Goal: Task Accomplishment & Management: Use online tool/utility

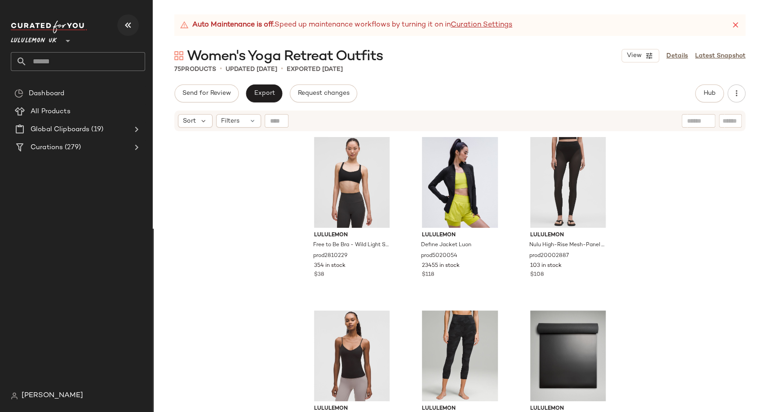
click at [129, 30] on icon "button" at bounding box center [128, 25] width 11 height 11
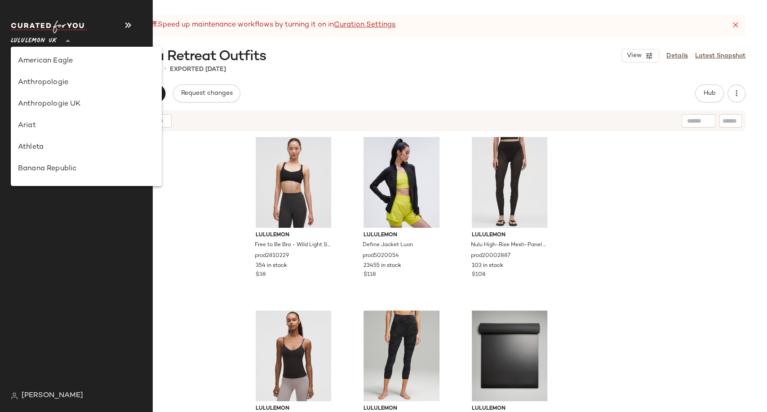
click at [46, 41] on span "Lululemon UK" at bounding box center [34, 39] width 46 height 16
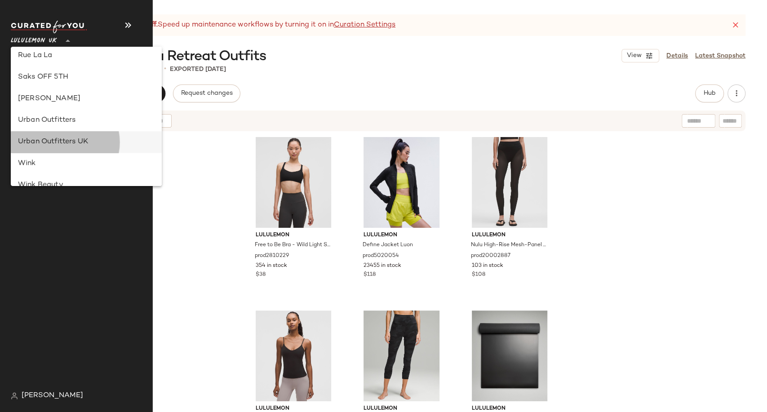
click at [58, 137] on div "Urban Outfitters UK" at bounding box center [86, 142] width 137 height 11
type input "**"
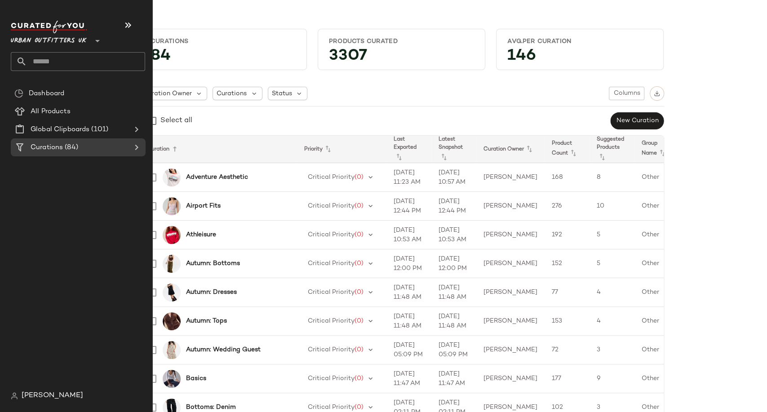
click at [64, 62] on input "text" at bounding box center [86, 61] width 118 height 19
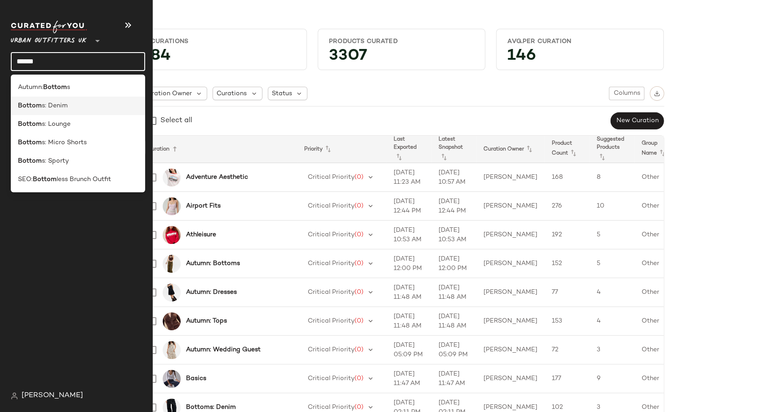
type input "******"
click at [64, 109] on span "s: Denim" at bounding box center [55, 105] width 26 height 9
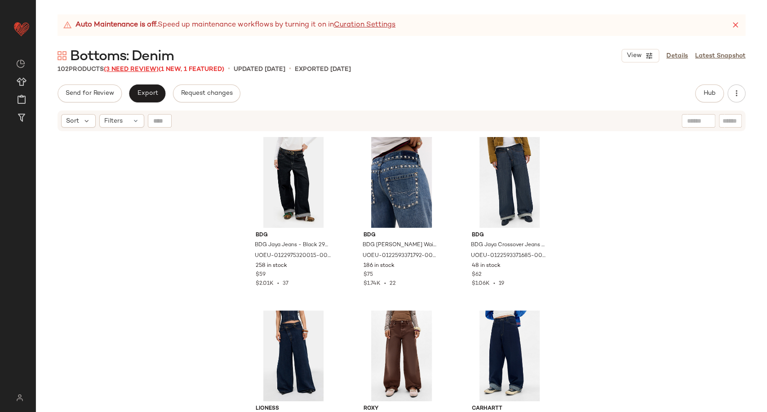
click at [135, 67] on span "(3 Need Review)" at bounding box center [131, 69] width 55 height 7
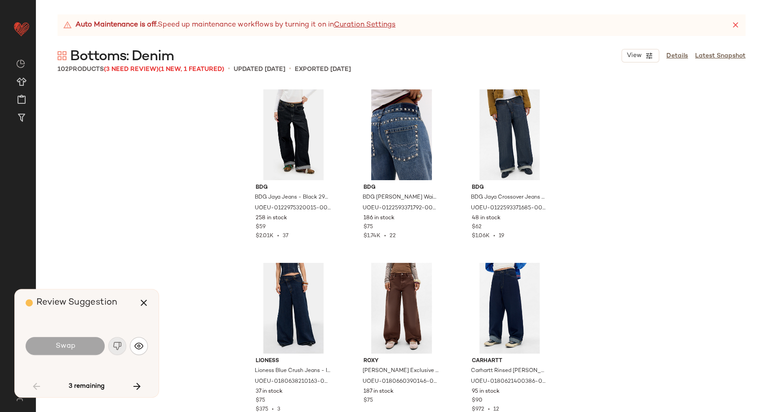
scroll to position [1214, 0]
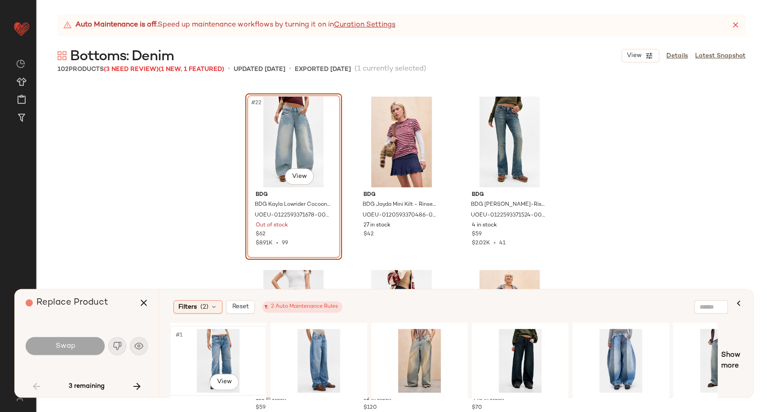
click at [222, 349] on div "#1 View" at bounding box center [218, 361] width 90 height 64
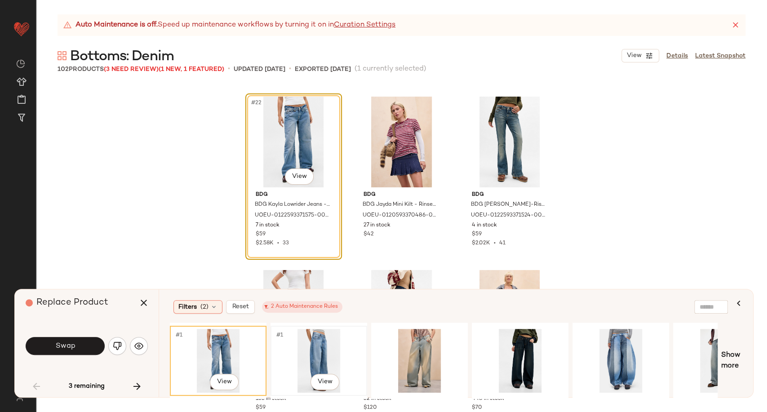
click at [317, 357] on div "#1 View" at bounding box center [319, 361] width 90 height 64
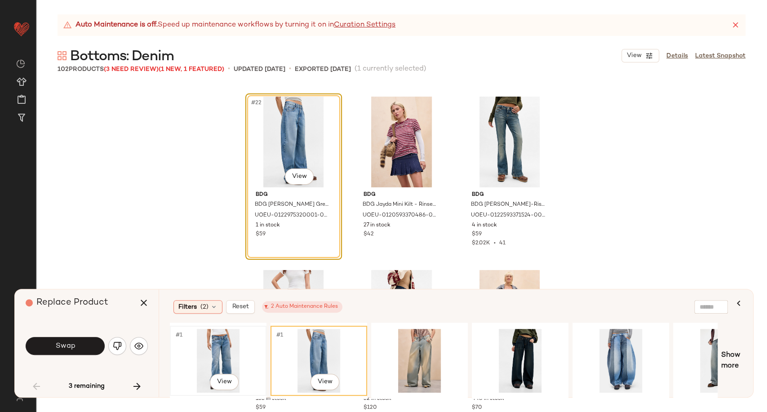
click at [226, 358] on div "#1 View" at bounding box center [218, 361] width 90 height 64
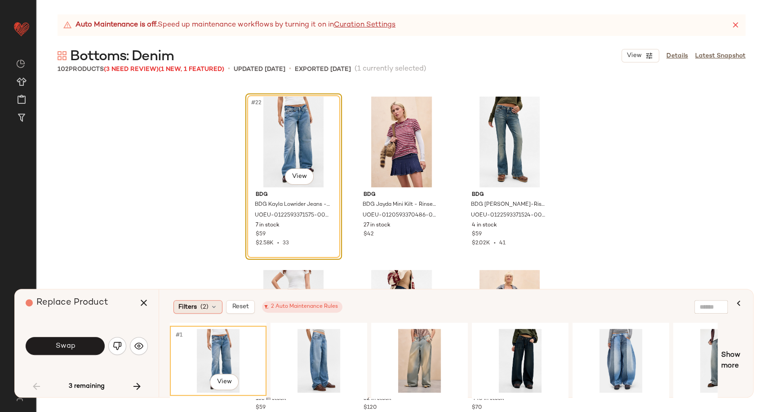
click at [212, 308] on icon at bounding box center [213, 306] width 7 height 7
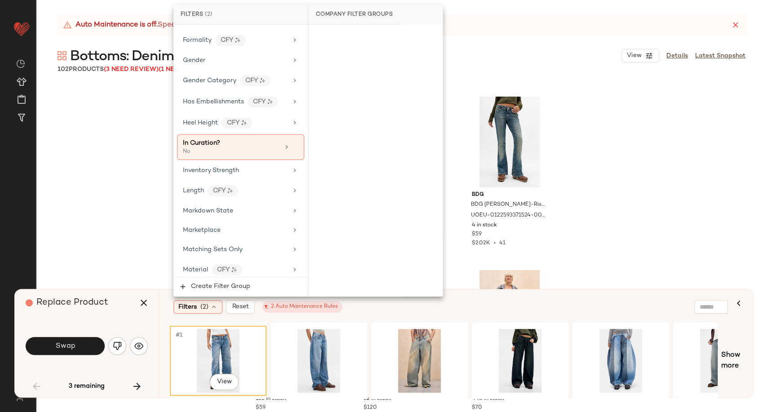
scroll to position [349, 0]
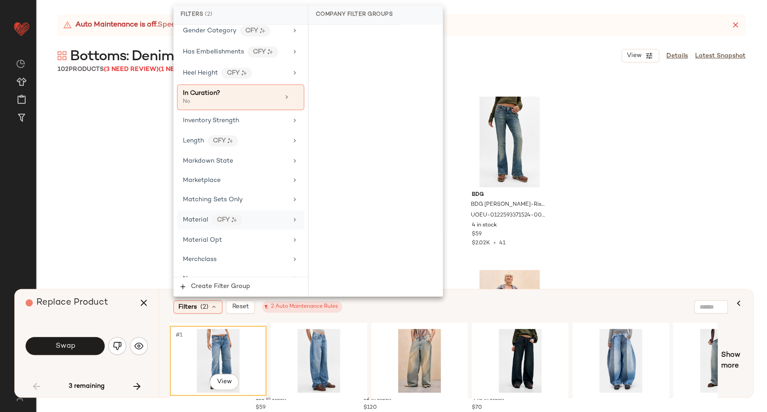
click at [273, 222] on div "Material CFY" at bounding box center [240, 219] width 127 height 19
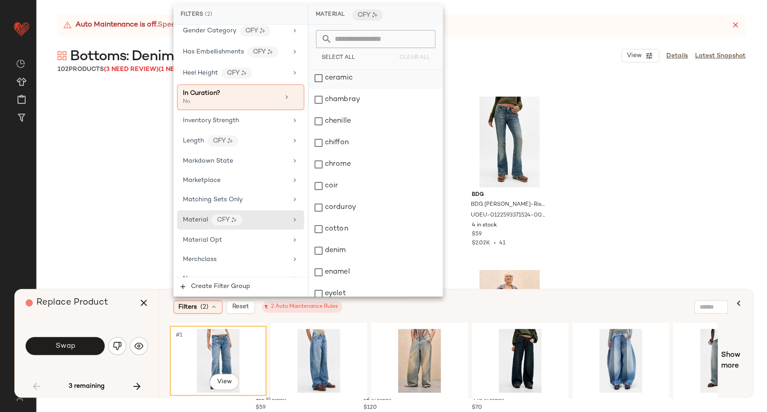
scroll to position [150, 0]
click at [331, 230] on div "denim" at bounding box center [376, 233] width 134 height 22
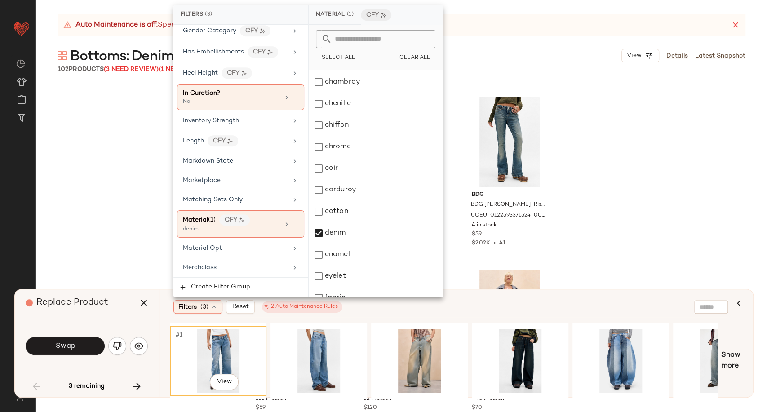
click at [399, 315] on div "Filters (3) Reset 2 Auto Maintenance Rules" at bounding box center [450, 306] width 561 height 21
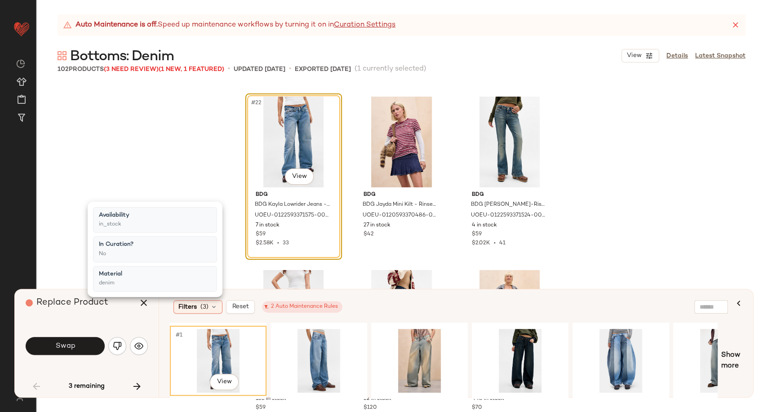
click at [444, 303] on div "Filters (3) Reset 2 Auto Maintenance Rules" at bounding box center [412, 306] width 478 height 13
click at [436, 354] on div "#1 View" at bounding box center [419, 361] width 90 height 64
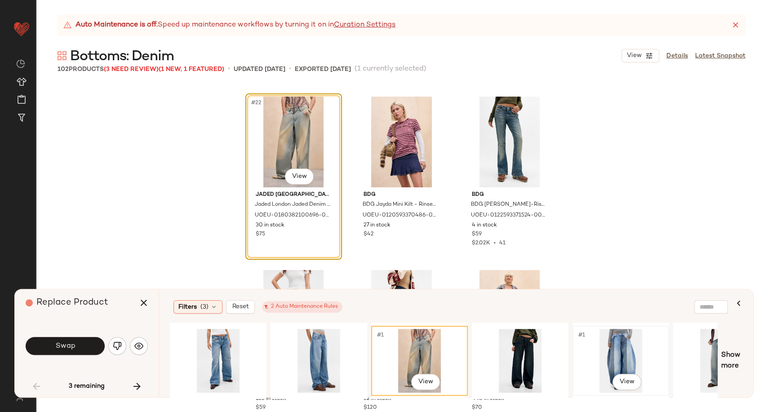
click at [610, 350] on div "#1 View" at bounding box center [620, 361] width 90 height 64
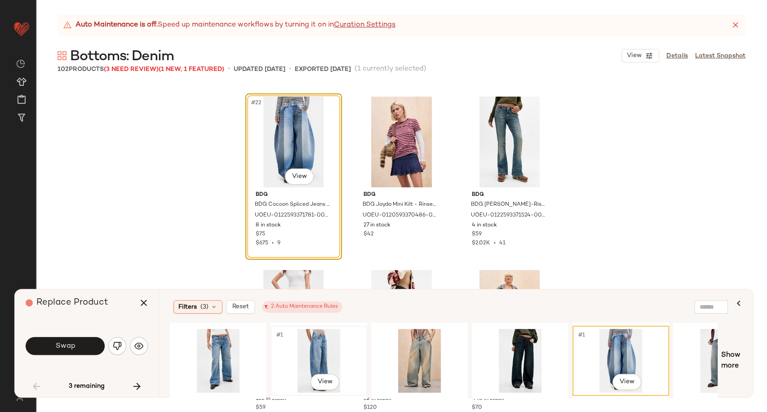
click at [305, 358] on div "#1 View" at bounding box center [319, 361] width 90 height 64
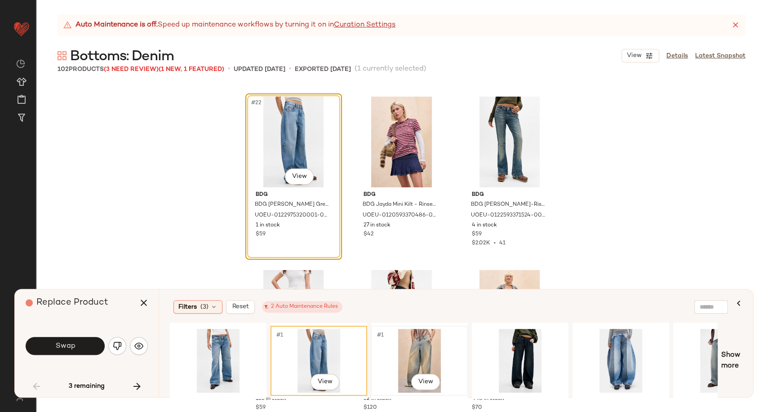
click at [416, 356] on div "#1 View" at bounding box center [419, 361] width 90 height 64
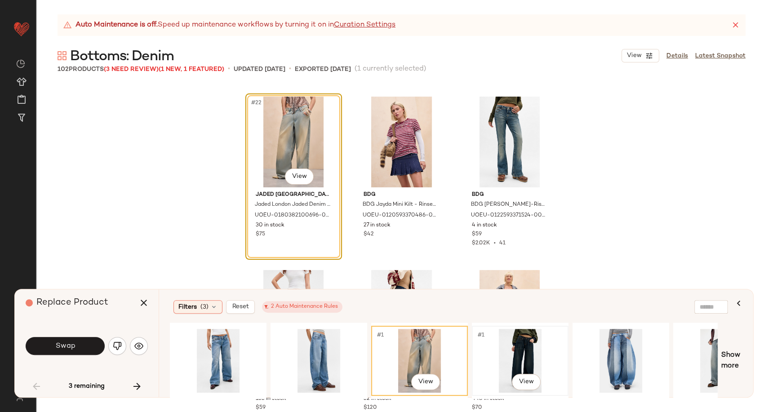
click at [521, 342] on div "#1 View" at bounding box center [520, 361] width 90 height 64
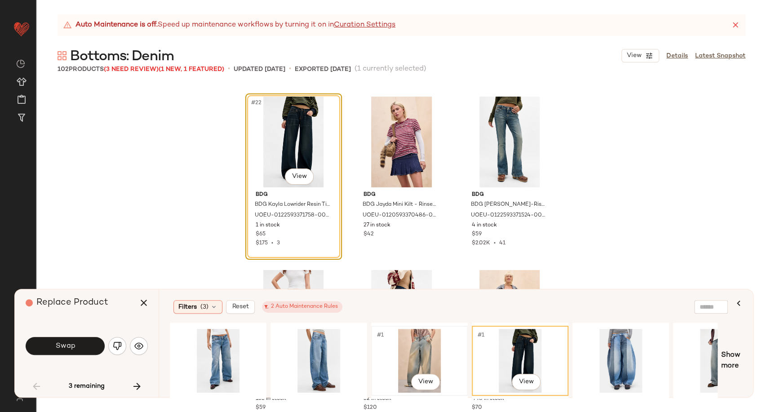
click at [435, 349] on div "#1 View" at bounding box center [419, 361] width 90 height 64
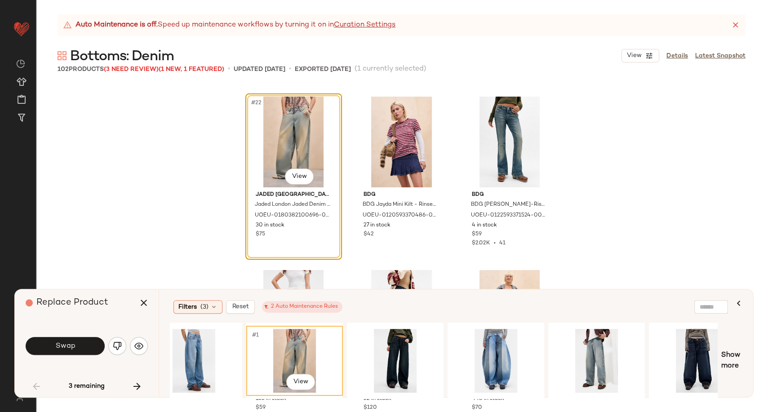
scroll to position [0, 150]
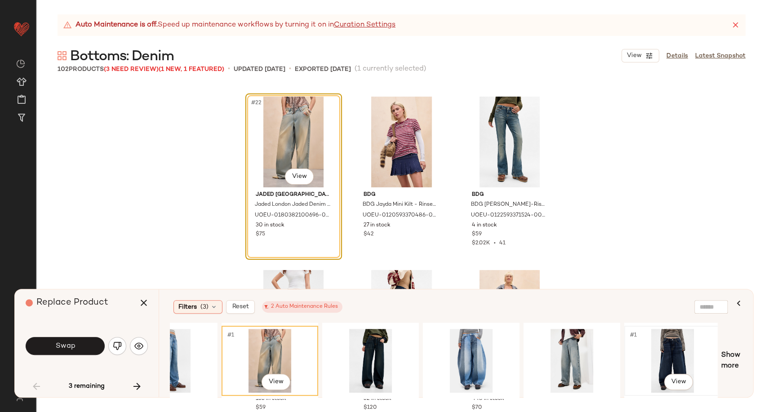
click at [687, 342] on div "#1 View" at bounding box center [672, 361] width 90 height 64
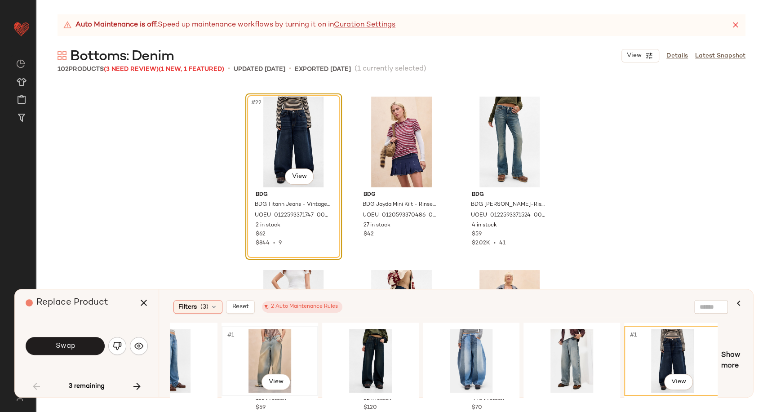
click at [280, 349] on div "#1 View" at bounding box center [270, 361] width 90 height 64
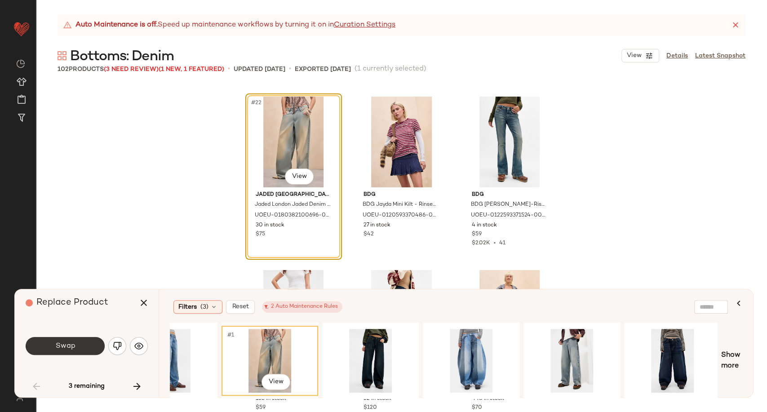
click at [87, 342] on button "Swap" at bounding box center [65, 346] width 79 height 18
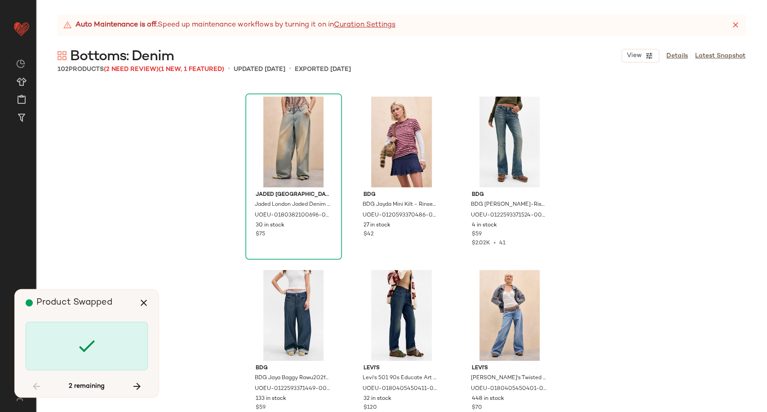
scroll to position [3467, 0]
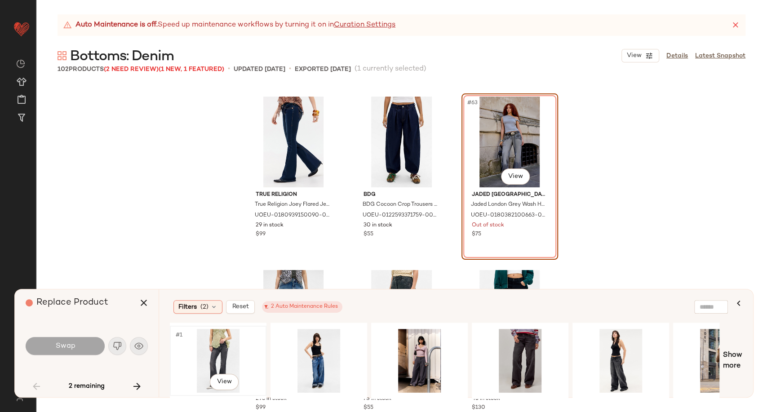
click at [223, 349] on div "#1 View" at bounding box center [218, 361] width 90 height 64
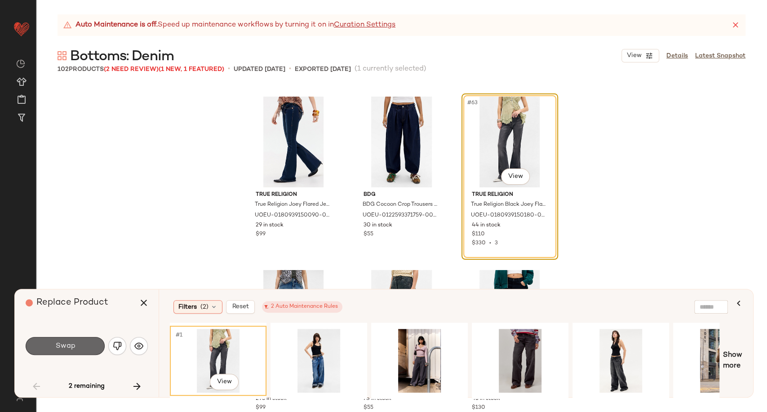
click at [61, 352] on button "Swap" at bounding box center [65, 346] width 79 height 18
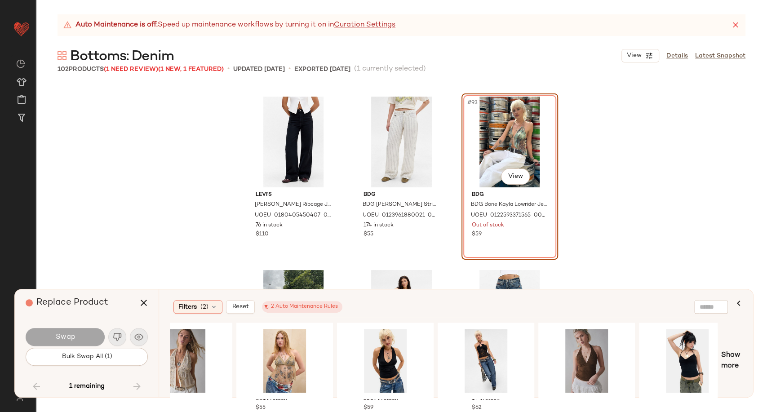
scroll to position [0, 454]
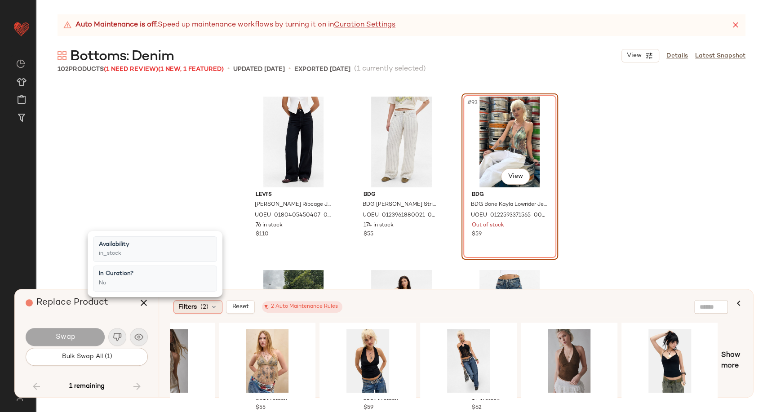
click at [219, 306] on div "Filters (2)" at bounding box center [197, 306] width 49 height 13
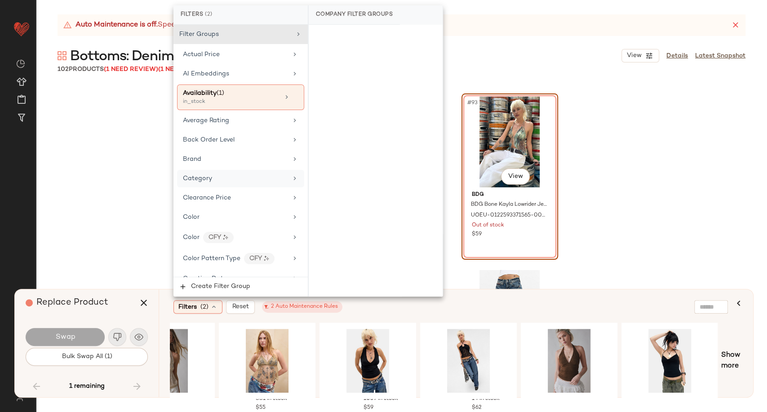
click at [235, 174] on div "Category" at bounding box center [235, 178] width 105 height 9
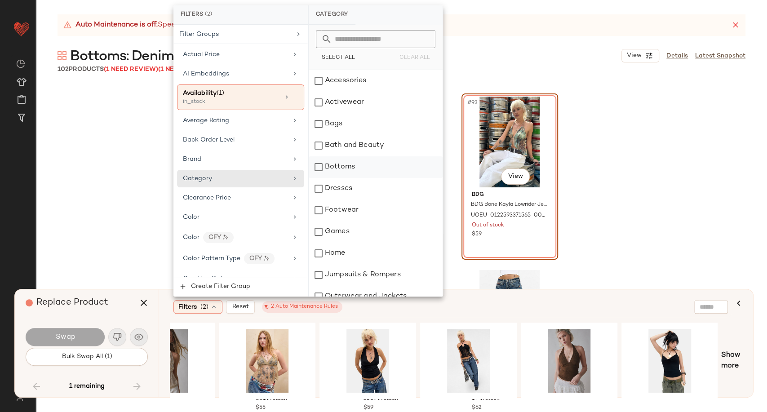
click at [345, 163] on div "Bottoms" at bounding box center [376, 167] width 134 height 22
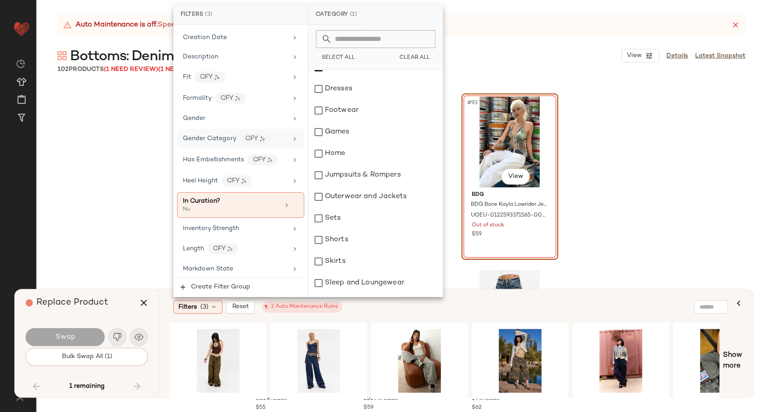
scroll to position [349, 0]
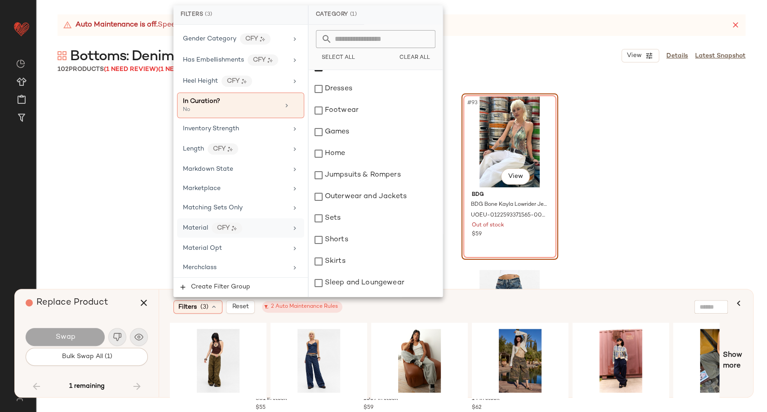
click at [254, 225] on div "Material CFY" at bounding box center [235, 227] width 105 height 11
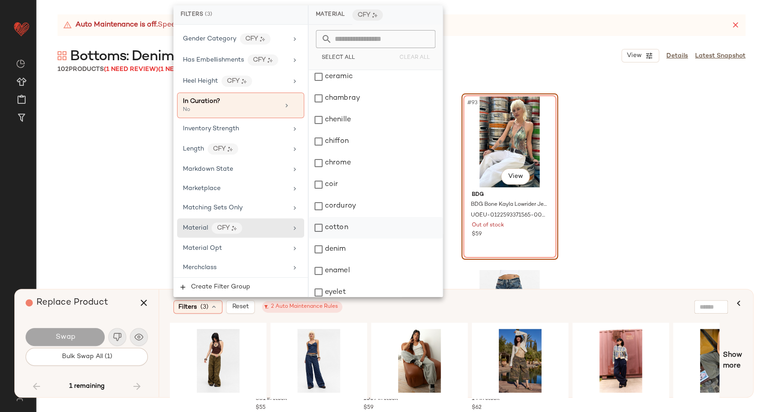
scroll to position [150, 0]
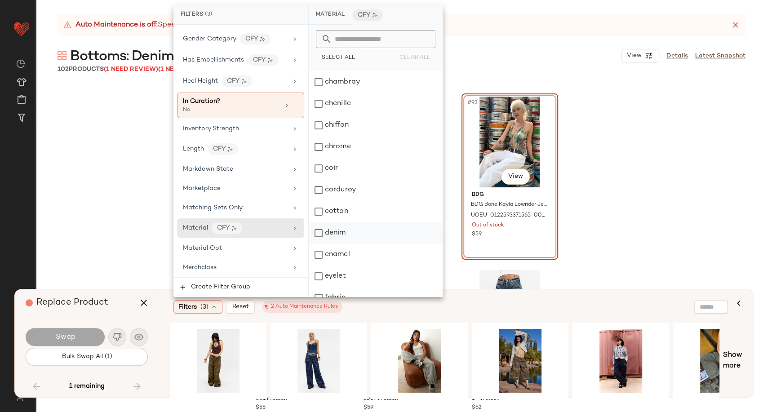
click at [342, 236] on div "denim" at bounding box center [376, 233] width 134 height 22
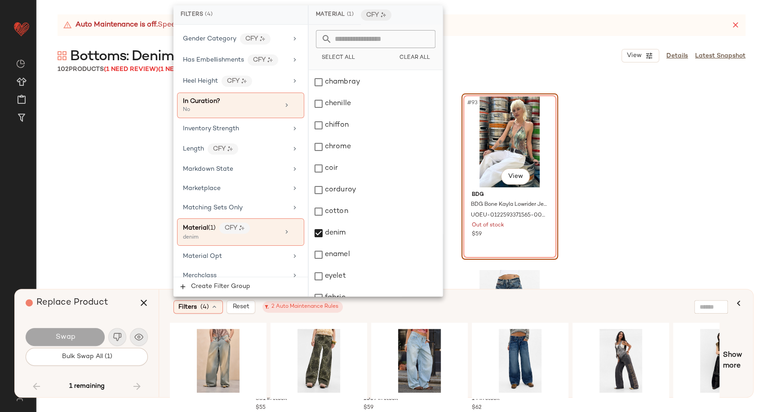
click at [364, 313] on div "Filters (4) Reset 2 Auto Maintenance Rules" at bounding box center [450, 306] width 561 height 21
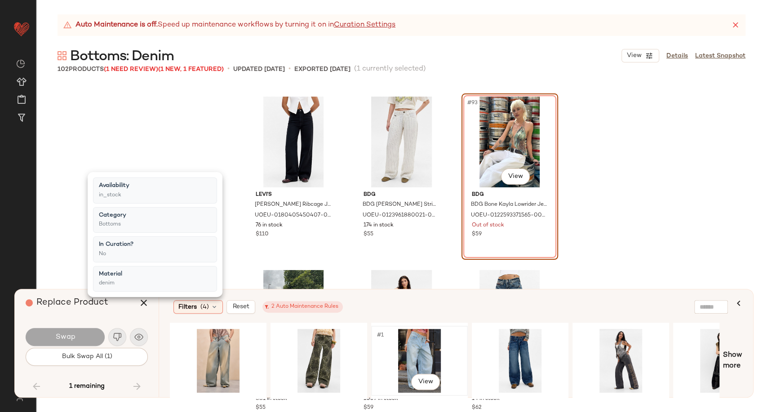
click at [410, 363] on div "#1 View" at bounding box center [419, 361] width 90 height 64
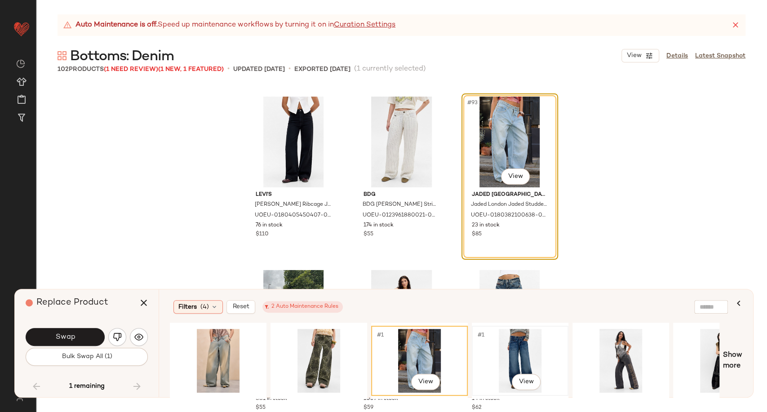
click at [526, 347] on div "#1 View" at bounding box center [520, 361] width 90 height 64
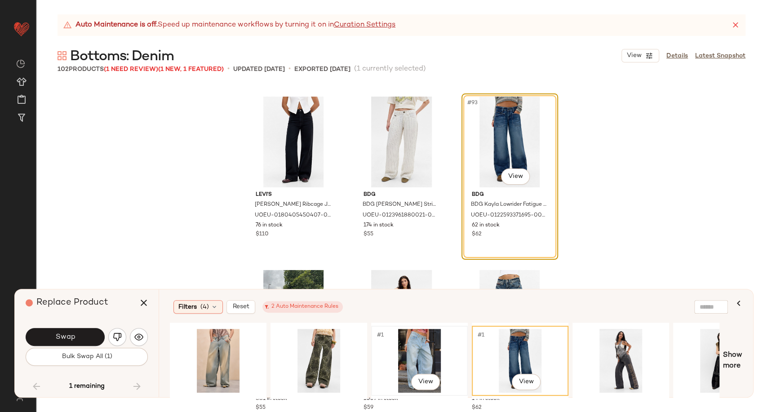
click at [414, 353] on div "#1 View" at bounding box center [419, 361] width 90 height 64
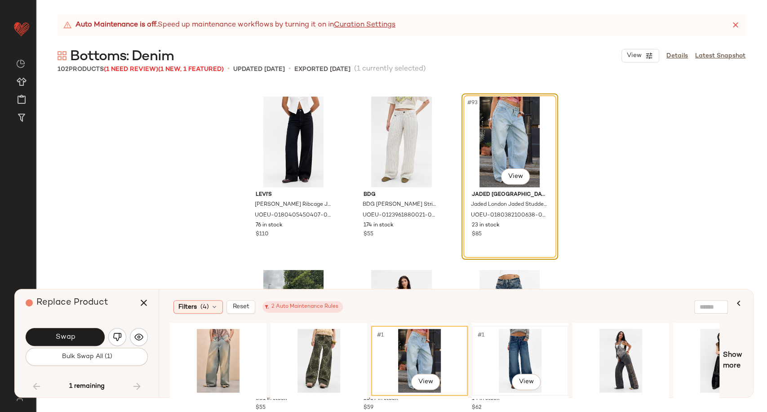
click at [517, 351] on div "#1 View" at bounding box center [520, 361] width 90 height 64
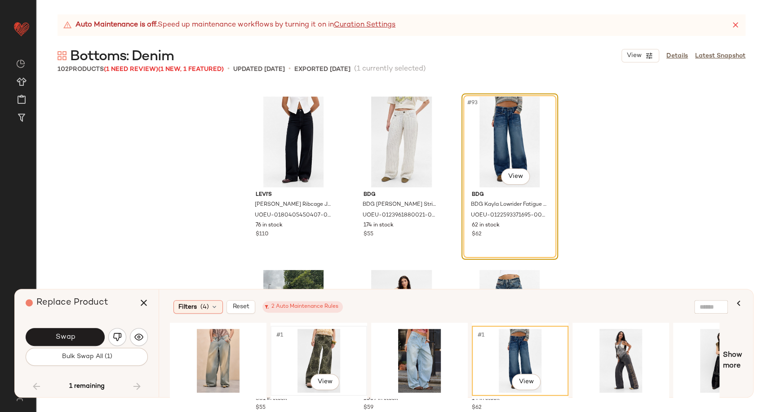
click at [323, 356] on div "#1 View" at bounding box center [319, 361] width 90 height 64
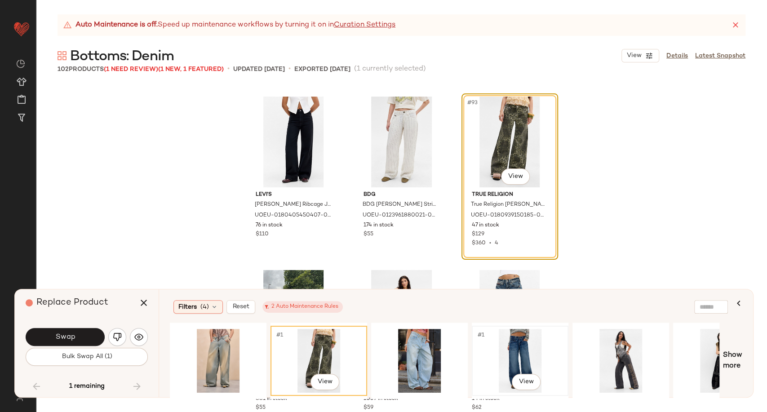
click at [519, 350] on div "#1 View" at bounding box center [520, 361] width 90 height 64
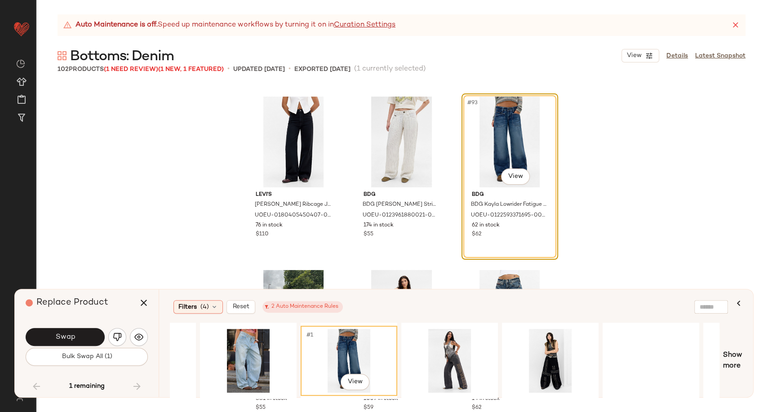
scroll to position [0, 217]
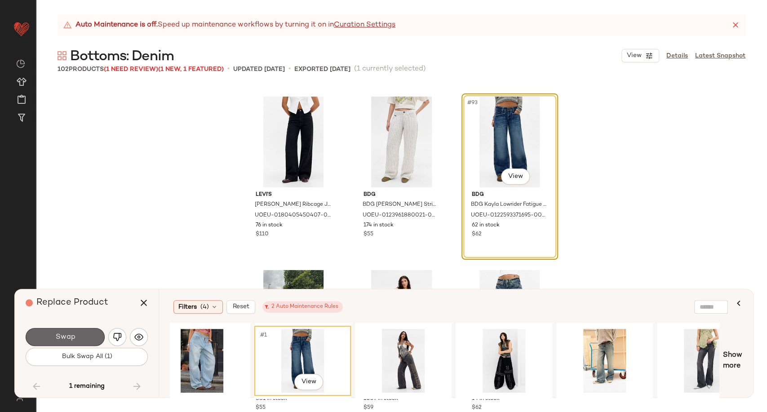
click at [77, 334] on button "Swap" at bounding box center [65, 337] width 79 height 18
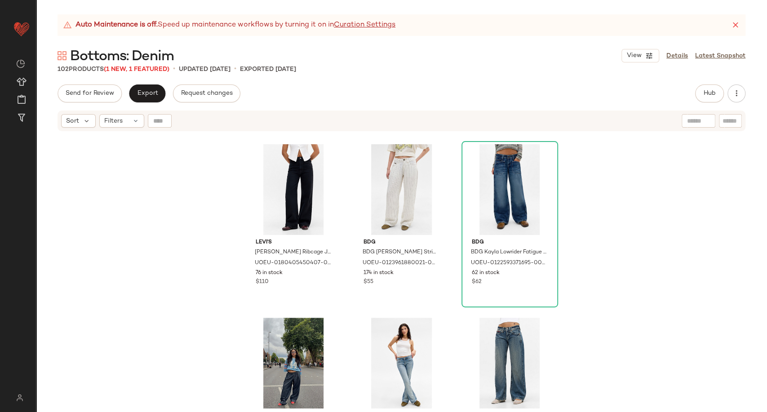
click at [176, 309] on div "Levi's Levi's Rosie Posie Ribcage Jeans - Black 26W 32L at Urban Outfitters UOE…" at bounding box center [401, 283] width 731 height 302
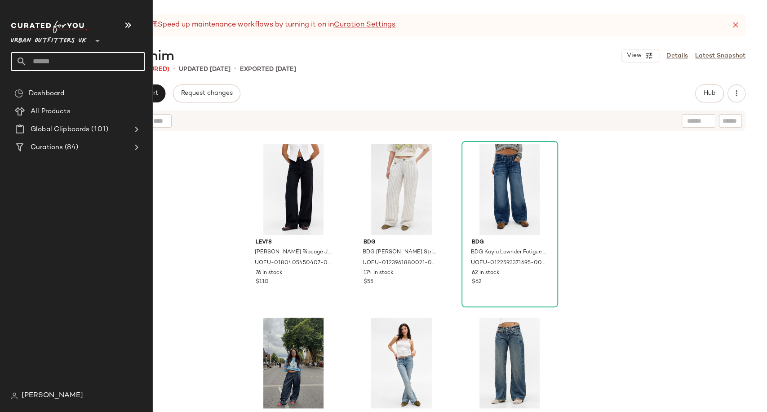
click at [56, 65] on input "text" at bounding box center [86, 61] width 118 height 19
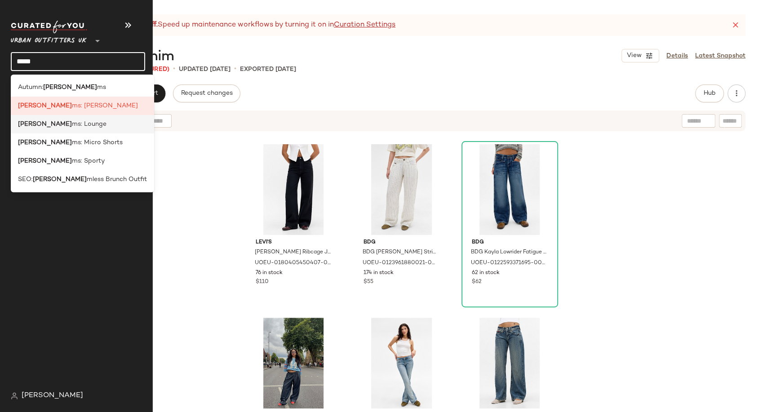
type input "*****"
click at [68, 131] on div "Botto ms: Lounge" at bounding box center [82, 124] width 143 height 18
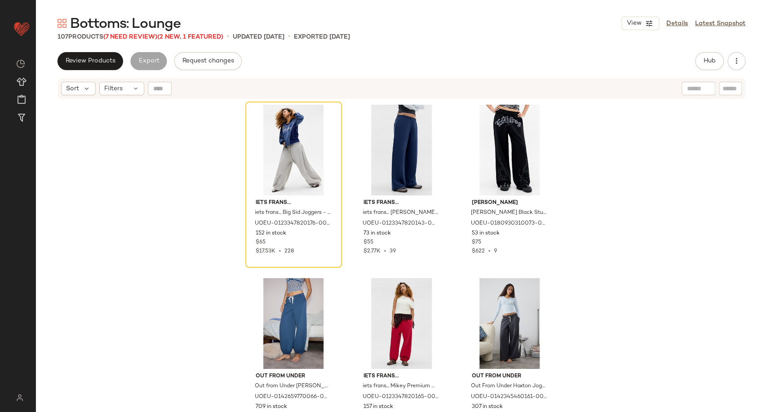
click at [140, 27] on span "Bottoms: Lounge" at bounding box center [125, 24] width 110 height 18
click at [143, 37] on span "(7 Need Review)" at bounding box center [130, 37] width 54 height 7
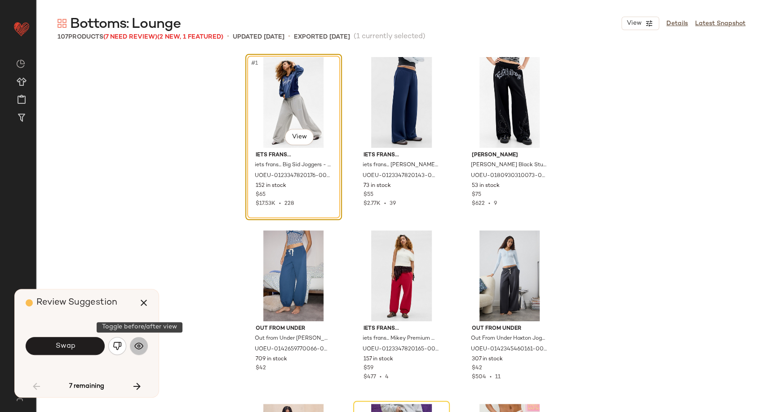
click at [141, 349] on img "button" at bounding box center [138, 345] width 9 height 9
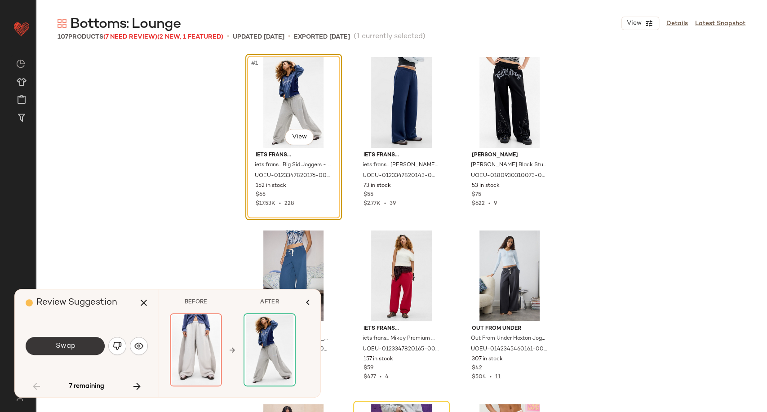
click at [79, 346] on button "Swap" at bounding box center [65, 346] width 79 height 18
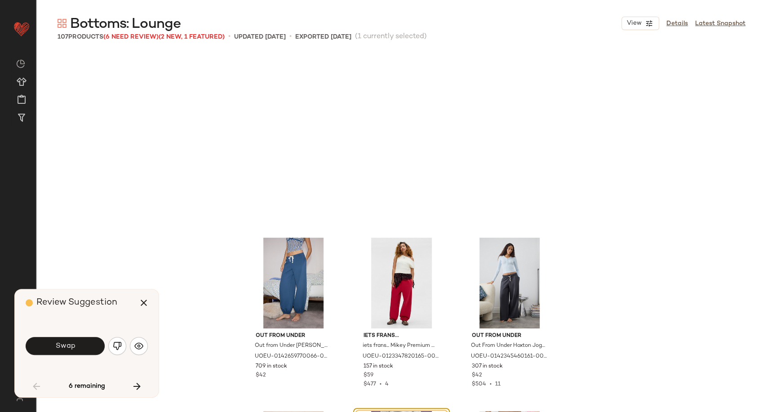
scroll to position [180, 0]
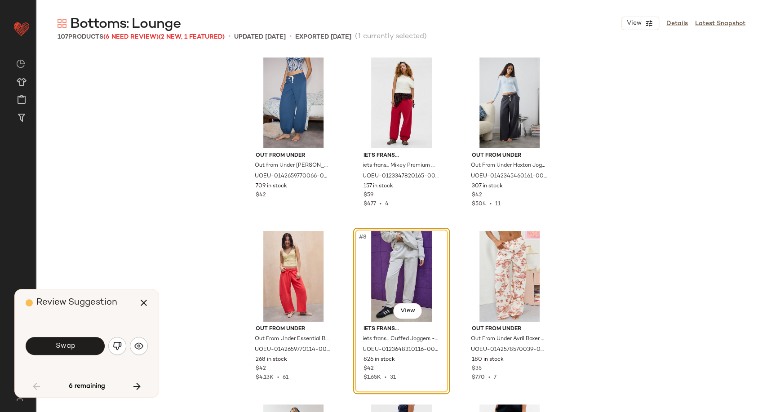
click at [147, 346] on div "Review Suggestion Swap 6 remaining" at bounding box center [87, 343] width 144 height 108
click at [144, 343] on button "button" at bounding box center [139, 346] width 18 height 18
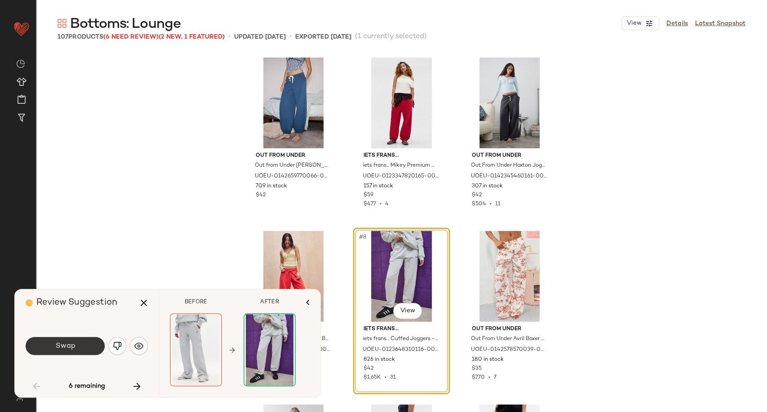
click at [74, 349] on span "Swap" at bounding box center [65, 346] width 20 height 9
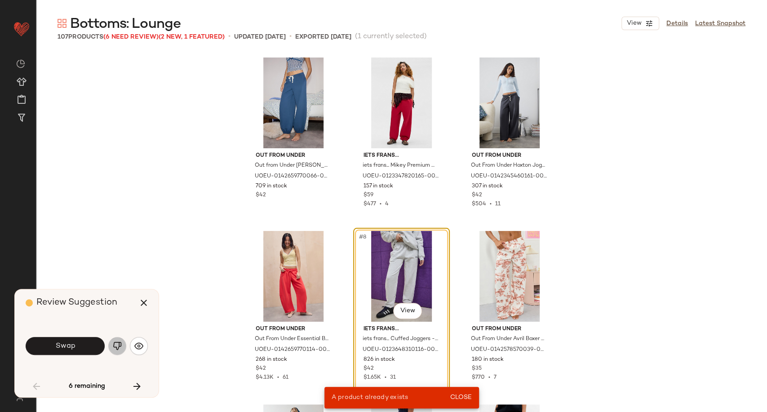
click at [121, 346] on img "button" at bounding box center [117, 345] width 9 height 9
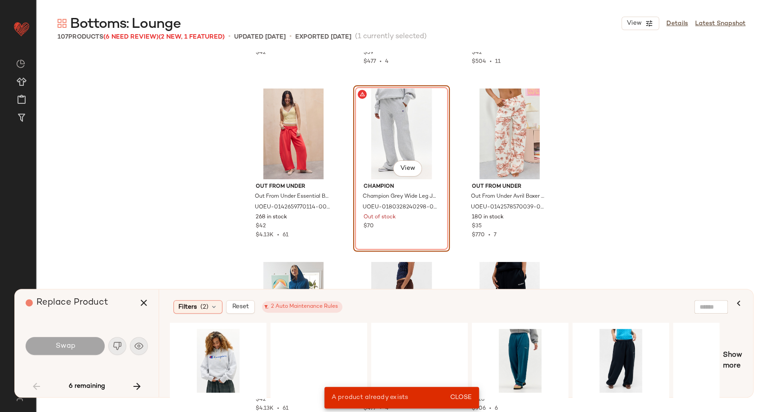
scroll to position [330, 0]
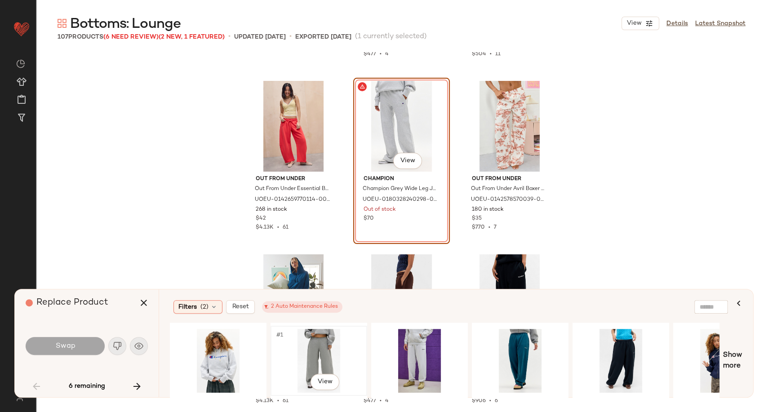
click at [309, 343] on div "#1 View" at bounding box center [319, 361] width 90 height 64
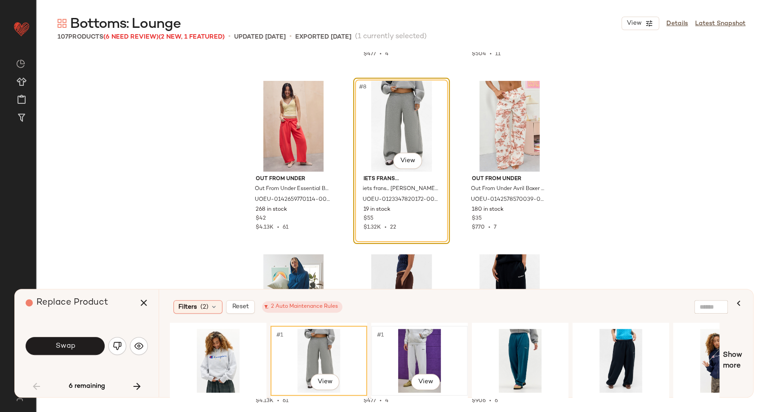
click at [410, 342] on div "#1 View" at bounding box center [419, 361] width 90 height 64
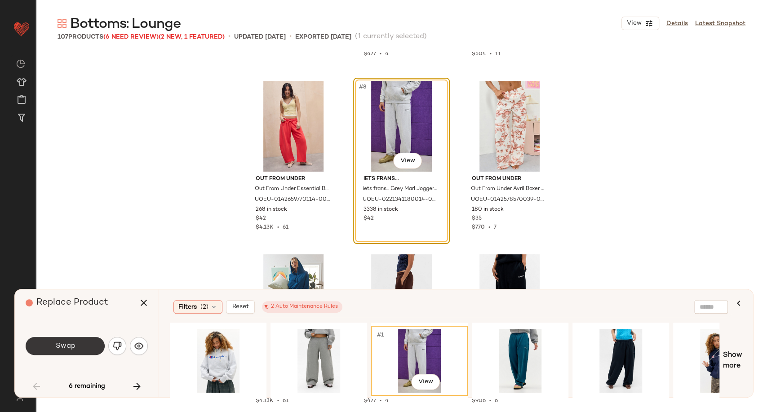
click at [68, 342] on span "Swap" at bounding box center [65, 346] width 20 height 9
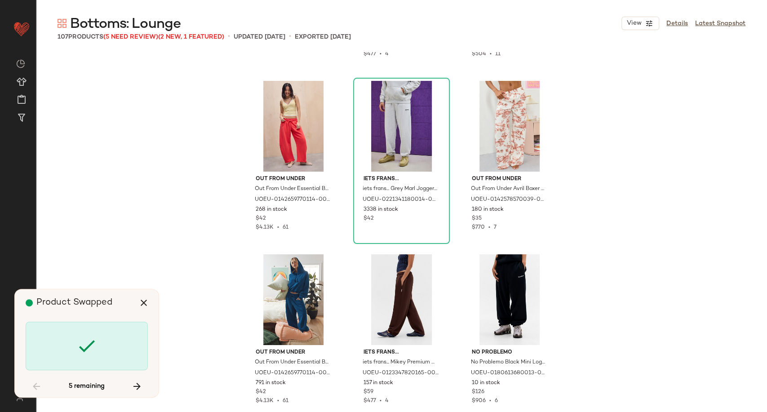
scroll to position [866, 0]
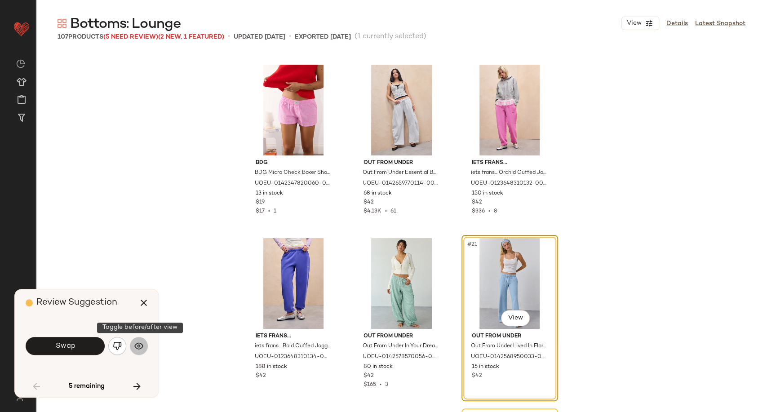
click at [137, 349] on img "button" at bounding box center [138, 345] width 9 height 9
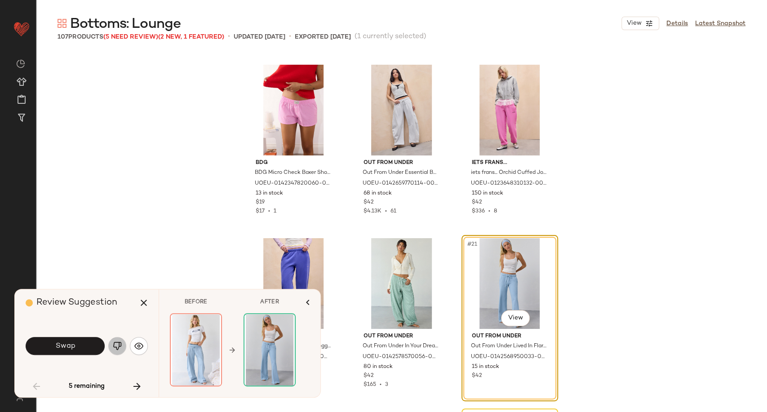
click at [121, 347] on img "button" at bounding box center [117, 345] width 9 height 9
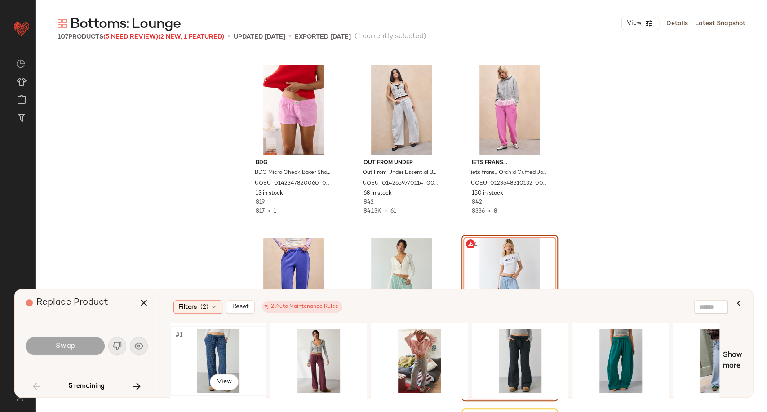
click at [223, 352] on div "#1 View" at bounding box center [218, 361] width 90 height 64
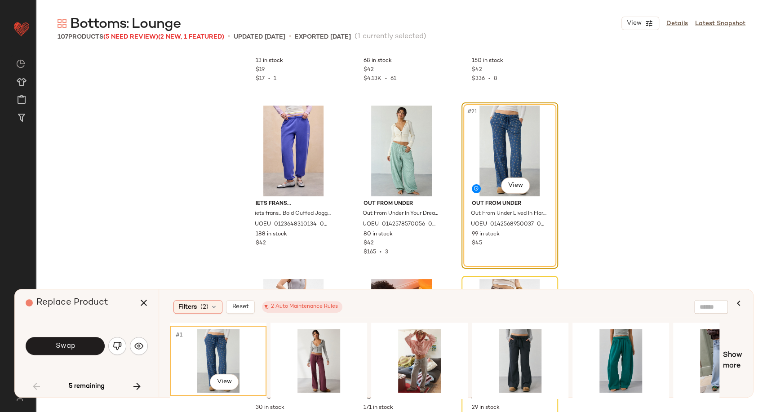
scroll to position [1016, 0]
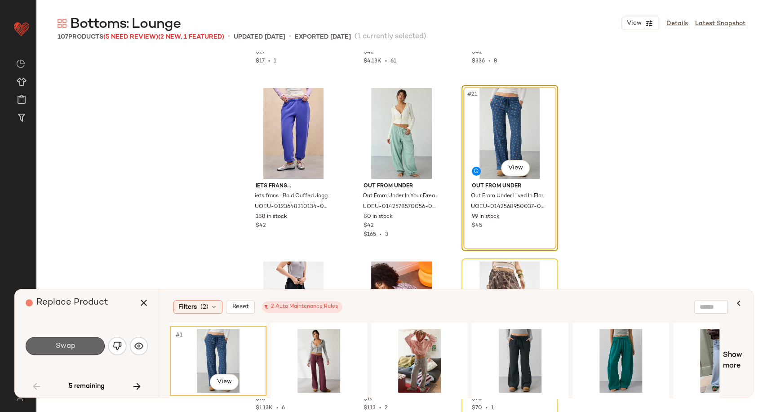
click at [78, 340] on button "Swap" at bounding box center [65, 346] width 79 height 18
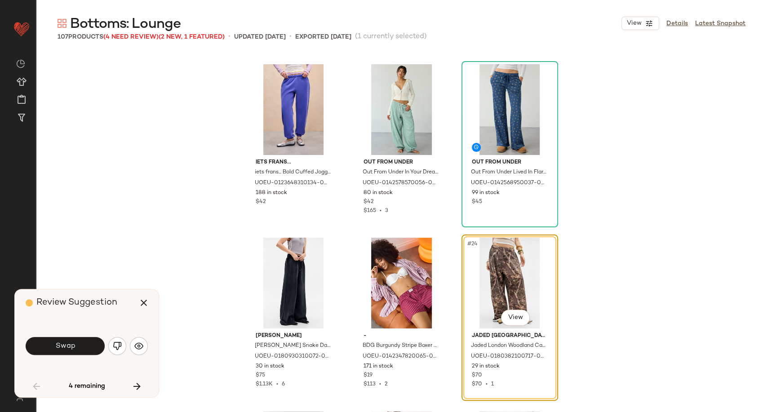
scroll to position [1090, 0]
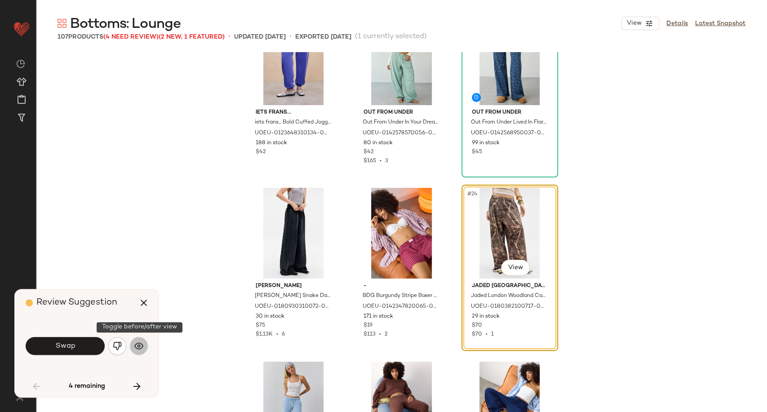
click at [141, 341] on button "button" at bounding box center [139, 346] width 18 height 18
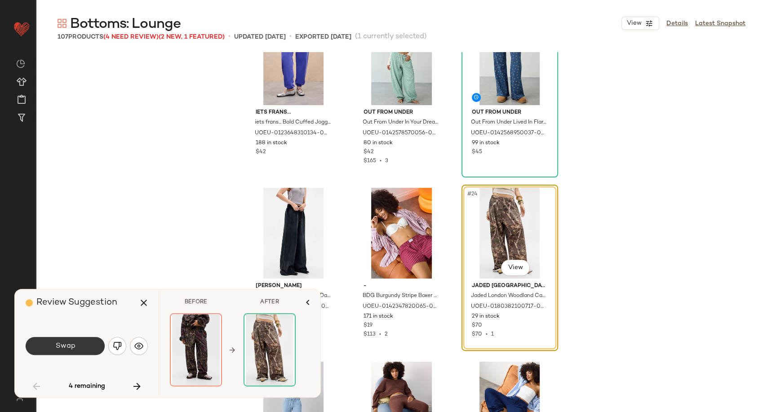
click at [90, 349] on button "Swap" at bounding box center [65, 346] width 79 height 18
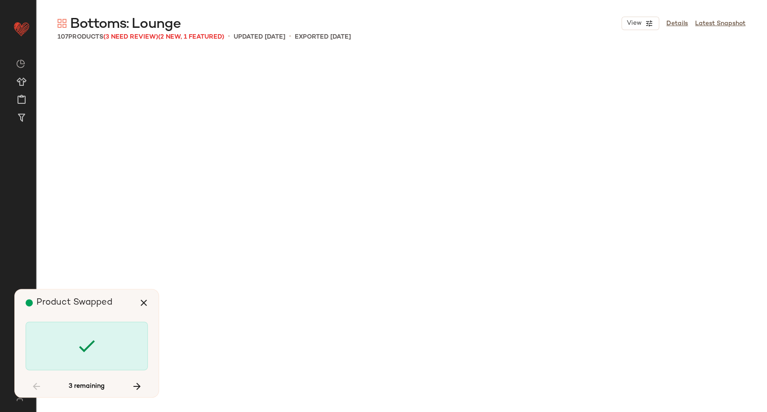
scroll to position [2080, 0]
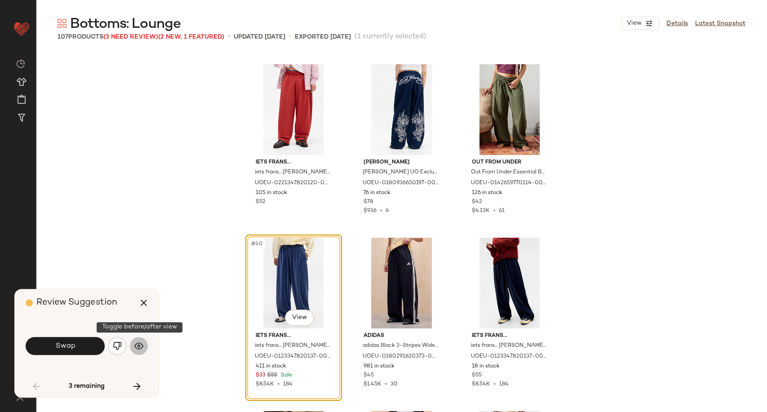
click at [141, 348] on img "button" at bounding box center [138, 345] width 9 height 9
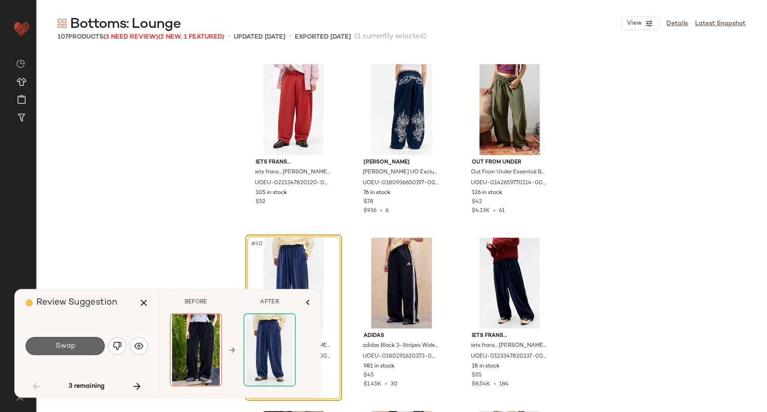
click at [79, 348] on button "Swap" at bounding box center [65, 346] width 79 height 18
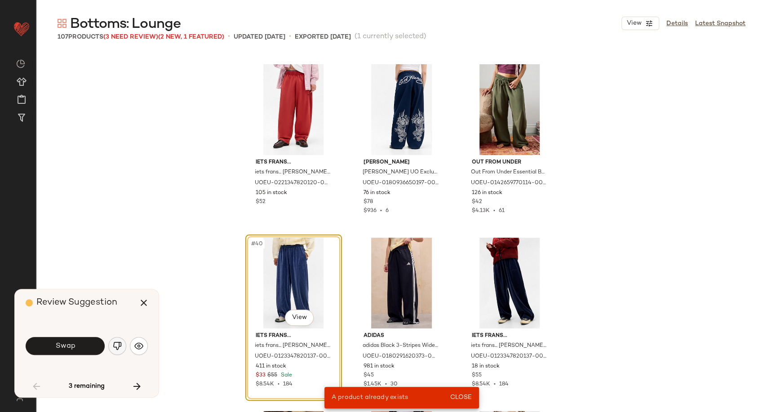
click at [119, 346] on img "button" at bounding box center [117, 345] width 9 height 9
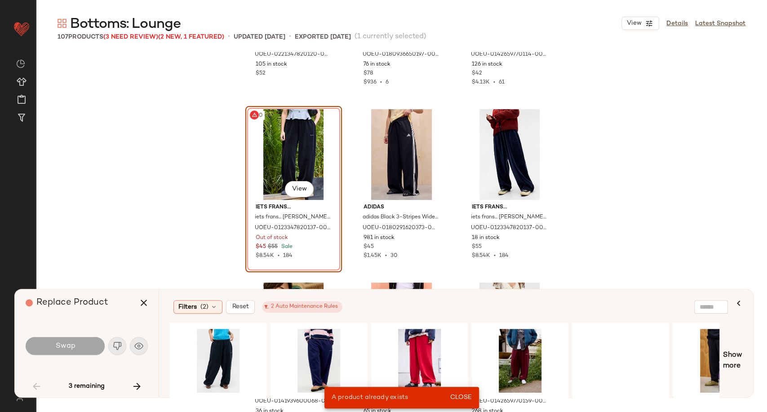
scroll to position [2230, 0]
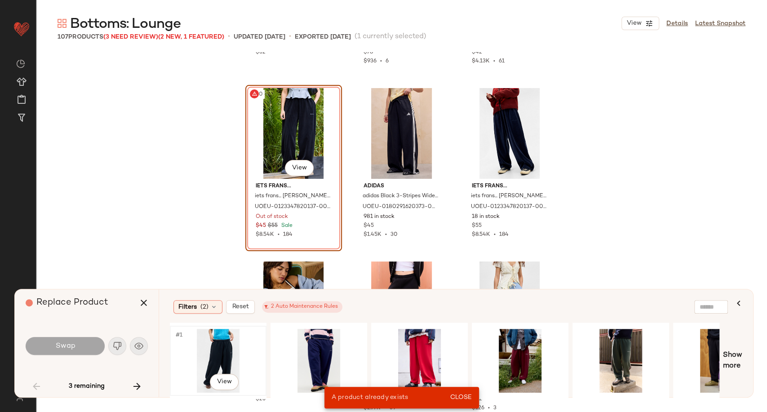
click at [225, 355] on div "#1 View" at bounding box center [218, 361] width 90 height 64
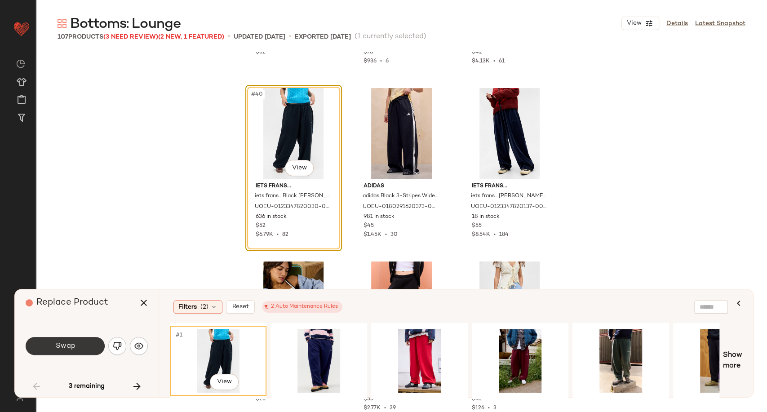
click at [81, 342] on button "Swap" at bounding box center [65, 346] width 79 height 18
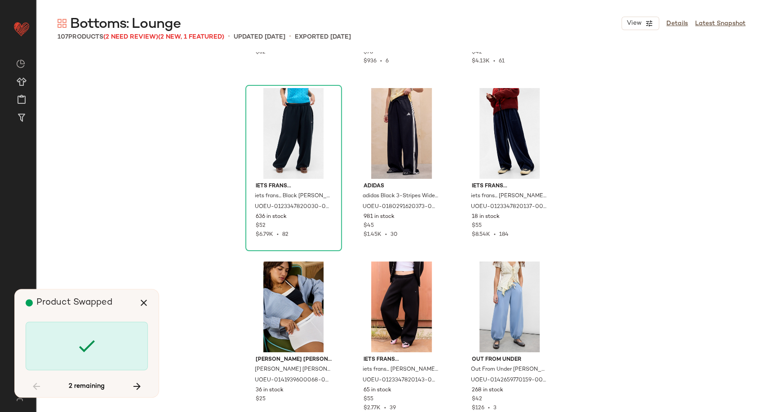
scroll to position [3987, 0]
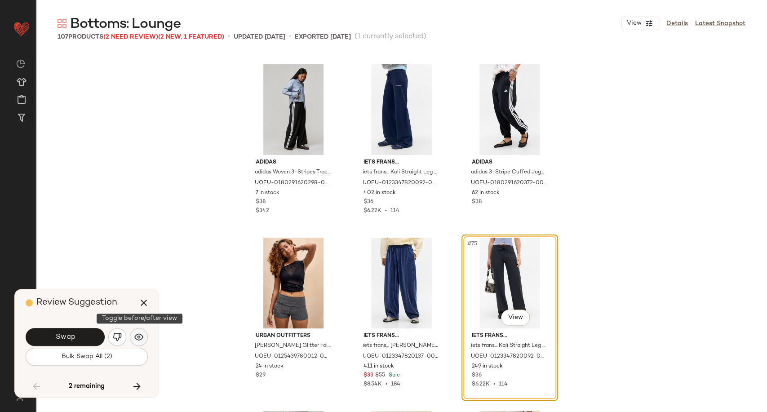
click at [140, 336] on img "button" at bounding box center [138, 336] width 9 height 9
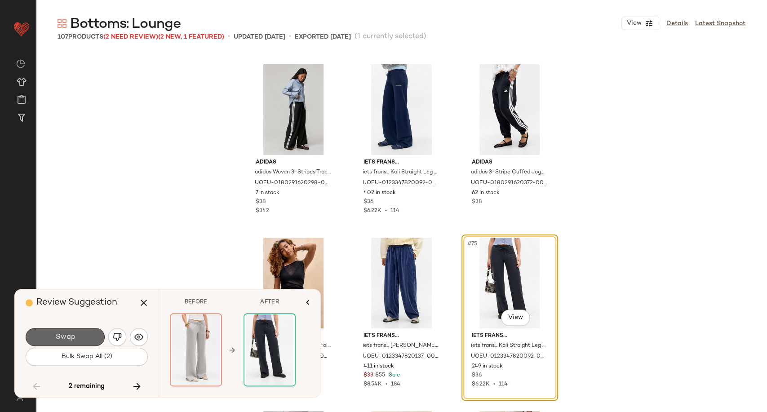
click at [89, 334] on button "Swap" at bounding box center [65, 337] width 79 height 18
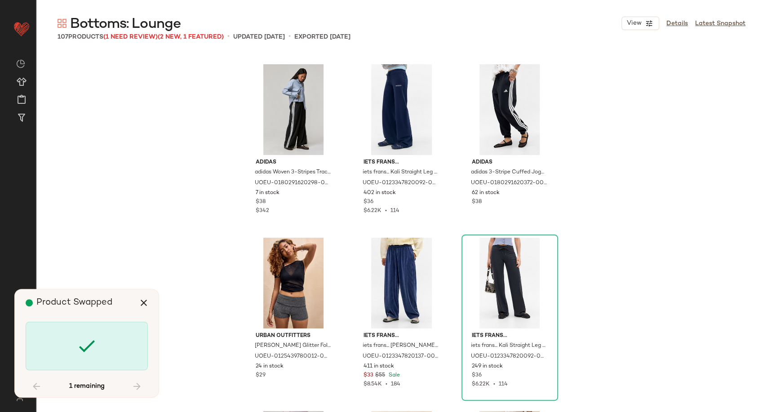
scroll to position [4681, 0]
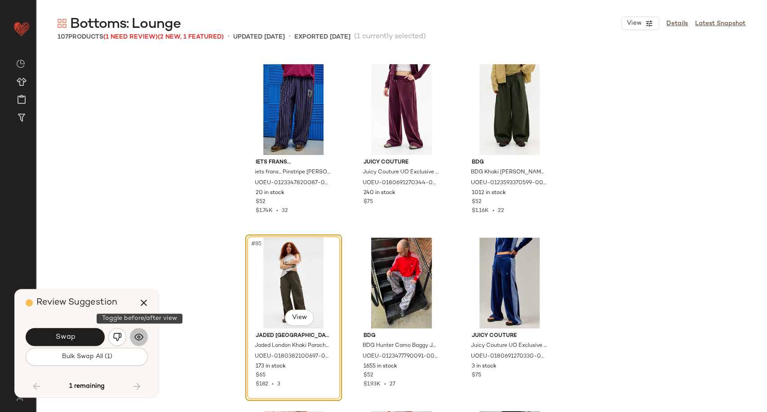
click at [136, 336] on img "button" at bounding box center [138, 336] width 9 height 9
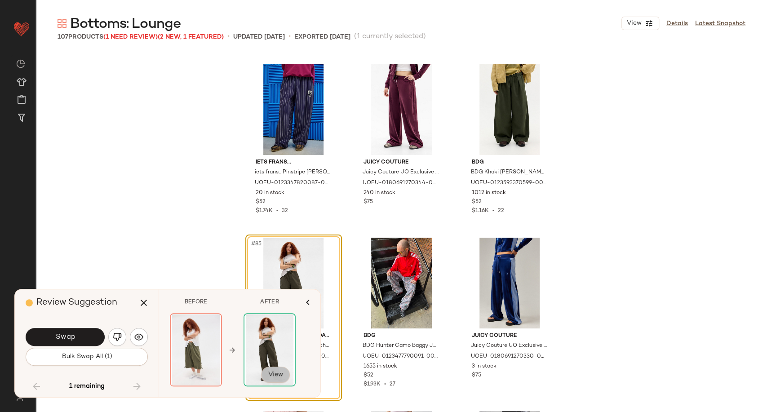
click at [278, 379] on button "View" at bounding box center [275, 374] width 29 height 16
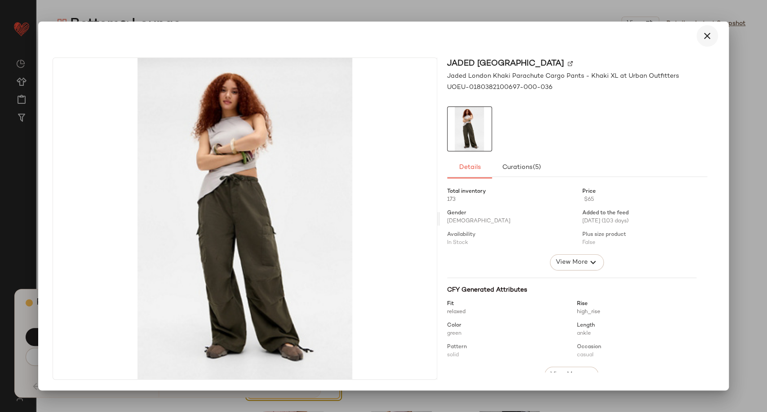
click at [708, 39] on icon "button" at bounding box center [707, 36] width 11 height 11
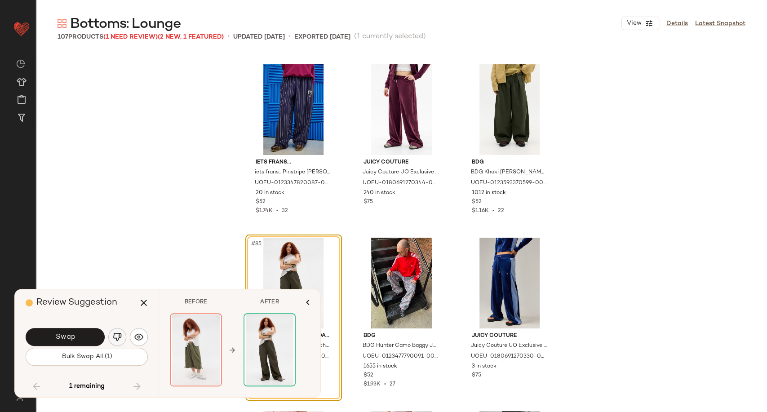
click at [119, 340] on img "button" at bounding box center [117, 336] width 9 height 9
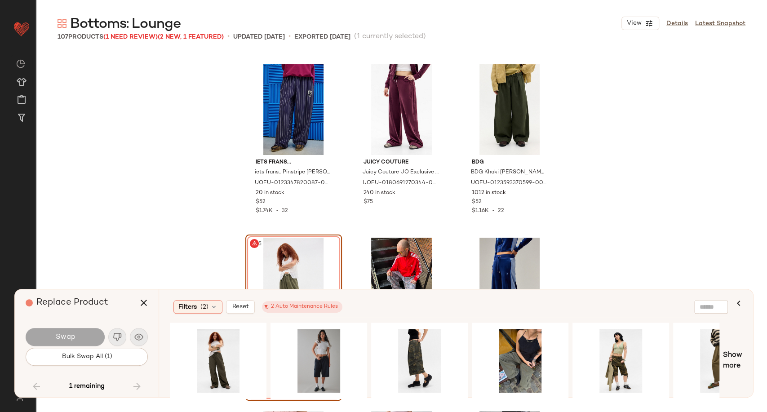
drag, startPoint x: 366, startPoint y: 399, endPoint x: 379, endPoint y: 399, distance: 13.0
click at [379, 399] on div at bounding box center [444, 360] width 549 height 76
drag, startPoint x: 365, startPoint y: 399, endPoint x: 395, endPoint y: 399, distance: 30.1
click at [395, 399] on div at bounding box center [444, 360] width 549 height 76
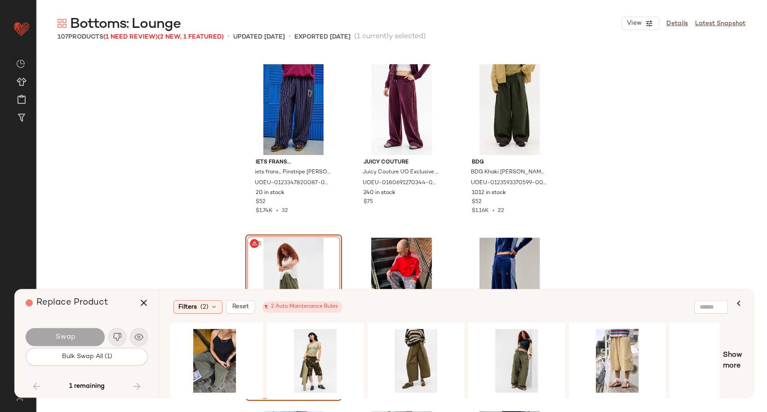
scroll to position [0, 406]
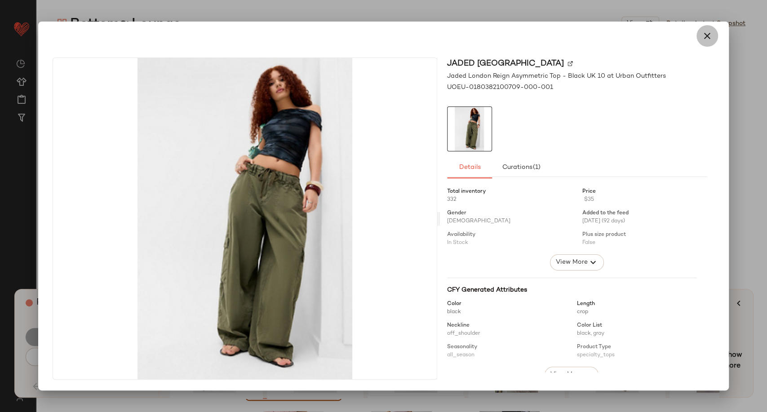
click at [702, 39] on icon "button" at bounding box center [707, 36] width 11 height 11
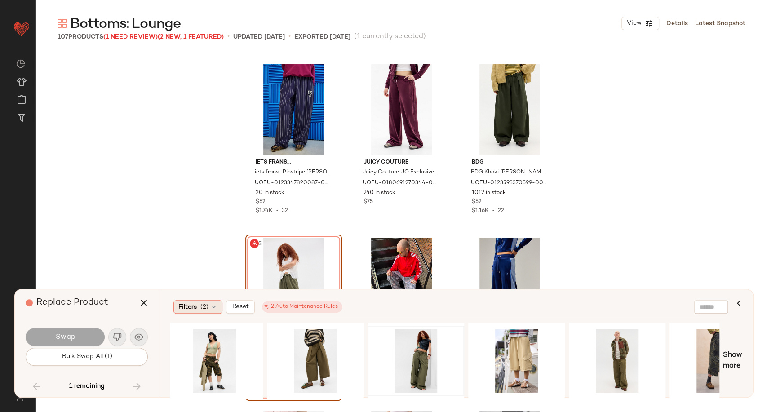
click at [216, 304] on icon at bounding box center [213, 306] width 7 height 7
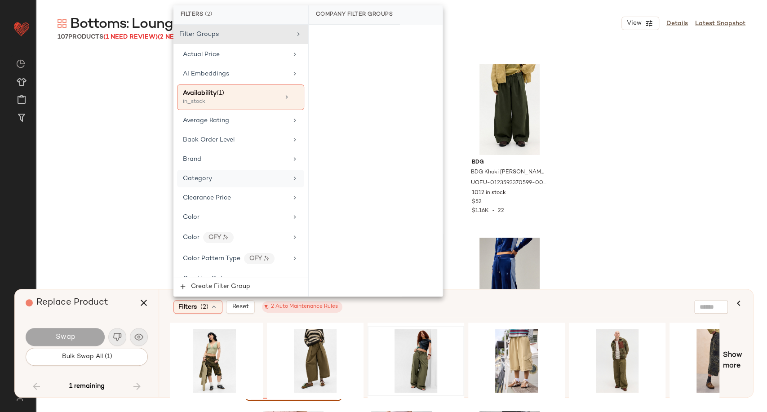
click at [222, 181] on div "Category" at bounding box center [235, 178] width 105 height 9
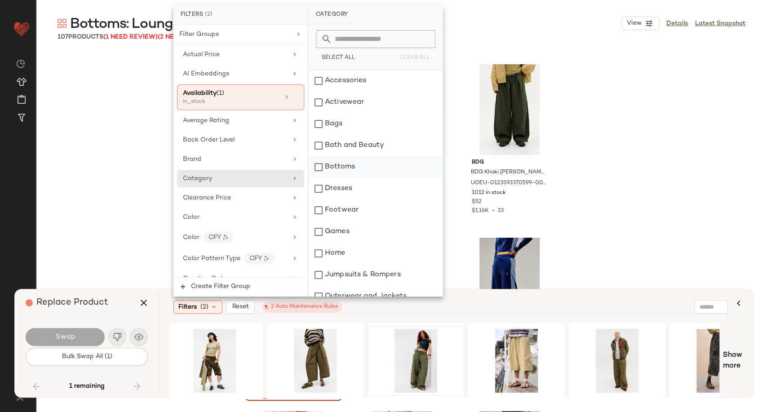
click at [356, 166] on div "Bottoms" at bounding box center [376, 167] width 134 height 22
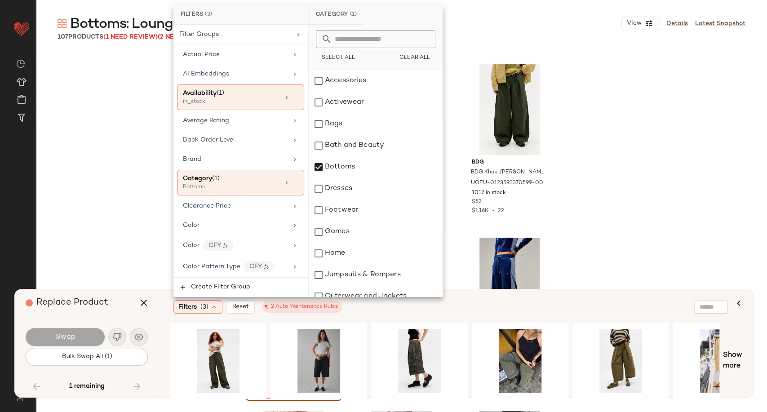
click at [356, 309] on div "Filters (3) Reset 2 Auto Maintenance Rules" at bounding box center [412, 306] width 478 height 13
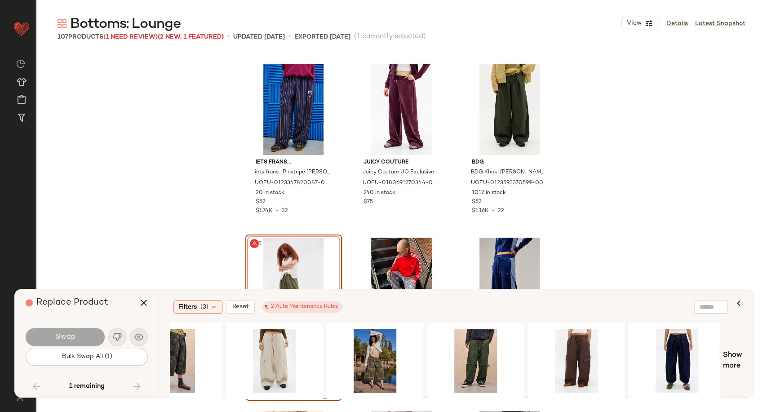
scroll to position [0, 754]
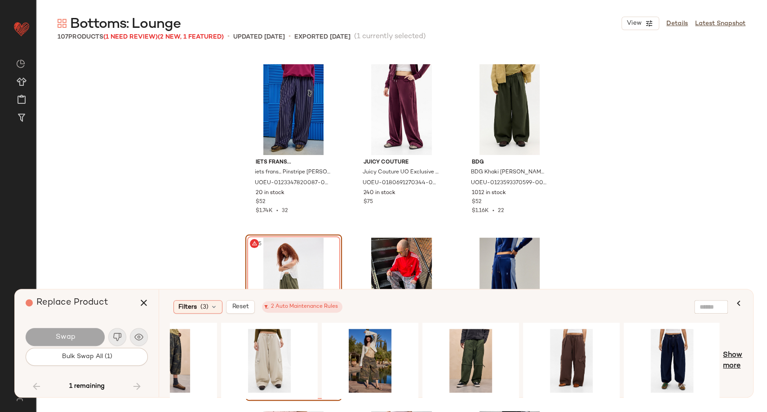
click at [733, 368] on span "Show more" at bounding box center [732, 361] width 19 height 22
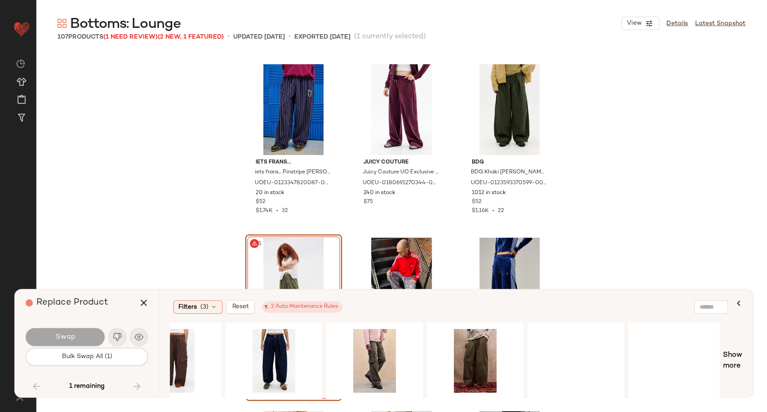
scroll to position [0, 1153]
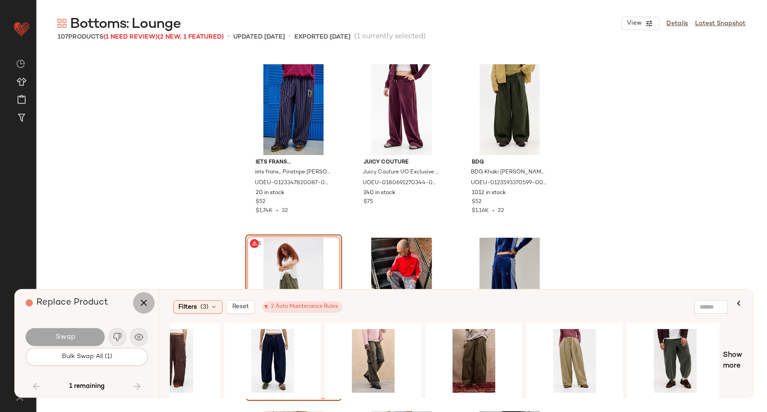
click at [143, 298] on icon "button" at bounding box center [143, 302] width 11 height 11
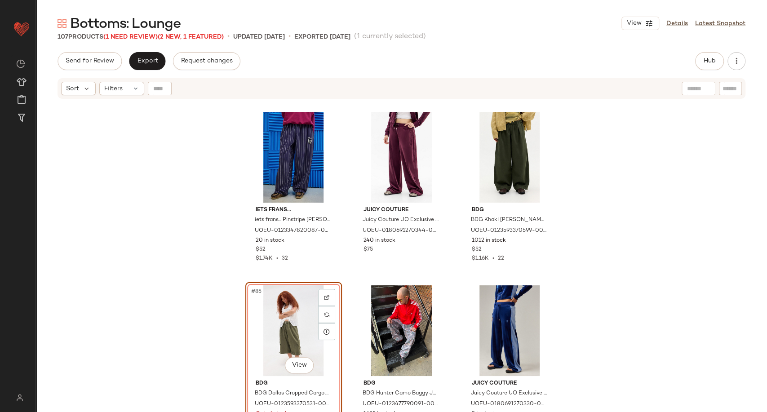
click at [167, 278] on div "iets frans... iets frans... Pinstripe Harri Baggy Joggers - Navy 2XS at Urban O…" at bounding box center [401, 267] width 731 height 335
click at [301, 335] on div "#85 View" at bounding box center [293, 330] width 90 height 91
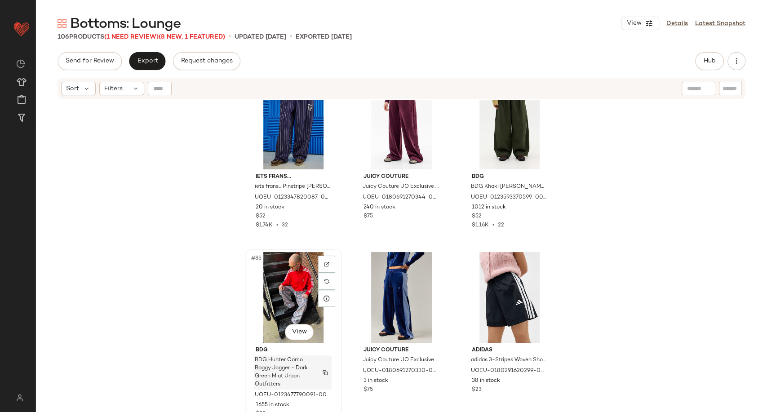
scroll to position [4781, 0]
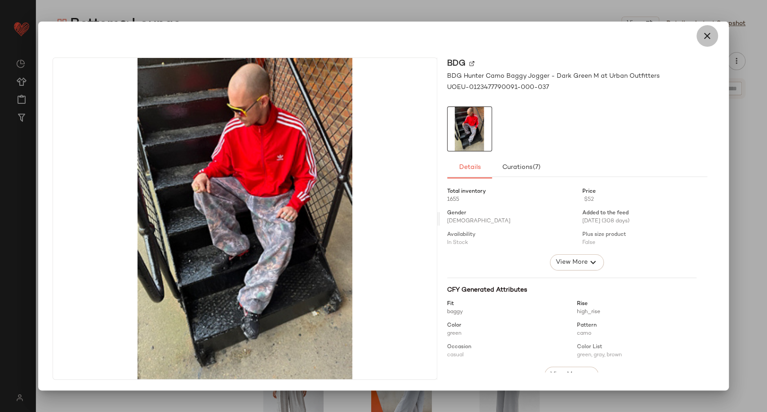
click at [704, 41] on button "button" at bounding box center [707, 36] width 22 height 22
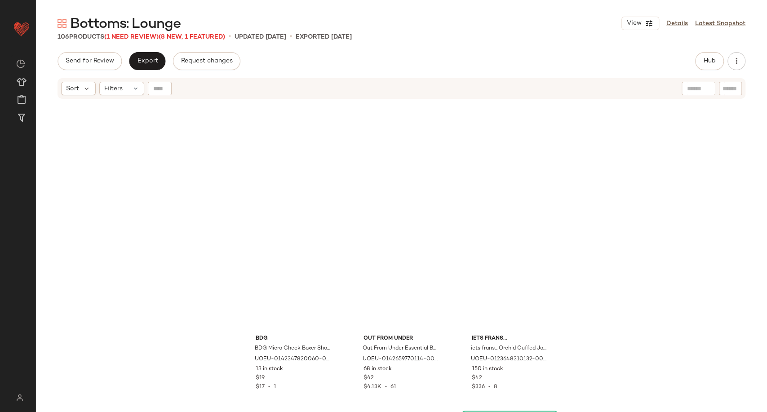
scroll to position [0, 0]
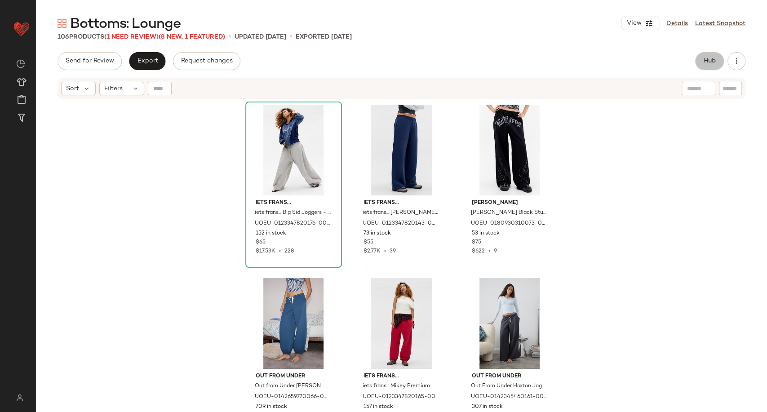
click at [706, 67] on button "Hub" at bounding box center [709, 61] width 29 height 18
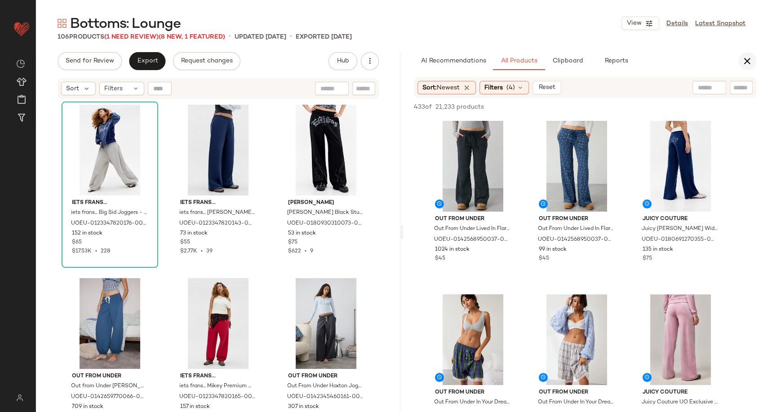
click at [752, 62] on button "button" at bounding box center [747, 61] width 18 height 18
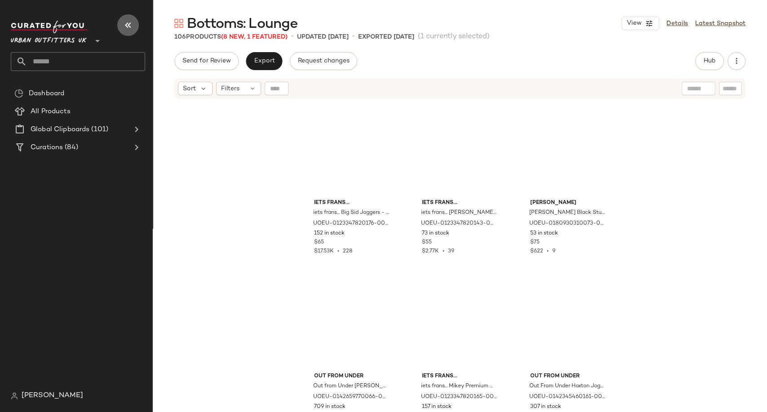
click at [133, 31] on button "button" at bounding box center [128, 25] width 22 height 22
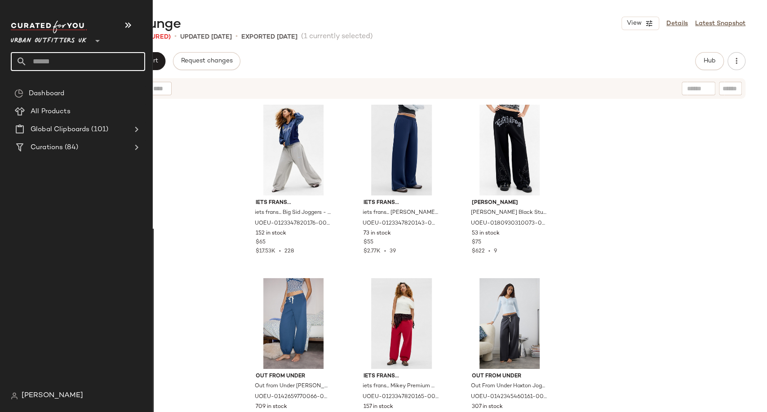
click at [40, 55] on input "text" at bounding box center [86, 61] width 118 height 19
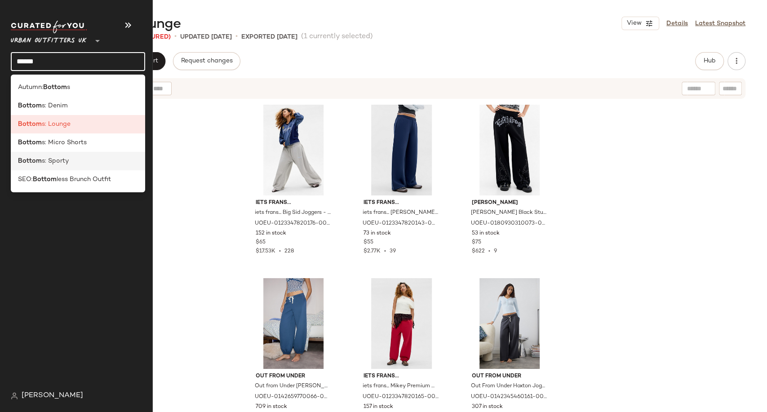
type input "******"
click at [65, 165] on span "s: Sporty" at bounding box center [55, 160] width 27 height 9
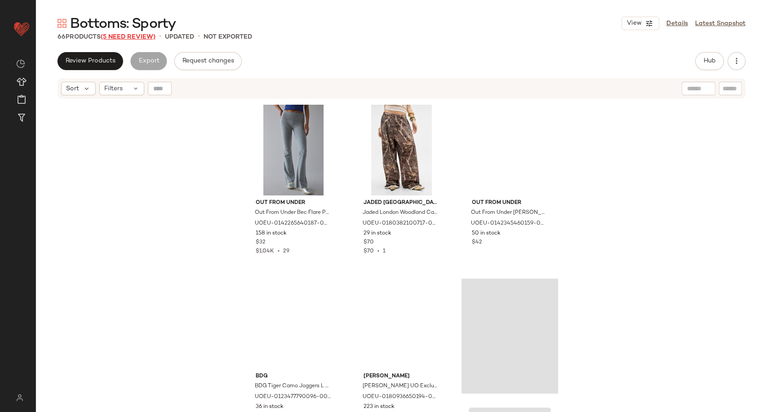
click at [150, 39] on span "(5 Need Review)" at bounding box center [128, 37] width 55 height 7
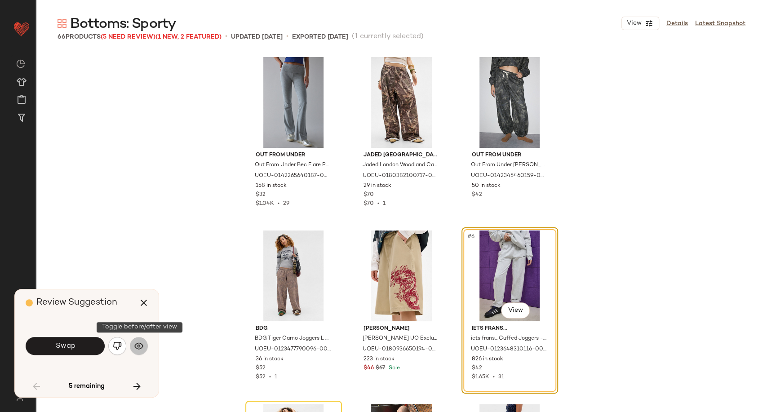
click at [141, 346] on img "button" at bounding box center [138, 345] width 9 height 9
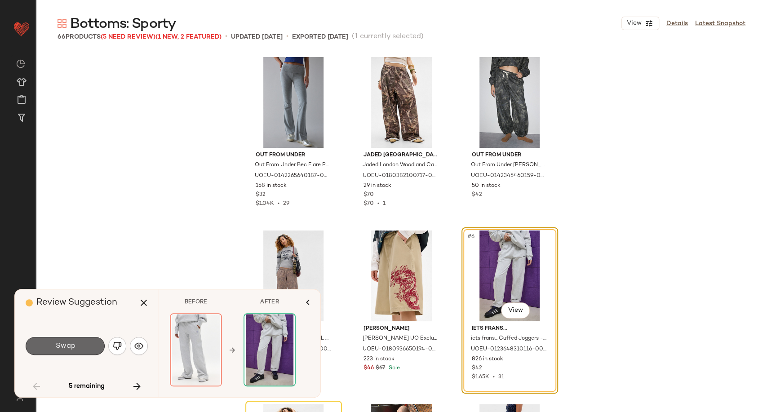
click at [86, 346] on button "Swap" at bounding box center [65, 346] width 79 height 18
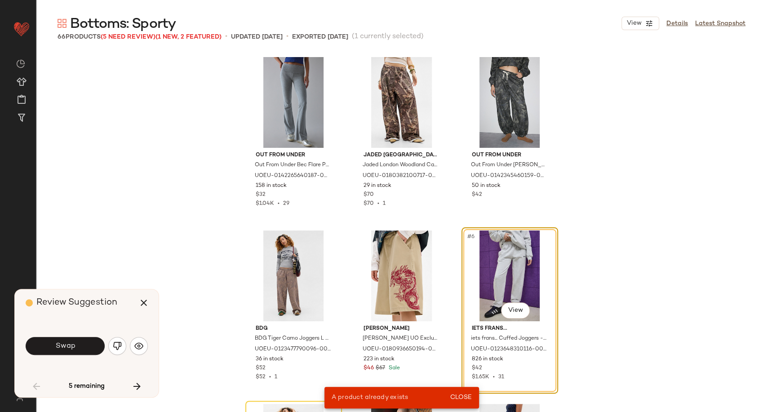
click at [116, 344] on img "button" at bounding box center [117, 345] width 9 height 9
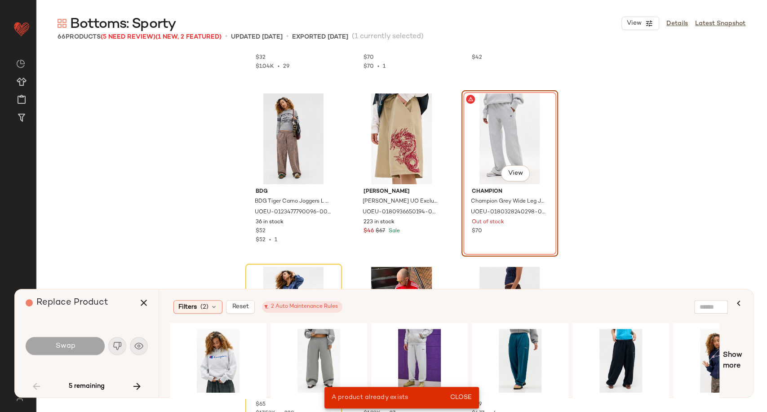
scroll to position [150, 0]
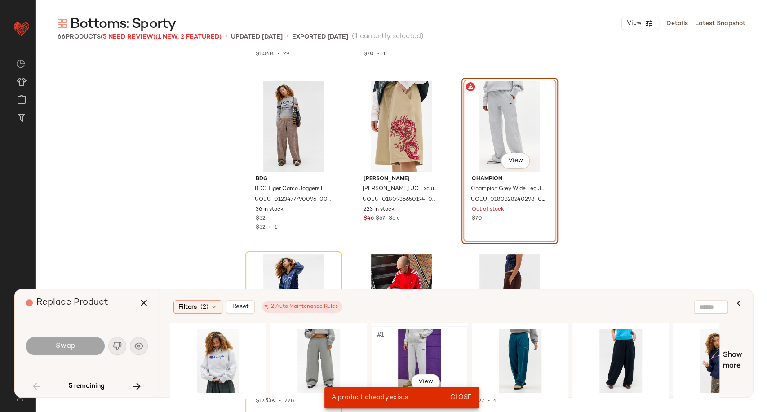
click at [393, 353] on div "#1 View" at bounding box center [419, 361] width 90 height 64
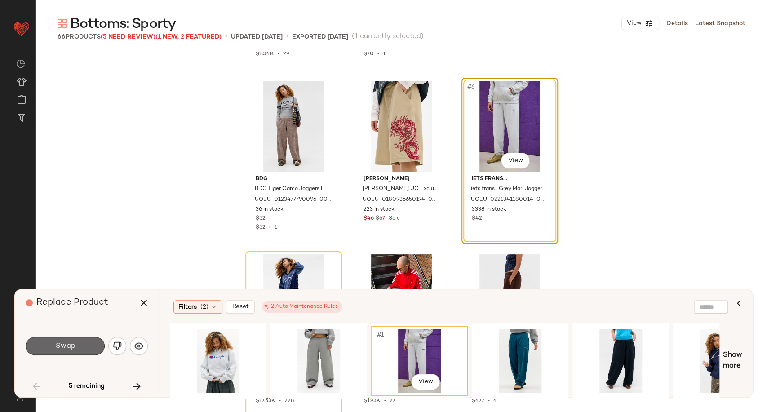
click at [82, 350] on button "Swap" at bounding box center [65, 346] width 79 height 18
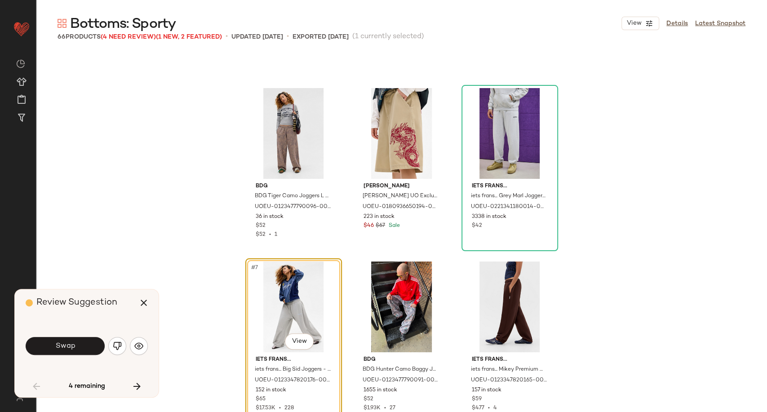
scroll to position [180, 0]
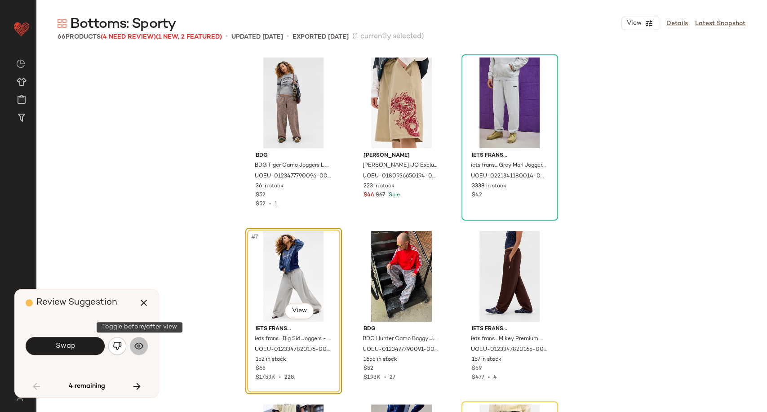
click at [137, 350] on img "button" at bounding box center [138, 345] width 9 height 9
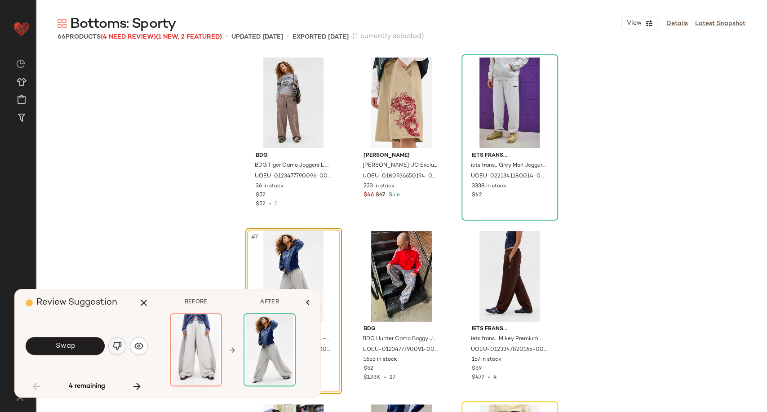
click at [116, 349] on img "button" at bounding box center [117, 345] width 9 height 9
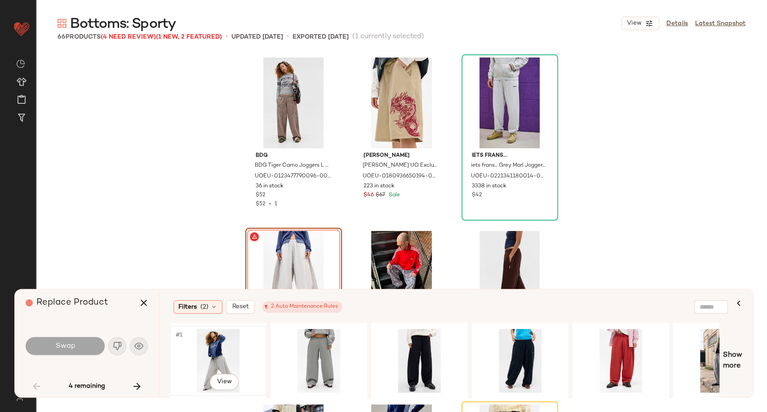
click at [214, 349] on div "#1 View" at bounding box center [218, 361] width 90 height 64
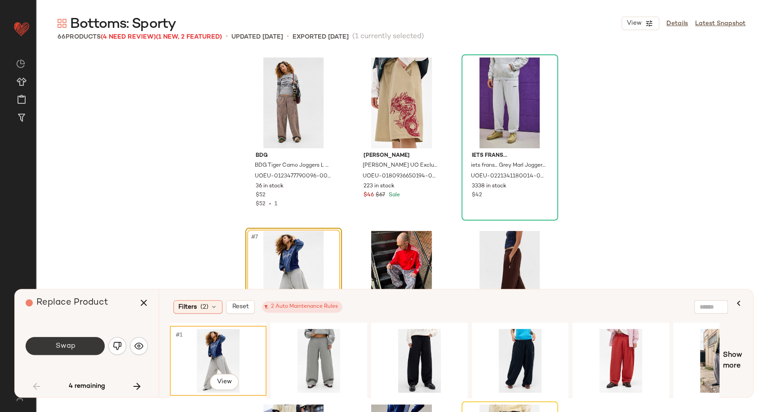
click at [83, 346] on button "Swap" at bounding box center [65, 346] width 79 height 18
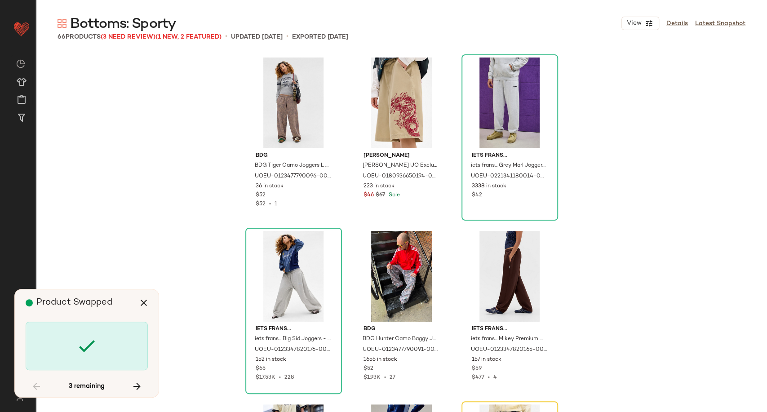
scroll to position [347, 0]
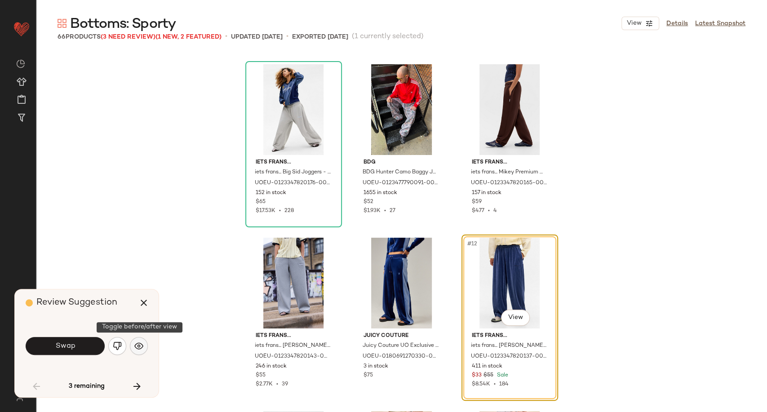
click at [142, 346] on img "button" at bounding box center [138, 345] width 9 height 9
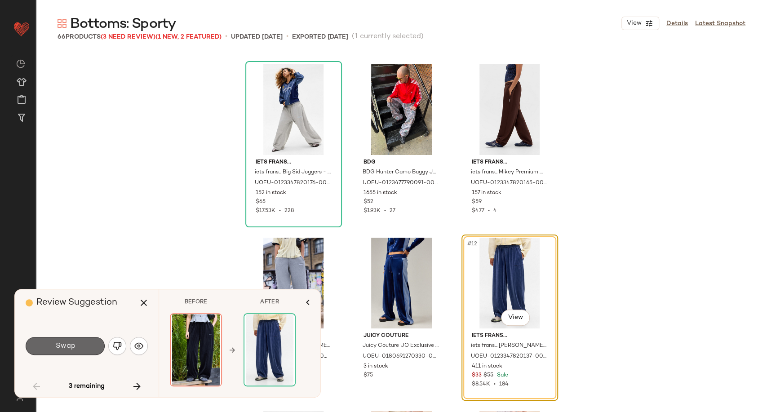
click at [97, 349] on button "Swap" at bounding box center [65, 346] width 79 height 18
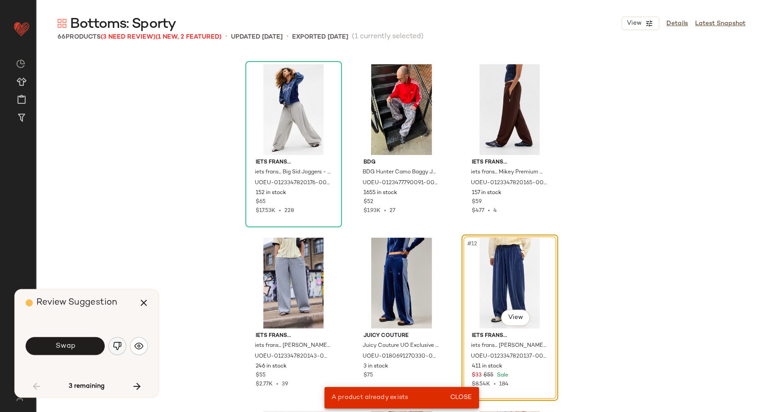
click at [116, 351] on button "button" at bounding box center [117, 346] width 18 height 18
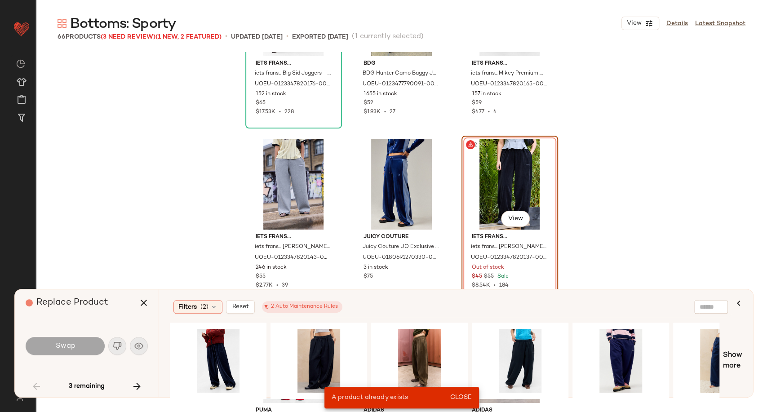
scroll to position [446, 0]
click at [319, 352] on div "#1 View" at bounding box center [319, 361] width 90 height 64
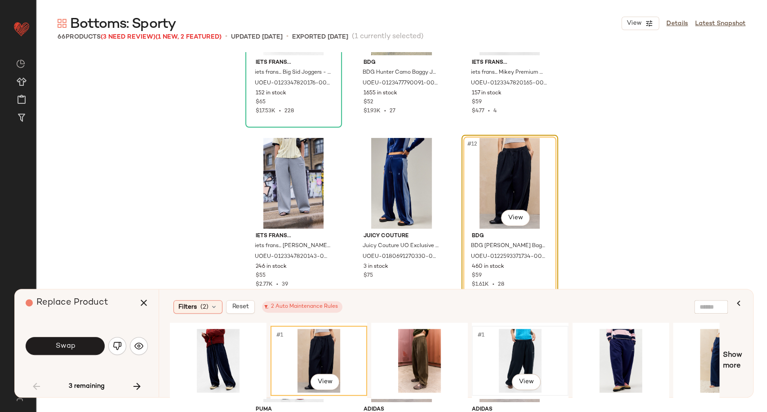
click at [521, 349] on div "#1 View" at bounding box center [520, 361] width 90 height 64
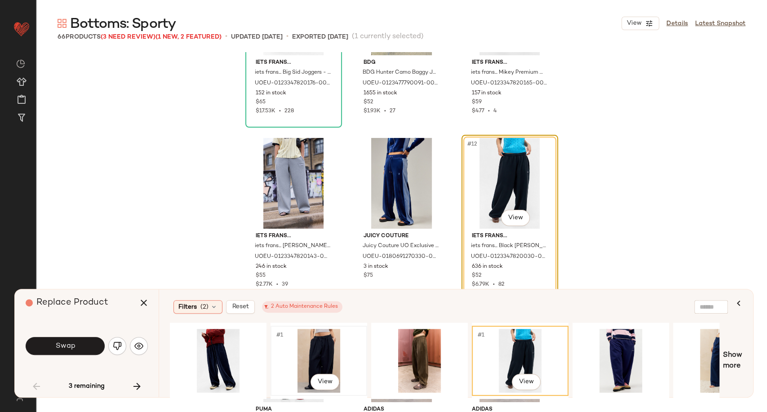
click at [331, 349] on div "#1 View" at bounding box center [319, 361] width 90 height 64
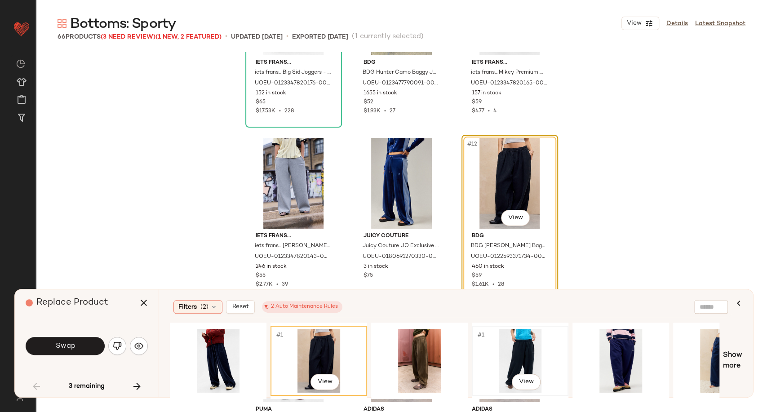
click at [516, 344] on div "#1 View" at bounding box center [520, 361] width 90 height 64
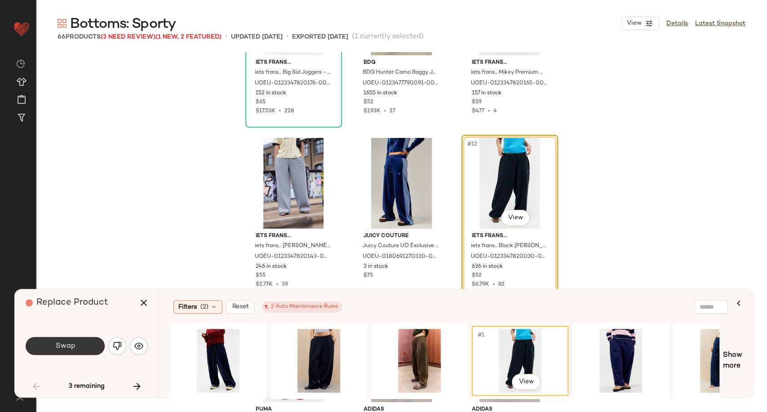
click at [90, 345] on button "Swap" at bounding box center [65, 346] width 79 height 18
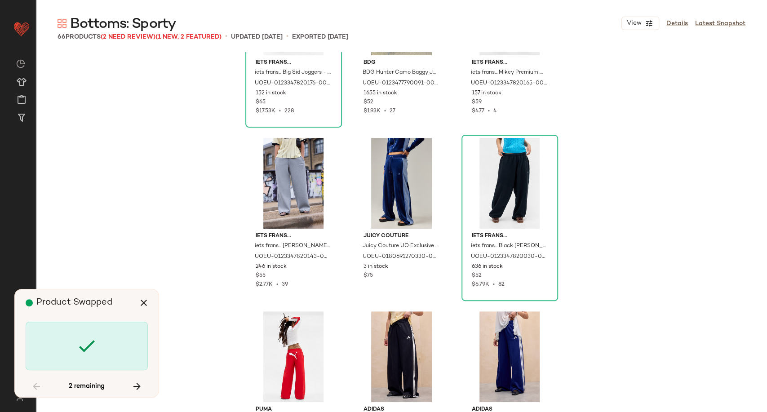
scroll to position [1734, 0]
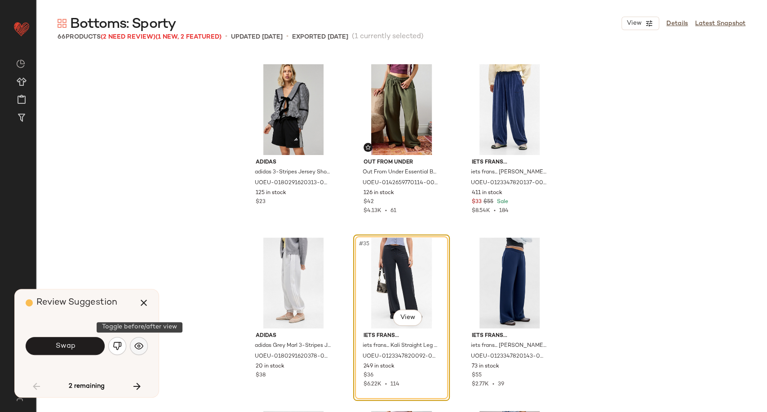
click at [141, 350] on button "button" at bounding box center [139, 346] width 18 height 18
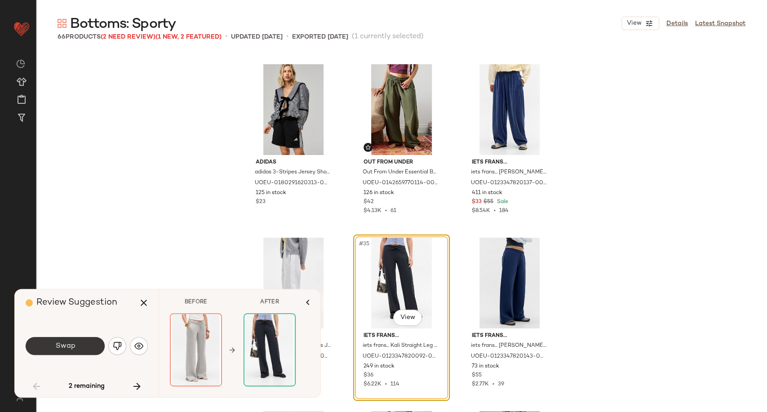
click at [67, 351] on button "Swap" at bounding box center [65, 346] width 79 height 18
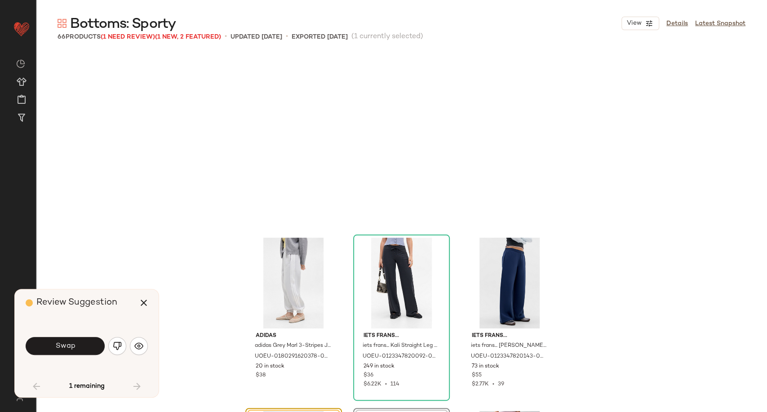
scroll to position [1907, 0]
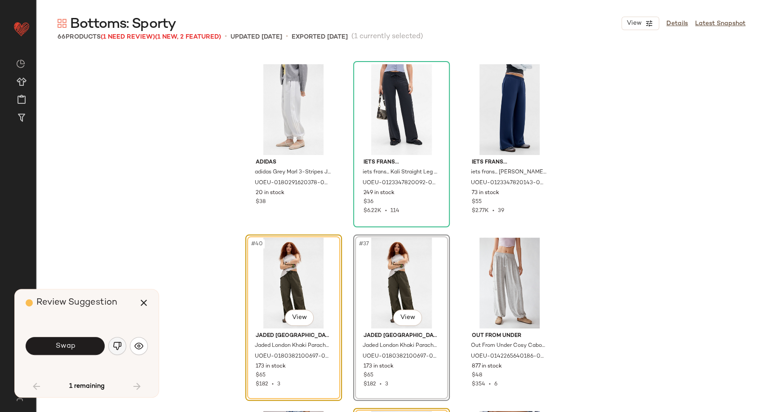
click at [117, 343] on img "button" at bounding box center [117, 345] width 9 height 9
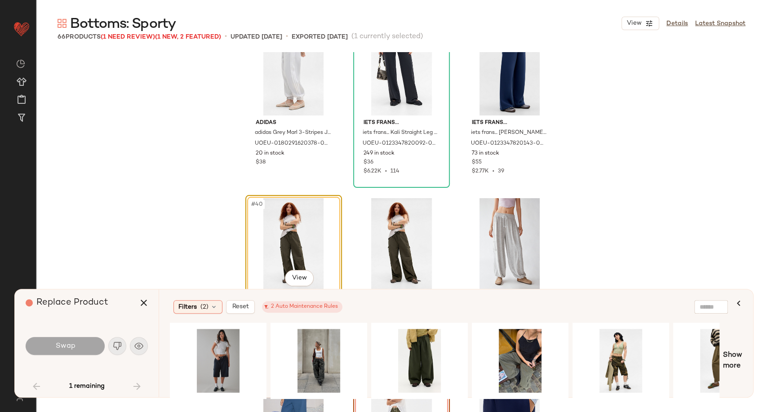
scroll to position [2007, 0]
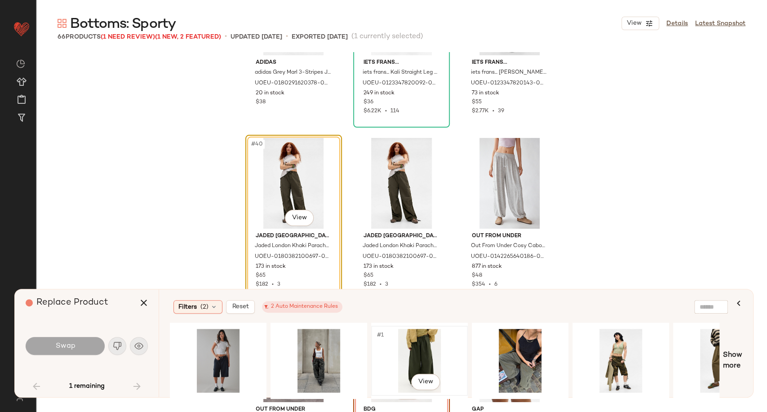
click at [419, 362] on div "#1 View" at bounding box center [419, 361] width 90 height 64
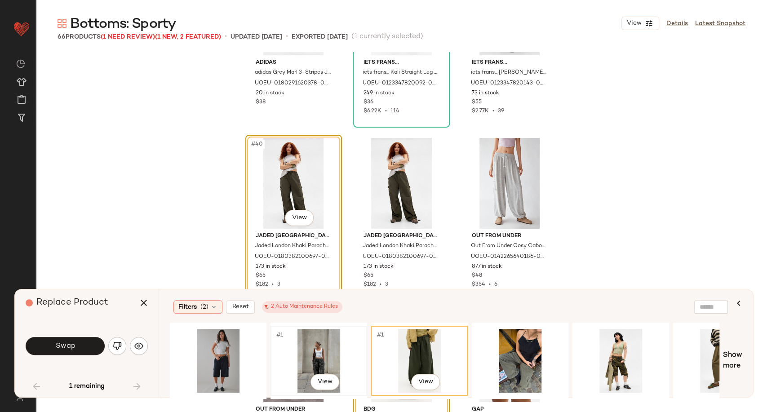
click at [330, 361] on div "#1 View" at bounding box center [319, 361] width 90 height 64
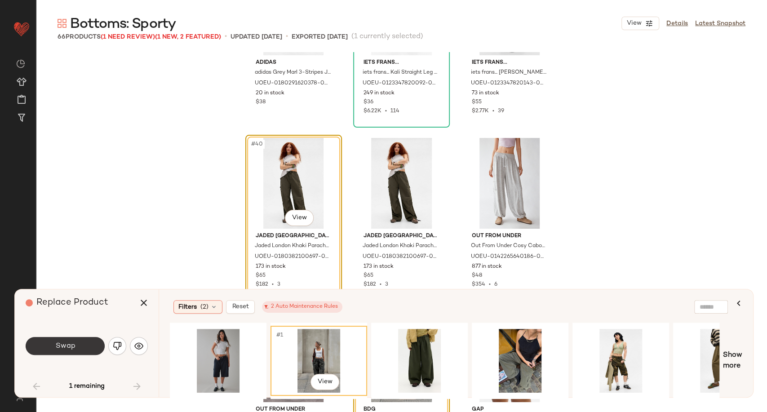
click at [86, 353] on button "Swap" at bounding box center [65, 346] width 79 height 18
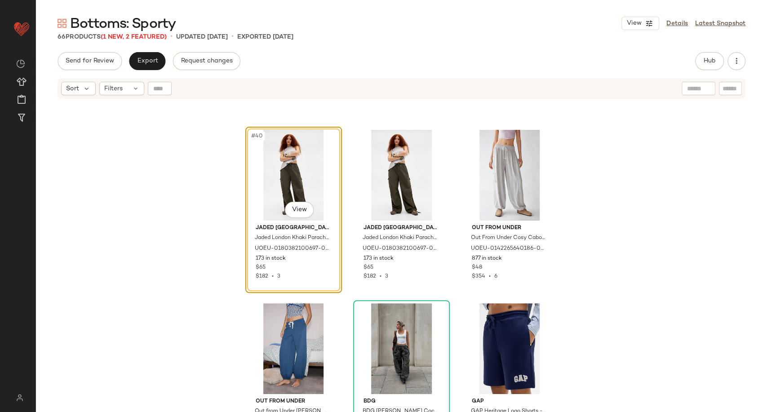
scroll to position [2156, 0]
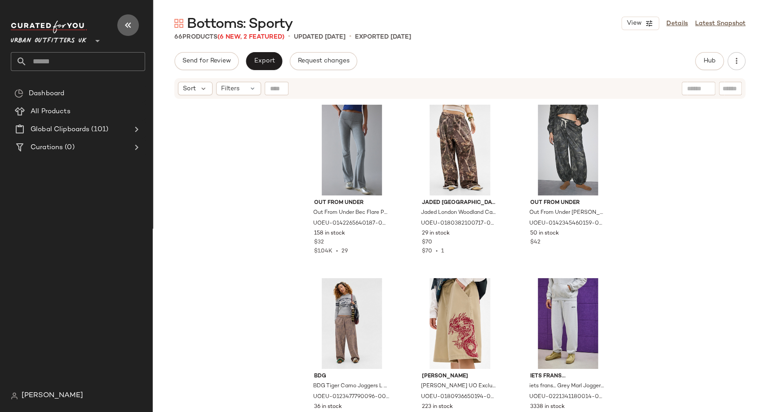
click at [126, 23] on icon "button" at bounding box center [128, 25] width 11 height 11
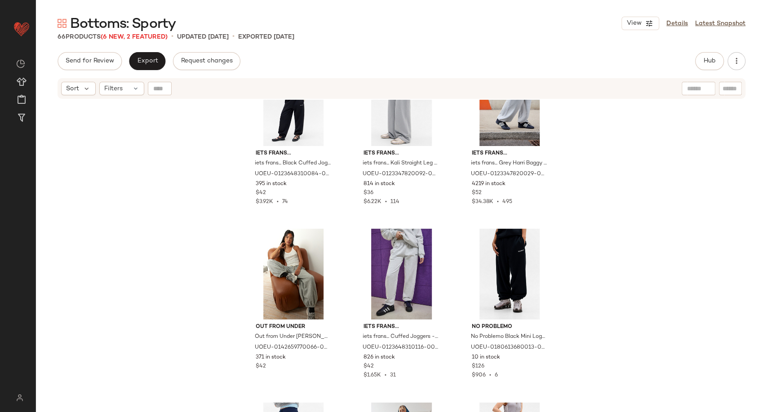
scroll to position [3481, 0]
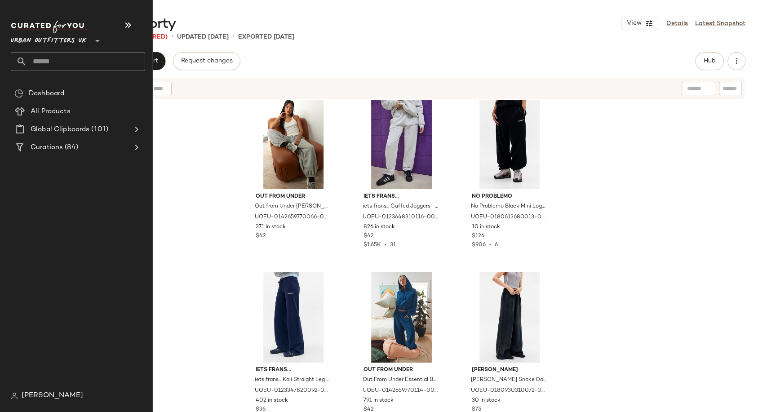
click at [50, 61] on input "text" at bounding box center [86, 61] width 118 height 19
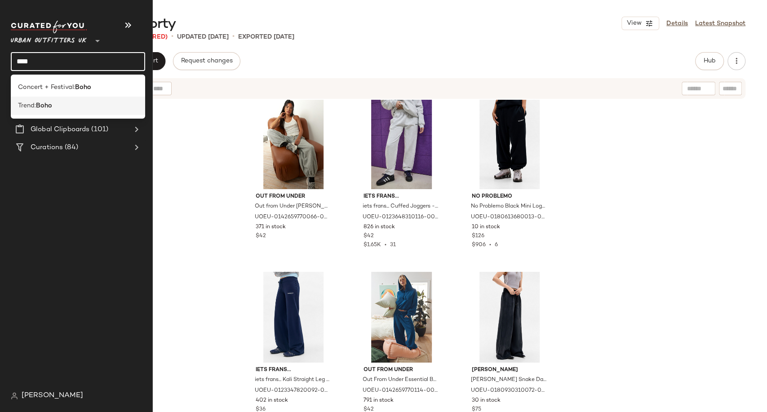
type input "****"
click at [46, 111] on div "Trend: Boho" at bounding box center [78, 106] width 134 height 18
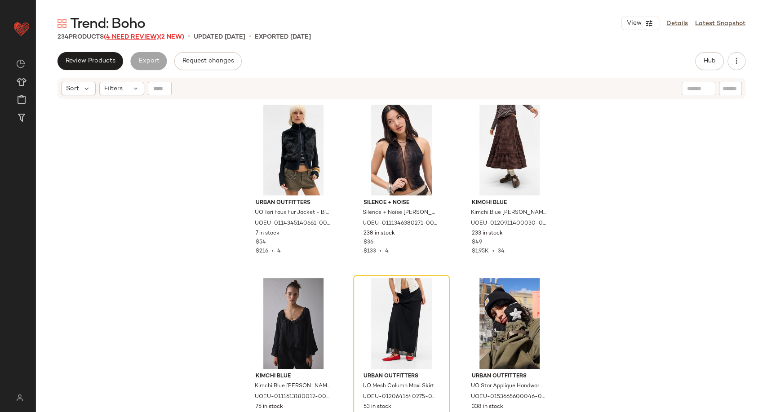
click at [139, 39] on span "(4 Need Review)" at bounding box center [131, 37] width 55 height 7
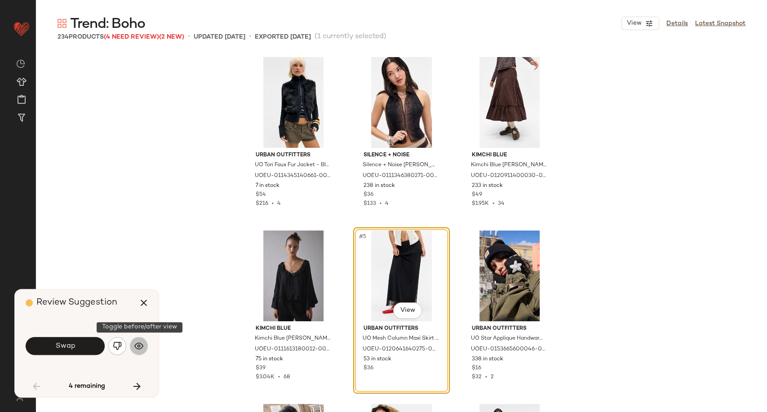
click at [145, 346] on button "button" at bounding box center [139, 346] width 18 height 18
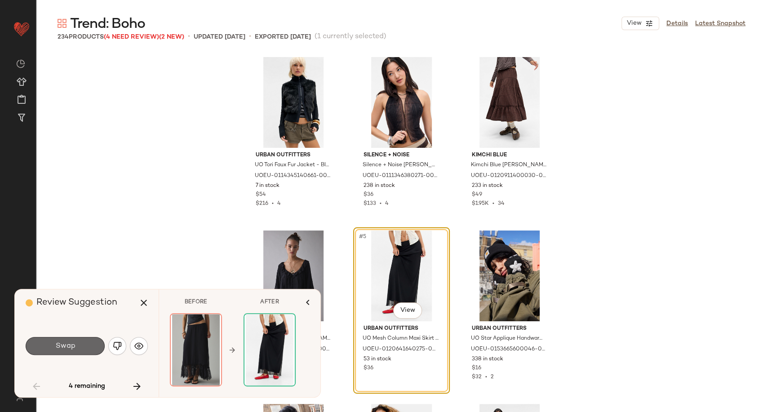
click at [91, 349] on button "Swap" at bounding box center [65, 346] width 79 height 18
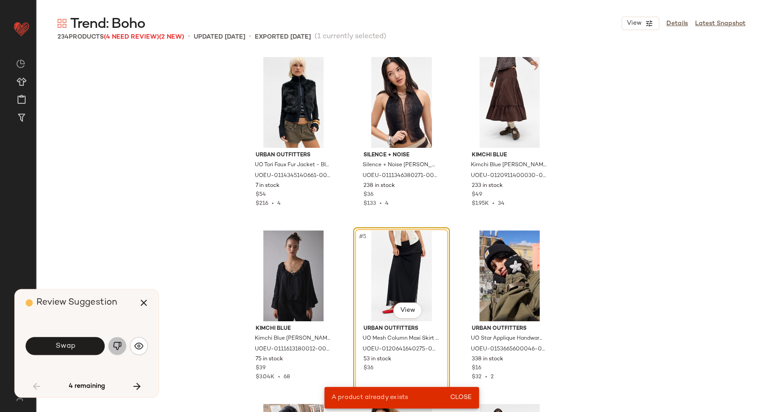
click at [119, 345] on img "button" at bounding box center [117, 345] width 9 height 9
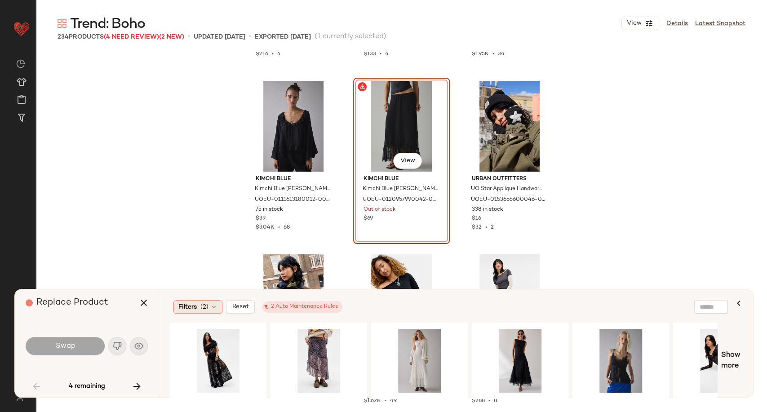
click at [212, 307] on icon at bounding box center [213, 306] width 7 height 7
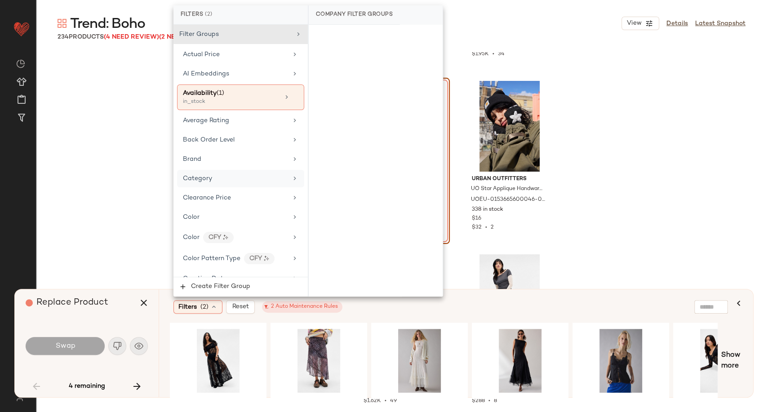
click at [245, 178] on div "Category" at bounding box center [235, 178] width 105 height 9
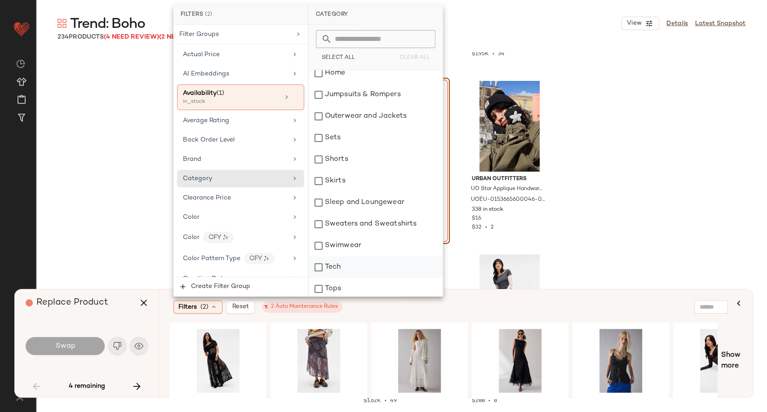
scroll to position [226, 0]
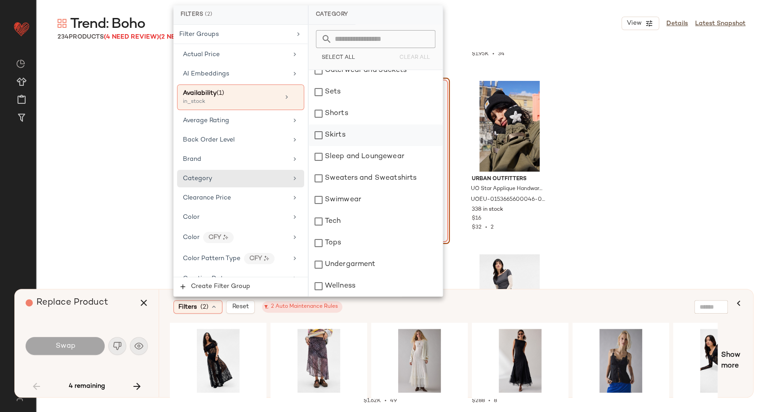
click at [353, 141] on div "Skirts" at bounding box center [376, 135] width 134 height 22
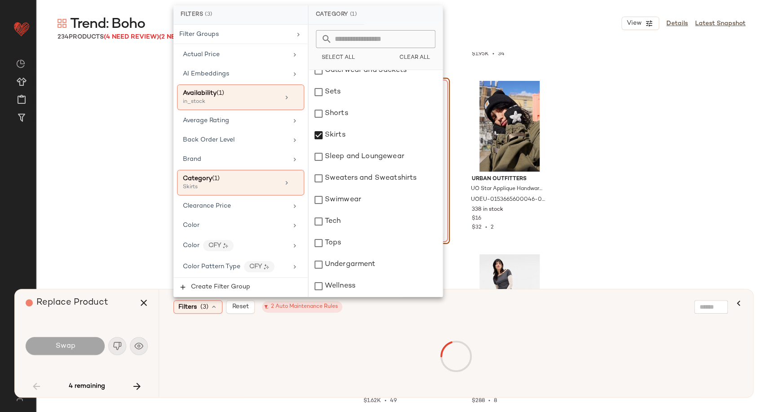
click at [411, 318] on div "Filters (3) Reset 2 Auto Maintenance Rules" at bounding box center [456, 343] width 594 height 108
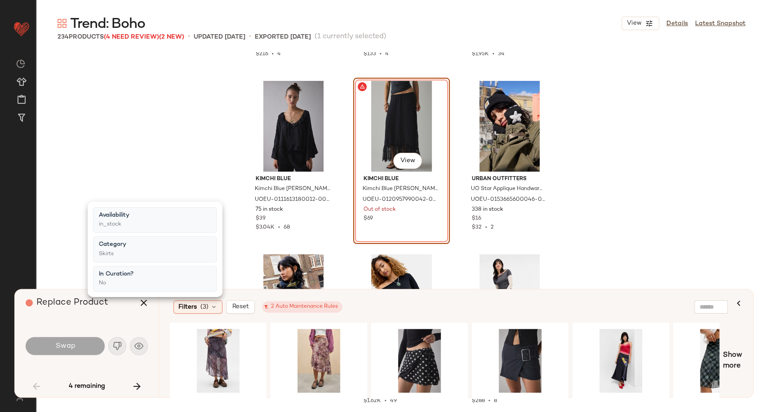
click at [403, 313] on div "Filters (3) Reset 2 Auto Maintenance Rules" at bounding box center [412, 306] width 478 height 13
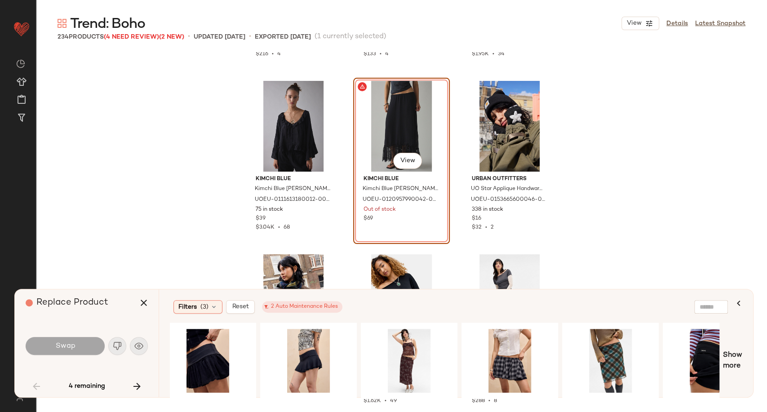
scroll to position [0, 567]
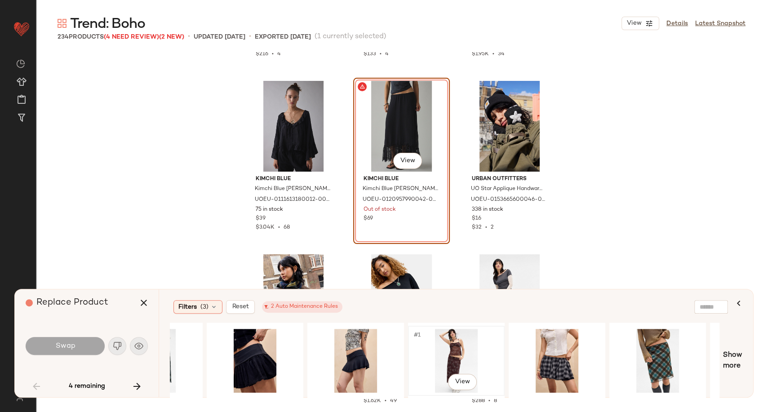
click at [465, 353] on div "#1 View" at bounding box center [456, 361] width 90 height 64
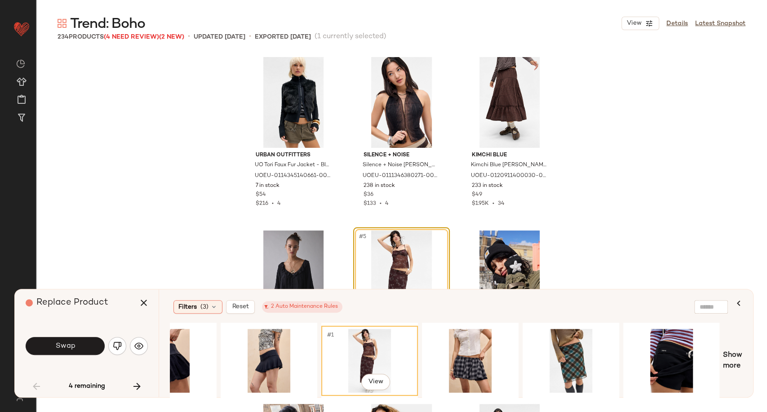
scroll to position [0, 655]
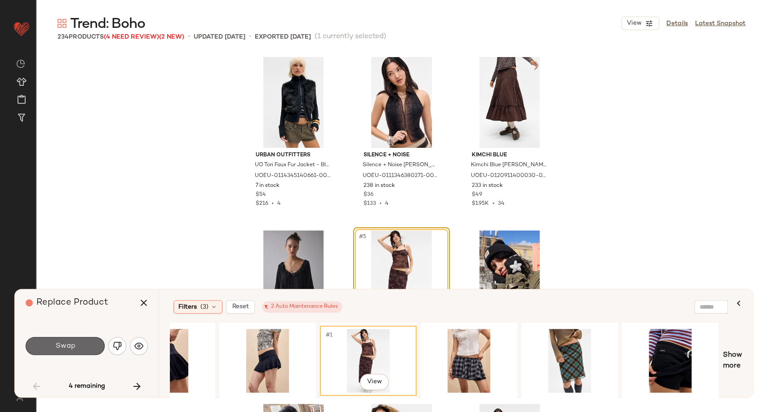
click at [63, 349] on span "Swap" at bounding box center [65, 346] width 20 height 9
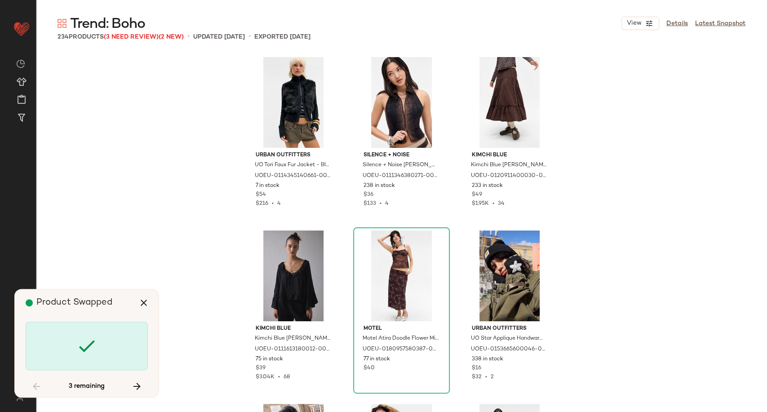
scroll to position [3814, 0]
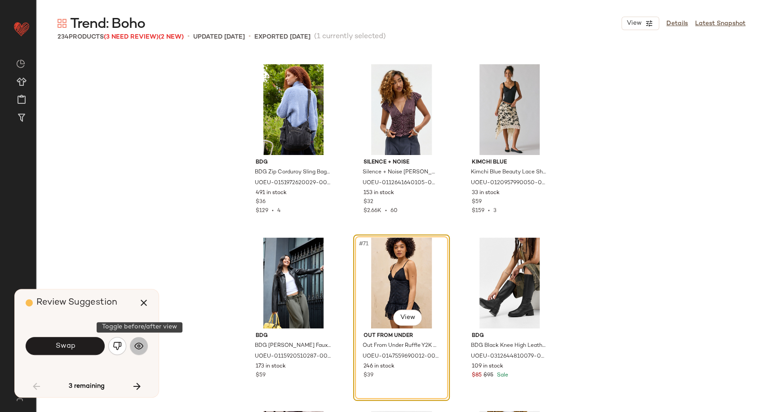
click at [136, 344] on img "button" at bounding box center [138, 345] width 9 height 9
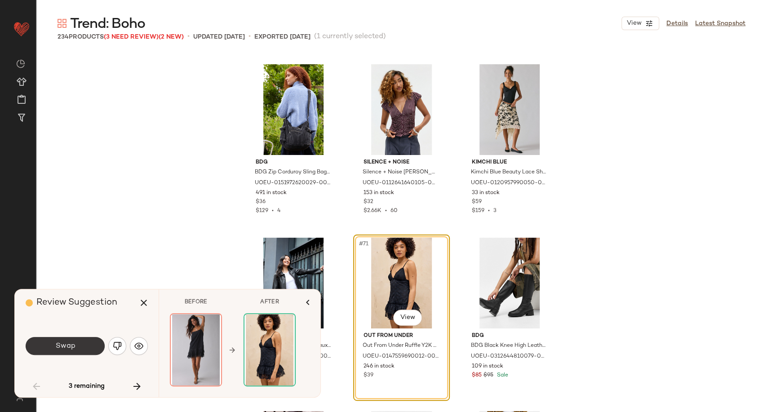
click at [90, 347] on button "Swap" at bounding box center [65, 346] width 79 height 18
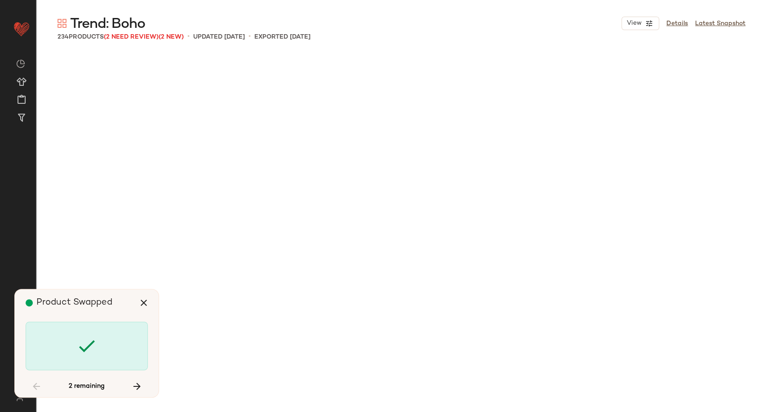
scroll to position [7108, 0]
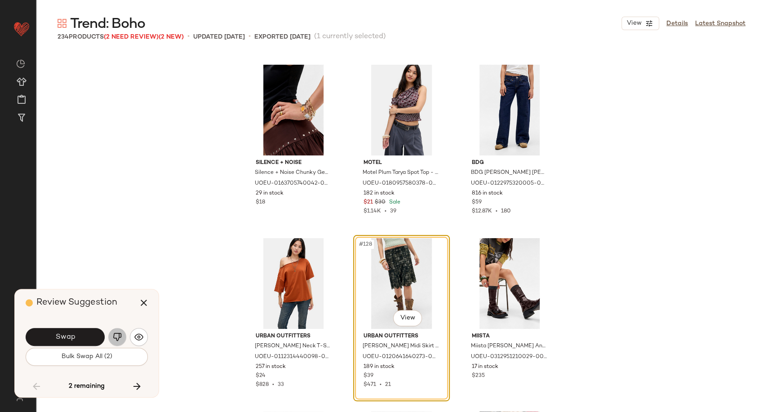
click at [123, 336] on button "button" at bounding box center [117, 337] width 18 height 18
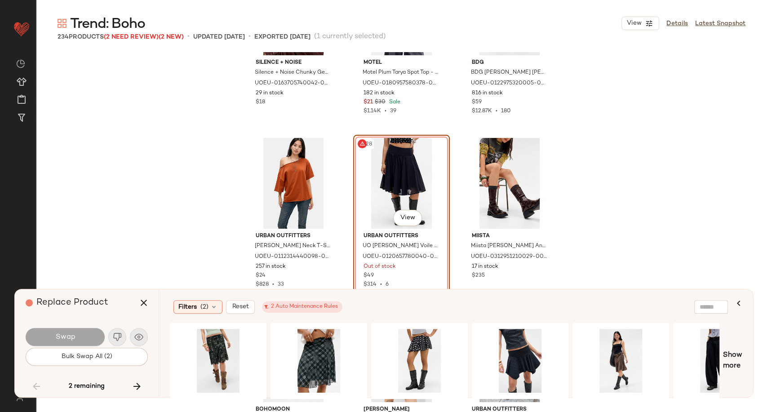
scroll to position [0, 133]
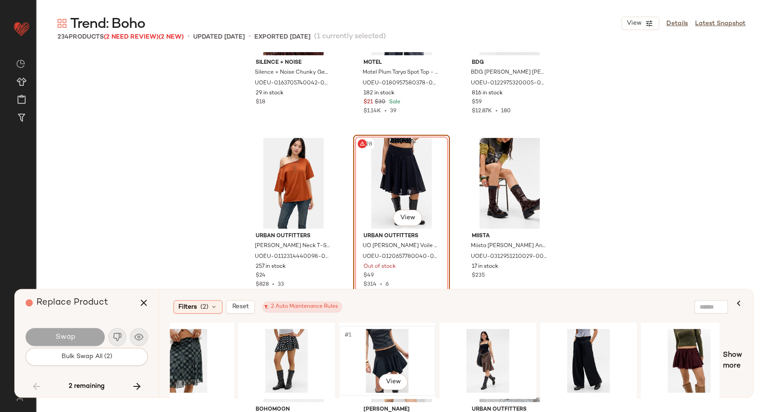
click at [387, 350] on div "#1 View" at bounding box center [387, 361] width 90 height 64
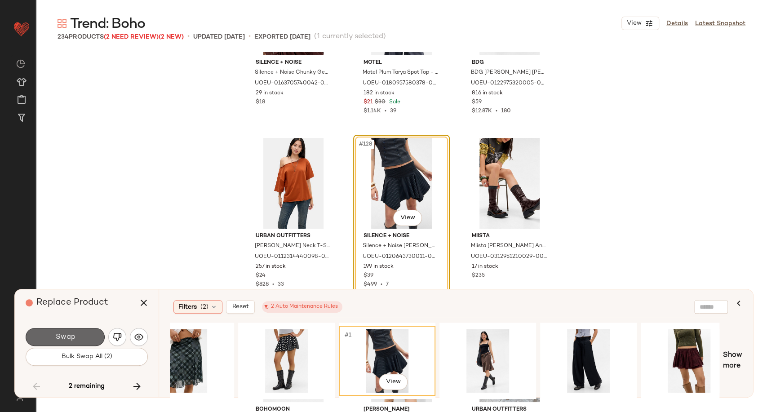
click at [84, 337] on button "Swap" at bounding box center [65, 337] width 79 height 18
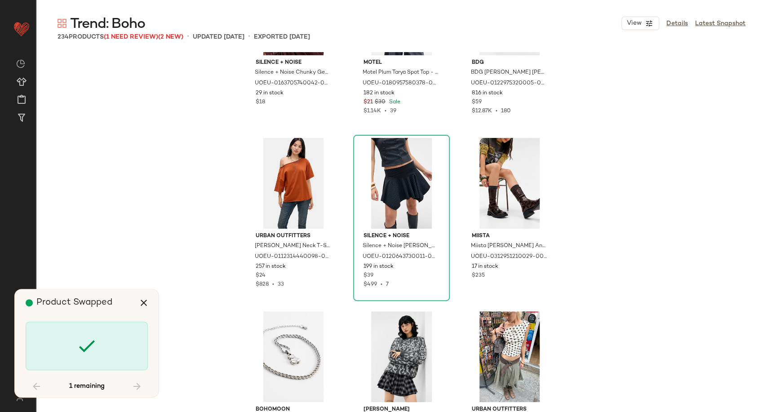
scroll to position [9362, 0]
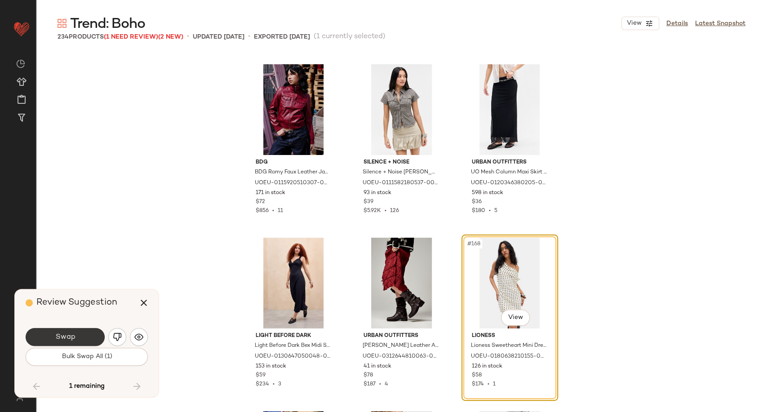
click at [97, 336] on button "Swap" at bounding box center [65, 337] width 79 height 18
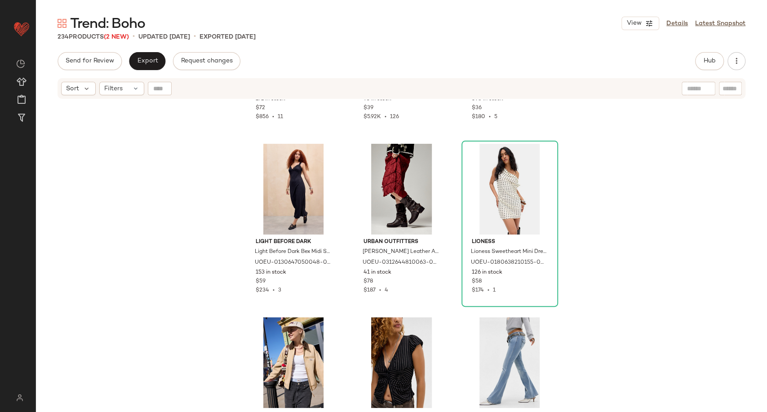
scroll to position [9561, 0]
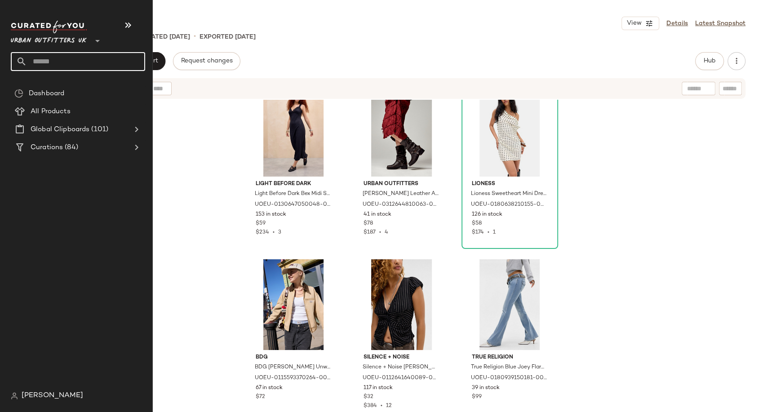
click at [53, 62] on input "text" at bounding box center [86, 61] width 118 height 19
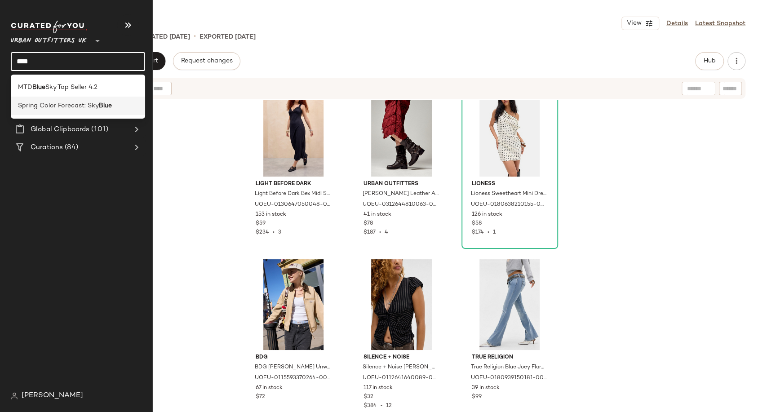
type input "****"
click at [76, 115] on div "Spring Color Forecast: Sky Blue" at bounding box center [78, 106] width 134 height 18
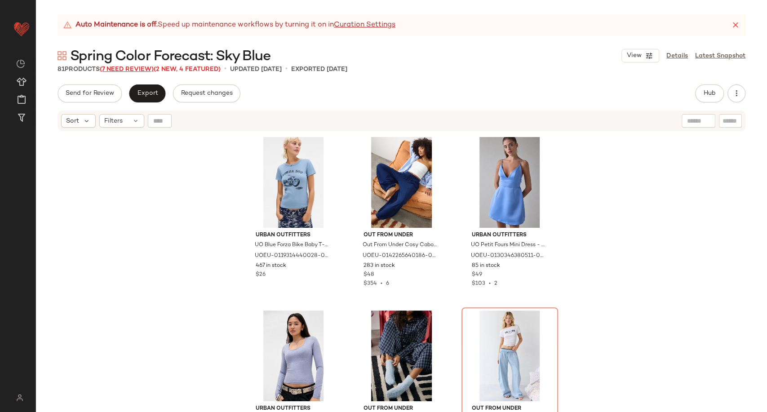
click at [140, 68] on span "(7 Need Review)" at bounding box center [127, 69] width 54 height 7
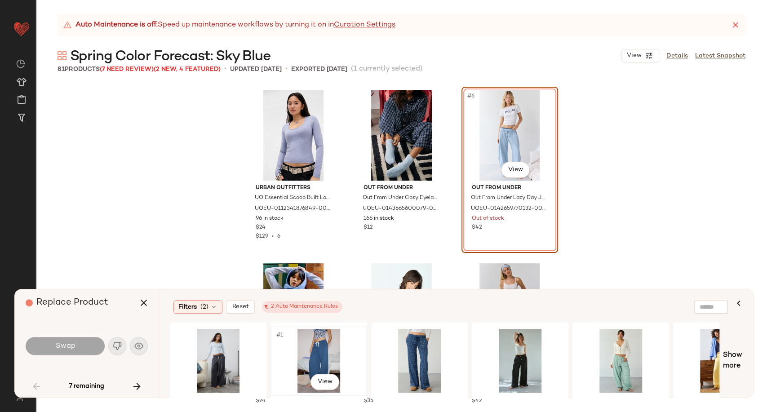
click at [324, 353] on div "#1 View" at bounding box center [319, 361] width 90 height 64
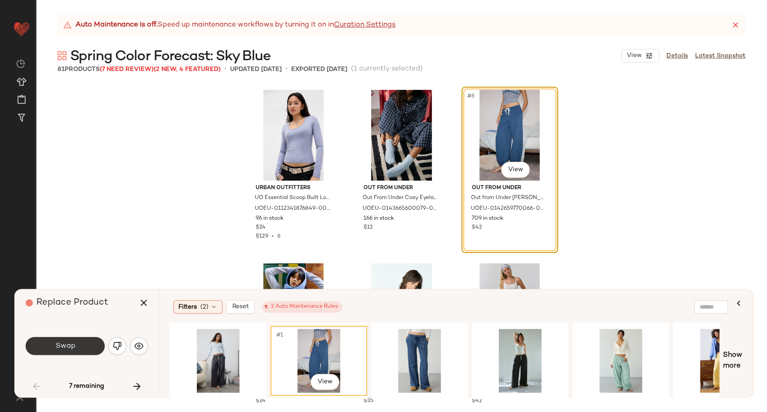
click at [60, 339] on button "Swap" at bounding box center [65, 346] width 79 height 18
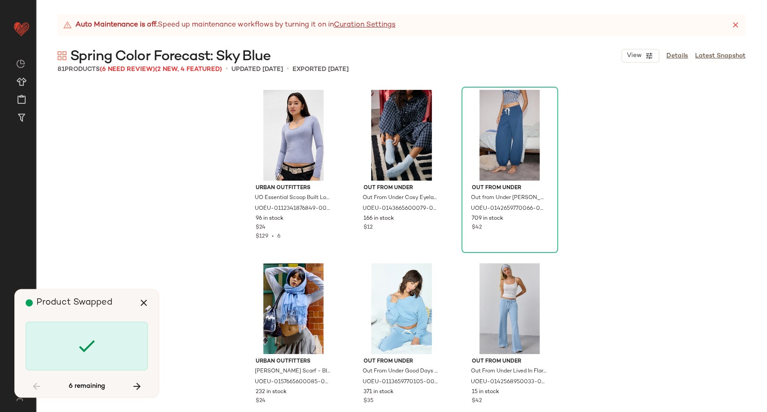
scroll to position [693, 0]
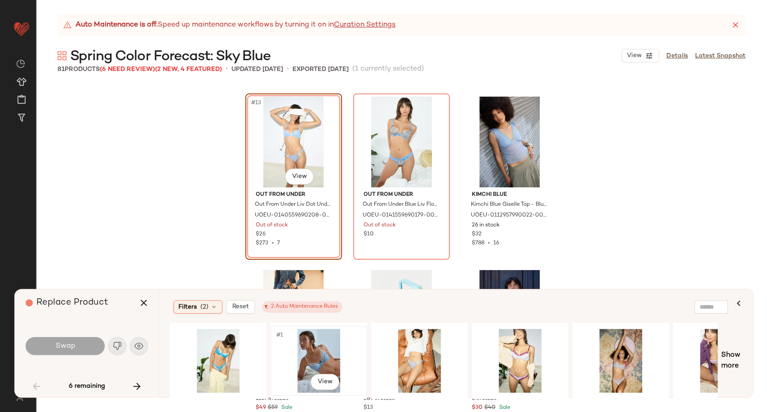
click at [310, 347] on div "#1 View" at bounding box center [319, 361] width 90 height 64
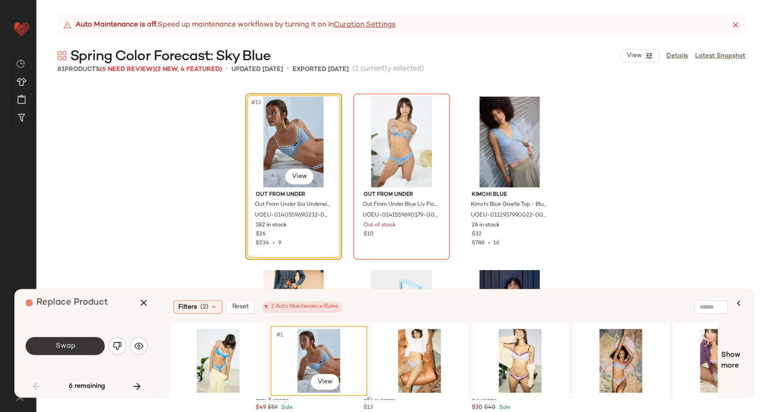
click at [83, 345] on button "Swap" at bounding box center [65, 346] width 79 height 18
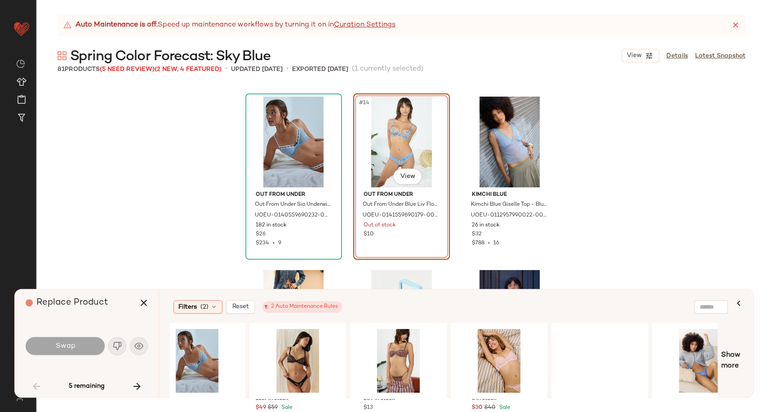
scroll to position [0, 454]
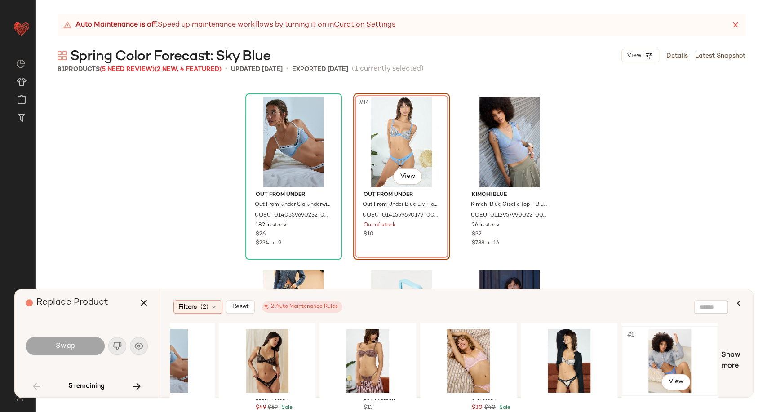
click at [680, 361] on div "#1 View" at bounding box center [669, 361] width 90 height 64
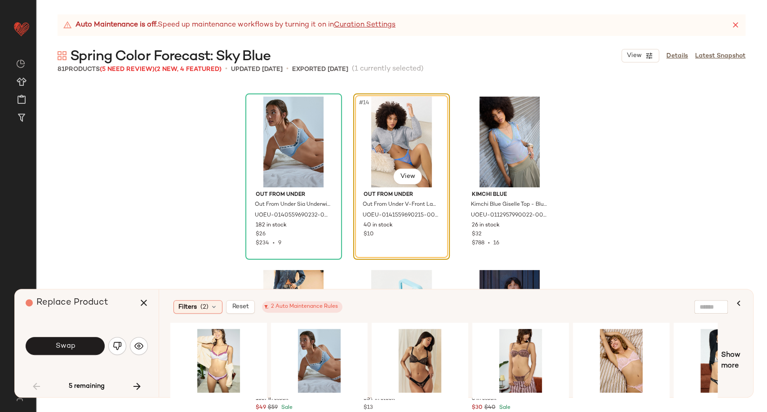
scroll to position [0, 299]
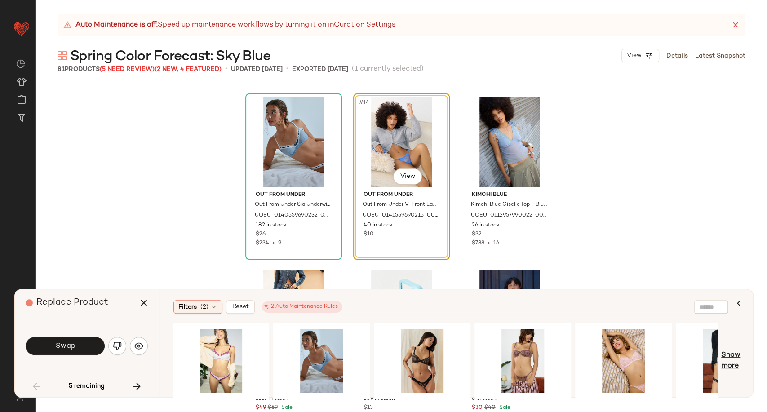
click at [728, 367] on span "Show more" at bounding box center [731, 361] width 21 height 22
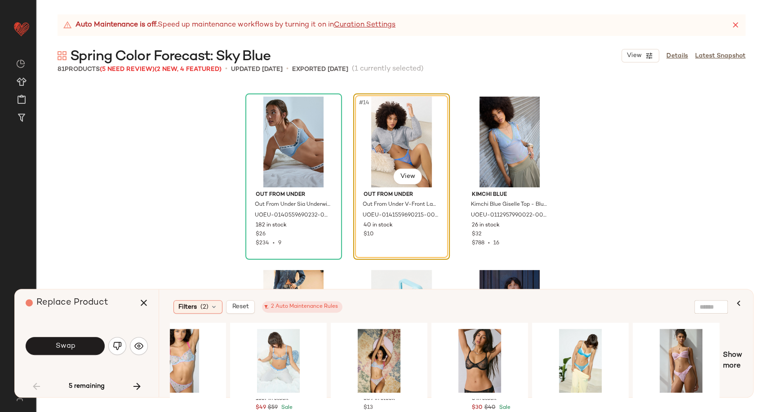
scroll to position [0, 1458]
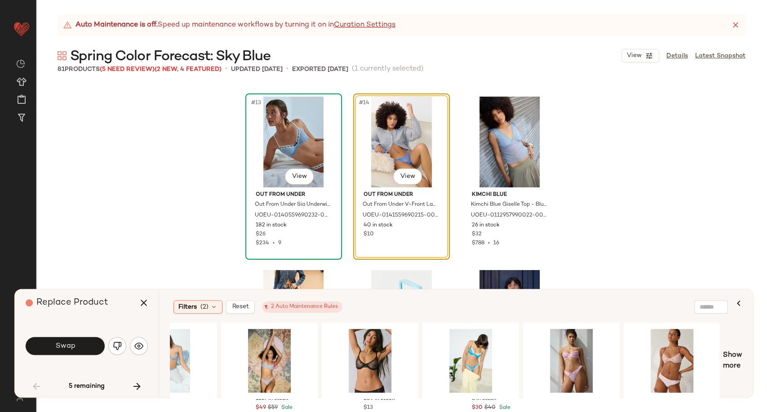
click at [299, 159] on div "#13 View" at bounding box center [293, 142] width 90 height 91
click at [146, 304] on icon "button" at bounding box center [143, 302] width 11 height 11
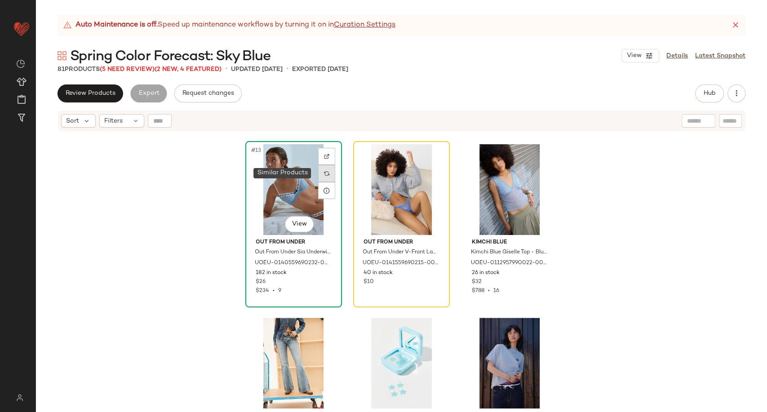
click at [323, 176] on div at bounding box center [326, 173] width 17 height 17
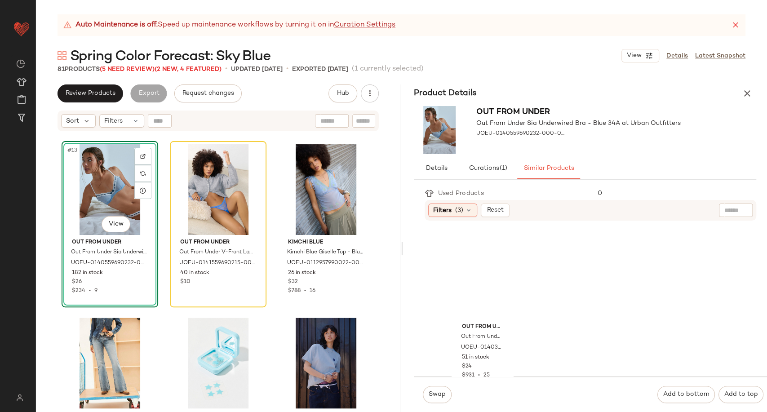
scroll to position [1048, 0]
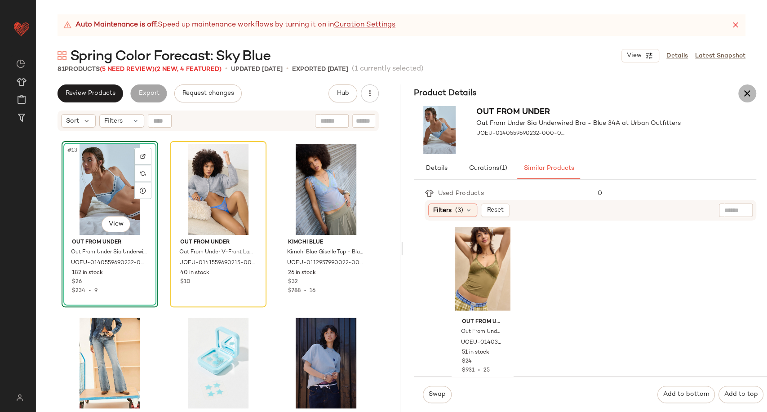
click at [744, 97] on icon "button" at bounding box center [747, 93] width 11 height 11
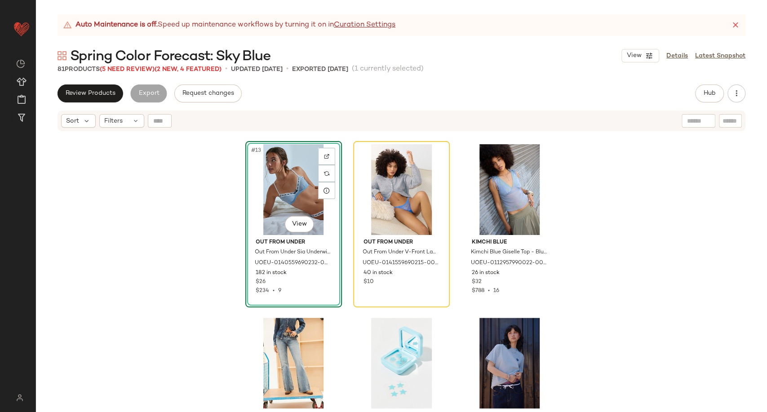
click at [203, 223] on div "#13 View Out From Under Out From Under Sia Underwired Bra - Blue 34A at Urban O…" at bounding box center [401, 283] width 731 height 302
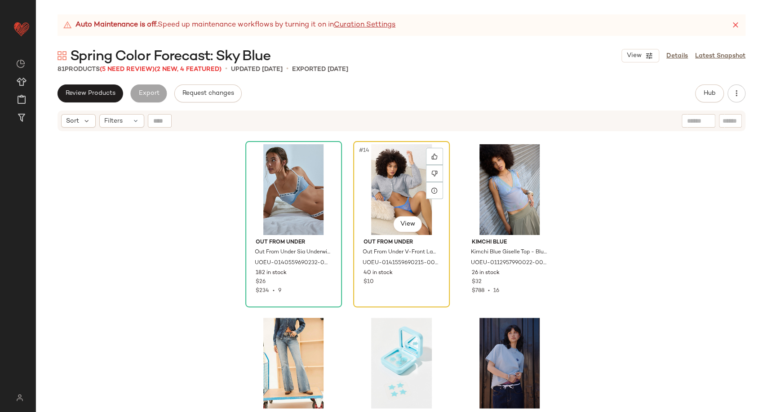
click at [400, 203] on div "#14 View" at bounding box center [401, 189] width 90 height 91
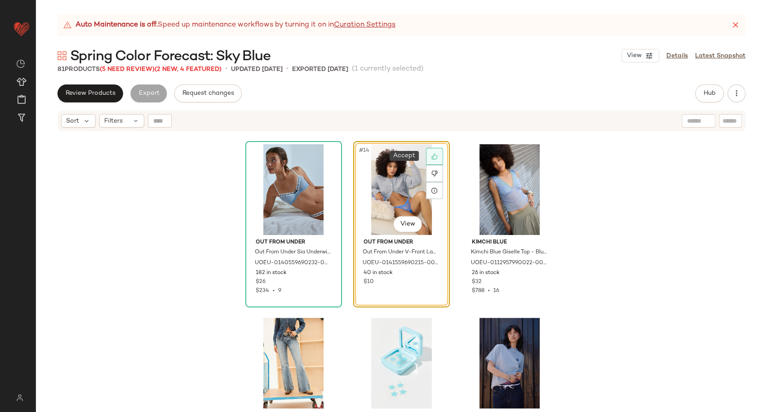
click at [428, 158] on div at bounding box center [434, 156] width 17 height 17
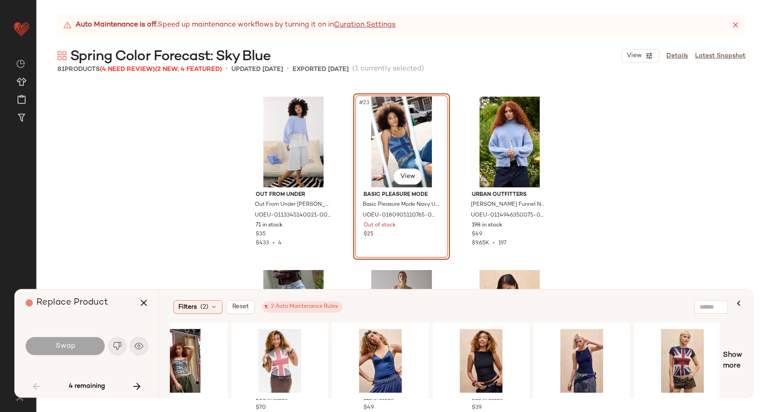
scroll to position [0, 243]
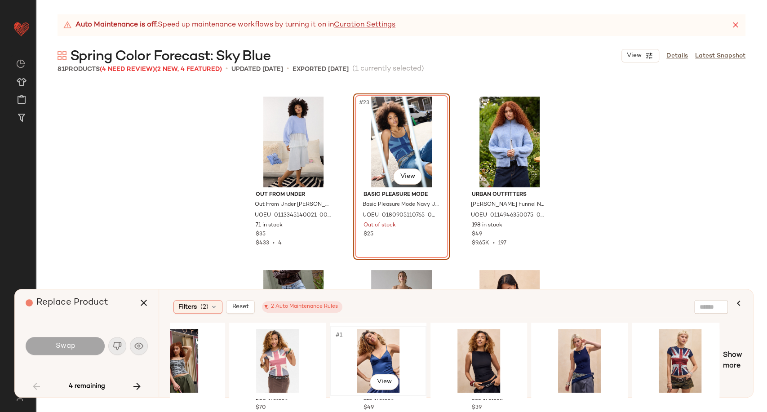
click at [380, 361] on div "#1 View" at bounding box center [378, 361] width 90 height 64
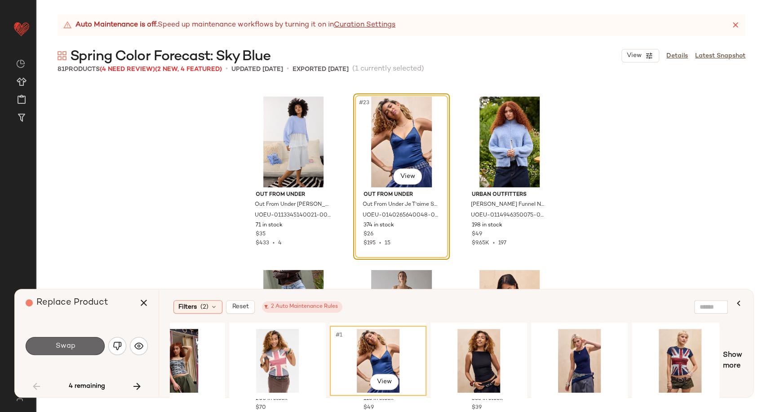
click at [82, 344] on button "Swap" at bounding box center [65, 346] width 79 height 18
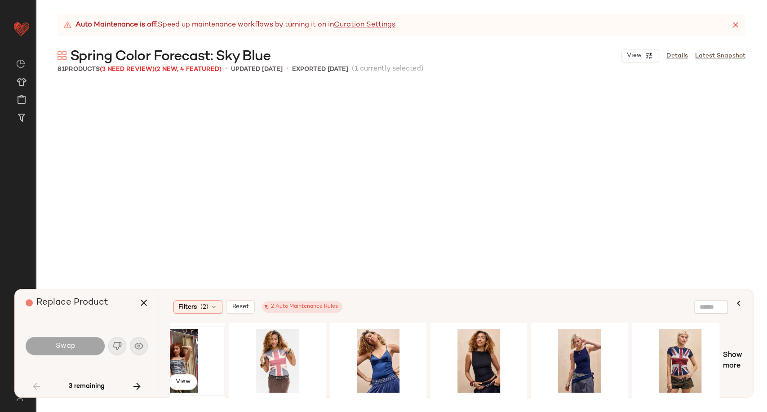
scroll to position [1907, 0]
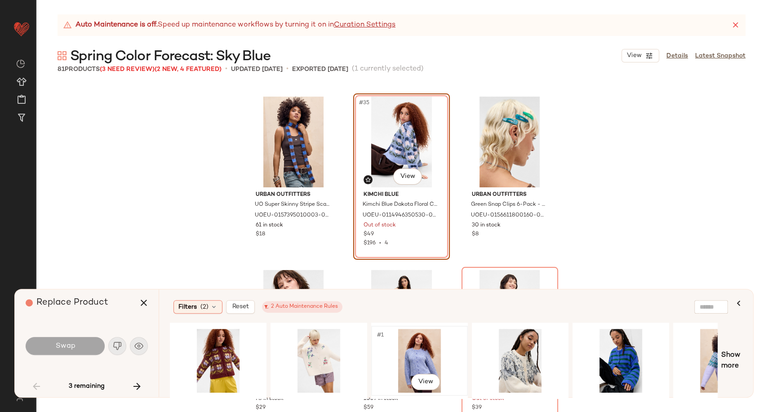
click at [402, 348] on div "#1 View" at bounding box center [419, 361] width 90 height 64
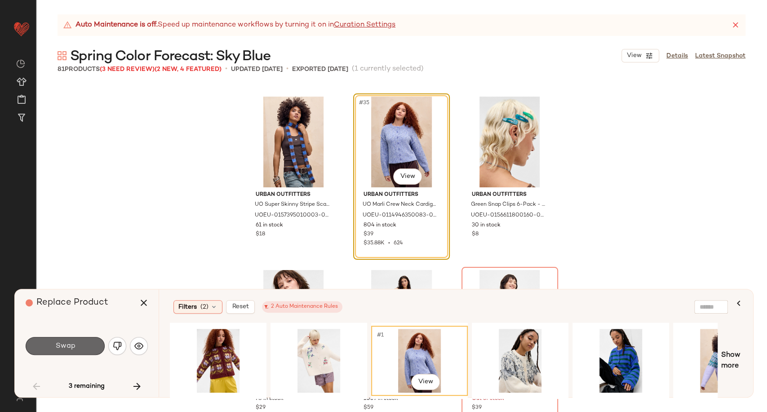
click at [83, 346] on button "Swap" at bounding box center [65, 346] width 79 height 18
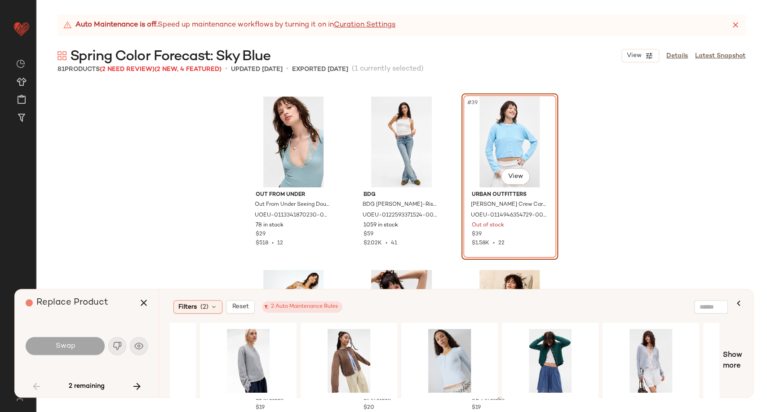
scroll to position [0, 510]
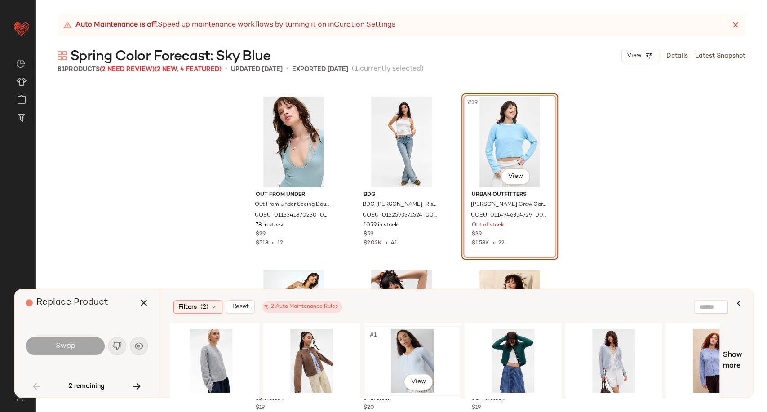
click at [396, 358] on div "#1 View" at bounding box center [412, 361] width 90 height 64
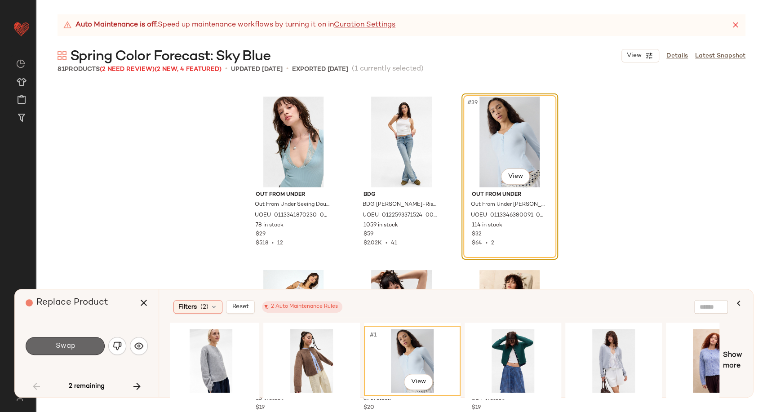
click at [62, 349] on span "Swap" at bounding box center [65, 346] width 20 height 9
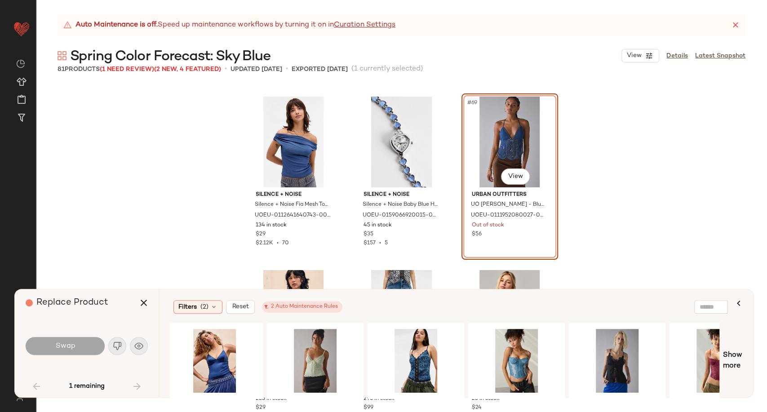
scroll to position [0, 514]
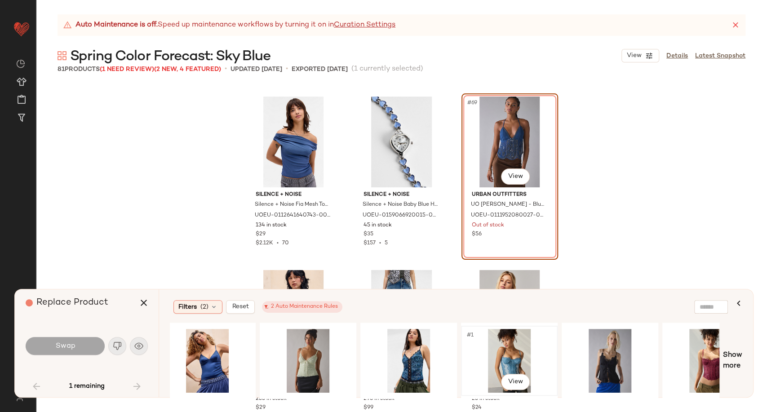
click at [512, 354] on div "#1 View" at bounding box center [509, 361] width 90 height 64
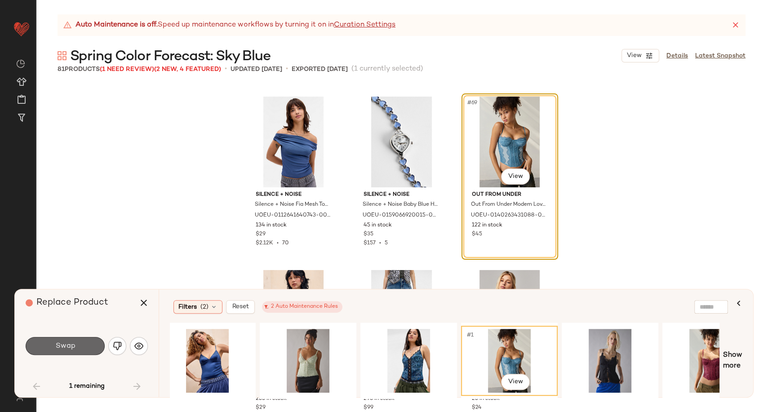
click at [85, 349] on button "Swap" at bounding box center [65, 346] width 79 height 18
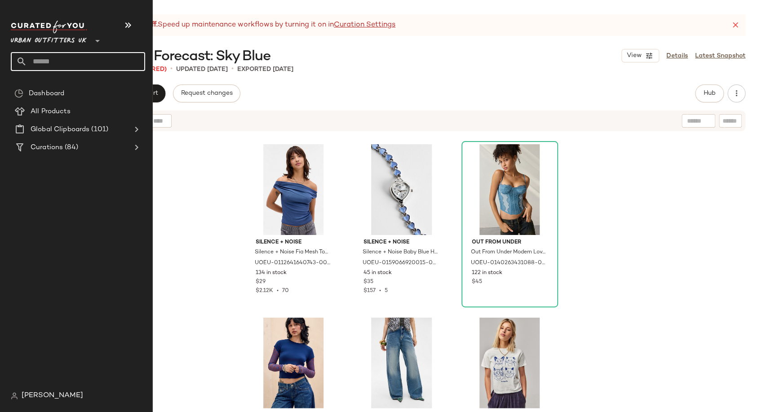
click at [61, 66] on input "text" at bounding box center [86, 61] width 118 height 19
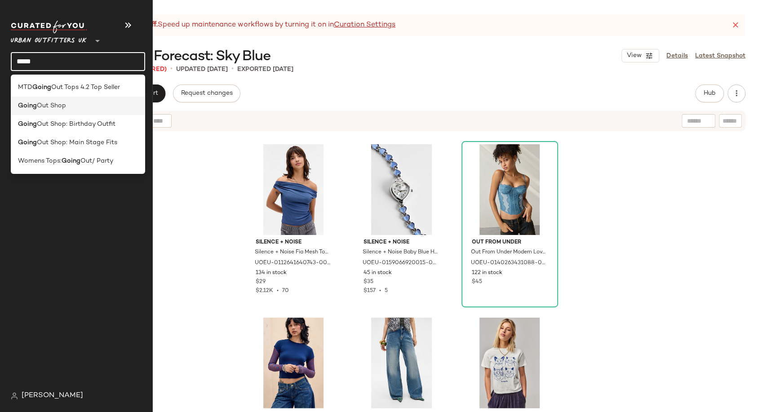
type input "*****"
click at [63, 103] on span "Out Shop" at bounding box center [51, 105] width 29 height 9
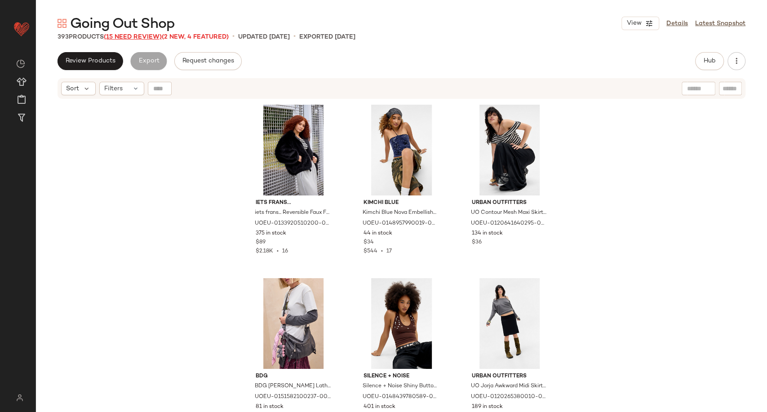
click at [141, 35] on span "(15 Need Review)" at bounding box center [133, 37] width 58 height 7
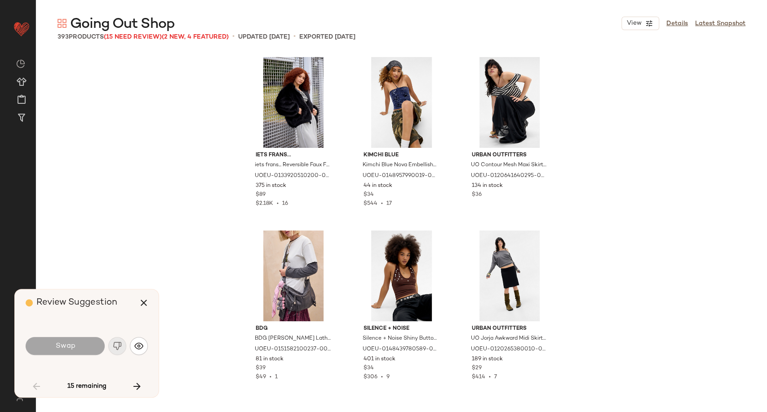
scroll to position [527, 0]
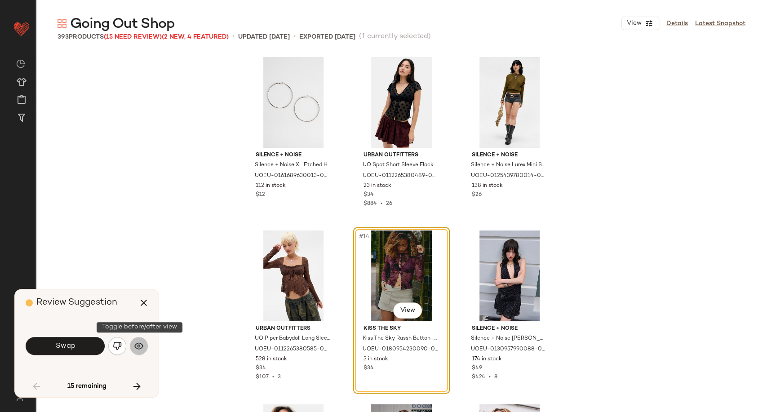
click at [140, 350] on img "button" at bounding box center [138, 345] width 9 height 9
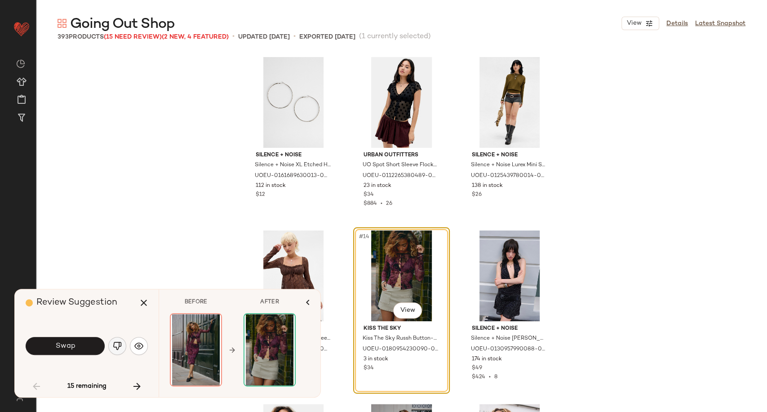
click at [119, 347] on img "button" at bounding box center [117, 345] width 9 height 9
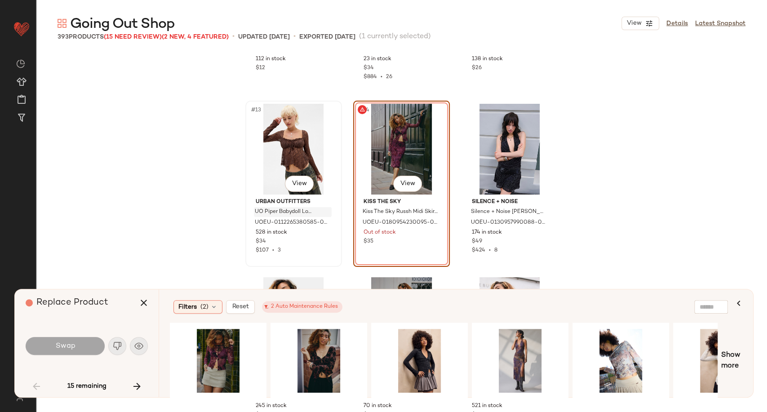
scroll to position [677, 0]
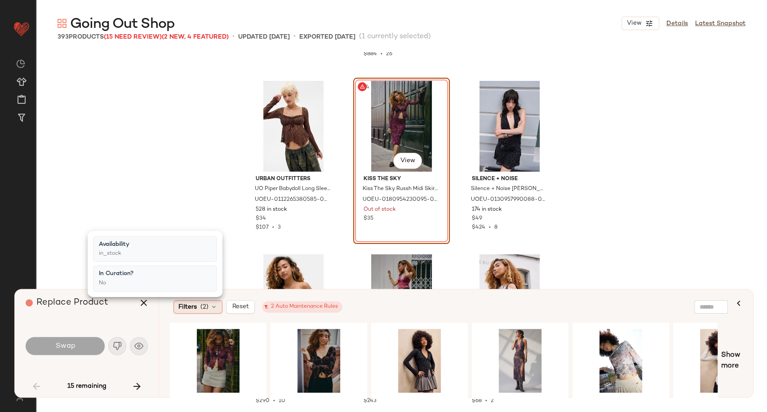
click at [214, 309] on icon at bounding box center [213, 306] width 7 height 7
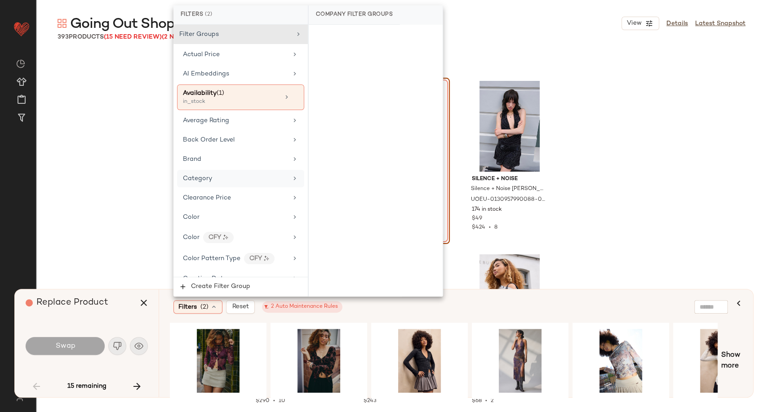
click at [197, 178] on span "Category" at bounding box center [197, 178] width 29 height 7
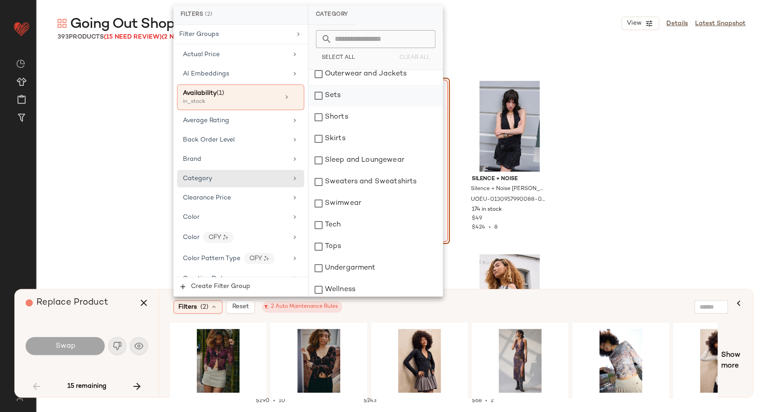
scroll to position [226, 0]
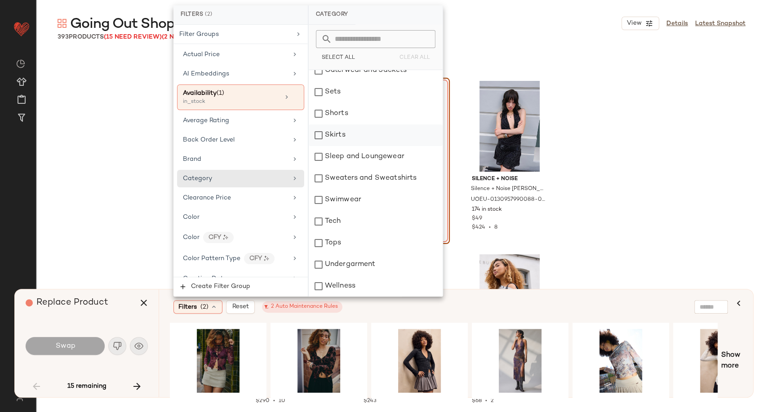
click at [332, 136] on div "Skirts" at bounding box center [376, 135] width 134 height 22
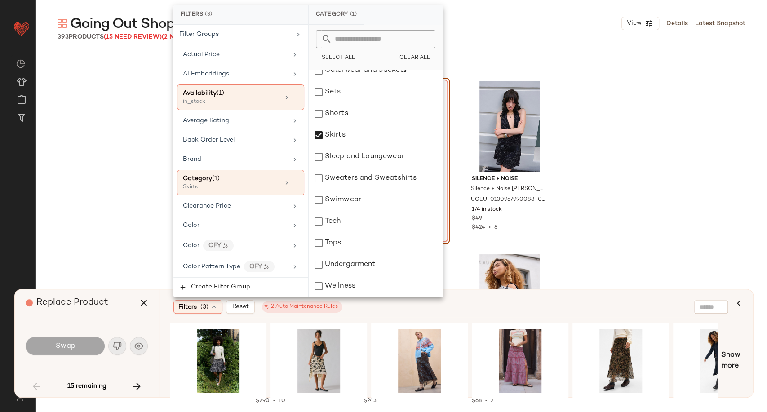
click at [366, 313] on div "Filters (3) Reset 2 Auto Maintenance Rules" at bounding box center [450, 306] width 561 height 21
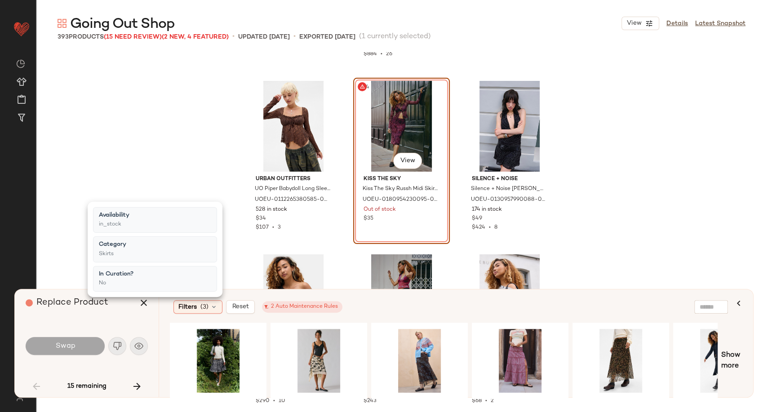
click at [366, 313] on div "Filters (3) Reset 2 Auto Maintenance Rules" at bounding box center [450, 306] width 561 height 21
click at [516, 348] on div "#1 View" at bounding box center [520, 361] width 90 height 64
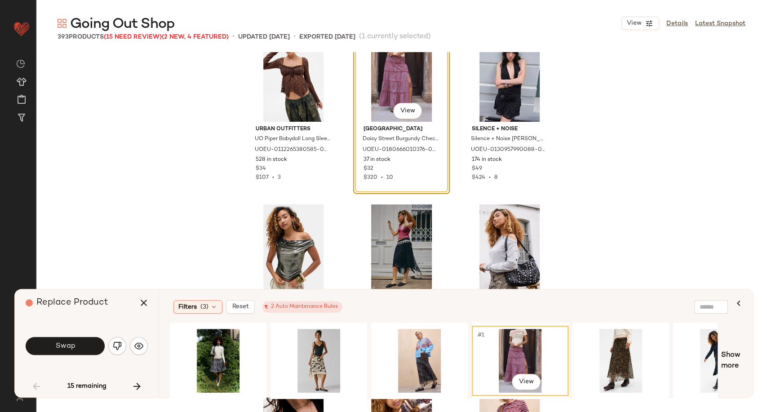
scroll to position [677, 0]
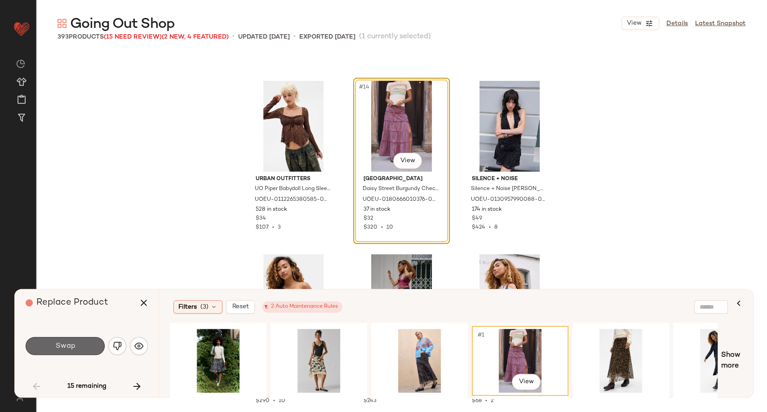
click at [71, 342] on span "Swap" at bounding box center [65, 346] width 20 height 9
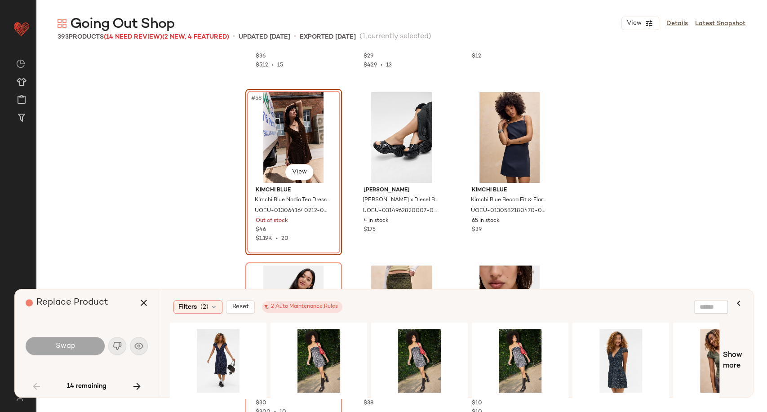
scroll to position [3270, 0]
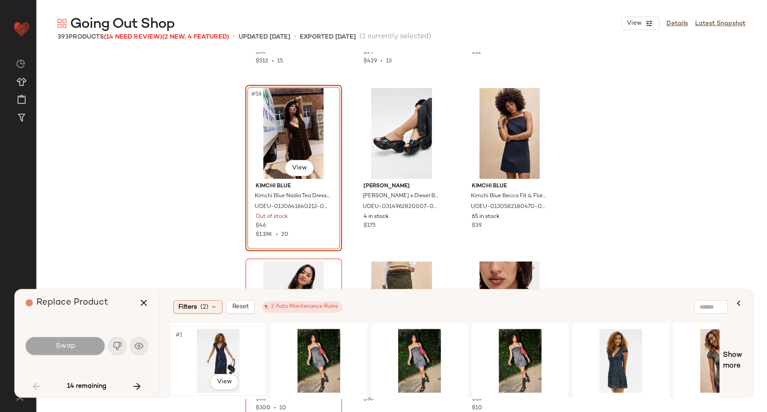
click at [227, 347] on div "#1 View" at bounding box center [218, 361] width 90 height 64
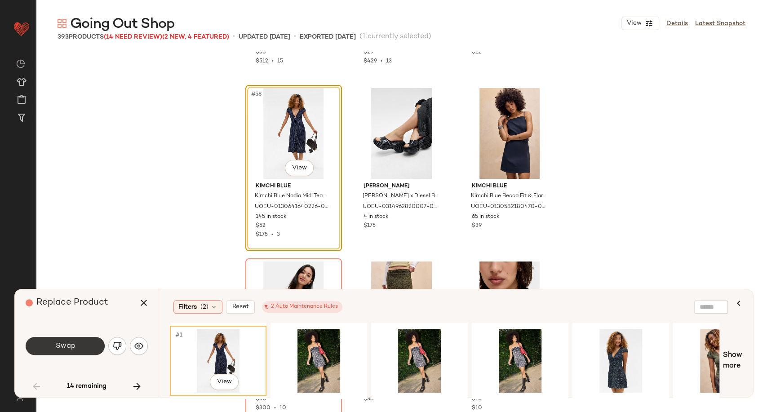
click at [75, 349] on button "Swap" at bounding box center [65, 346] width 79 height 18
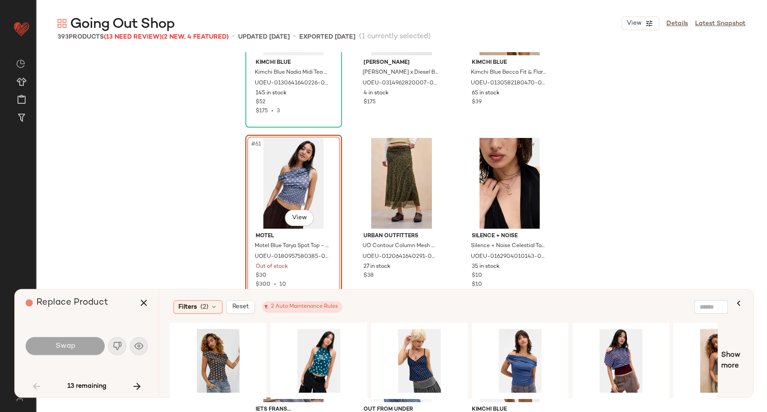
scroll to position [3444, 0]
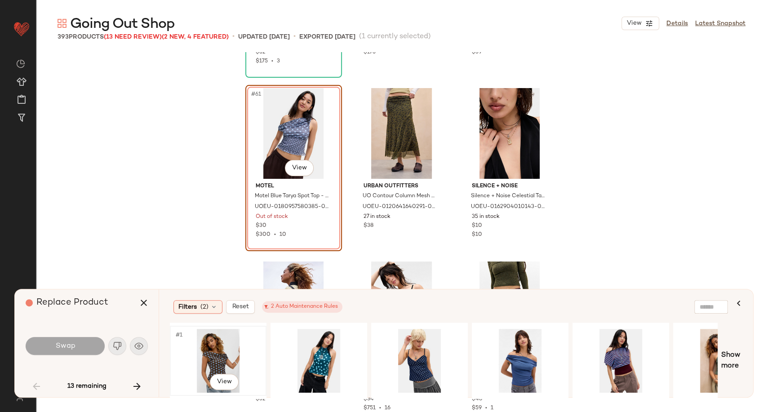
click at [199, 353] on div "#1 View" at bounding box center [218, 361] width 90 height 64
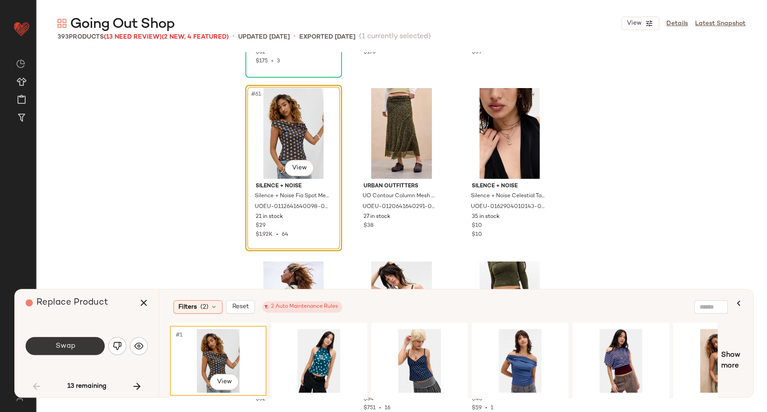
click at [87, 341] on button "Swap" at bounding box center [65, 346] width 79 height 18
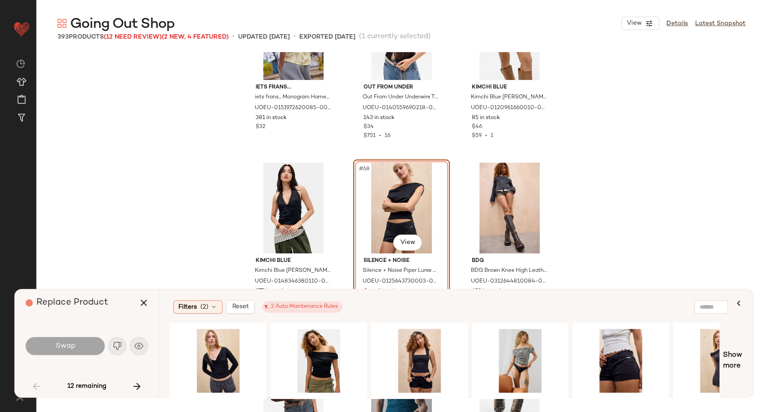
scroll to position [3740, 0]
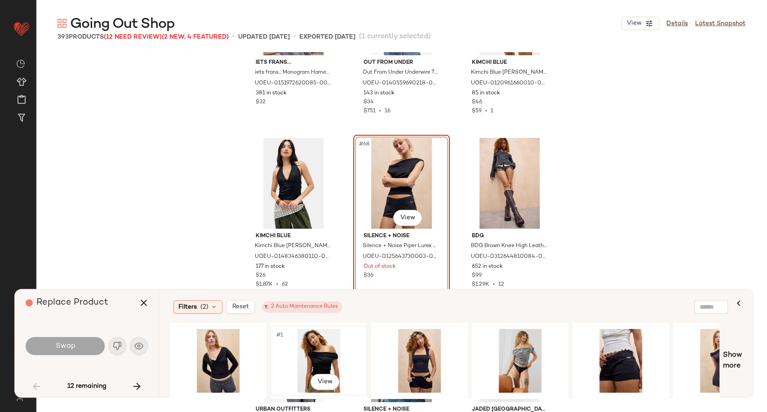
click at [314, 352] on div "#1 View" at bounding box center [319, 361] width 90 height 64
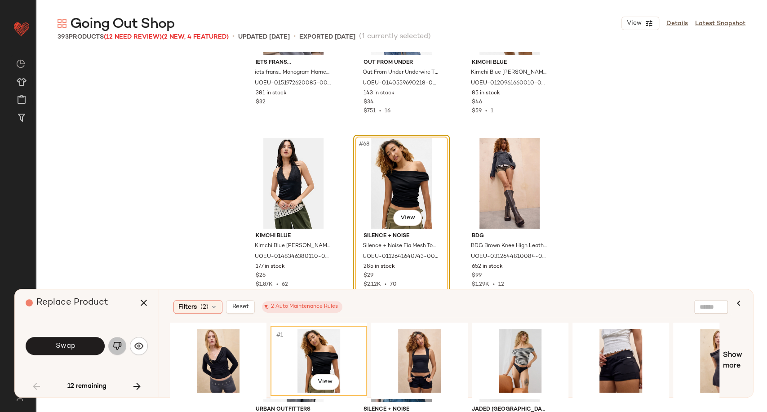
click at [118, 346] on img "button" at bounding box center [117, 345] width 9 height 9
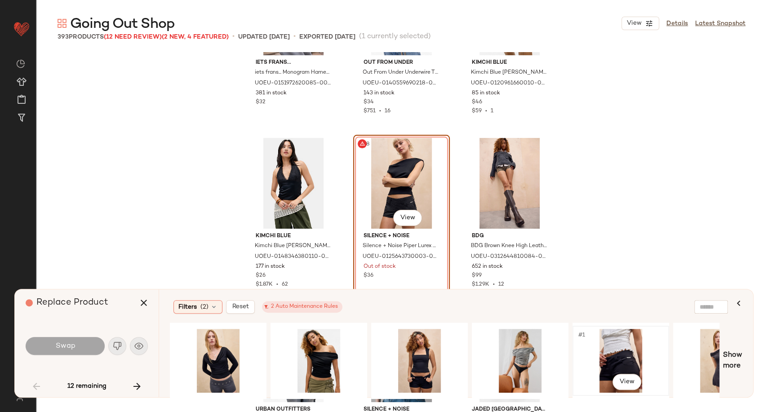
click at [602, 357] on div "#1 View" at bounding box center [620, 361] width 90 height 64
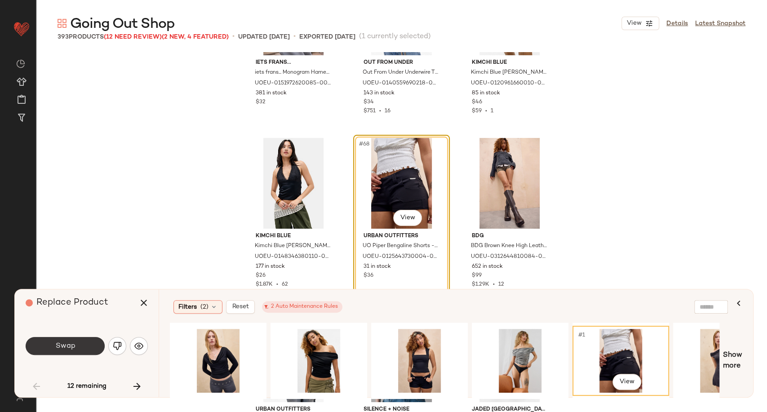
click at [89, 350] on button "Swap" at bounding box center [65, 346] width 79 height 18
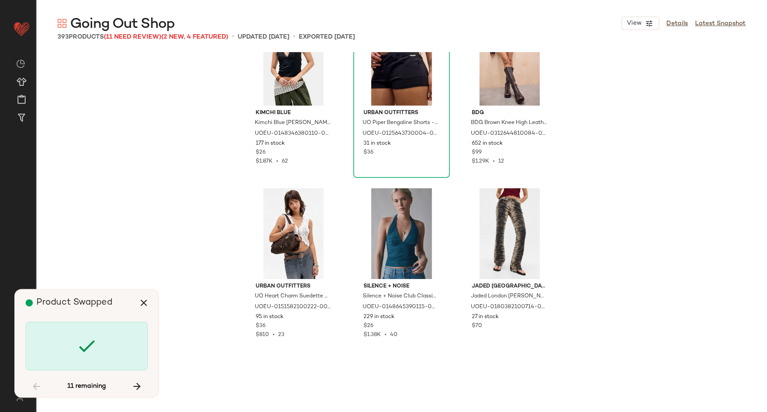
scroll to position [3890, 0]
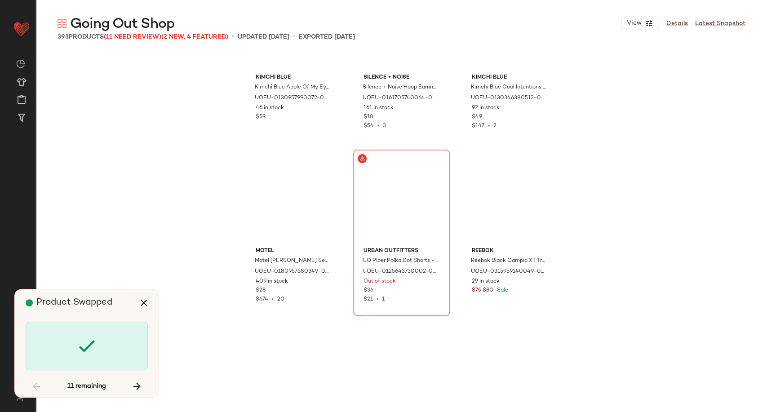
scroll to position [4608, 0]
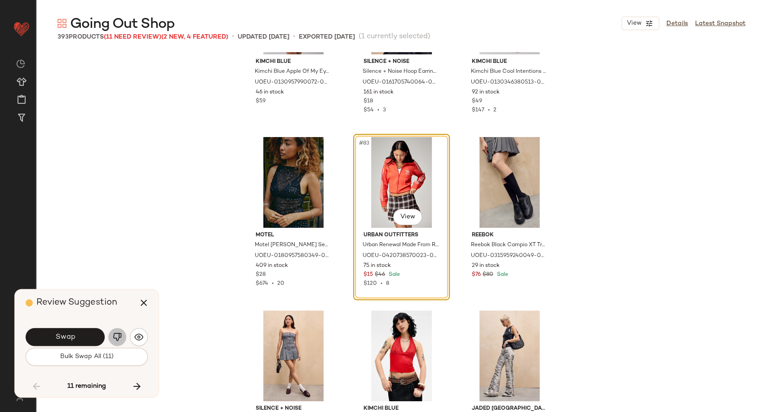
click at [117, 339] on img "button" at bounding box center [117, 336] width 9 height 9
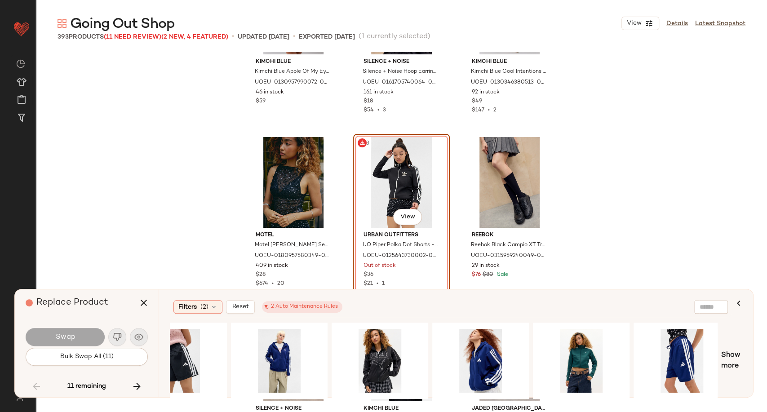
scroll to position [0, 454]
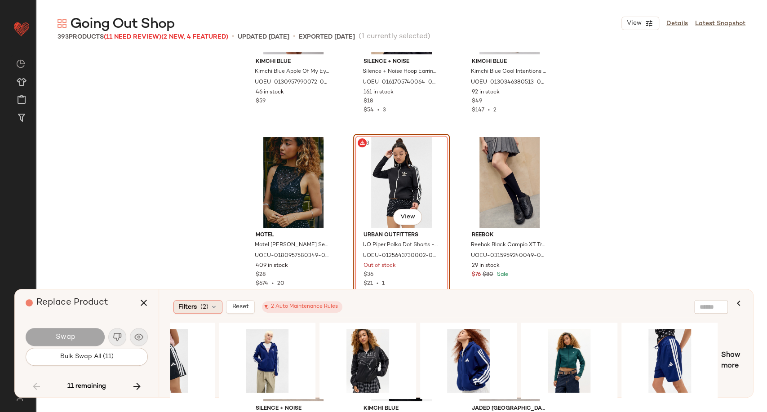
click at [216, 308] on icon at bounding box center [213, 306] width 7 height 7
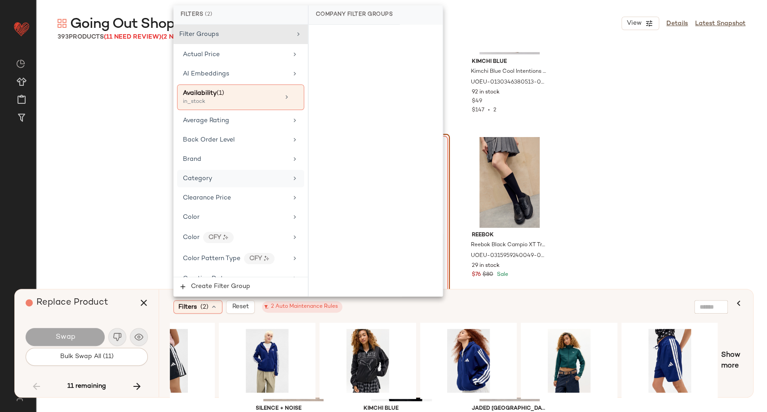
click at [215, 178] on div "Category" at bounding box center [235, 178] width 105 height 9
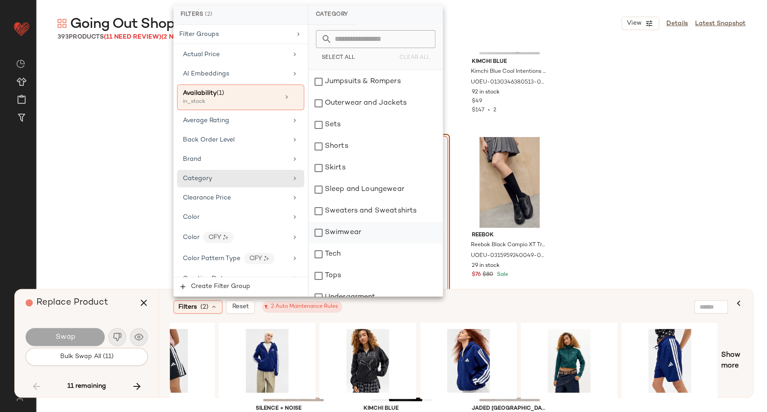
scroll to position [199, 0]
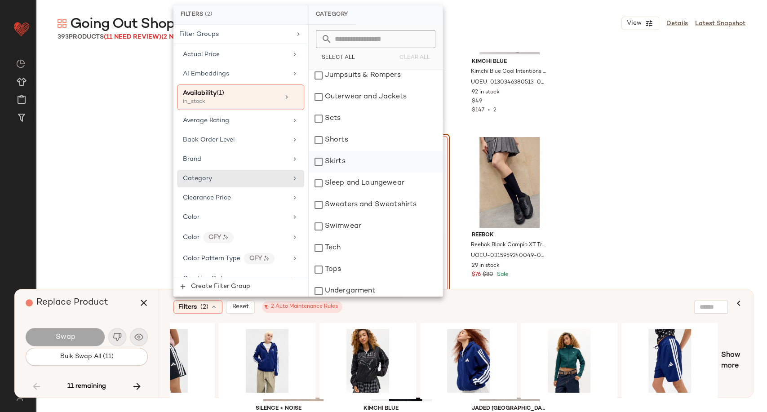
click at [337, 166] on div "Skirts" at bounding box center [376, 162] width 134 height 22
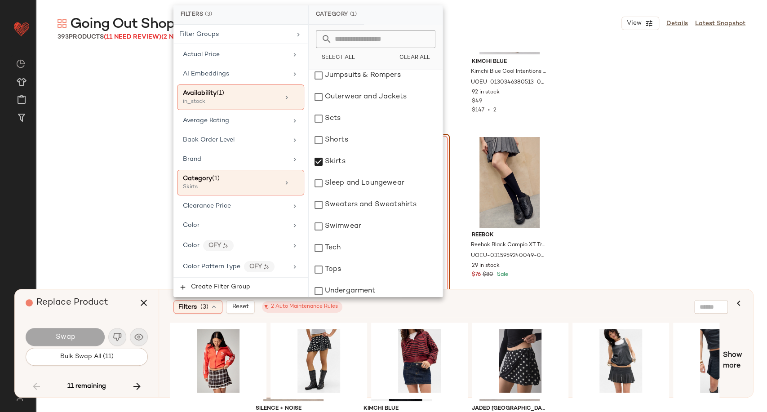
click at [369, 312] on div "Filters (3) Reset 2 Auto Maintenance Rules" at bounding box center [412, 306] width 478 height 13
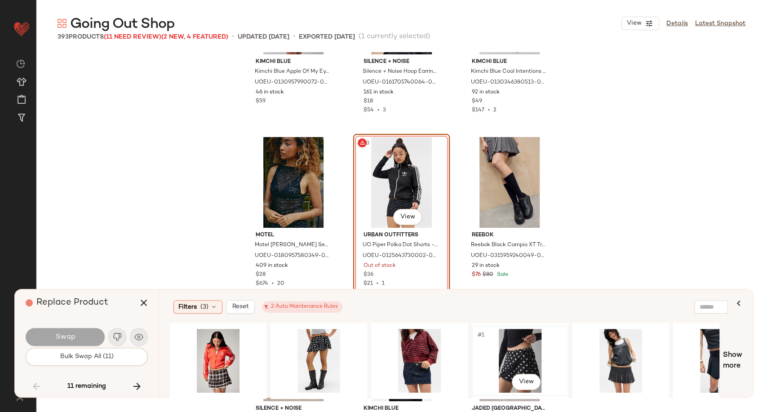
click at [512, 353] on div "#1 View" at bounding box center [520, 361] width 90 height 64
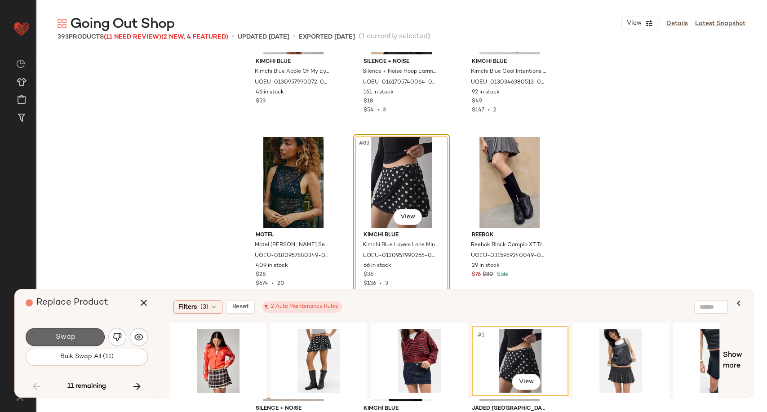
click at [75, 335] on button "Swap" at bounding box center [65, 337] width 79 height 18
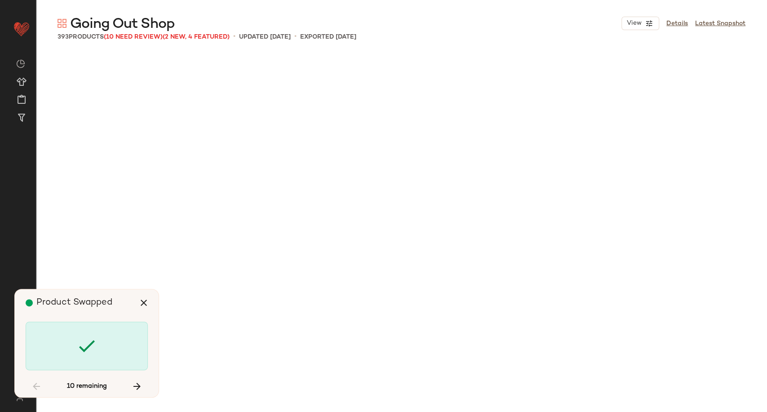
scroll to position [5201, 0]
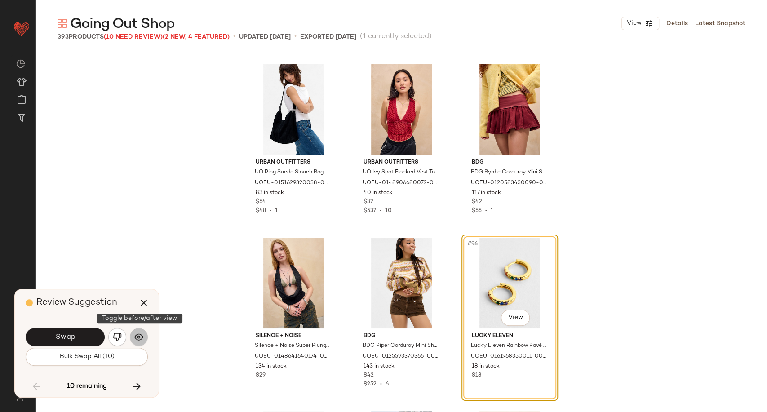
click at [135, 343] on button "button" at bounding box center [139, 337] width 18 height 18
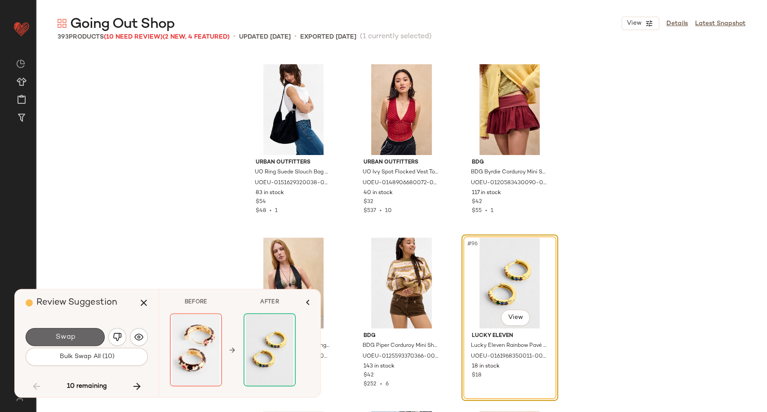
click at [93, 334] on button "Swap" at bounding box center [65, 337] width 79 height 18
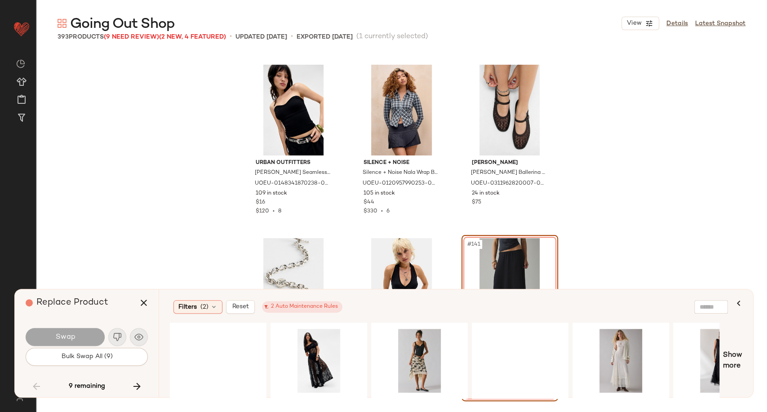
scroll to position [7901, 0]
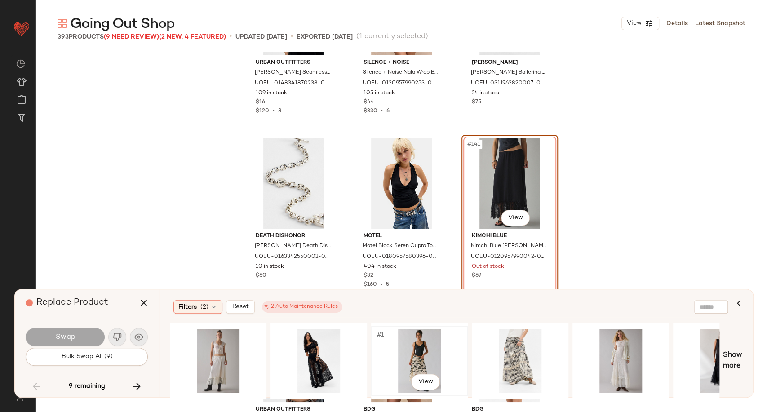
click at [406, 352] on div "#1 View" at bounding box center [419, 361] width 90 height 64
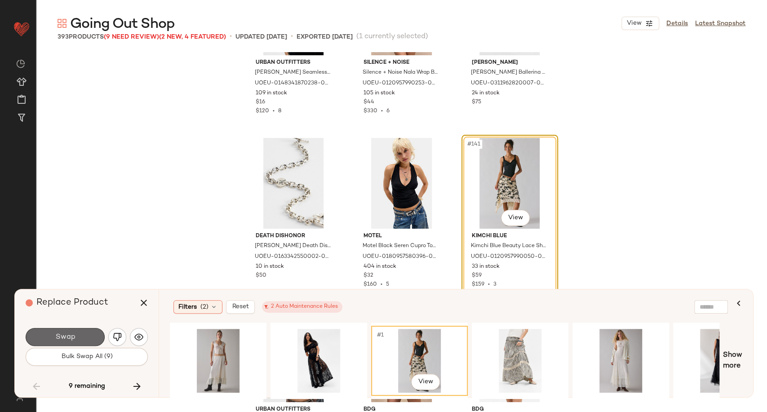
click at [88, 336] on button "Swap" at bounding box center [65, 337] width 79 height 18
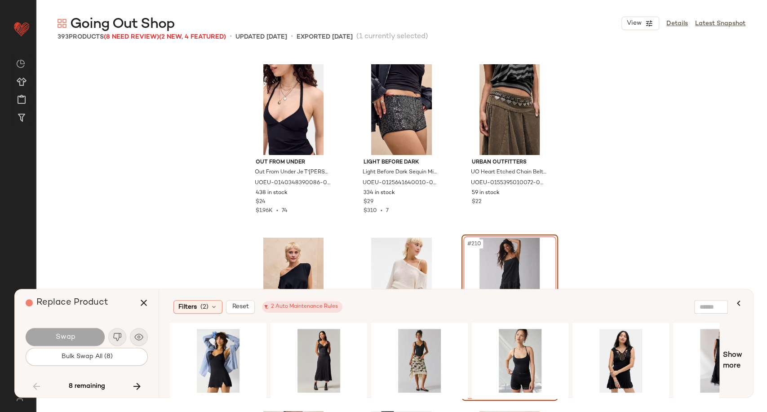
scroll to position [11938, 0]
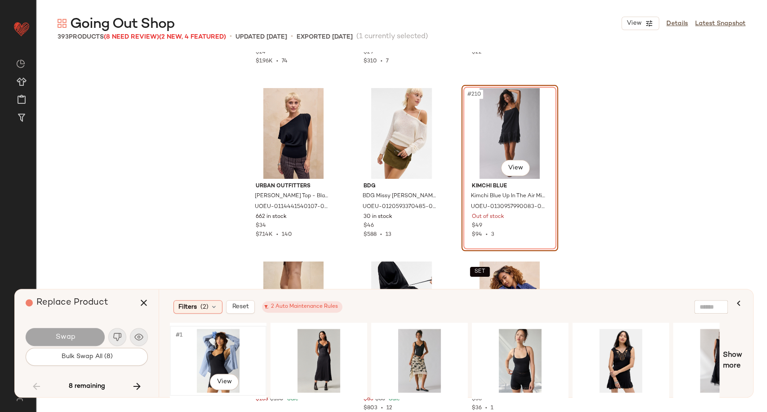
click at [221, 345] on div "#1 View" at bounding box center [218, 361] width 90 height 64
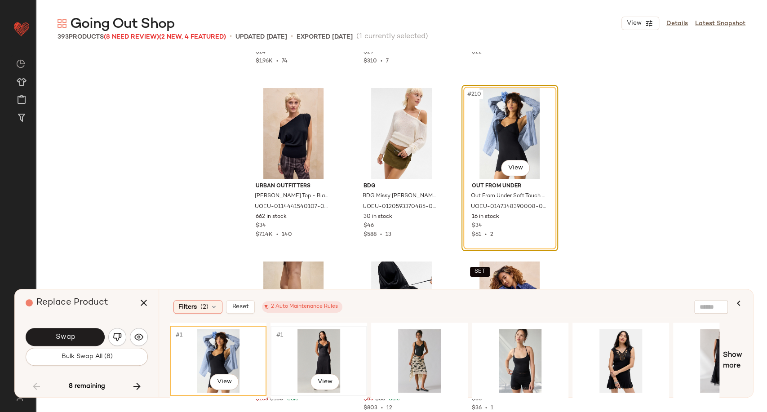
click at [338, 353] on div "#1 View" at bounding box center [319, 361] width 90 height 64
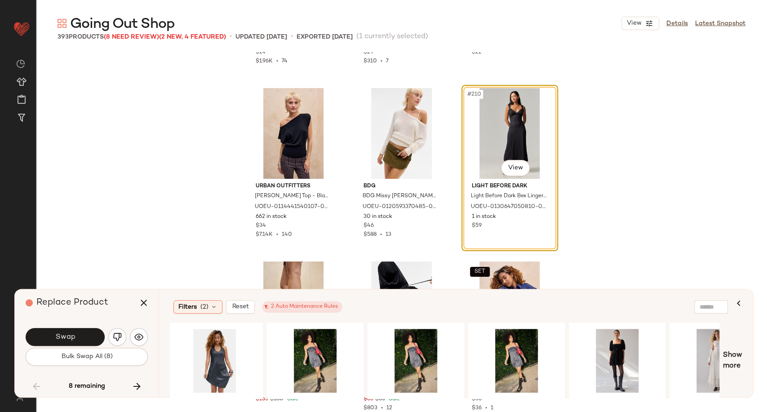
scroll to position [0, 854]
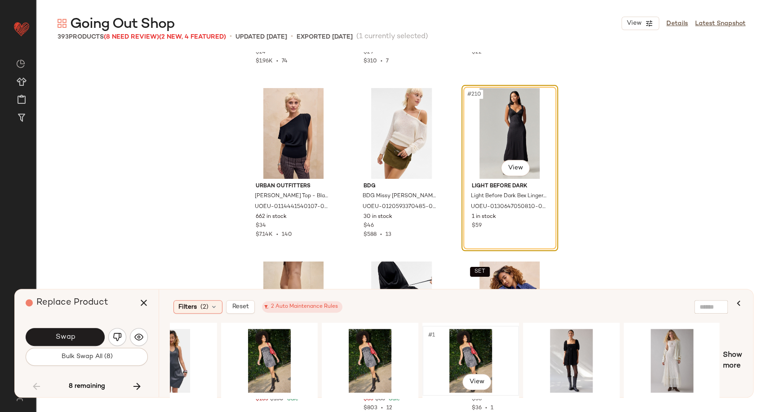
click at [486, 350] on div "#1 View" at bounding box center [470, 361] width 90 height 64
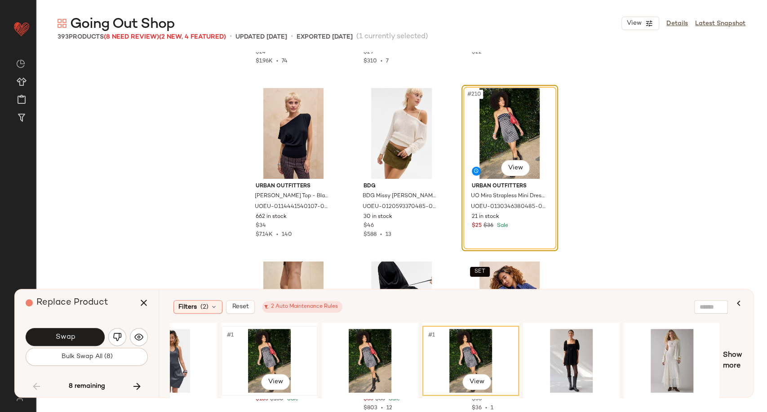
click at [277, 352] on div "#1 View" at bounding box center [269, 361] width 90 height 64
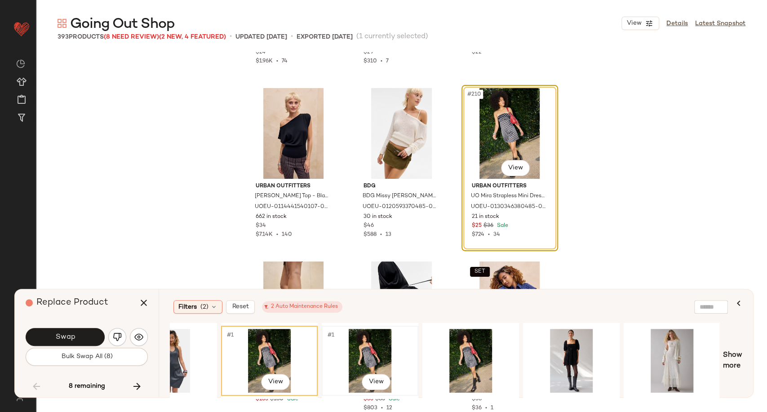
click at [359, 352] on div "#1 View" at bounding box center [370, 361] width 90 height 64
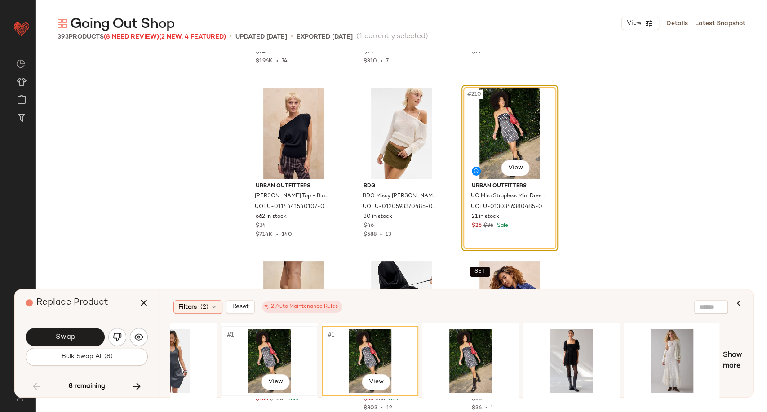
click at [251, 353] on div "#1 View" at bounding box center [269, 361] width 90 height 64
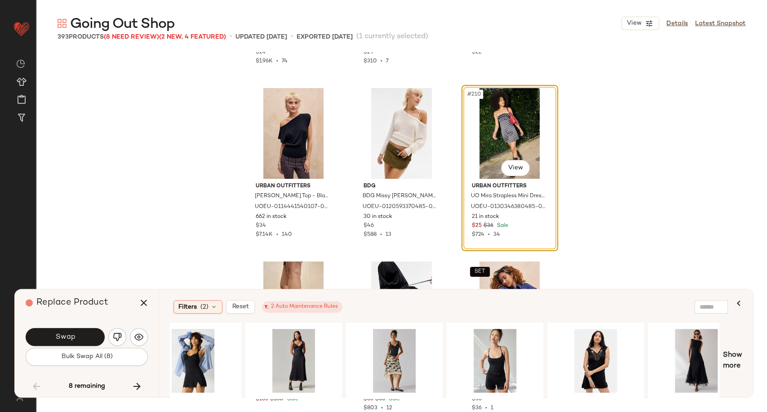
scroll to position [0, 0]
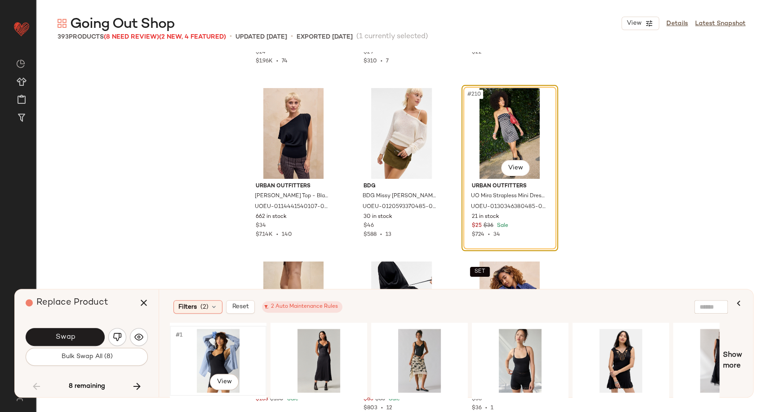
click at [217, 353] on div "#1 View" at bounding box center [218, 361] width 90 height 64
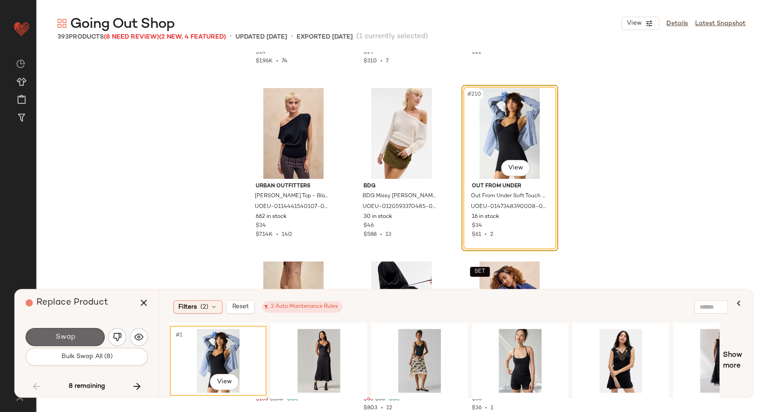
click at [73, 335] on span "Swap" at bounding box center [65, 337] width 20 height 9
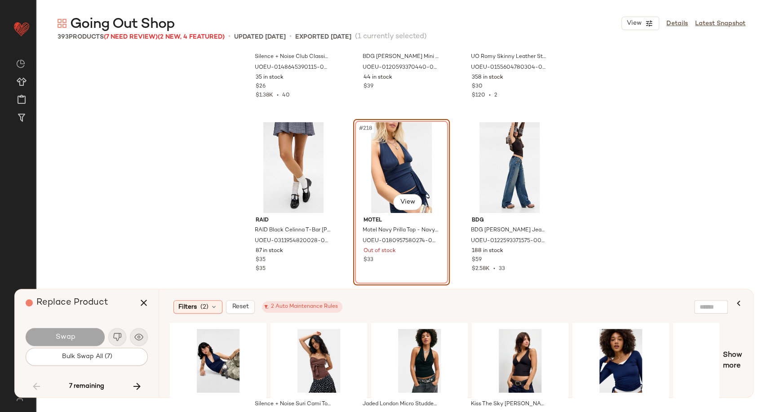
scroll to position [12459, 0]
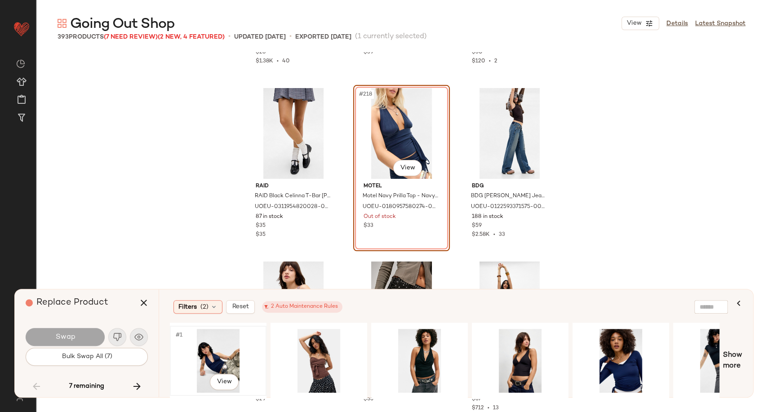
click at [202, 342] on div "#1 View" at bounding box center [218, 361] width 90 height 64
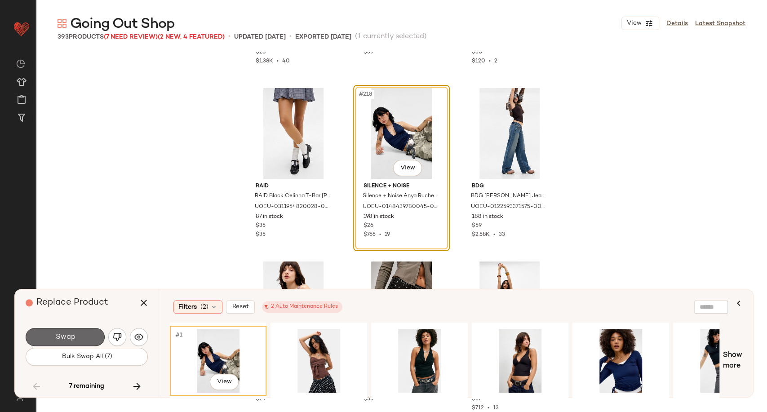
click at [80, 337] on button "Swap" at bounding box center [65, 337] width 79 height 18
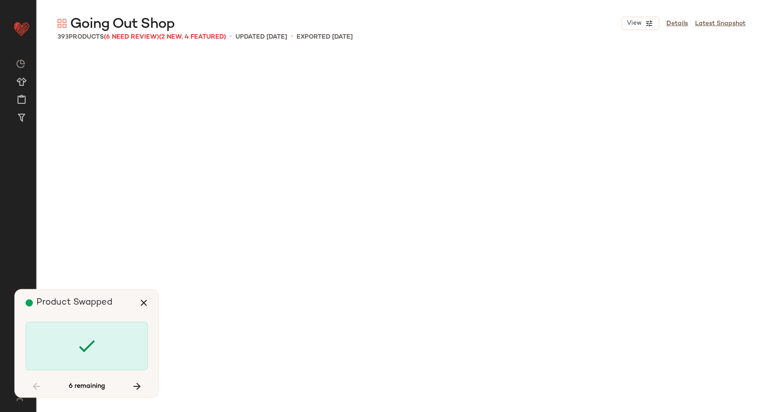
scroll to position [13523, 0]
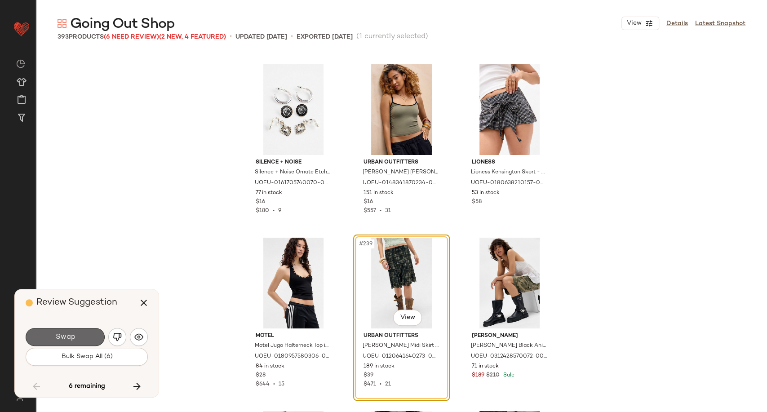
click at [92, 331] on button "Swap" at bounding box center [65, 337] width 79 height 18
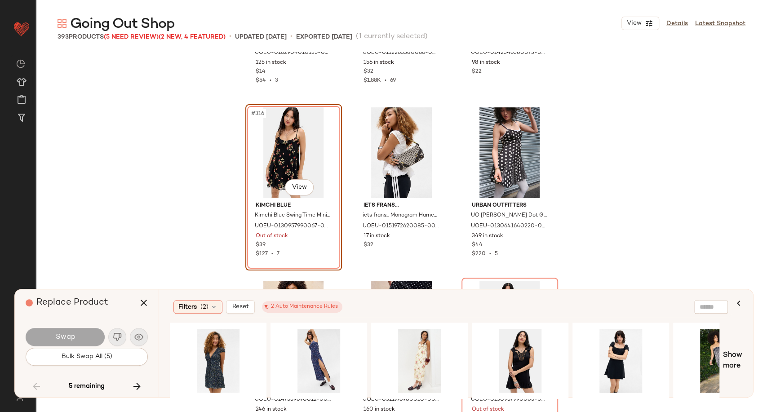
scroll to position [18180, 0]
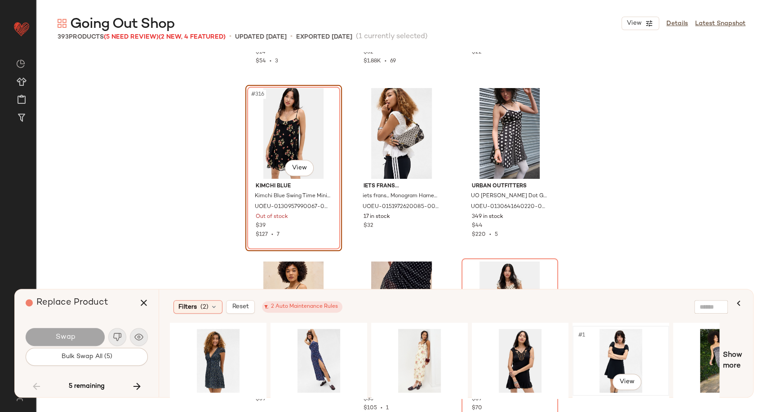
click at [604, 347] on div "#1 View" at bounding box center [620, 361] width 90 height 64
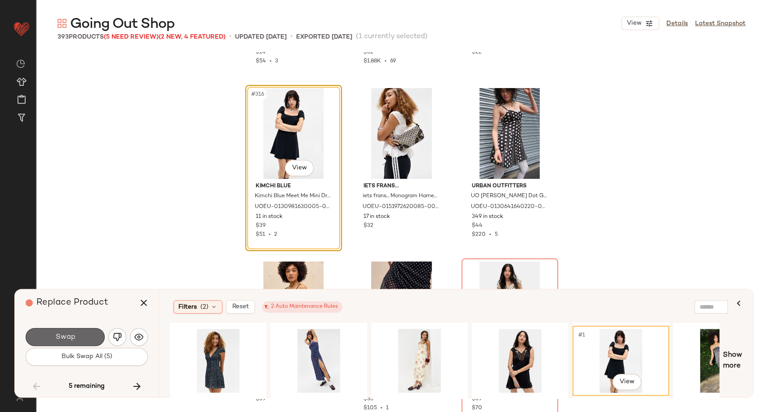
click at [84, 341] on button "Swap" at bounding box center [65, 337] width 79 height 18
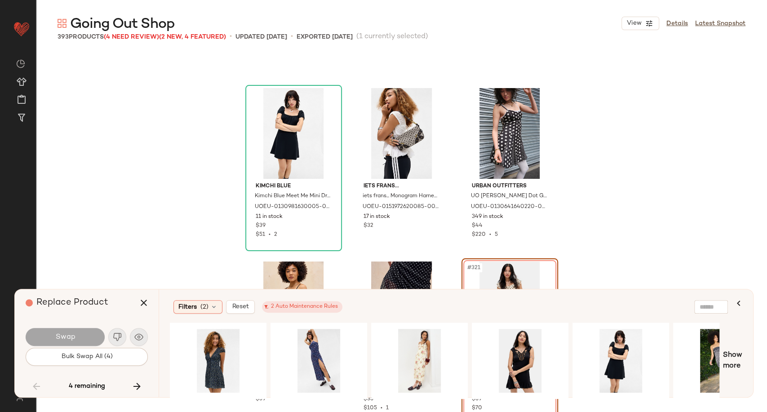
scroll to position [18203, 0]
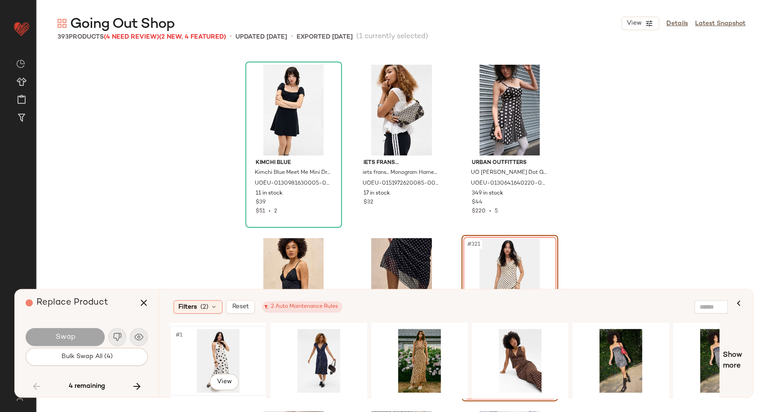
click at [202, 358] on div "#1 View" at bounding box center [218, 361] width 90 height 64
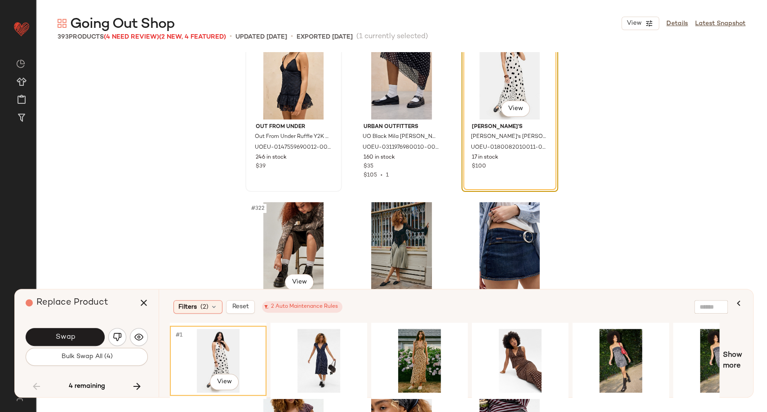
scroll to position [18353, 0]
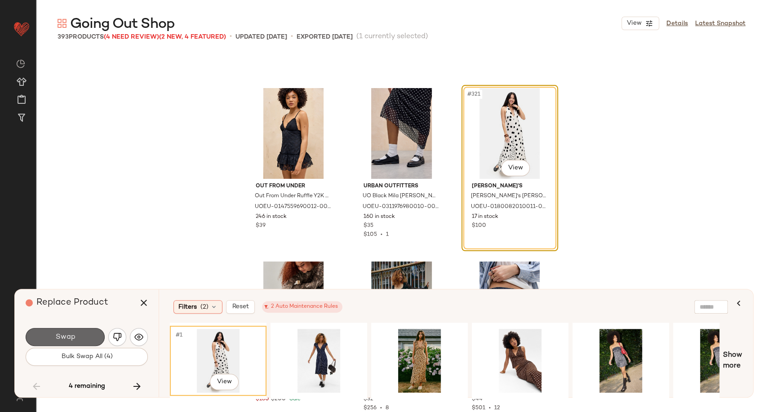
click at [85, 336] on button "Swap" at bounding box center [65, 337] width 79 height 18
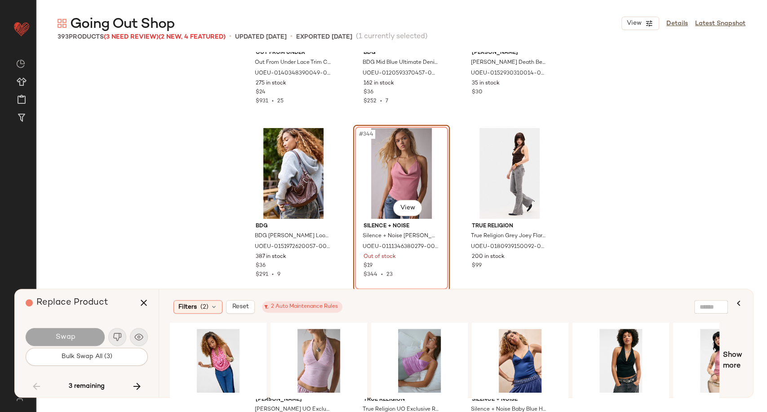
scroll to position [19740, 0]
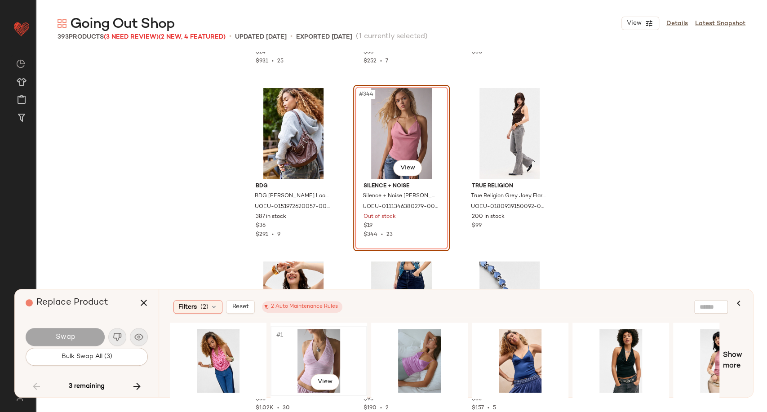
click at [327, 358] on div "#1 View" at bounding box center [319, 361] width 90 height 64
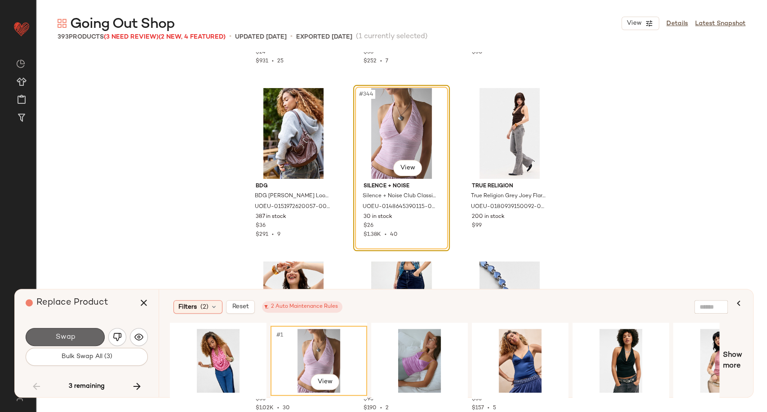
click at [75, 336] on button "Swap" at bounding box center [65, 337] width 79 height 18
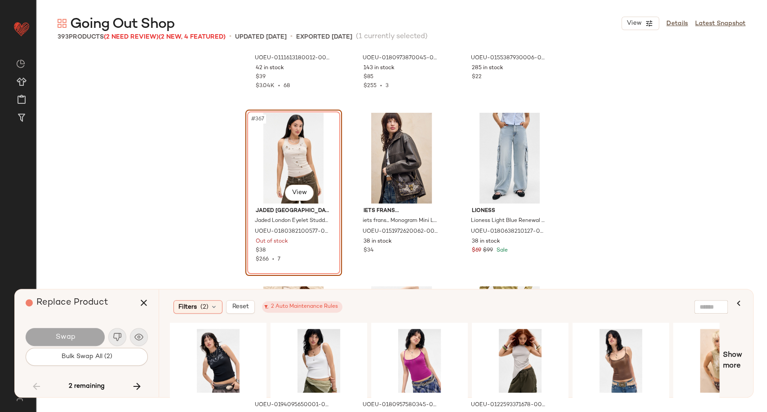
scroll to position [21127, 0]
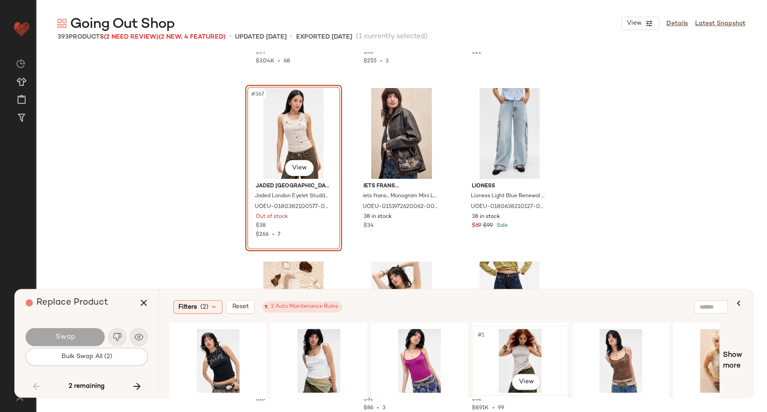
click at [520, 352] on div "#1 View" at bounding box center [520, 361] width 90 height 64
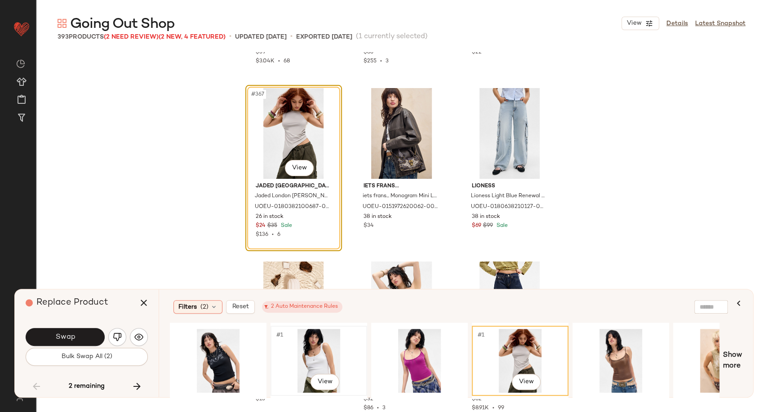
click at [301, 353] on div "#1 View" at bounding box center [319, 361] width 90 height 64
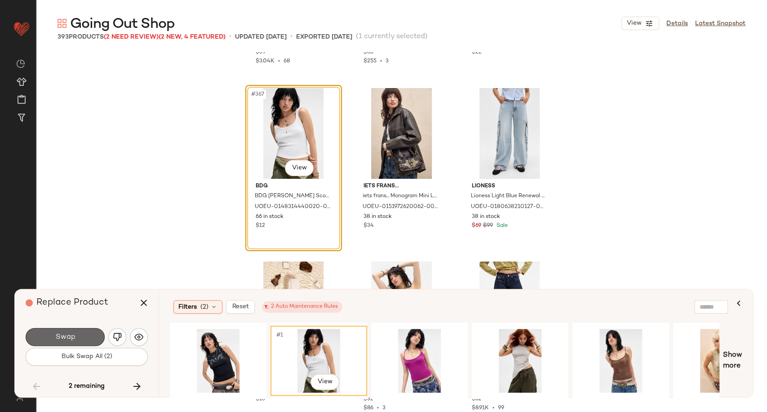
click at [62, 340] on span "Swap" at bounding box center [65, 337] width 20 height 9
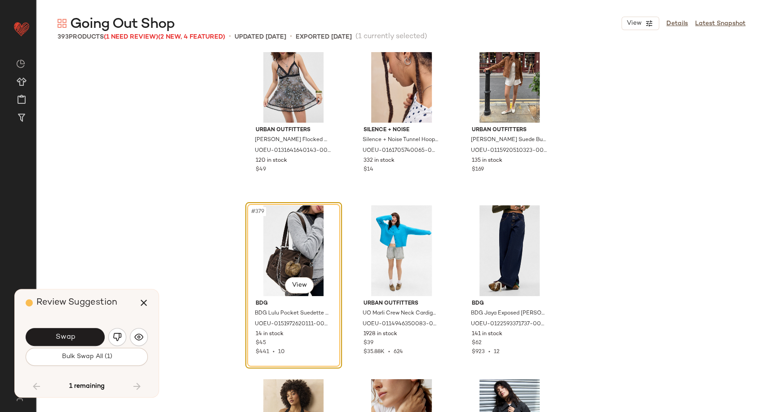
scroll to position [21720, 0]
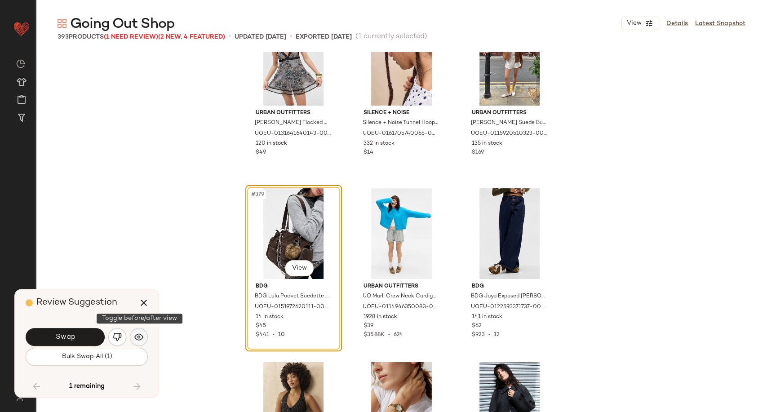
click at [137, 340] on img "button" at bounding box center [138, 336] width 9 height 9
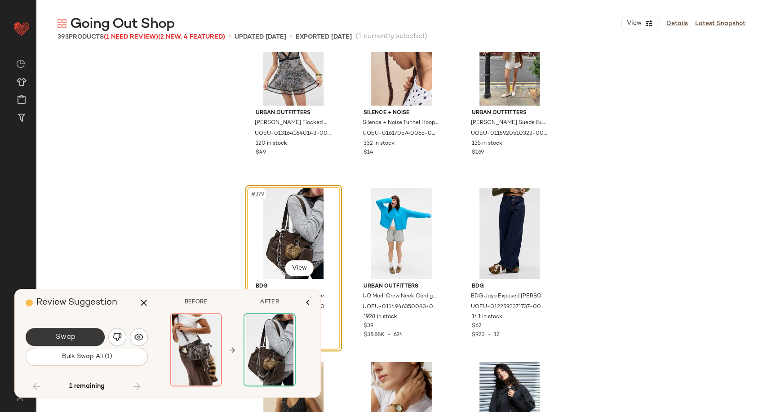
click at [86, 336] on button "Swap" at bounding box center [65, 337] width 79 height 18
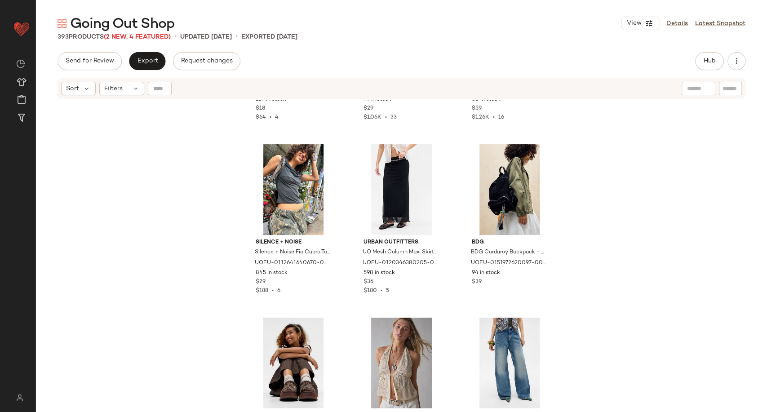
scroll to position [22378, 0]
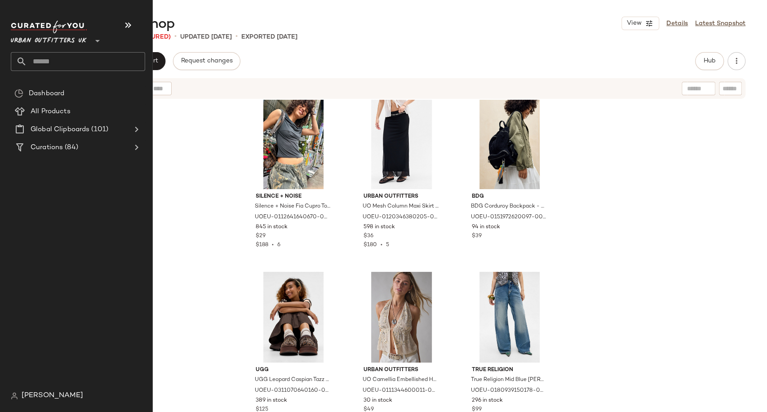
click at [60, 63] on input "text" at bounding box center [86, 61] width 118 height 19
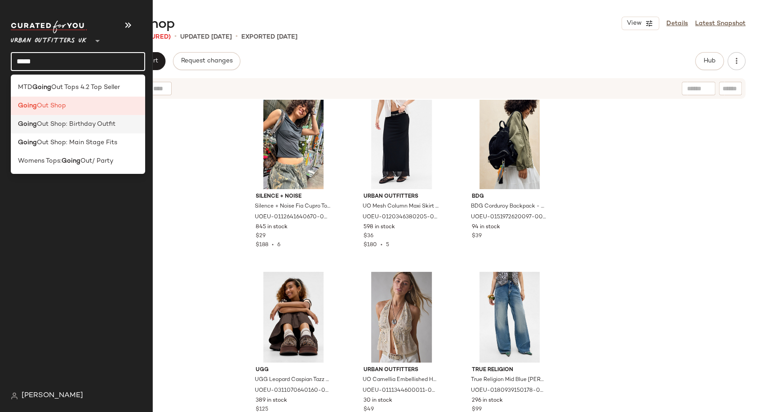
type input "*****"
click at [75, 125] on span "Out Shop: Birthday Outfit" at bounding box center [76, 123] width 79 height 9
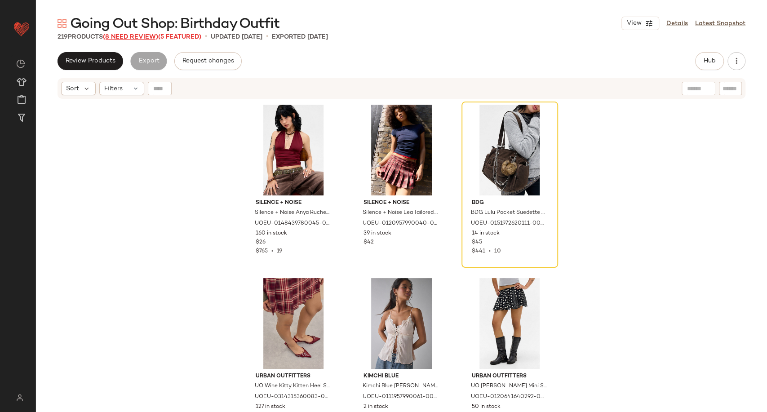
click at [121, 38] on span "(8 Need Review)" at bounding box center [130, 37] width 55 height 7
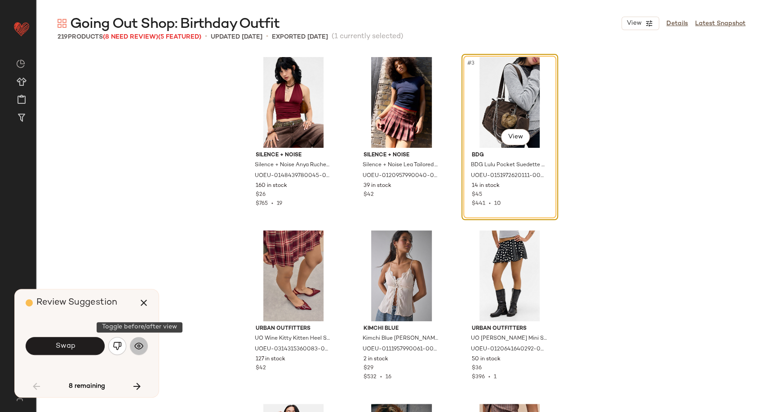
click at [139, 342] on img "button" at bounding box center [138, 345] width 9 height 9
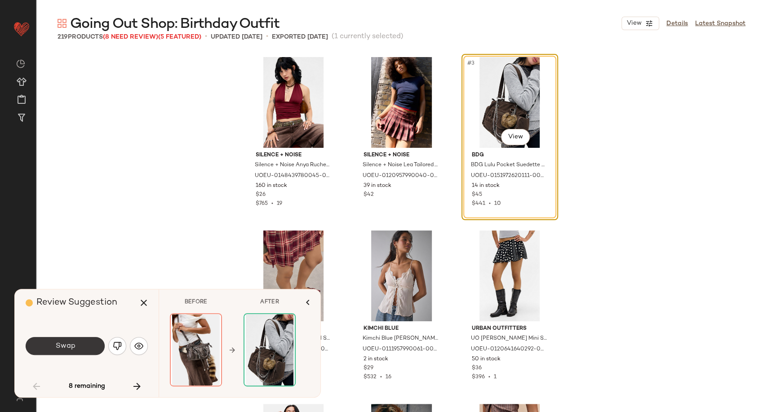
click at [82, 345] on button "Swap" at bounding box center [65, 346] width 79 height 18
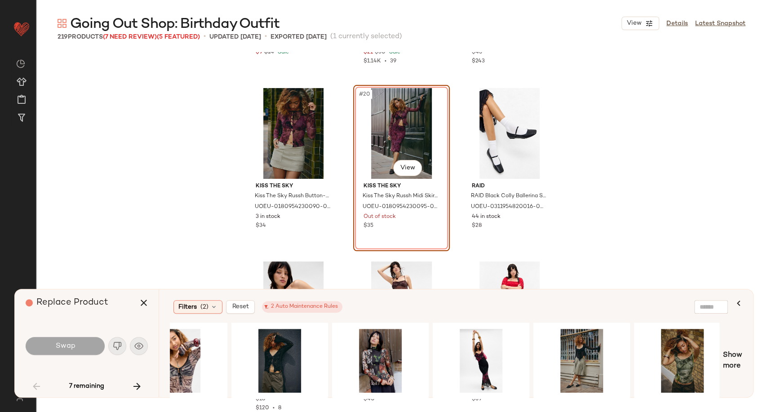
scroll to position [0, 653]
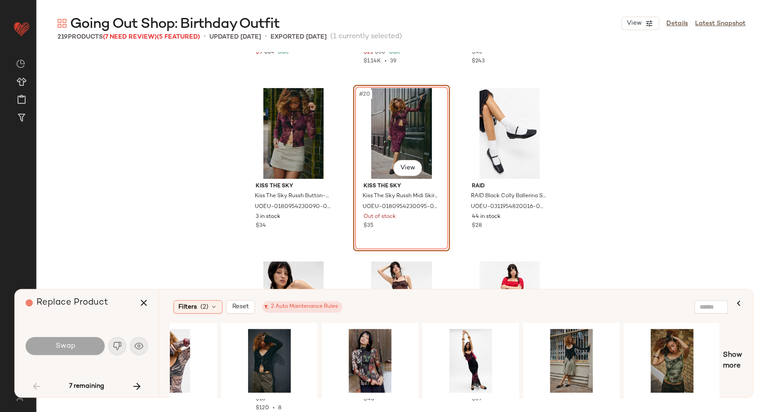
drag, startPoint x: 503, startPoint y: 399, endPoint x: 468, endPoint y: 399, distance: 34.6
click at [468, 399] on div at bounding box center [444, 360] width 549 height 76
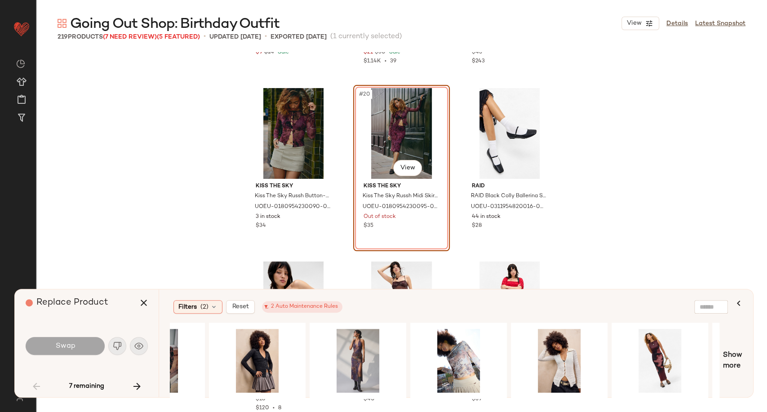
scroll to position [0, 26]
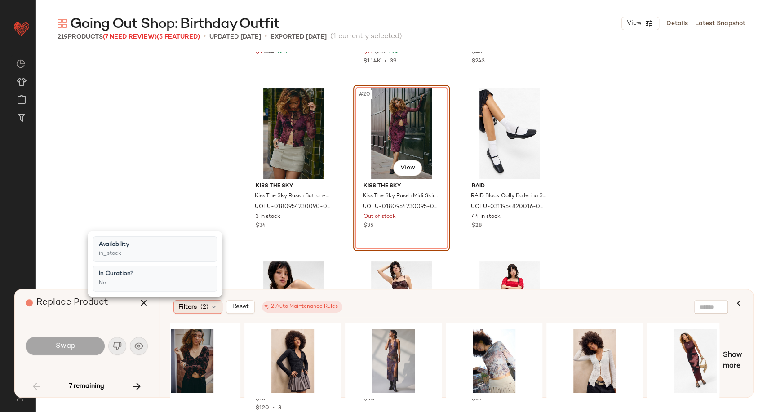
click at [213, 303] on div "Filters (2)" at bounding box center [197, 306] width 49 height 13
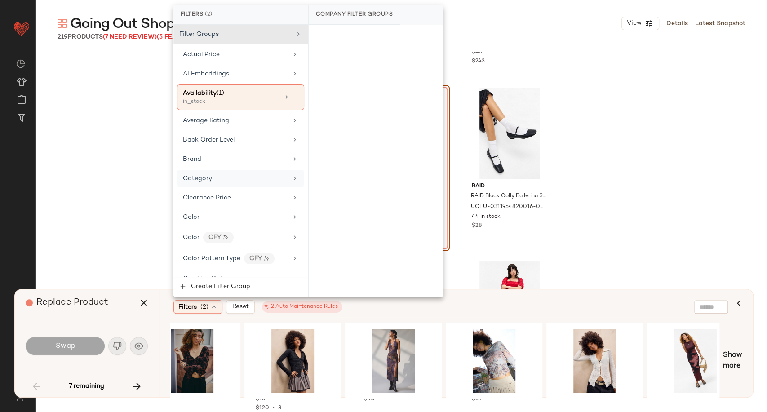
click at [216, 181] on div "Category" at bounding box center [235, 178] width 105 height 9
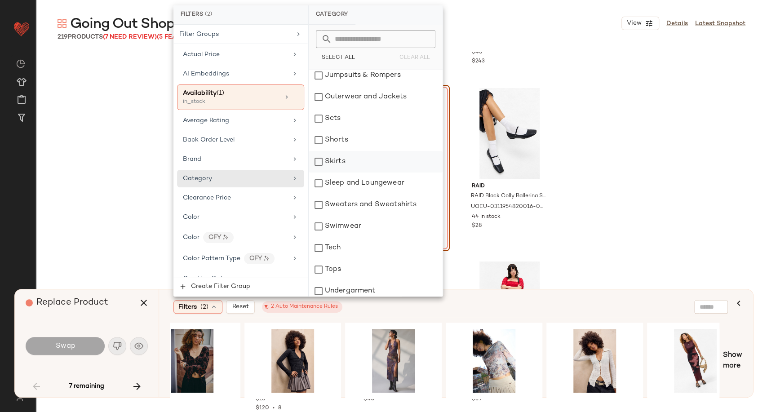
scroll to position [226, 0]
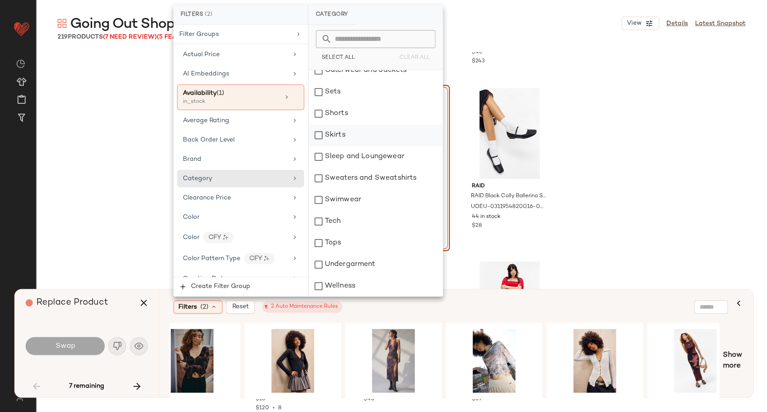
click at [353, 134] on div "Skirts" at bounding box center [376, 135] width 134 height 22
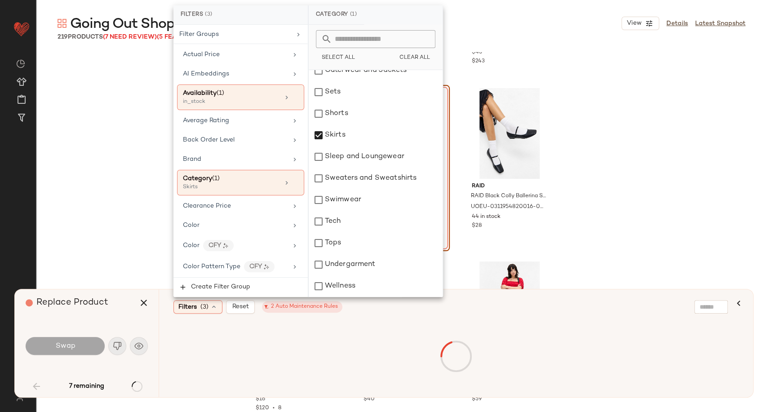
click at [101, 219] on div "Silence + Noise Silence + Noise Hammered Moon Earrings - Gold at Urban Outfitte…" at bounding box center [401, 232] width 731 height 360
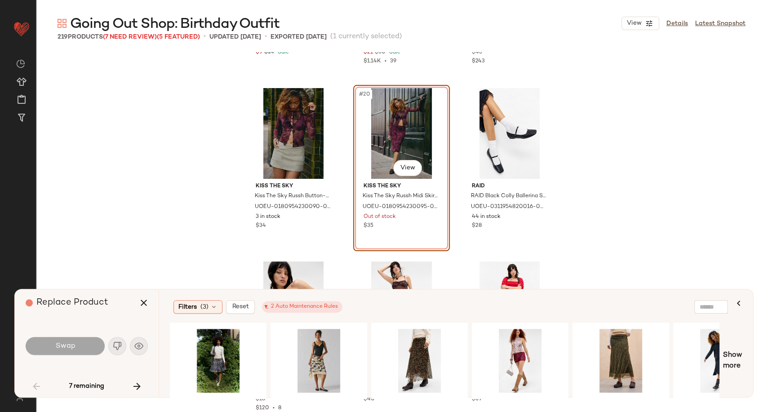
click at [144, 160] on div "Silence + Noise Silence + Noise Hammered Moon Earrings - Gold at Urban Outfitte…" at bounding box center [401, 232] width 731 height 360
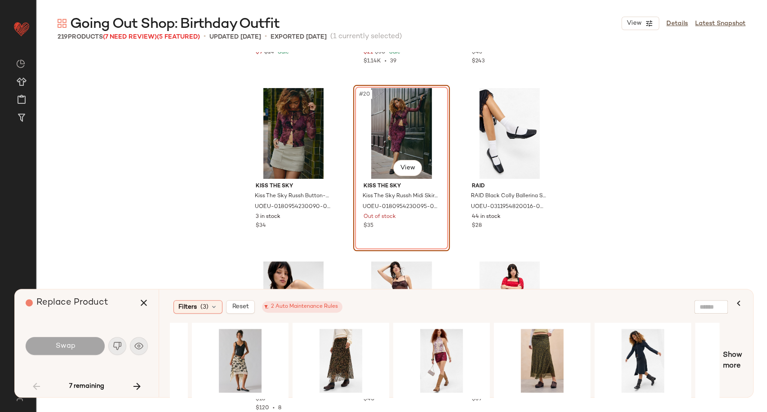
scroll to position [0, 87]
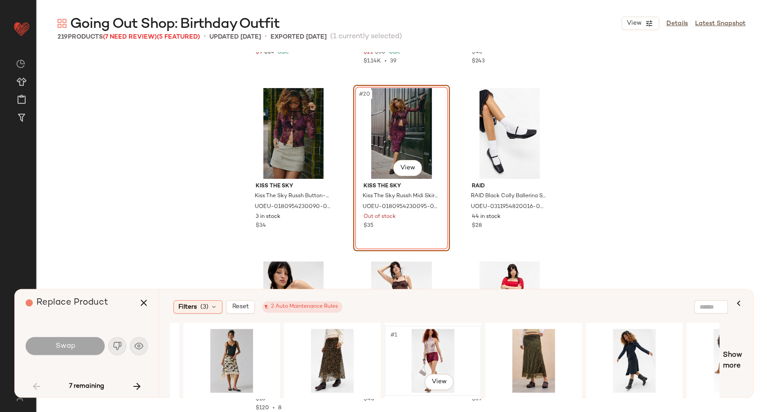
click at [436, 358] on div "#1 View" at bounding box center [433, 361] width 90 height 64
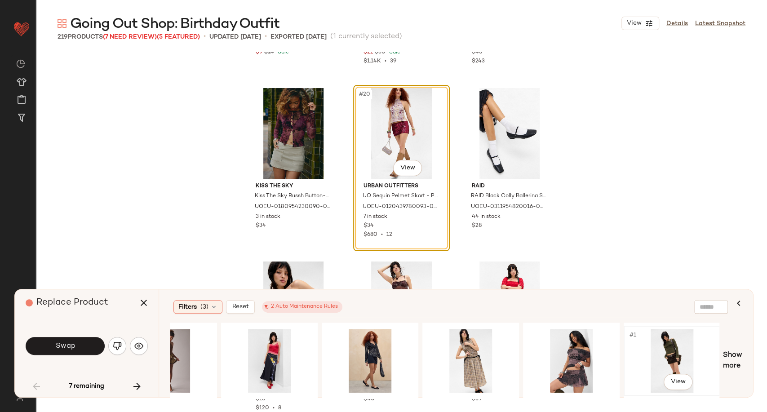
scroll to position [0, 853]
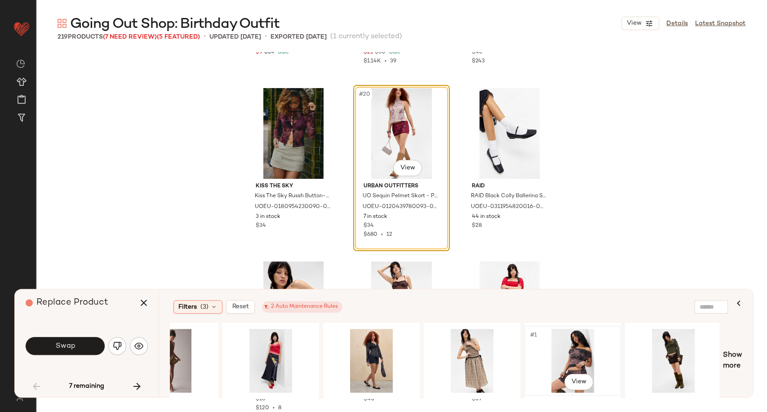
click at [554, 346] on div "#1 View" at bounding box center [572, 361] width 90 height 64
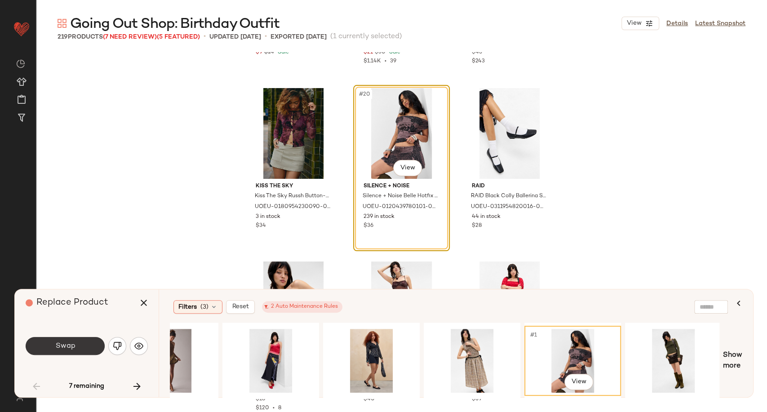
click at [75, 348] on button "Swap" at bounding box center [65, 346] width 79 height 18
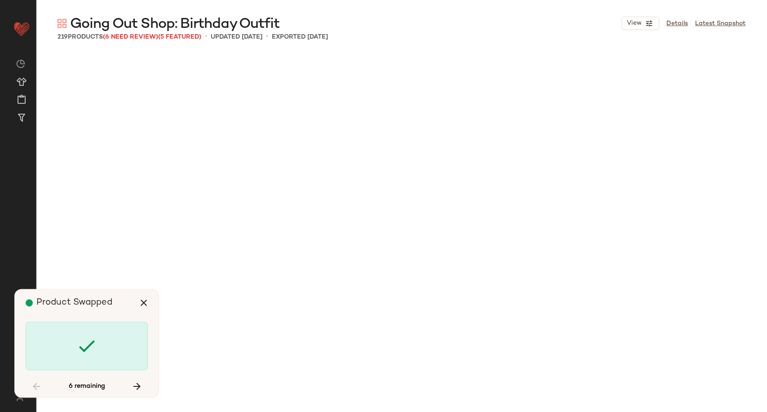
scroll to position [1907, 0]
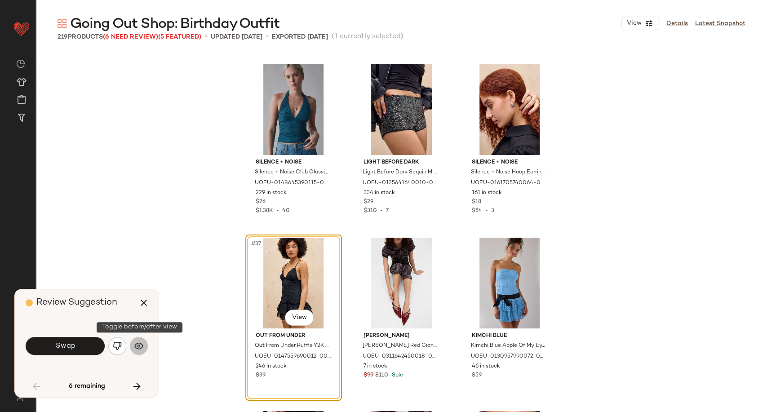
click at [139, 346] on img "button" at bounding box center [138, 345] width 9 height 9
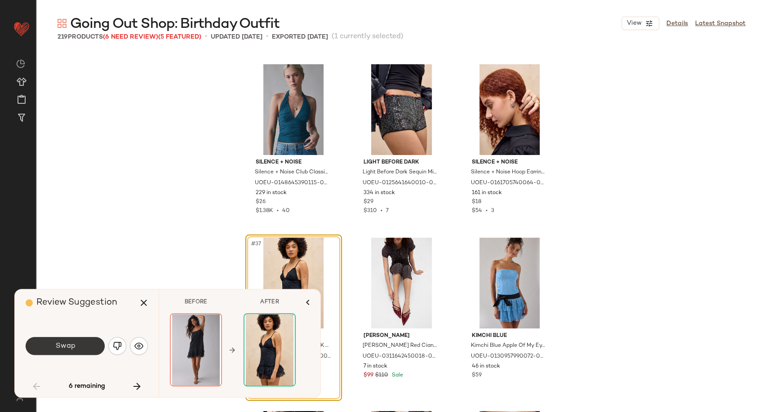
click at [92, 344] on button "Swap" at bounding box center [65, 346] width 79 height 18
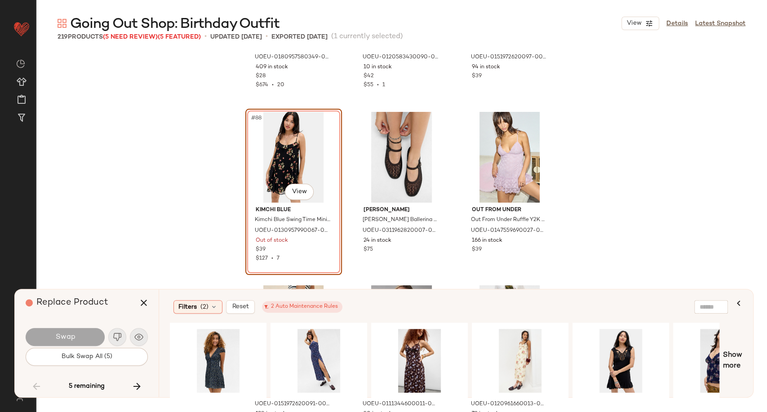
scroll to position [5004, 0]
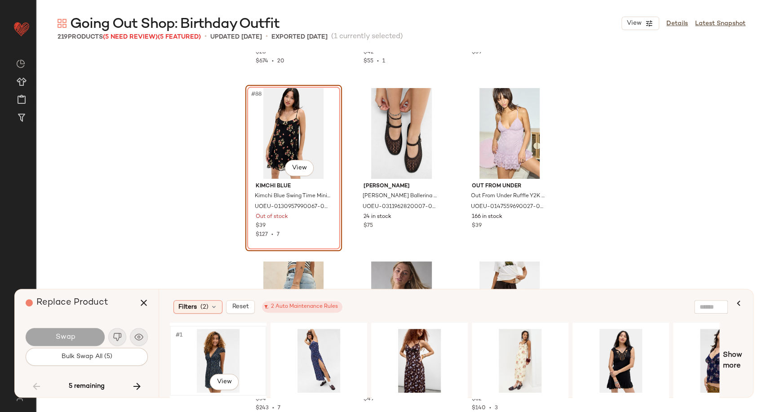
click at [208, 355] on div "#1 View" at bounding box center [218, 361] width 90 height 64
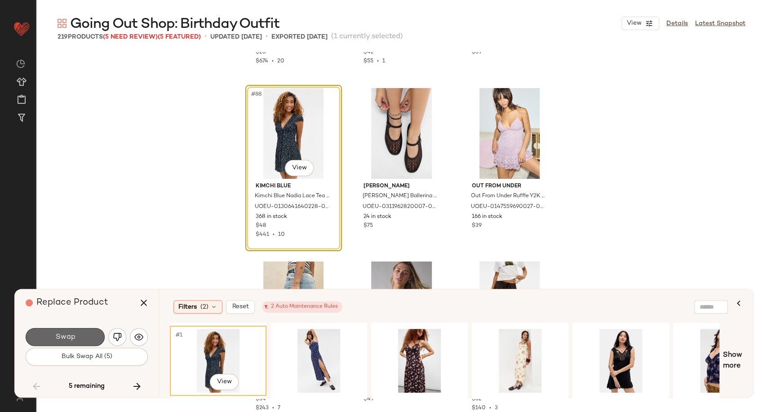
click at [88, 337] on button "Swap" at bounding box center [65, 337] width 79 height 18
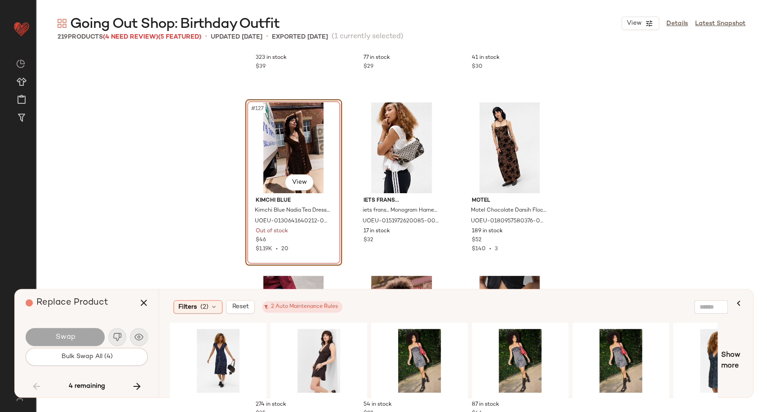
scroll to position [7258, 0]
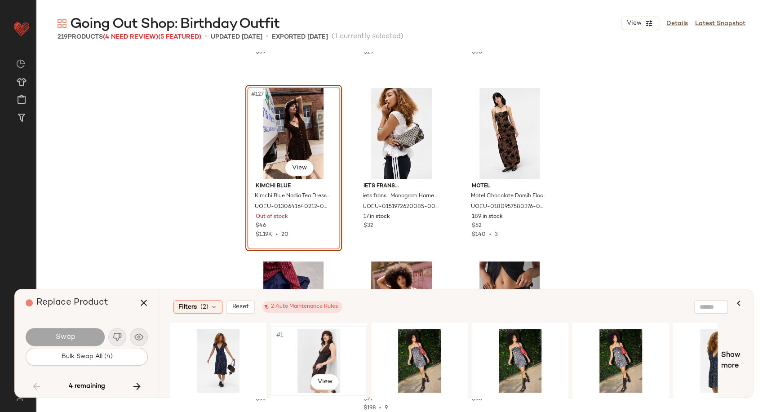
click at [320, 347] on div "#1 View" at bounding box center [319, 361] width 90 height 64
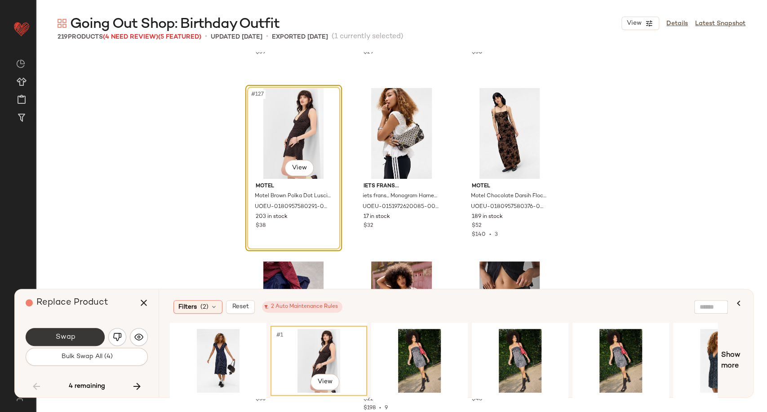
click at [64, 333] on span "Swap" at bounding box center [65, 337] width 20 height 9
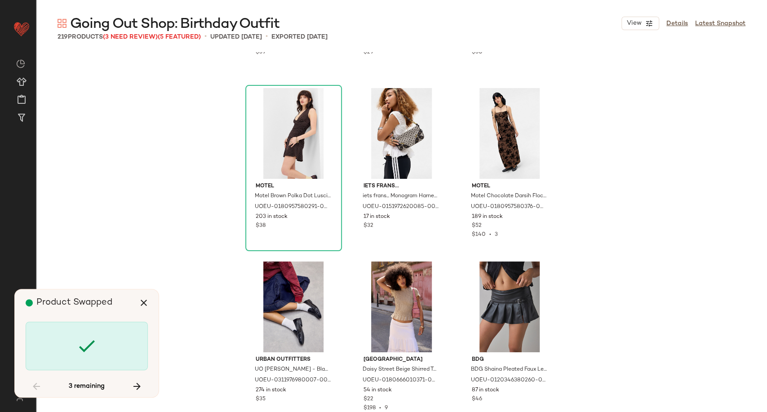
scroll to position [7628, 0]
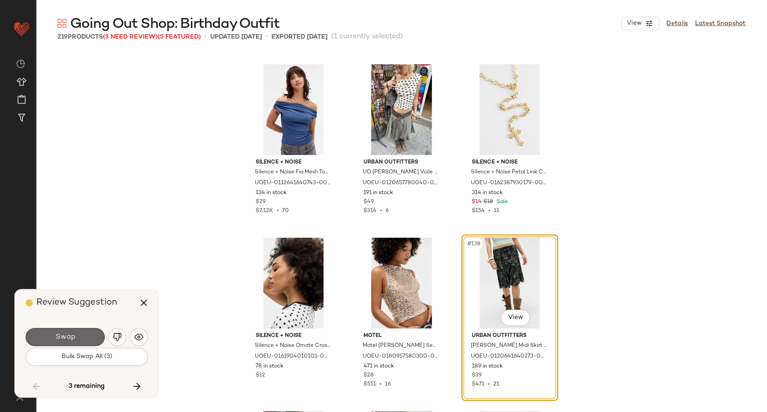
click at [83, 339] on button "Swap" at bounding box center [65, 337] width 79 height 18
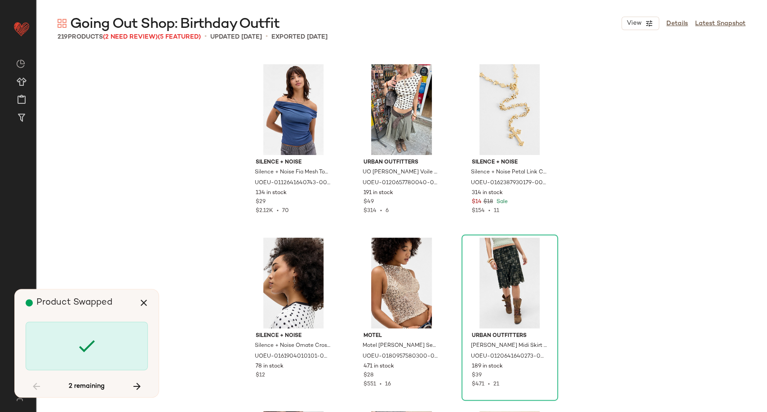
scroll to position [7728, 0]
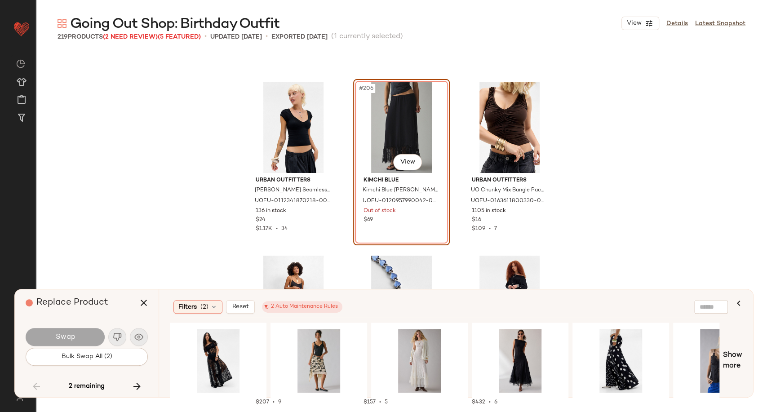
scroll to position [11765, 0]
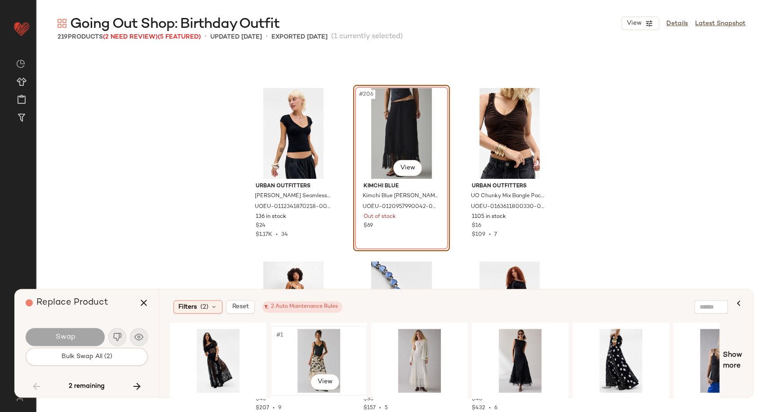
click at [309, 358] on div "#1 View" at bounding box center [319, 361] width 90 height 64
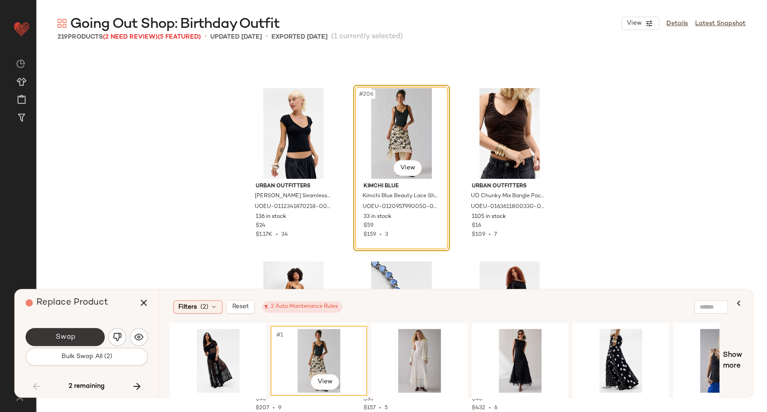
click at [88, 337] on button "Swap" at bounding box center [65, 337] width 79 height 18
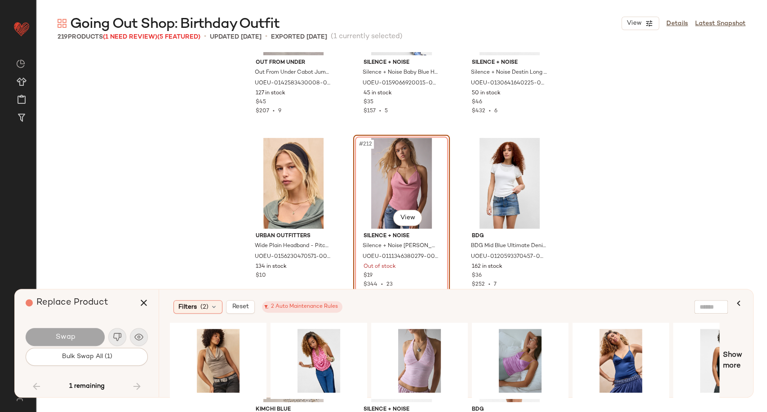
scroll to position [12112, 0]
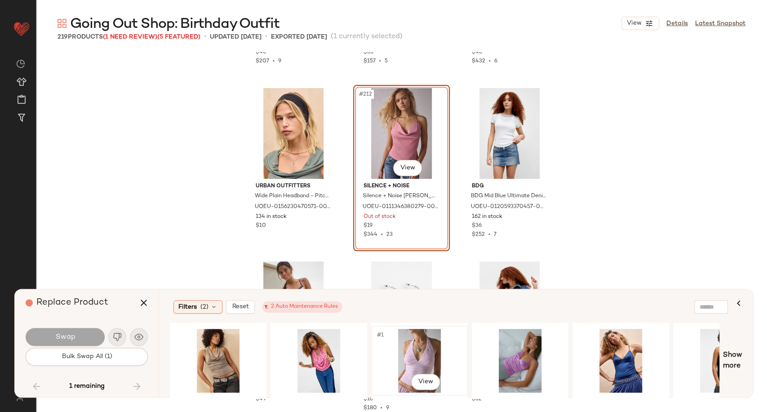
click at [415, 353] on div "#1 View" at bounding box center [419, 361] width 90 height 64
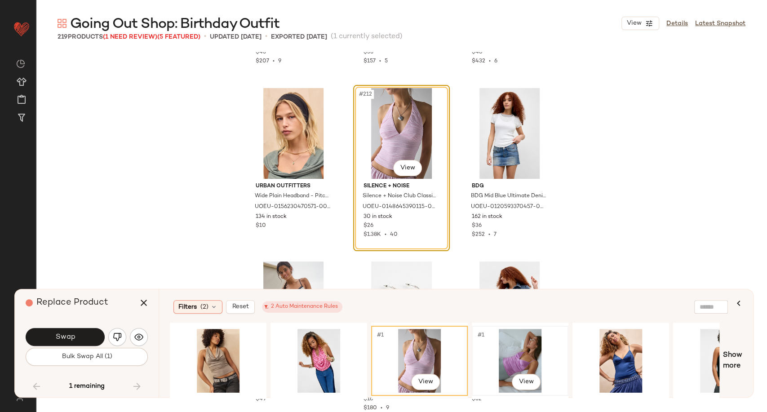
click at [530, 346] on div "#1 View" at bounding box center [520, 361] width 90 height 64
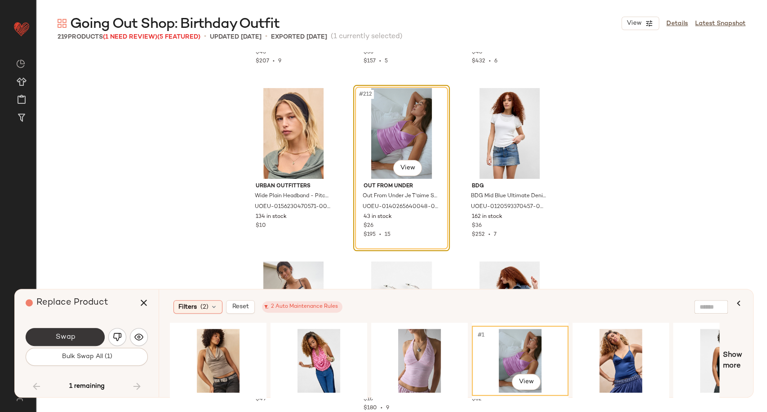
click at [81, 341] on button "Swap" at bounding box center [65, 337] width 79 height 18
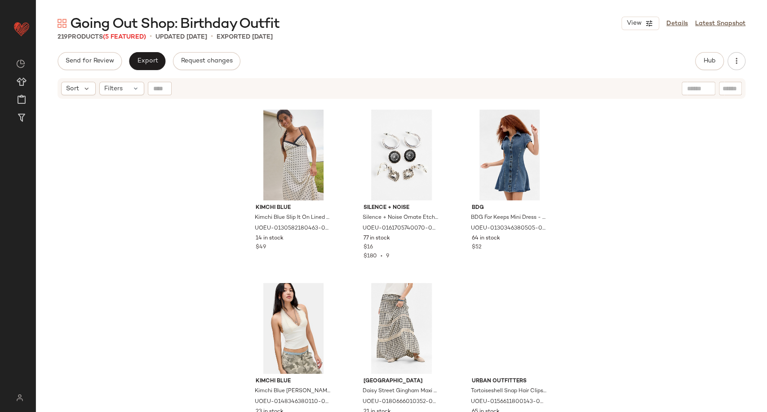
scroll to position [12322, 0]
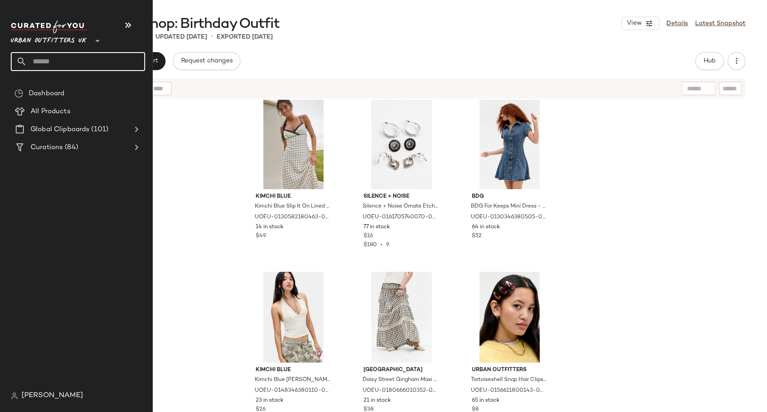
click at [48, 58] on input "text" at bounding box center [86, 61] width 118 height 19
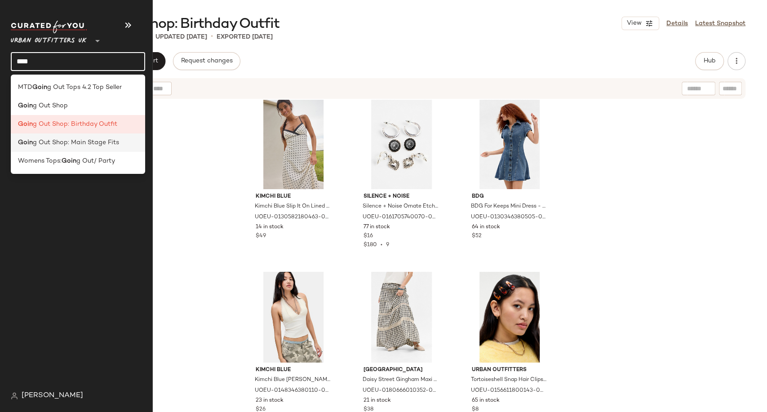
type input "****"
click at [69, 134] on div "Goin g Out Shop: Main Stage Fits" at bounding box center [78, 142] width 134 height 18
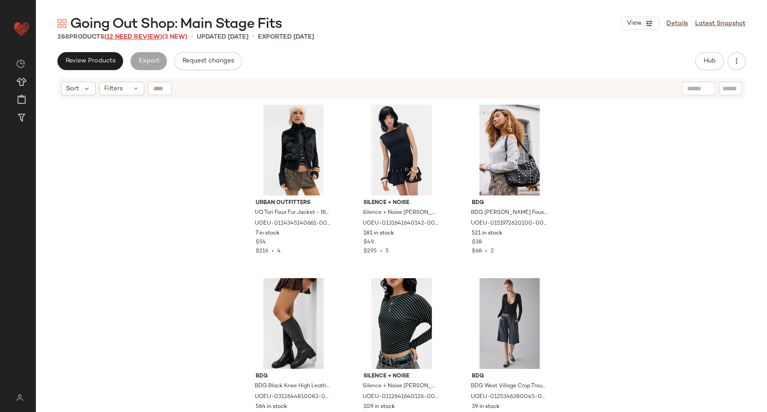
click at [152, 35] on span "(12 Need Review)" at bounding box center [133, 37] width 58 height 7
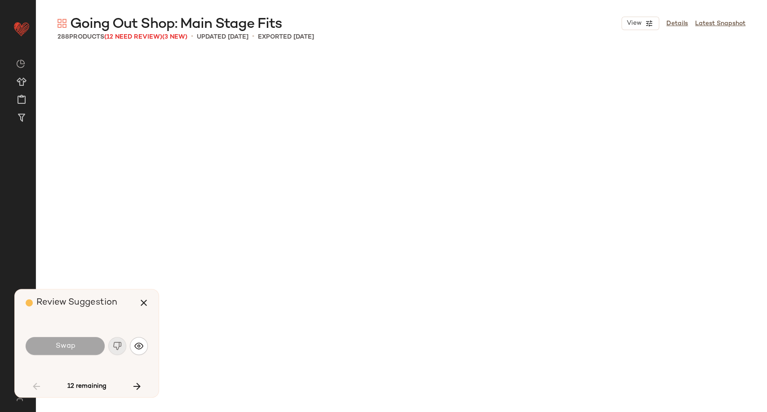
scroll to position [701, 0]
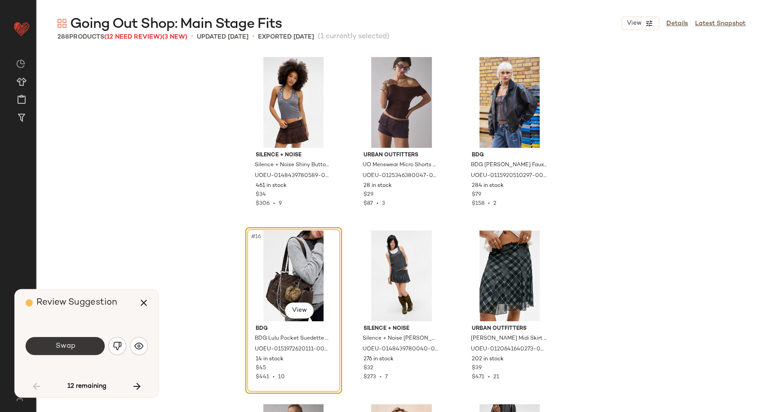
click at [73, 339] on button "Swap" at bounding box center [65, 346] width 79 height 18
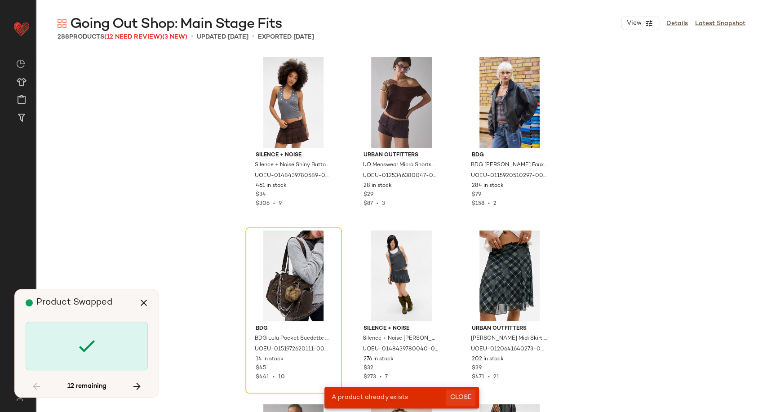
click at [459, 397] on span "Close" at bounding box center [460, 397] width 22 height 7
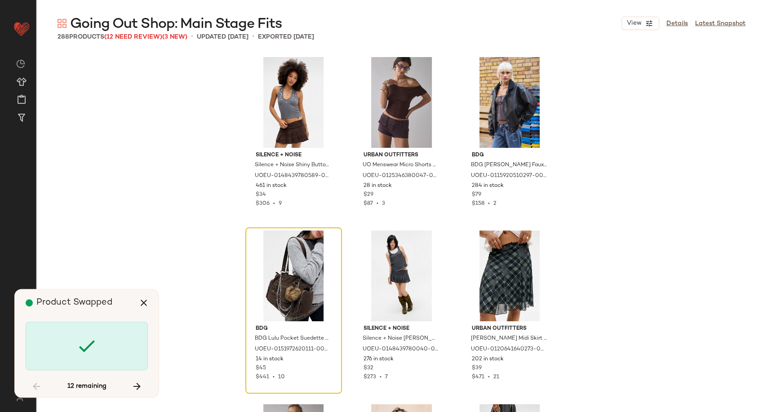
scroll to position [693, 0]
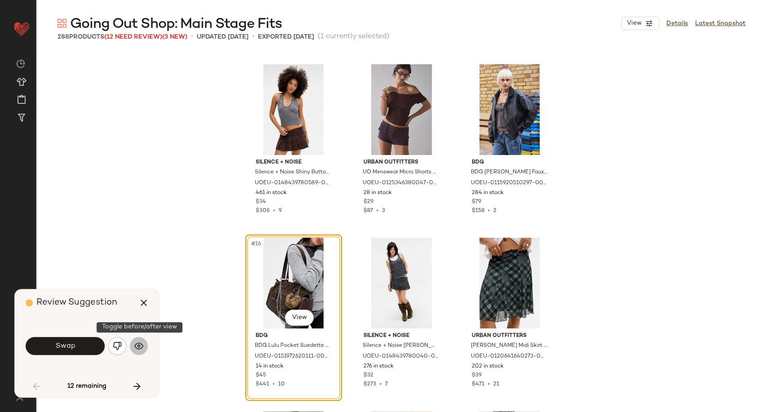
click at [143, 349] on button "button" at bounding box center [139, 346] width 18 height 18
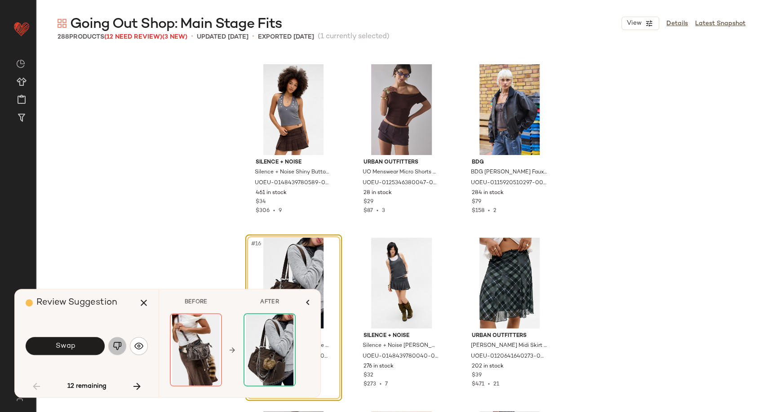
click at [119, 348] on img "button" at bounding box center [117, 345] width 9 height 9
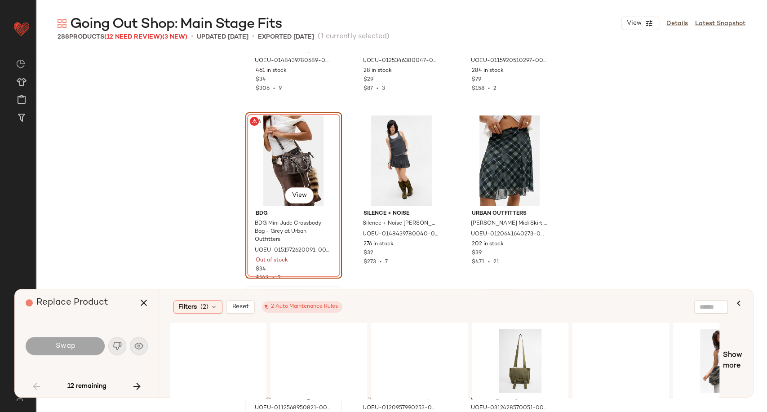
scroll to position [843, 0]
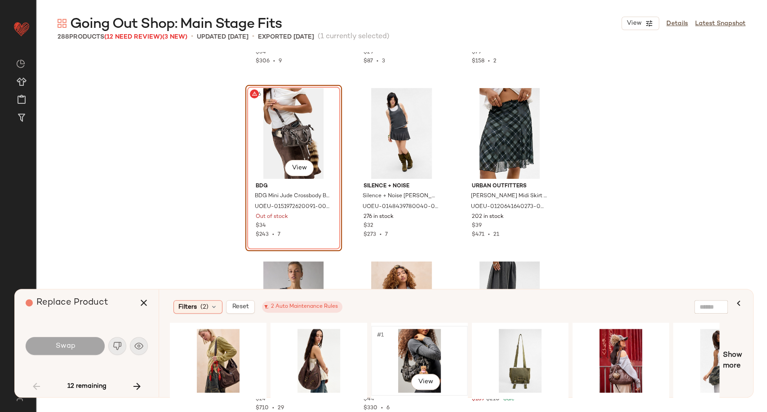
click at [411, 357] on div "#1 View" at bounding box center [419, 361] width 90 height 64
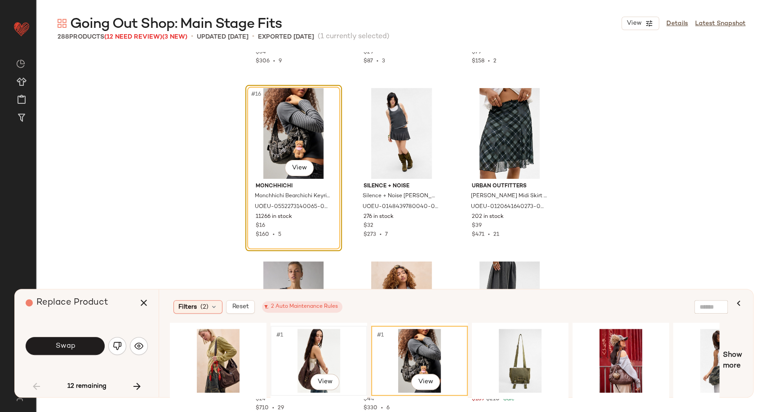
click at [313, 353] on div "#1 View" at bounding box center [319, 361] width 90 height 64
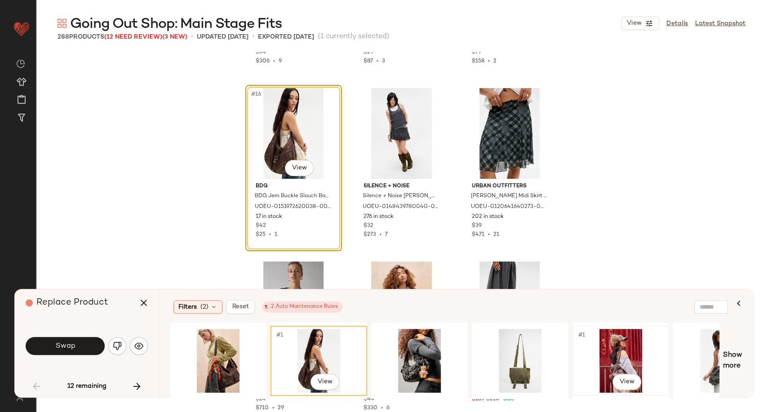
click at [606, 361] on div "#1 View" at bounding box center [620, 361] width 90 height 64
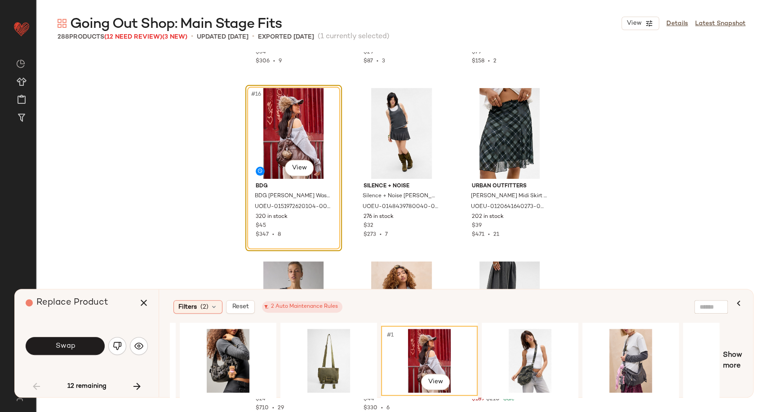
scroll to position [0, 225]
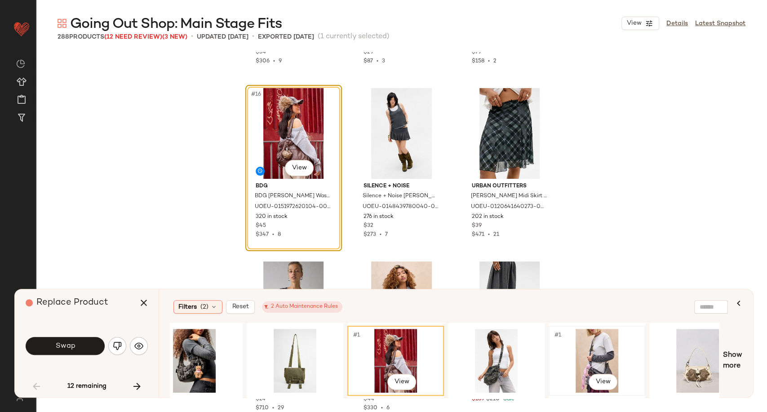
click at [608, 348] on div "#1 View" at bounding box center [597, 361] width 90 height 64
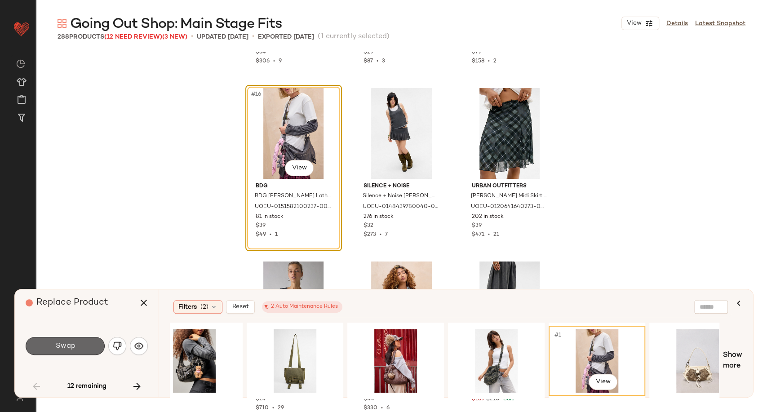
click at [80, 350] on button "Swap" at bounding box center [65, 346] width 79 height 18
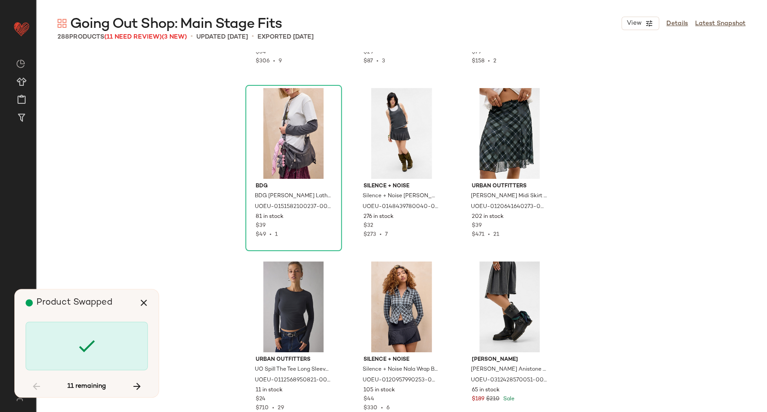
scroll to position [1734, 0]
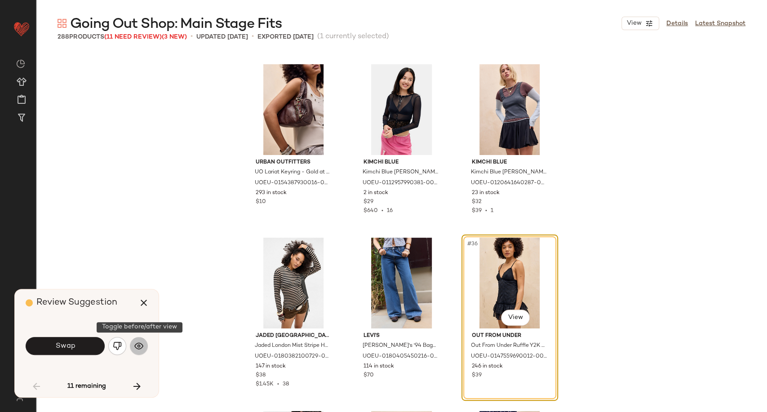
click at [142, 350] on img "button" at bounding box center [138, 345] width 9 height 9
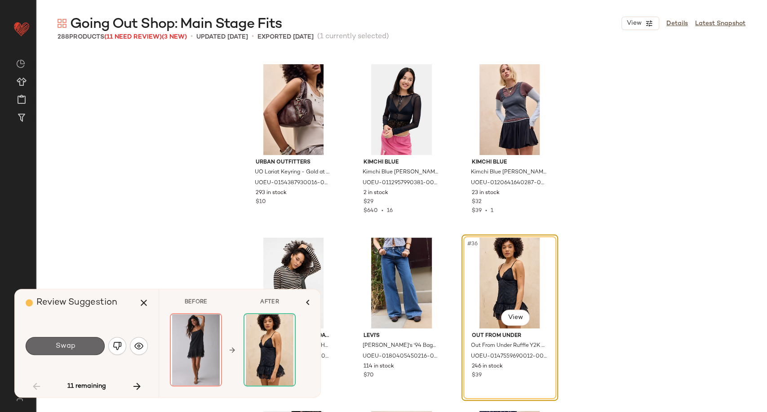
click at [97, 346] on button "Swap" at bounding box center [65, 346] width 79 height 18
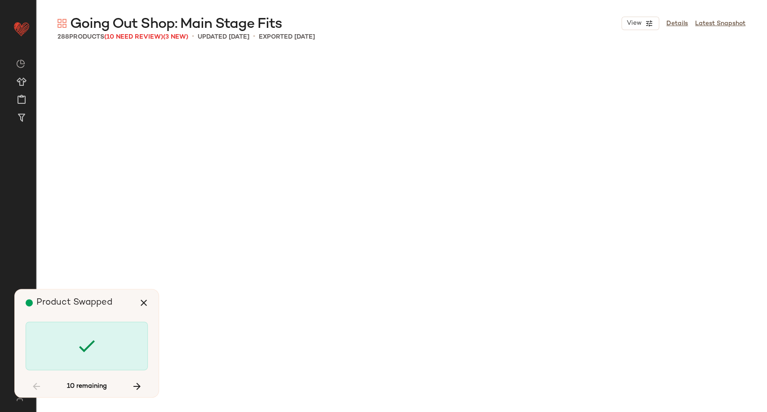
scroll to position [2427, 0]
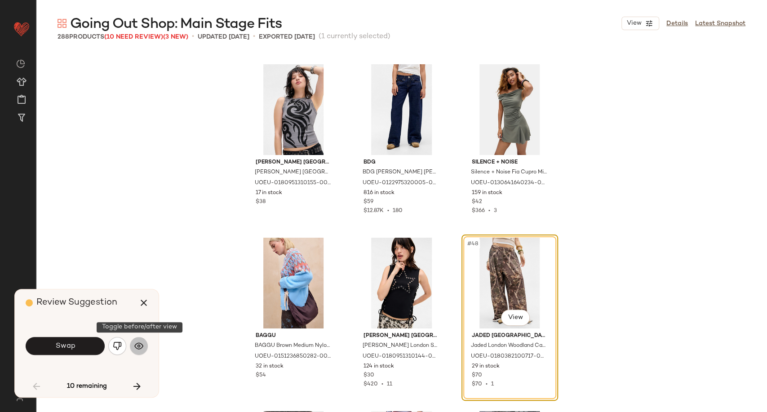
click at [138, 349] on img "button" at bounding box center [138, 345] width 9 height 9
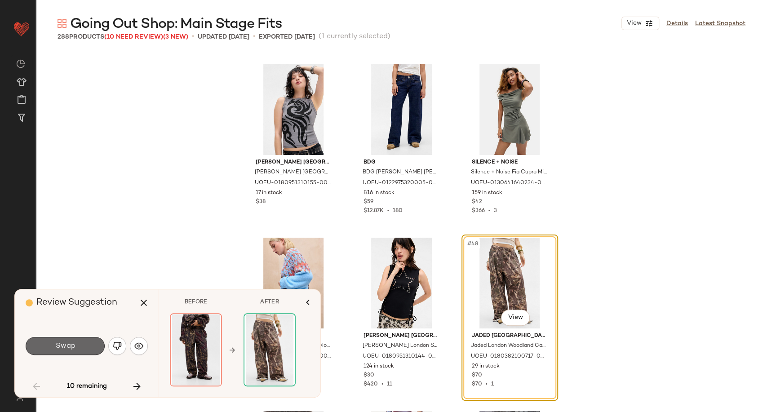
click at [92, 345] on button "Swap" at bounding box center [65, 346] width 79 height 18
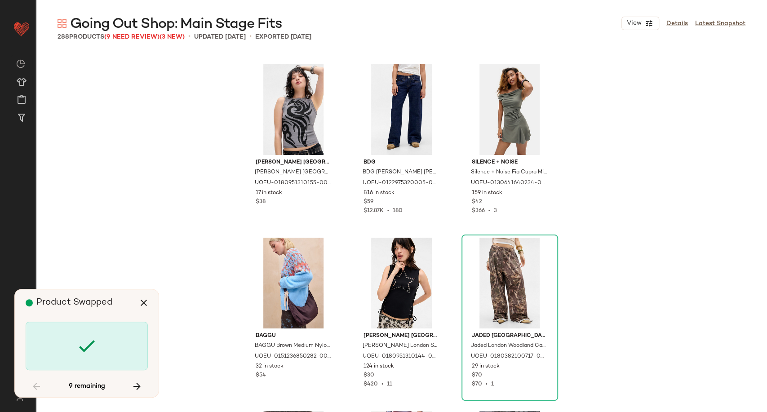
scroll to position [3987, 0]
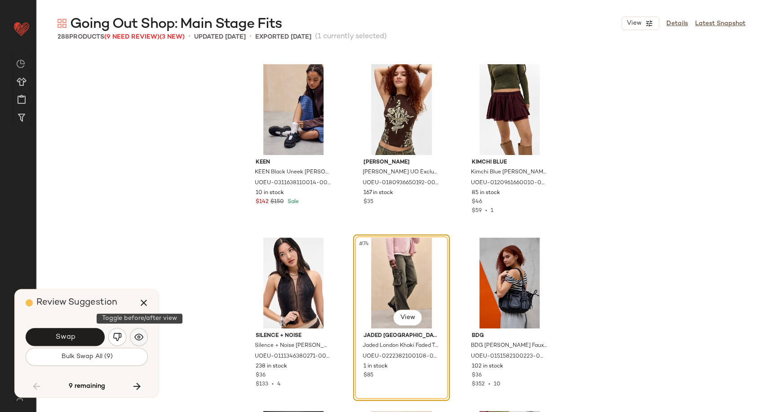
click at [144, 339] on button "button" at bounding box center [139, 337] width 18 height 18
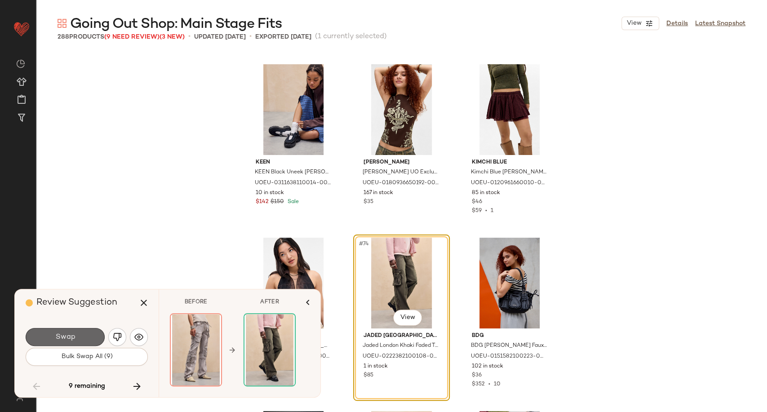
click at [65, 339] on span "Swap" at bounding box center [65, 337] width 20 height 9
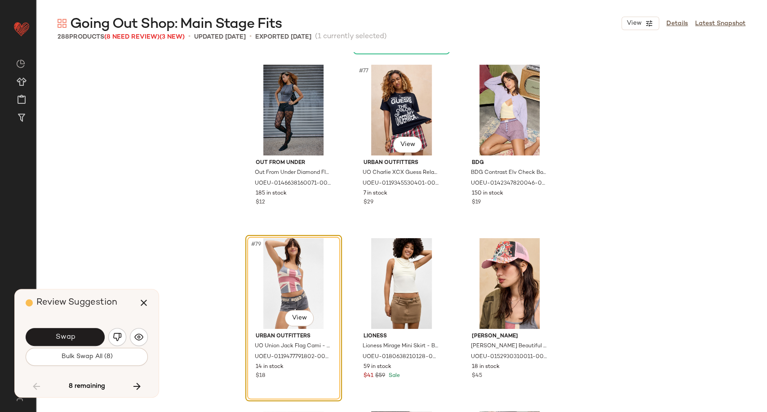
scroll to position [4084, 0]
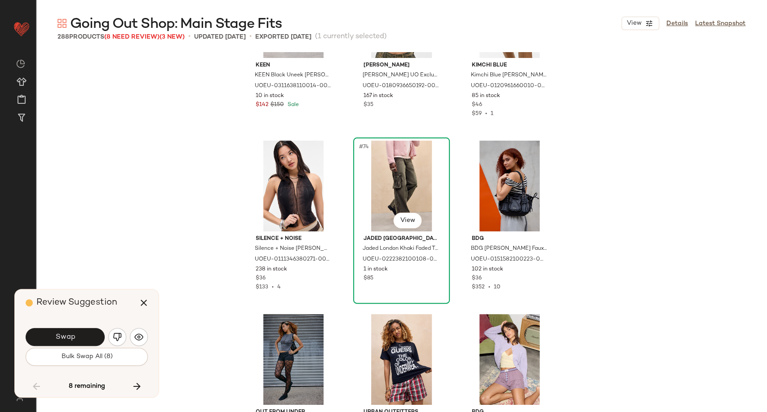
click at [401, 177] on div "#74 View" at bounding box center [401, 186] width 90 height 91
click at [396, 200] on div "#74 View" at bounding box center [401, 186] width 90 height 91
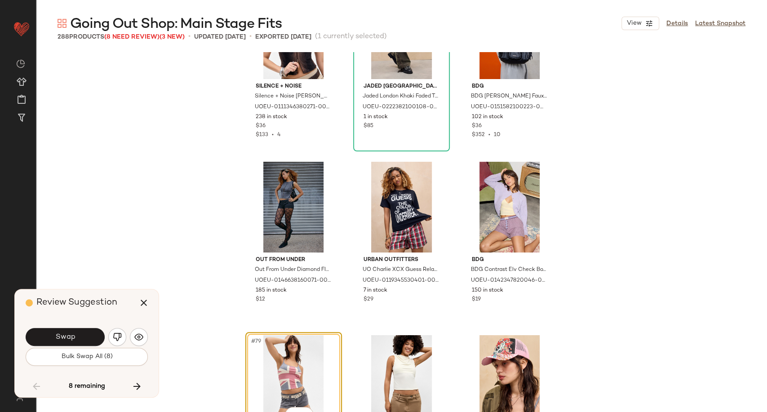
scroll to position [4334, 0]
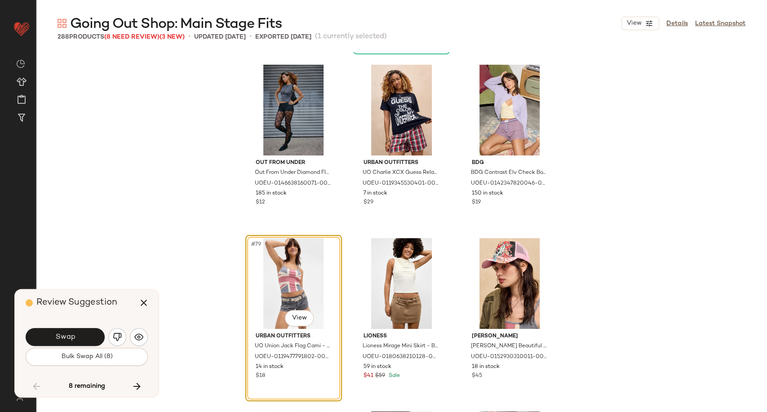
click at [294, 285] on div "#79 View" at bounding box center [293, 283] width 90 height 91
click at [138, 339] on img "button" at bounding box center [138, 336] width 9 height 9
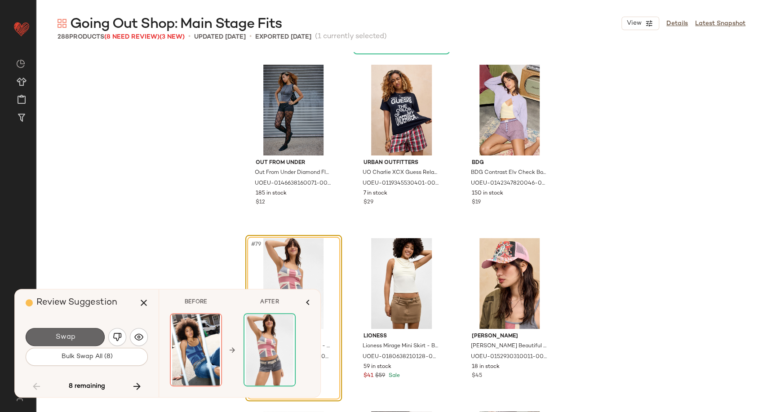
click at [81, 340] on button "Swap" at bounding box center [65, 337] width 79 height 18
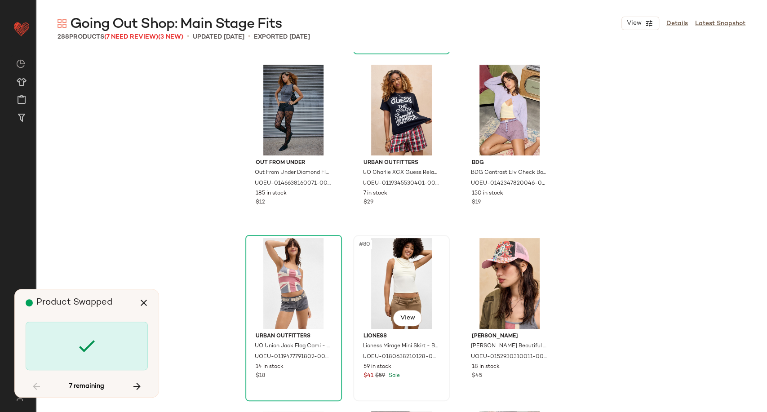
scroll to position [4534, 0]
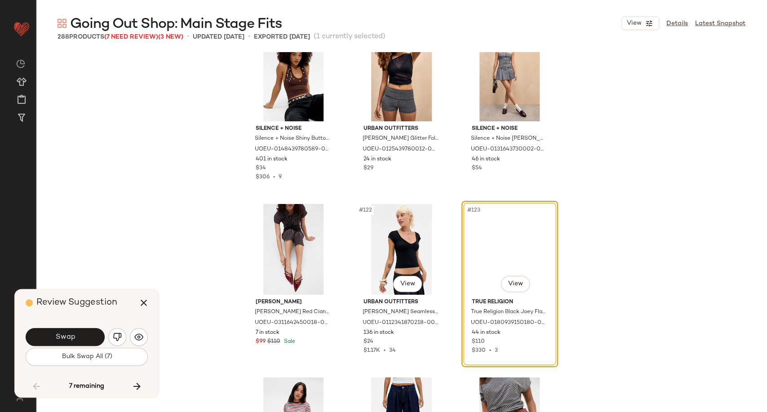
scroll to position [6811, 0]
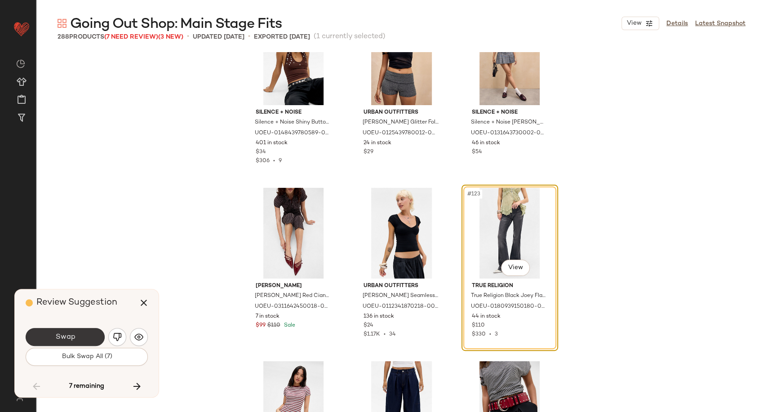
click at [74, 336] on span "Swap" at bounding box center [65, 337] width 20 height 9
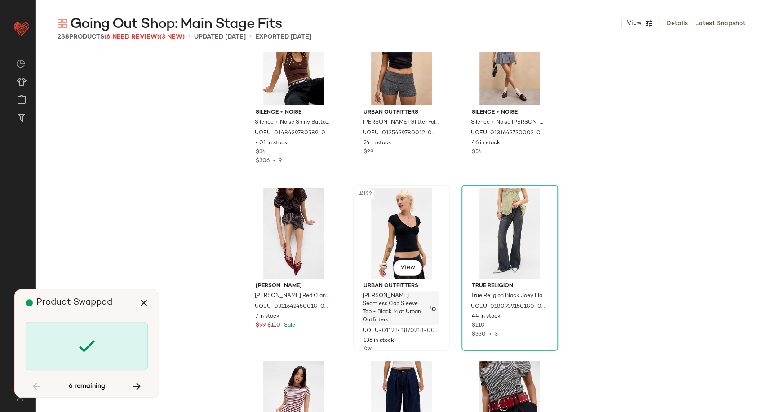
scroll to position [6961, 0]
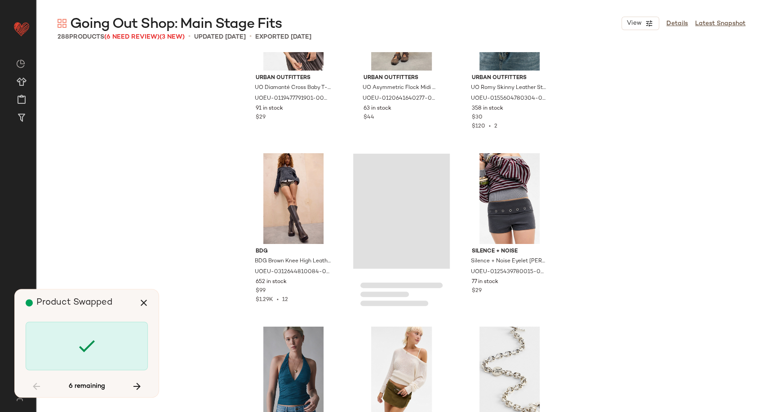
scroll to position [8595, 0]
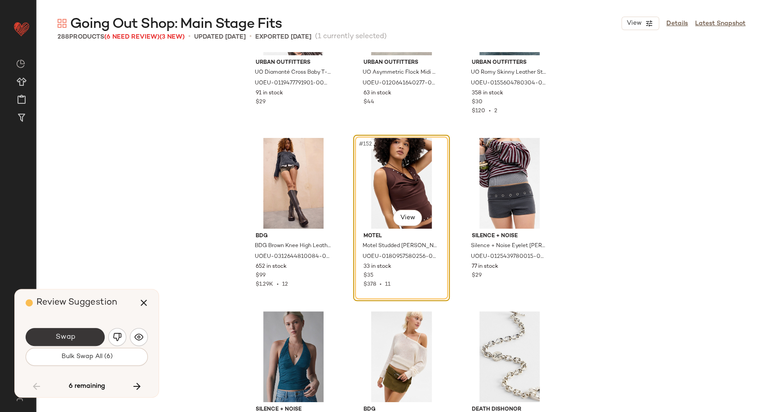
click at [64, 337] on span "Swap" at bounding box center [65, 337] width 20 height 9
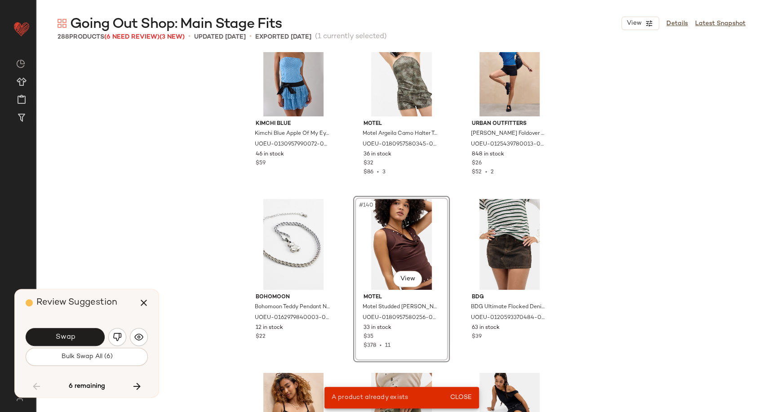
scroll to position [7851, 0]
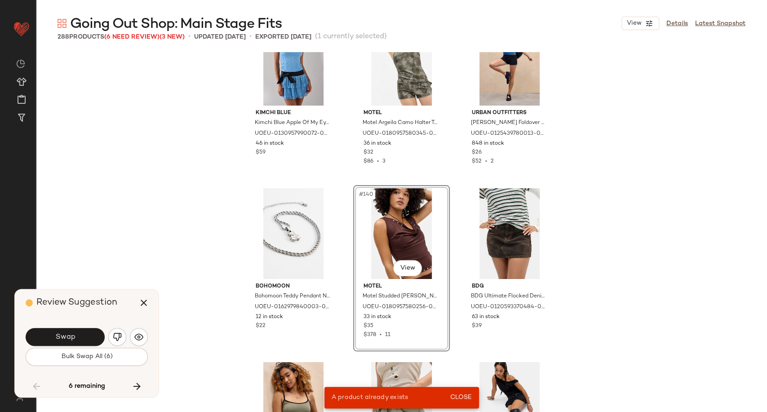
click at [375, 249] on div "#140 View" at bounding box center [401, 233] width 90 height 91
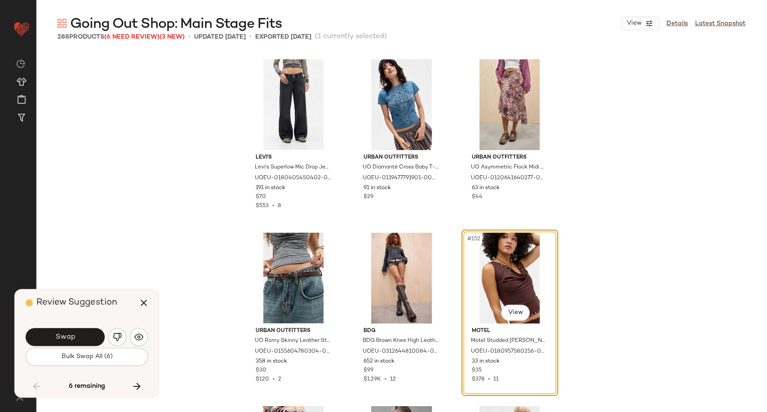
scroll to position [8300, 0]
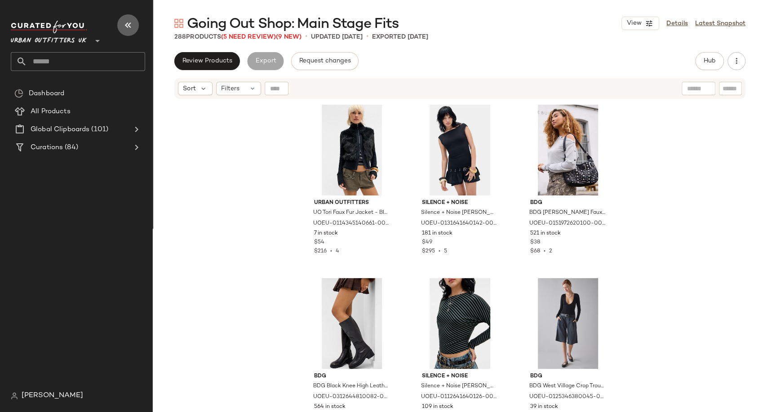
click at [127, 22] on icon "button" at bounding box center [128, 25] width 11 height 11
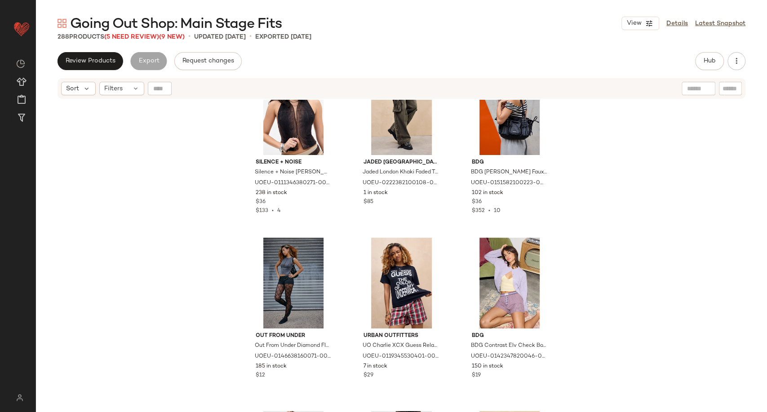
scroll to position [4099, 0]
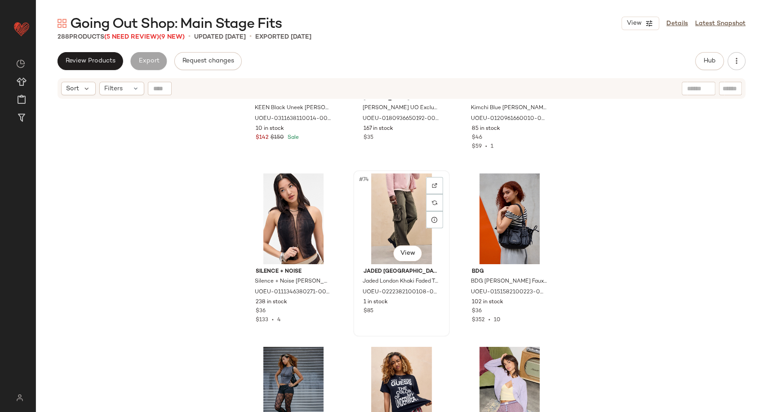
click at [423, 205] on div "#74 View" at bounding box center [401, 218] width 90 height 91
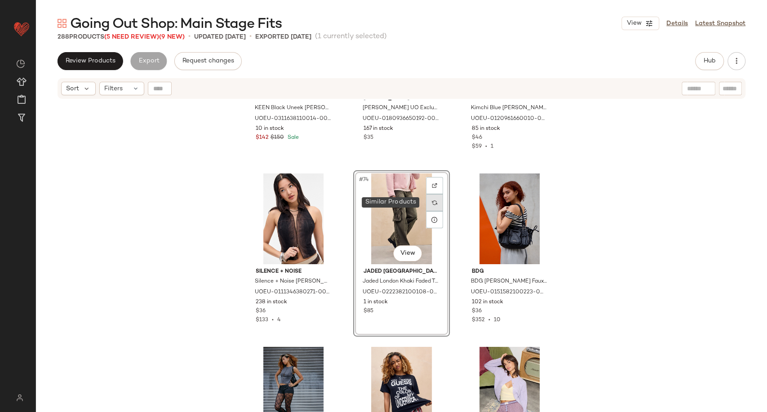
click at [427, 200] on div at bounding box center [434, 202] width 17 height 17
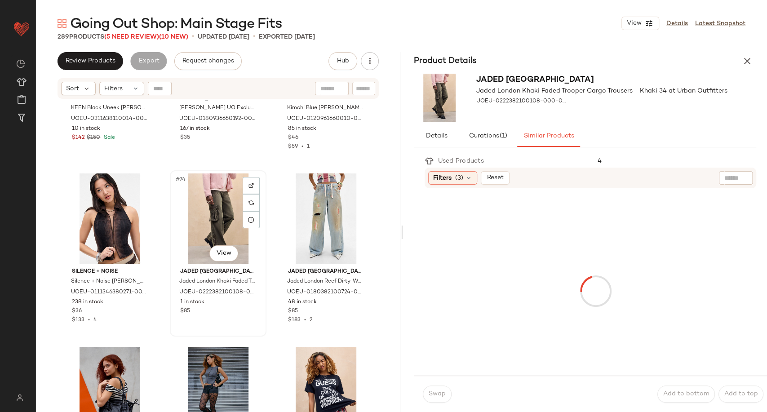
click at [201, 216] on div "#74 View" at bounding box center [218, 218] width 90 height 91
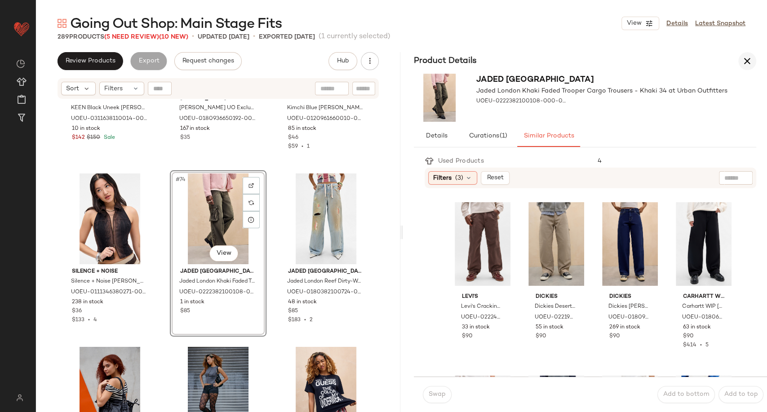
click at [747, 62] on icon "button" at bounding box center [747, 61] width 11 height 11
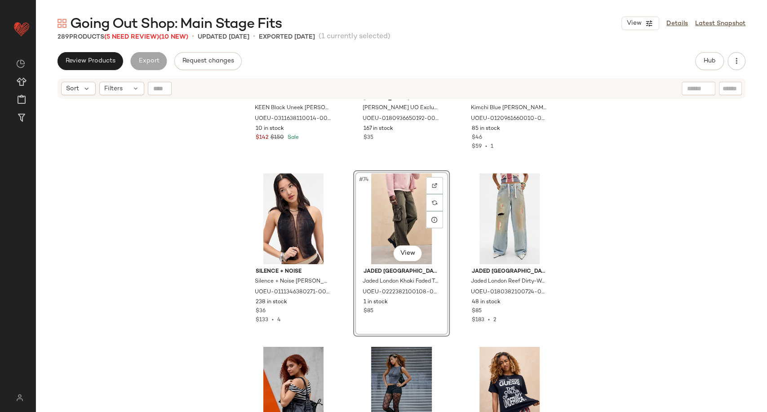
click at [384, 210] on div "#74 View" at bounding box center [401, 218] width 90 height 91
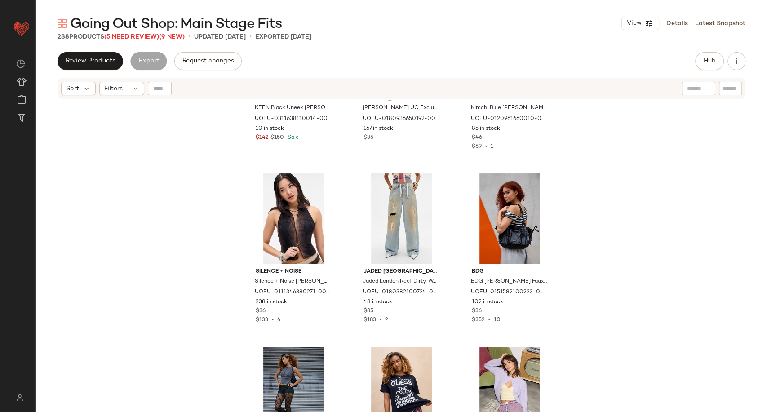
click at [119, 33] on span "Going Out Shop: Main Stage Fits" at bounding box center [176, 24] width 212 height 18
click at [123, 35] on span "(5 Need Review)" at bounding box center [131, 37] width 55 height 7
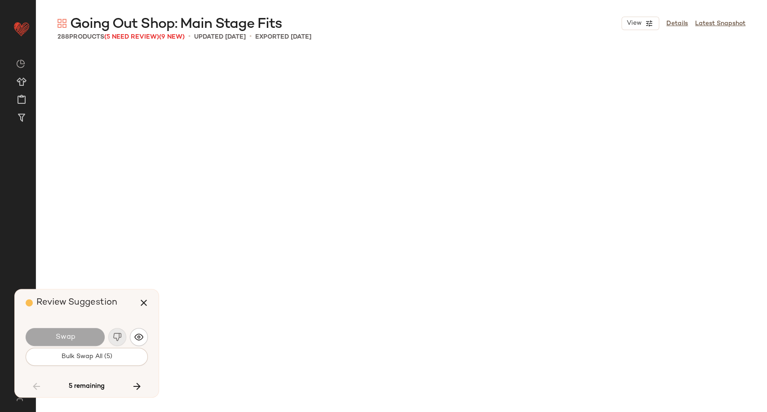
scroll to position [8842, 0]
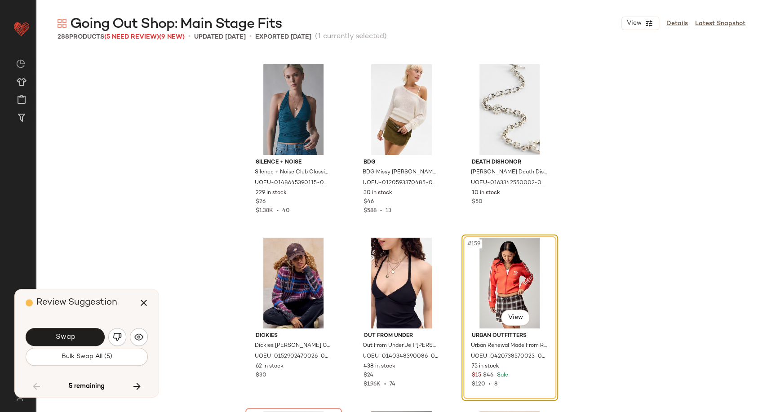
click at [113, 337] on img "button" at bounding box center [117, 336] width 9 height 9
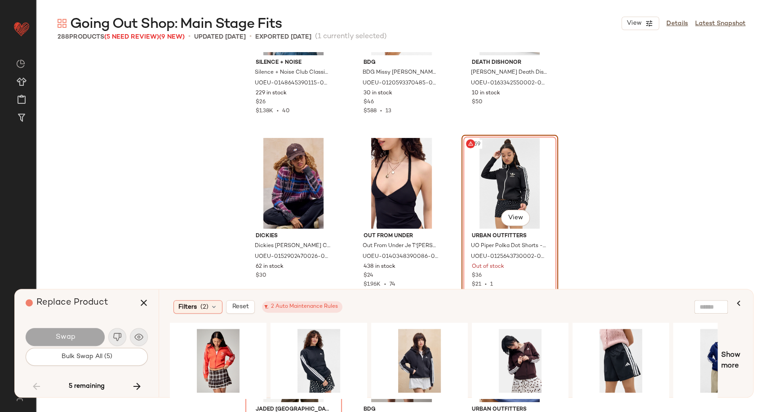
scroll to position [8991, 0]
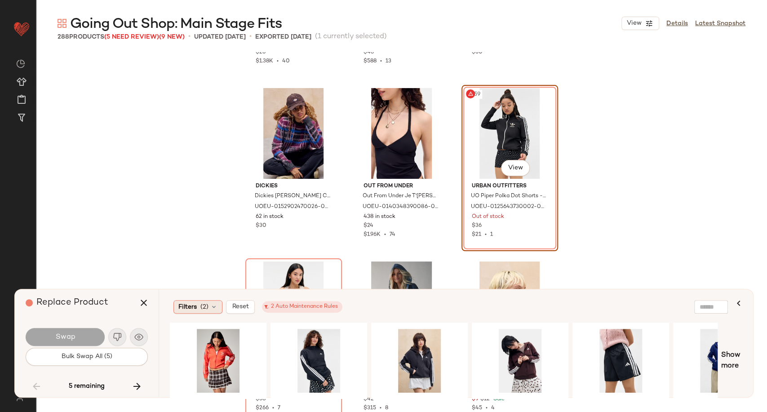
click at [210, 305] on icon at bounding box center [213, 306] width 7 height 7
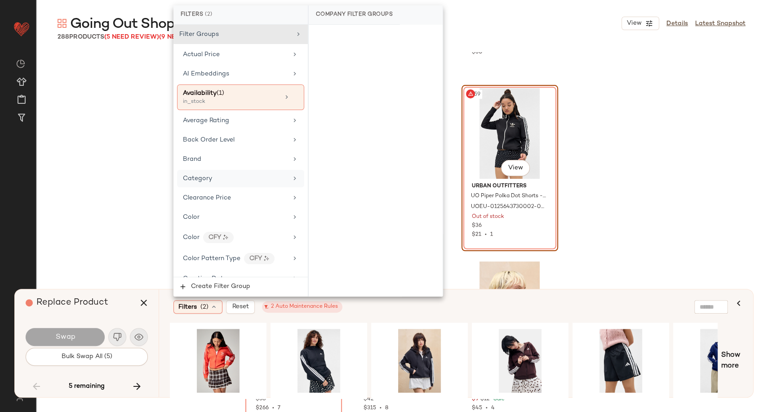
click at [201, 180] on span "Category" at bounding box center [197, 178] width 29 height 7
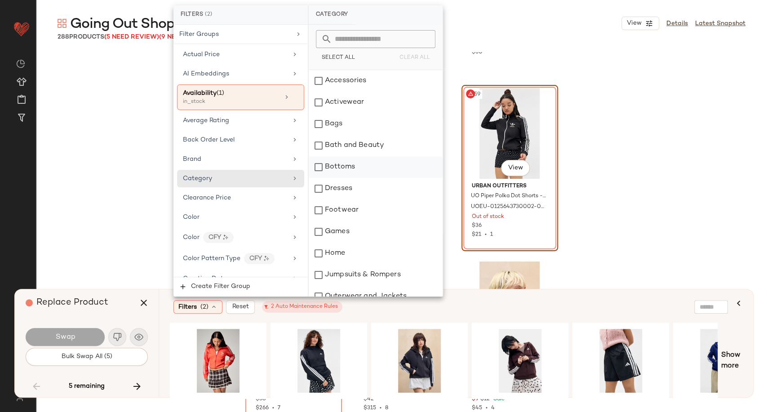
click at [341, 172] on div "Bottoms" at bounding box center [376, 167] width 134 height 22
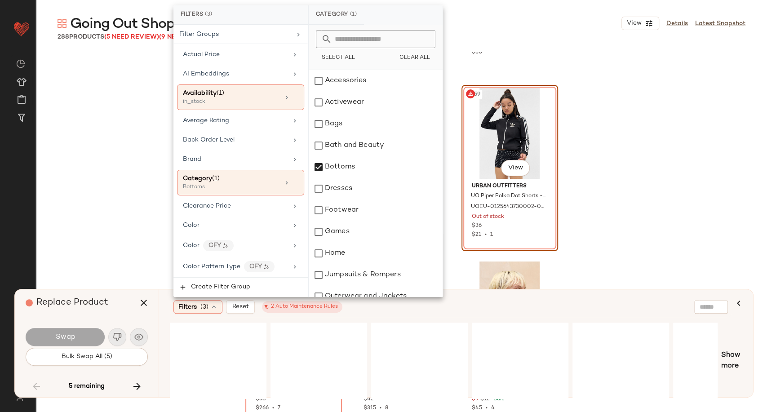
click at [381, 308] on div "Filters (3) Reset 2 Auto Maintenance Rules" at bounding box center [412, 306] width 478 height 13
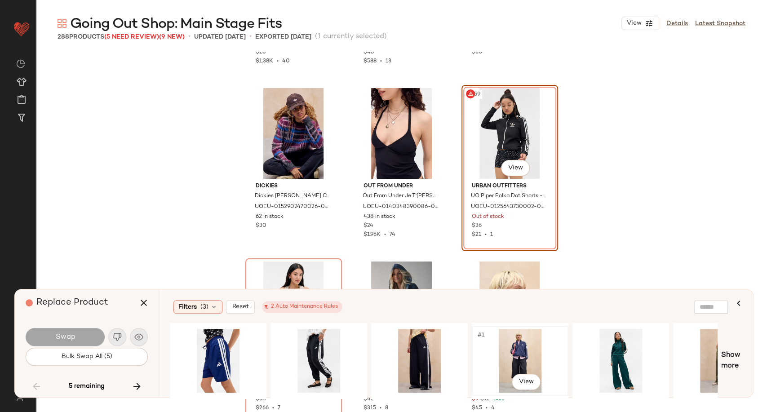
click at [520, 354] on div "#1 View" at bounding box center [520, 361] width 90 height 64
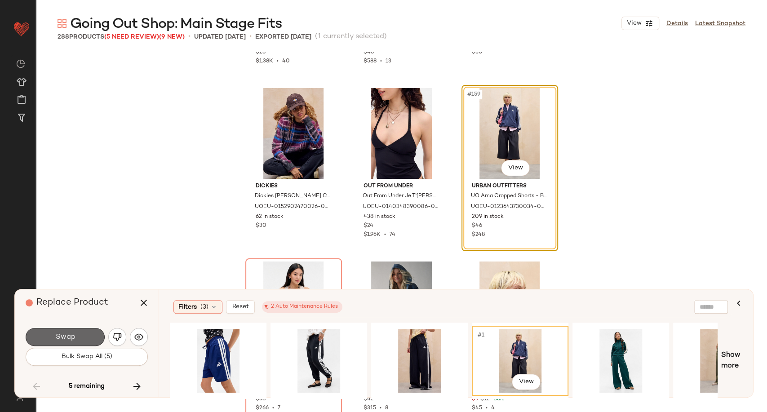
click at [50, 342] on button "Swap" at bounding box center [65, 337] width 79 height 18
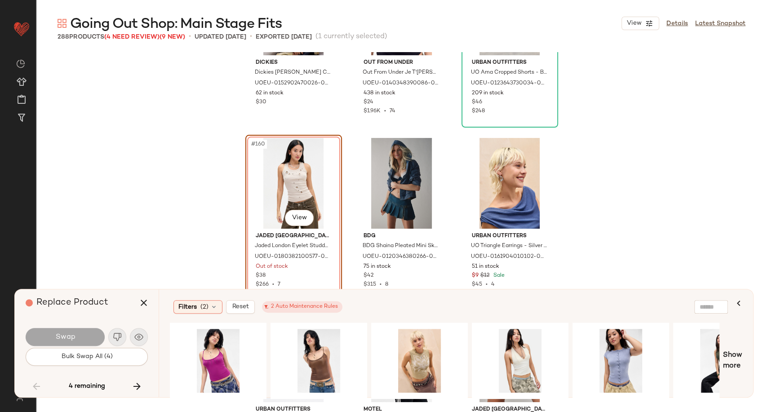
scroll to position [9165, 0]
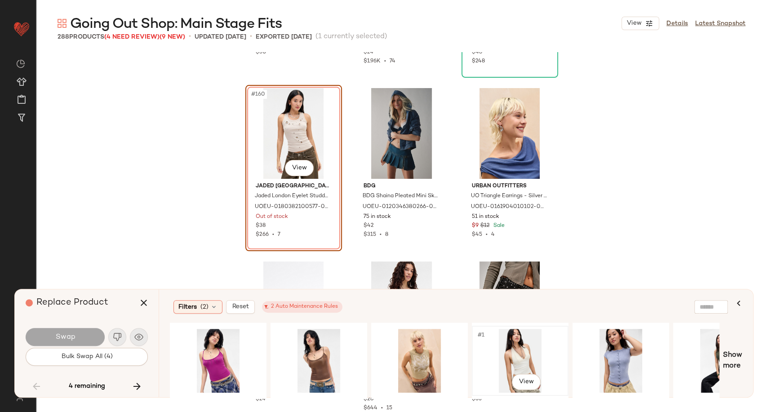
click at [518, 358] on div "#1 View" at bounding box center [520, 361] width 90 height 64
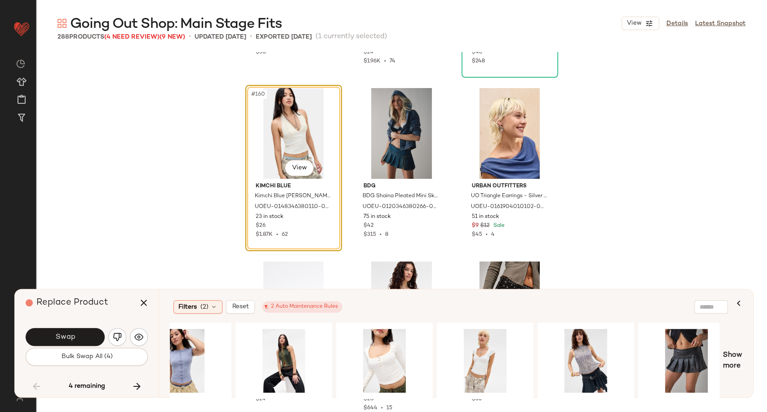
scroll to position [0, 441]
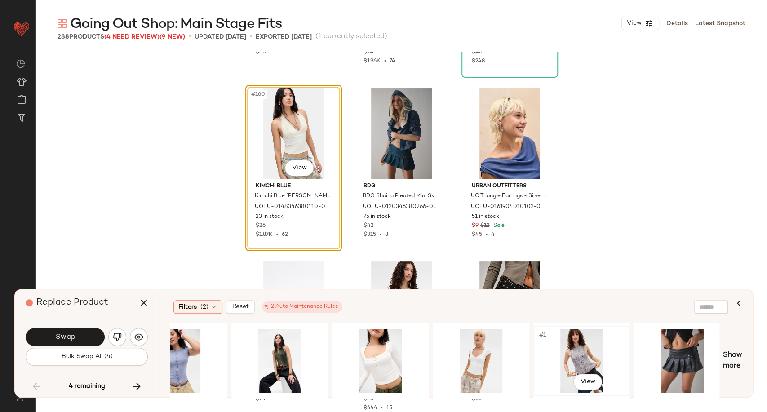
click at [569, 359] on div "#1 View" at bounding box center [581, 361] width 90 height 64
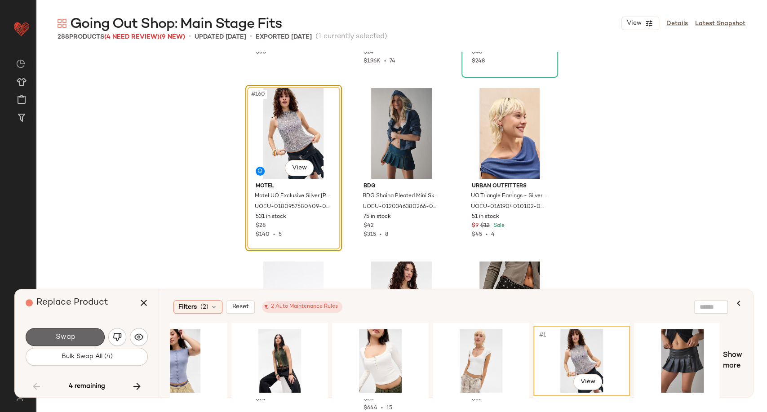
click at [68, 331] on button "Swap" at bounding box center [65, 337] width 79 height 18
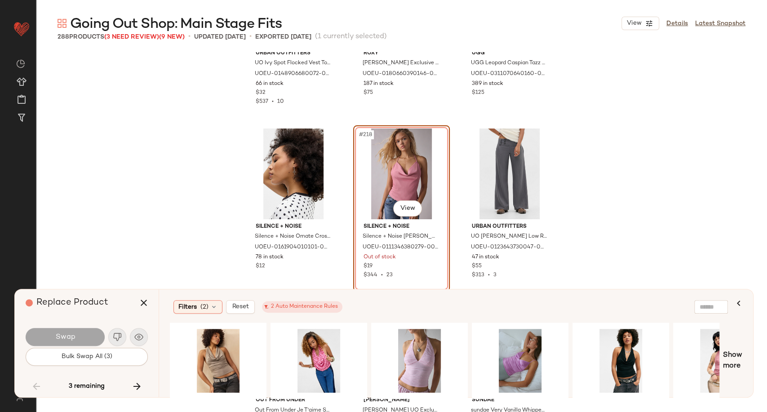
scroll to position [12459, 0]
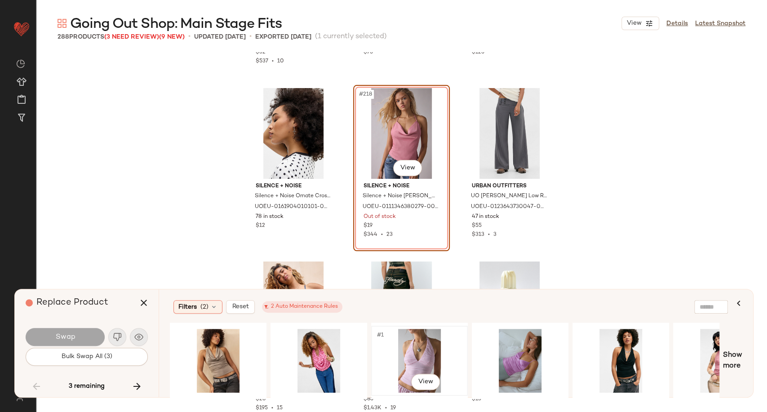
click at [427, 353] on div "#1 View" at bounding box center [419, 361] width 90 height 64
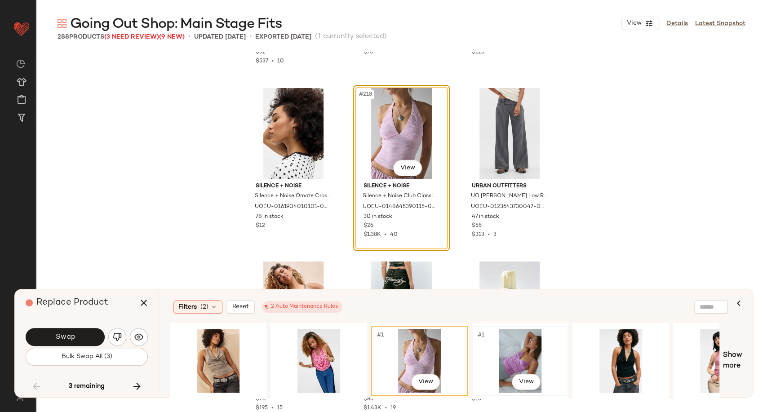
click at [506, 362] on div "#1 View" at bounding box center [520, 361] width 90 height 64
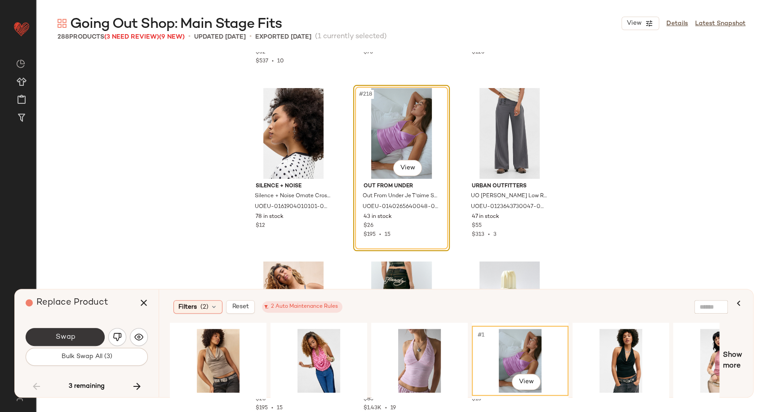
click at [79, 335] on button "Swap" at bounding box center [65, 337] width 79 height 18
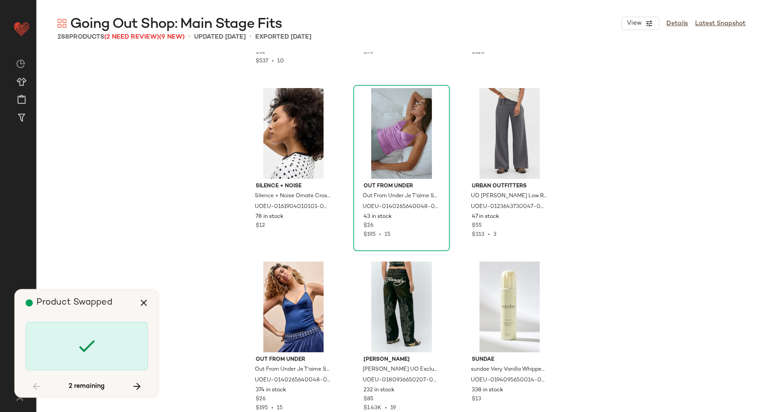
scroll to position [13523, 0]
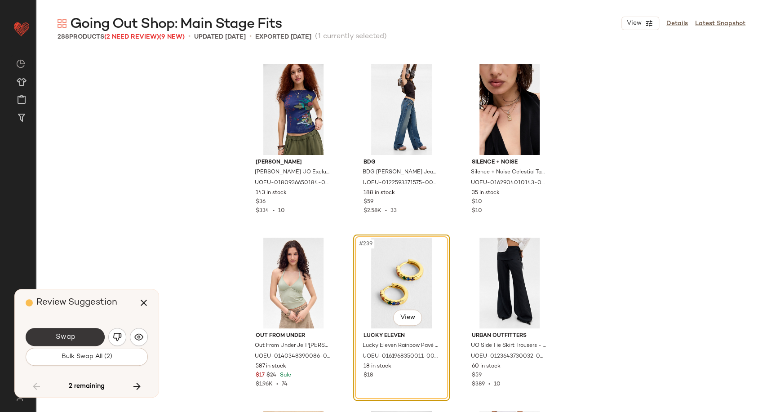
click at [72, 341] on span "Swap" at bounding box center [65, 337] width 20 height 9
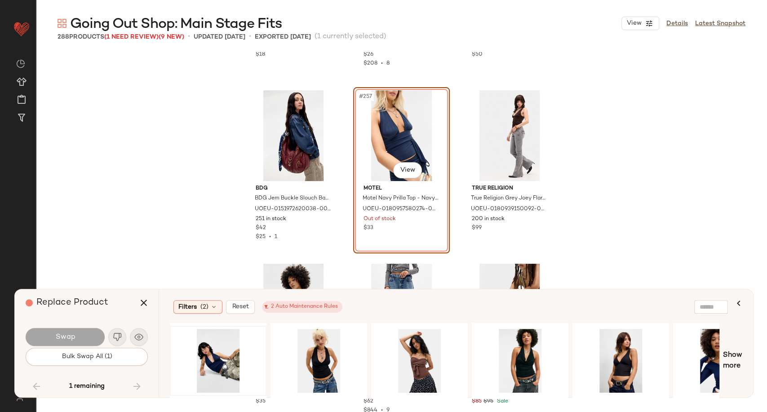
scroll to position [14712, 0]
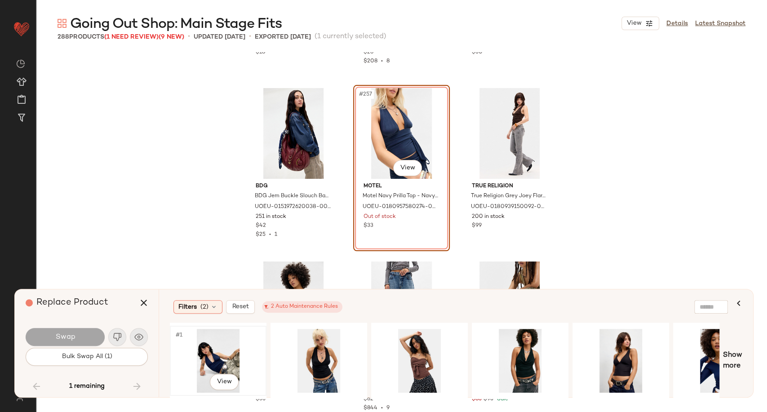
click at [205, 354] on div "#1 View" at bounding box center [218, 361] width 90 height 64
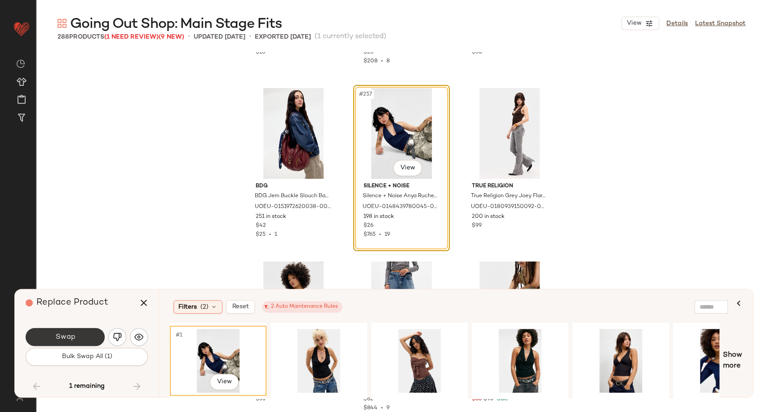
click at [68, 336] on span "Swap" at bounding box center [65, 337] width 20 height 9
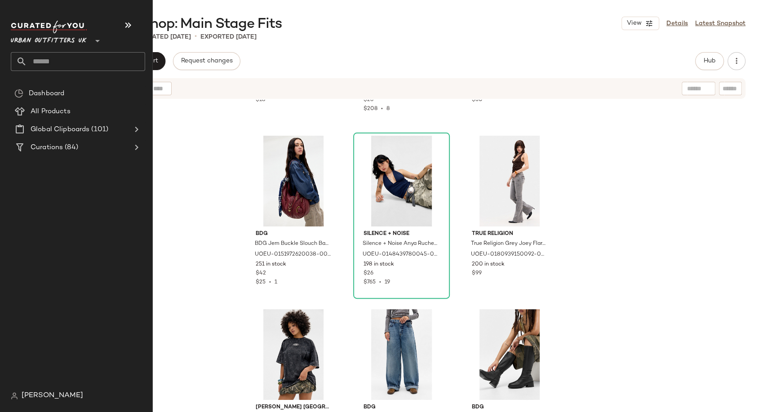
click at [40, 61] on input "text" at bounding box center [86, 61] width 118 height 19
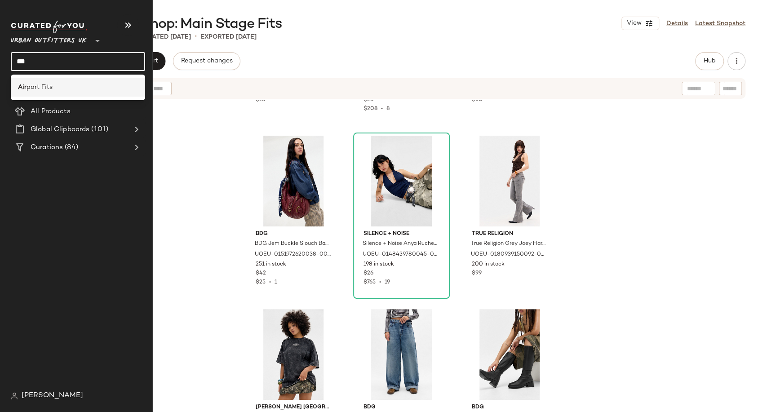
type input "***"
click at [40, 88] on span "port Fits" at bounding box center [39, 87] width 26 height 9
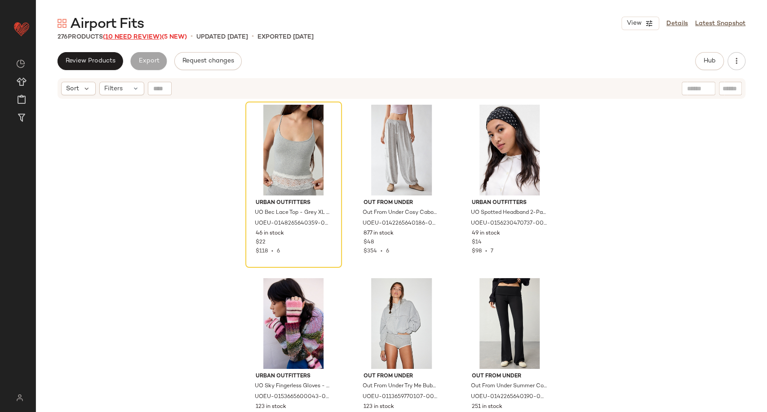
click at [147, 37] on span "(10 Need Review)" at bounding box center [132, 37] width 59 height 7
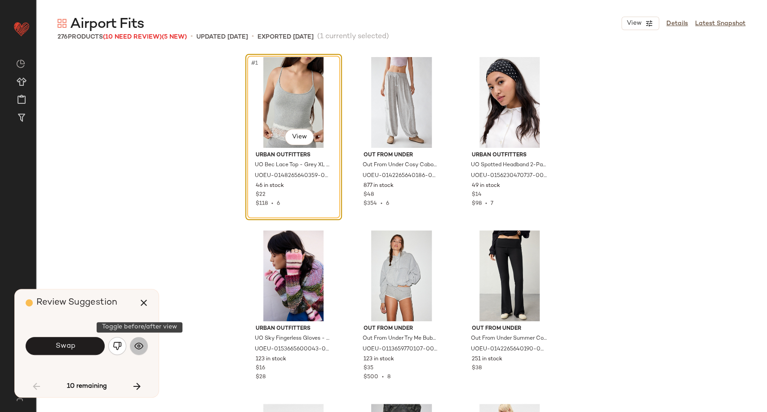
click at [140, 346] on img "button" at bounding box center [138, 345] width 9 height 9
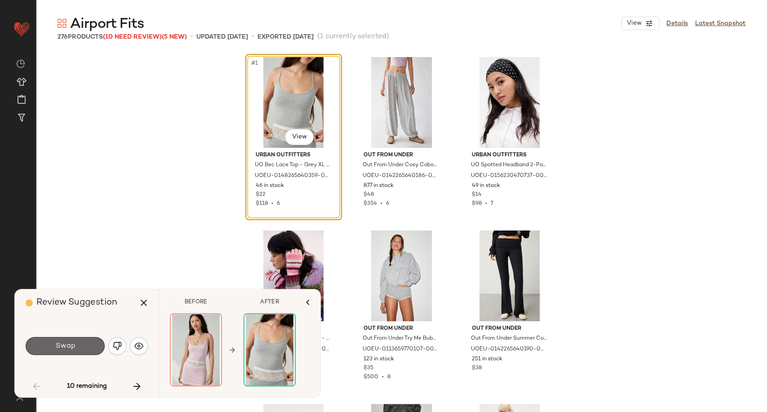
click at [88, 349] on button "Swap" at bounding box center [65, 346] width 79 height 18
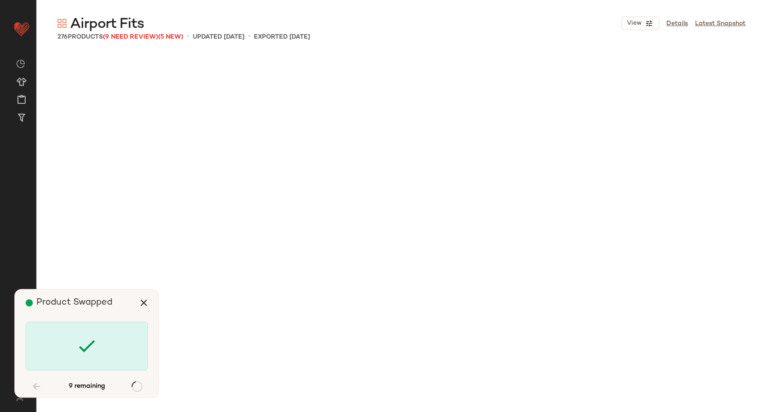
scroll to position [866, 0]
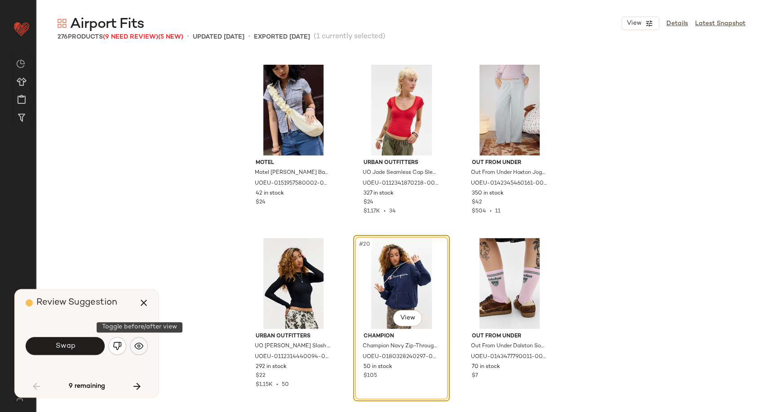
click at [137, 344] on img "button" at bounding box center [138, 345] width 9 height 9
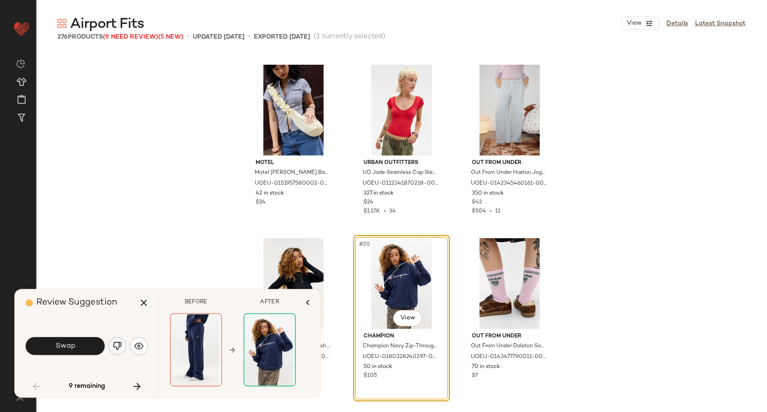
click at [118, 349] on img "button" at bounding box center [117, 345] width 9 height 9
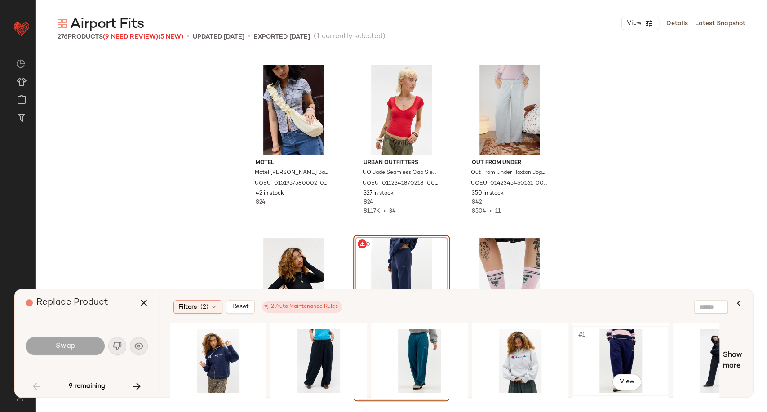
click at [629, 363] on div "#1 View" at bounding box center [620, 361] width 90 height 64
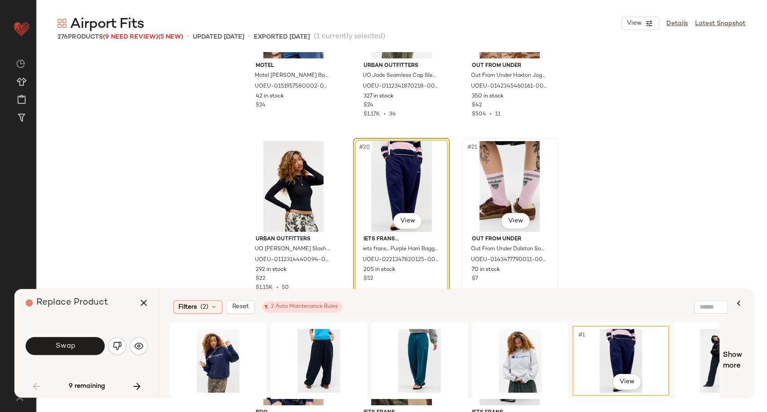
scroll to position [967, 0]
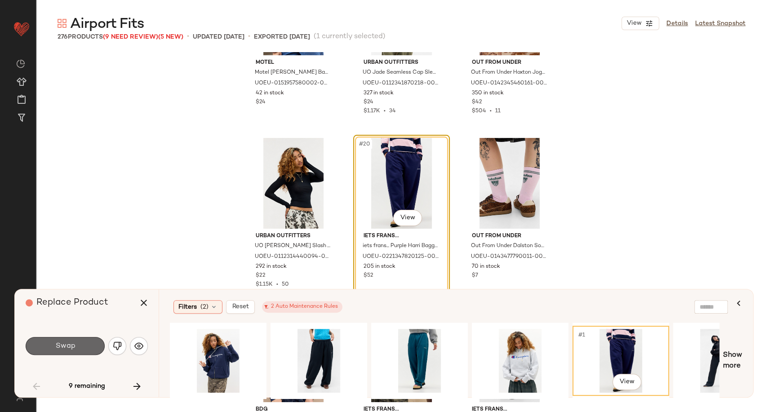
click at [77, 349] on button "Swap" at bounding box center [65, 346] width 79 height 18
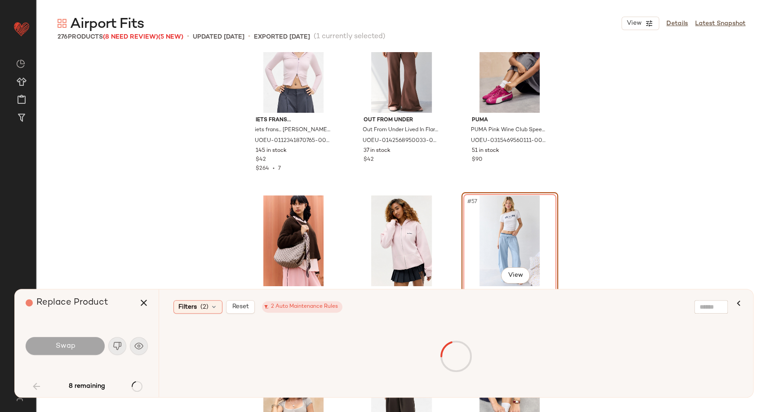
scroll to position [3047, 0]
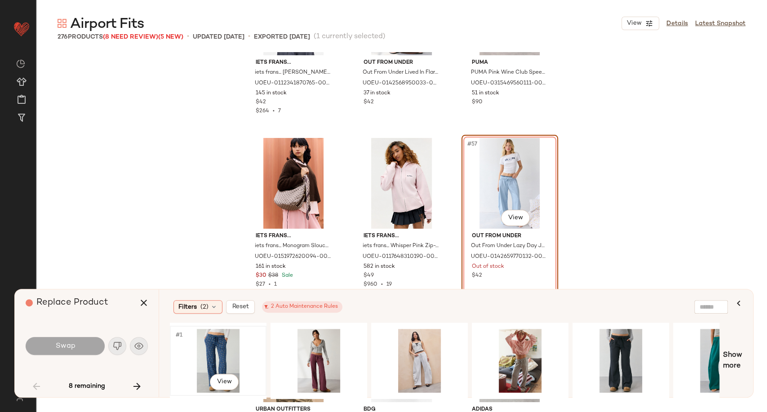
click at [222, 356] on div "#1 View" at bounding box center [218, 361] width 90 height 64
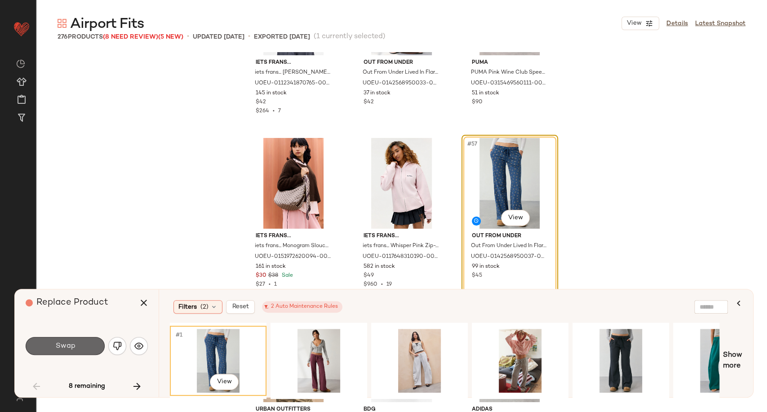
click at [88, 345] on button "Swap" at bounding box center [65, 346] width 79 height 18
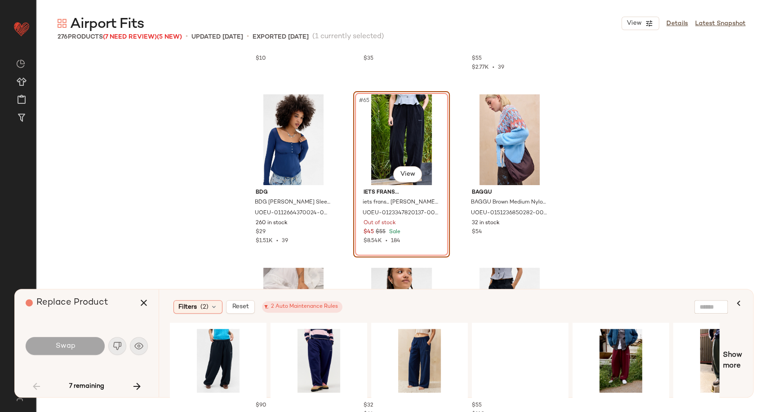
scroll to position [3617, 0]
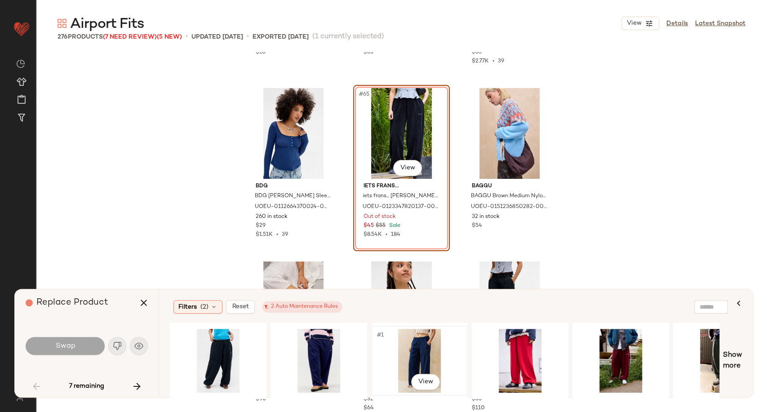
click at [413, 354] on div "#1 View" at bounding box center [419, 361] width 90 height 64
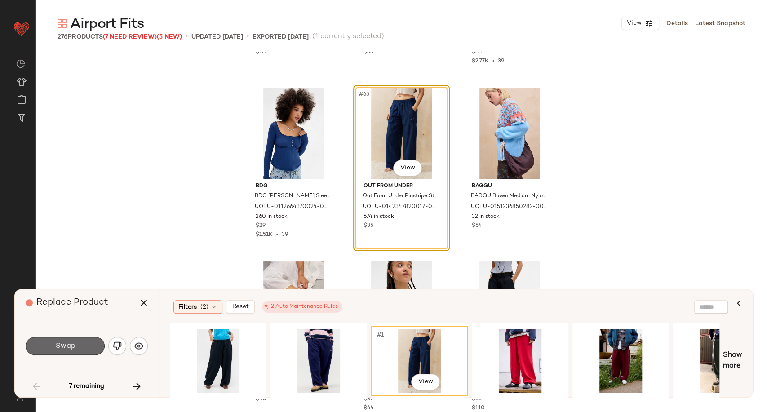
click at [93, 344] on button "Swap" at bounding box center [65, 346] width 79 height 18
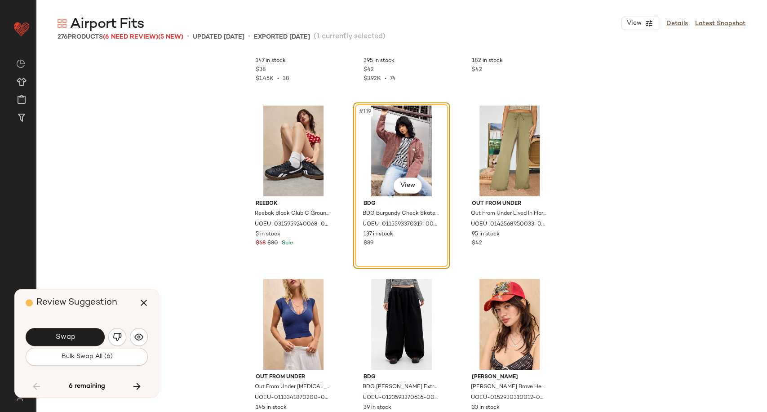
scroll to position [6737, 0]
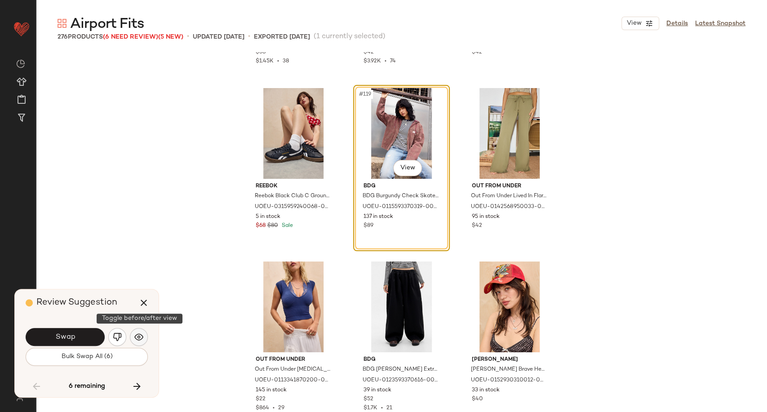
click at [138, 342] on button "button" at bounding box center [139, 337] width 18 height 18
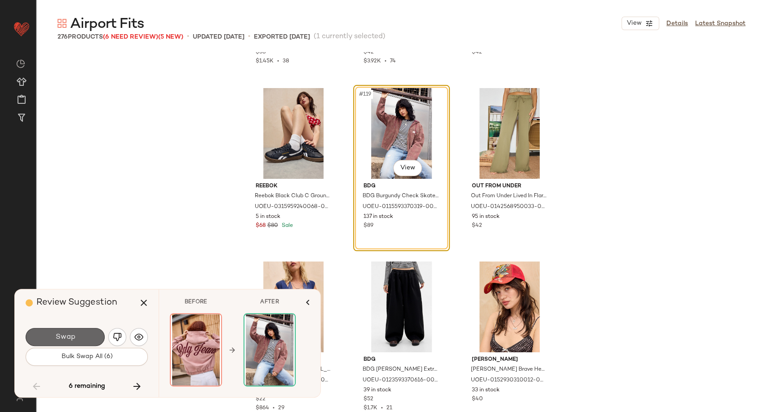
click at [88, 340] on button "Swap" at bounding box center [65, 337] width 79 height 18
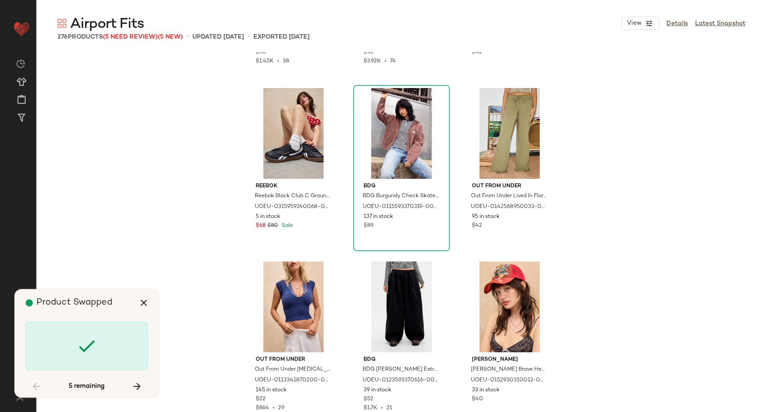
scroll to position [8322, 0]
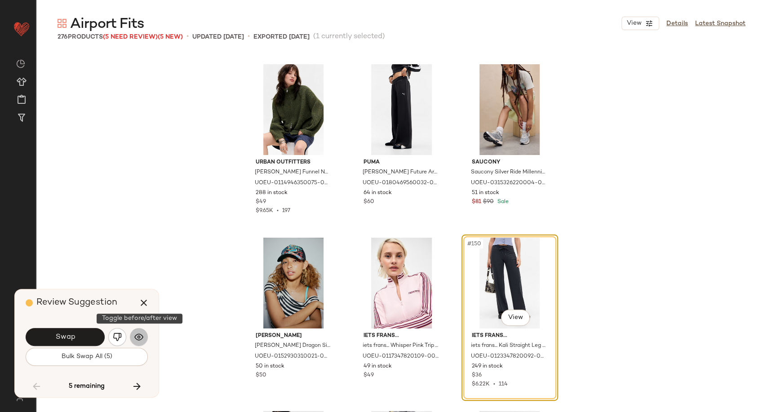
click at [141, 341] on img "button" at bounding box center [138, 336] width 9 height 9
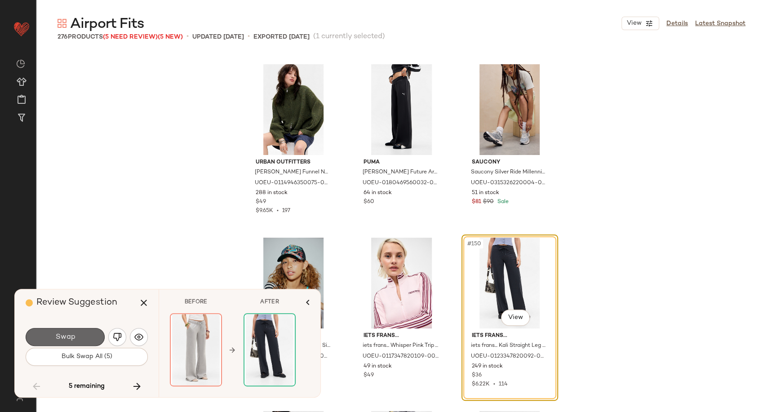
click at [90, 342] on button "Swap" at bounding box center [65, 337] width 79 height 18
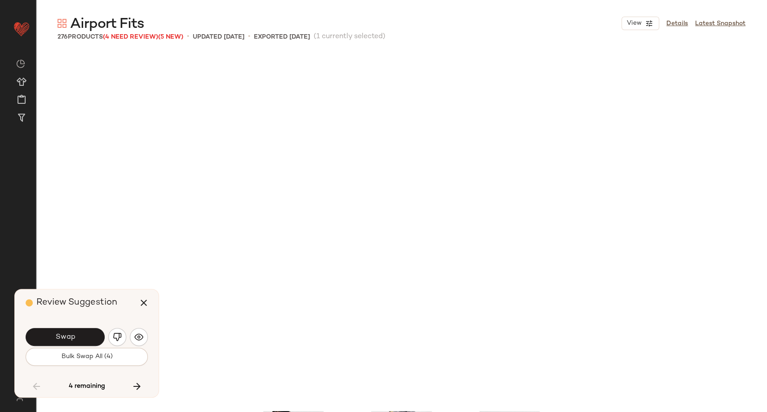
scroll to position [8668, 0]
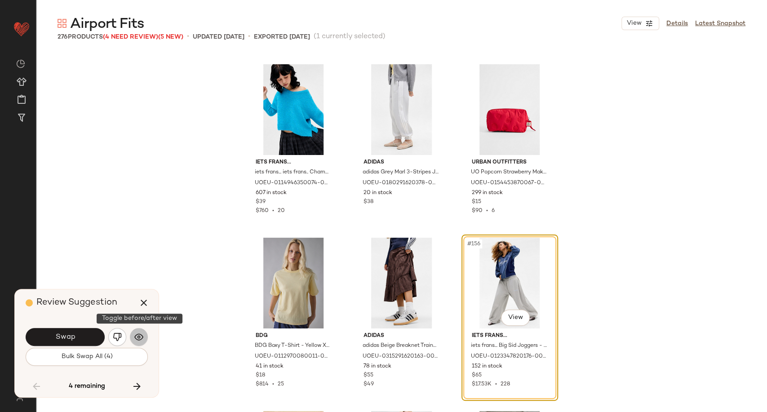
click at [144, 339] on button "button" at bounding box center [139, 337] width 18 height 18
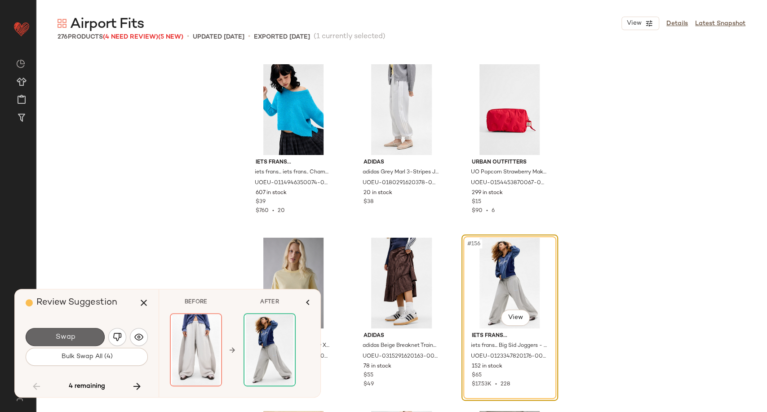
click at [81, 340] on button "Swap" at bounding box center [65, 337] width 79 height 18
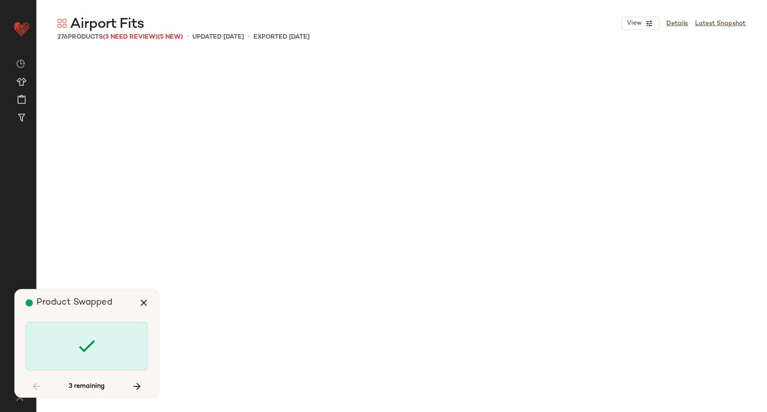
scroll to position [10402, 0]
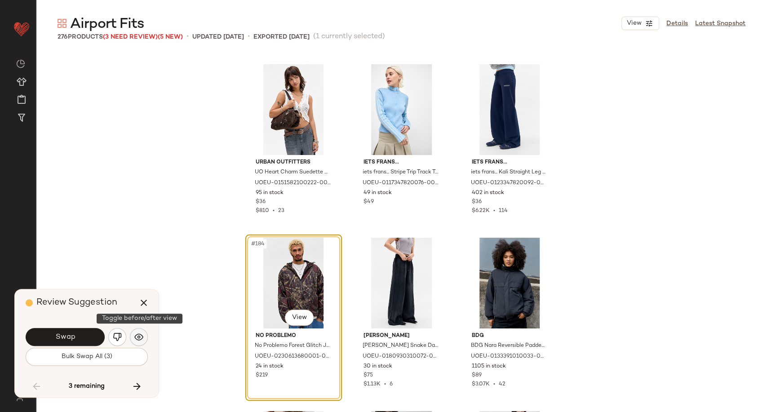
click at [136, 331] on button "button" at bounding box center [139, 337] width 18 height 18
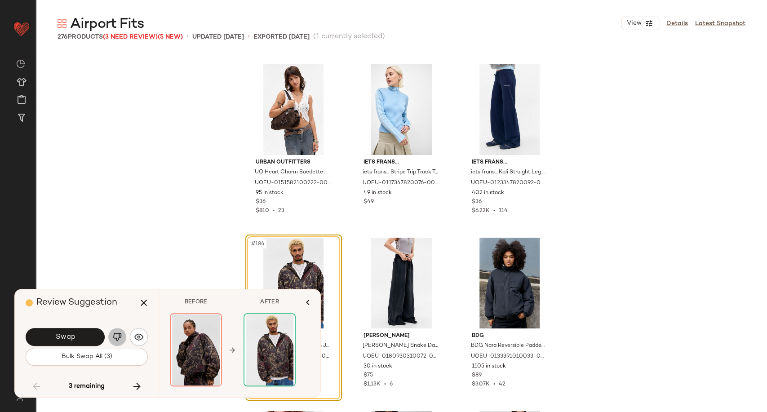
click at [116, 339] on img "button" at bounding box center [117, 336] width 9 height 9
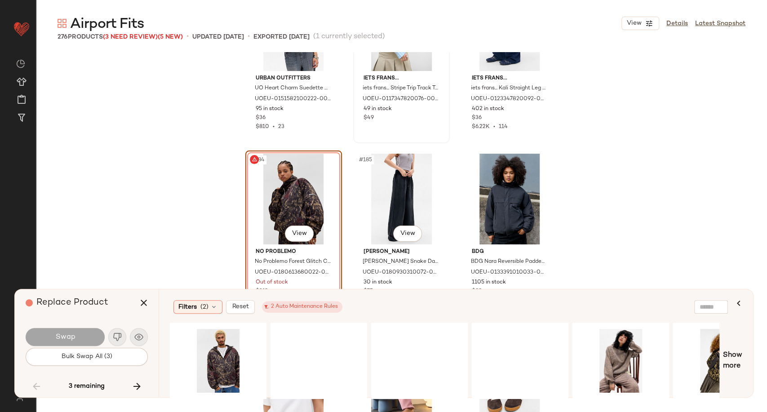
scroll to position [10502, 0]
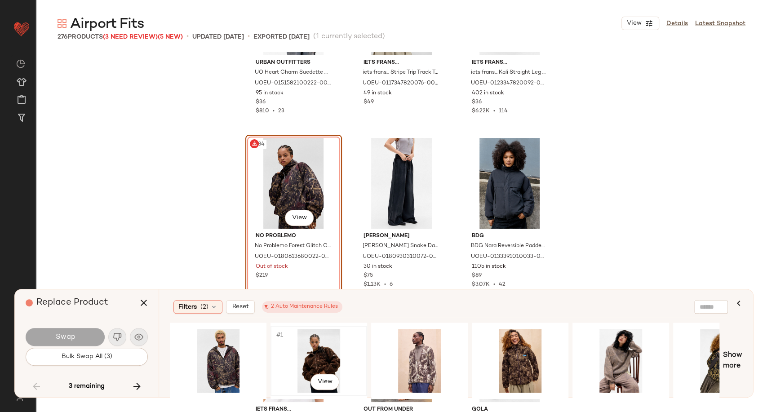
click at [316, 358] on div "#1 View" at bounding box center [319, 361] width 90 height 64
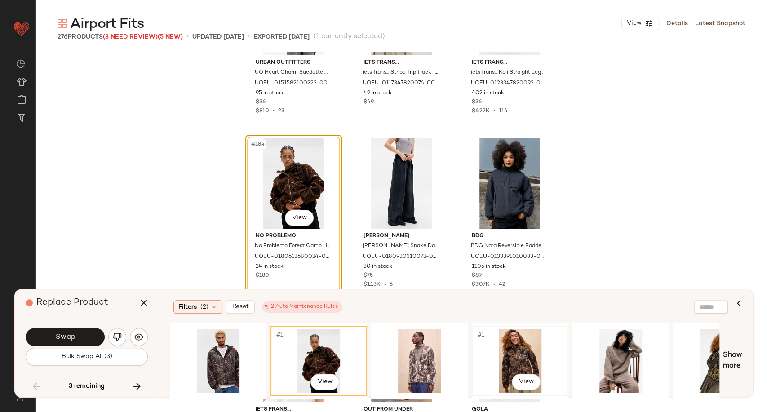
click at [525, 358] on div "#1 View" at bounding box center [520, 361] width 90 height 64
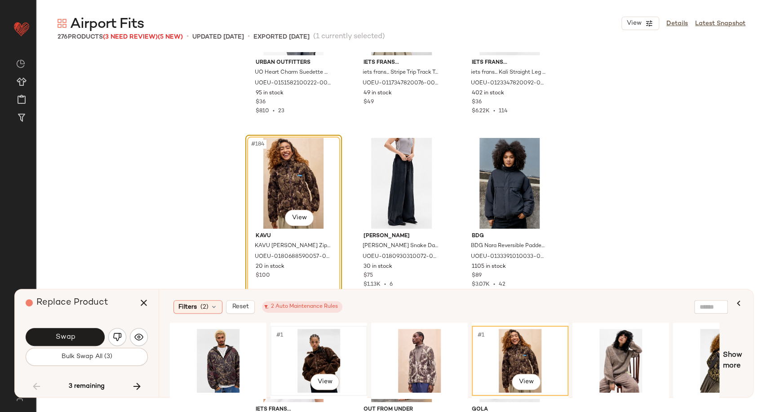
click at [316, 349] on div "#1 View" at bounding box center [319, 361] width 90 height 64
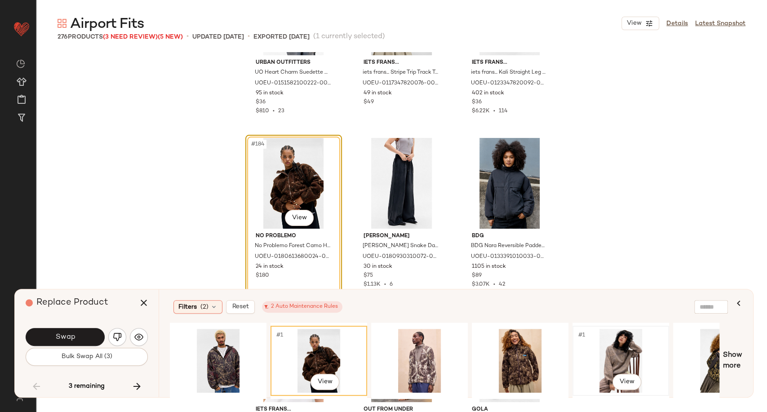
click at [603, 363] on div "#1 View" at bounding box center [620, 361] width 90 height 64
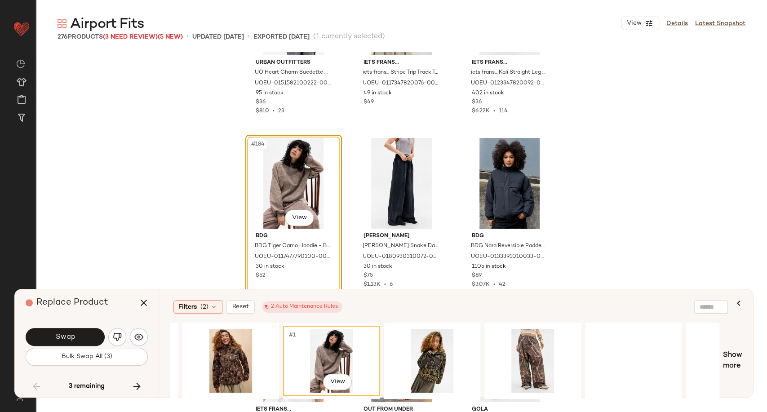
scroll to position [0, 296]
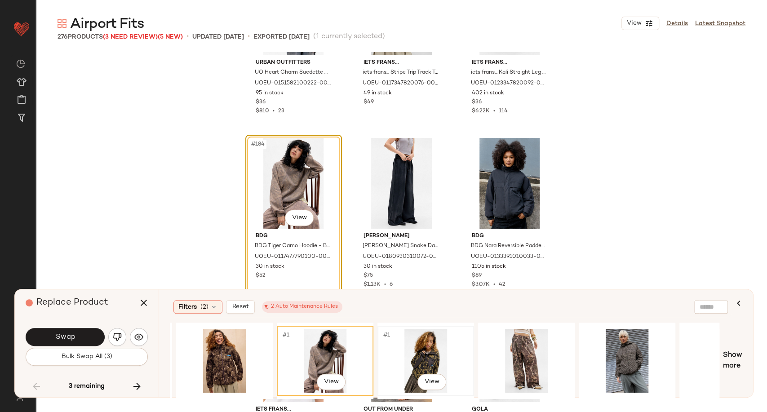
click at [428, 358] on div "#1 View" at bounding box center [425, 361] width 90 height 64
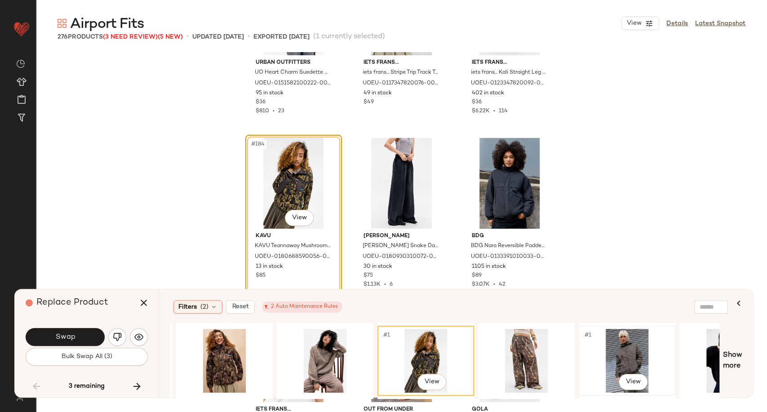
click at [627, 358] on div "#1 View" at bounding box center [627, 361] width 90 height 64
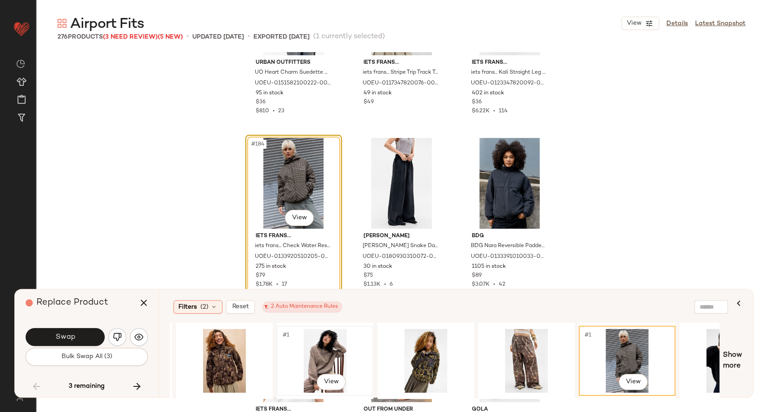
click at [321, 350] on div "#1 View" at bounding box center [325, 361] width 90 height 64
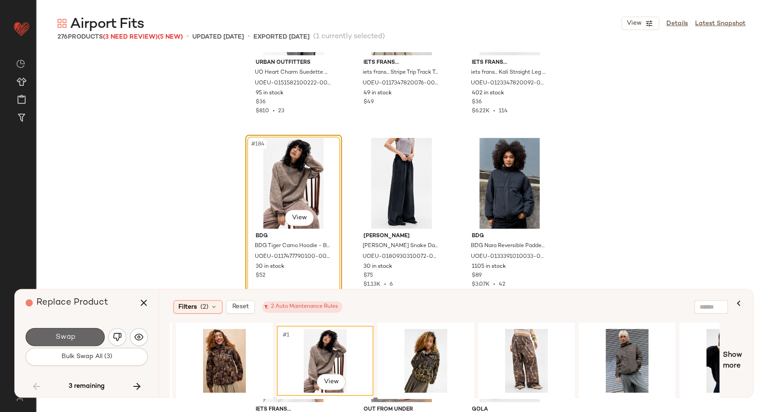
click at [81, 341] on button "Swap" at bounding box center [65, 337] width 79 height 18
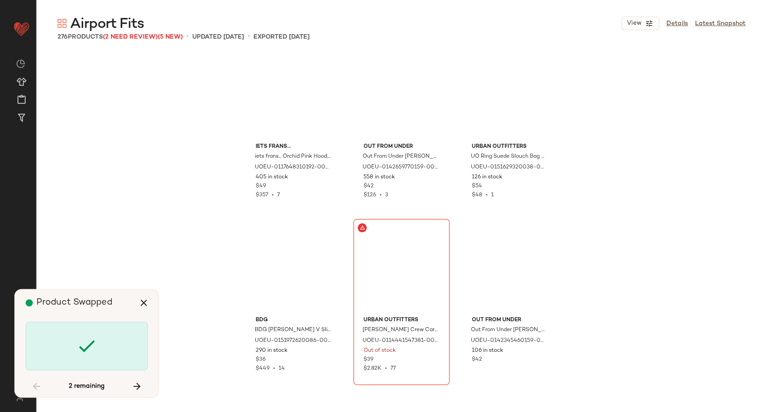
scroll to position [12009, 0]
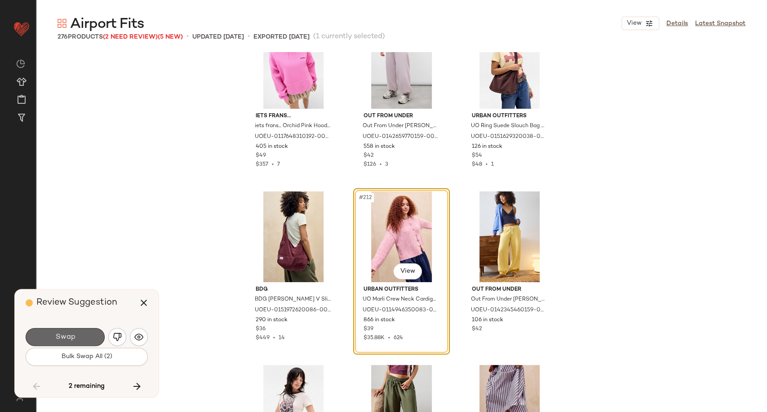
click at [72, 340] on span "Swap" at bounding box center [65, 337] width 20 height 9
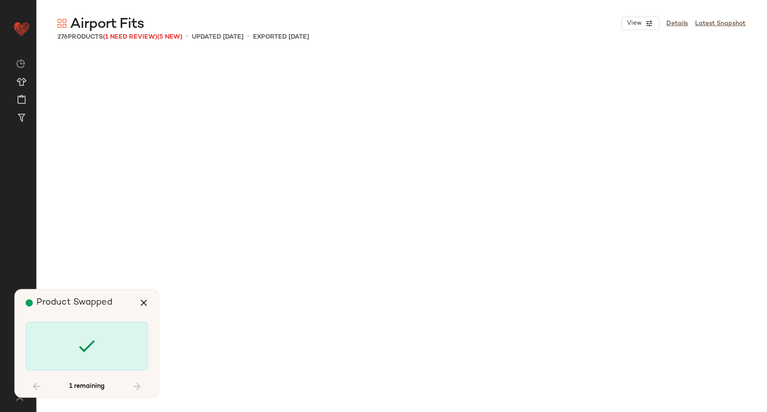
scroll to position [13176, 0]
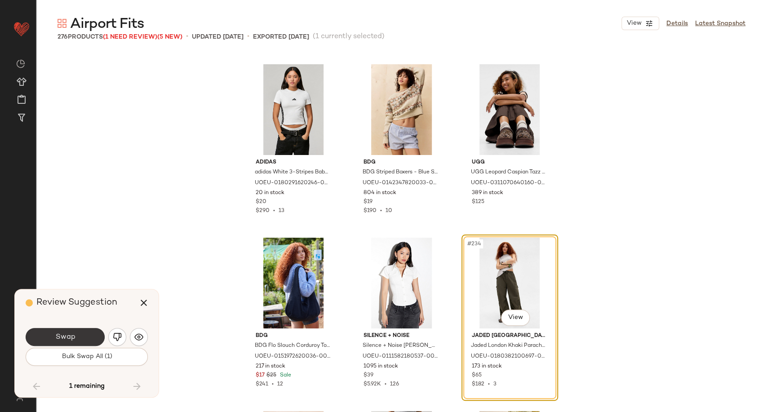
click at [81, 336] on button "Swap" at bounding box center [65, 337] width 79 height 18
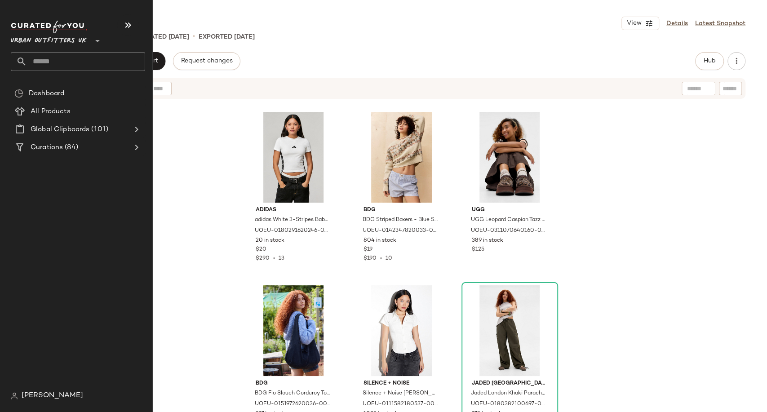
click at [46, 66] on input "text" at bounding box center [86, 61] width 118 height 19
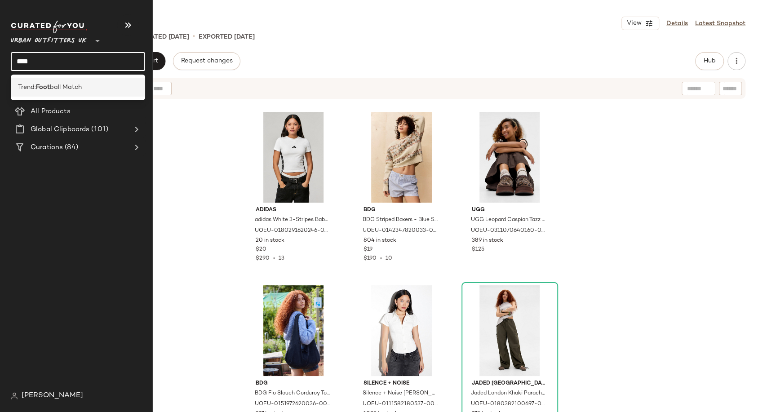
type input "****"
click at [57, 84] on span "ball Match" at bounding box center [66, 87] width 32 height 9
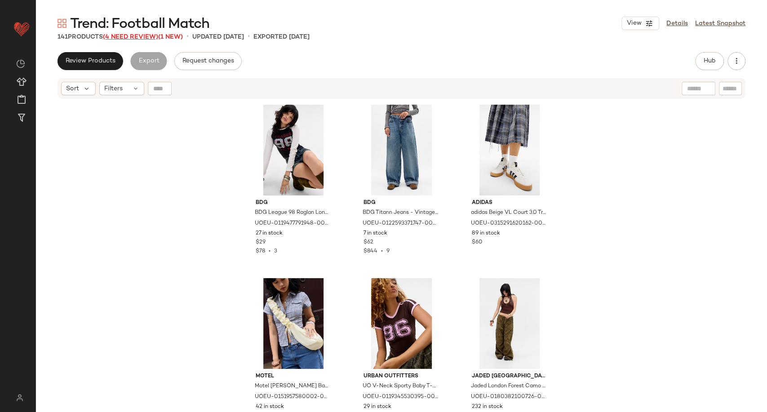
click at [129, 40] on span "(4 Need Review)" at bounding box center [130, 37] width 55 height 7
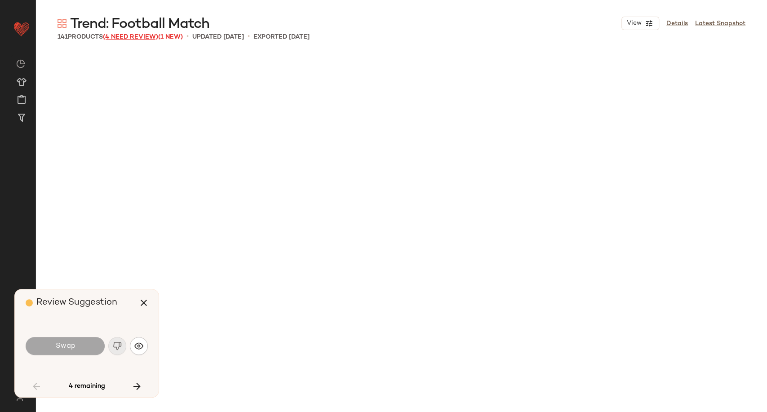
scroll to position [1214, 0]
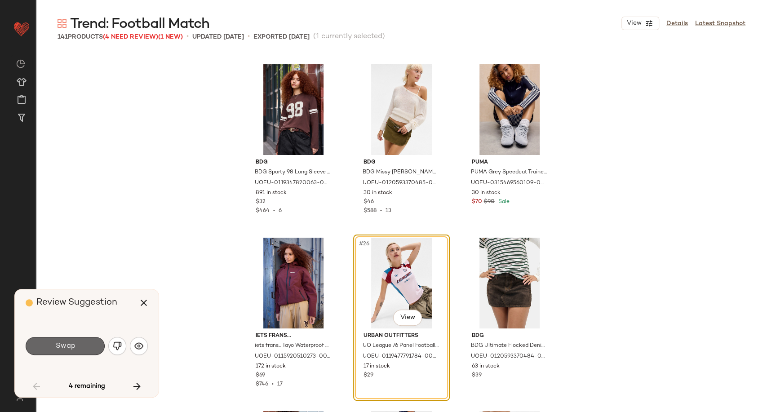
click at [84, 344] on button "Swap" at bounding box center [65, 346] width 79 height 18
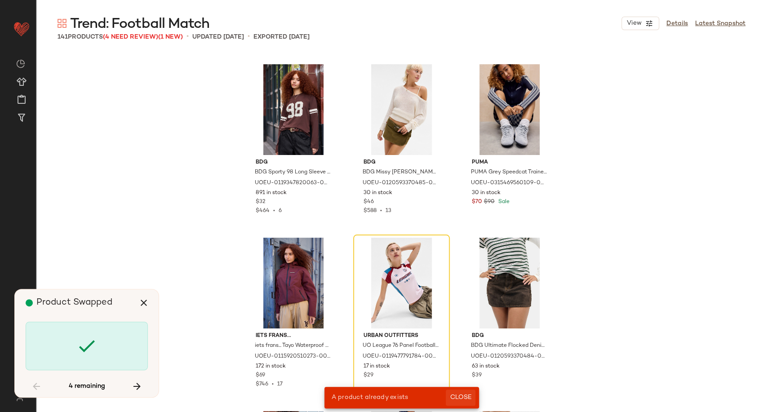
click at [468, 400] on span "Close" at bounding box center [460, 397] width 22 height 7
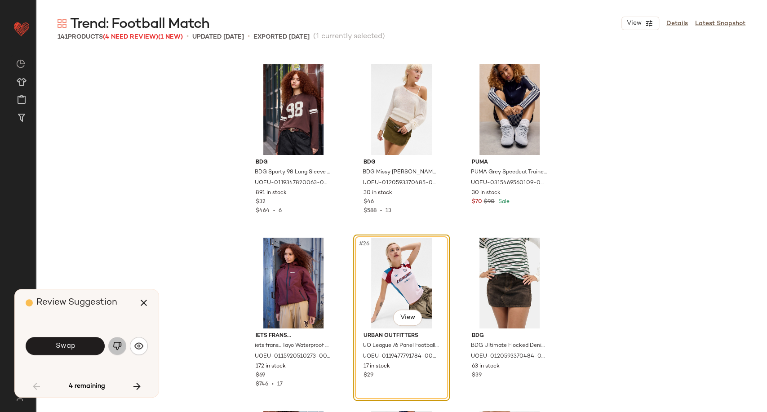
click at [120, 344] on img "button" at bounding box center [117, 345] width 9 height 9
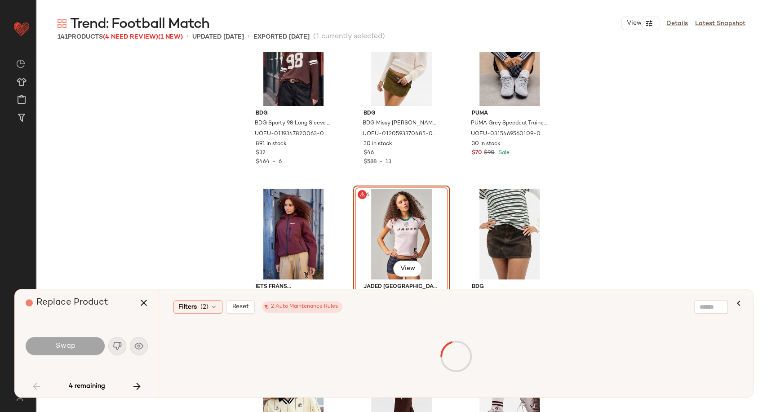
scroll to position [1313, 0]
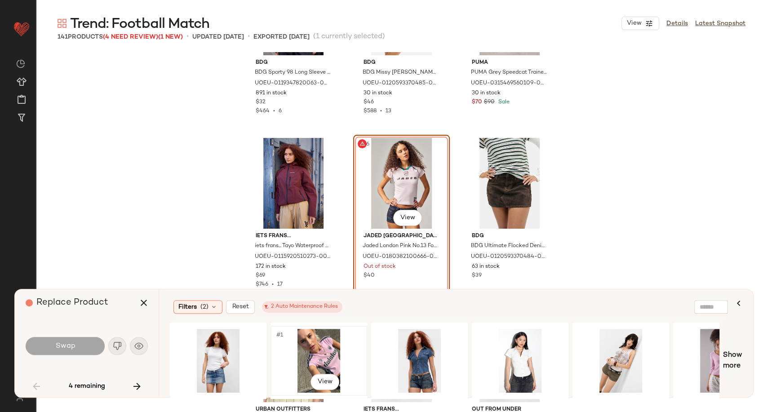
click at [330, 353] on div "#1 View" at bounding box center [319, 361] width 90 height 64
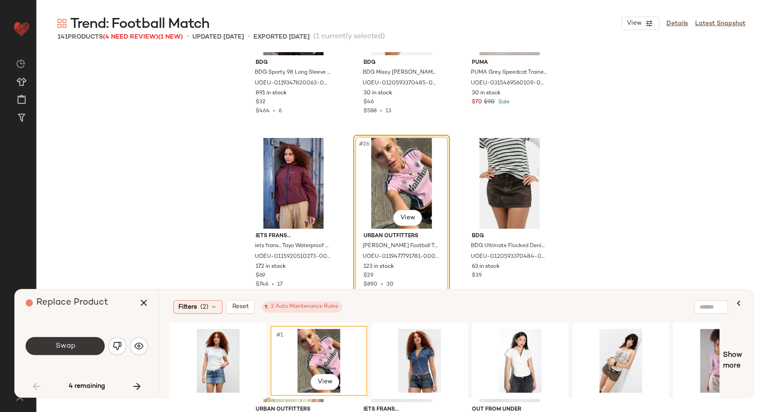
click at [75, 345] on button "Swap" at bounding box center [65, 346] width 79 height 18
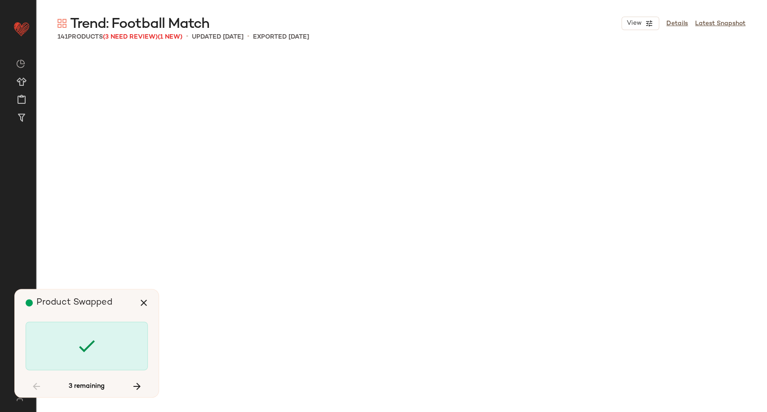
scroll to position [2774, 0]
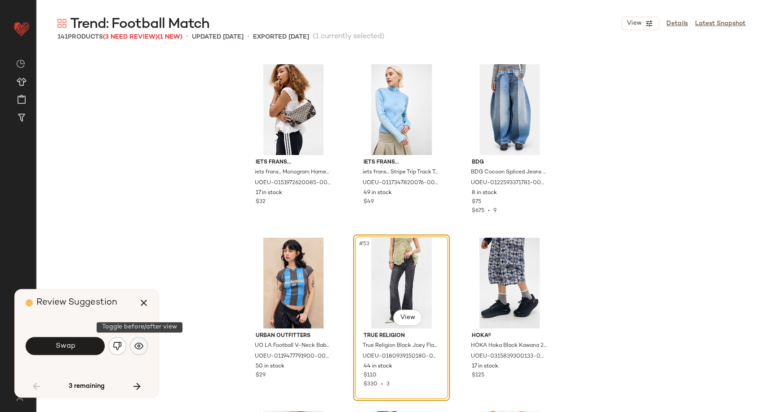
click at [143, 345] on img "button" at bounding box center [138, 345] width 9 height 9
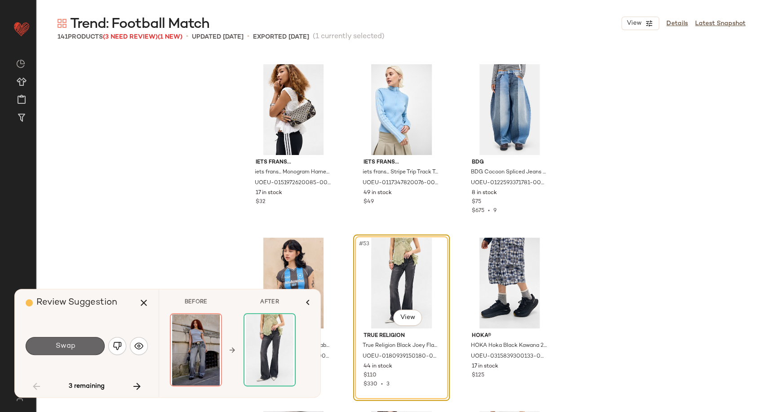
click at [80, 347] on button "Swap" at bounding box center [65, 346] width 79 height 18
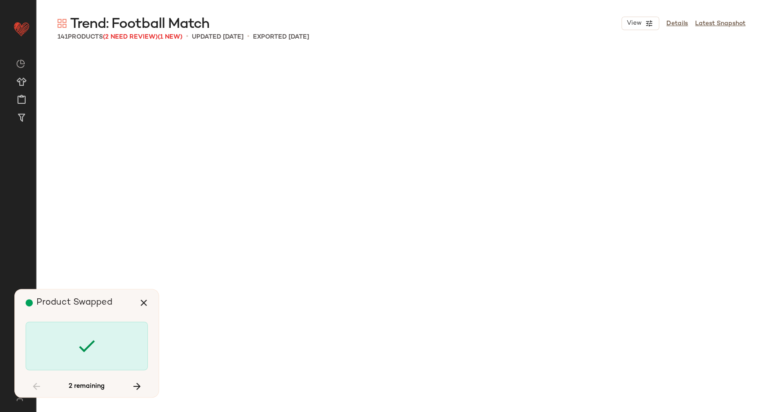
scroll to position [5374, 0]
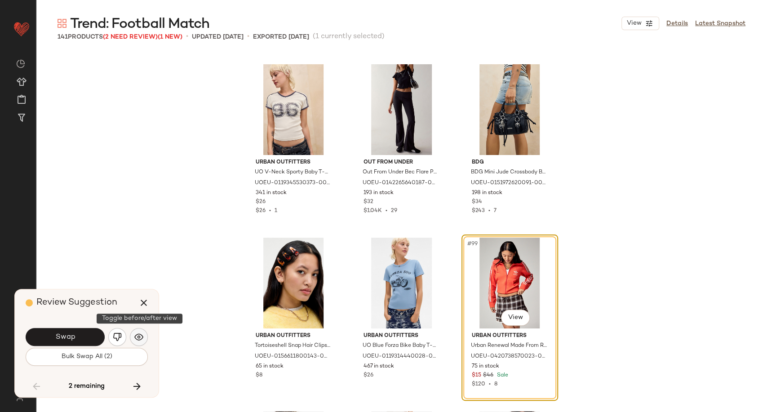
click at [141, 337] on img "button" at bounding box center [138, 336] width 9 height 9
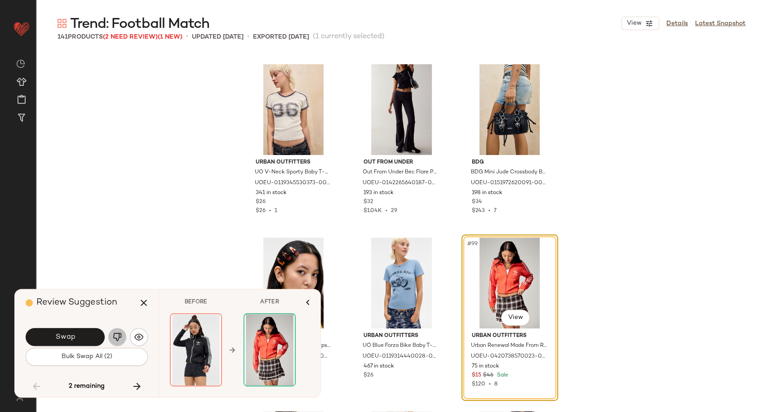
click at [114, 336] on img "button" at bounding box center [117, 336] width 9 height 9
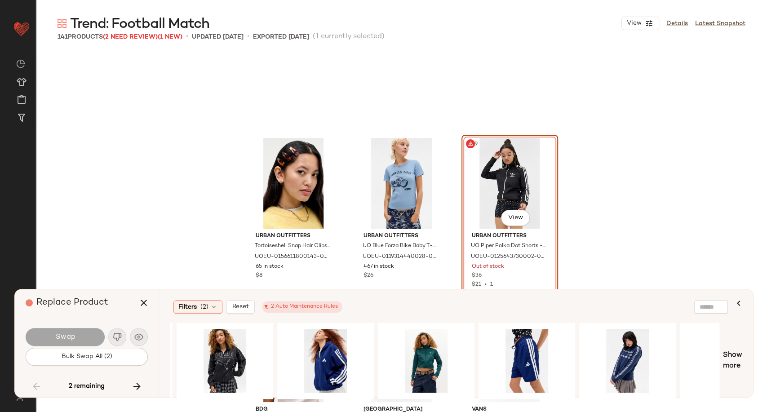
scroll to position [0, 510]
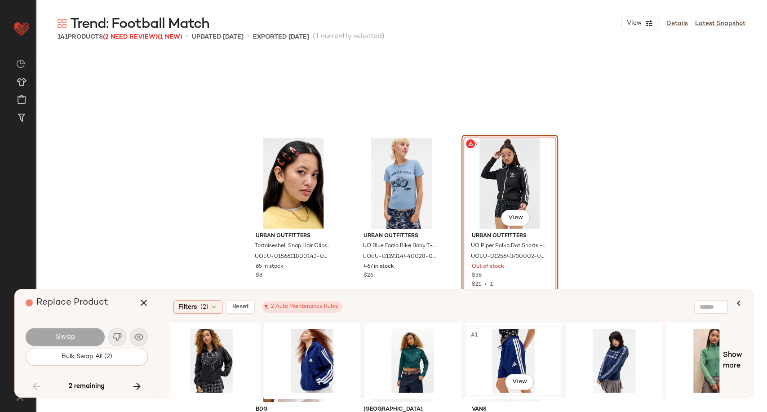
click at [525, 354] on div "#1 View" at bounding box center [513, 361] width 90 height 64
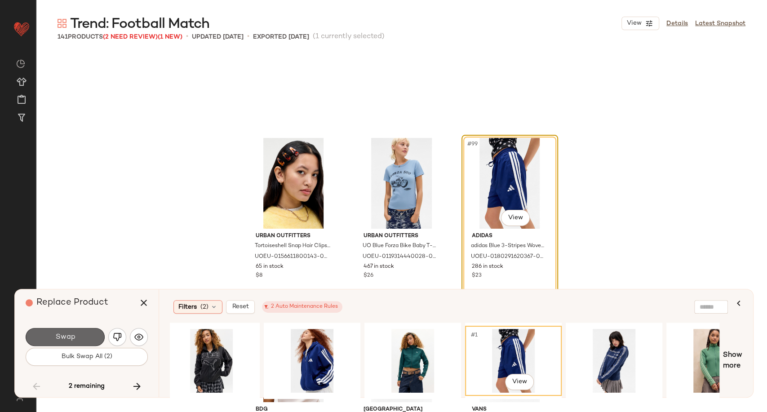
click at [69, 345] on button "Swap" at bounding box center [65, 337] width 79 height 18
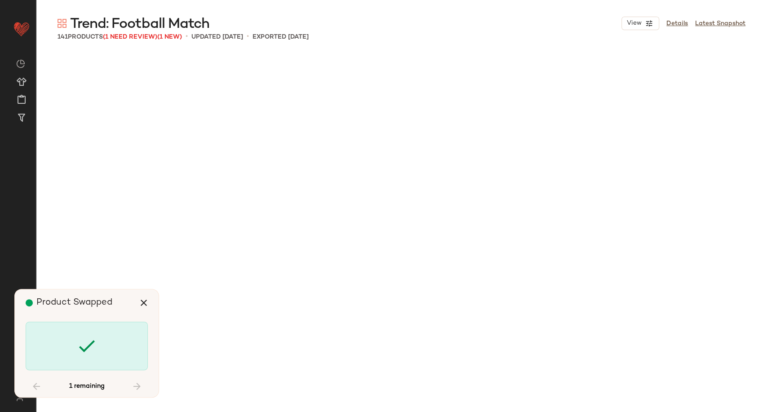
scroll to position [6761, 0]
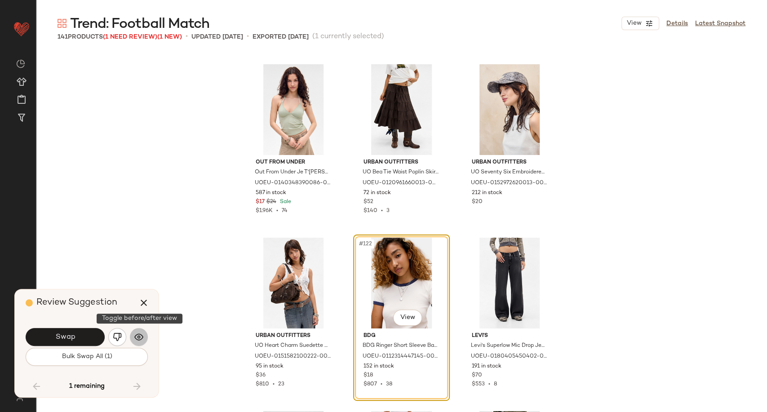
click at [141, 338] on img "button" at bounding box center [138, 336] width 9 height 9
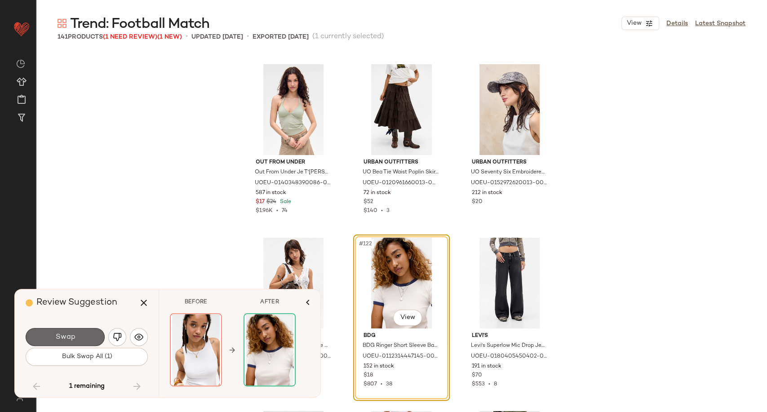
click at [69, 340] on span "Swap" at bounding box center [65, 337] width 20 height 9
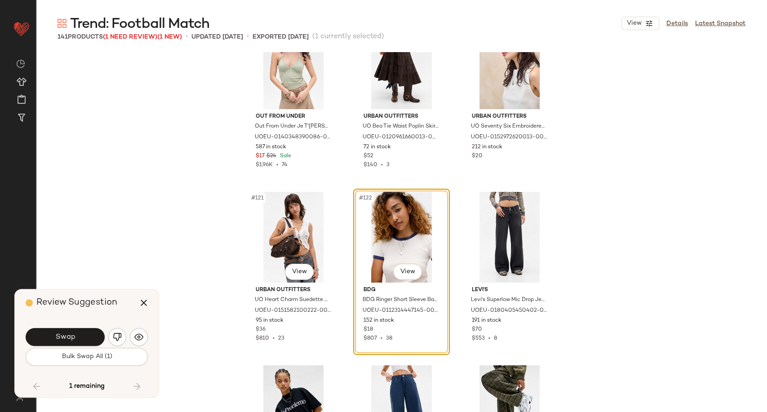
scroll to position [6895, 0]
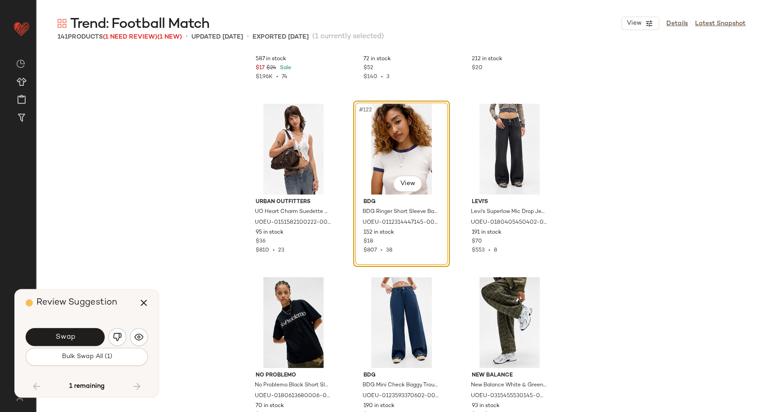
click at [388, 138] on div "#122 View" at bounding box center [401, 149] width 90 height 91
click at [115, 342] on button "button" at bounding box center [117, 337] width 18 height 18
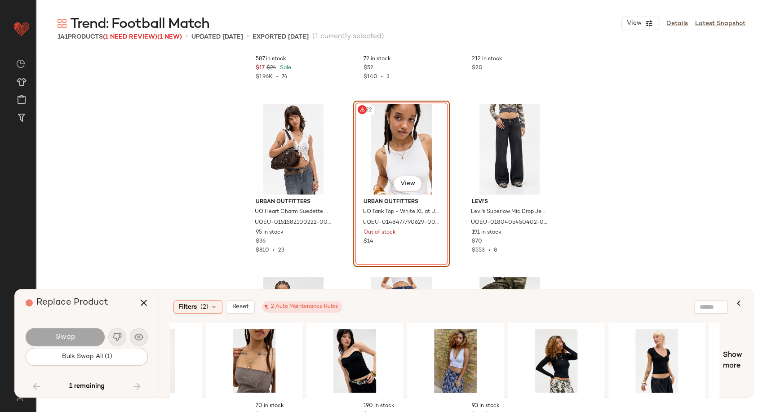
scroll to position [0, 826]
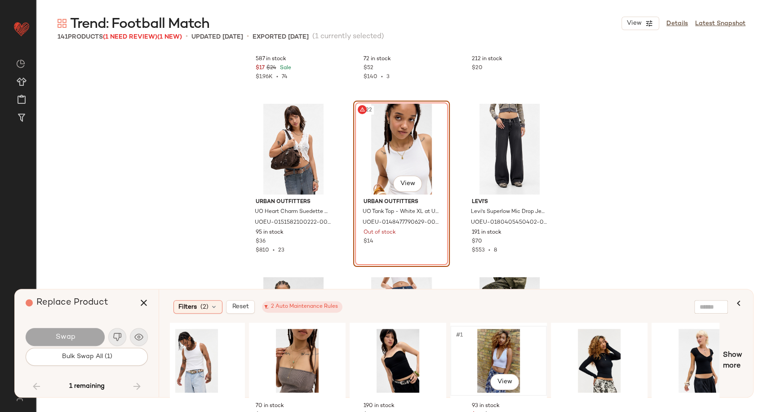
click at [502, 364] on div "#1 View" at bounding box center [498, 361] width 90 height 64
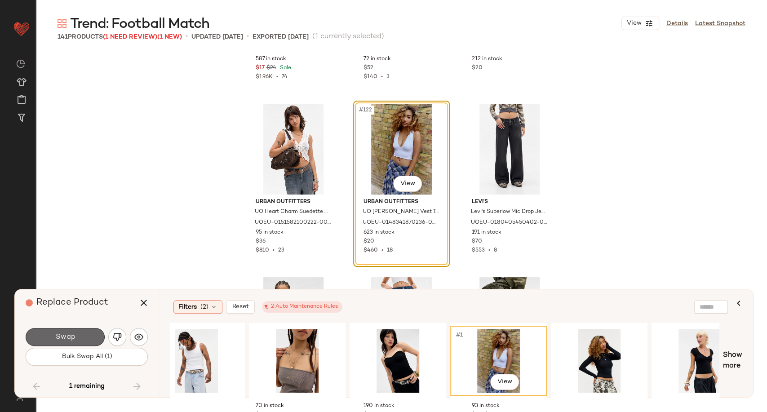
click at [75, 340] on button "Swap" at bounding box center [65, 337] width 79 height 18
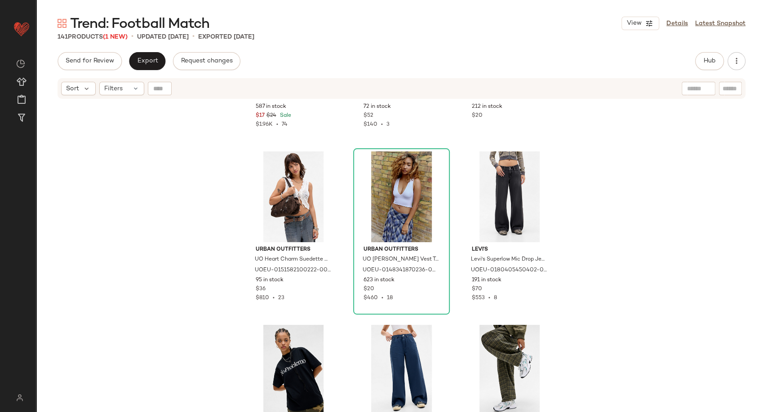
scroll to position [7095, 0]
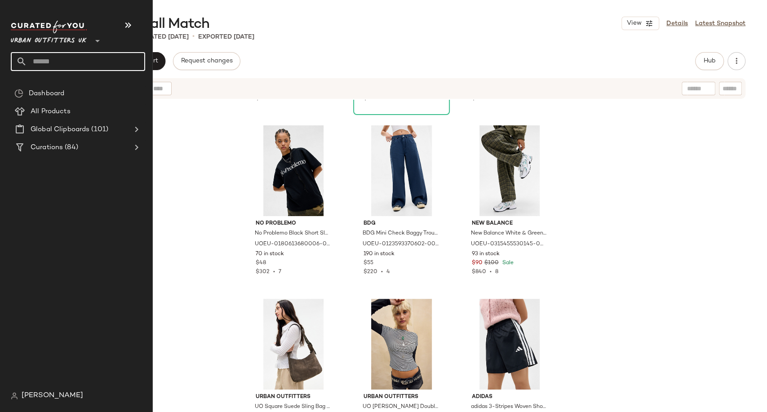
click at [62, 62] on input "text" at bounding box center [86, 61] width 118 height 19
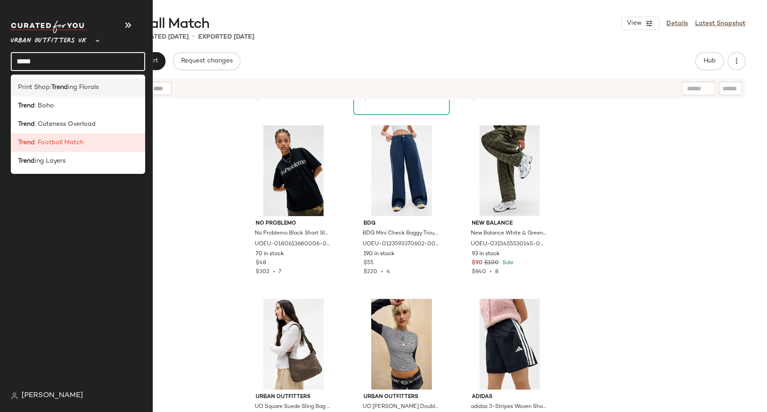
type input "*****"
click at [76, 89] on span "ing Florals" at bounding box center [83, 87] width 31 height 9
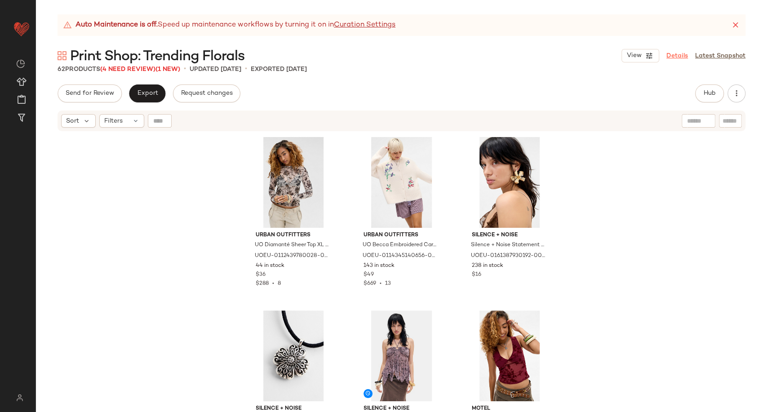
click at [679, 56] on link "Details" at bounding box center [677, 55] width 22 height 9
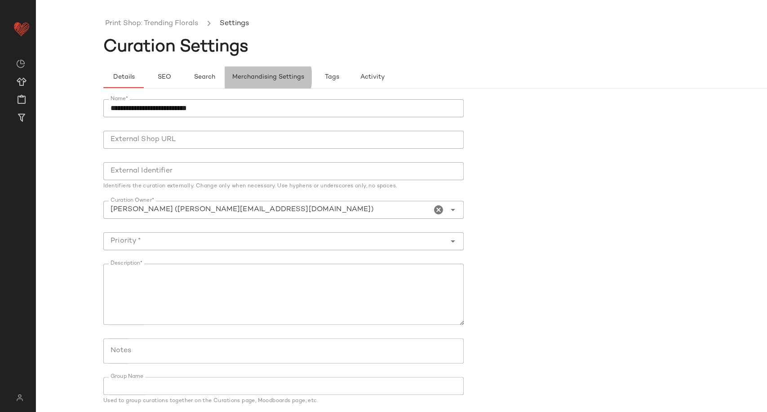
click at [255, 75] on span "Merchandising Settings" at bounding box center [268, 77] width 72 height 7
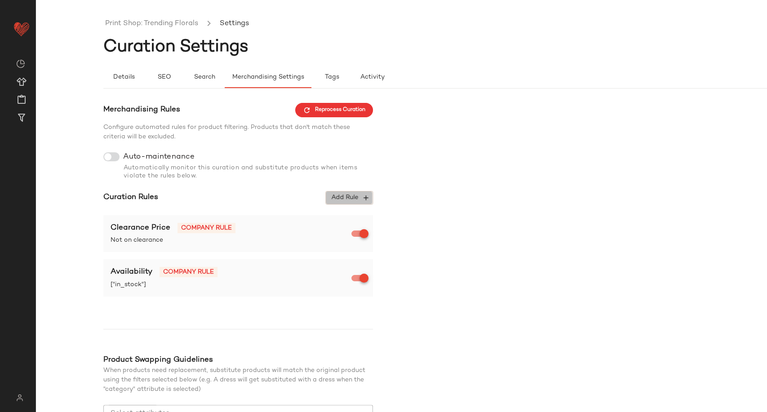
click at [362, 200] on icon "button" at bounding box center [366, 198] width 8 height 8
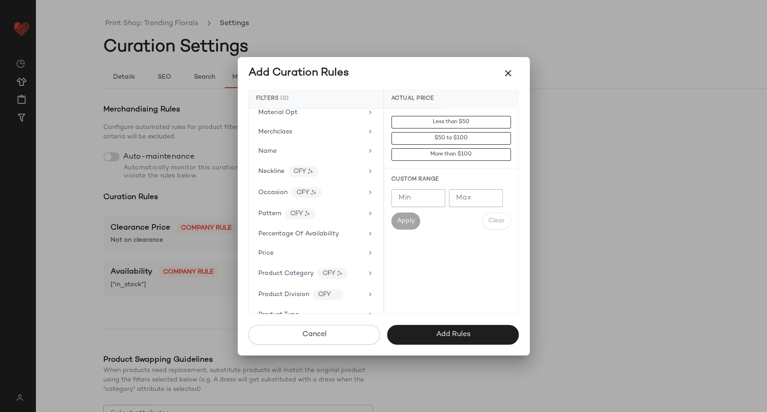
scroll to position [549, 0]
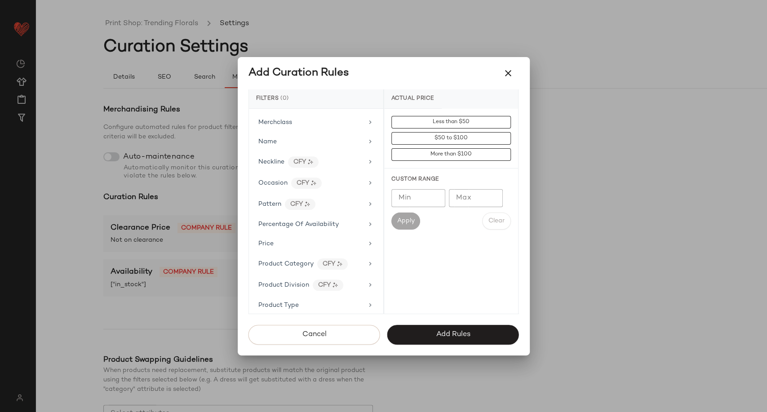
click at [346, 207] on div "Pattern CFY" at bounding box center [315, 203] width 127 height 19
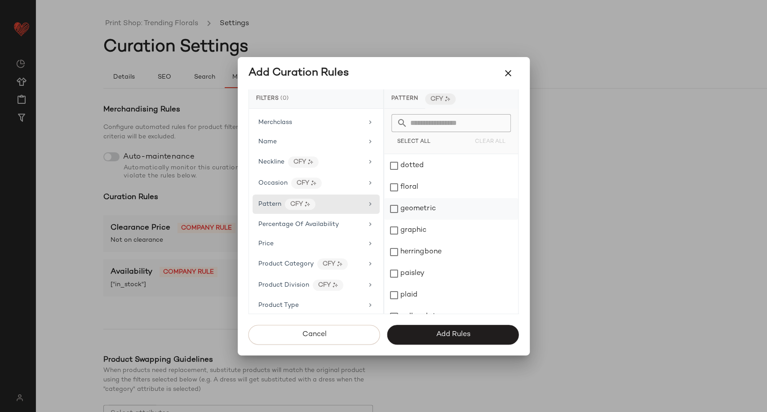
scroll to position [150, 0]
click at [393, 190] on div "floral" at bounding box center [451, 188] width 134 height 22
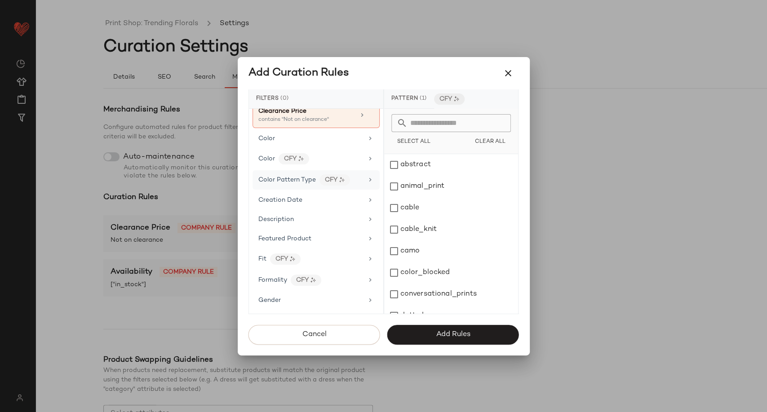
click at [297, 177] on span "Color Pattern Type" at bounding box center [286, 180] width 57 height 7
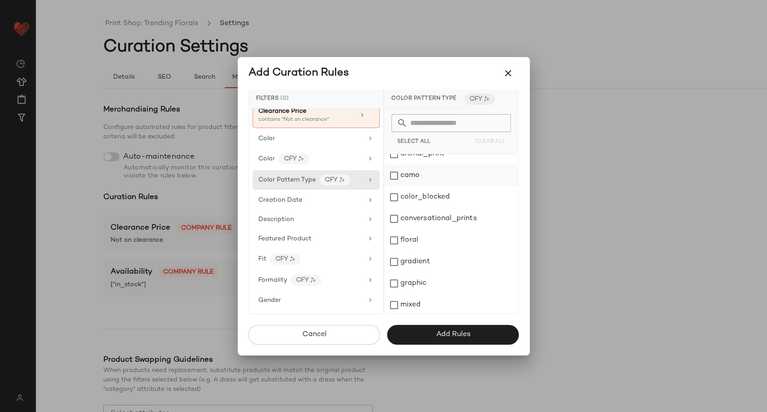
scroll to position [50, 0]
click at [425, 218] on div "floral" at bounding box center [451, 223] width 134 height 22
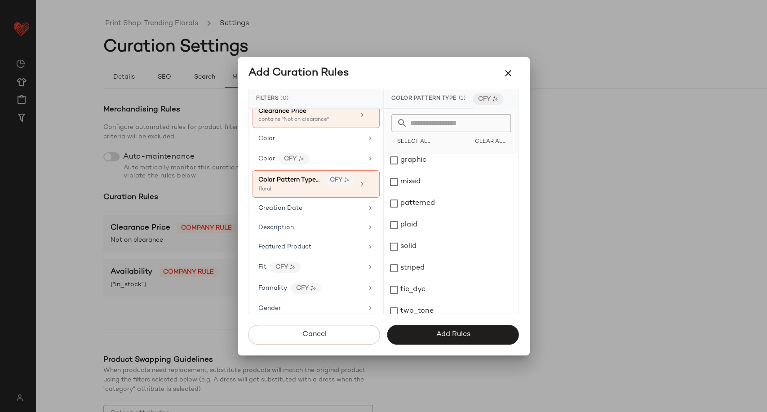
scroll to position [163, 0]
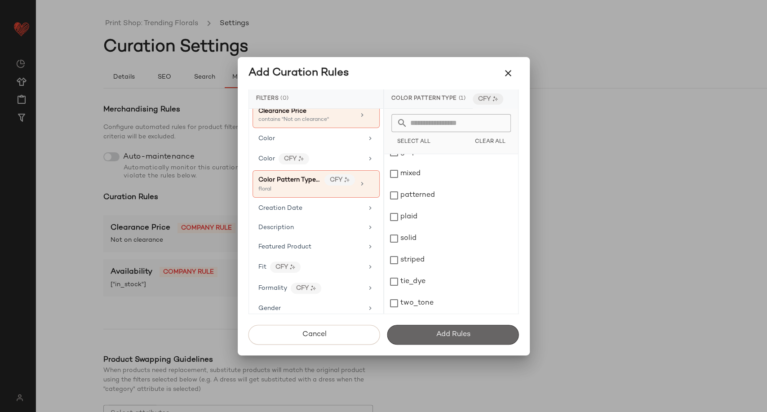
click at [446, 338] on span "Add Rules" at bounding box center [452, 334] width 35 height 9
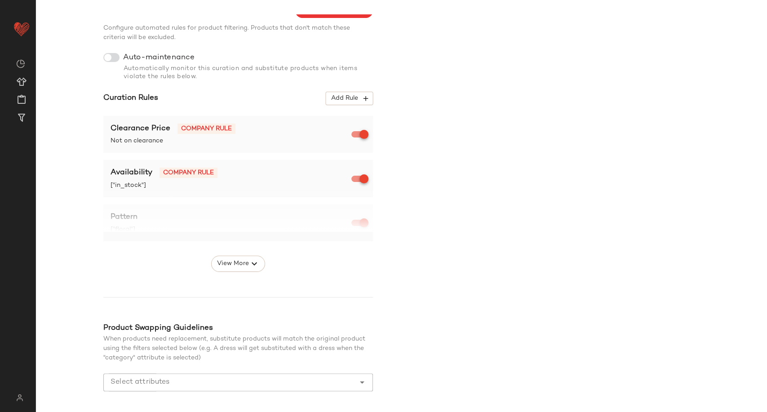
scroll to position [136, 0]
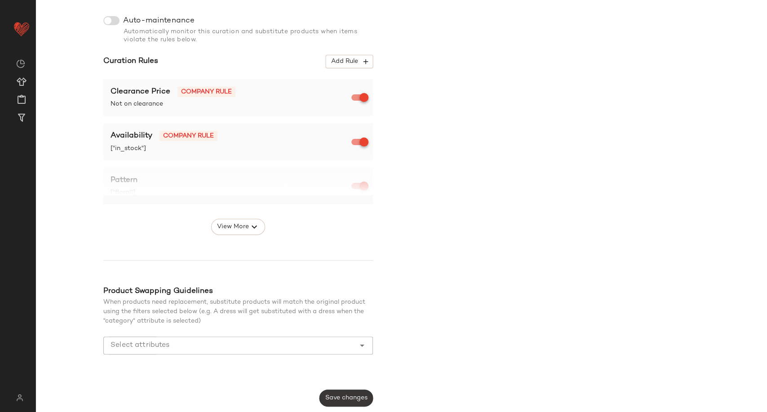
click at [331, 397] on span "Save changes" at bounding box center [346, 397] width 43 height 7
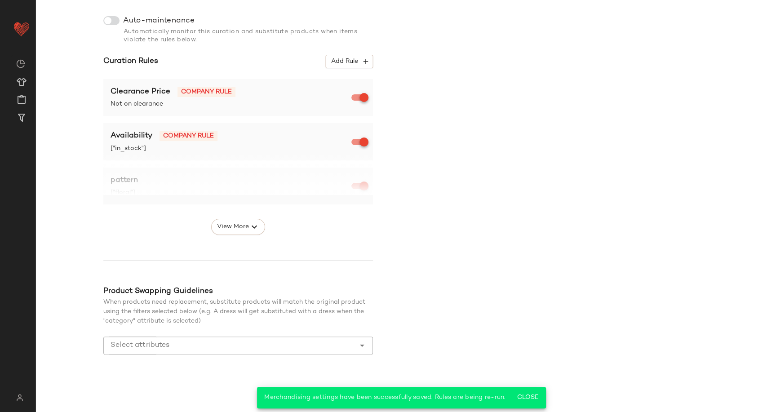
scroll to position [0, 0]
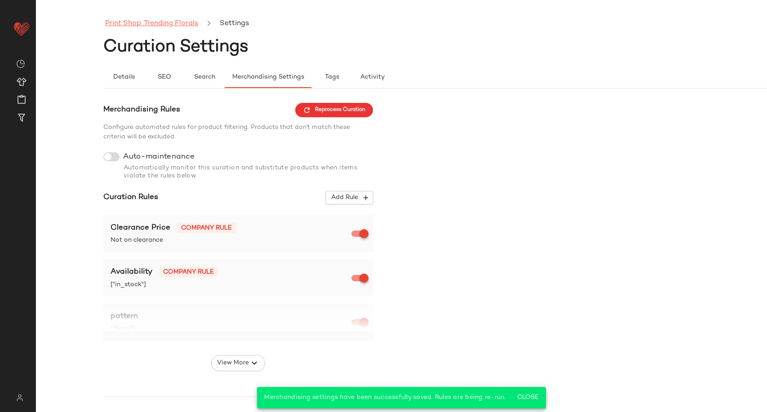
click at [137, 28] on link "Print Shop: Trending Florals" at bounding box center [151, 24] width 93 height 12
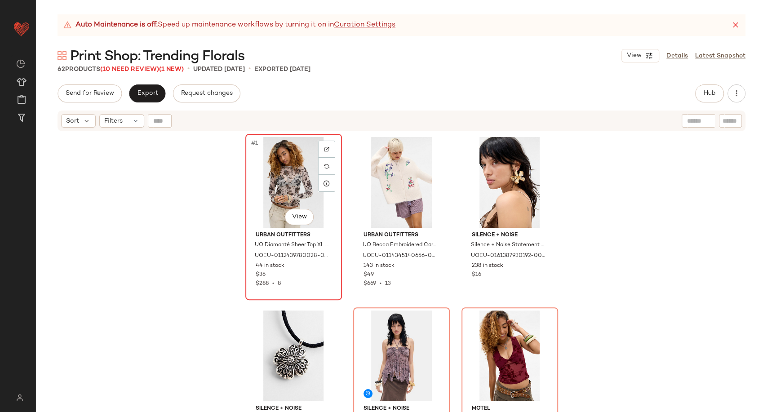
click at [296, 163] on div "#1 View" at bounding box center [293, 182] width 90 height 91
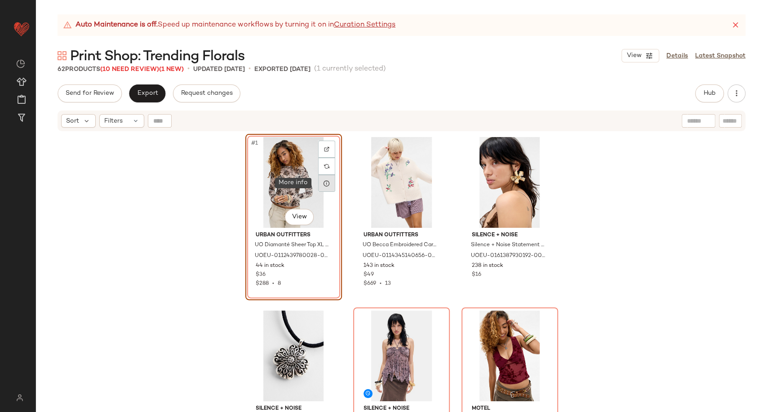
click at [324, 177] on div at bounding box center [326, 183] width 17 height 17
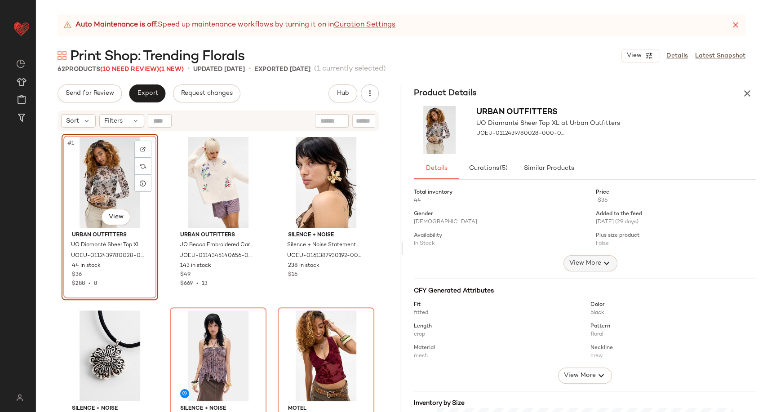
click at [584, 262] on span "View More" at bounding box center [585, 263] width 32 height 11
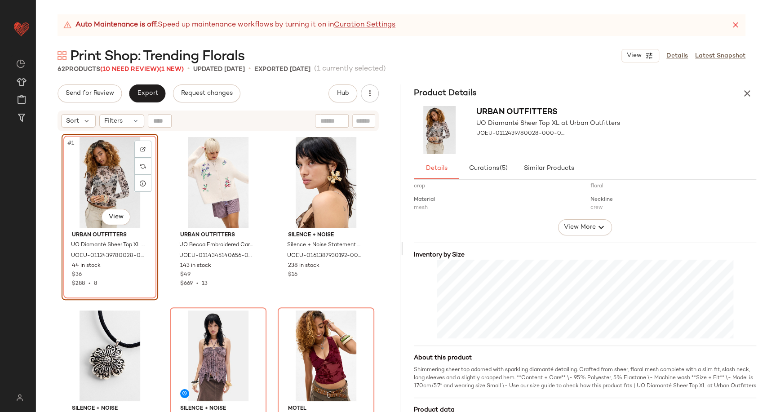
scroll to position [249, 0]
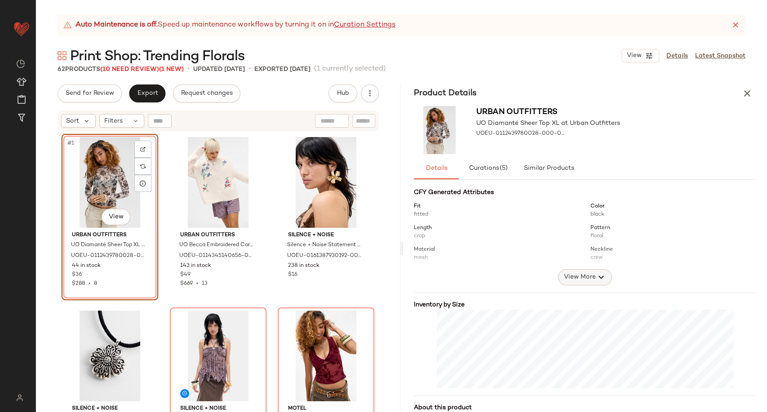
click at [576, 280] on span "View More" at bounding box center [579, 277] width 32 height 11
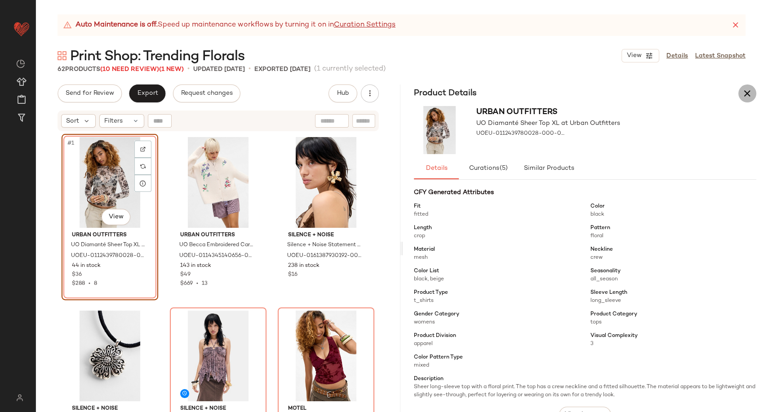
click at [742, 94] on icon "button" at bounding box center [747, 93] width 11 height 11
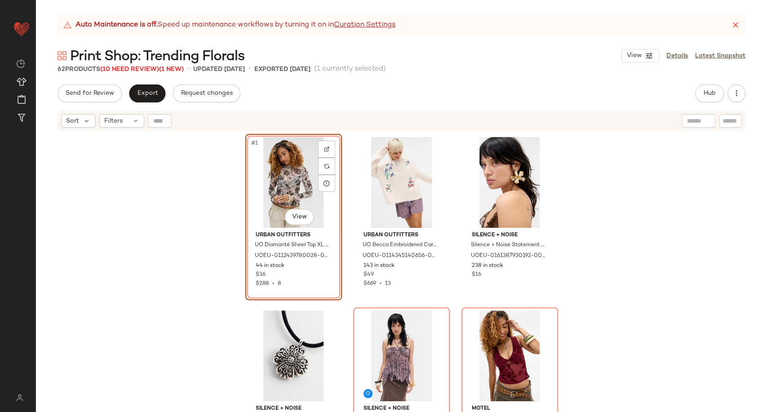
drag, startPoint x: 684, startPoint y: 55, endPoint x: 624, endPoint y: 69, distance: 61.8
click at [684, 55] on link "Details" at bounding box center [677, 55] width 22 height 9
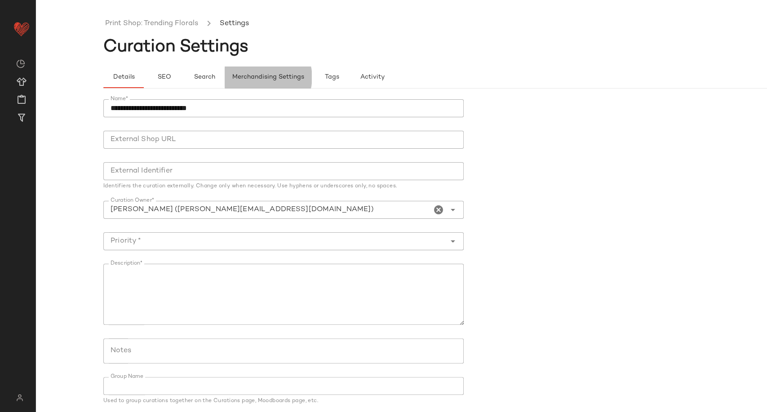
click at [259, 74] on span "Merchandising Settings" at bounding box center [268, 77] width 72 height 7
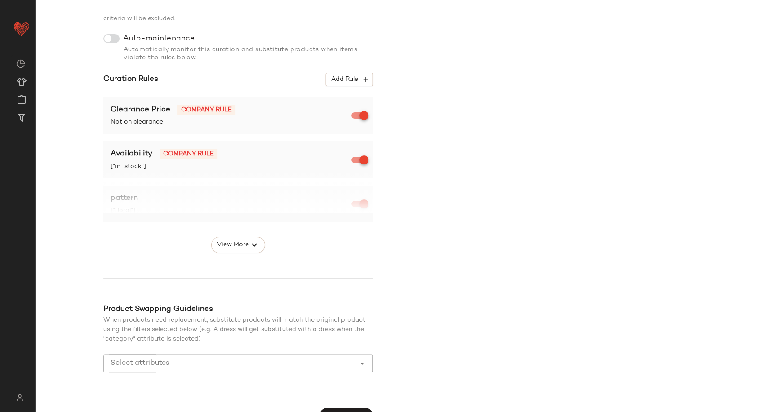
scroll to position [136, 0]
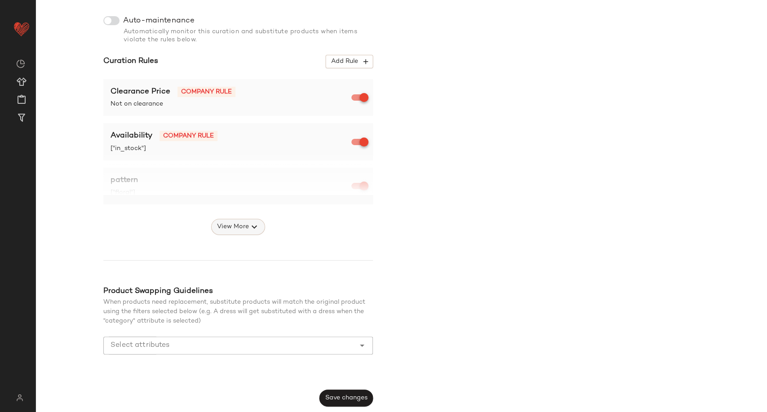
click at [252, 227] on icon "button" at bounding box center [254, 226] width 11 height 11
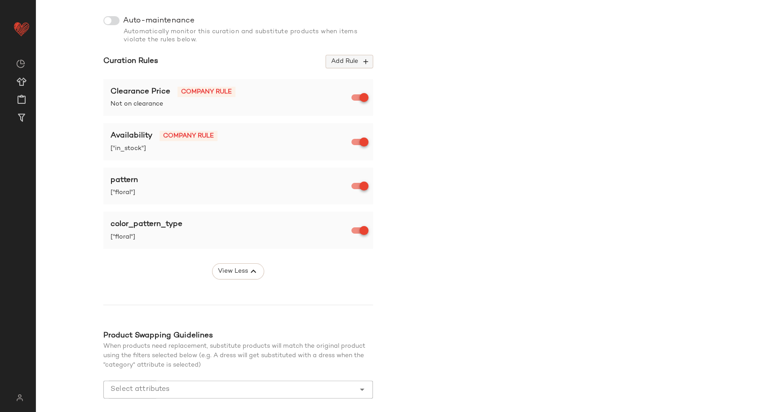
click at [353, 63] on span "Add Rule" at bounding box center [349, 61] width 37 height 8
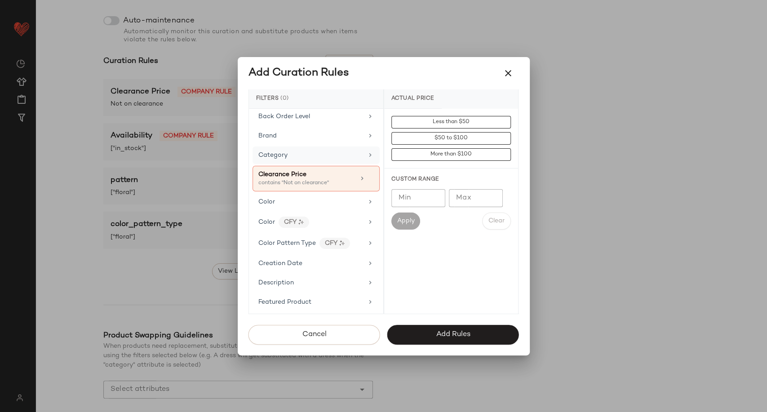
scroll to position [0, 0]
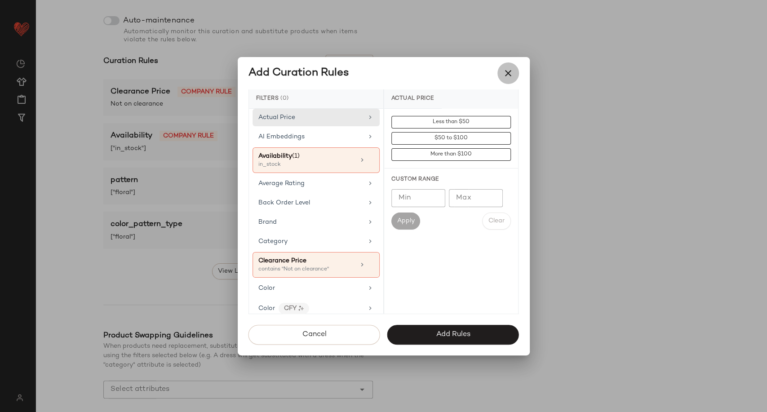
click at [505, 71] on icon "button" at bounding box center [508, 73] width 11 height 11
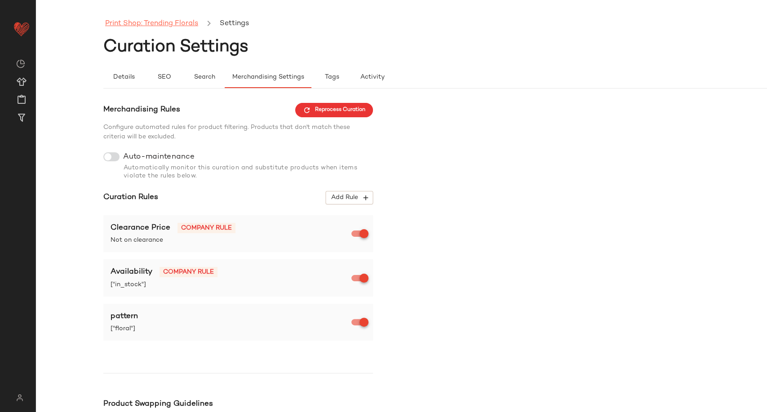
click at [136, 20] on link "Print Shop: Trending Florals" at bounding box center [151, 24] width 93 height 12
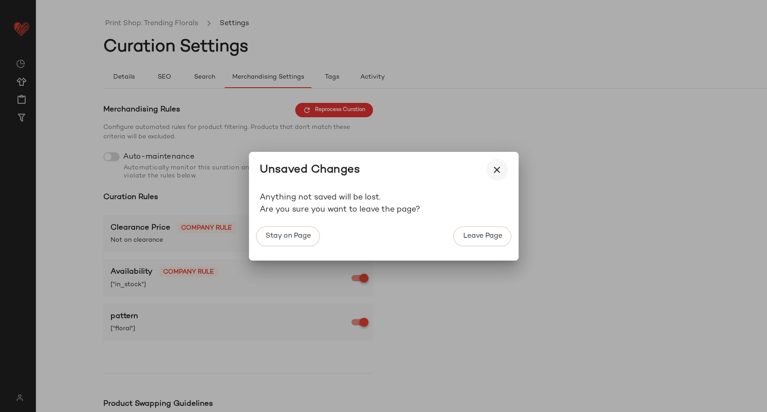
click at [503, 170] on button "button" at bounding box center [497, 170] width 22 height 22
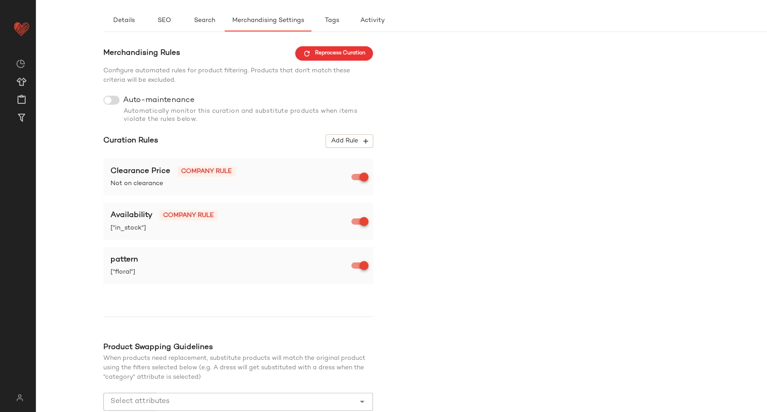
scroll to position [112, 0]
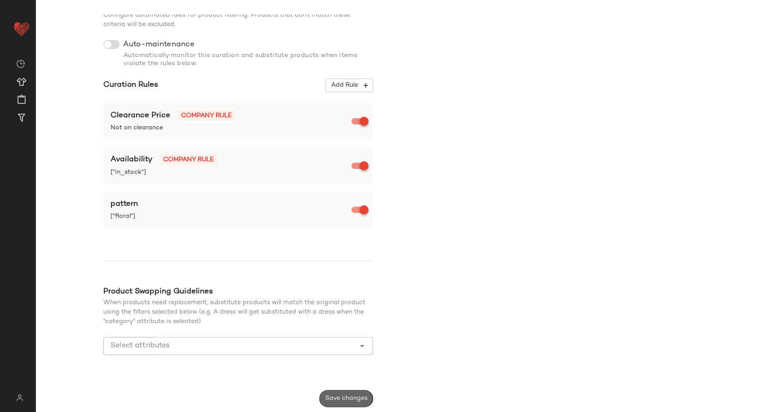
click at [349, 392] on button "Save changes" at bounding box center [345, 398] width 53 height 17
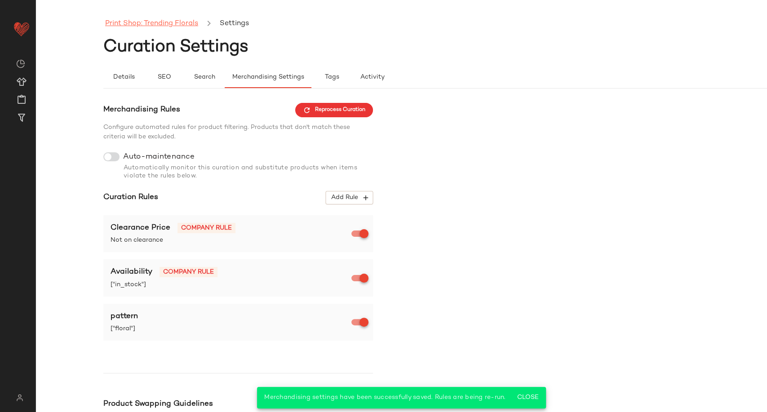
click at [129, 24] on link "Print Shop: Trending Florals" at bounding box center [151, 24] width 93 height 12
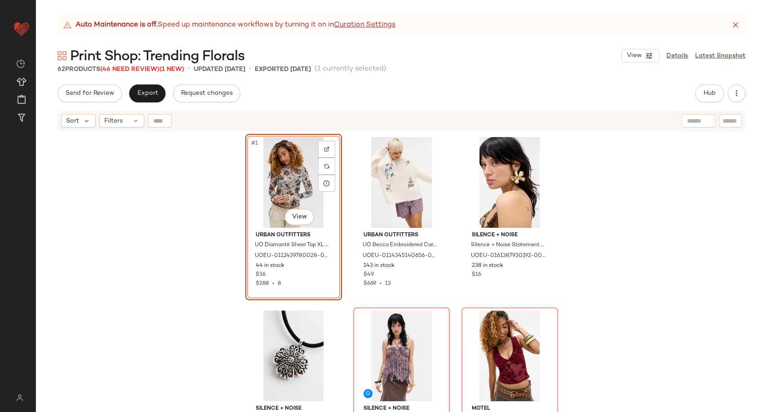
click at [296, 184] on div "#1 View" at bounding box center [293, 182] width 90 height 91
click at [406, 343] on div "#5 View" at bounding box center [401, 355] width 90 height 91
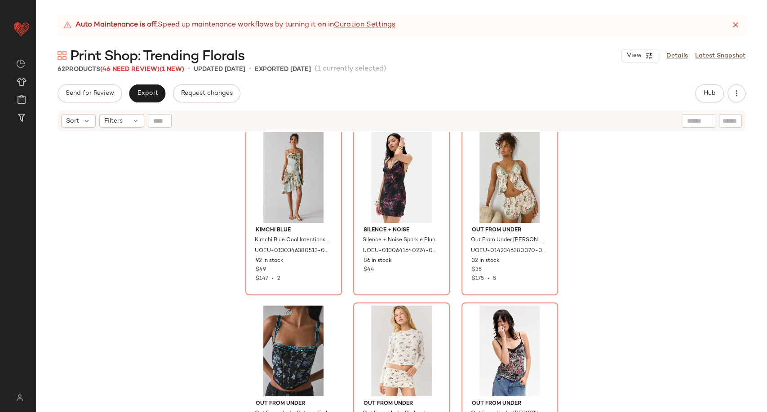
scroll to position [656, 0]
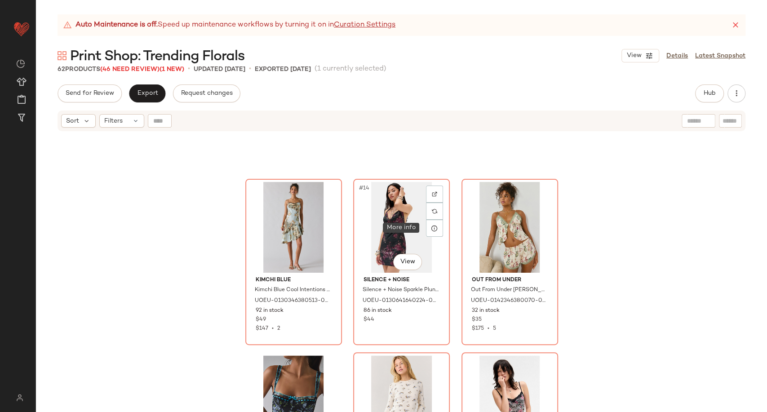
click at [437, 230] on div at bounding box center [434, 228] width 17 height 17
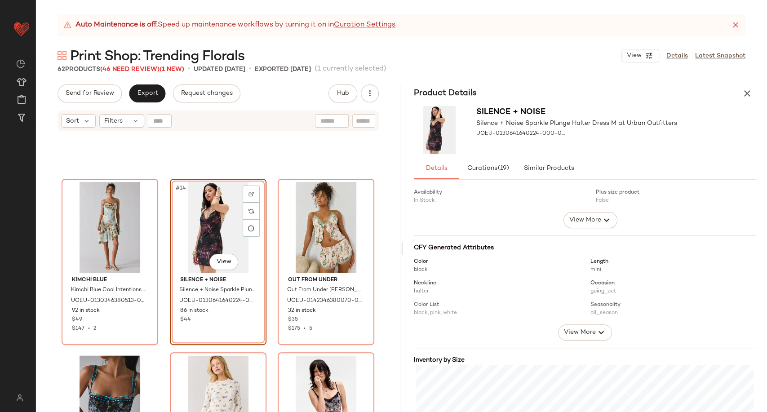
scroll to position [43, 0]
click at [577, 332] on span "View More" at bounding box center [579, 332] width 32 height 11
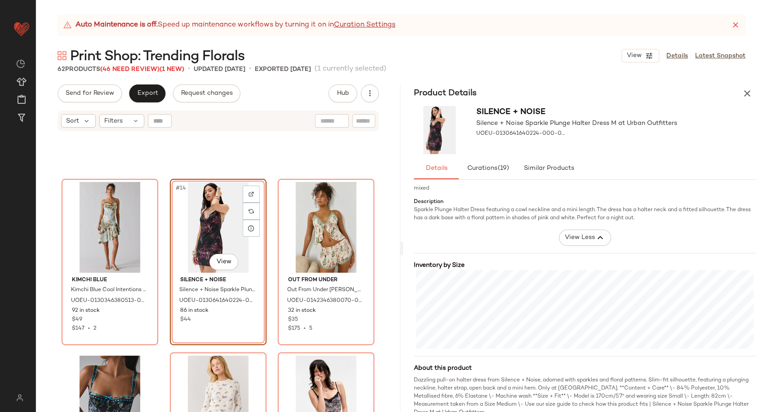
scroll to position [258, 0]
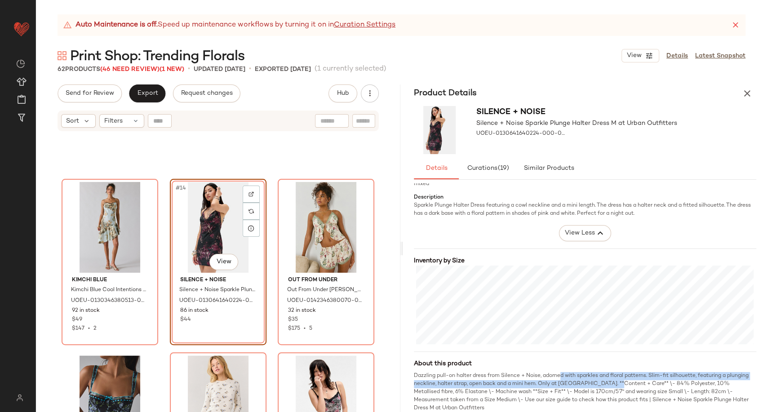
drag, startPoint x: 563, startPoint y: 376, endPoint x: 640, endPoint y: 382, distance: 77.5
click at [640, 382] on div "Dazzling pull-on halter dress from Silence + Noise, adorned with sparkles and f…" at bounding box center [585, 392] width 343 height 40
click at [649, 377] on div "Dazzling pull-on halter dress from Silence + Noise, adorned with sparkles and f…" at bounding box center [585, 392] width 343 height 40
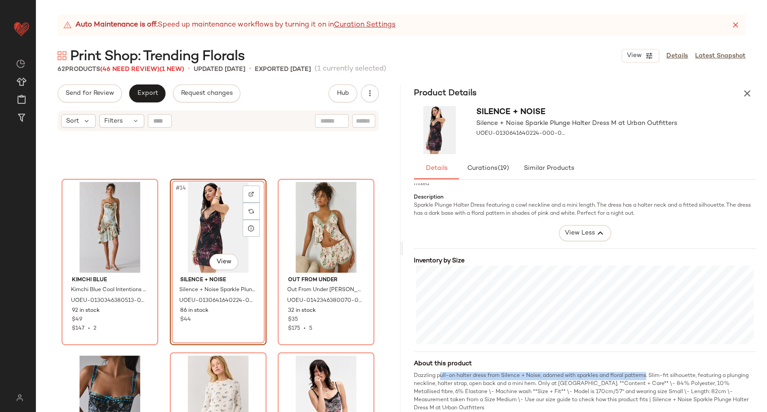
drag, startPoint x: 648, startPoint y: 377, endPoint x: 441, endPoint y: 376, distance: 206.6
click at [441, 376] on div "Dazzling pull-on halter dress from Silence + Noise, adorned with sparkles and f…" at bounding box center [585, 392] width 343 height 40
click at [472, 382] on div "Dazzling pull-on halter dress from Silence + Noise, adorned with sparkles and f…" at bounding box center [585, 392] width 343 height 40
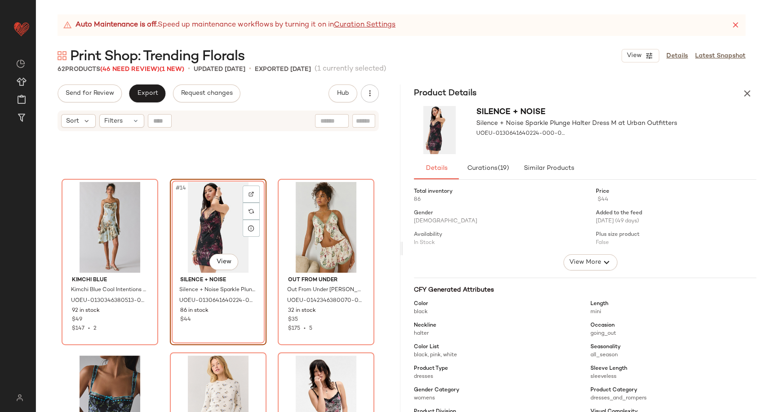
scroll to position [0, 0]
click at [747, 97] on icon "button" at bounding box center [747, 93] width 11 height 11
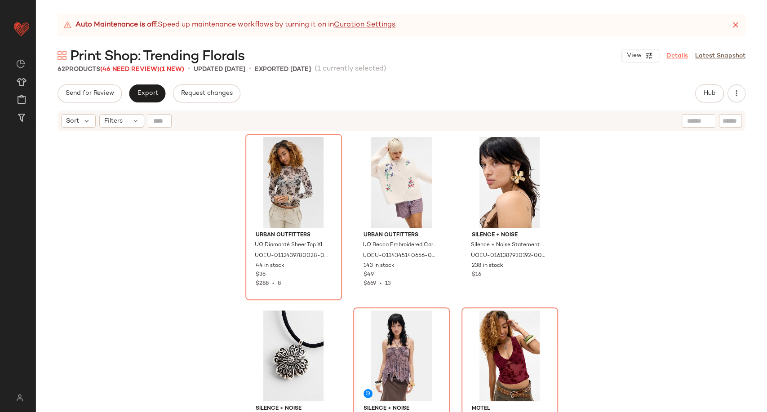
click at [679, 56] on link "Details" at bounding box center [677, 55] width 22 height 9
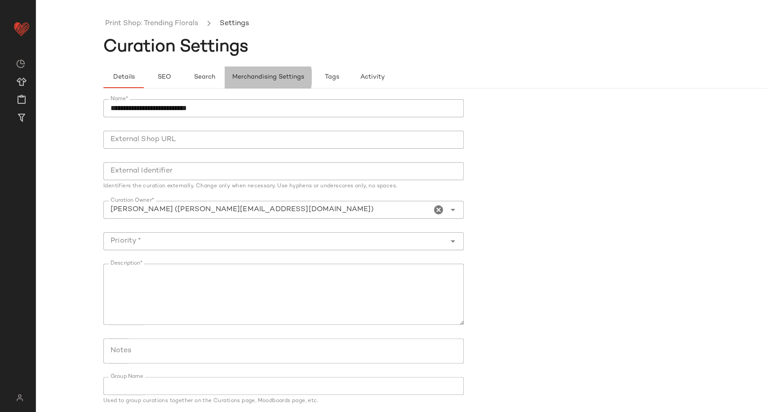
click at [253, 77] on span "Merchandising Settings" at bounding box center [268, 77] width 72 height 7
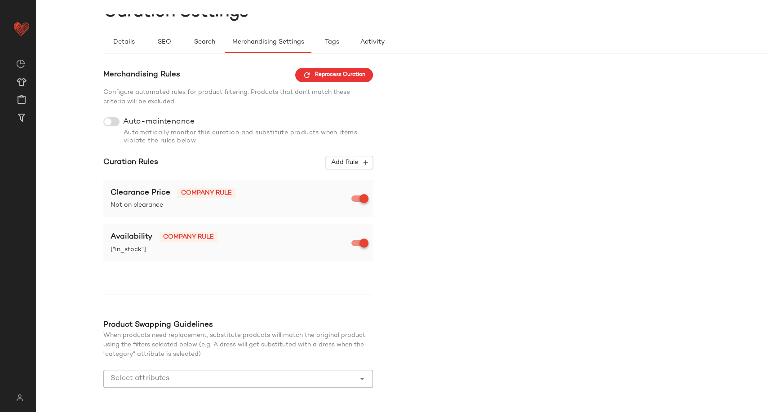
scroll to position [68, 0]
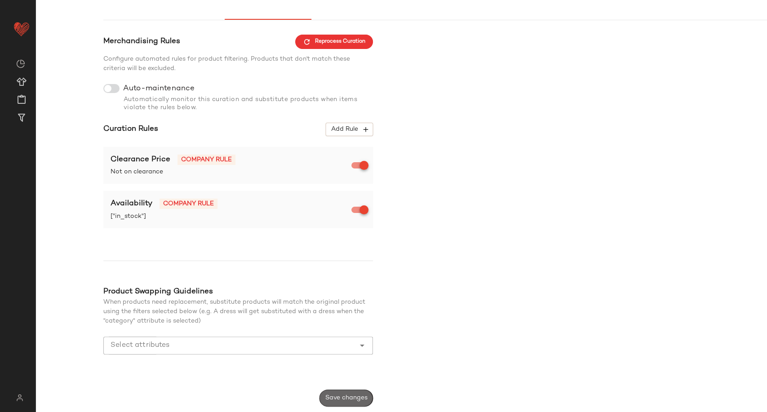
click at [362, 398] on span "Save changes" at bounding box center [346, 397] width 43 height 7
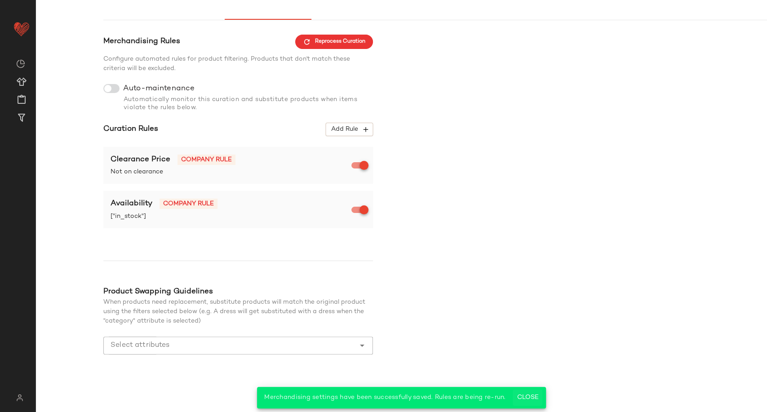
click at [532, 402] on button "Close" at bounding box center [526, 397] width 29 height 16
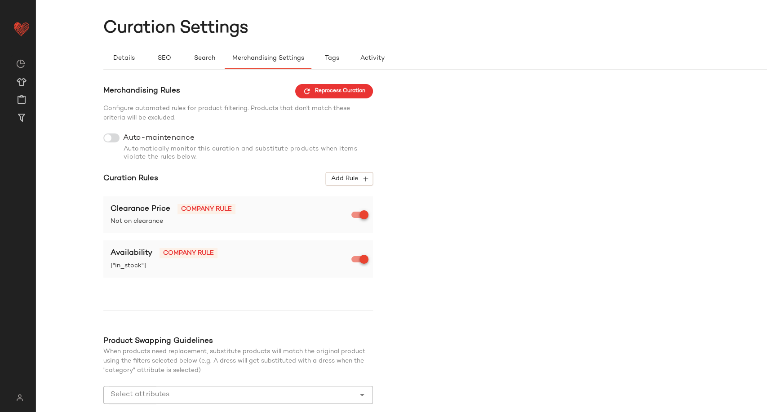
scroll to position [0, 0]
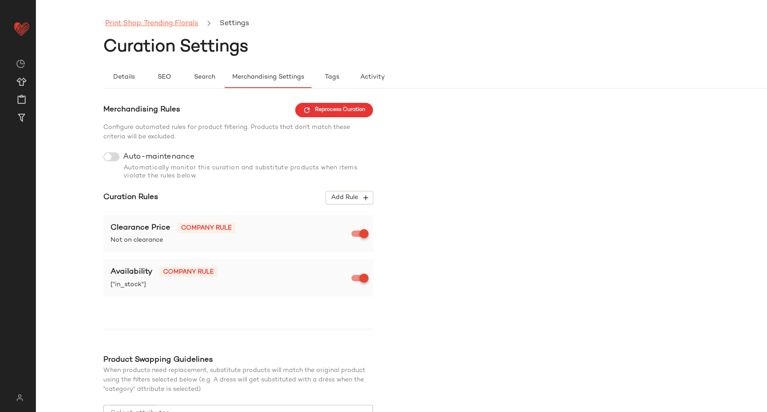
click at [150, 27] on link "Print Shop: Trending Florals" at bounding box center [151, 24] width 93 height 12
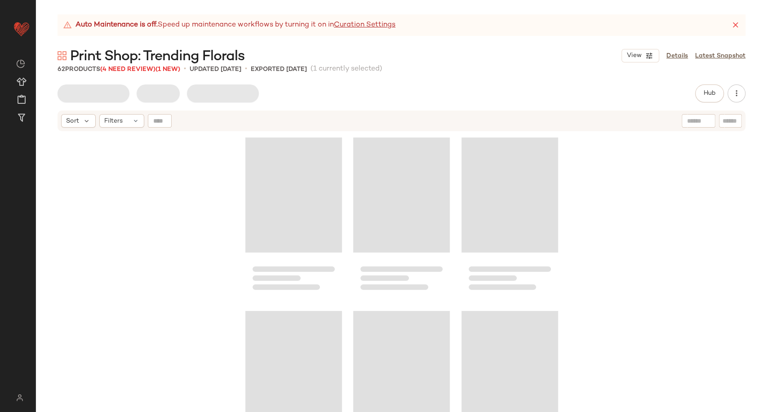
scroll to position [693, 0]
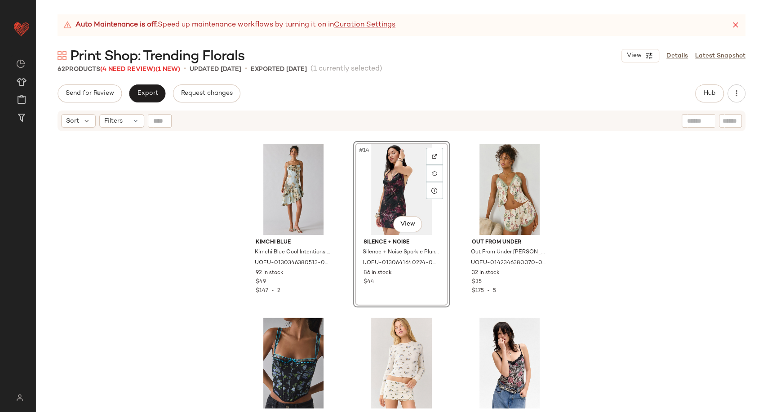
click at [185, 162] on div "Kimchi Blue Kimchi Blue Cool Intentions Midi Dress - Blue S at Urban Outfitters…" at bounding box center [401, 283] width 731 height 302
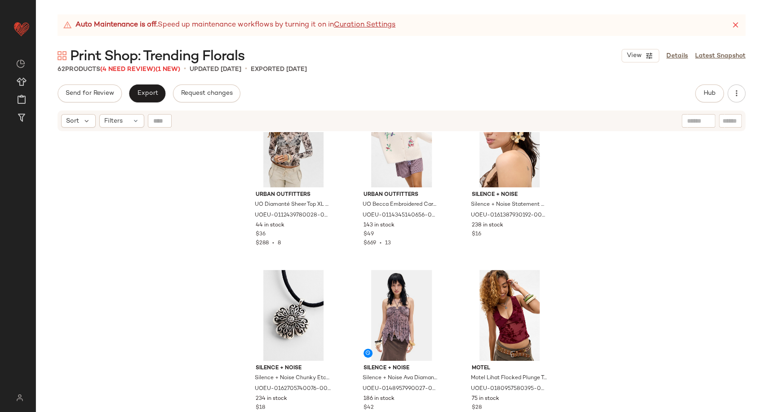
scroll to position [0, 0]
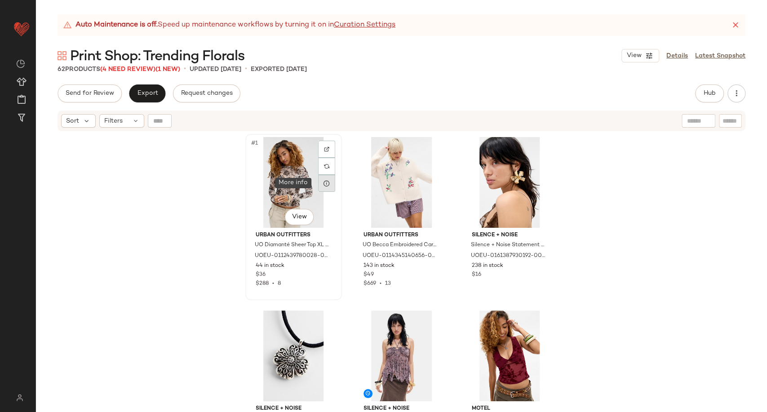
click at [323, 181] on icon at bounding box center [326, 183] width 7 height 7
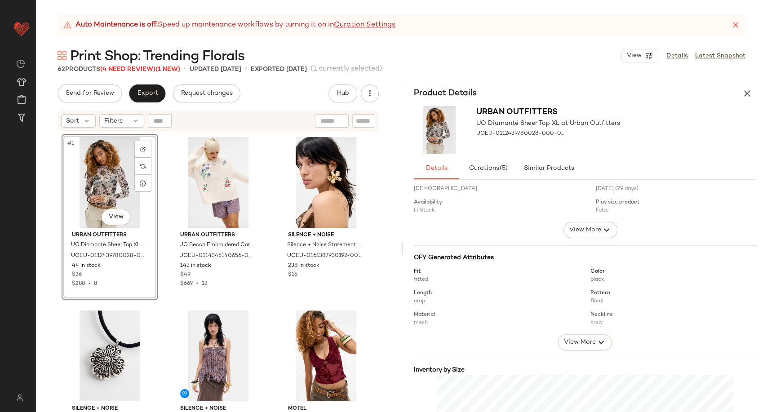
scroll to position [100, 0]
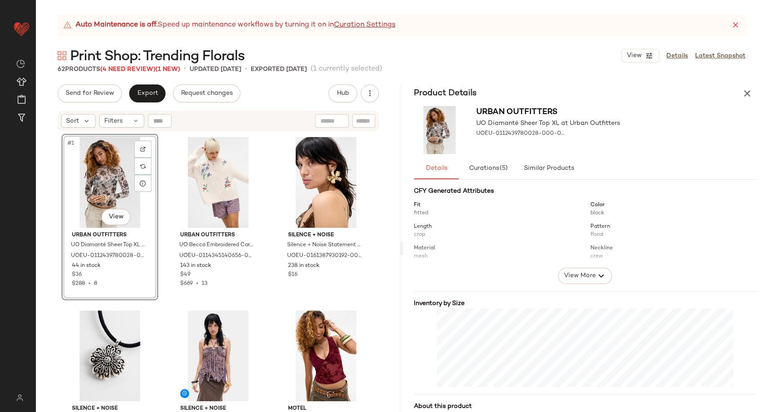
click at [583, 266] on div at bounding box center [585, 231] width 343 height 74
click at [585, 277] on span "View More" at bounding box center [579, 275] width 32 height 11
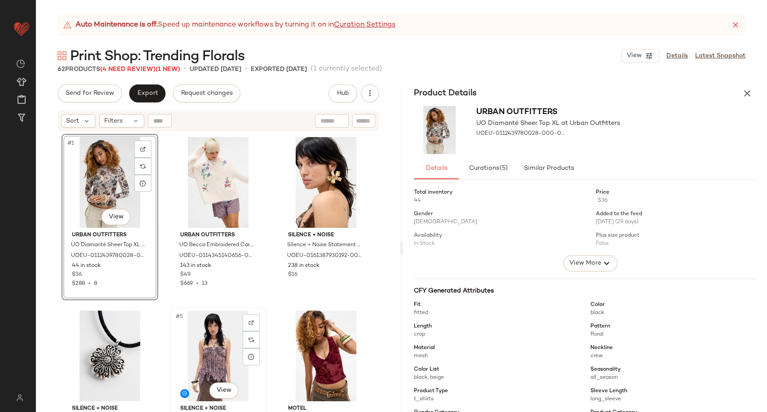
click at [215, 345] on div "#5 View" at bounding box center [218, 355] width 90 height 91
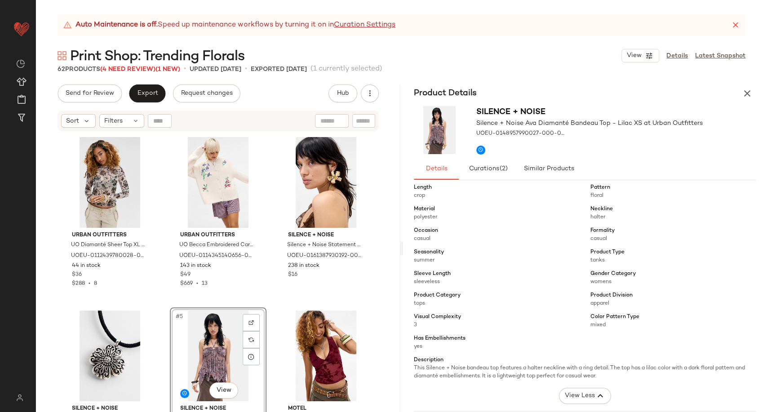
scroll to position [150, 0]
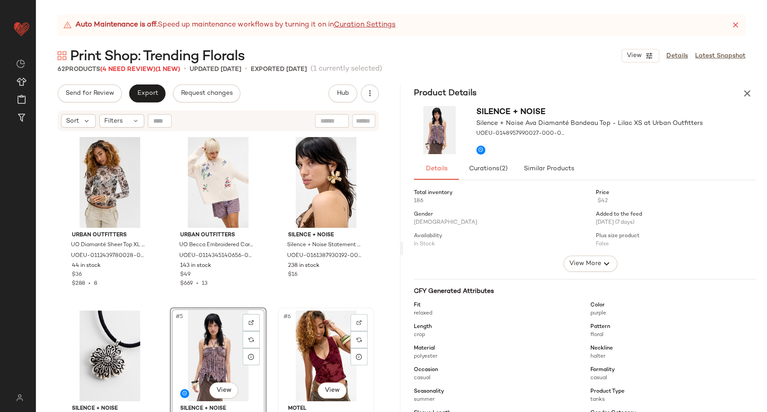
click at [323, 346] on div "#6 View" at bounding box center [326, 355] width 90 height 91
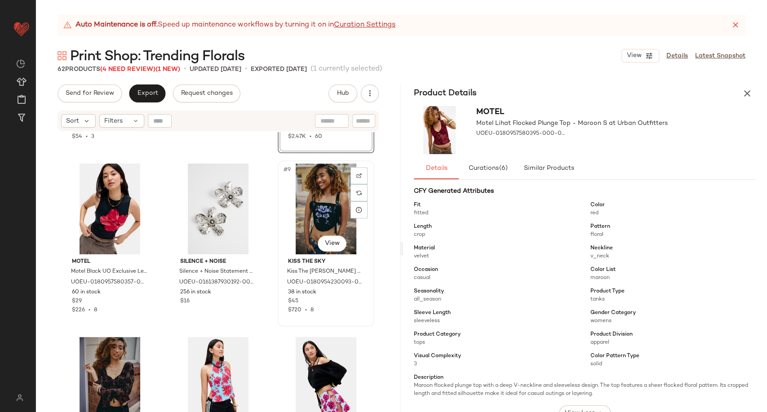
scroll to position [406, 0]
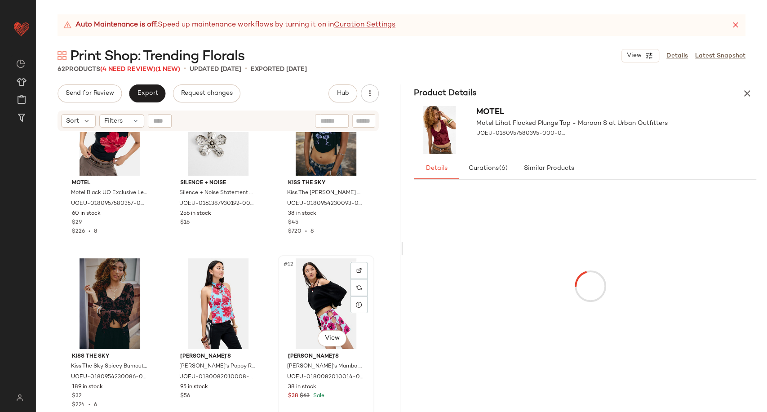
click at [309, 304] on div "#12 View" at bounding box center [326, 303] width 90 height 91
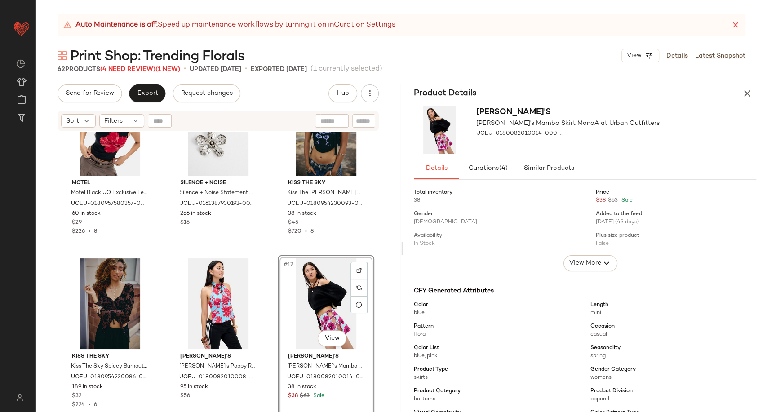
scroll to position [100, 0]
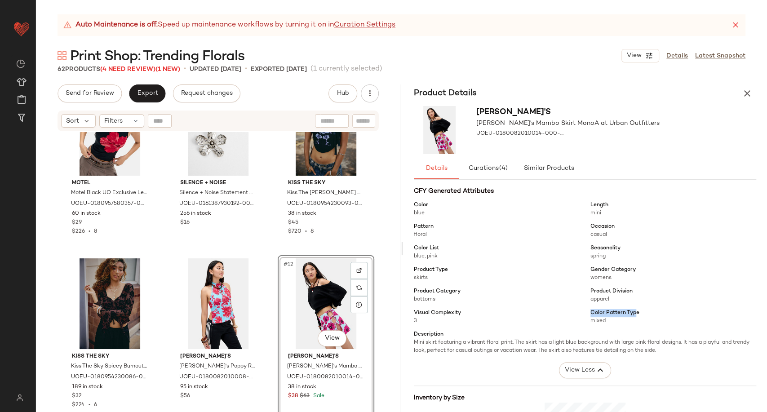
drag, startPoint x: 589, startPoint y: 313, endPoint x: 634, endPoint y: 313, distance: 44.5
click at [634, 313] on span "Color Pattern Type" at bounding box center [614, 313] width 49 height 8
click at [636, 314] on div "Color Pattern Type mixed" at bounding box center [673, 317] width 166 height 16
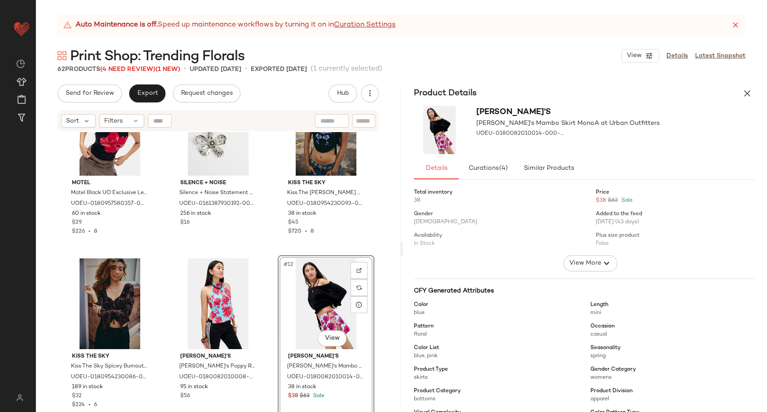
scroll to position [50, 0]
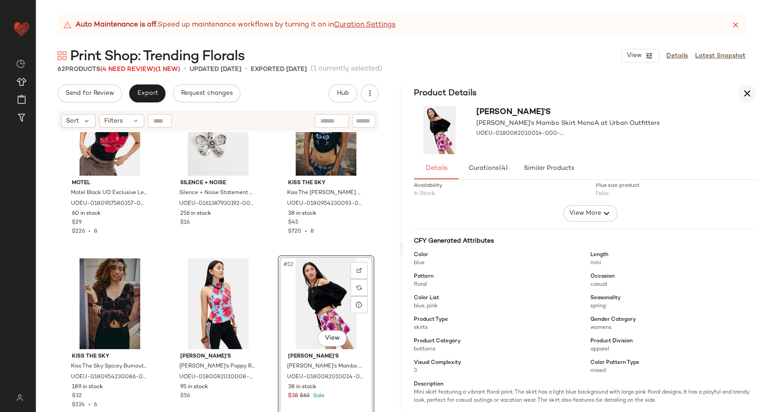
click at [745, 93] on icon "button" at bounding box center [747, 93] width 11 height 11
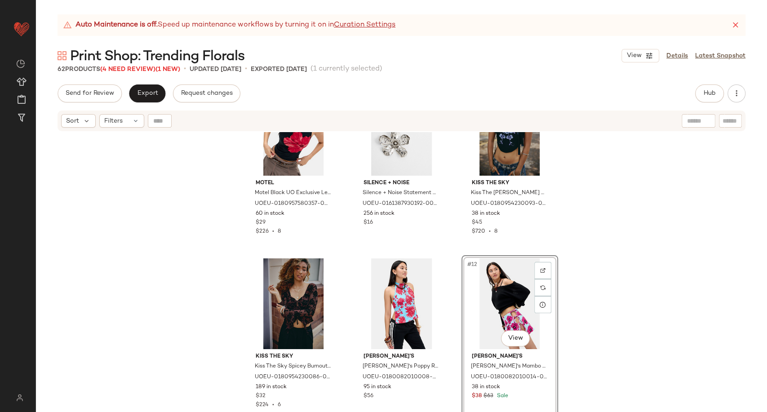
click at [163, 228] on div "Motel Motel Black UO Exclusive Leen Tank Top - Black S at Urban Outfitters UOEU…" at bounding box center [401, 283] width 731 height 302
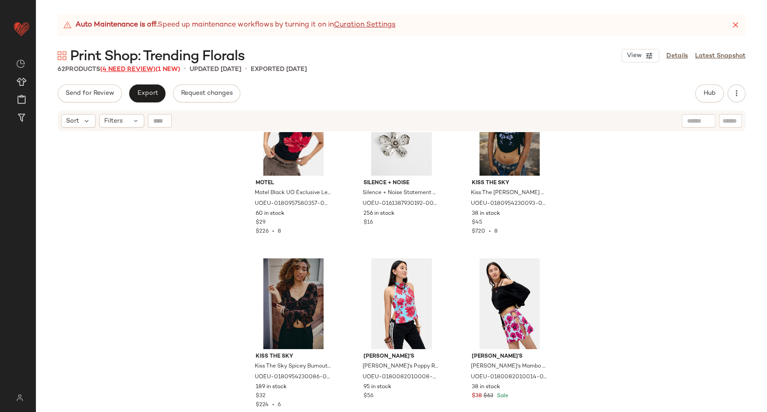
click at [128, 69] on span "(4 Need Review)" at bounding box center [127, 69] width 55 height 7
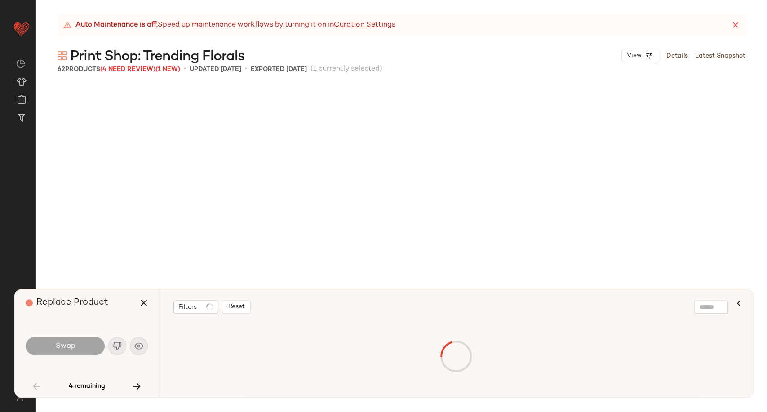
scroll to position [1040, 0]
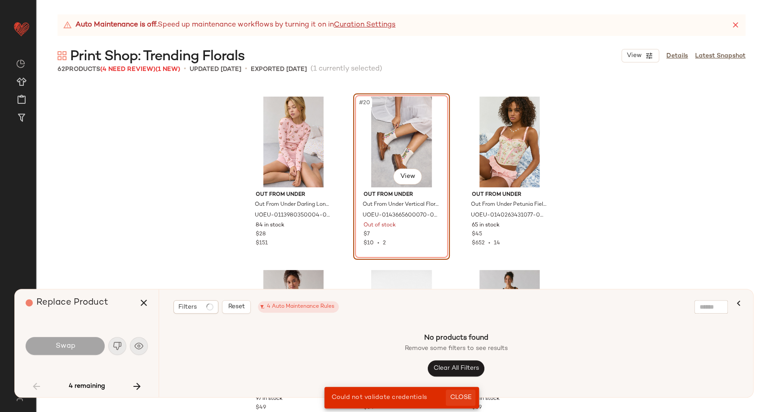
click at [458, 397] on span "Close" at bounding box center [460, 397] width 22 height 7
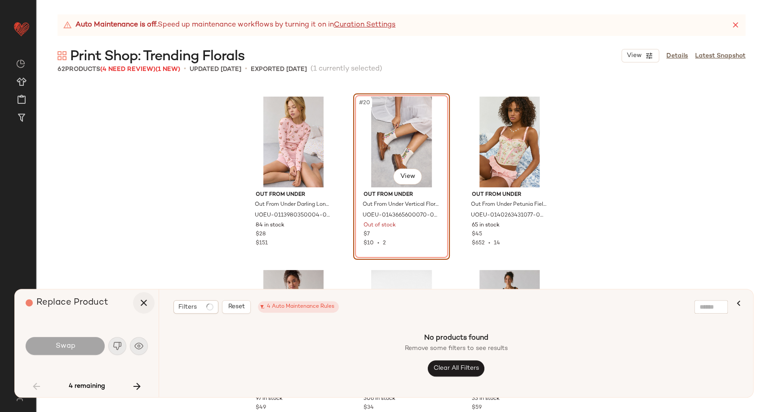
click at [146, 303] on icon "button" at bounding box center [143, 302] width 11 height 11
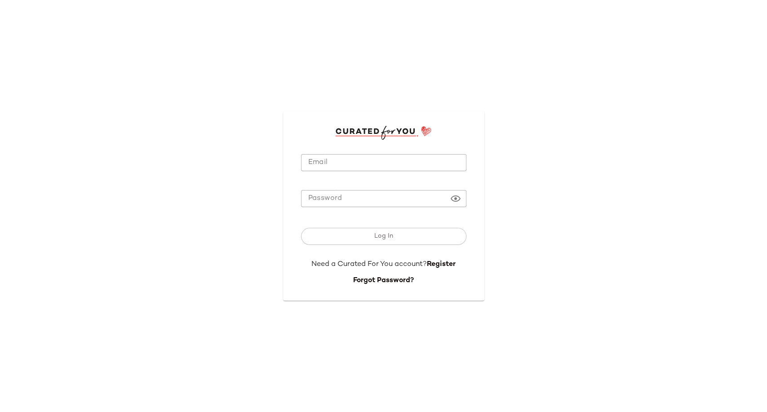
type input "**********"
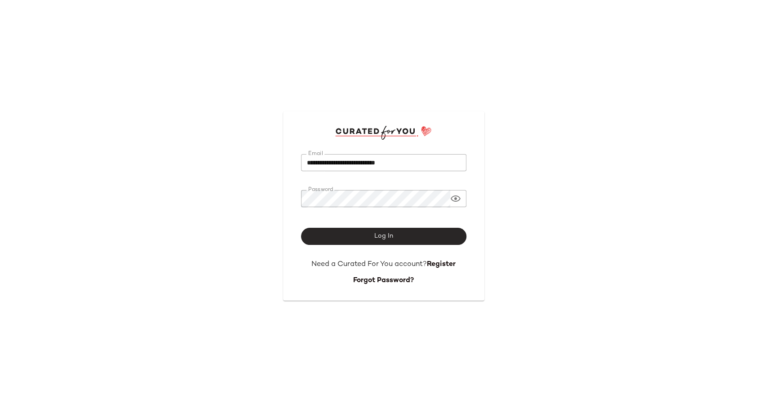
click at [366, 241] on button "Log In" at bounding box center [383, 236] width 165 height 17
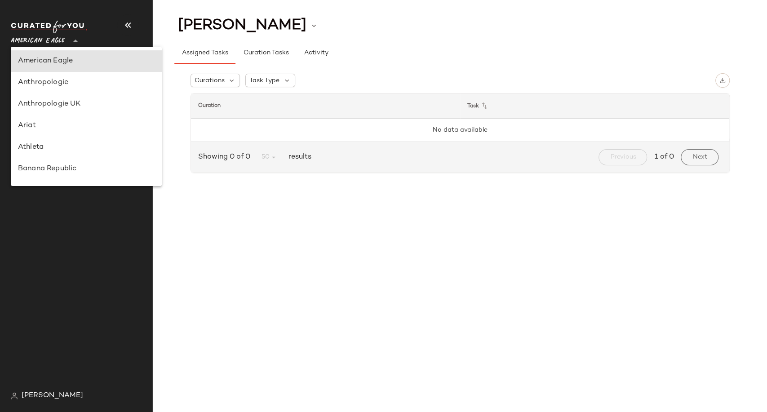
click at [74, 42] on icon at bounding box center [75, 40] width 11 height 11
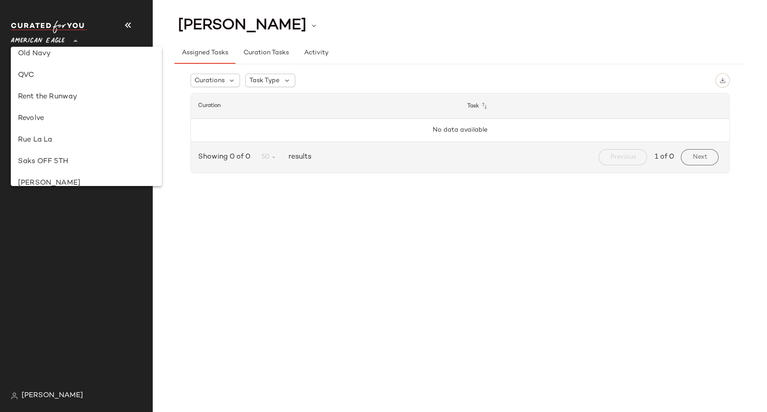
scroll to position [514, 0]
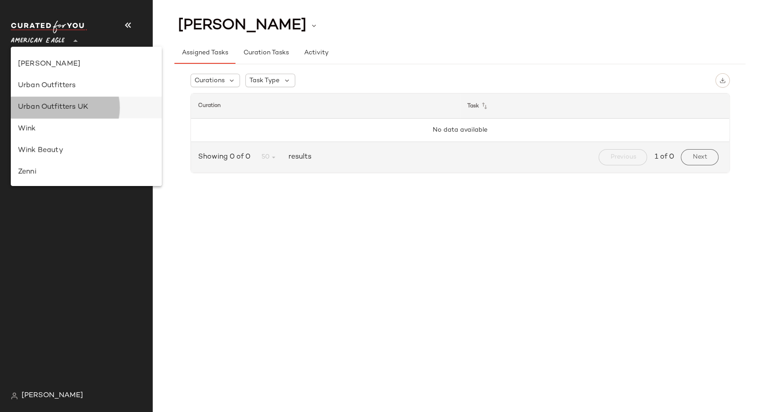
click at [62, 105] on div "Urban Outfitters UK" at bounding box center [86, 107] width 137 height 11
type input "**"
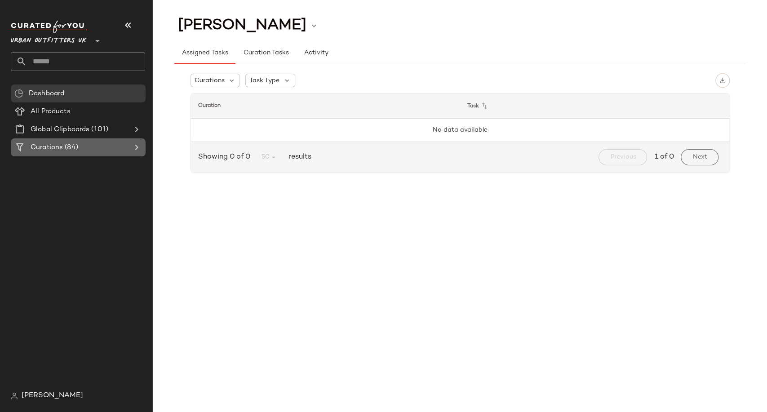
click at [73, 145] on span "(84)" at bounding box center [70, 147] width 15 height 10
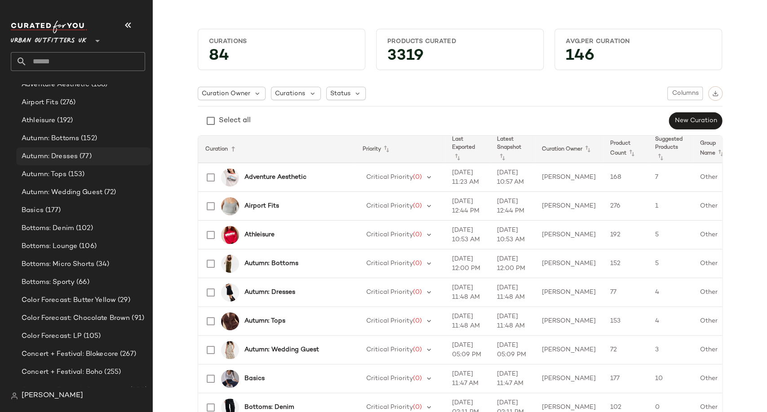
scroll to position [249, 0]
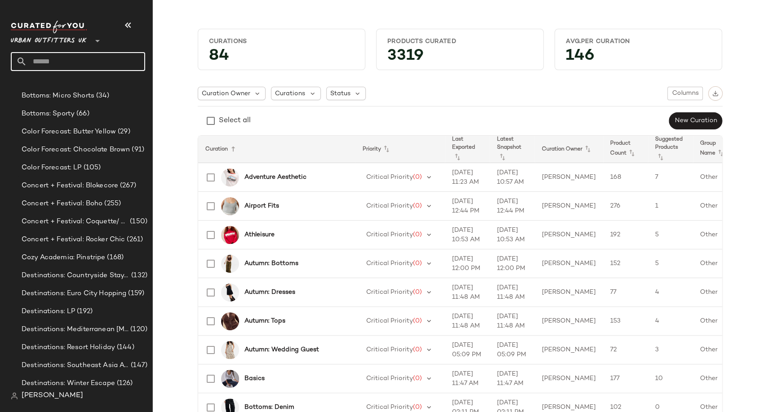
click at [57, 63] on input "text" at bounding box center [86, 61] width 118 height 19
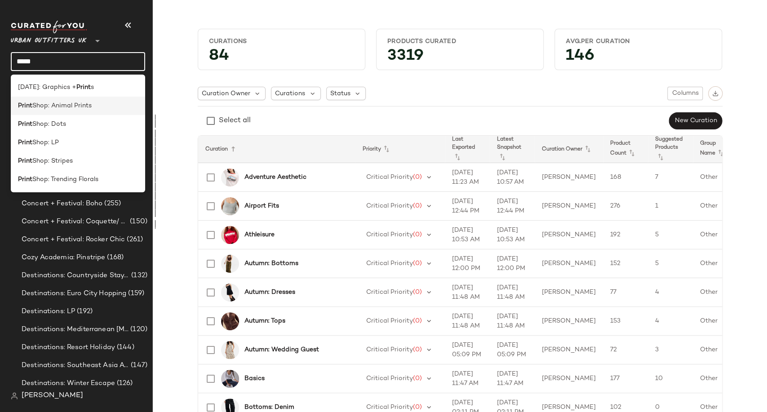
type input "*****"
click at [63, 108] on span "Shop: Animal Prints" at bounding box center [61, 105] width 59 height 9
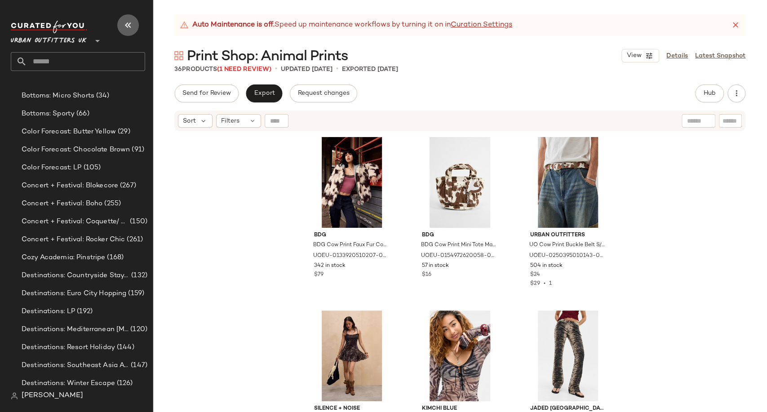
click at [126, 24] on icon "button" at bounding box center [128, 25] width 11 height 11
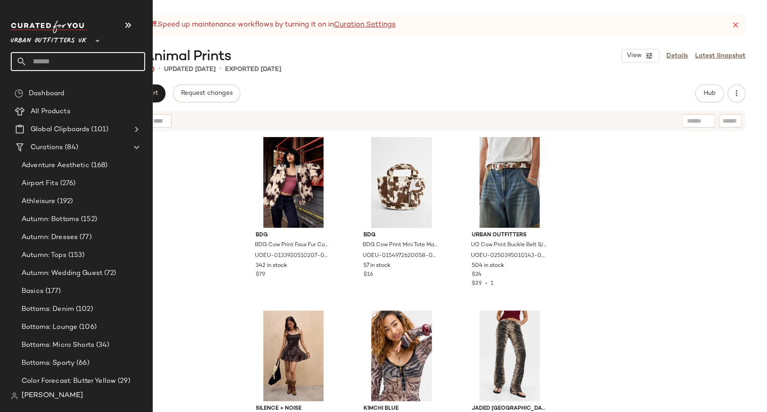
click at [44, 60] on input "text" at bounding box center [86, 61] width 118 height 19
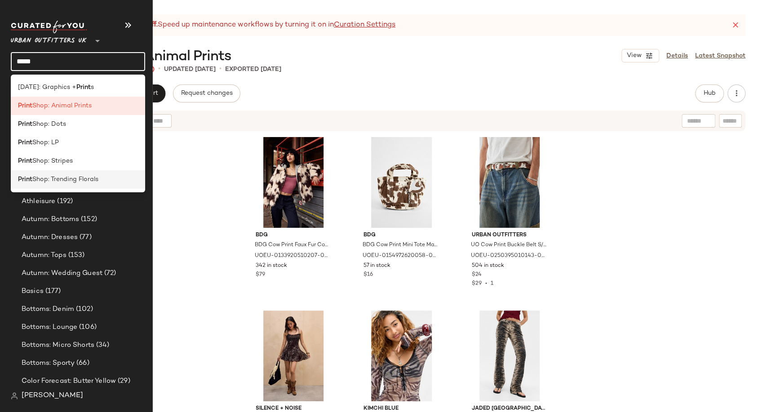
type input "*****"
click at [72, 182] on span "Shop: Trending Florals" at bounding box center [65, 179] width 66 height 9
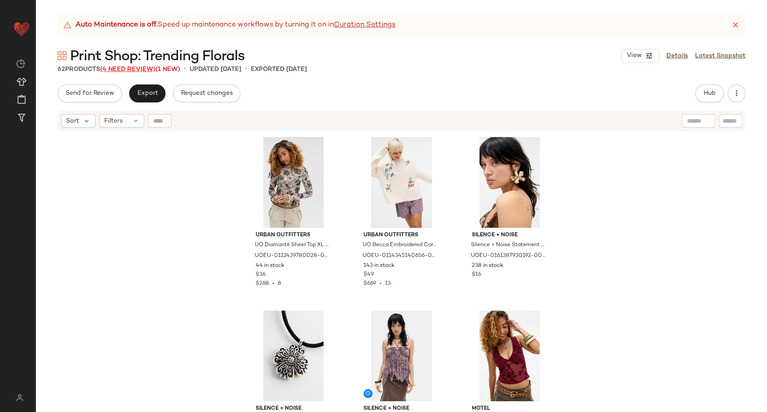
click at [147, 68] on span "(4 Need Review)" at bounding box center [127, 69] width 55 height 7
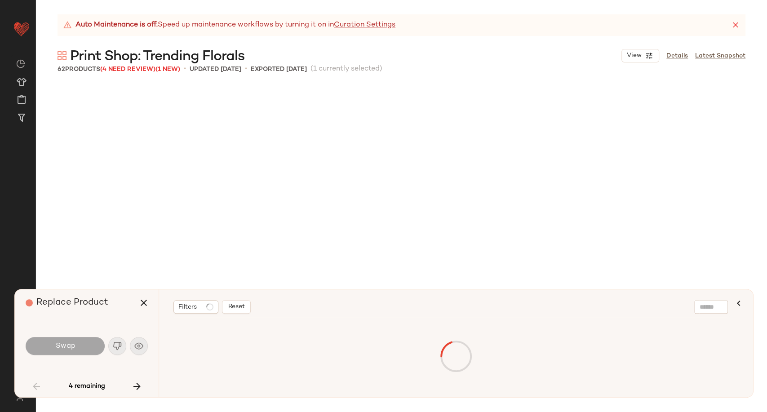
scroll to position [1040, 0]
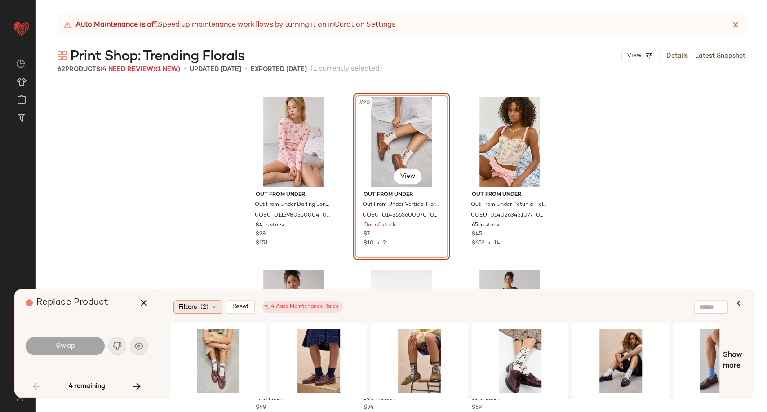
click at [213, 304] on icon at bounding box center [213, 306] width 7 height 7
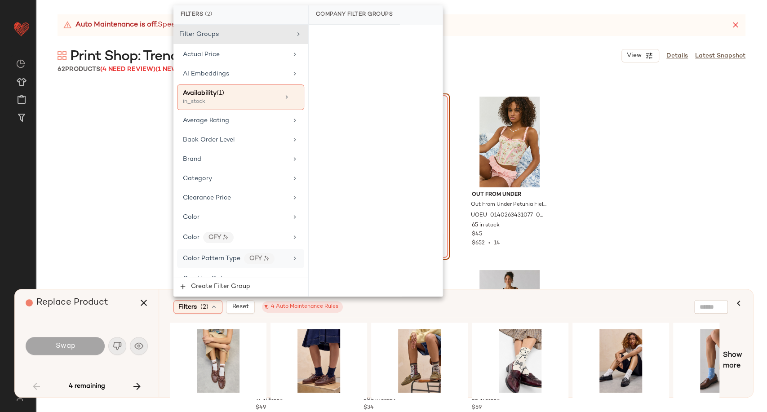
click at [227, 258] on span "Color Pattern Type" at bounding box center [211, 258] width 57 height 7
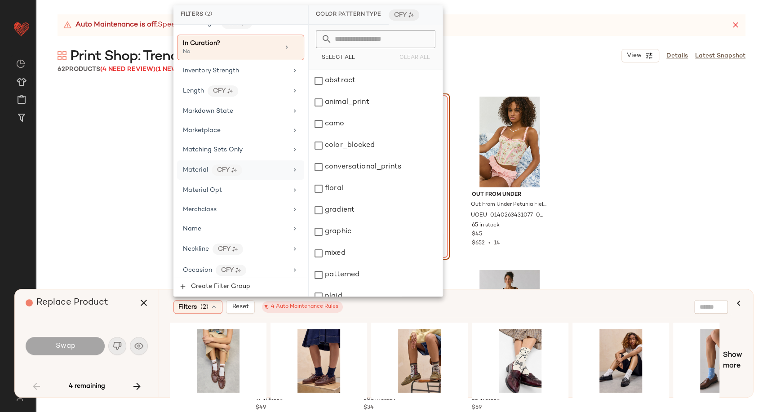
scroll to position [449, 0]
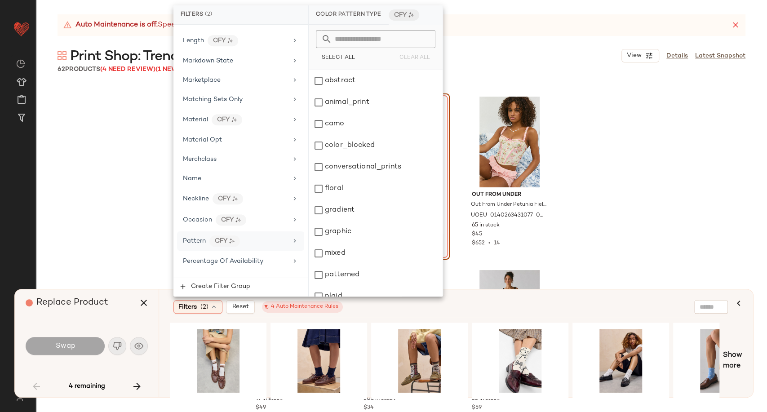
click at [259, 242] on div "Pattern CFY" at bounding box center [235, 240] width 105 height 11
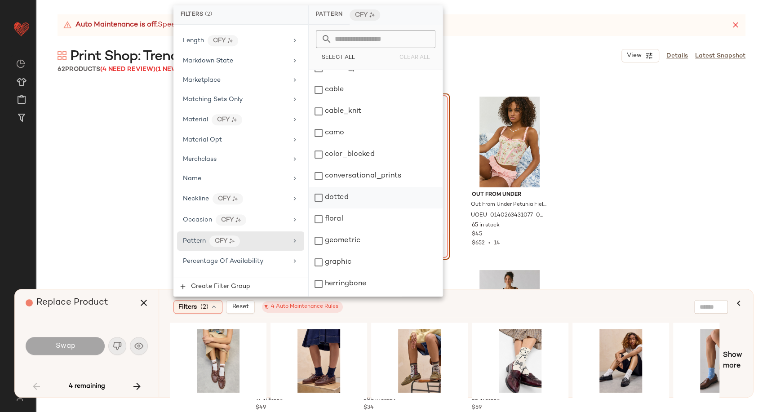
scroll to position [50, 0]
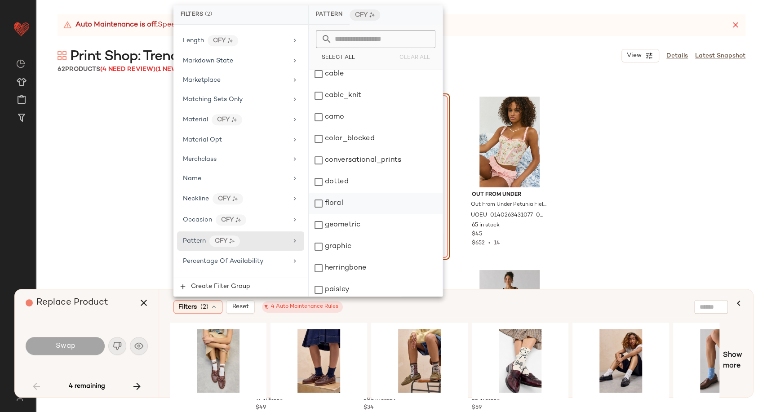
click at [353, 207] on div "floral" at bounding box center [376, 204] width 134 height 22
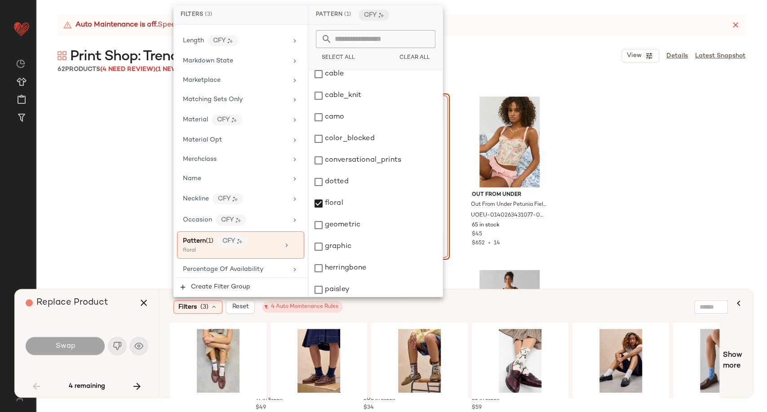
click at [394, 318] on div "Filters (3) Reset 4 Auto Maintenance Rules Show more" at bounding box center [456, 343] width 594 height 108
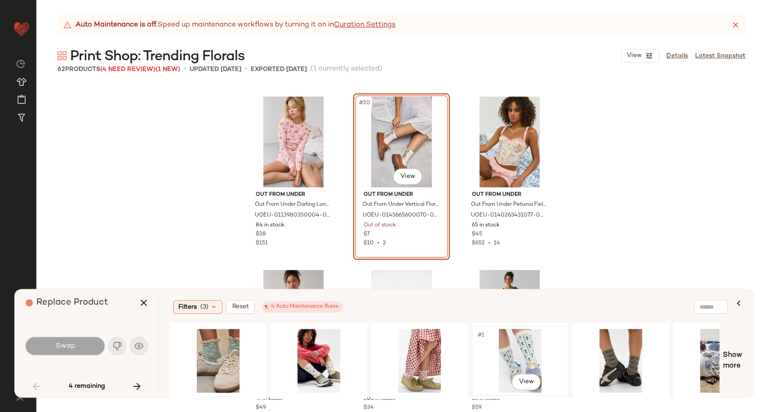
click at [526, 339] on div "#1 View" at bounding box center [520, 361] width 90 height 64
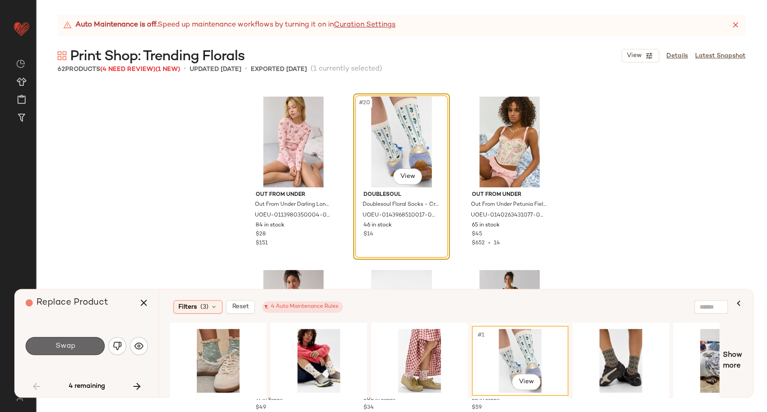
click at [64, 346] on span "Swap" at bounding box center [65, 346] width 20 height 9
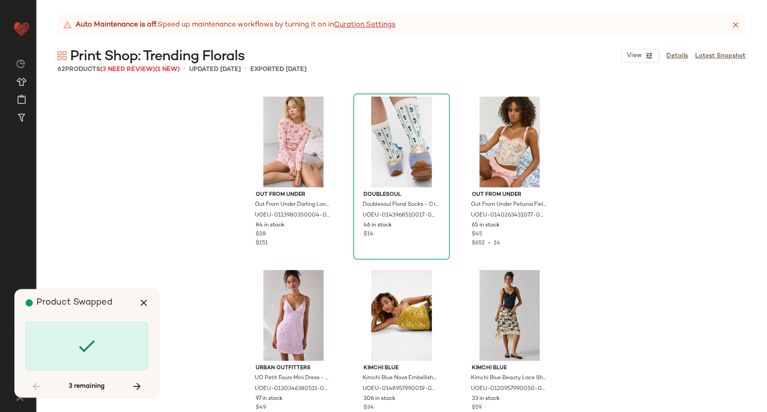
scroll to position [2600, 0]
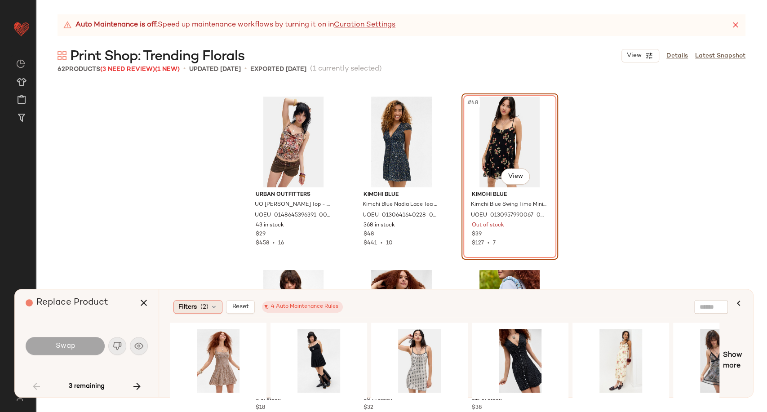
click at [214, 310] on icon at bounding box center [213, 306] width 7 height 7
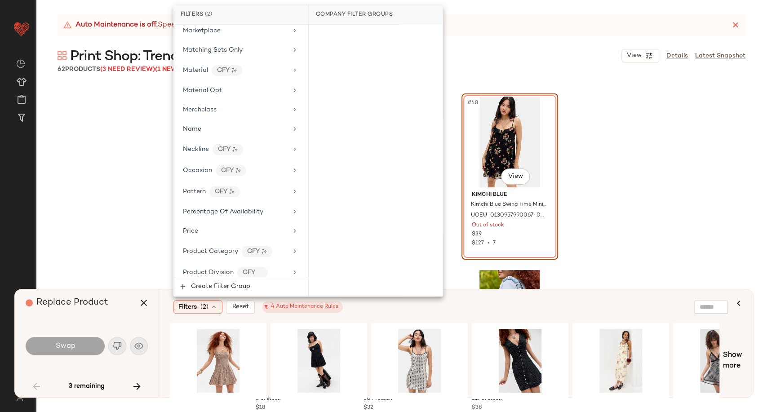
scroll to position [499, 0]
click at [266, 188] on div "Pattern CFY" at bounding box center [235, 190] width 105 height 11
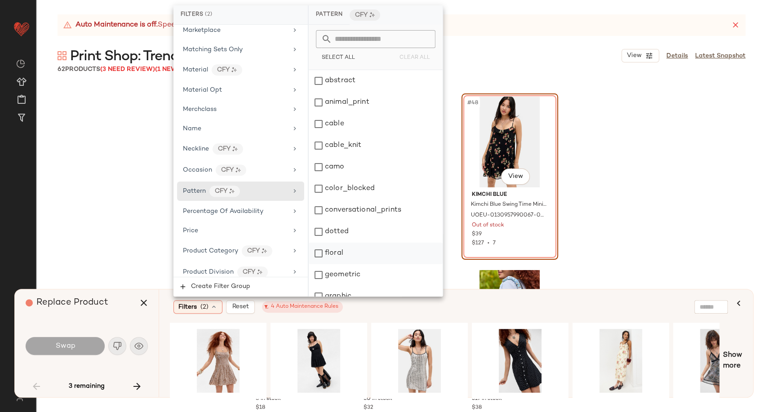
click at [320, 253] on div "floral" at bounding box center [376, 254] width 134 height 22
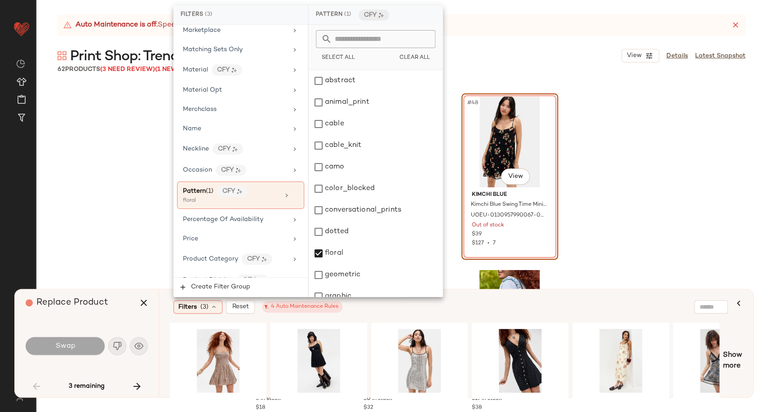
click at [478, 315] on div "Filters (3) Reset 4 Auto Maintenance Rules" at bounding box center [450, 306] width 561 height 21
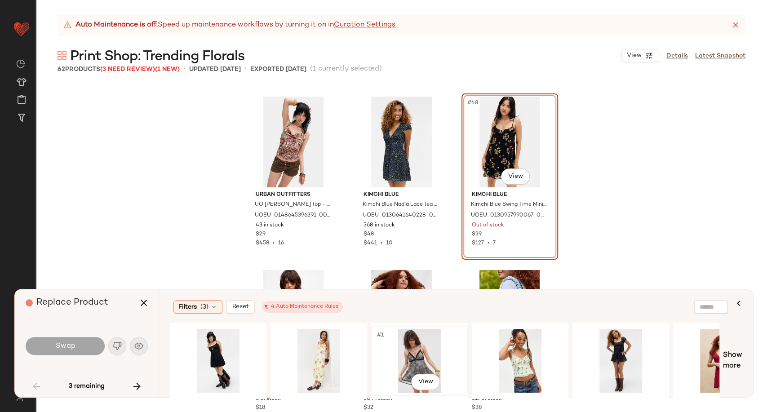
click at [424, 360] on div "#1 View" at bounding box center [419, 361] width 90 height 64
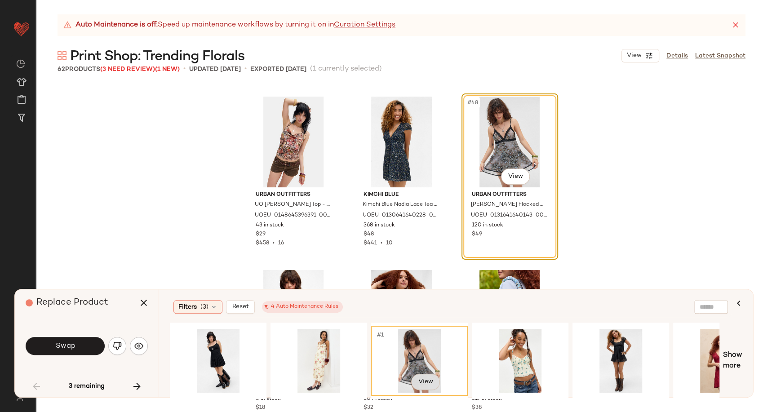
click at [427, 382] on body "Urban Outfitters UK ** Dashboard All Products Global Clipboards (101) Curations…" at bounding box center [383, 206] width 767 height 412
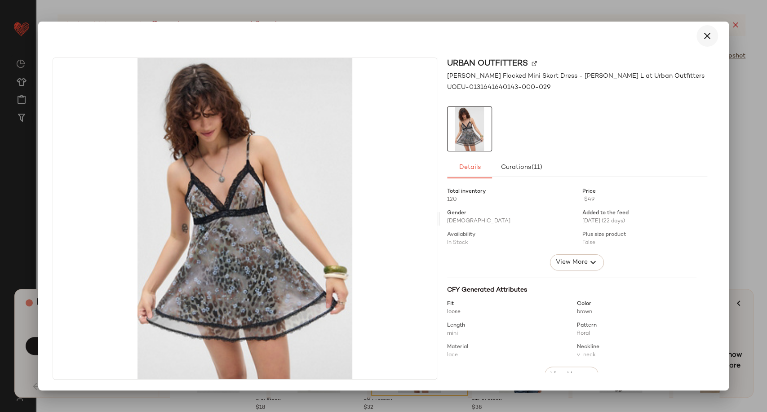
click at [711, 36] on icon "button" at bounding box center [707, 36] width 11 height 11
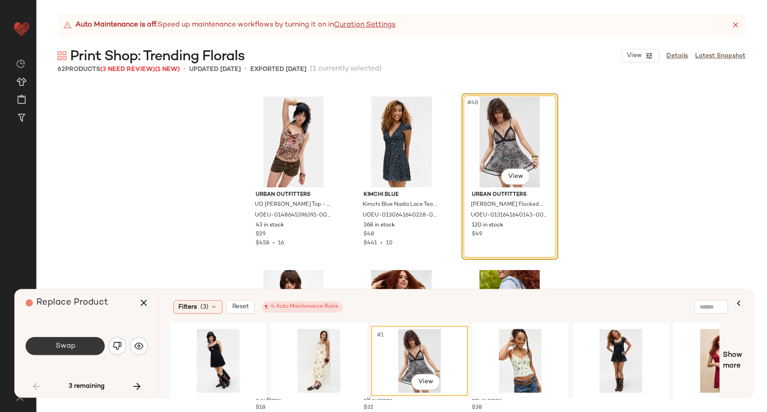
click at [75, 344] on button "Swap" at bounding box center [65, 346] width 79 height 18
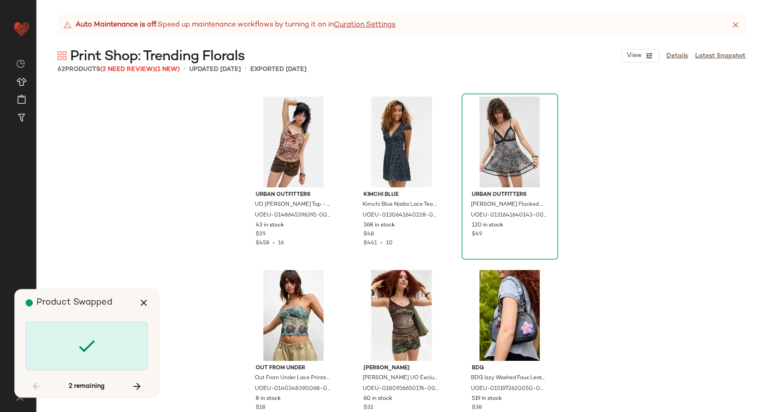
scroll to position [3294, 0]
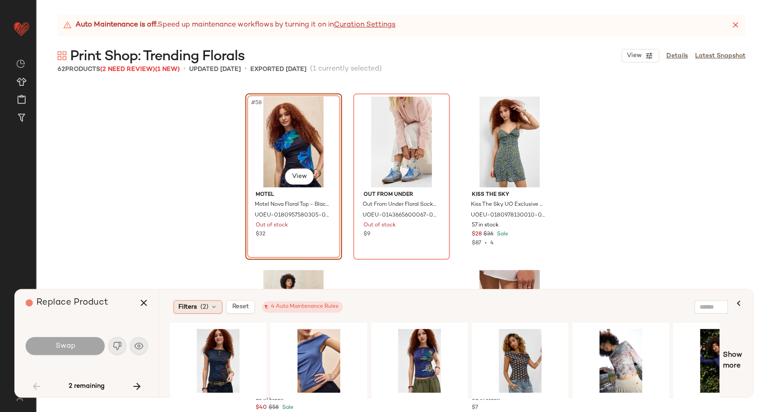
click at [213, 309] on icon at bounding box center [213, 306] width 7 height 7
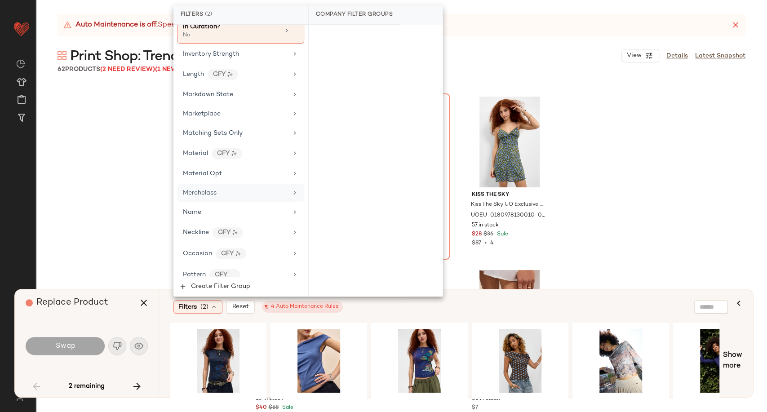
scroll to position [449, 0]
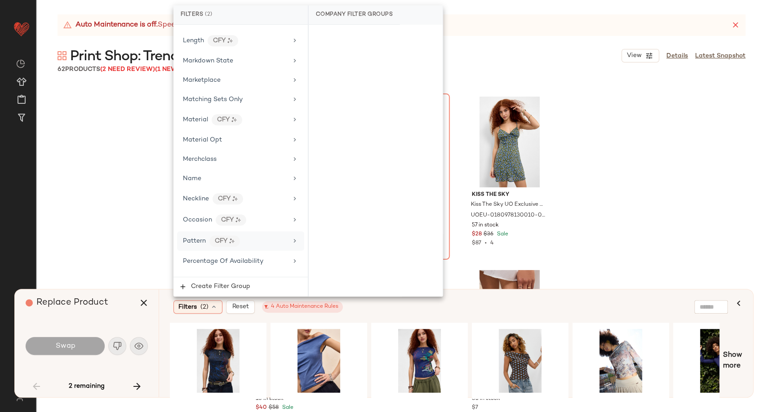
click at [249, 239] on div "Pattern CFY" at bounding box center [235, 240] width 105 height 11
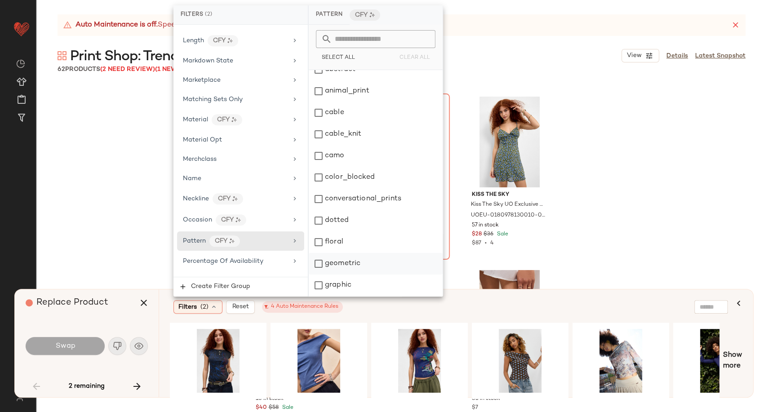
scroll to position [61, 0]
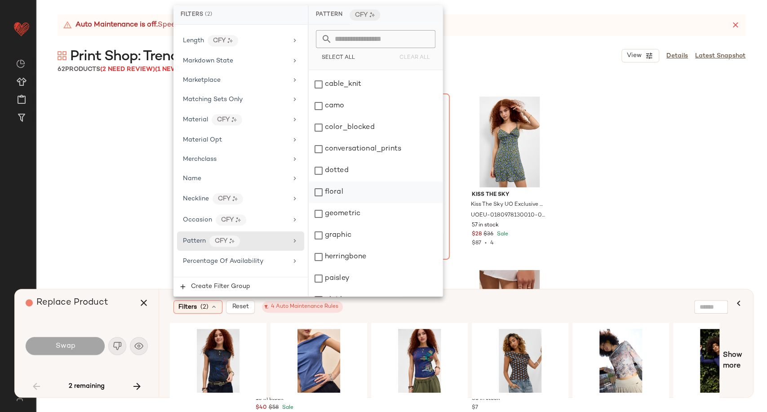
click at [317, 192] on div "floral" at bounding box center [376, 192] width 134 height 22
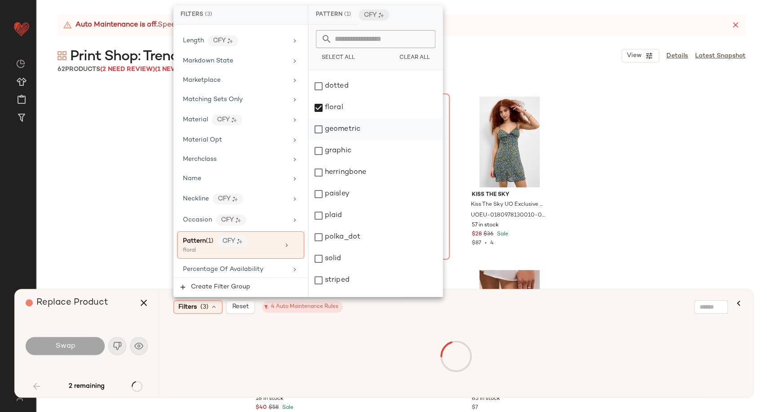
scroll to position [161, 0]
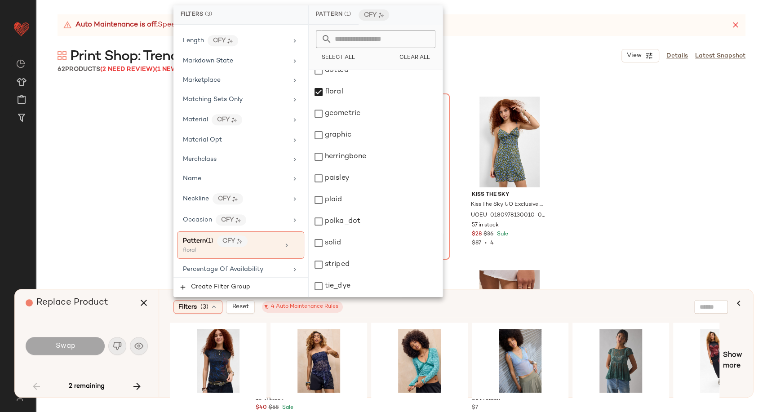
click at [472, 305] on div "Filters (3) Reset 4 Auto Maintenance Rules" at bounding box center [412, 306] width 478 height 13
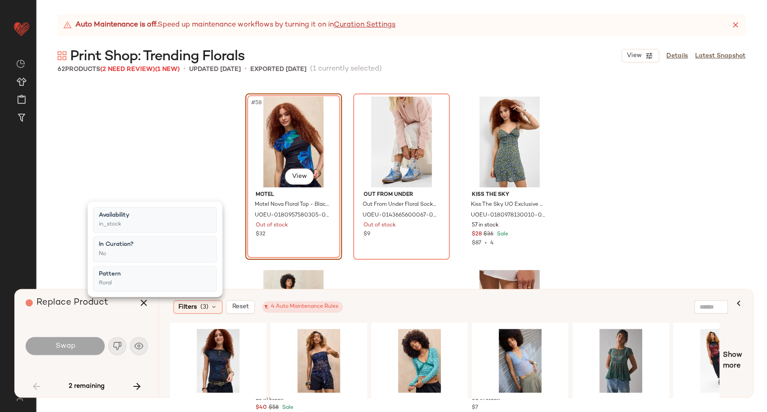
click at [411, 309] on div "Filters (3) Reset 4 Auto Maintenance Rules" at bounding box center [412, 306] width 478 height 13
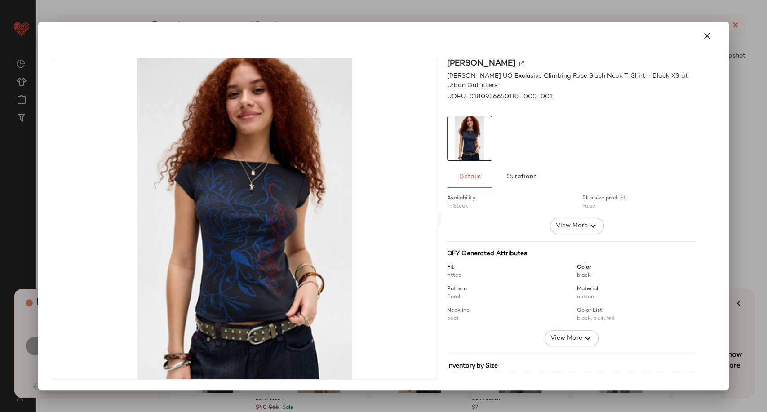
scroll to position [100, 0]
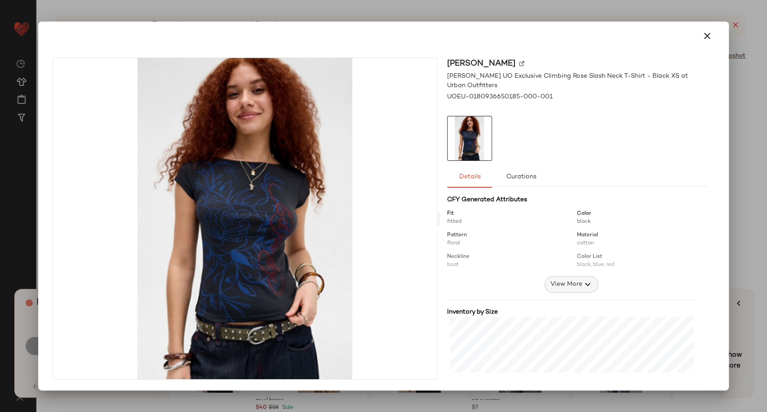
click at [571, 284] on span "View More" at bounding box center [566, 284] width 32 height 11
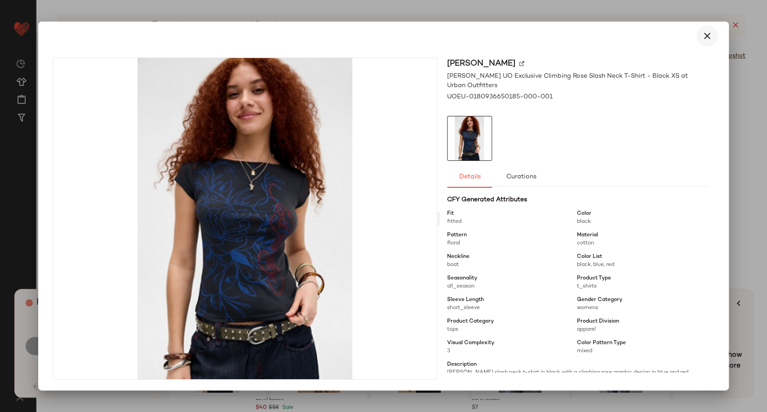
click at [703, 32] on icon "button" at bounding box center [707, 36] width 11 height 11
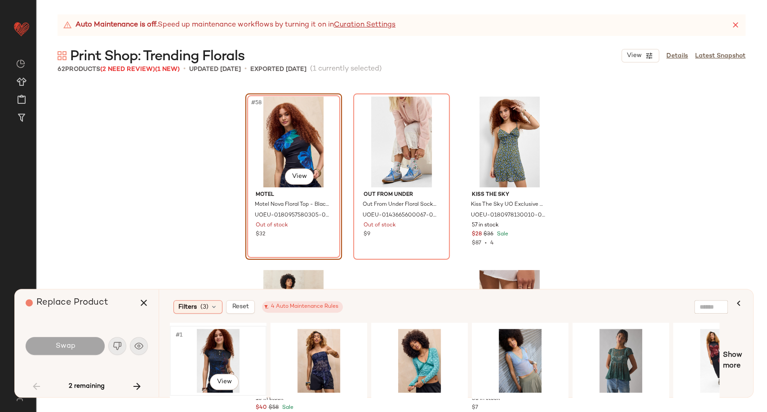
click at [219, 343] on div "#1 View" at bounding box center [218, 361] width 90 height 64
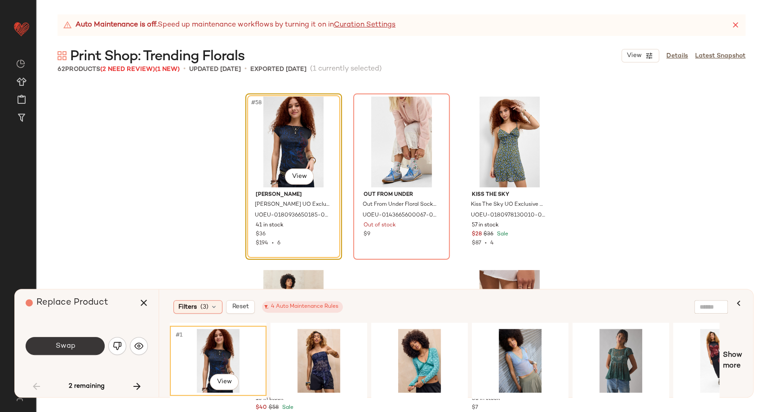
click at [63, 345] on span "Swap" at bounding box center [65, 346] width 20 height 9
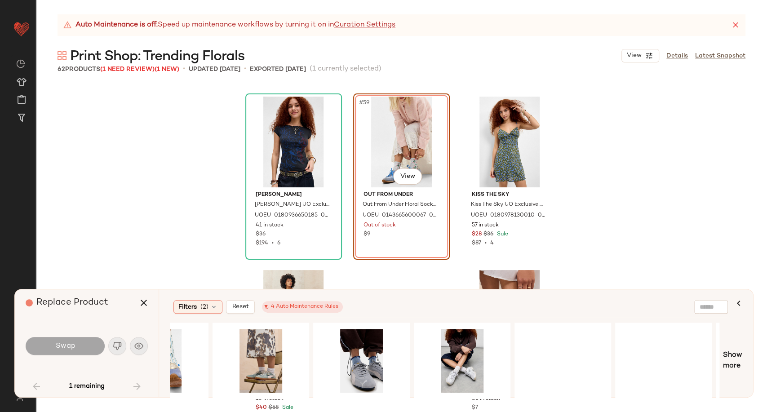
scroll to position [0, 474]
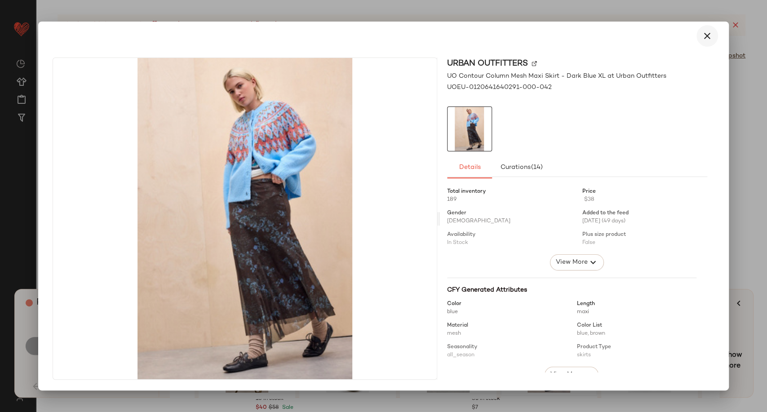
click at [702, 40] on icon "button" at bounding box center [707, 36] width 11 height 11
click at [573, 262] on span "View More" at bounding box center [571, 262] width 32 height 11
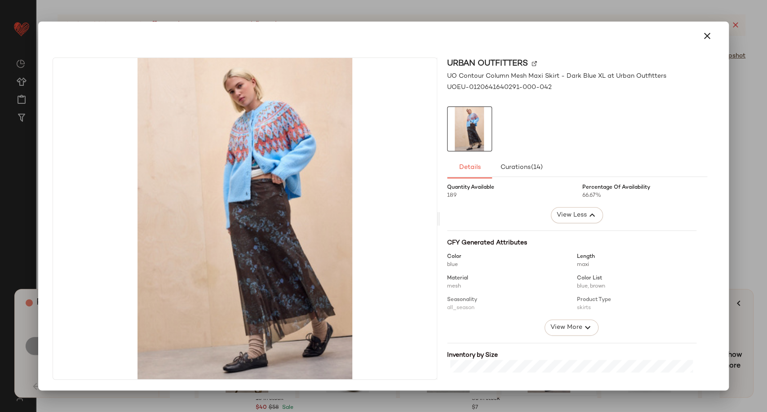
scroll to position [199, 0]
click at [576, 325] on span "View More" at bounding box center [566, 326] width 32 height 11
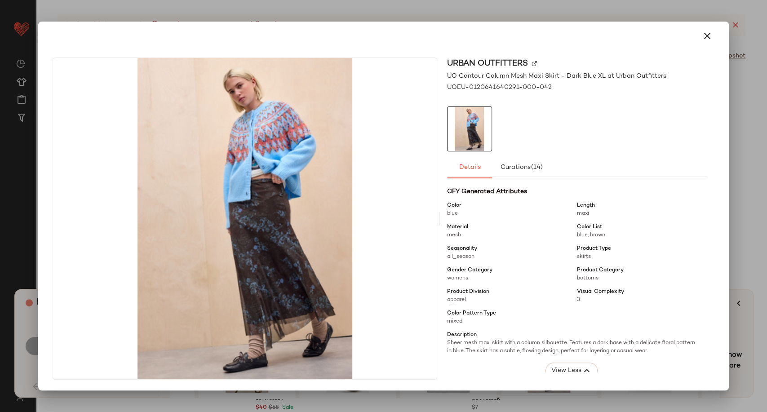
click at [535, 63] on img at bounding box center [533, 63] width 5 height 5
click at [700, 34] on button "button" at bounding box center [707, 36] width 22 height 22
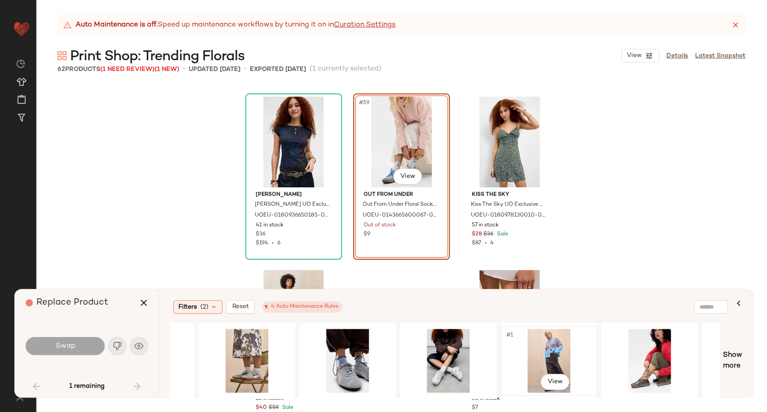
click at [556, 349] on div "#1 View" at bounding box center [548, 361] width 90 height 64
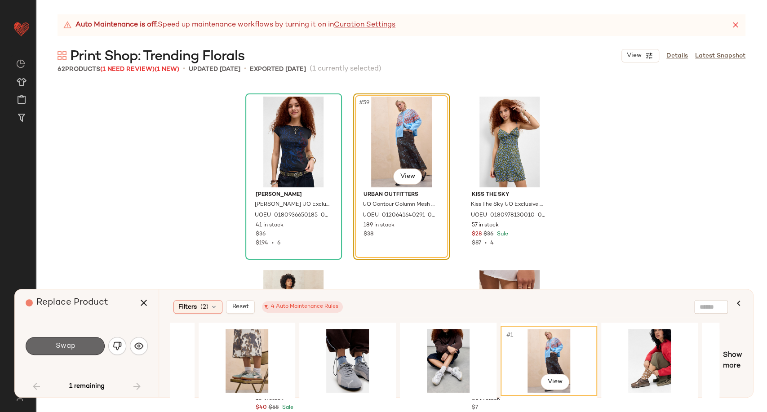
click at [91, 348] on button "Swap" at bounding box center [65, 346] width 79 height 18
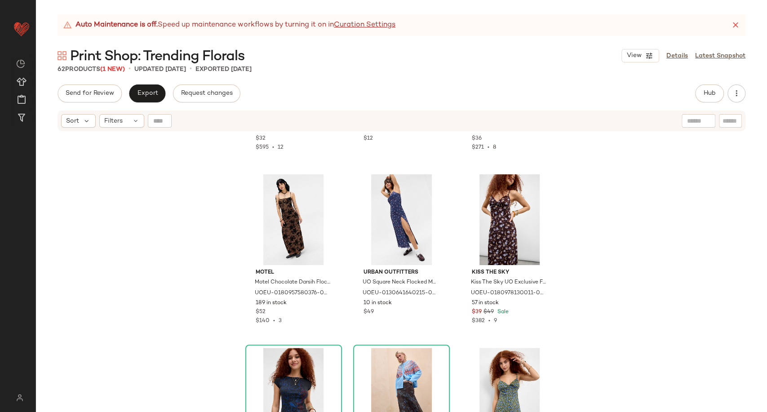
scroll to position [2791, 0]
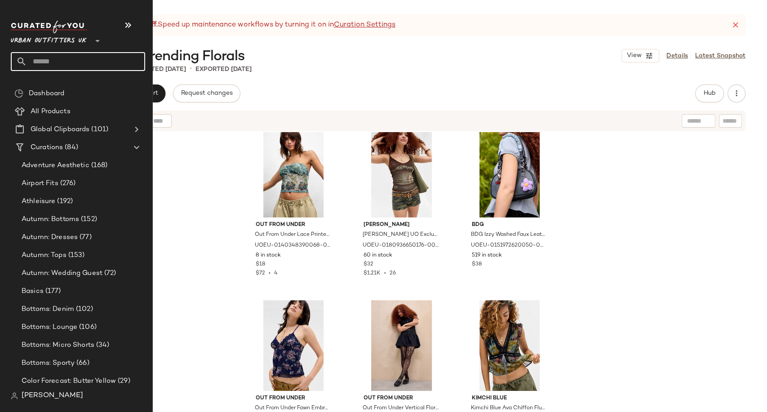
click at [52, 63] on input "text" at bounding box center [86, 61] width 118 height 19
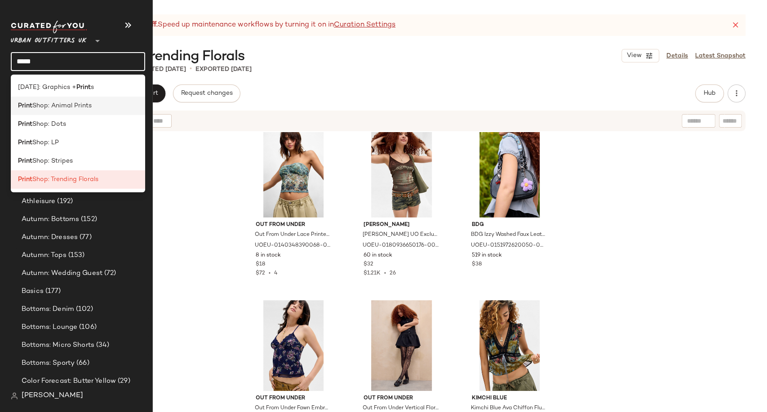
type input "*****"
click at [70, 107] on span "Shop: Animal Prints" at bounding box center [61, 105] width 59 height 9
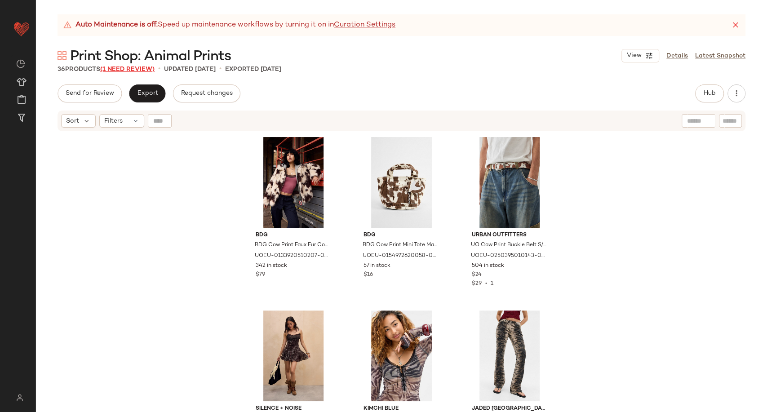
click at [121, 70] on span "(1 Need Review)" at bounding box center [127, 69] width 54 height 7
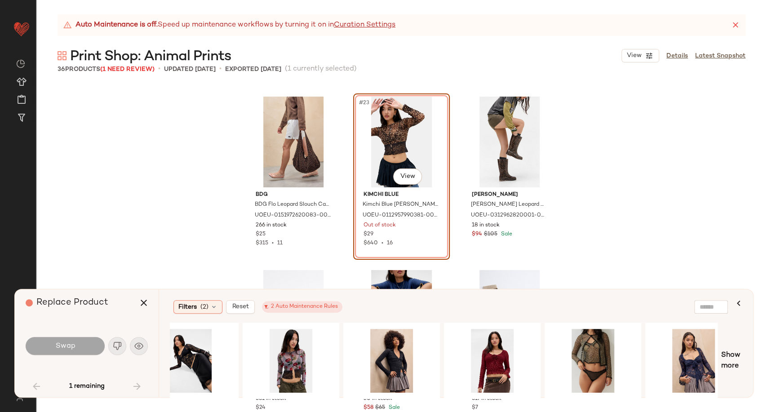
scroll to position [0, 454]
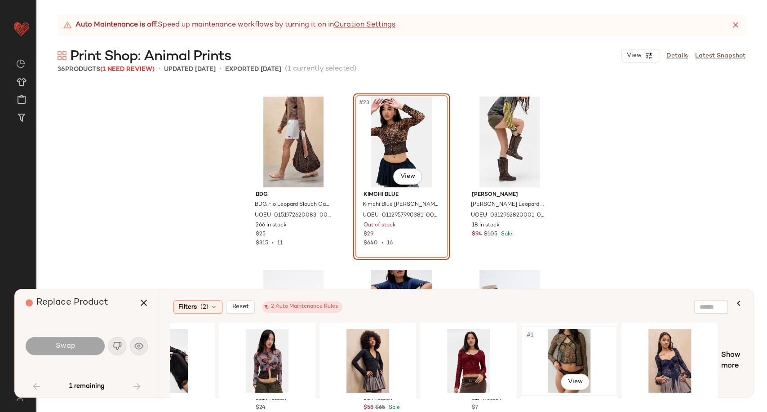
click at [579, 362] on div "#1 View" at bounding box center [569, 361] width 90 height 64
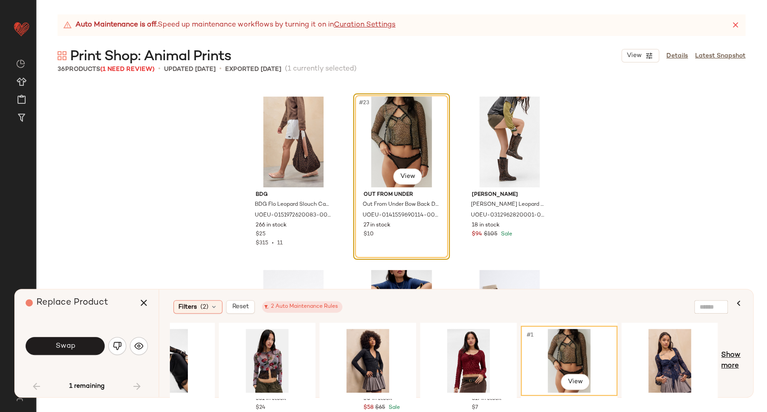
click at [730, 363] on span "Show more" at bounding box center [731, 361] width 21 height 22
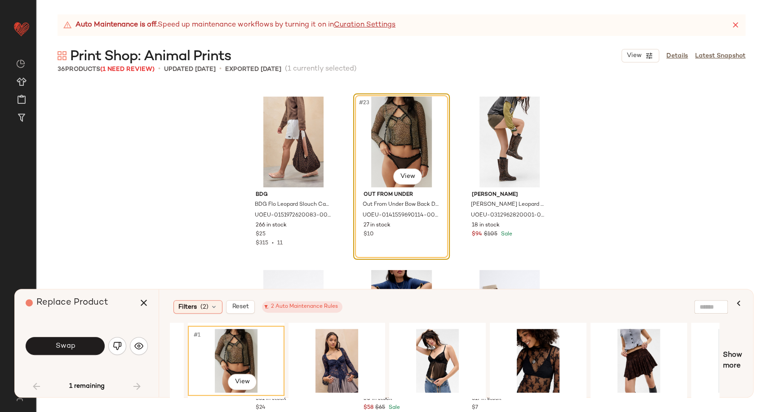
scroll to position [0, 773]
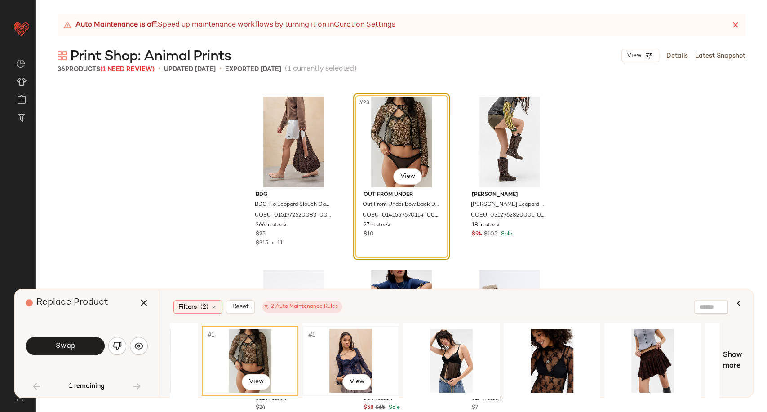
click at [364, 358] on div "#1 View" at bounding box center [350, 361] width 90 height 64
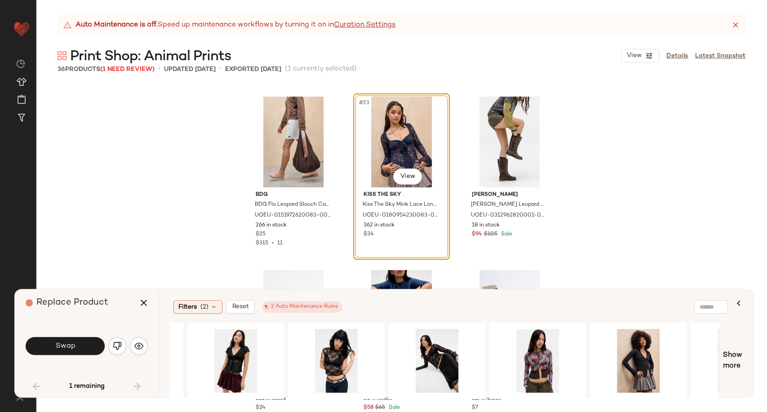
scroll to position [0, 142]
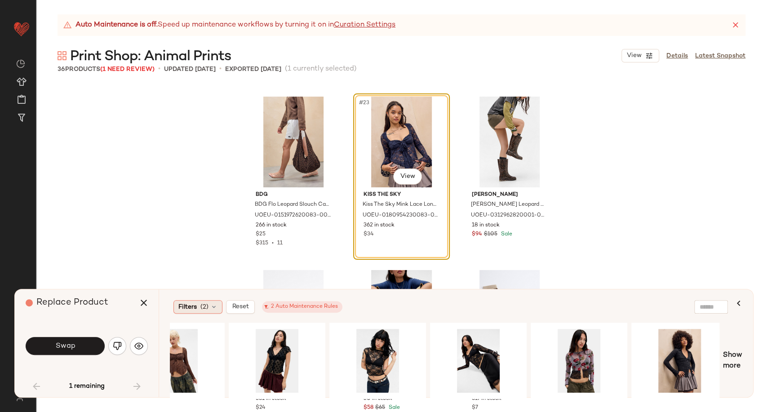
click at [216, 306] on icon at bounding box center [213, 306] width 7 height 7
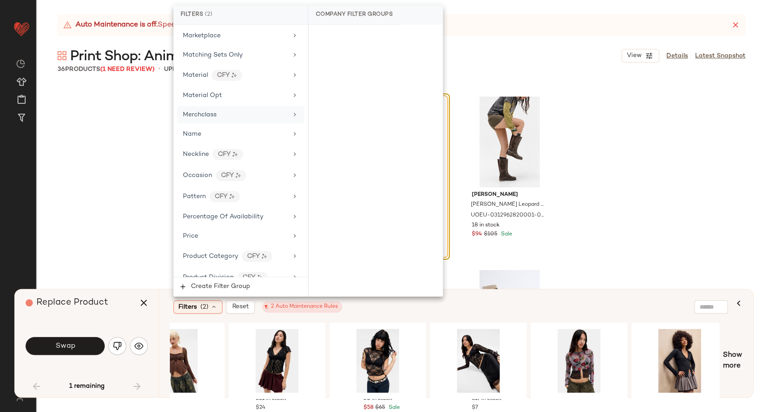
scroll to position [499, 0]
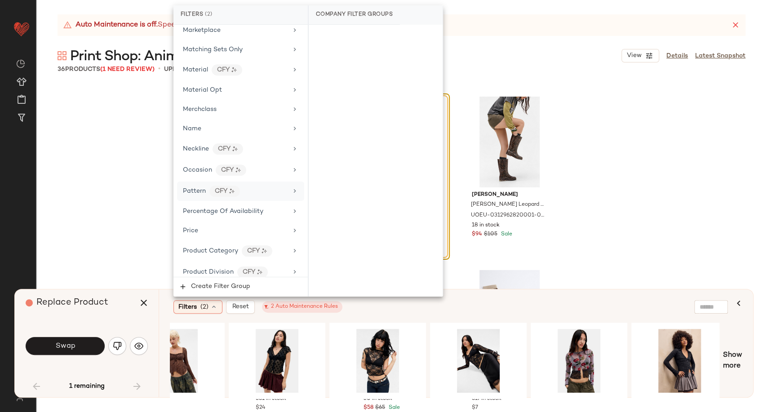
click at [265, 186] on div "Pattern CFY" at bounding box center [235, 190] width 105 height 11
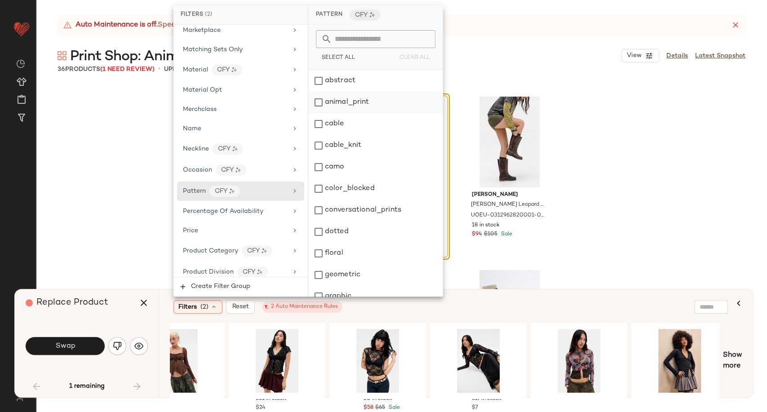
click at [336, 102] on div "animal_print" at bounding box center [376, 103] width 134 height 22
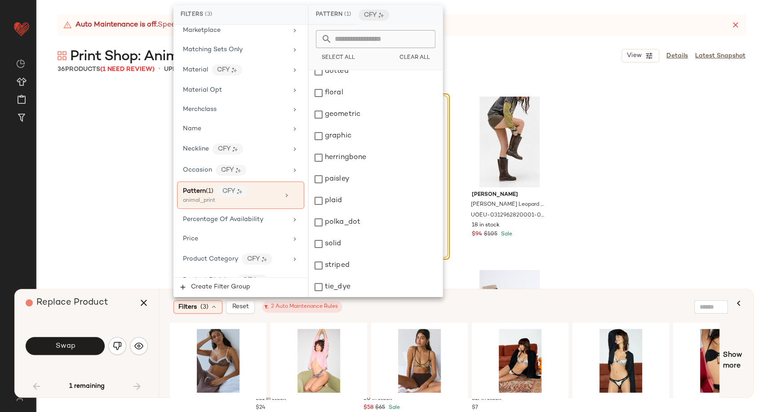
scroll to position [161, 0]
click at [472, 298] on div "Filters (3) Reset 2 Auto Maintenance Rules" at bounding box center [450, 306] width 561 height 21
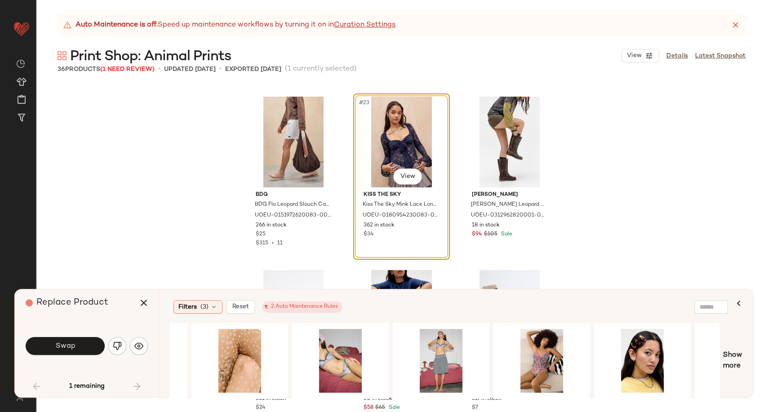
scroll to position [0, 600]
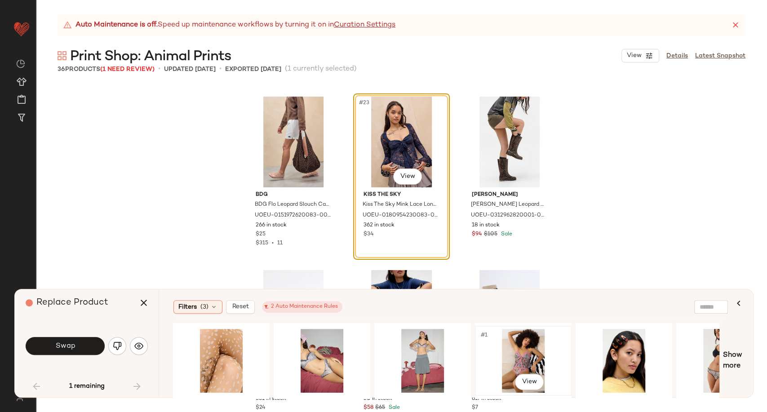
click at [522, 360] on div "#1 View" at bounding box center [523, 361] width 90 height 64
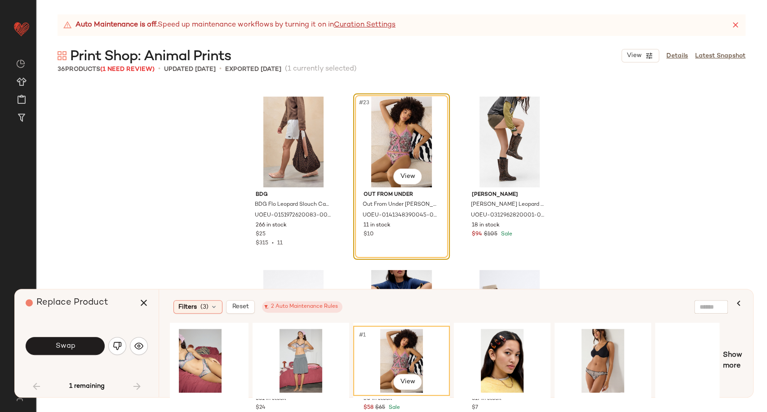
scroll to position [0, 754]
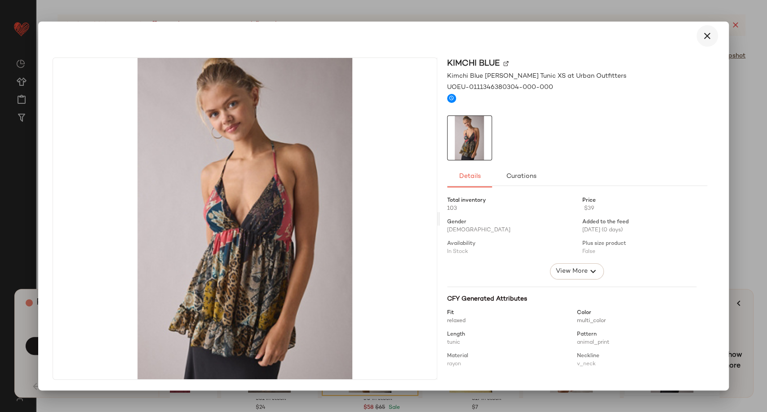
click at [704, 40] on icon "button" at bounding box center [707, 36] width 11 height 11
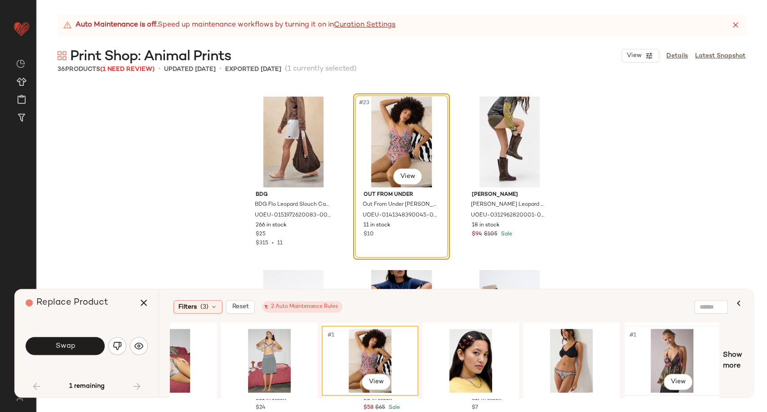
click at [684, 356] on div "#1 View" at bounding box center [672, 361] width 90 height 64
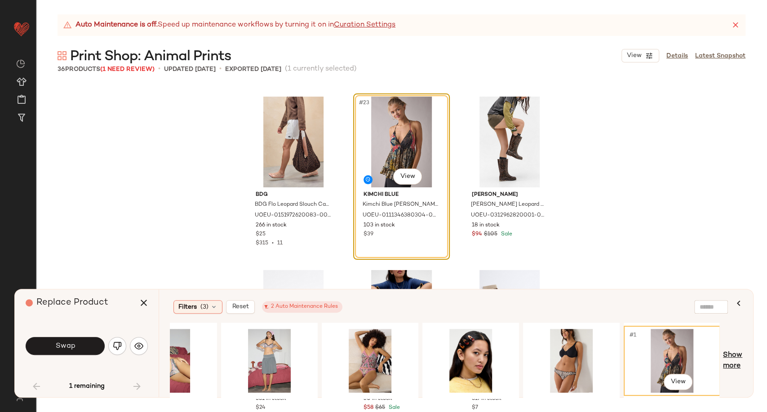
click at [736, 357] on span "Show more" at bounding box center [732, 361] width 19 height 22
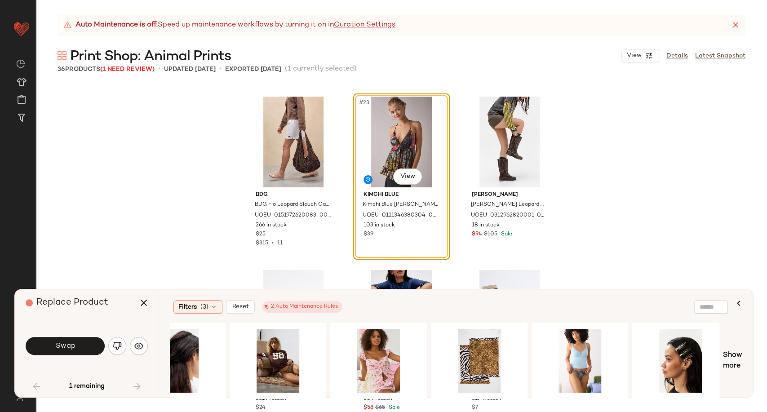
scroll to position [0, 1357]
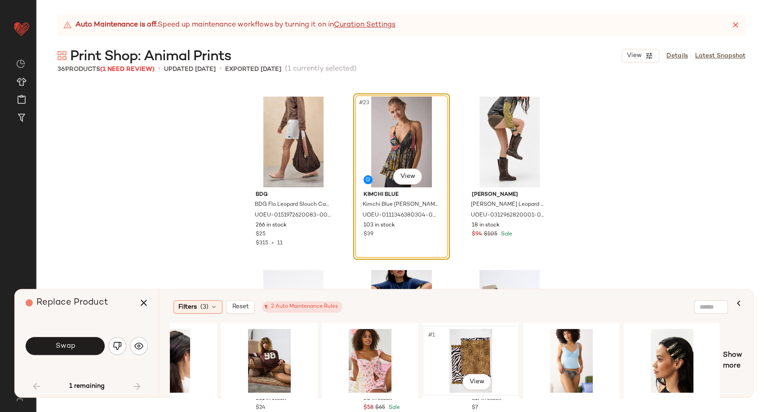
click at [477, 349] on div "#1 View" at bounding box center [470, 361] width 90 height 64
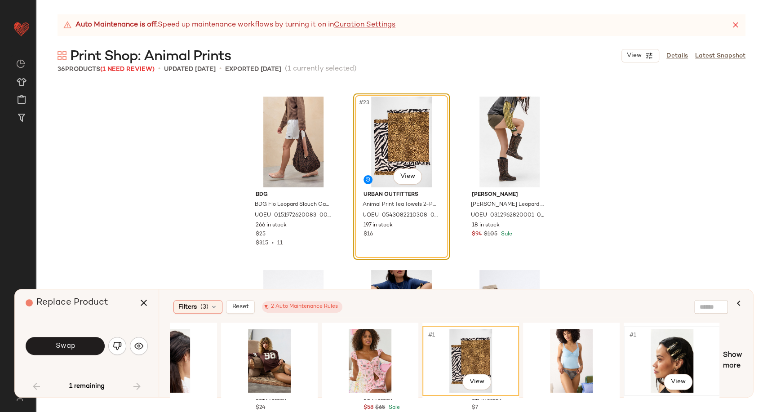
click at [668, 361] on div "#1 View" at bounding box center [672, 361] width 90 height 64
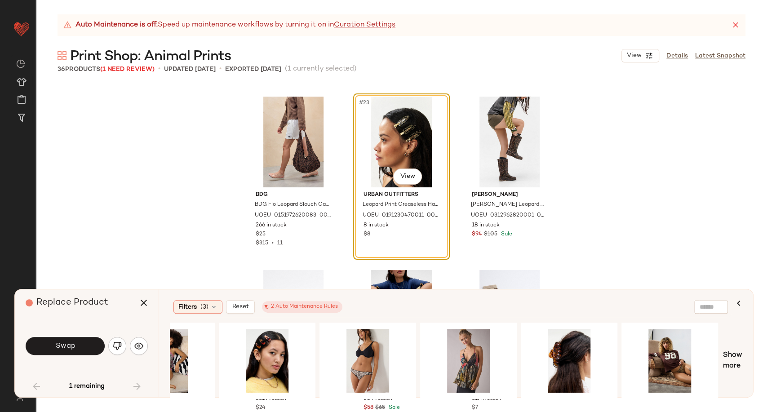
scroll to position [0, 873]
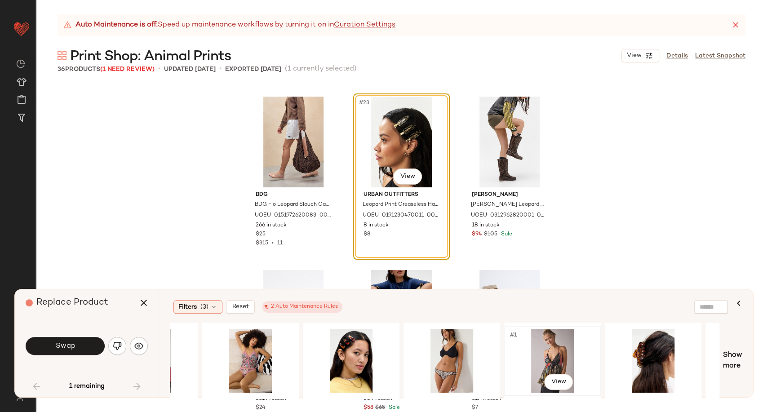
click at [566, 356] on div "#1 View" at bounding box center [552, 361] width 90 height 64
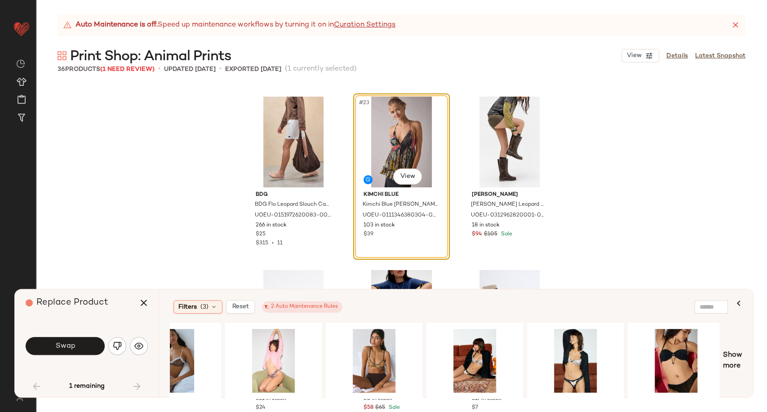
scroll to position [0, 0]
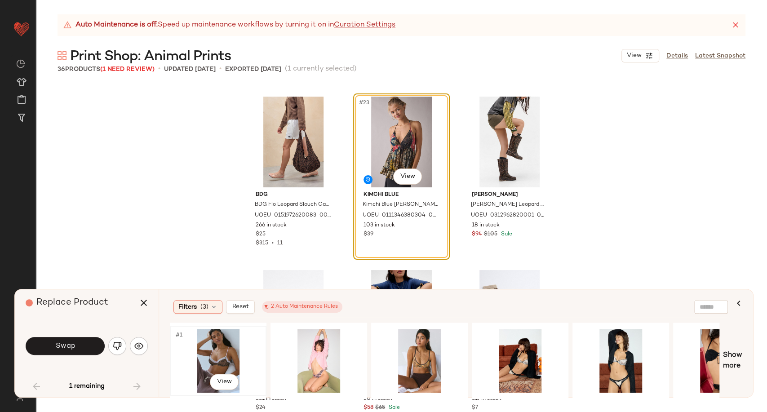
click at [218, 353] on div "#1 View" at bounding box center [218, 361] width 90 height 64
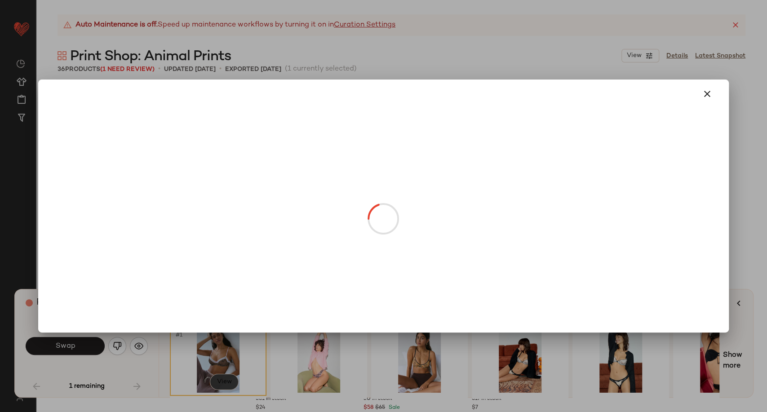
click at [221, 382] on body "Urban Outfitters UK ** Dashboard All Products Global Clipboards (101) Curations…" at bounding box center [383, 206] width 767 height 412
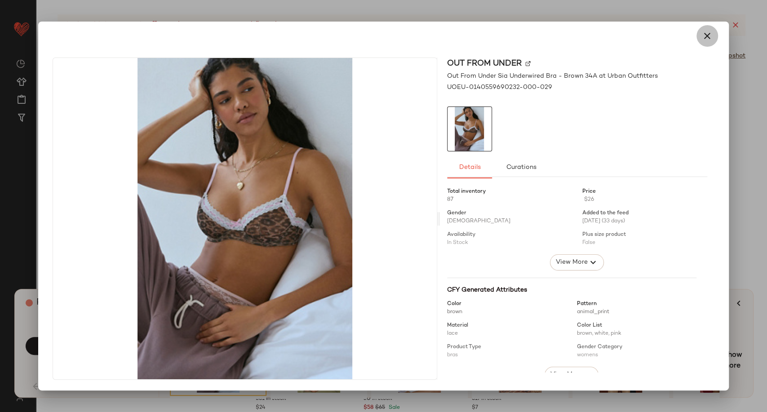
click at [702, 31] on icon "button" at bounding box center [707, 36] width 11 height 11
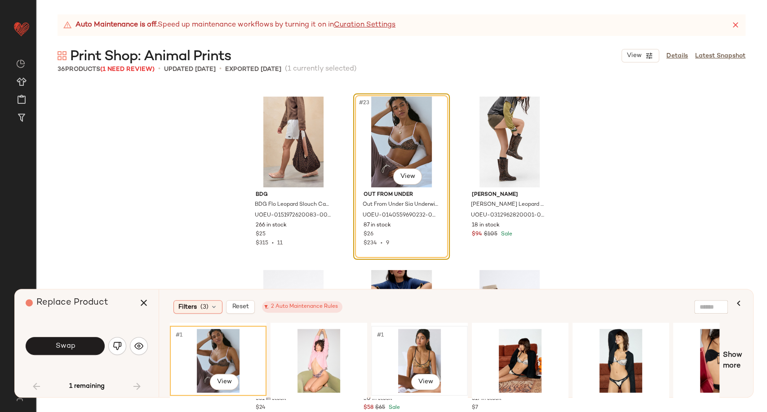
click at [415, 342] on div "#1 View" at bounding box center [419, 361] width 90 height 64
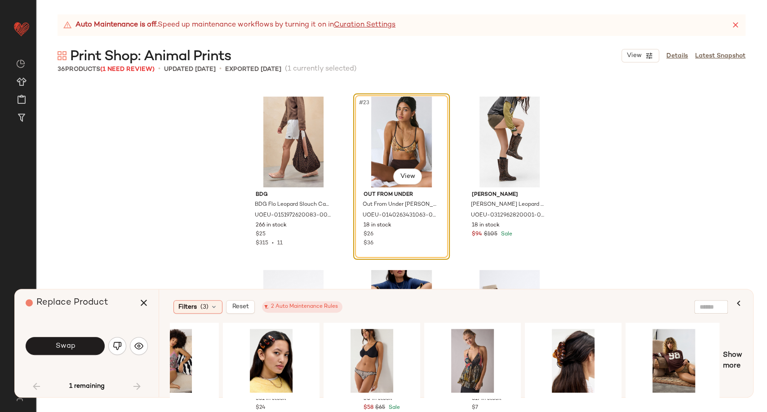
scroll to position [0, 959]
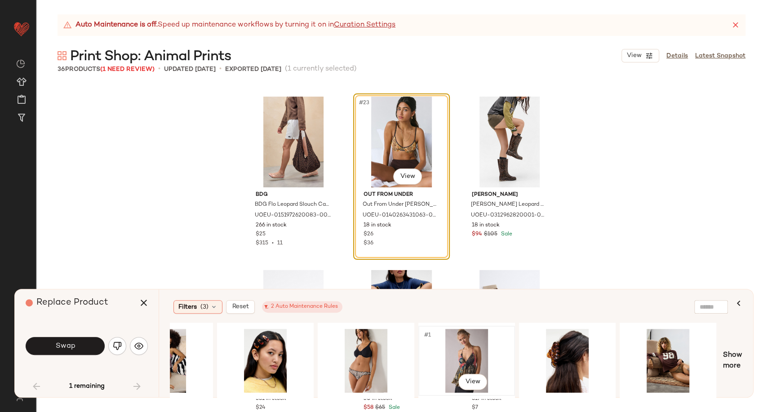
click at [476, 354] on div "#1 View" at bounding box center [466, 361] width 90 height 64
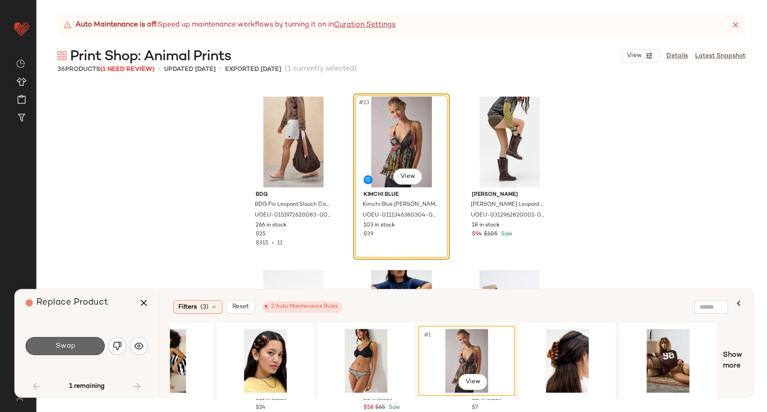
click at [70, 345] on span "Swap" at bounding box center [65, 346] width 20 height 9
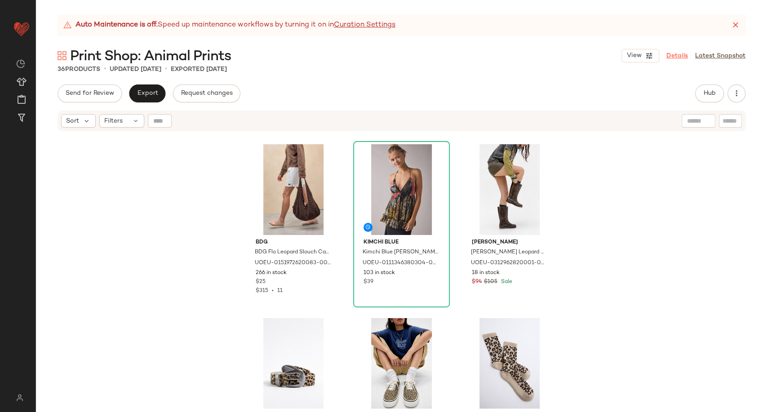
click at [678, 55] on link "Details" at bounding box center [677, 55] width 22 height 9
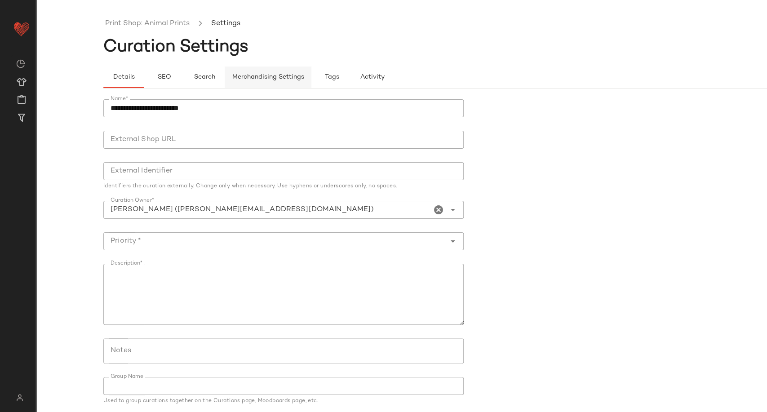
click at [279, 72] on button "Merchandising Settings" at bounding box center [268, 77] width 87 height 22
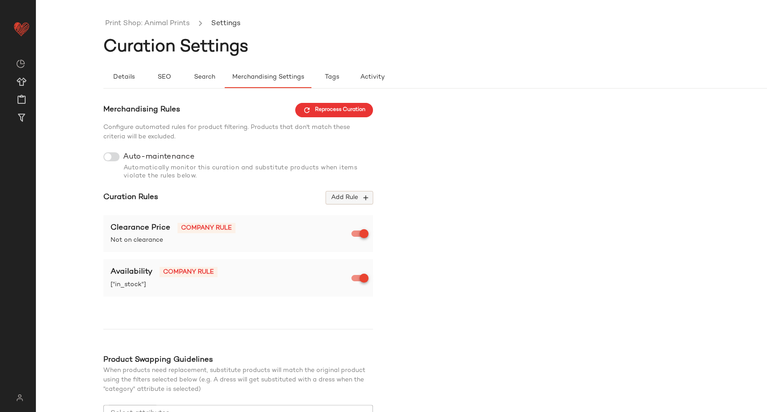
click at [351, 199] on span "Add Rule" at bounding box center [349, 198] width 37 height 8
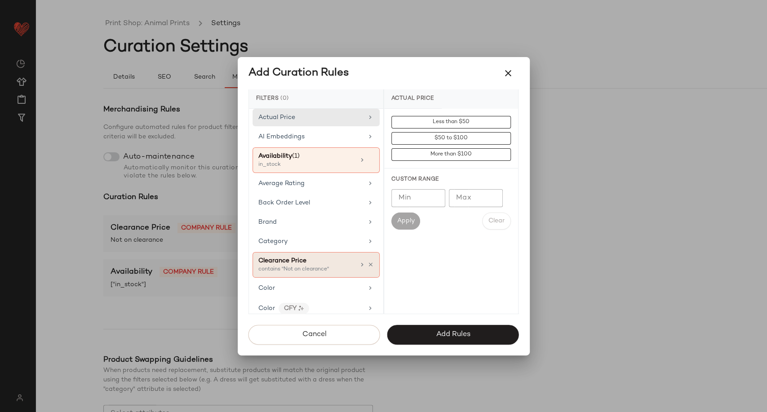
scroll to position [50, 0]
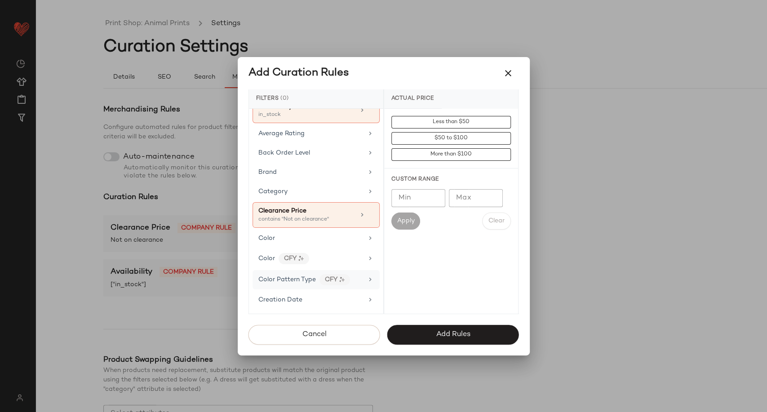
click at [304, 277] on span "Color Pattern Type" at bounding box center [286, 279] width 57 height 7
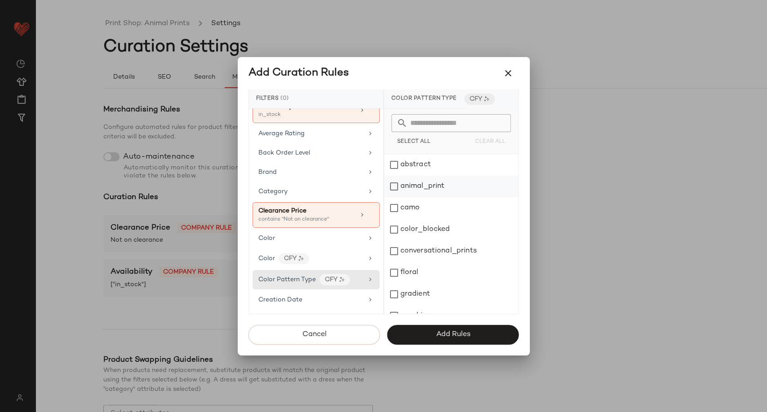
click at [406, 188] on div "animal_print" at bounding box center [451, 187] width 134 height 22
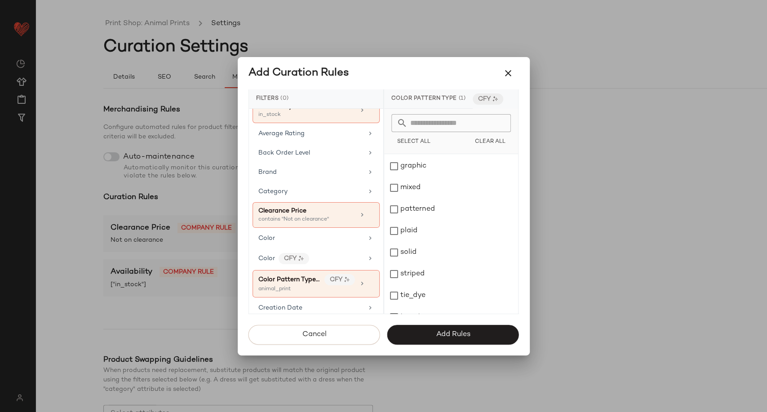
scroll to position [163, 0]
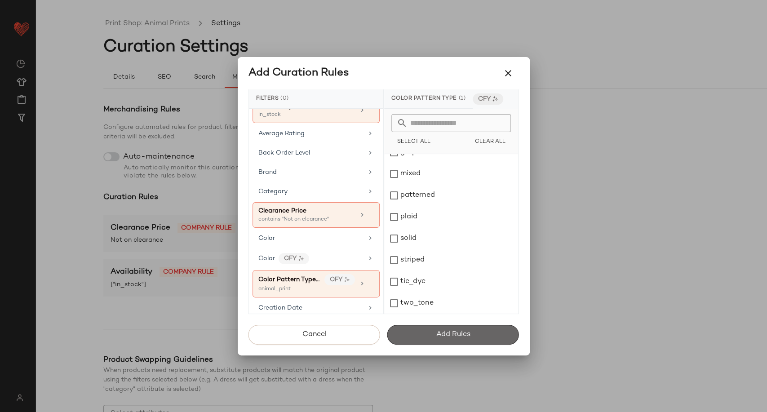
click at [448, 336] on span "Add Rules" at bounding box center [452, 334] width 35 height 9
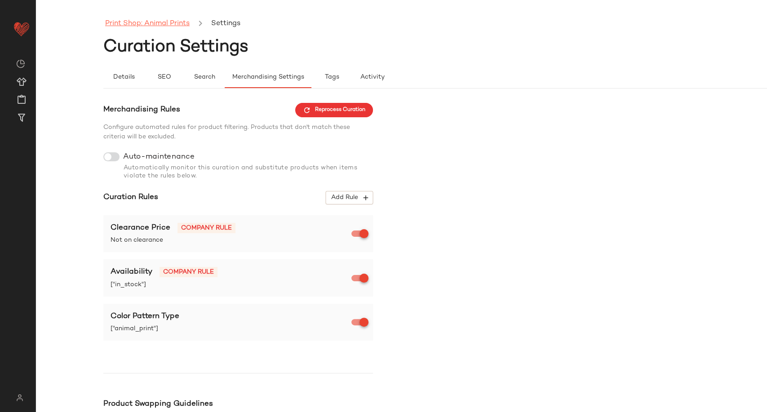
click at [137, 21] on link "Print Shop: Animal Prints" at bounding box center [147, 24] width 84 height 12
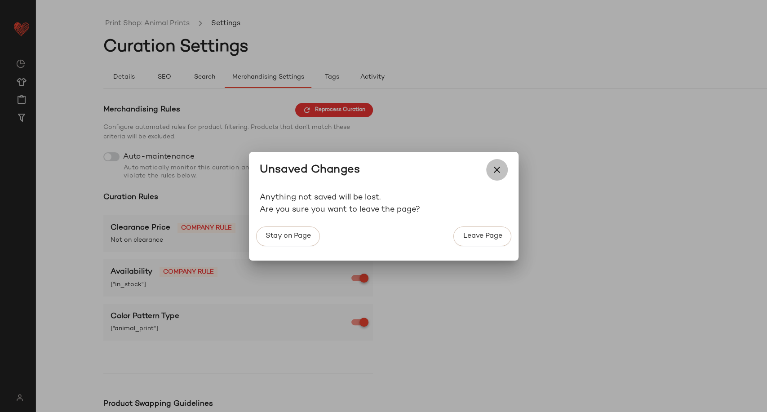
click at [497, 175] on icon "button" at bounding box center [496, 169] width 11 height 11
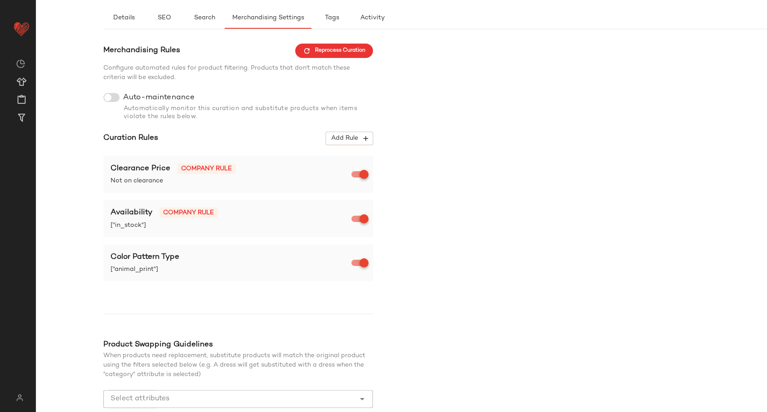
scroll to position [112, 0]
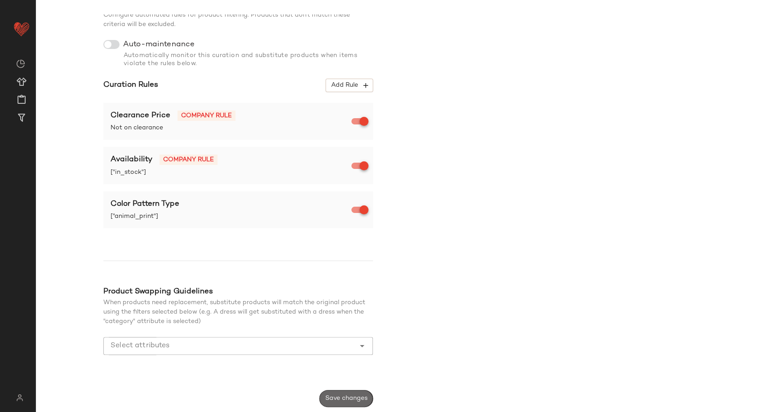
click at [346, 398] on span "Save changes" at bounding box center [346, 398] width 43 height 7
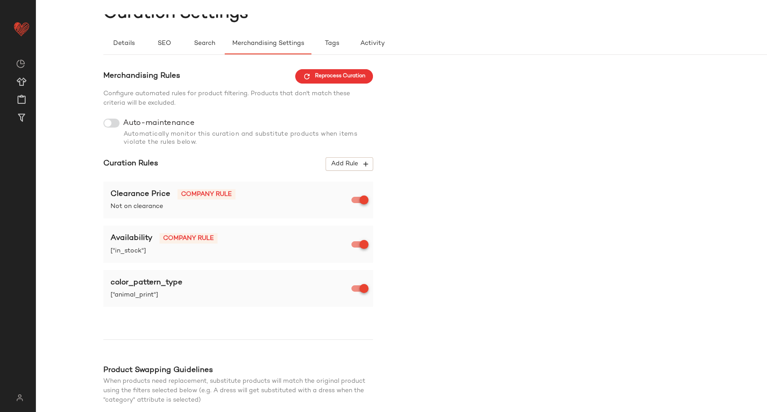
scroll to position [0, 0]
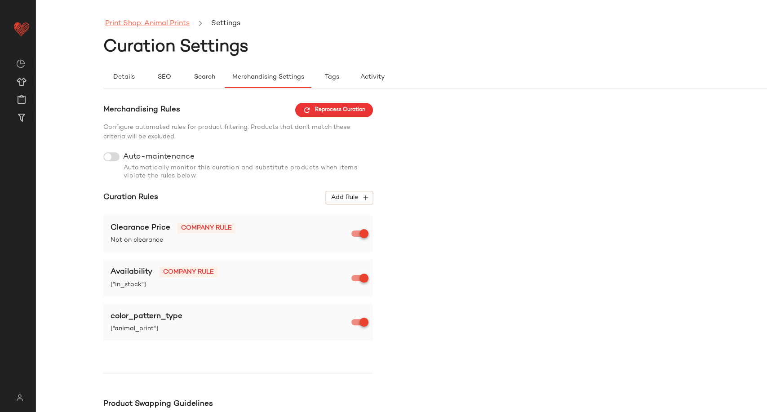
click at [151, 24] on link "Print Shop: Animal Prints" at bounding box center [147, 24] width 84 height 12
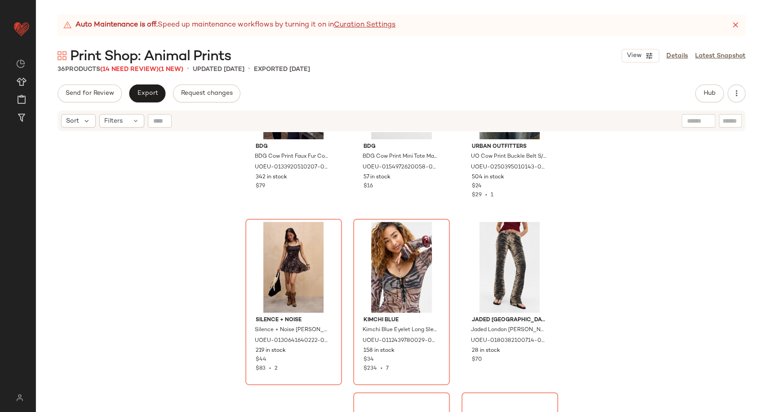
scroll to position [150, 0]
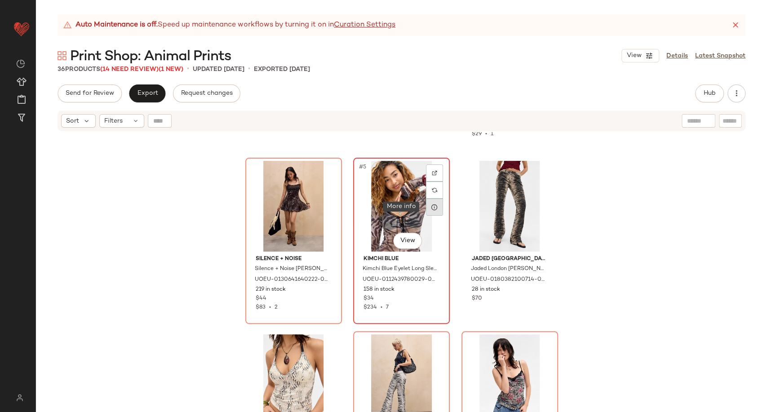
click at [426, 209] on div at bounding box center [434, 207] width 17 height 17
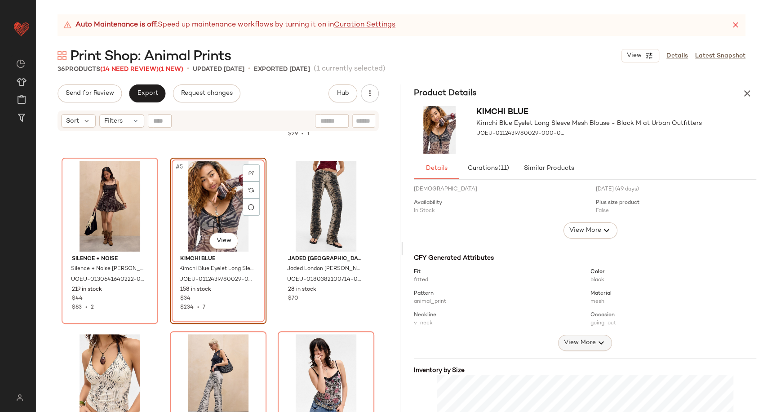
scroll to position [50, 0]
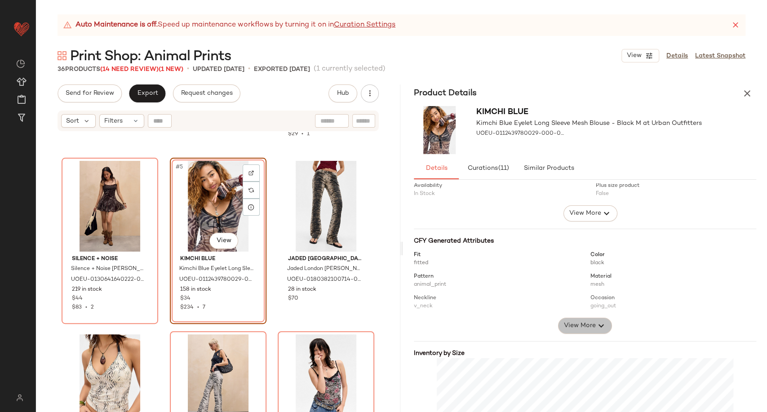
click at [580, 330] on span "View More" at bounding box center [579, 325] width 32 height 11
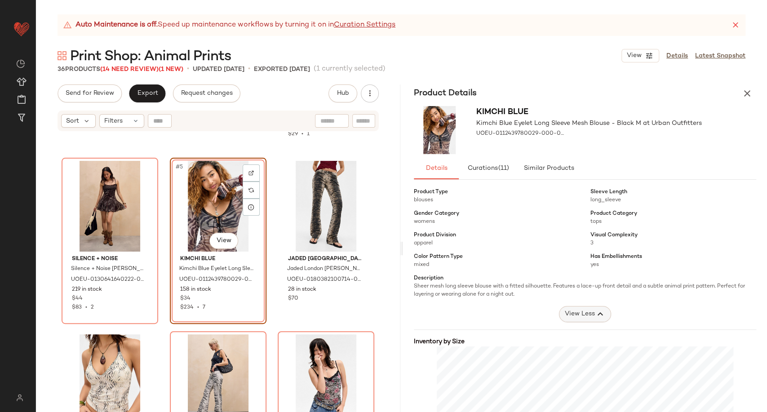
scroll to position [199, 0]
click at [750, 94] on icon "button" at bounding box center [747, 93] width 11 height 11
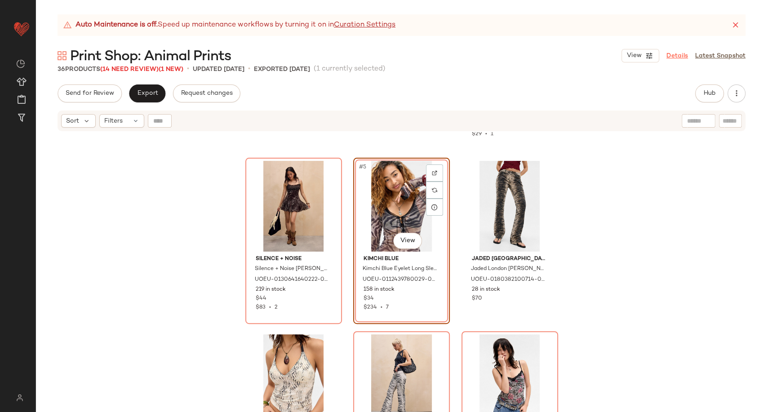
click at [682, 57] on link "Details" at bounding box center [677, 55] width 22 height 9
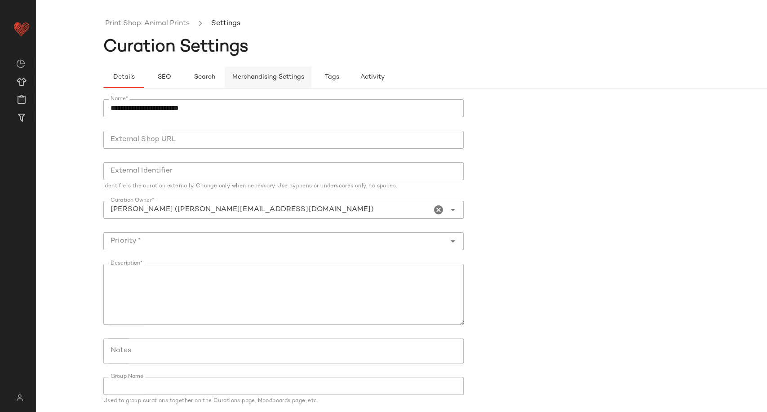
click at [261, 80] on span "Merchandising Settings" at bounding box center [268, 77] width 72 height 7
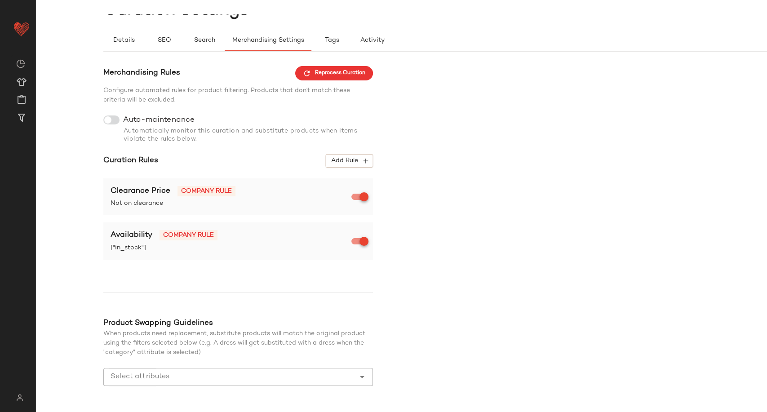
scroll to position [68, 0]
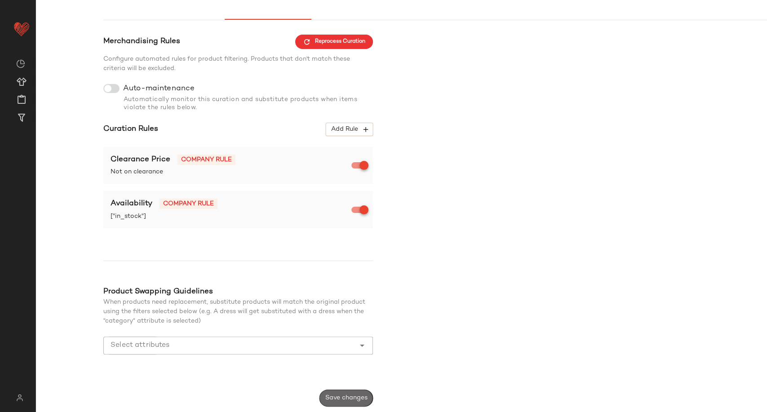
click at [353, 403] on button "Save changes" at bounding box center [345, 397] width 53 height 17
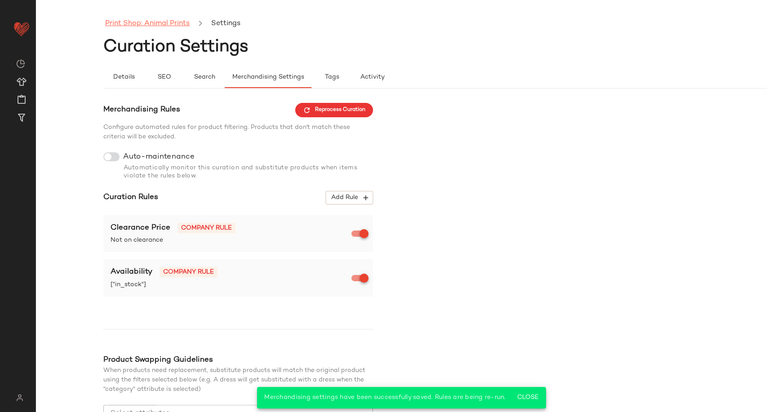
click at [161, 24] on link "Print Shop: Animal Prints" at bounding box center [147, 24] width 84 height 12
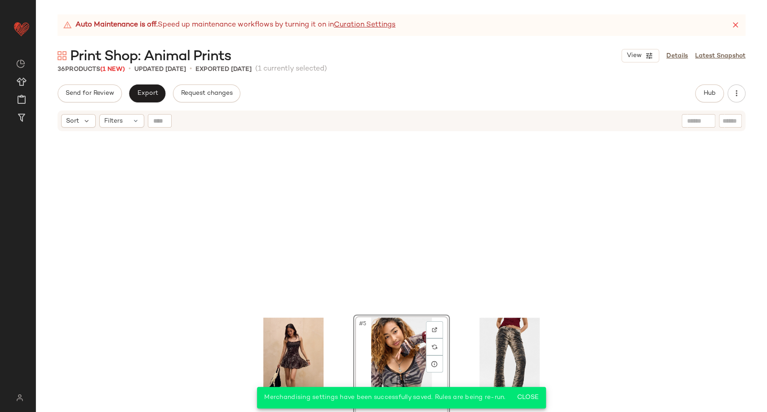
scroll to position [180, 0]
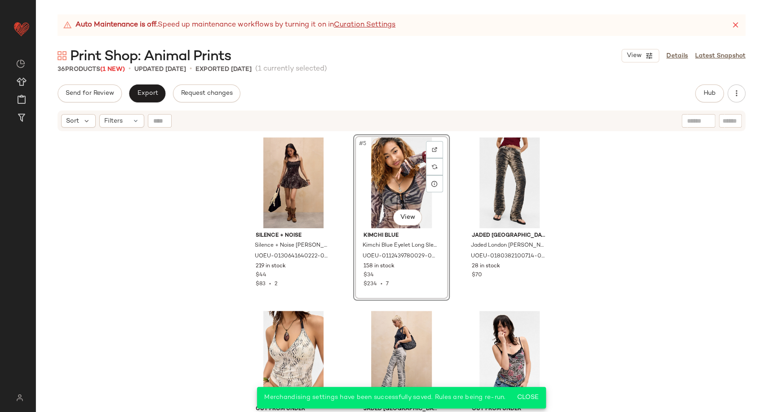
click at [201, 256] on div "Silence + Noise Silence + Noise Tara Abstract Animal Slip Mini Dress - Brown XS…" at bounding box center [401, 283] width 731 height 302
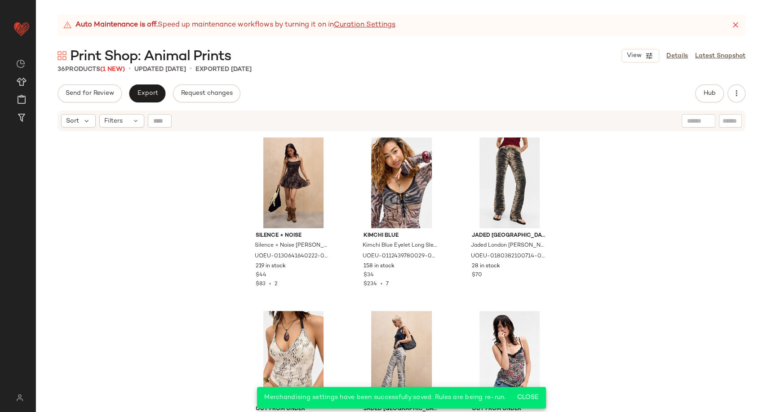
scroll to position [0, 0]
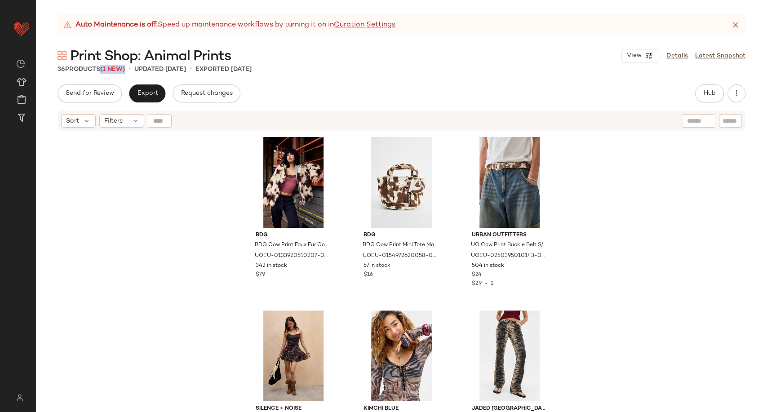
drag, startPoint x: 106, startPoint y: 70, endPoint x: 130, endPoint y: 69, distance: 23.8
click at [130, 69] on div "36 Products (1 New) • updated Oct 2nd • Exported Sep 26th" at bounding box center [401, 69] width 731 height 9
click at [191, 177] on div "BDG BDG Cow Print Faux Fur Coat Jacket S at Urban Outfitters UOEU-0133920510207…" at bounding box center [401, 283] width 731 height 302
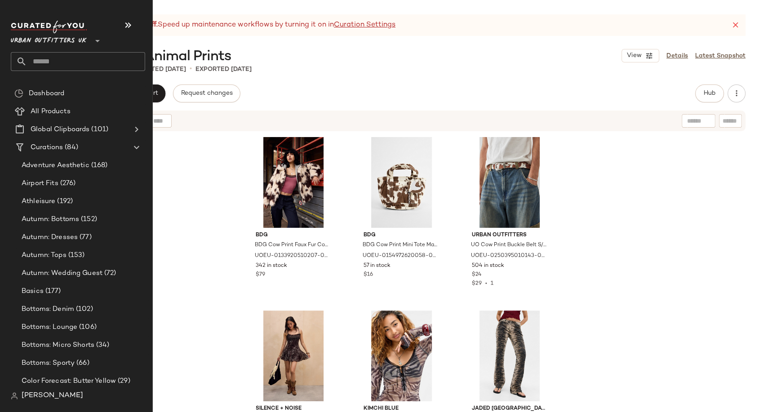
click at [64, 67] on input "text" at bounding box center [86, 61] width 118 height 19
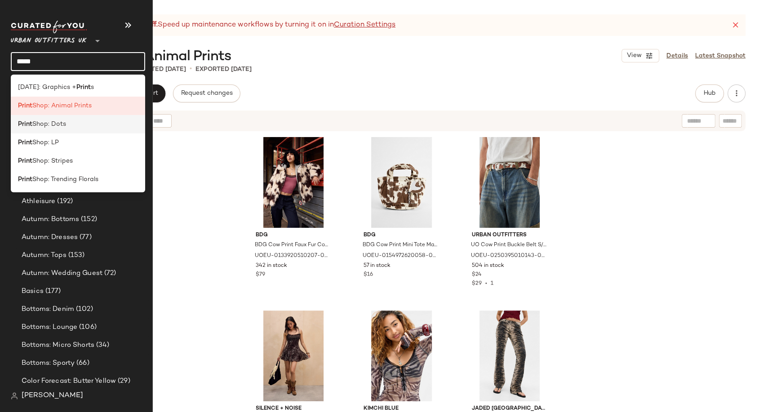
type input "*****"
click at [69, 125] on div "Print Shop: Dots" at bounding box center [78, 123] width 120 height 9
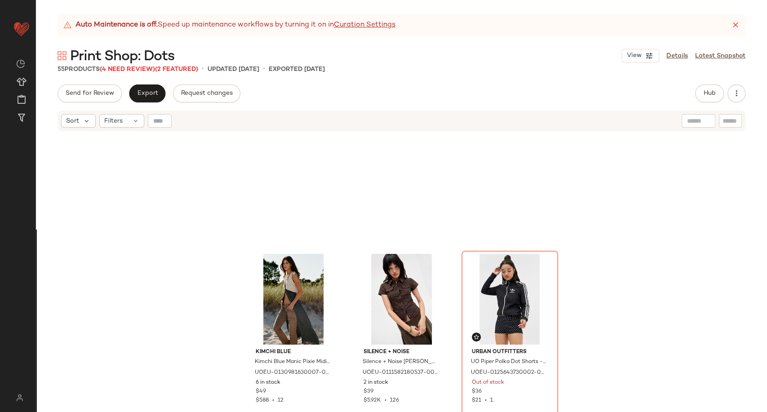
scroll to position [50, 0]
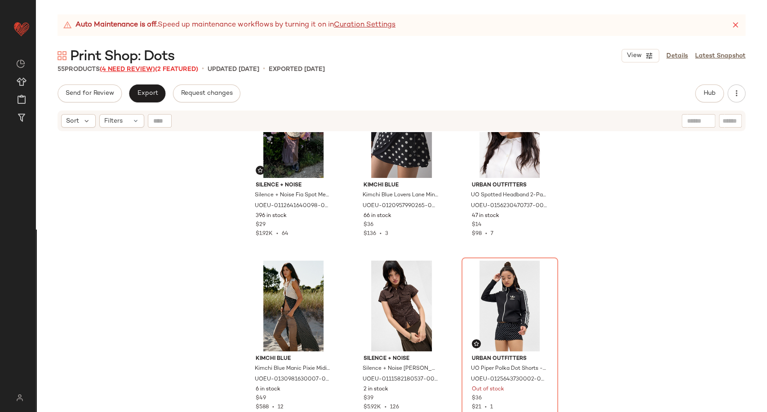
click at [137, 66] on span "(4 Need Review)" at bounding box center [127, 69] width 55 height 7
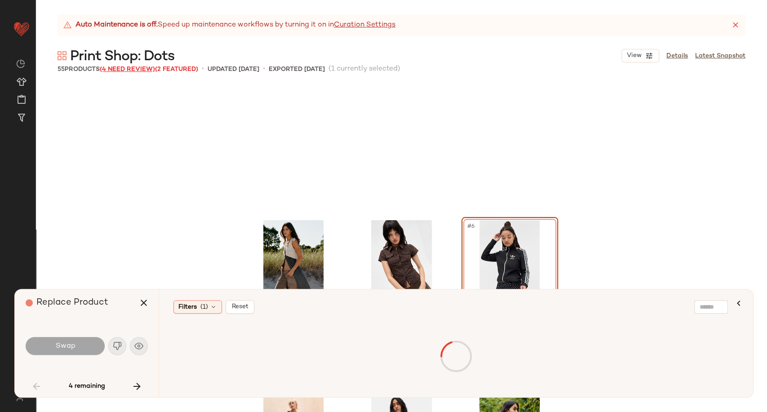
scroll to position [180, 0]
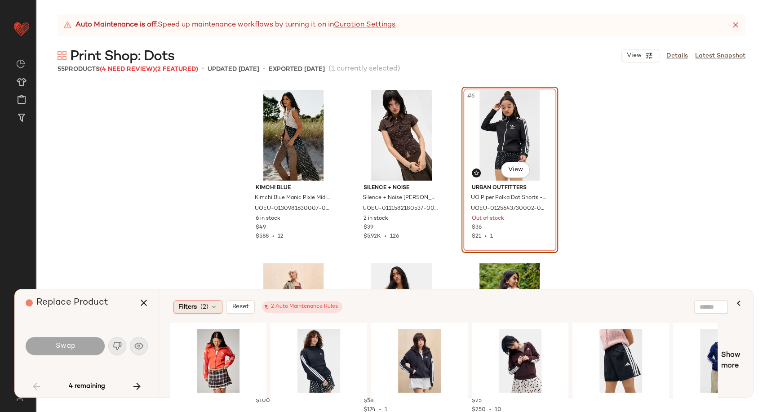
click at [216, 307] on icon at bounding box center [213, 306] width 7 height 7
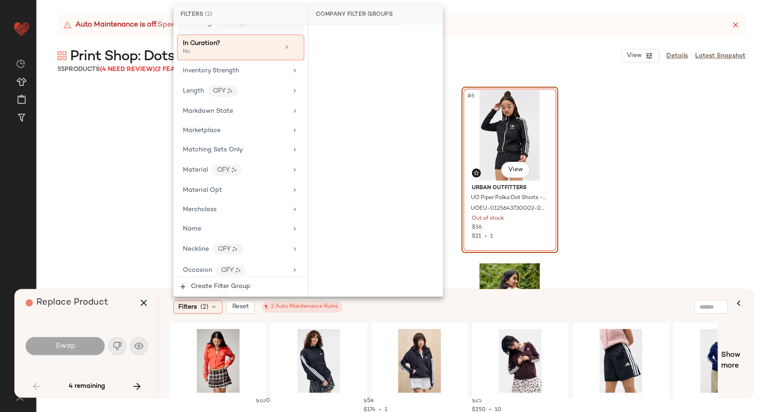
scroll to position [499, 0]
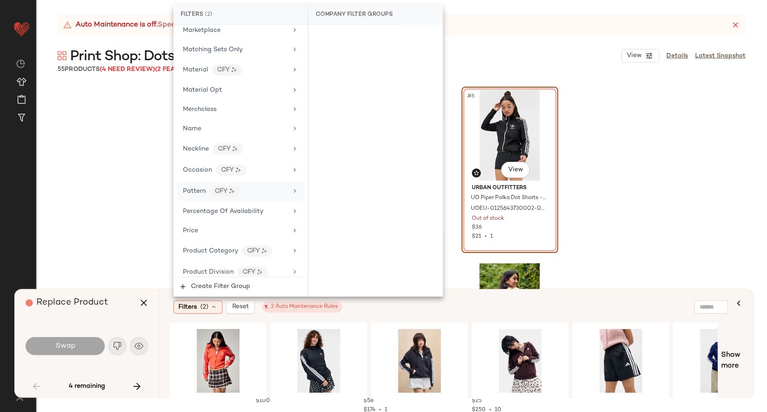
click at [256, 194] on div "Pattern CFY" at bounding box center [240, 190] width 127 height 19
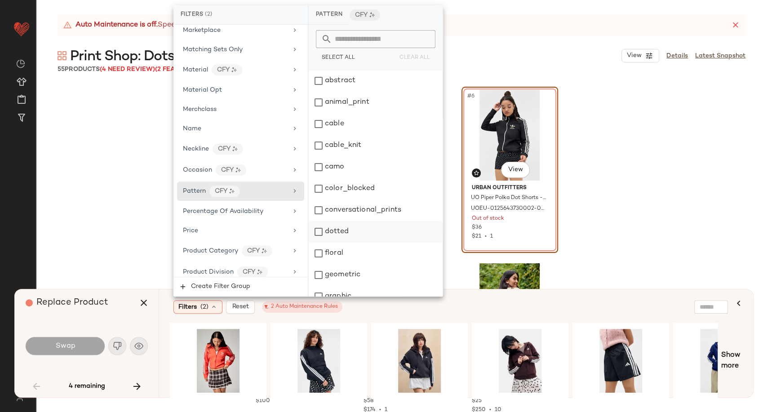
click at [344, 226] on div "dotted" at bounding box center [376, 232] width 134 height 22
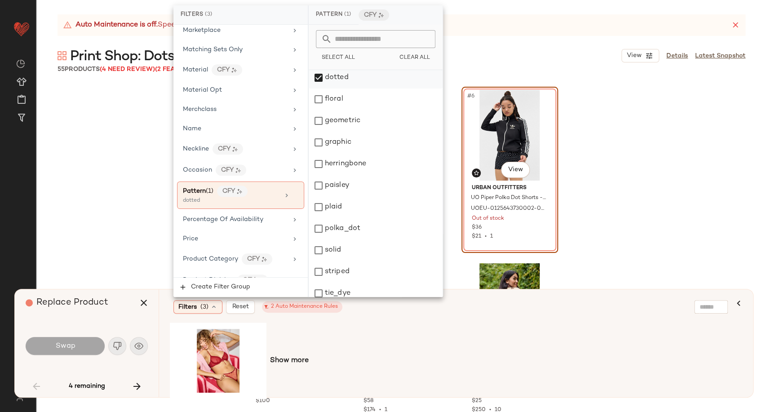
scroll to position [161, 0]
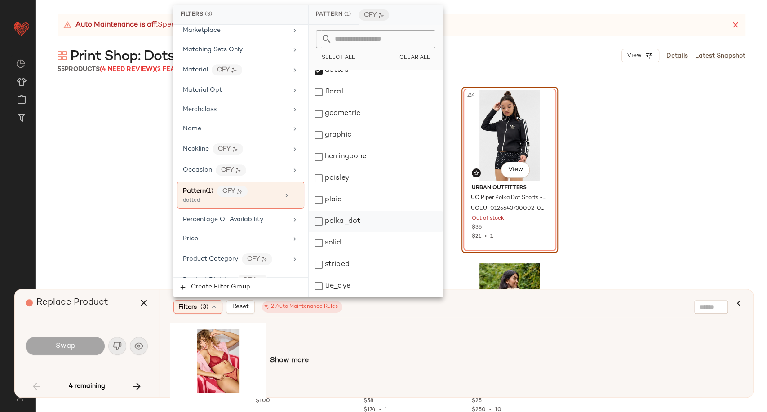
click at [348, 222] on div "polka_dot" at bounding box center [376, 222] width 134 height 22
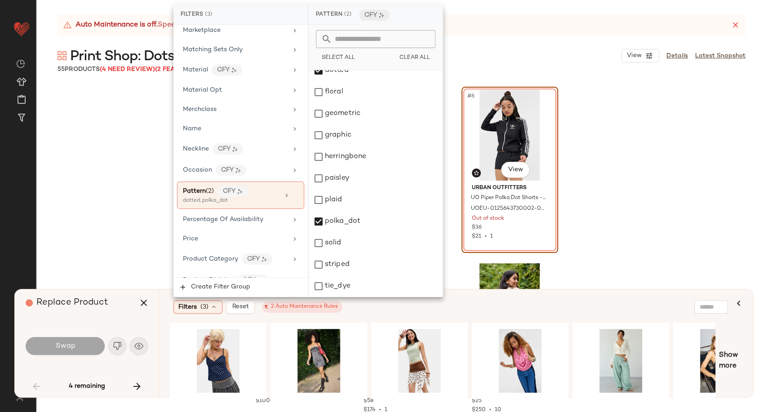
click at [357, 312] on div "Filters (3) Reset 2 Auto Maintenance Rules" at bounding box center [412, 306] width 478 height 13
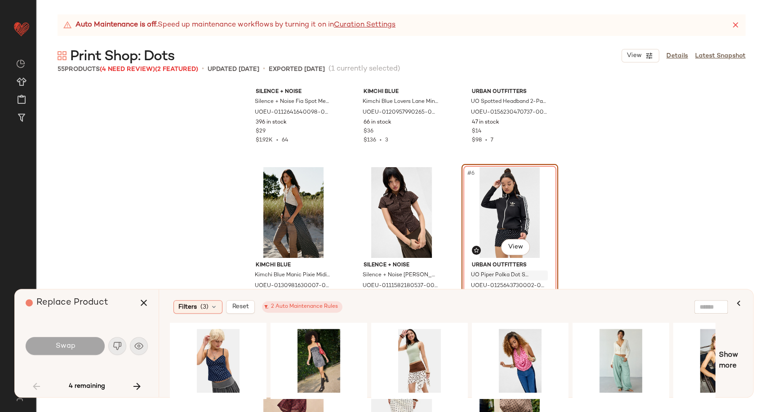
scroll to position [100, 0]
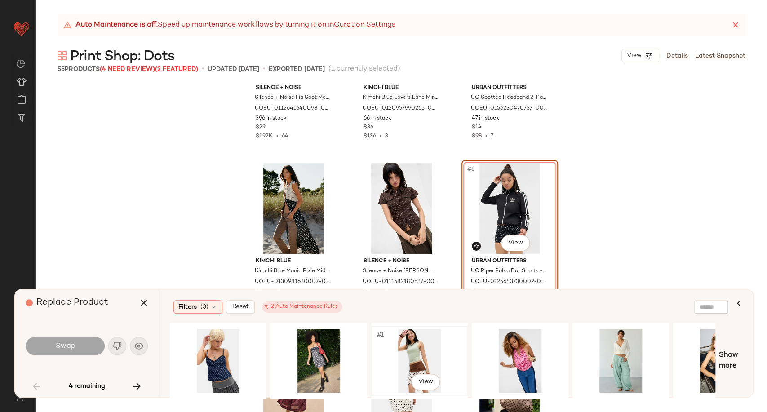
click at [410, 359] on div "#1 View" at bounding box center [419, 361] width 90 height 64
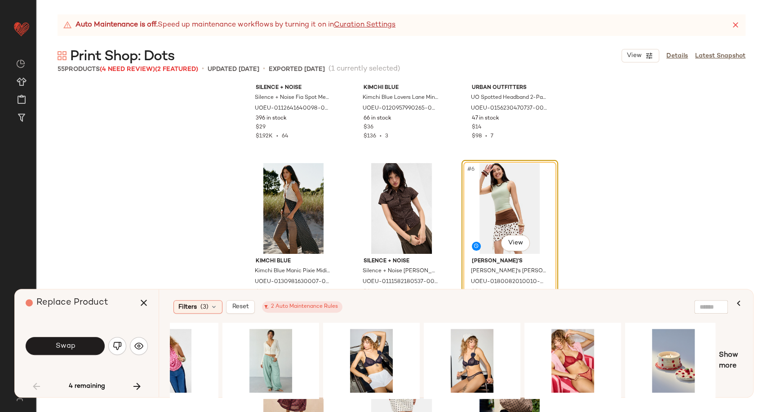
scroll to position [0, 356]
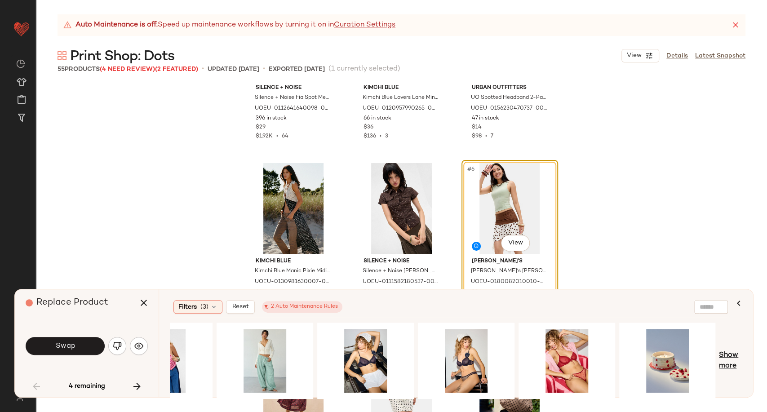
click at [729, 365] on span "Show more" at bounding box center [730, 361] width 23 height 22
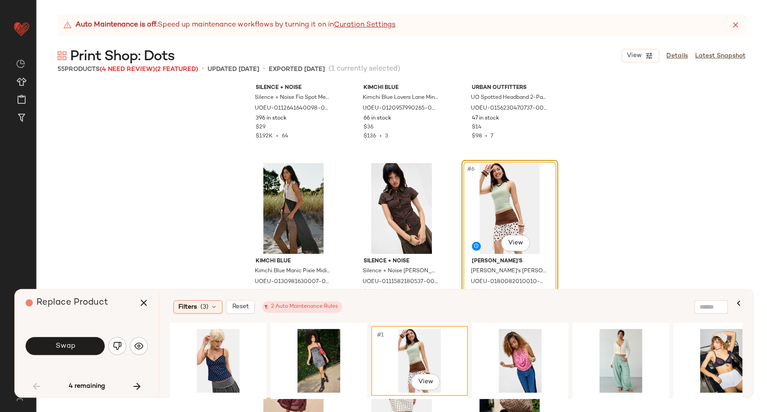
scroll to position [0, 0]
click at [434, 357] on div "#1 View" at bounding box center [419, 361] width 90 height 64
click at [75, 346] on button "Swap" at bounding box center [65, 346] width 79 height 18
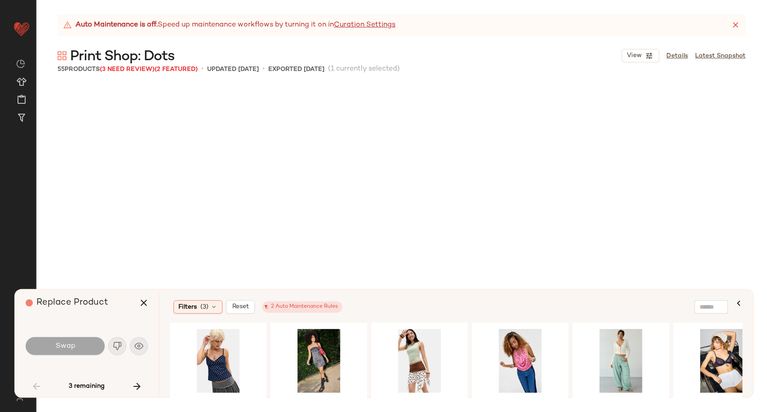
scroll to position [866, 0]
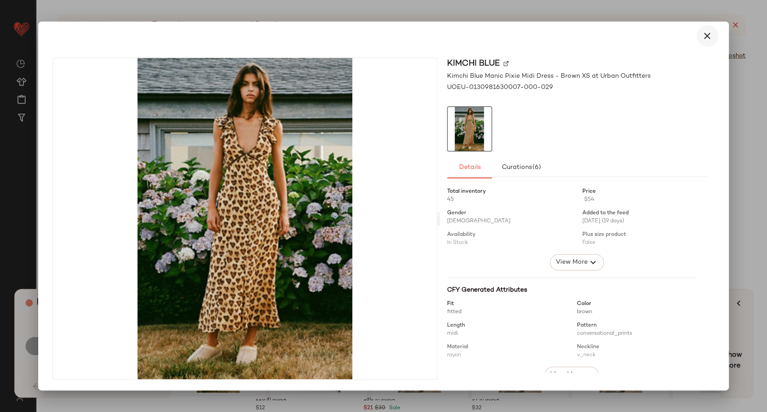
click at [704, 39] on icon "button" at bounding box center [707, 36] width 11 height 11
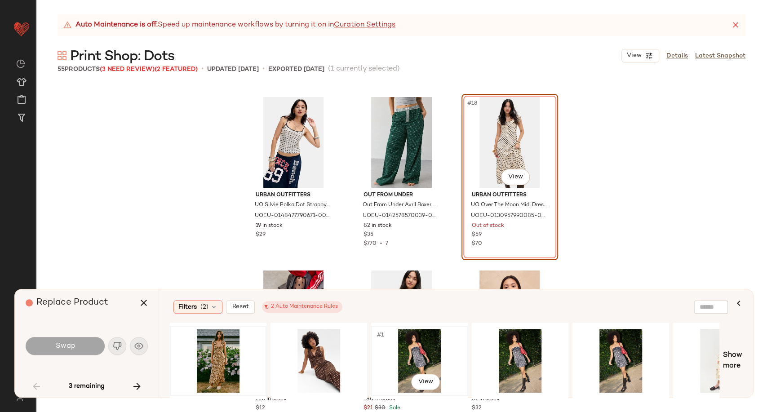
click at [416, 358] on div "#1 View" at bounding box center [419, 361] width 90 height 64
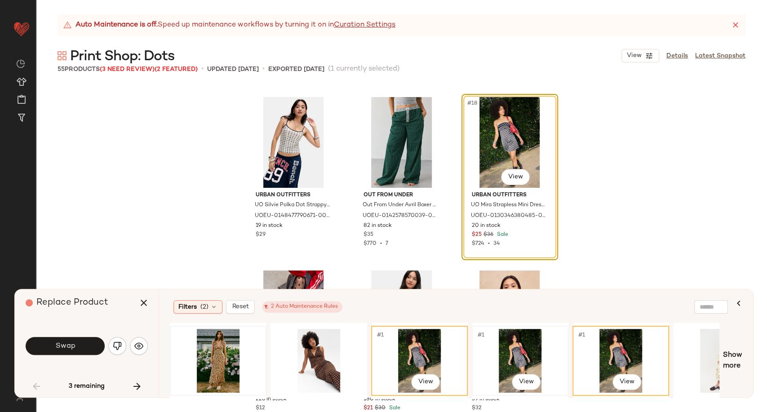
click at [503, 354] on div "#1 View" at bounding box center [520, 361] width 90 height 64
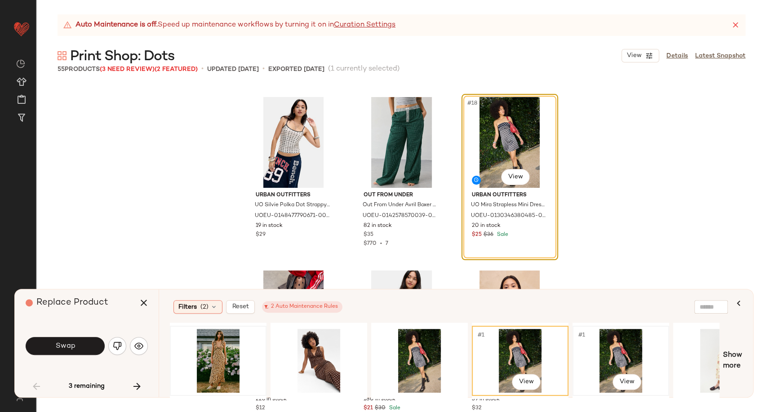
click at [614, 355] on div "#1 View" at bounding box center [620, 361] width 90 height 64
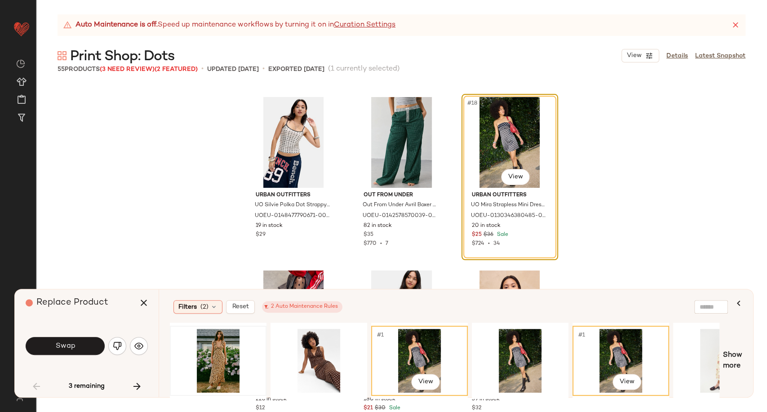
click at [441, 357] on div "#1 View" at bounding box center [419, 361] width 90 height 64
click at [606, 357] on div "#1 View" at bounding box center [620, 361] width 90 height 64
drag, startPoint x: 393, startPoint y: 393, endPoint x: 466, endPoint y: 392, distance: 72.3
click at [466, 392] on div "#1 View" at bounding box center [419, 360] width 97 height 76
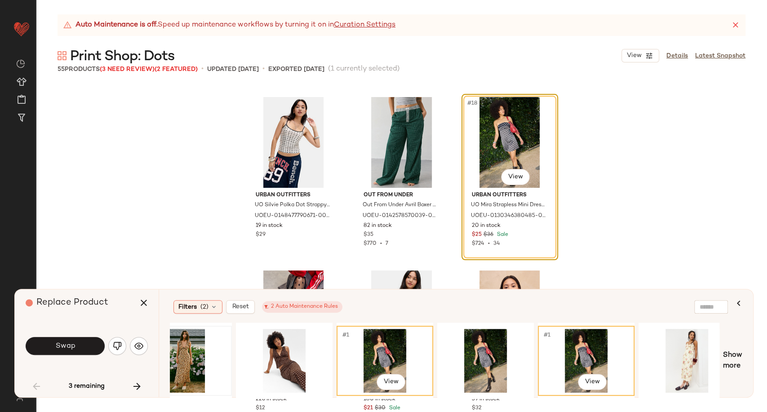
scroll to position [0, 0]
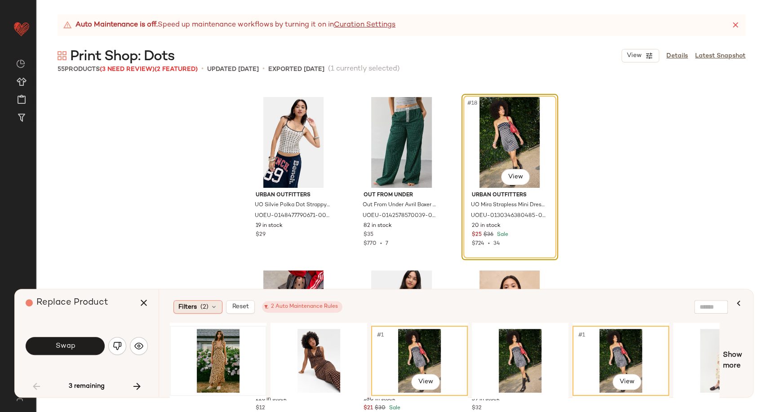
click at [206, 312] on div "Filters (2)" at bounding box center [197, 306] width 49 height 13
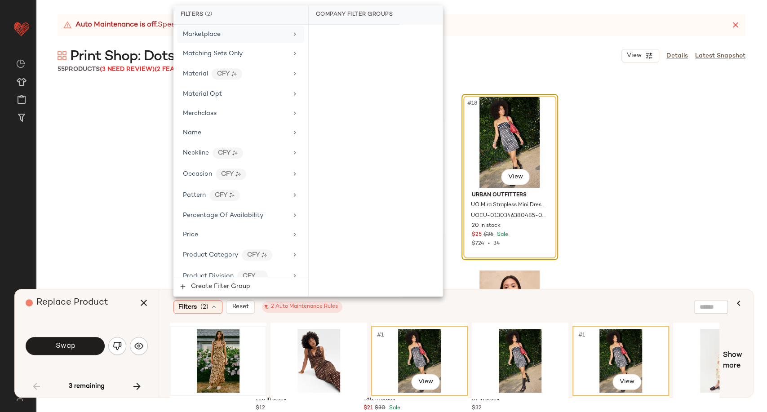
scroll to position [499, 0]
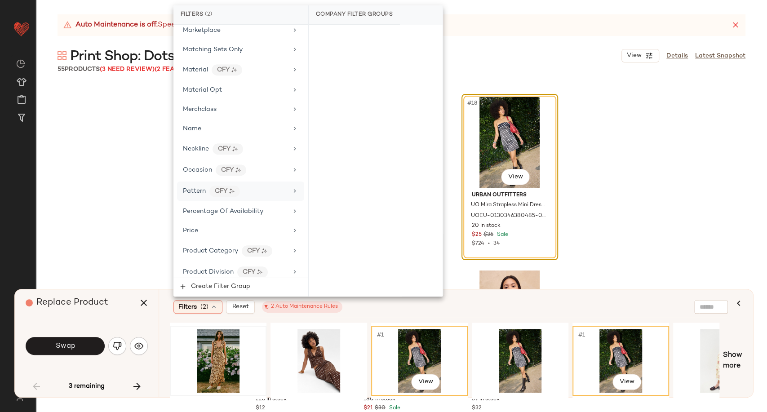
click at [188, 189] on span "Pattern" at bounding box center [194, 191] width 23 height 7
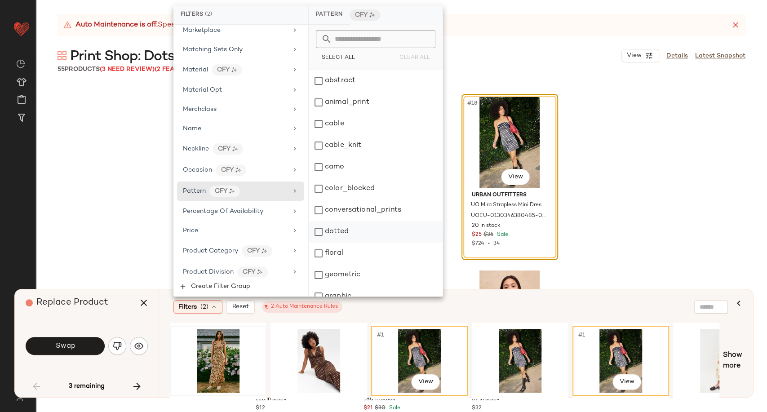
click at [345, 231] on div "dotted" at bounding box center [376, 232] width 134 height 22
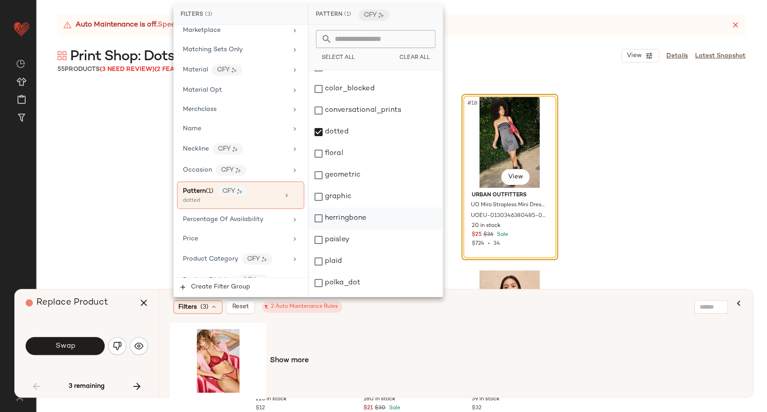
scroll to position [150, 0]
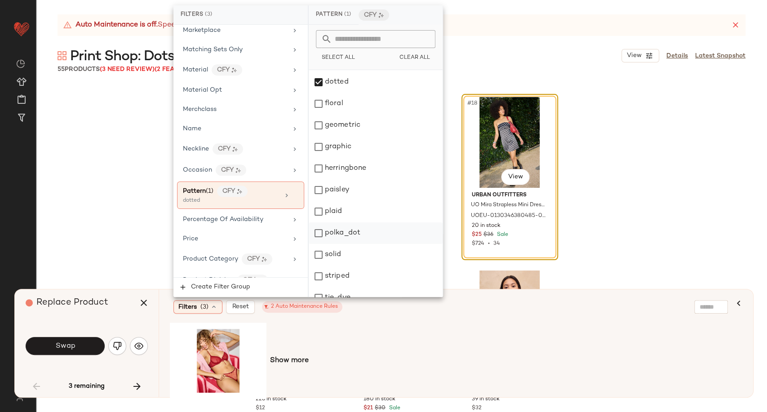
click at [344, 240] on div "polka_dot" at bounding box center [376, 233] width 134 height 22
click at [370, 312] on div "Filters (3) Reset 2 Auto Maintenance Rules" at bounding box center [412, 306] width 478 height 13
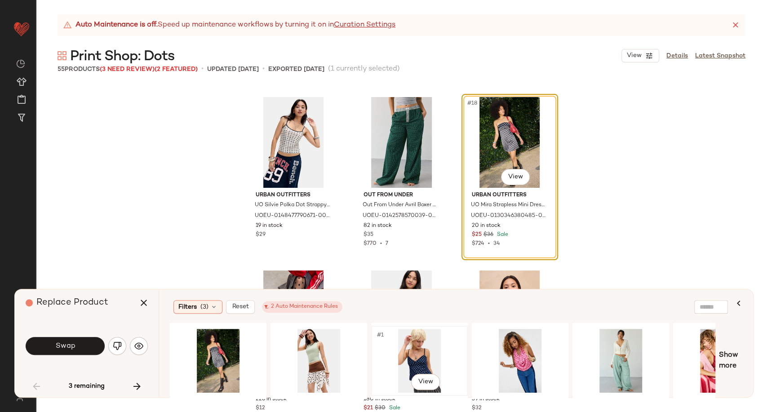
click at [429, 351] on div "#1 View" at bounding box center [419, 361] width 90 height 64
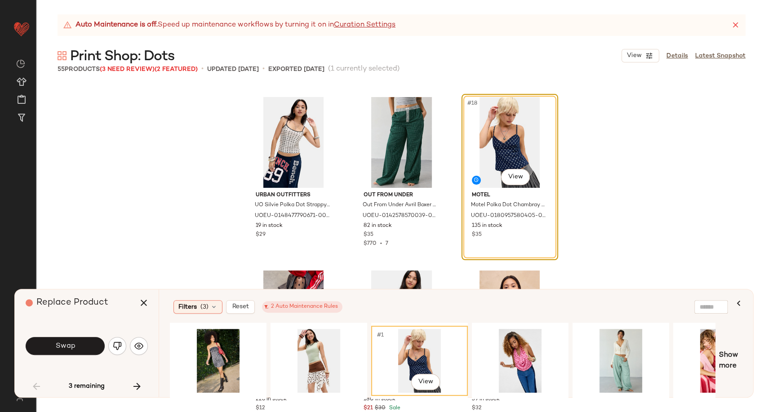
click at [66, 352] on button "Swap" at bounding box center [65, 346] width 79 height 18
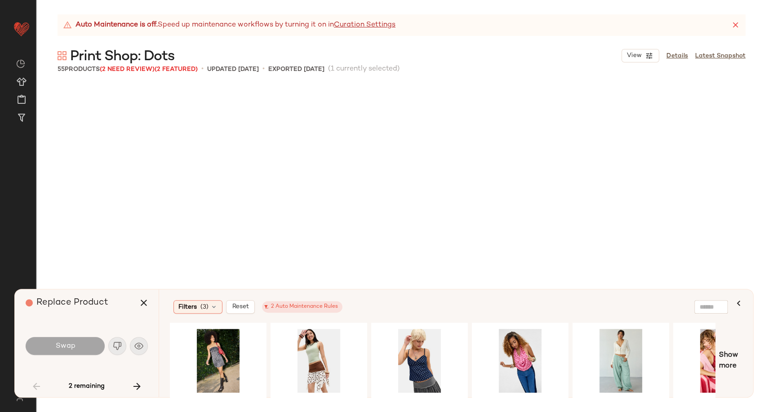
scroll to position [1560, 0]
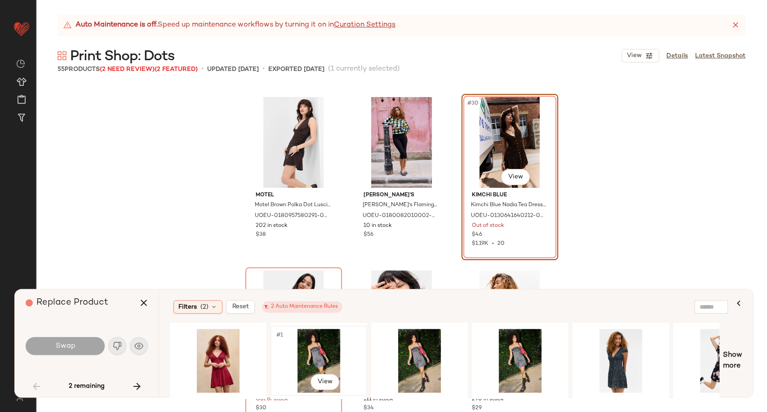
click at [319, 351] on div "#1 View" at bounding box center [319, 361] width 90 height 64
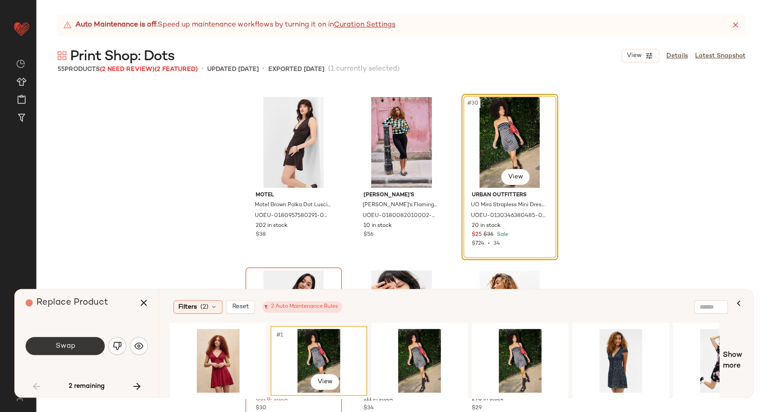
click at [81, 340] on button "Swap" at bounding box center [65, 346] width 79 height 18
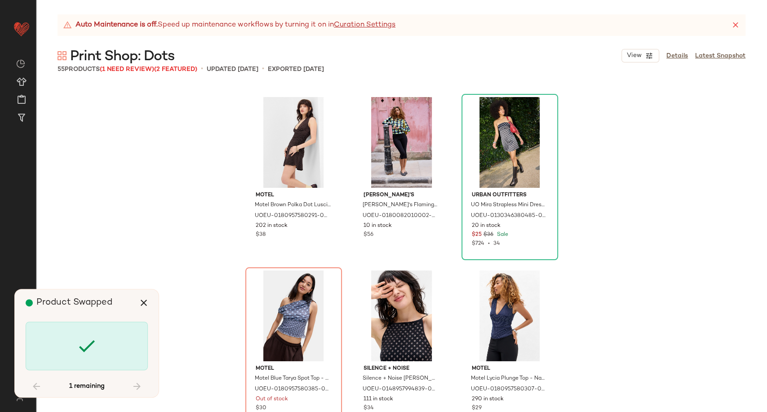
scroll to position [1734, 0]
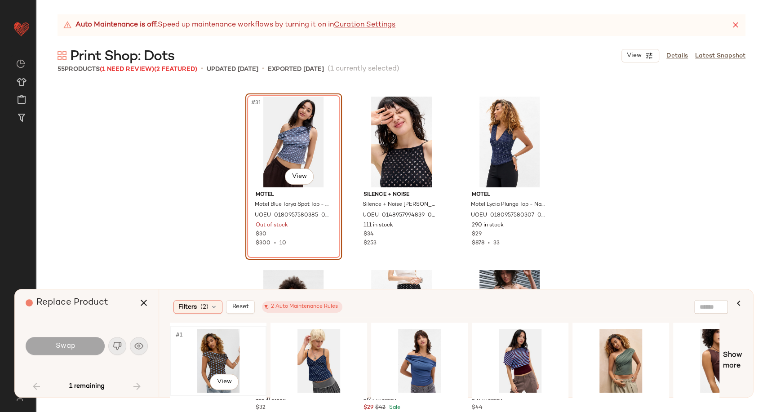
click at [209, 355] on div "#1 View" at bounding box center [218, 361] width 90 height 64
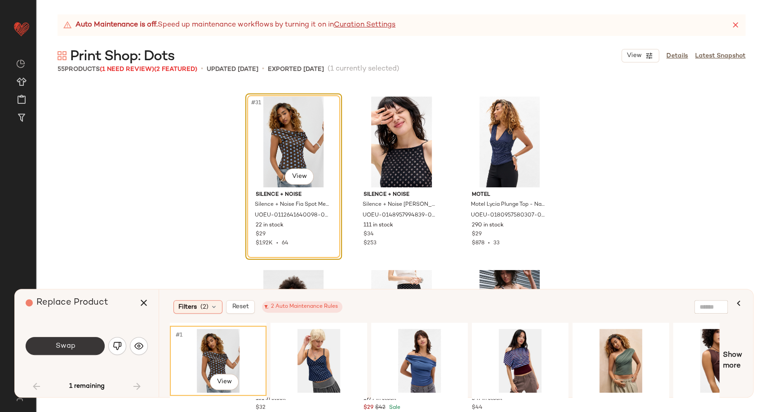
click at [78, 346] on button "Swap" at bounding box center [65, 346] width 79 height 18
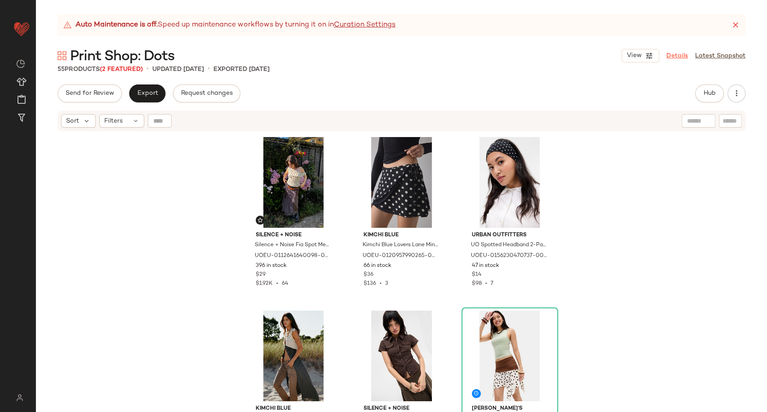
click at [686, 53] on link "Details" at bounding box center [677, 55] width 22 height 9
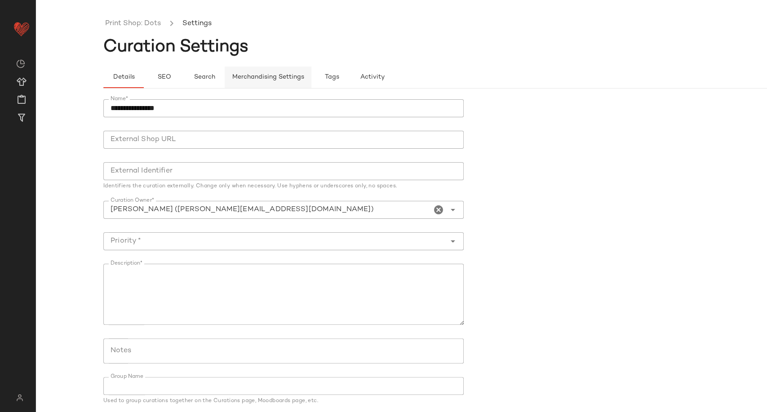
click at [264, 72] on button "Merchandising Settings" at bounding box center [268, 77] width 87 height 22
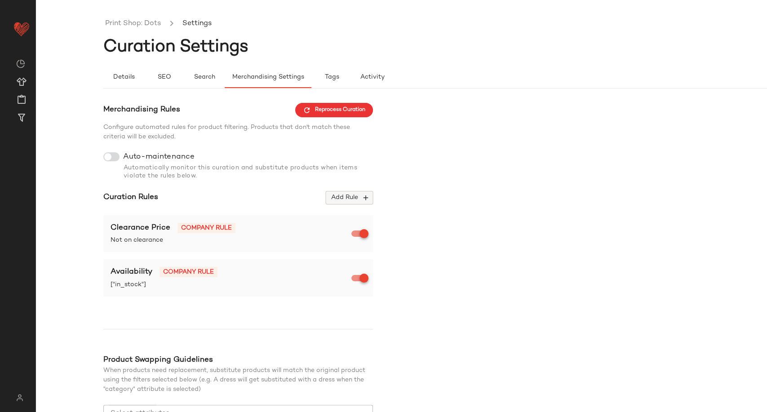
click at [363, 202] on button "Add Rule" at bounding box center [349, 197] width 47 height 13
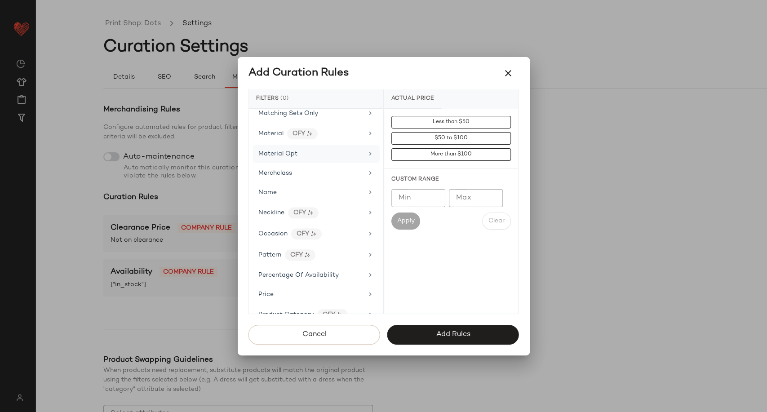
scroll to position [499, 0]
click at [325, 254] on div "Pattern CFY" at bounding box center [310, 253] width 105 height 11
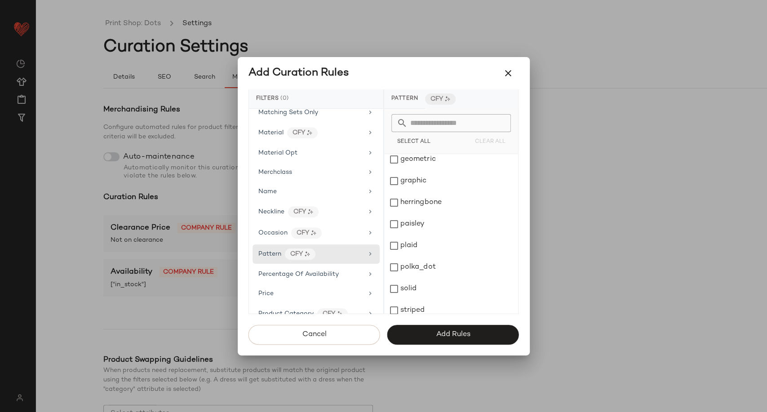
scroll to position [150, 0]
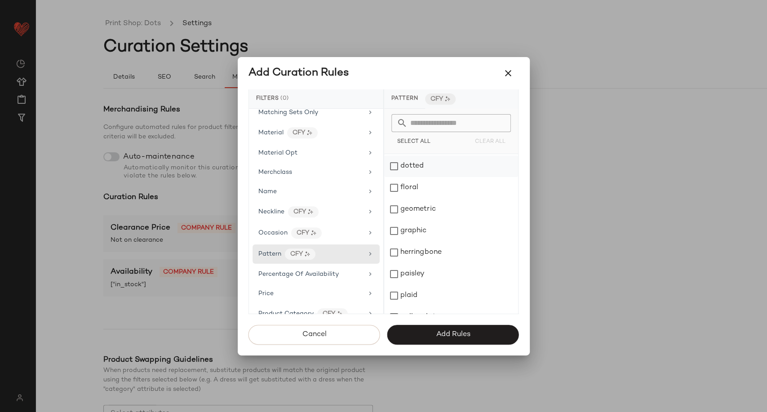
click at [394, 167] on div "dotted" at bounding box center [451, 166] width 134 height 22
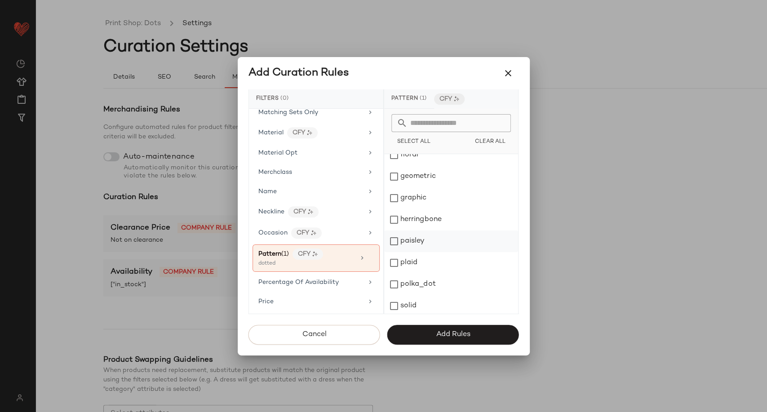
scroll to position [199, 0]
click at [392, 267] on div "polka_dot" at bounding box center [451, 267] width 134 height 22
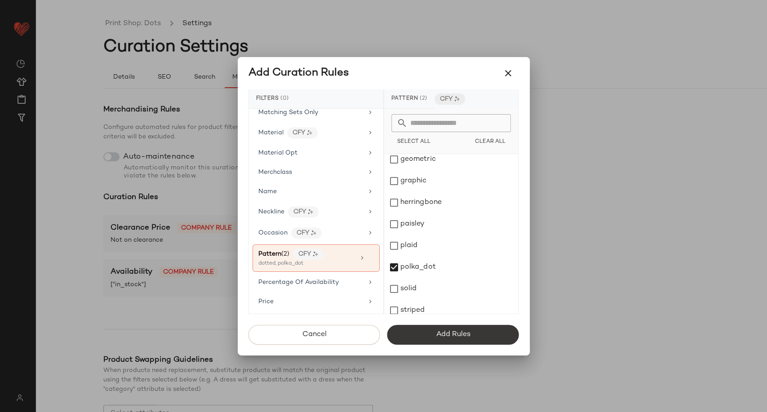
click at [424, 339] on button "Add Rules" at bounding box center [453, 335] width 132 height 20
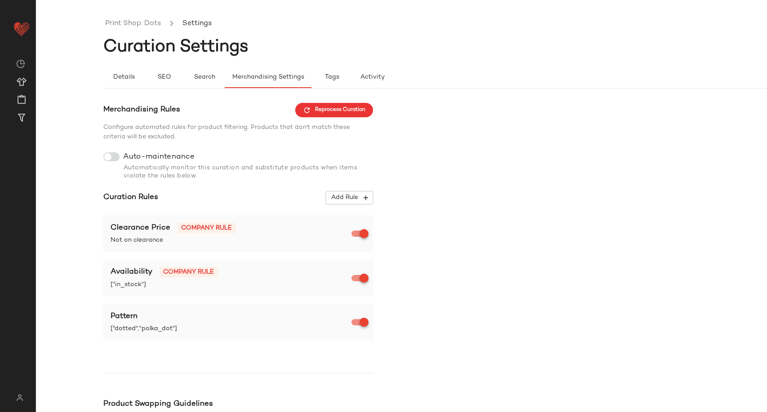
scroll to position [112, 0]
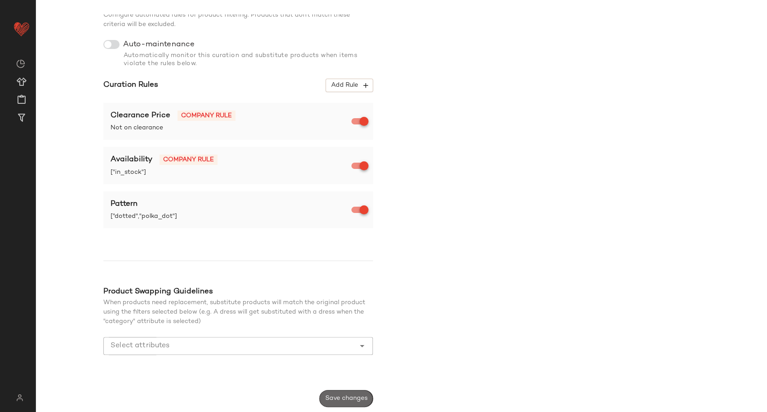
click at [352, 396] on span "Save changes" at bounding box center [346, 398] width 43 height 7
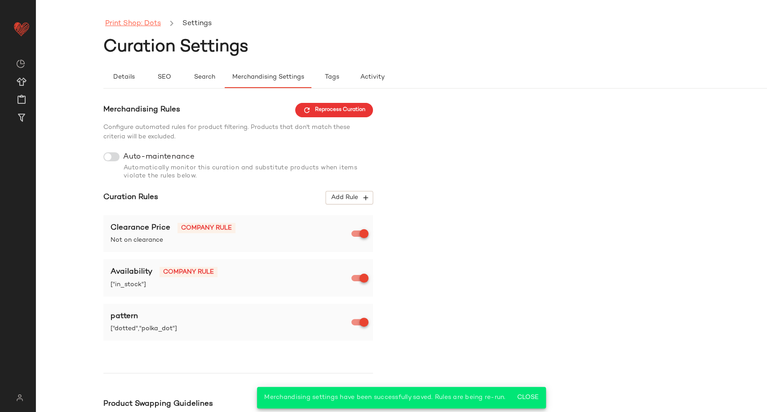
click at [127, 20] on link "Print Shop: Dots" at bounding box center [133, 24] width 56 height 12
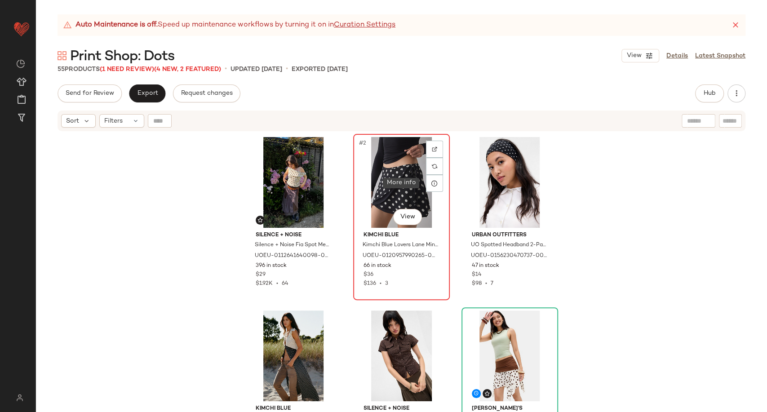
click at [435, 180] on icon at bounding box center [434, 183] width 7 height 7
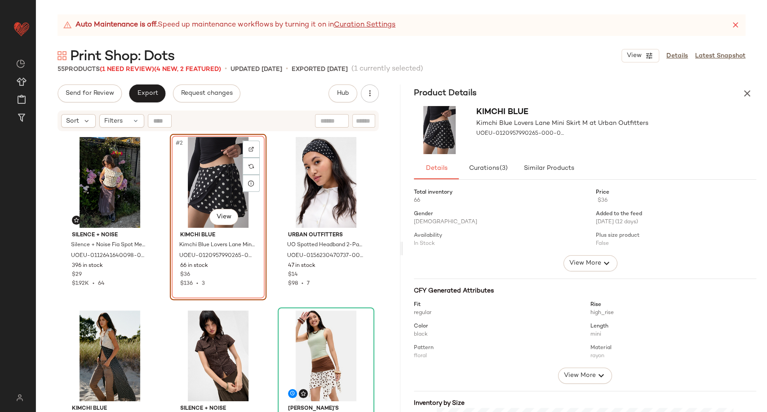
drag, startPoint x: 583, startPoint y: 370, endPoint x: 576, endPoint y: 353, distance: 18.1
click at [582, 364] on div "Fit regular Rise high_rise Color black Length mini Pattern floral Material rayo…" at bounding box center [585, 340] width 343 height 88
click at [572, 376] on span "View More" at bounding box center [579, 375] width 32 height 11
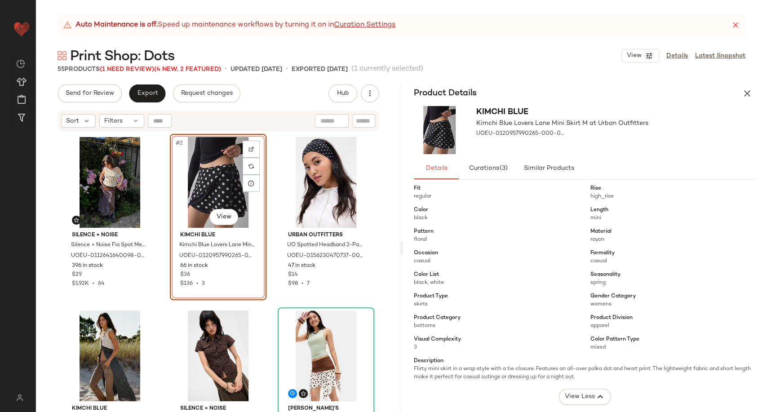
scroll to position [100, 0]
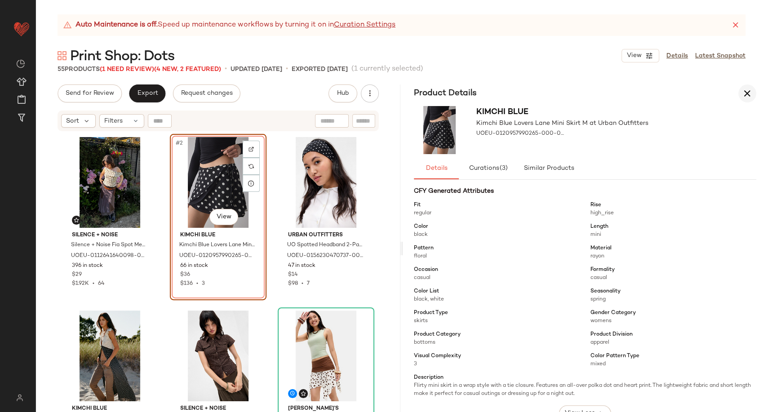
click at [743, 98] on icon "button" at bounding box center [747, 93] width 11 height 11
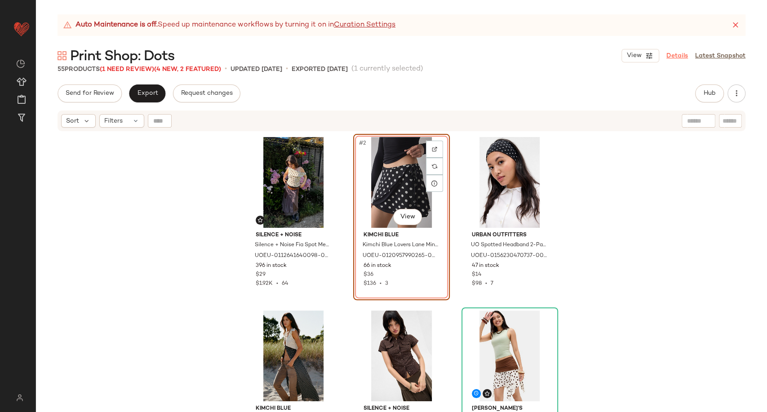
click at [676, 57] on link "Details" at bounding box center [677, 55] width 22 height 9
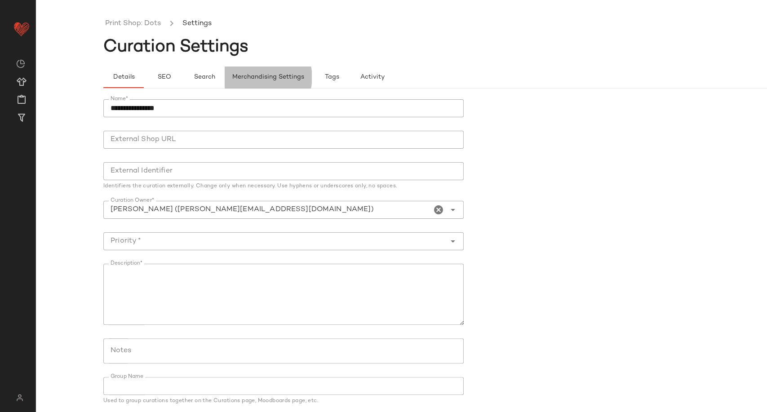
click at [270, 82] on button "Merchandising Settings" at bounding box center [268, 77] width 87 height 22
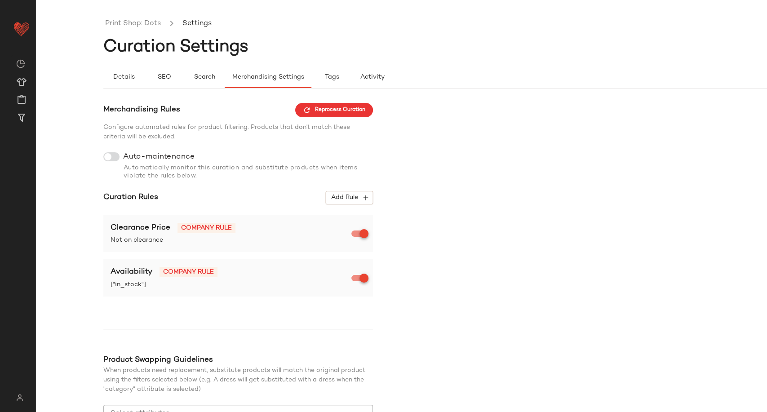
click at [417, 320] on div "Merchandising Rules Reprocess Curation Configure automated rules for product fi…" at bounding box center [468, 289] width 731 height 372
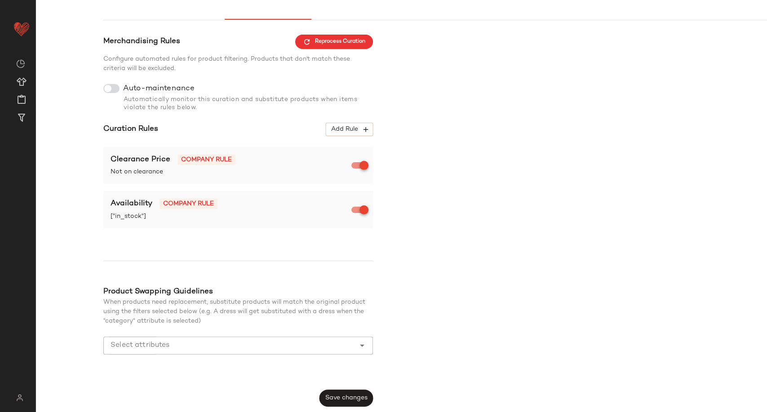
drag, startPoint x: 327, startPoint y: 397, endPoint x: 321, endPoint y: 389, distance: 10.2
click at [327, 396] on span "Save changes" at bounding box center [346, 397] width 43 height 7
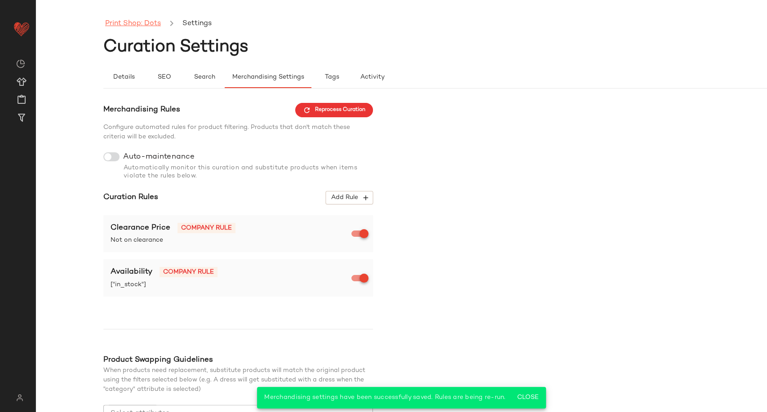
click at [130, 25] on link "Print Shop: Dots" at bounding box center [133, 24] width 56 height 12
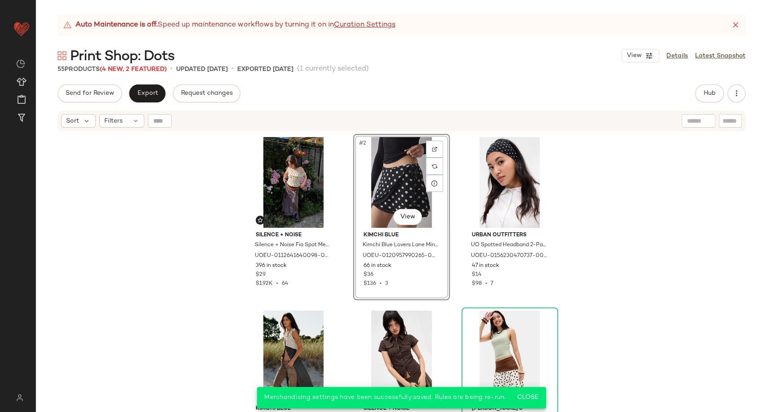
click at [217, 201] on div "Silence + Noise Silence + Noise Fia Spot Mesh Top - Cream M at Urban Outfitters…" at bounding box center [401, 283] width 731 height 302
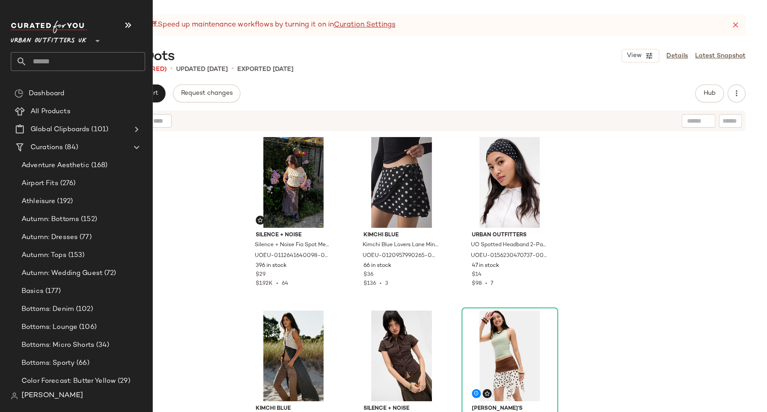
click at [54, 62] on input "text" at bounding box center [86, 61] width 118 height 19
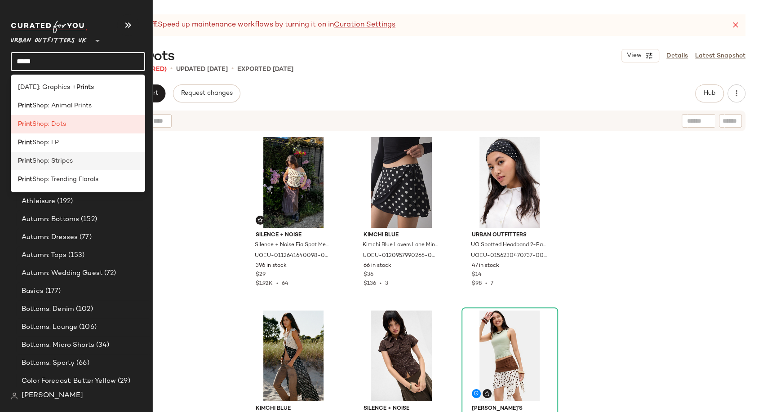
type input "*****"
click at [66, 165] on span "Shop: Stripes" at bounding box center [52, 160] width 40 height 9
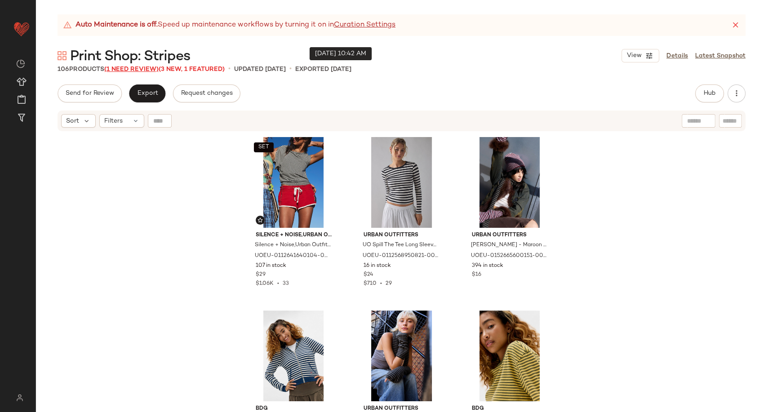
click at [113, 70] on span "(1 Need Review)" at bounding box center [131, 69] width 54 height 7
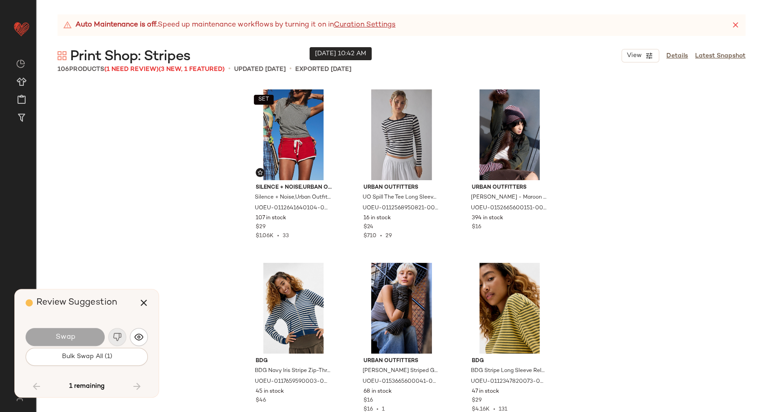
scroll to position [5027, 0]
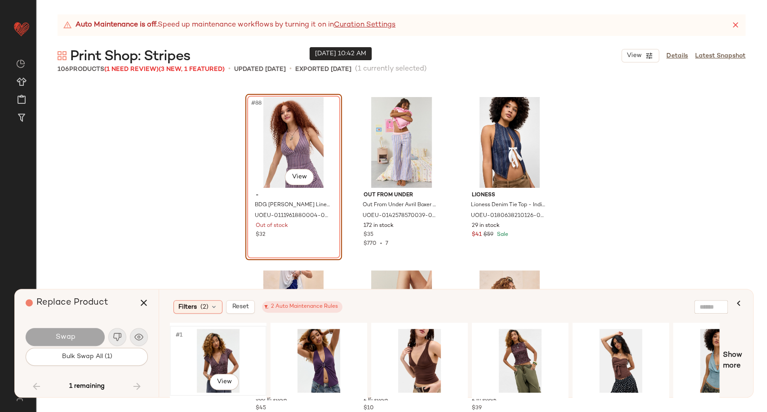
click at [214, 362] on div "#1 View" at bounding box center [218, 361] width 90 height 64
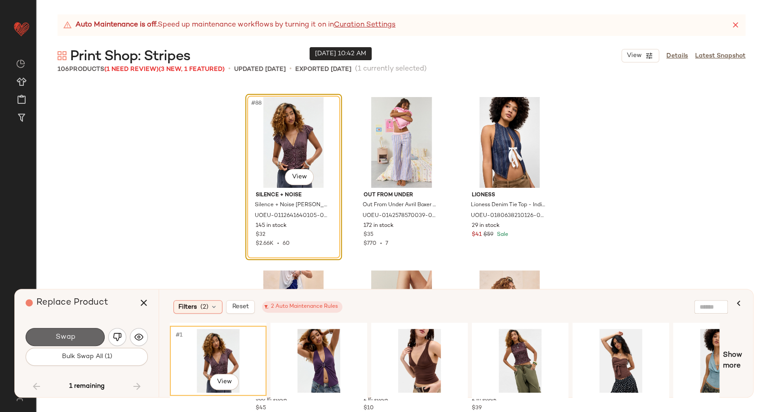
click at [61, 329] on button "Swap" at bounding box center [65, 337] width 79 height 18
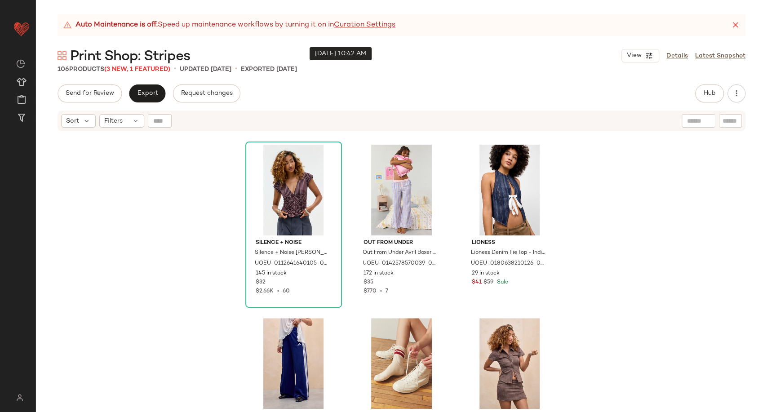
click at [111, 296] on div "Silence + Noise Silence + Noise Penny Ruched Spot Shirt - Maroon S at Urban Out…" at bounding box center [401, 283] width 731 height 302
click at [361, 106] on div "Send for Review Export Request changes Hub Send for Review External Review Inte…" at bounding box center [401, 247] width 731 height 327
click at [710, 96] on span "Hub" at bounding box center [709, 93] width 13 height 7
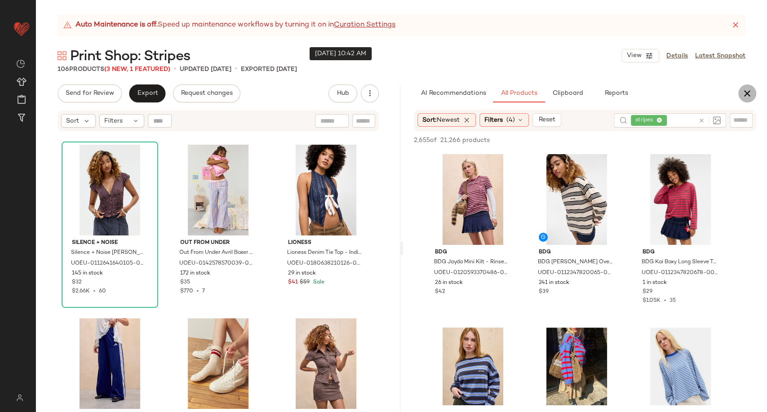
click at [745, 93] on icon "button" at bounding box center [747, 93] width 11 height 11
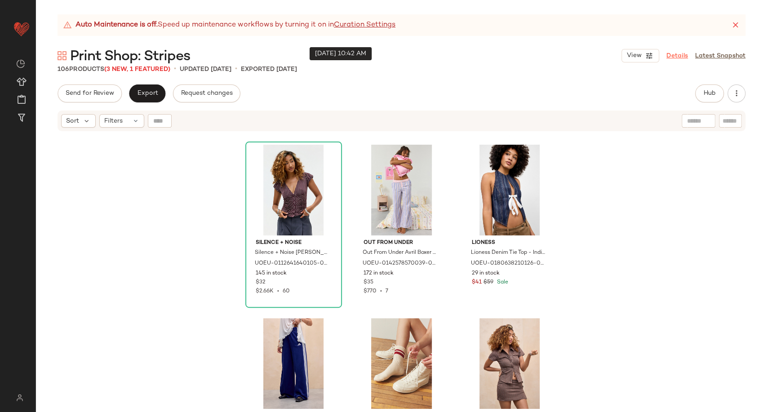
click at [678, 58] on link "Details" at bounding box center [677, 55] width 22 height 9
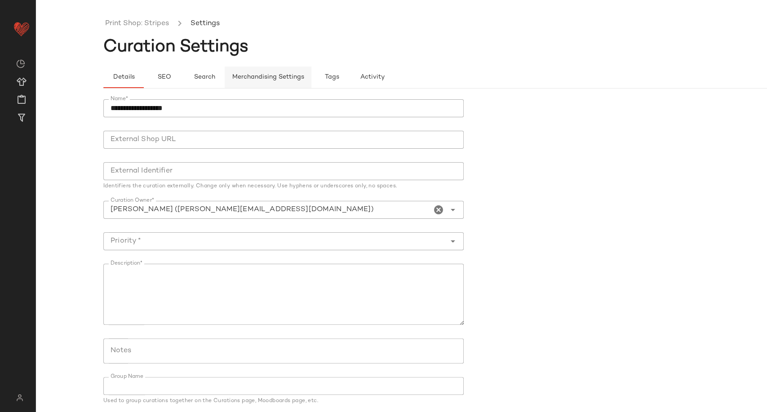
click at [265, 77] on span "Merchandising Settings" at bounding box center [268, 77] width 72 height 7
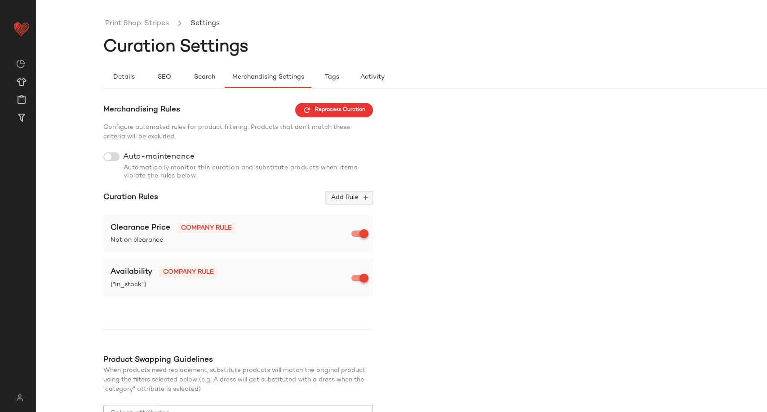
click at [351, 198] on span "Add Rule" at bounding box center [349, 198] width 37 height 8
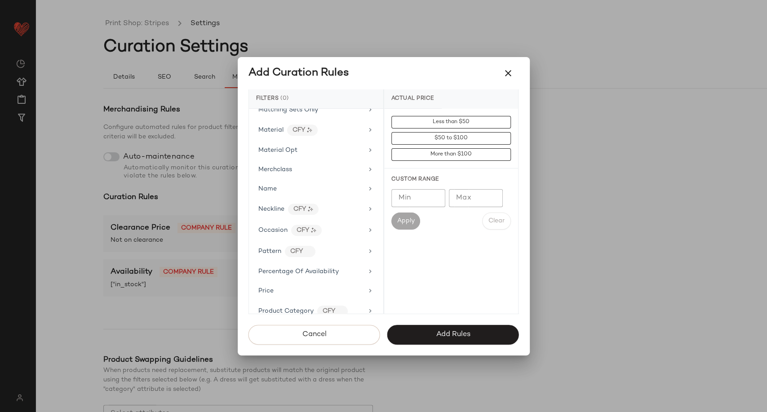
scroll to position [549, 0]
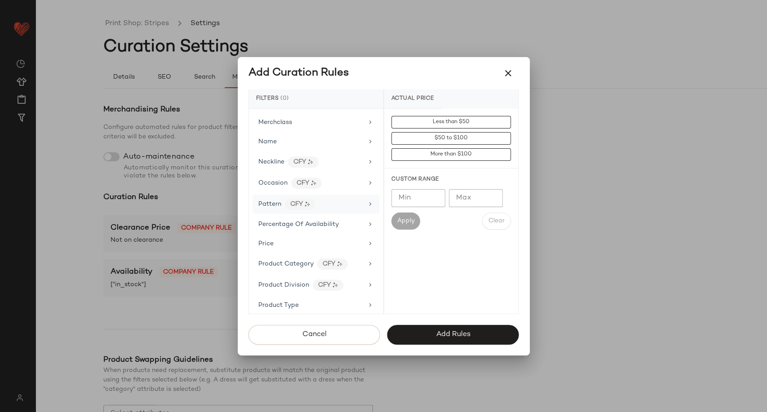
click at [323, 202] on div "Pattern CFY" at bounding box center [310, 204] width 105 height 11
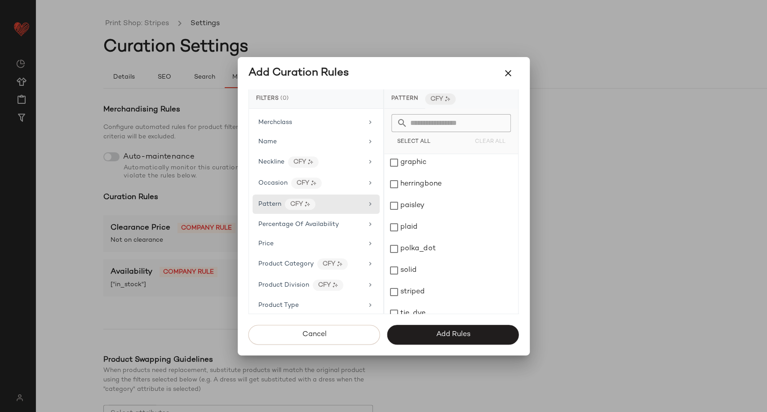
scroll to position [228, 0]
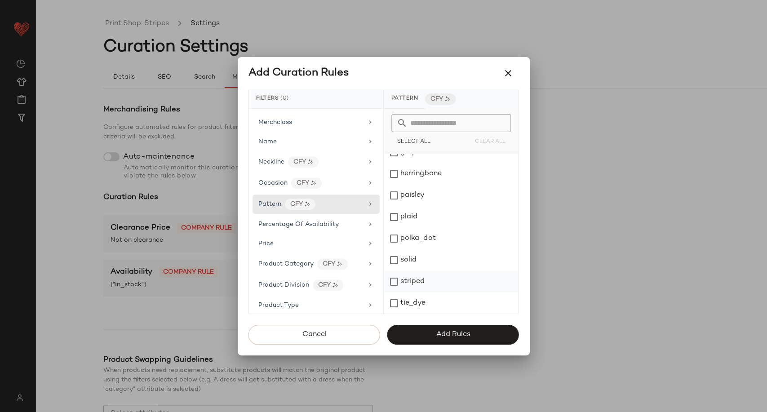
click at [425, 285] on div "striped" at bounding box center [451, 282] width 134 height 22
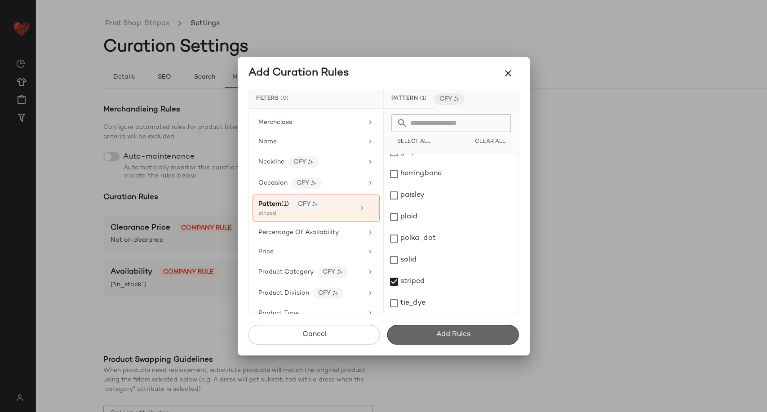
click at [441, 335] on span "Add Rules" at bounding box center [452, 334] width 35 height 9
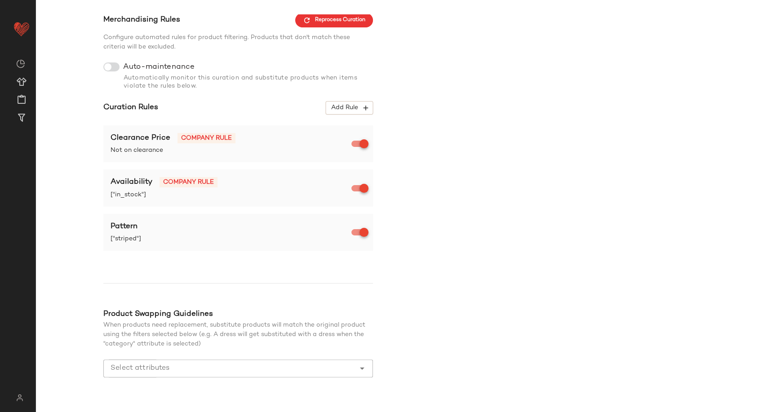
scroll to position [112, 0]
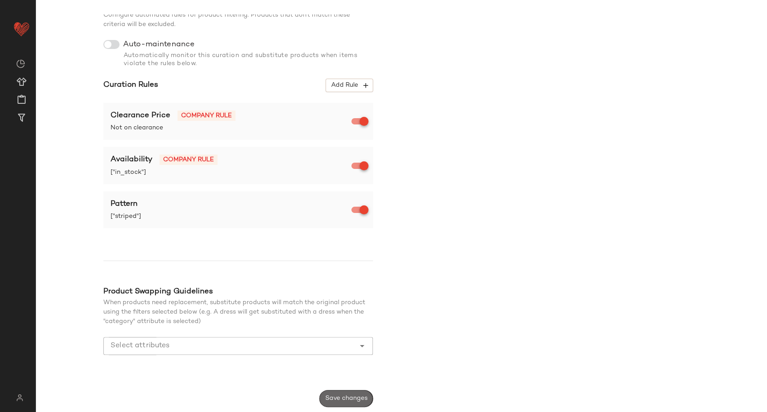
click at [360, 399] on span "Save changes" at bounding box center [346, 398] width 43 height 7
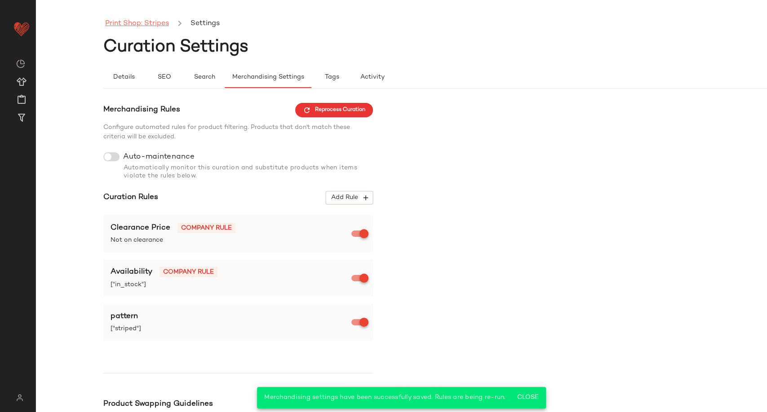
click at [158, 22] on link "Print Shop: Stripes" at bounding box center [137, 24] width 64 height 12
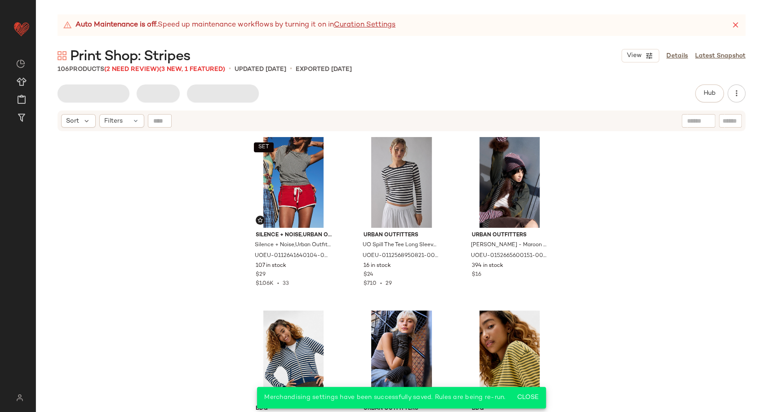
click at [201, 199] on div "SET Silence + Noise,Urban Outfitters Silence + Noise,Urban Outfitters Silence +…" at bounding box center [401, 283] width 731 height 302
click at [129, 69] on span "(2 Need Review)" at bounding box center [131, 69] width 55 height 7
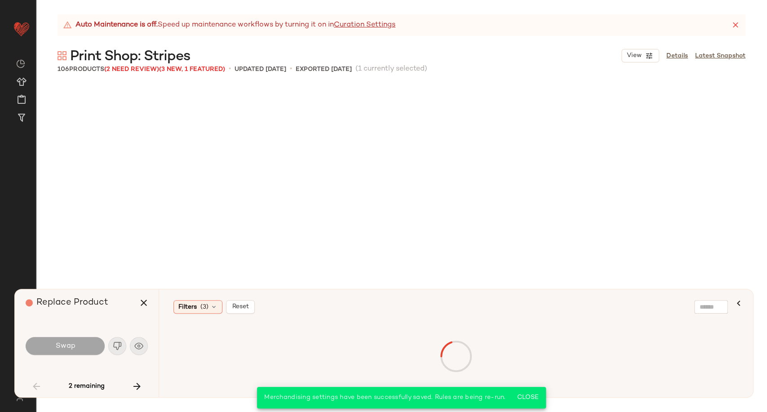
scroll to position [3467, 0]
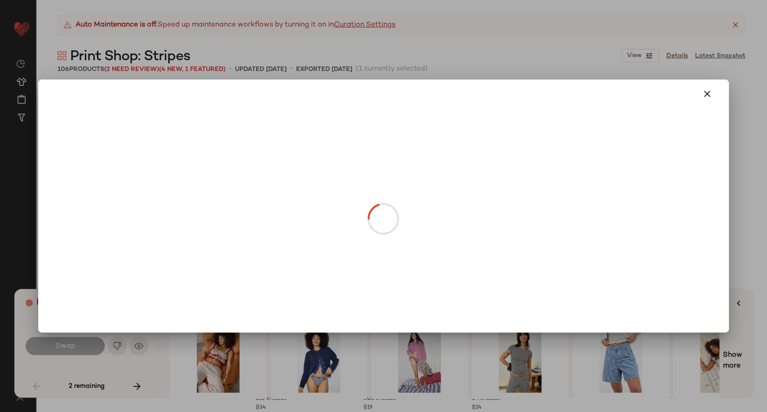
click at [513, 177] on body "Urban Outfitters UK ** Dashboard All Products Global Clipboards (101) Curations…" at bounding box center [383, 206] width 767 height 412
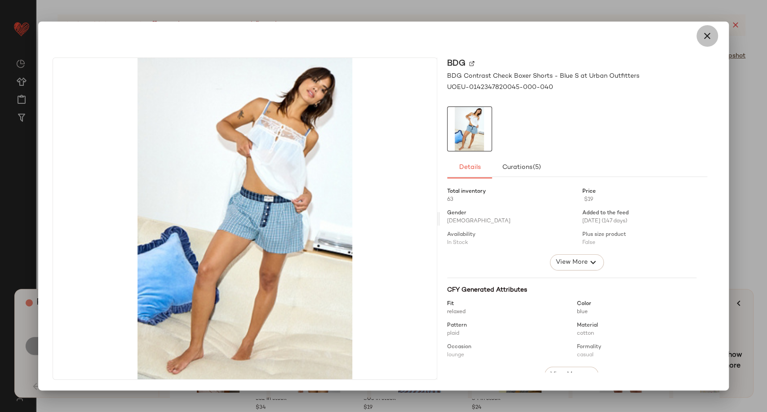
click at [699, 37] on button "button" at bounding box center [707, 36] width 22 height 22
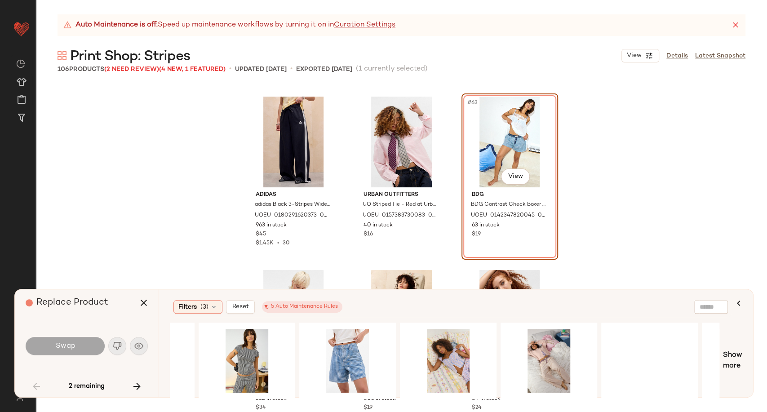
scroll to position [0, 273]
click at [212, 306] on icon at bounding box center [213, 306] width 7 height 7
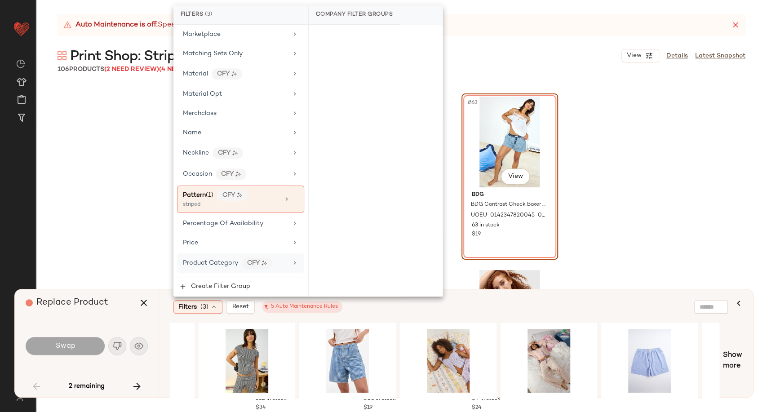
scroll to position [499, 0]
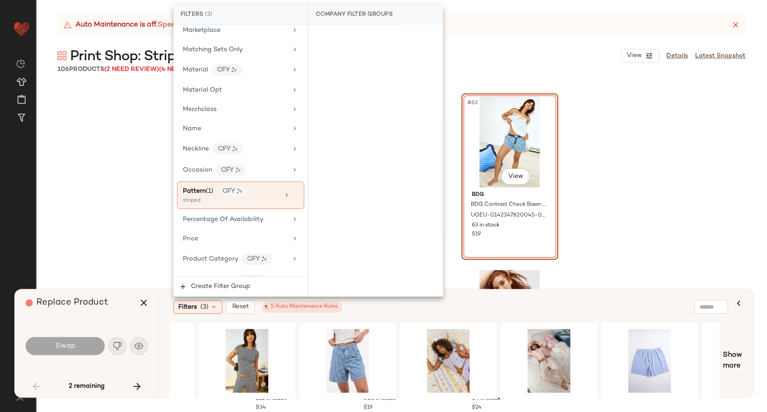
click at [409, 310] on div "Filters (3) Reset 5 Auto Maintenance Rules" at bounding box center [412, 306] width 478 height 13
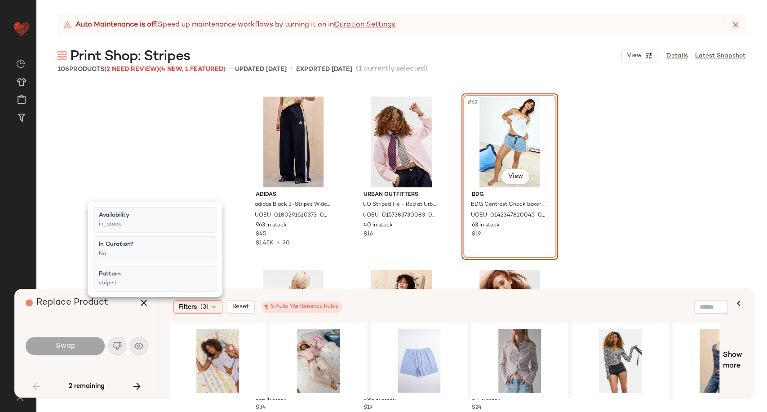
scroll to position [0, 498]
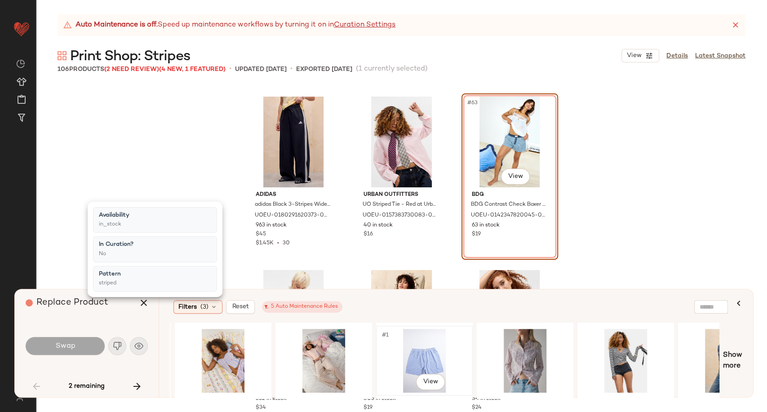
click at [432, 349] on div "#1 View" at bounding box center [424, 361] width 90 height 64
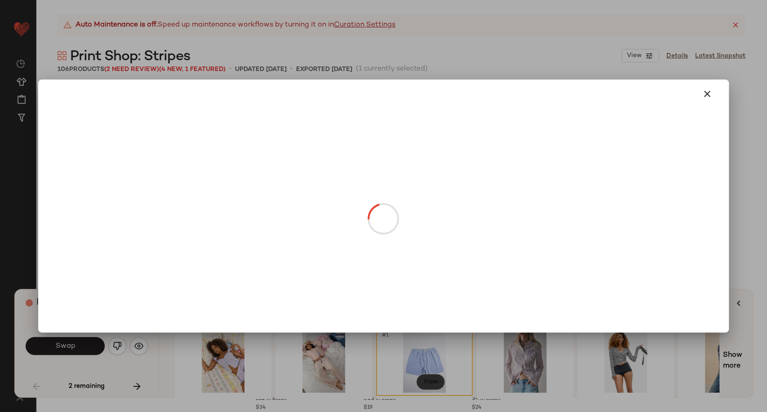
click at [432, 377] on body "Urban Outfitters UK ** Dashboard All Products Global Clipboards (101) Curations…" at bounding box center [383, 206] width 767 height 412
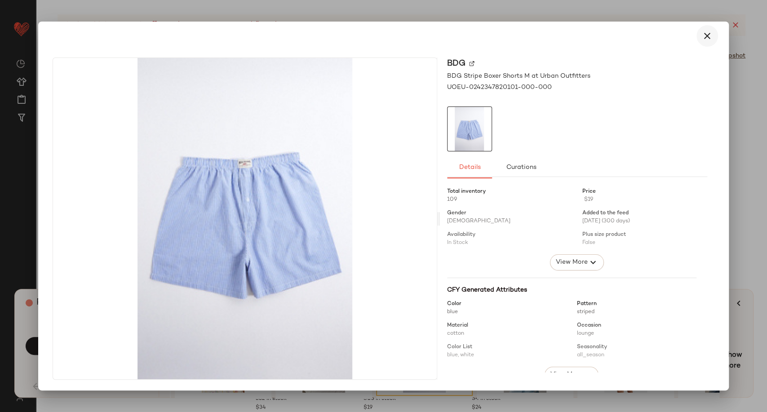
click at [703, 36] on icon "button" at bounding box center [707, 36] width 11 height 11
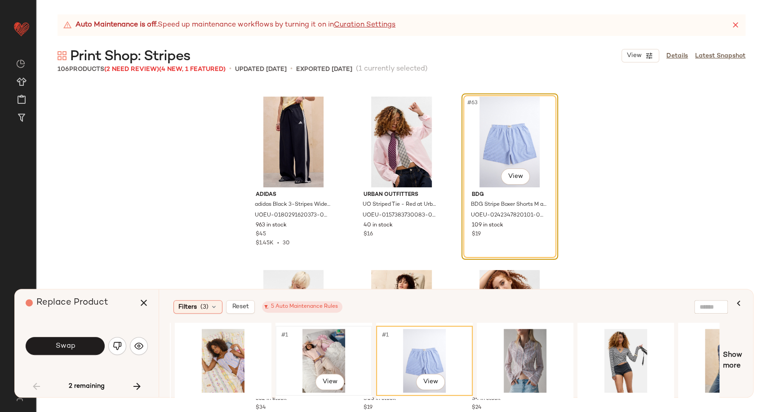
click at [314, 357] on div "#1 View" at bounding box center [323, 361] width 90 height 64
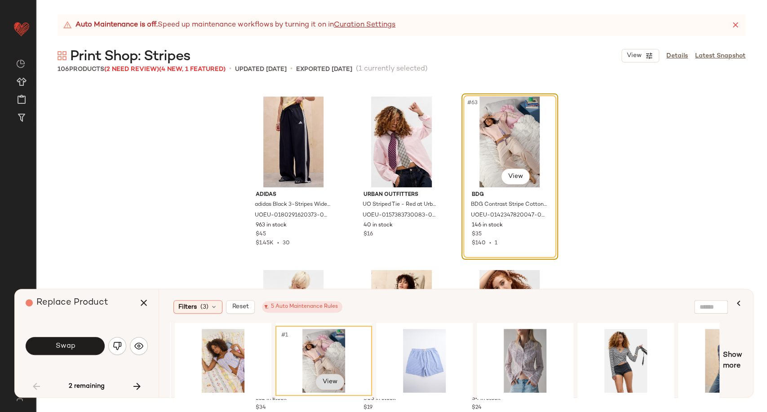
click at [328, 384] on body "Urban Outfitters UK ** Dashboard All Products Global Clipboards (101) Curations…" at bounding box center [383, 206] width 767 height 412
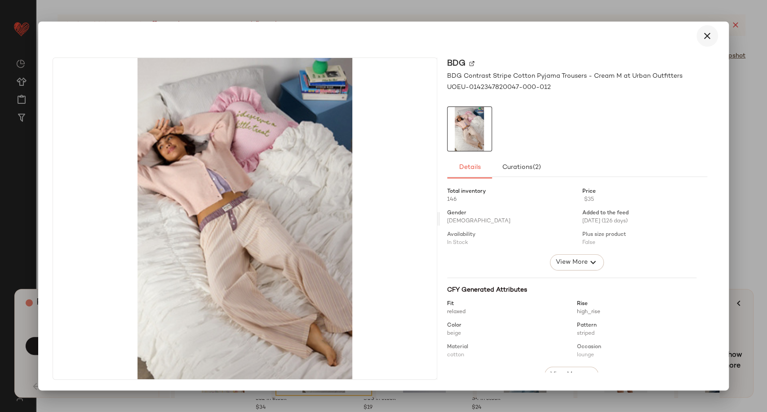
click at [705, 36] on icon "button" at bounding box center [707, 36] width 11 height 11
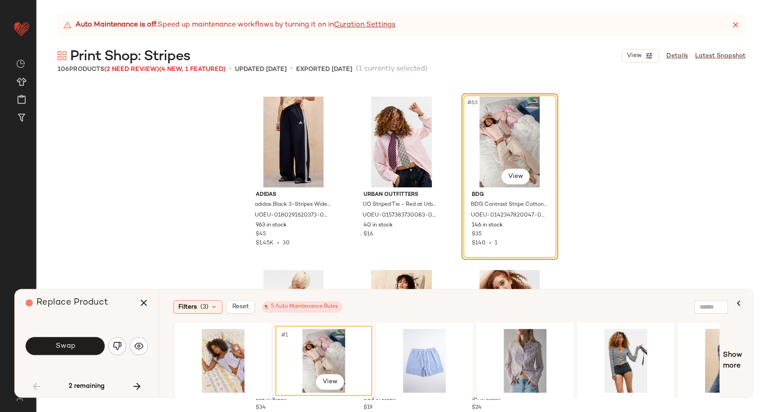
click at [322, 353] on div "#1 View" at bounding box center [323, 361] width 90 height 64
click at [90, 344] on button "Swap" at bounding box center [65, 346] width 79 height 18
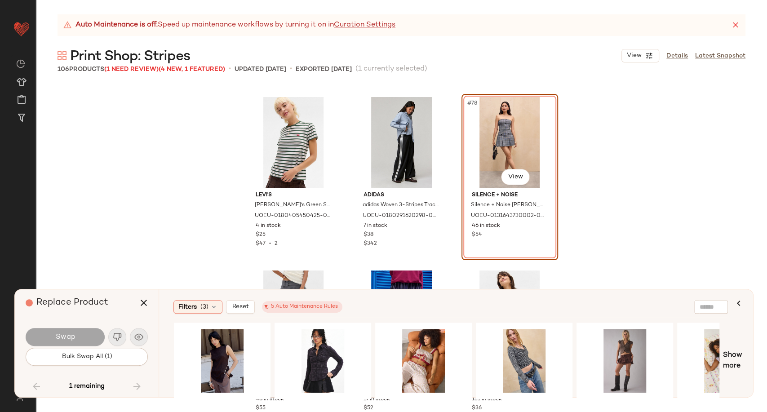
scroll to position [0, 430]
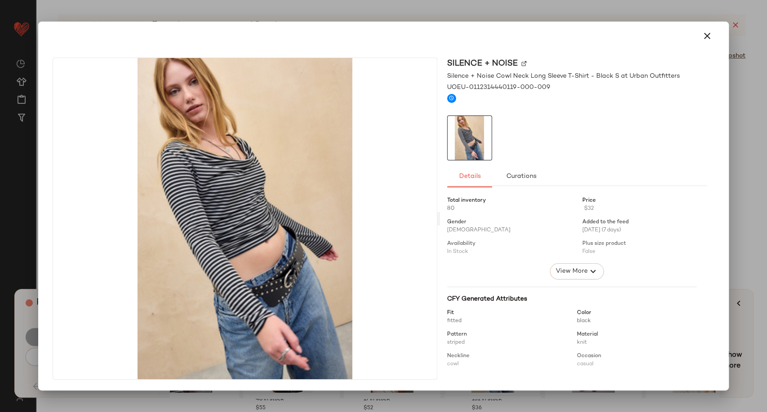
click at [708, 40] on icon "button" at bounding box center [707, 36] width 11 height 11
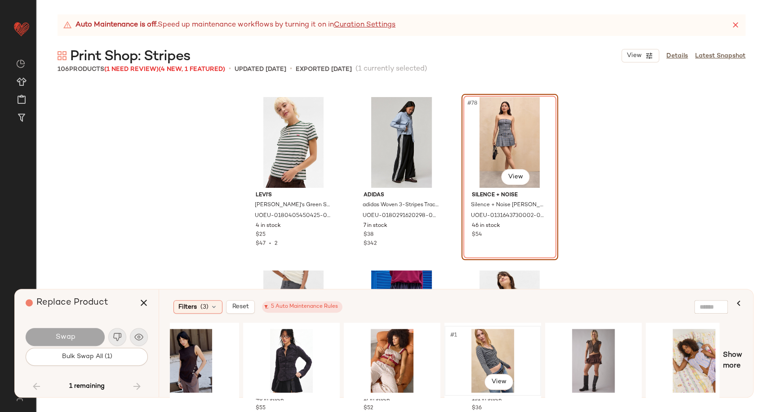
click at [487, 362] on div "#1 View" at bounding box center [492, 361] width 90 height 64
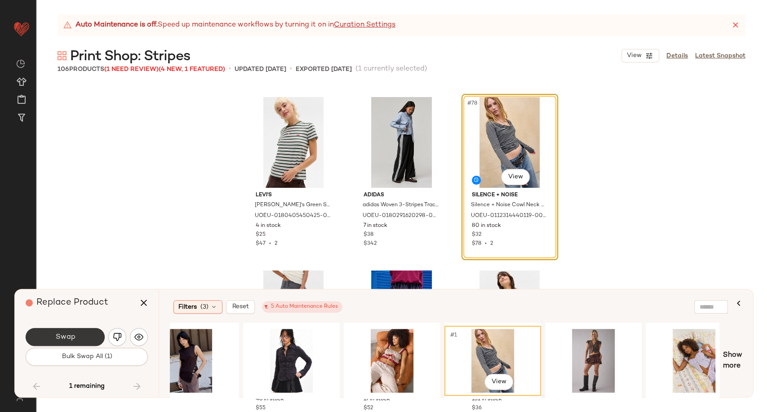
click at [55, 339] on span "Swap" at bounding box center [65, 337] width 20 height 9
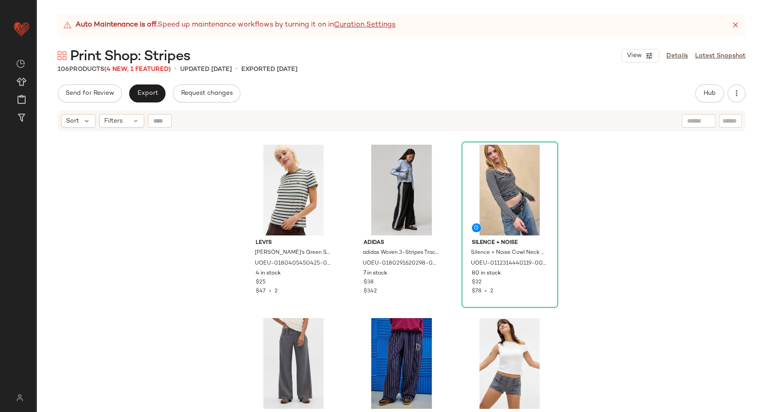
click at [640, 272] on div "Levi's Levi's Green Stripe Perfect T-Shirt L at Urban Outfitters UOEU-018040545…" at bounding box center [401, 283] width 731 height 302
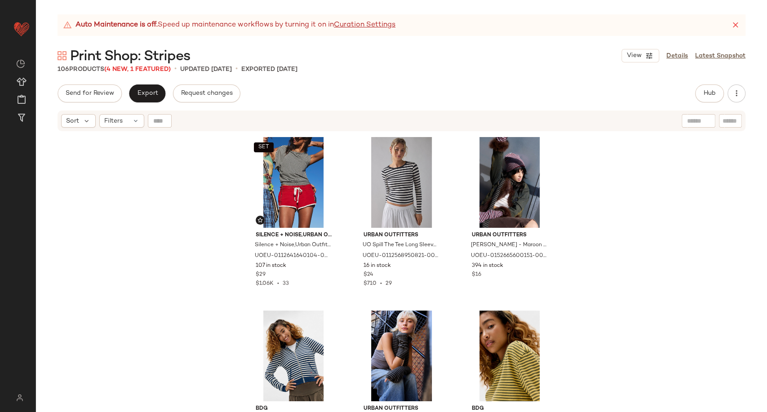
click at [516, 80] on div "Auto Maintenance is off. Speed up maintenance workflows by turning it on in Cur…" at bounding box center [401, 212] width 731 height 397
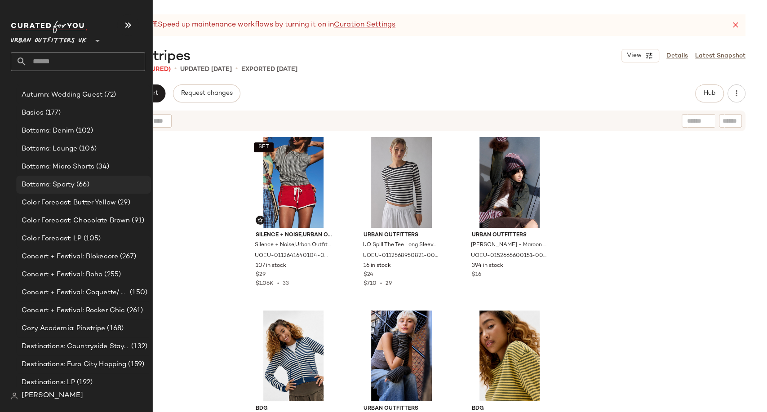
scroll to position [249, 0]
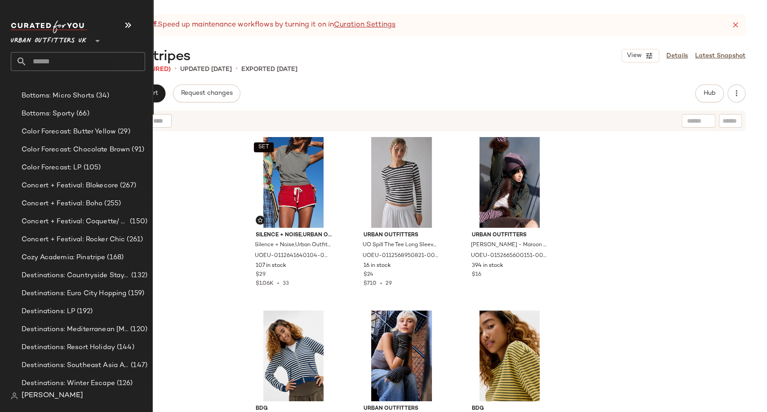
click at [41, 66] on input "text" at bounding box center [86, 61] width 118 height 19
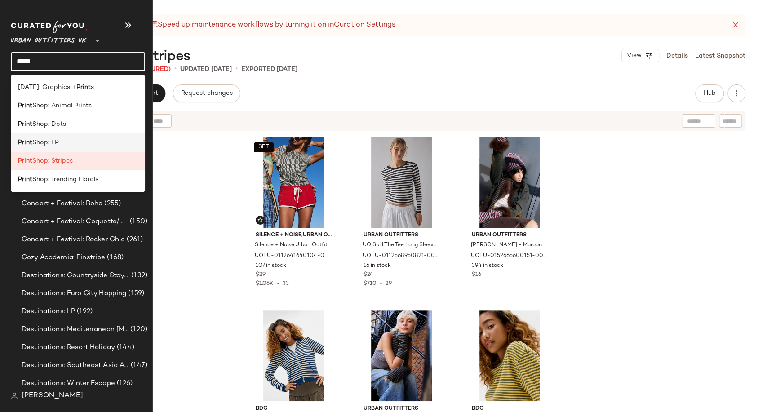
type input "*****"
click at [43, 141] on span "Shop: LP" at bounding box center [45, 142] width 26 height 9
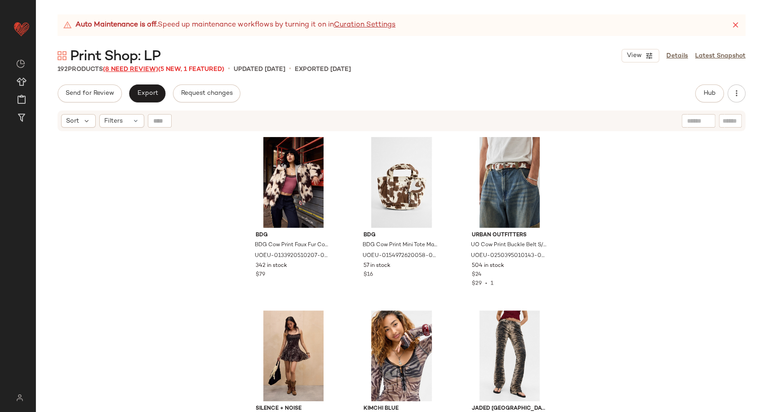
click at [137, 69] on span "(8 Need Review)" at bounding box center [130, 69] width 55 height 7
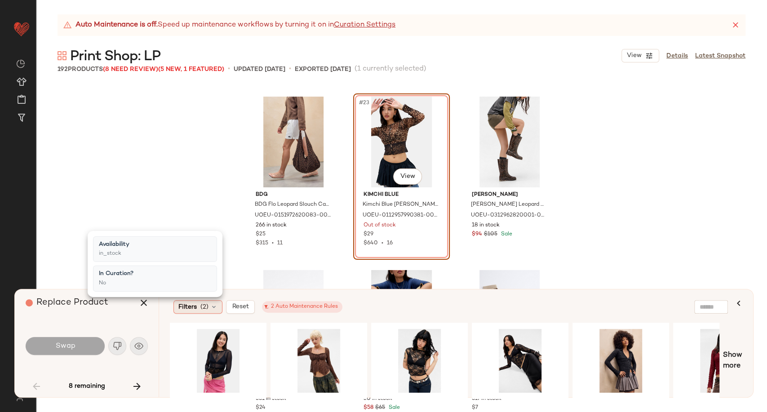
click at [214, 308] on icon at bounding box center [213, 306] width 7 height 7
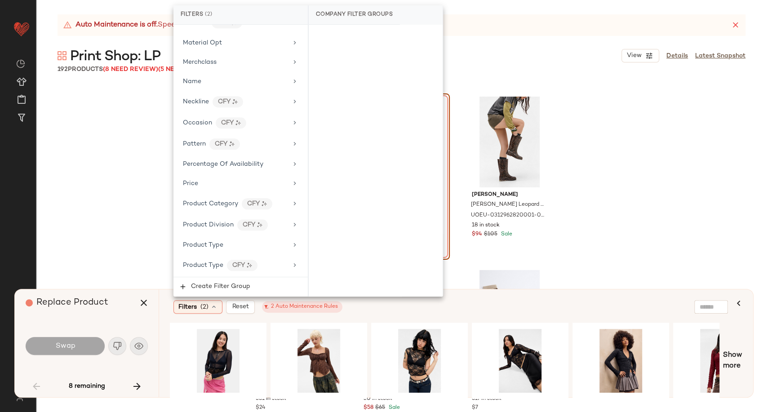
scroll to position [549, 0]
click at [254, 142] on div "Pattern CFY" at bounding box center [235, 141] width 105 height 11
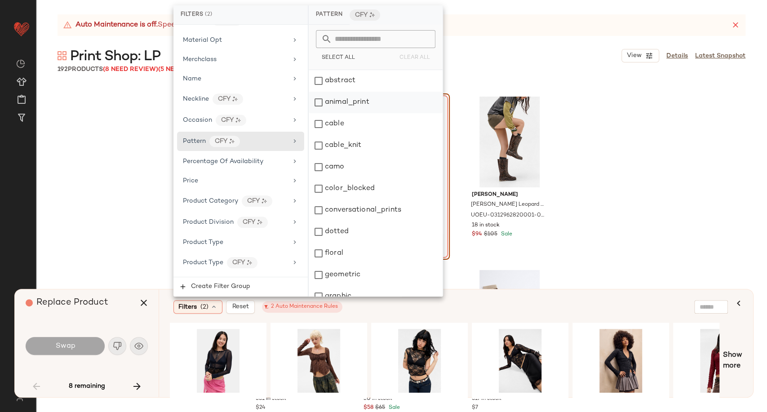
click at [331, 96] on div "animal_print" at bounding box center [376, 103] width 134 height 22
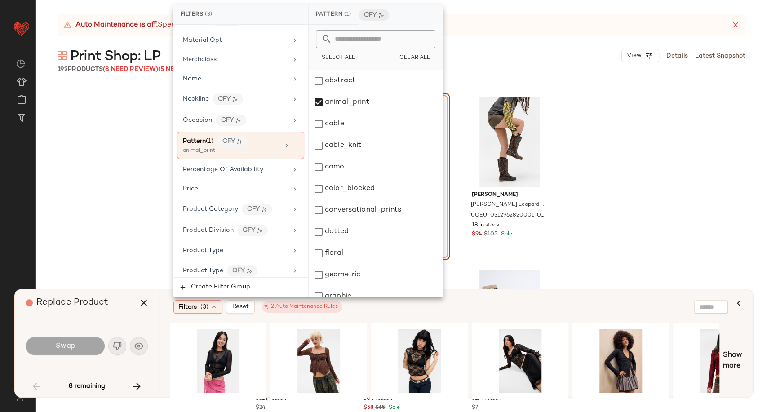
click at [476, 303] on div "Filters (3) Reset 2 Auto Maintenance Rules" at bounding box center [412, 306] width 478 height 13
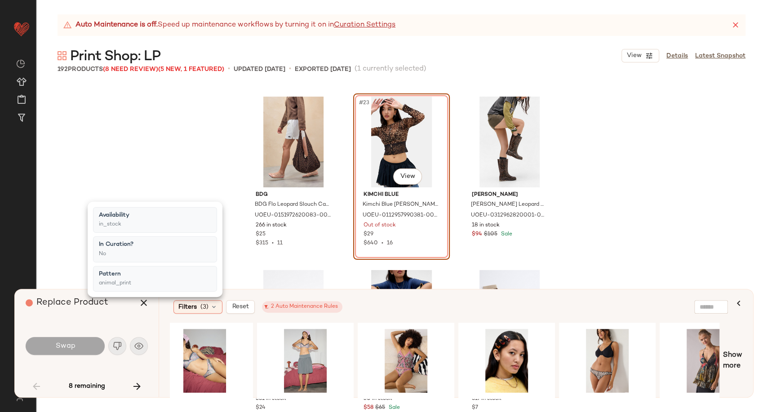
scroll to position [0, 754]
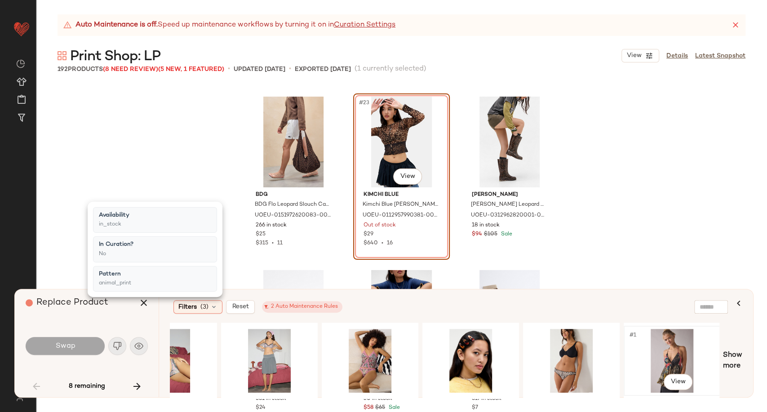
click at [666, 355] on div "#1 View" at bounding box center [672, 361] width 90 height 64
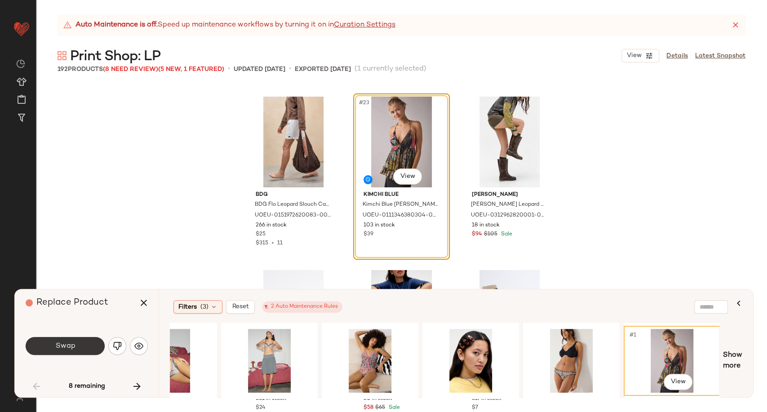
click at [82, 341] on button "Swap" at bounding box center [65, 346] width 79 height 18
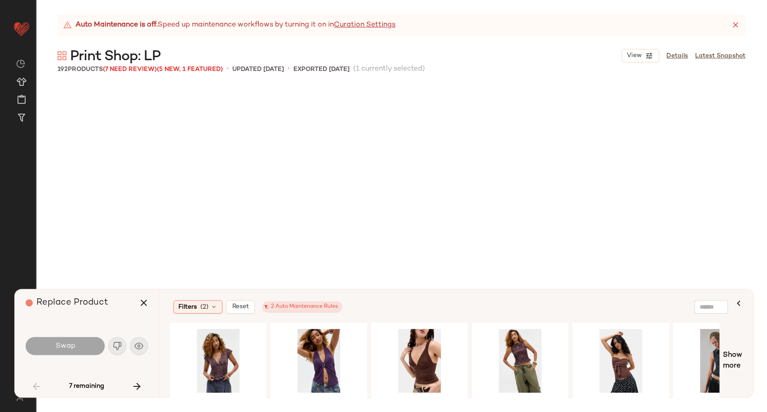
scroll to position [4161, 0]
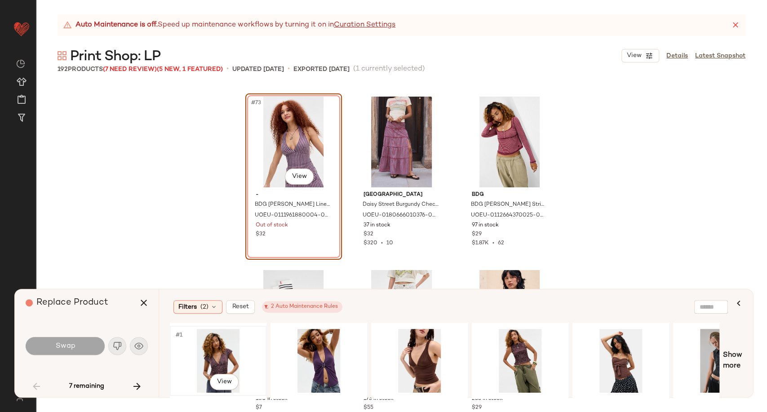
click at [214, 361] on div "#1 View" at bounding box center [218, 361] width 90 height 64
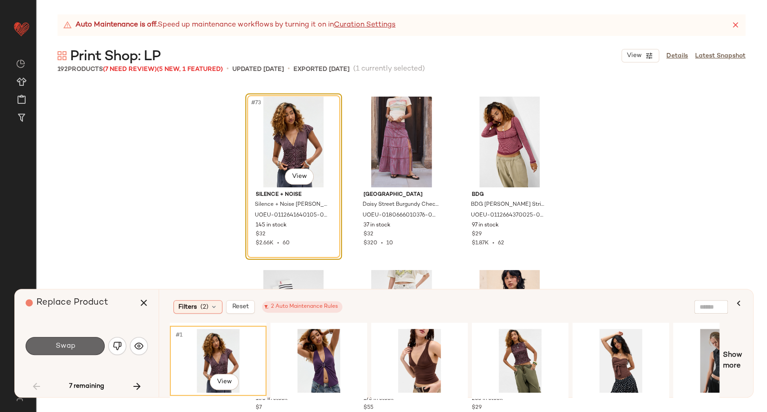
click at [83, 351] on button "Swap" at bounding box center [65, 346] width 79 height 18
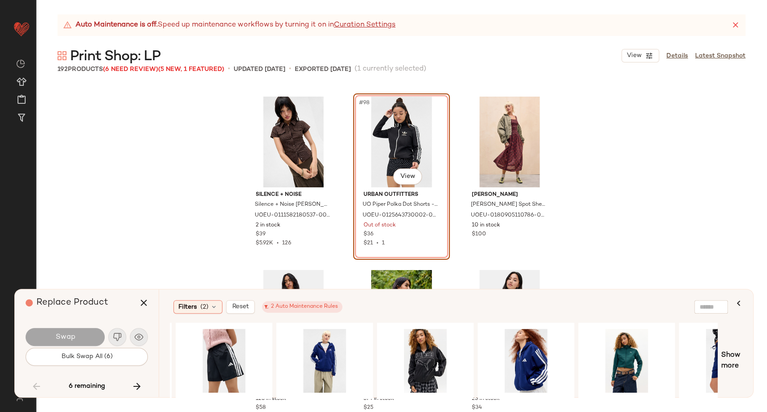
scroll to position [0, 454]
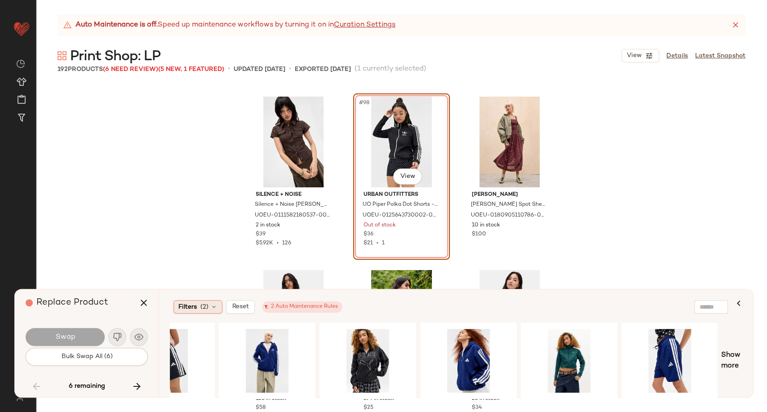
click at [213, 304] on icon at bounding box center [213, 306] width 7 height 7
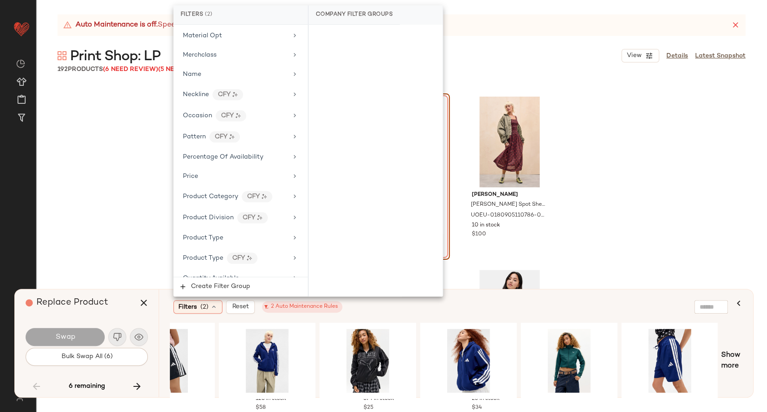
scroll to position [549, 0]
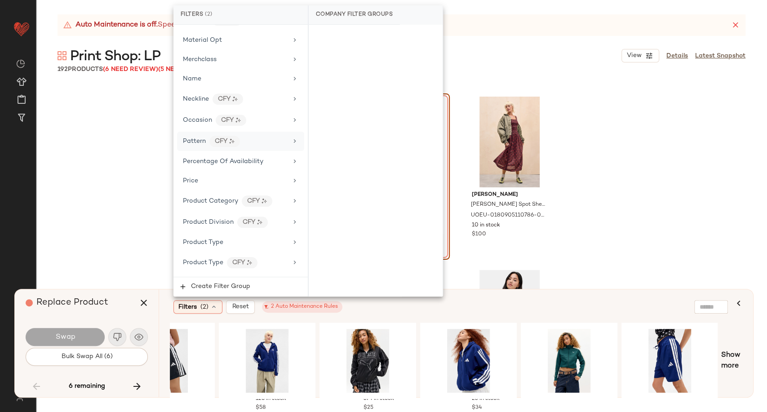
click at [248, 138] on div "Pattern CFY" at bounding box center [235, 141] width 105 height 11
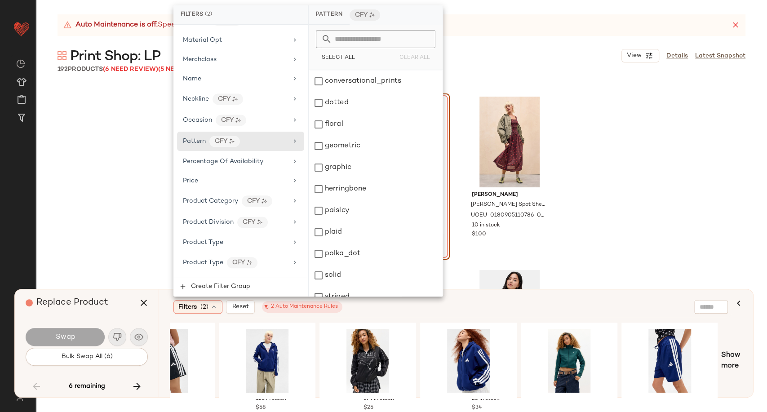
scroll to position [111, 0]
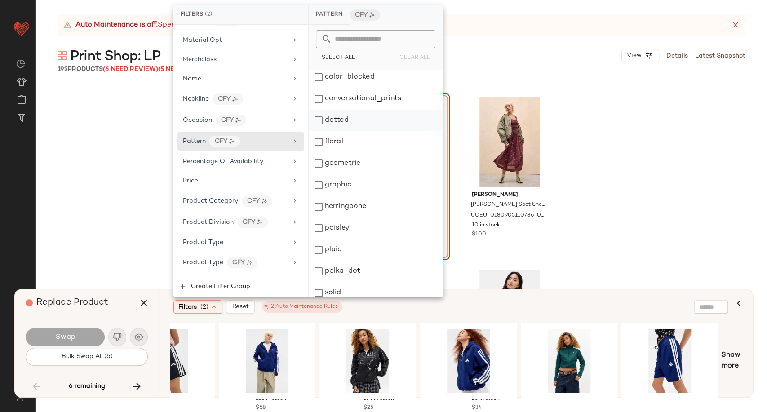
click at [318, 122] on div "dotted" at bounding box center [376, 121] width 134 height 22
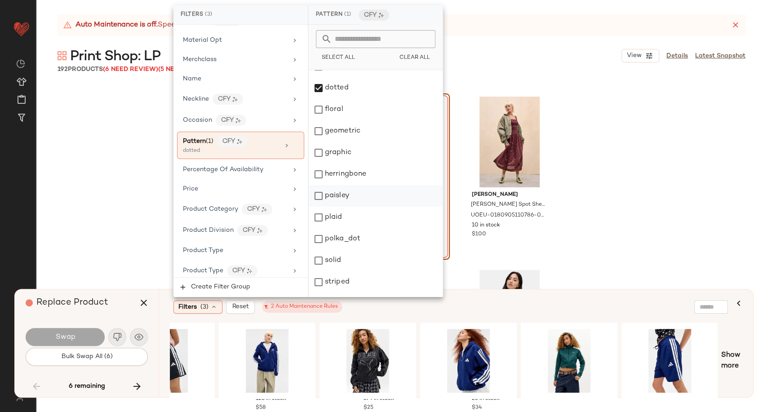
scroll to position [161, 0]
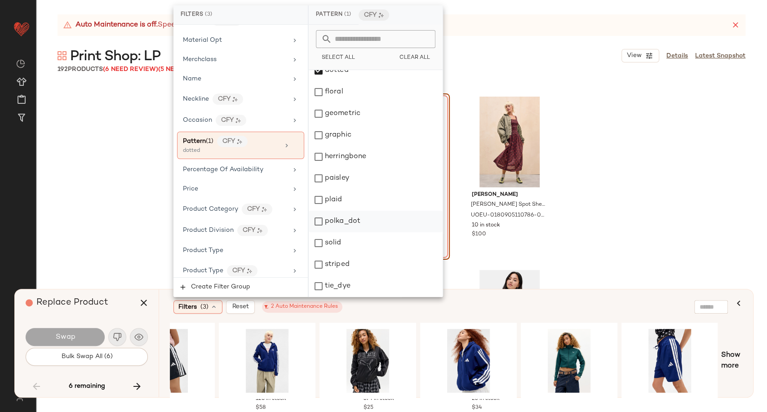
click at [349, 217] on div "polka_dot" at bounding box center [376, 222] width 134 height 22
click at [465, 297] on div "Filters (3) Reset 2 Auto Maintenance Rules" at bounding box center [450, 306] width 561 height 21
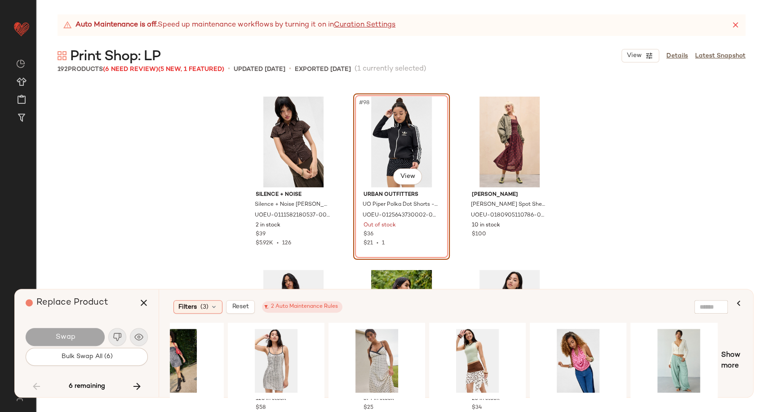
scroll to position [0, 265]
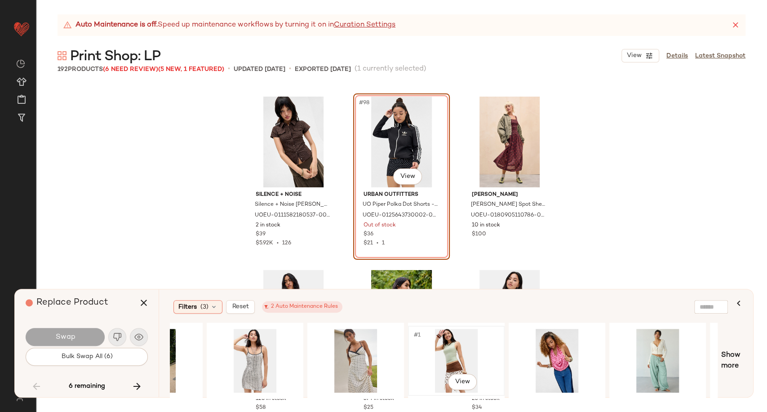
click at [450, 345] on div "#1 View" at bounding box center [456, 361] width 90 height 64
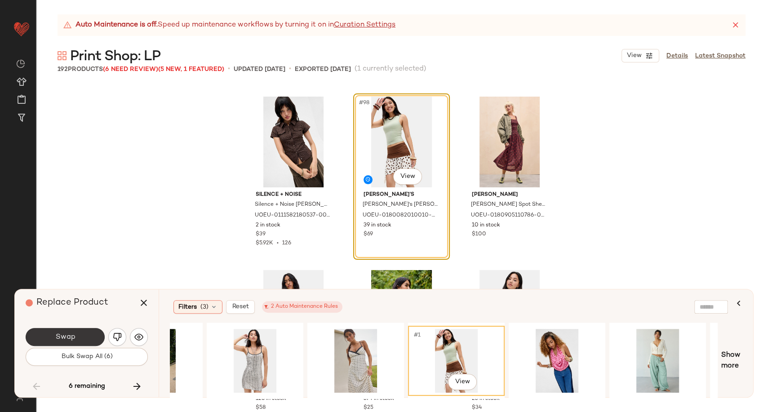
click at [71, 338] on span "Swap" at bounding box center [65, 337] width 20 height 9
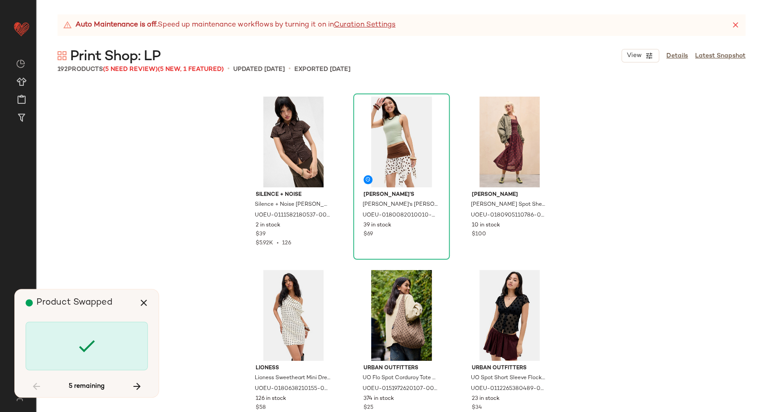
scroll to position [6241, 0]
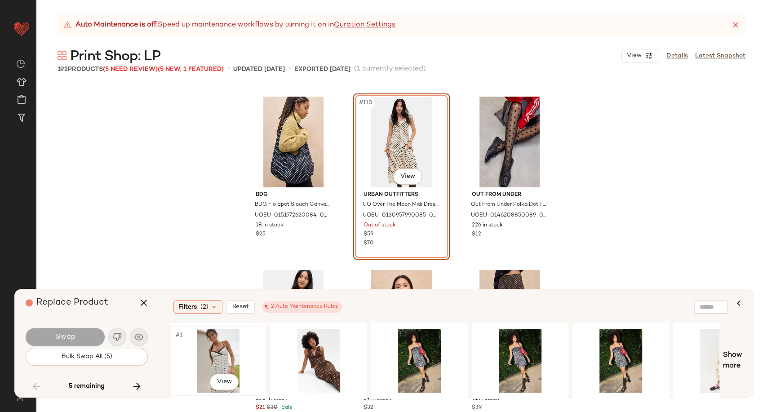
click at [225, 356] on div "#1 View" at bounding box center [218, 361] width 90 height 64
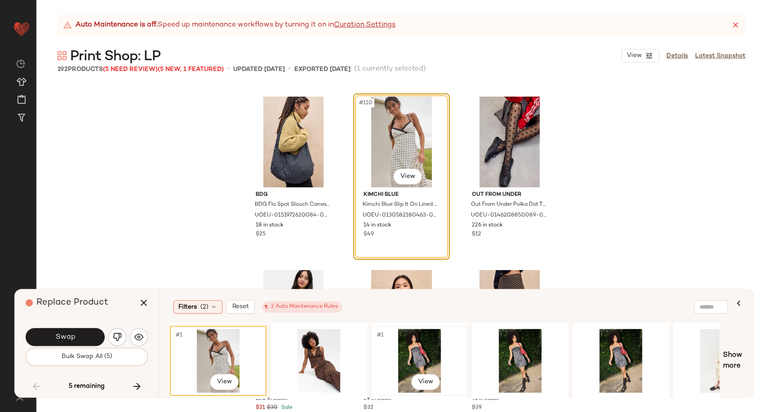
click at [419, 345] on div "#1 View" at bounding box center [419, 361] width 90 height 64
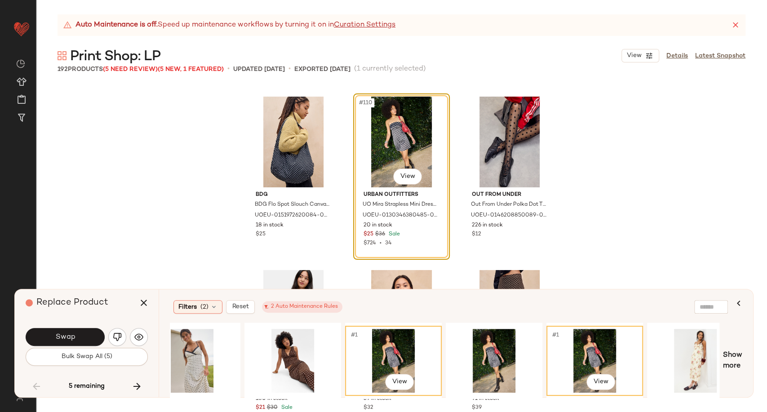
scroll to position [0, 0]
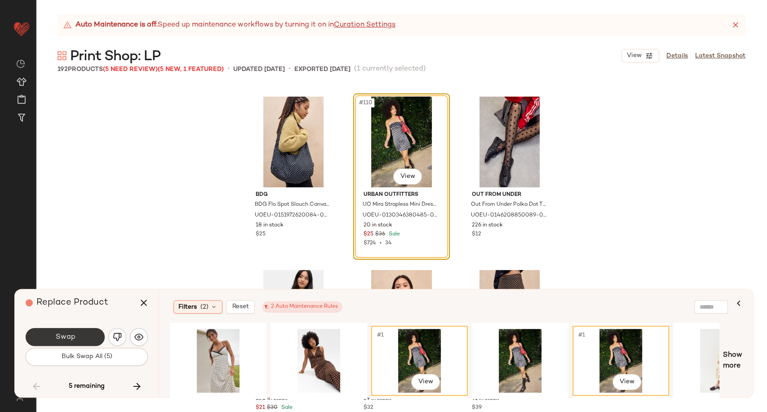
click at [76, 340] on button "Swap" at bounding box center [65, 337] width 79 height 18
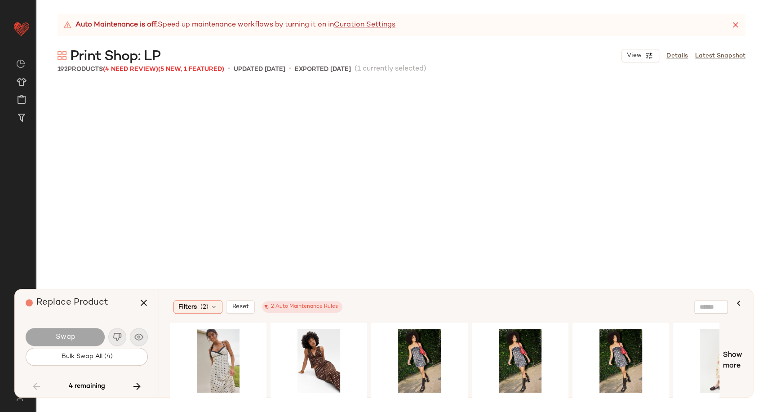
scroll to position [7801, 0]
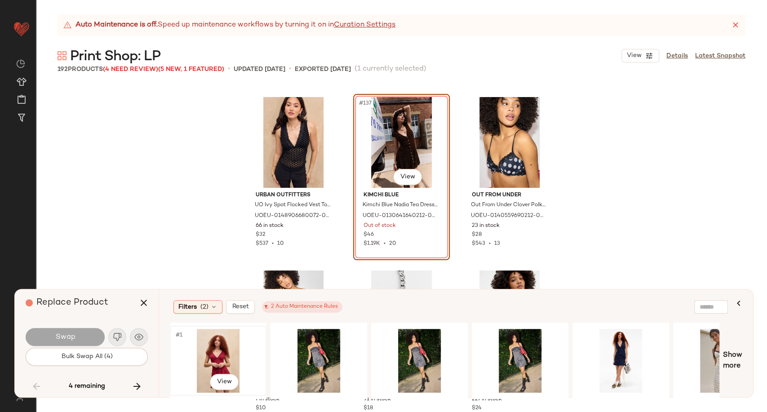
click at [211, 358] on div "#1 View" at bounding box center [218, 361] width 90 height 64
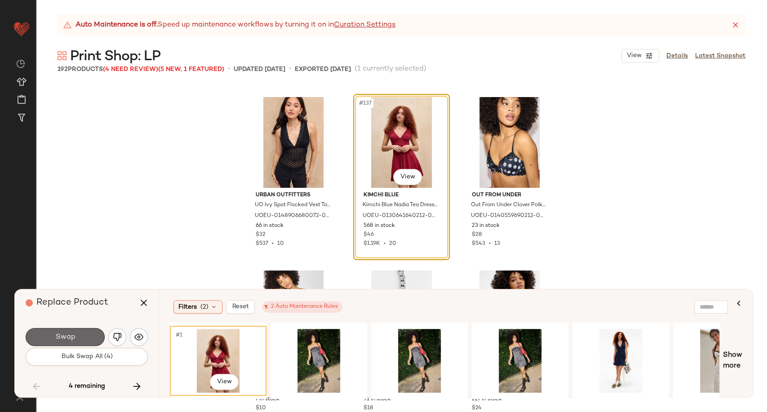
click at [84, 335] on button "Swap" at bounding box center [65, 337] width 79 height 18
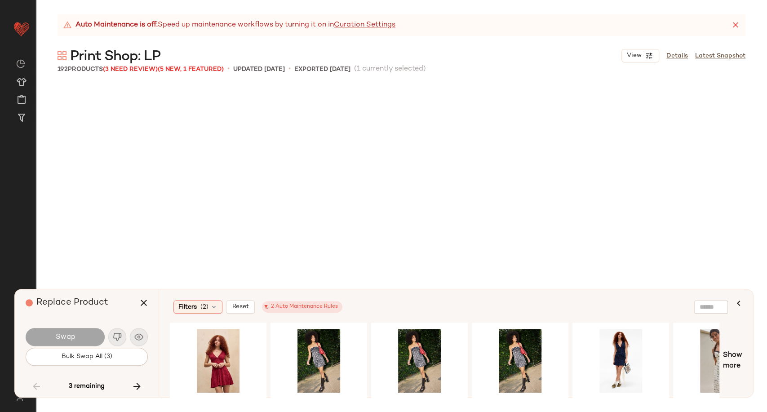
scroll to position [9015, 0]
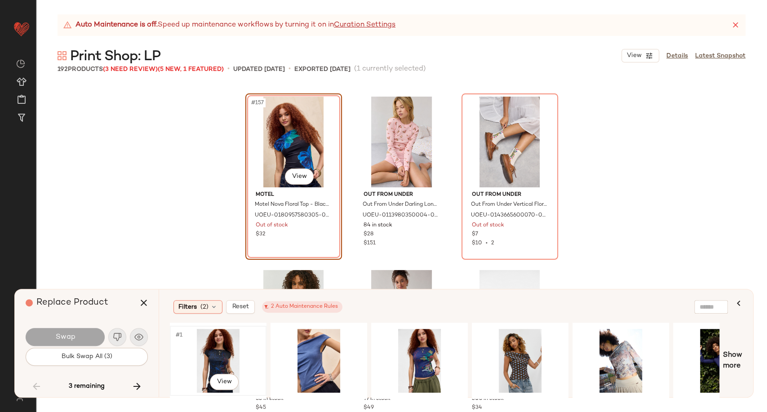
click at [222, 361] on div "#1 View" at bounding box center [218, 361] width 90 height 64
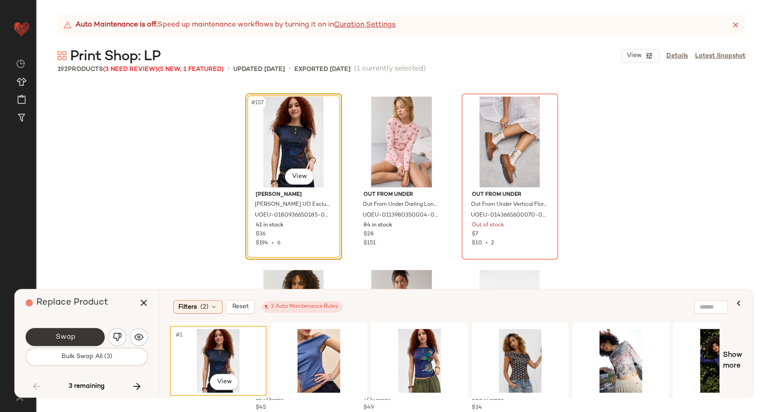
click at [86, 337] on button "Swap" at bounding box center [65, 337] width 79 height 18
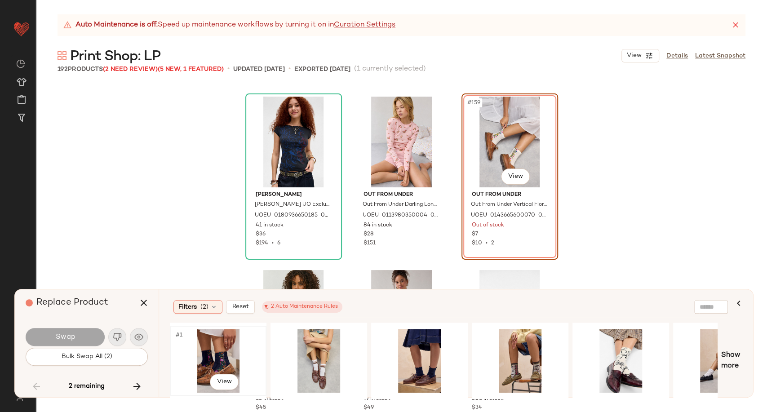
click at [226, 349] on div "#1 View" at bounding box center [218, 361] width 90 height 64
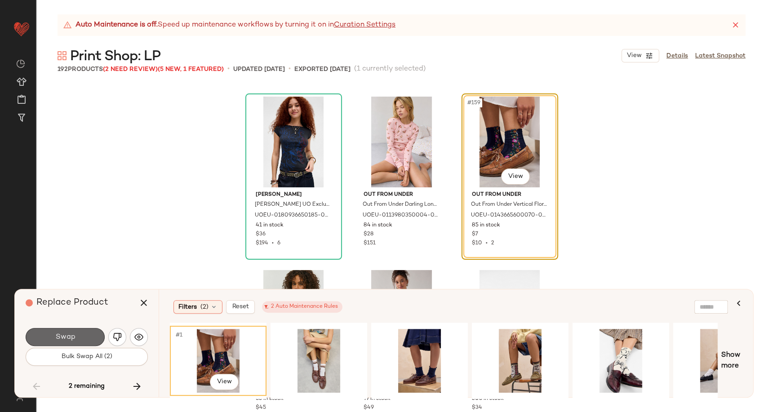
click at [71, 338] on span "Swap" at bounding box center [65, 337] width 20 height 9
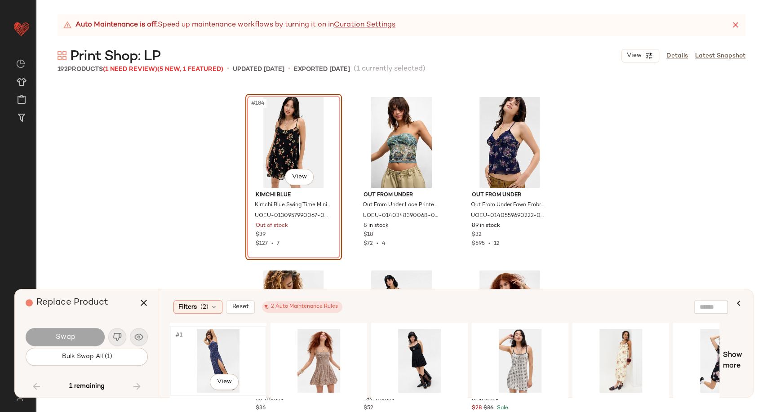
click at [224, 352] on div "#1 View" at bounding box center [218, 361] width 90 height 64
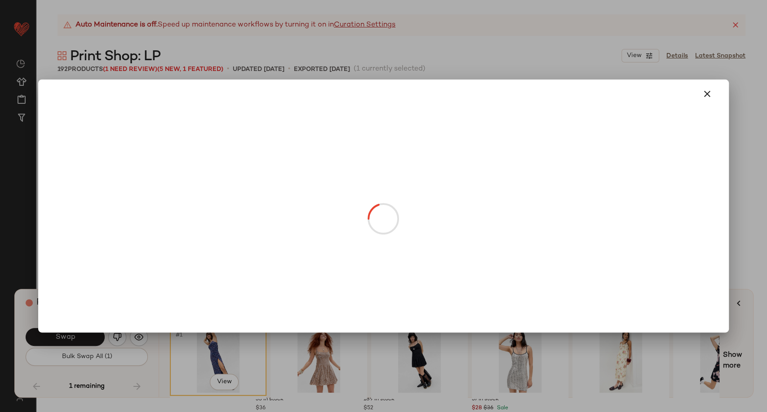
click at [291, 179] on body "Urban Outfitters UK ** Dashboard All Products Global Clipboards (101) Curations…" at bounding box center [383, 206] width 767 height 412
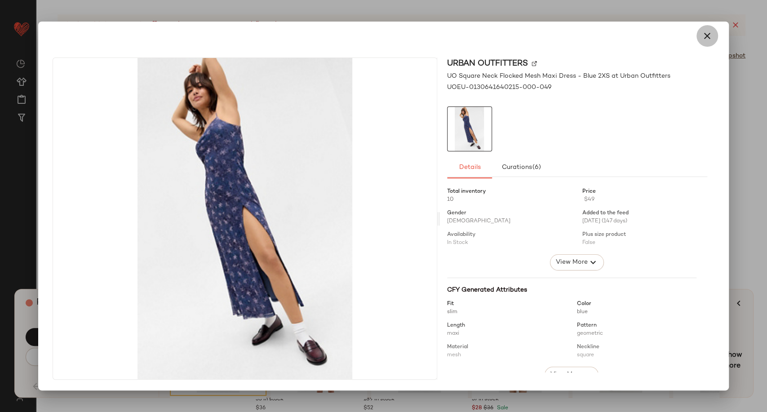
click at [706, 40] on icon "button" at bounding box center [707, 36] width 11 height 11
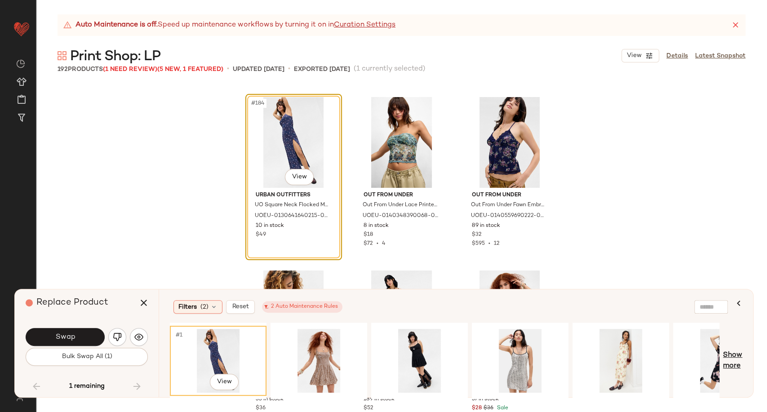
click at [740, 361] on span "Show more" at bounding box center [732, 361] width 19 height 22
click at [606, 354] on div "#1 View" at bounding box center [620, 361] width 90 height 64
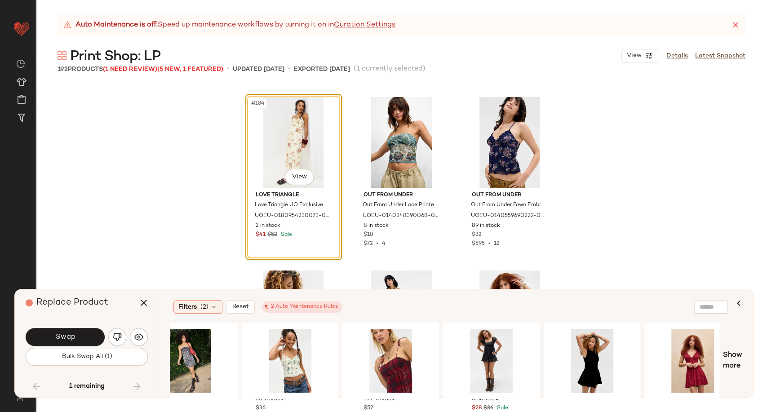
scroll to position [0, 1025]
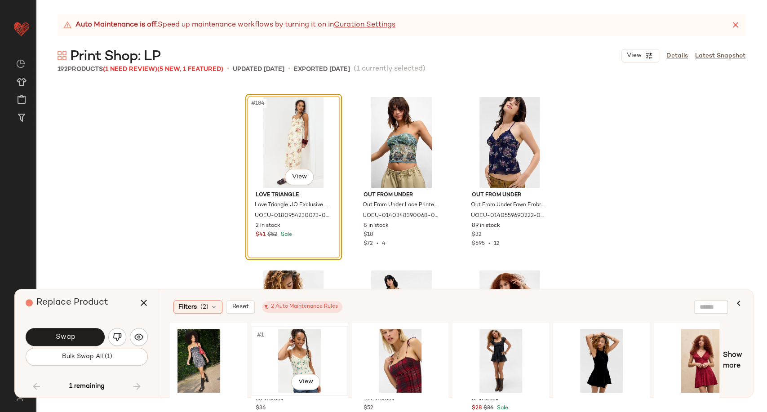
click at [300, 353] on div "#1 View" at bounding box center [299, 361] width 90 height 64
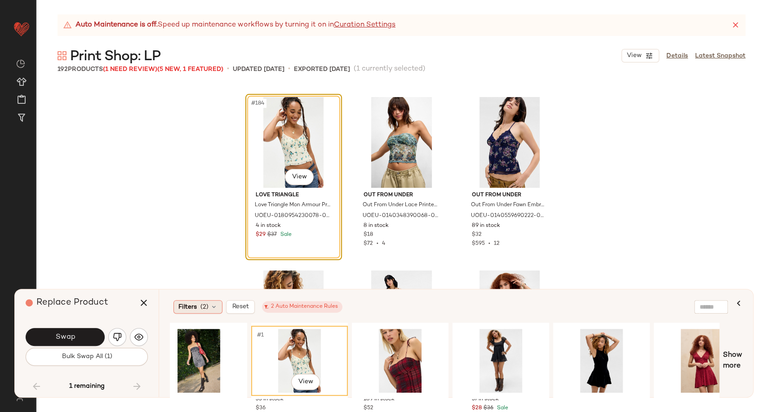
click at [208, 309] on div "Filters (2)" at bounding box center [197, 306] width 49 height 13
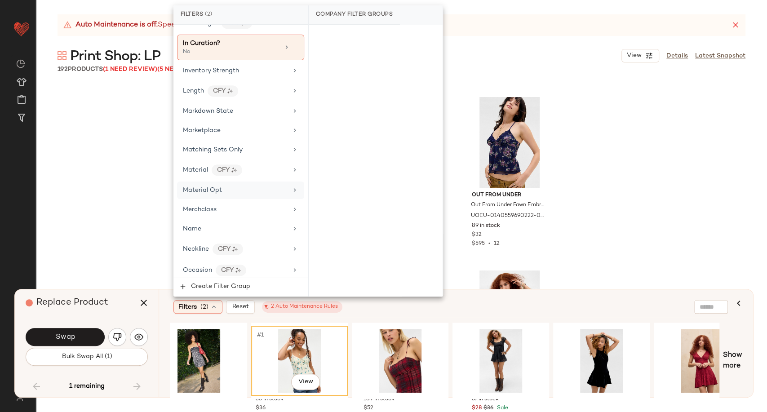
scroll to position [499, 0]
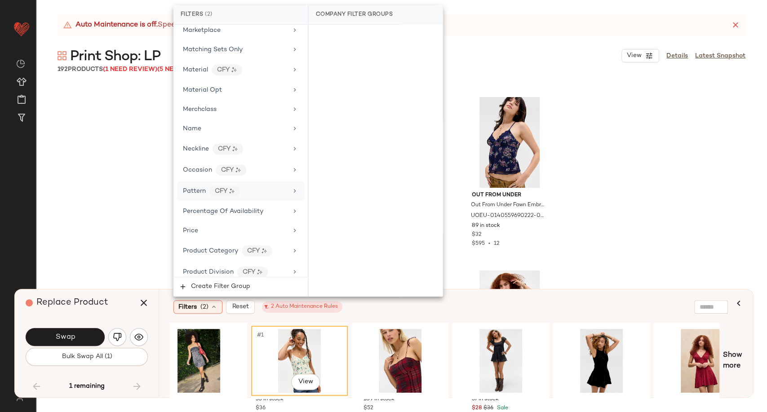
click at [258, 194] on div "Pattern CFY" at bounding box center [240, 190] width 127 height 19
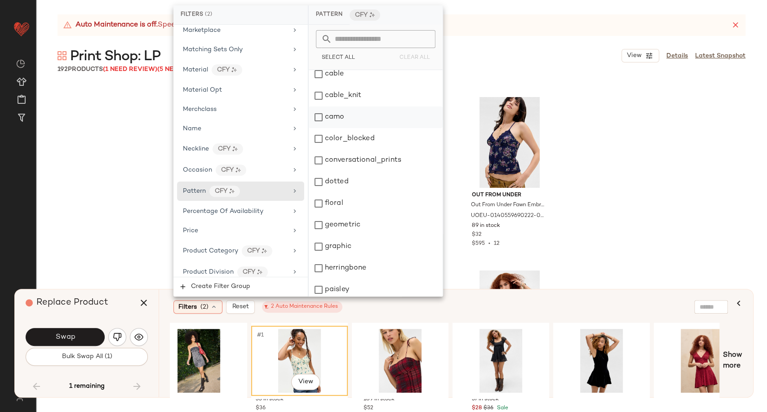
scroll to position [100, 0]
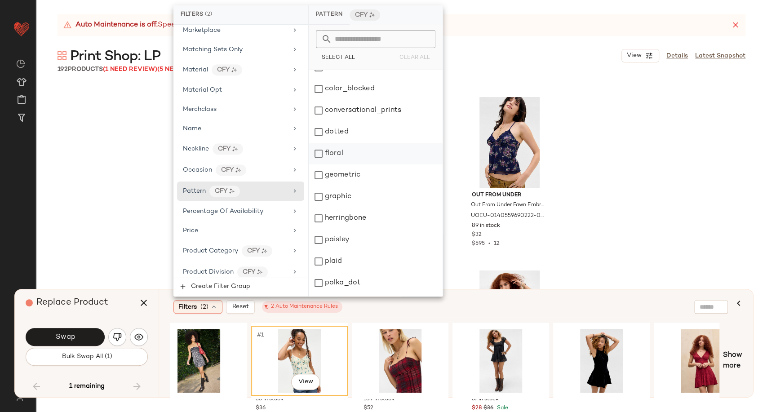
click at [336, 150] on div "floral" at bounding box center [376, 154] width 134 height 22
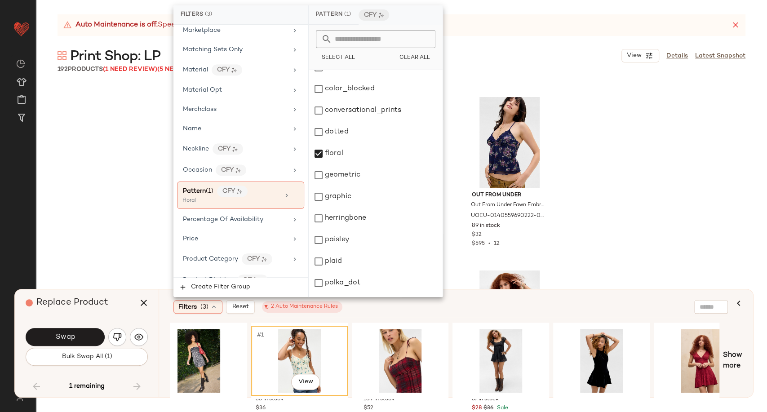
click at [445, 313] on div "Filters (3) Reset 2 Auto Maintenance Rules" at bounding box center [450, 306] width 561 height 21
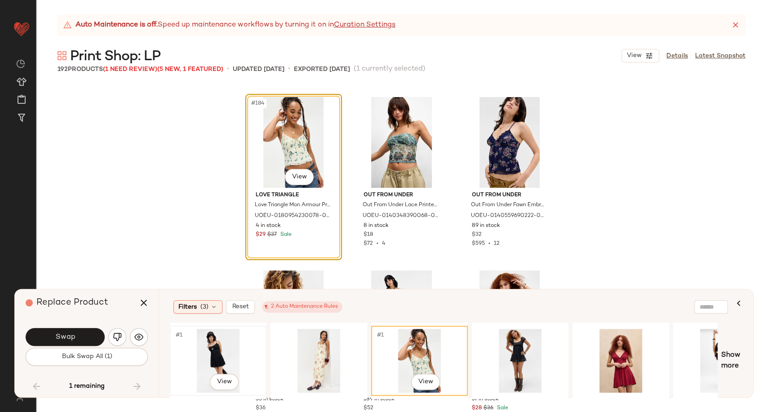
click at [234, 349] on div "#1 View" at bounding box center [218, 361] width 90 height 64
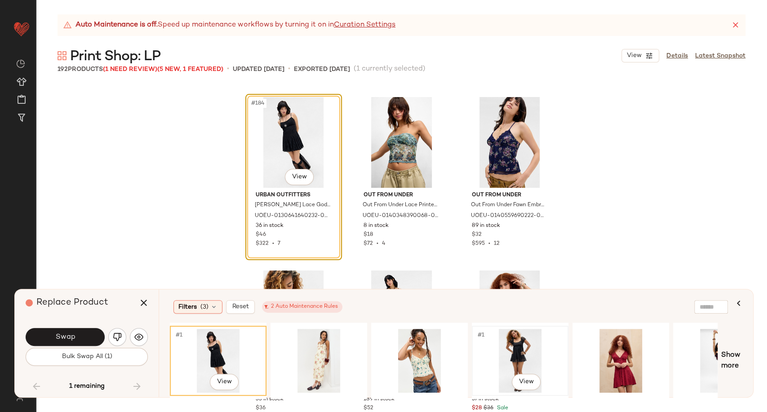
click at [528, 357] on div "#1 View" at bounding box center [520, 361] width 90 height 64
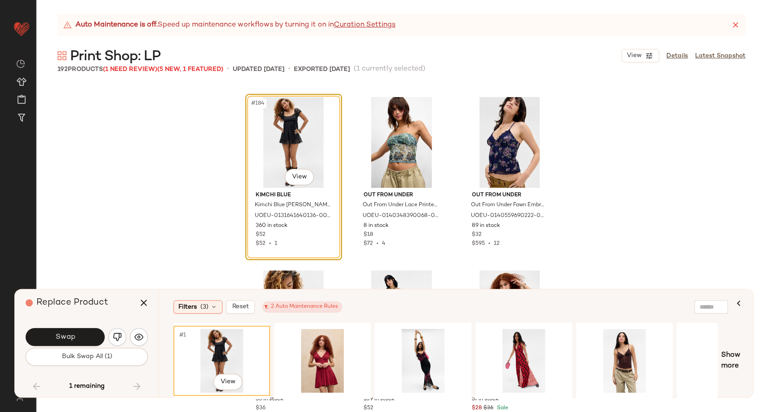
scroll to position [0, 317]
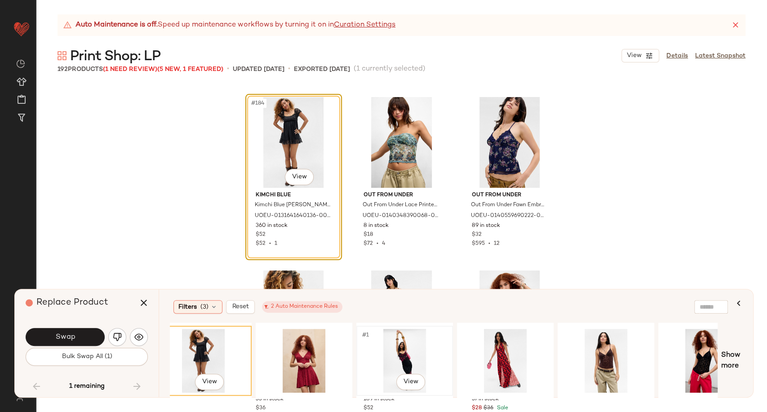
click at [411, 359] on div "#1 View" at bounding box center [404, 361] width 90 height 64
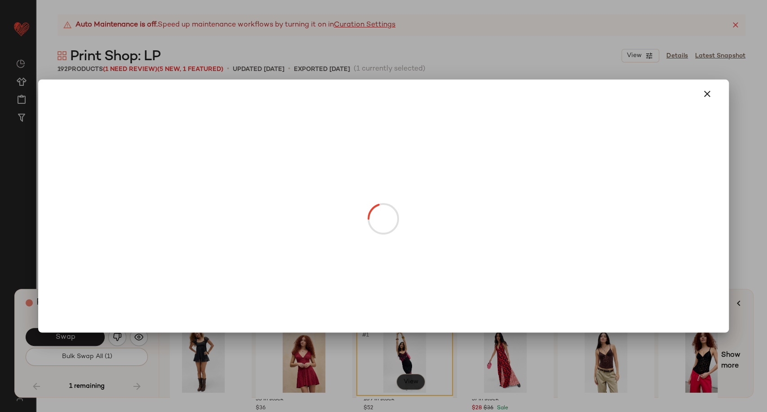
click at [415, 380] on body "Urban Outfitters UK ** Dashboard All Products Global Clipboards (101) Curations…" at bounding box center [383, 206] width 767 height 412
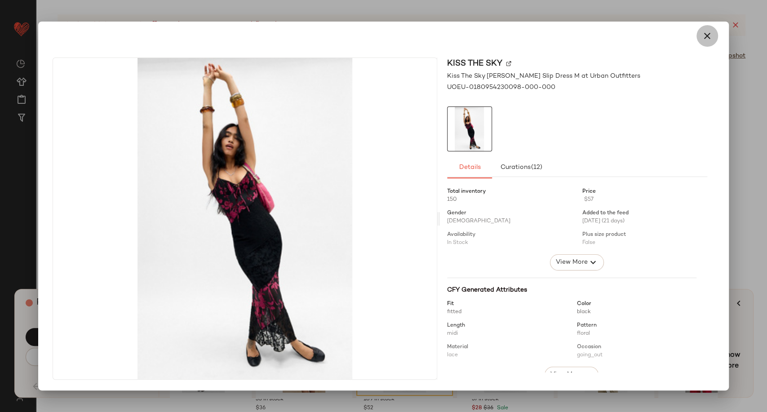
click at [711, 36] on icon "button" at bounding box center [707, 36] width 11 height 11
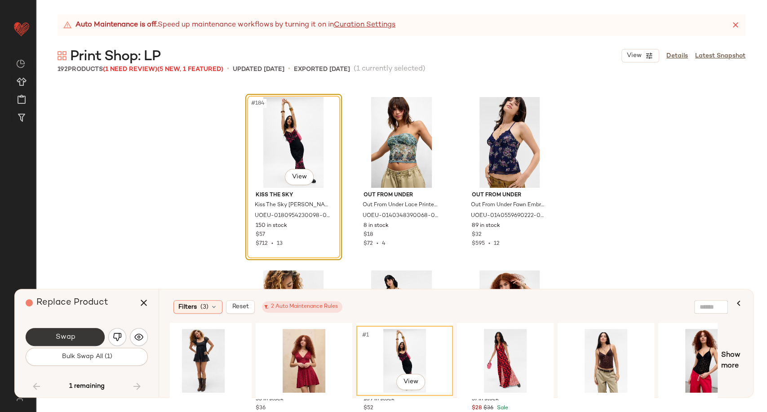
click at [73, 339] on span "Swap" at bounding box center [65, 337] width 20 height 9
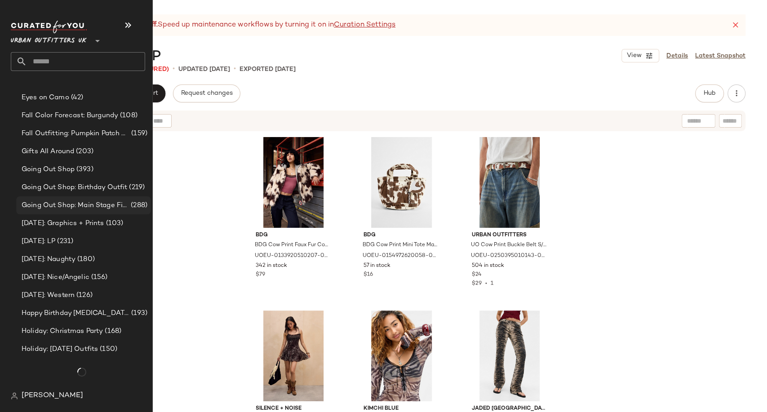
scroll to position [687, 0]
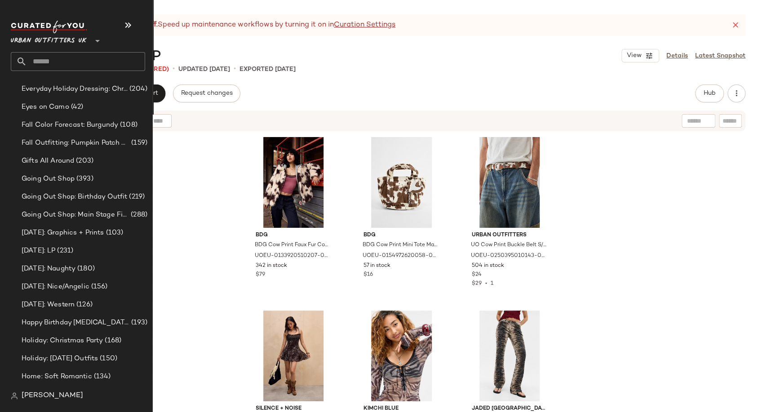
click at [71, 61] on input "text" at bounding box center [86, 61] width 118 height 19
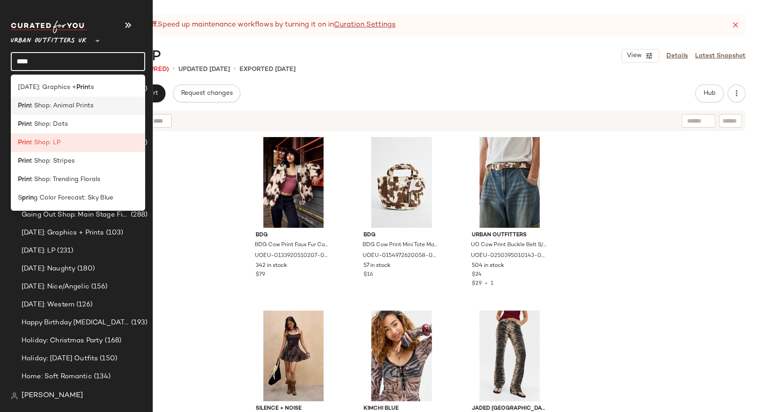
type input "****"
click at [81, 110] on div "Prin t Shop: Animal Prints" at bounding box center [78, 106] width 134 height 18
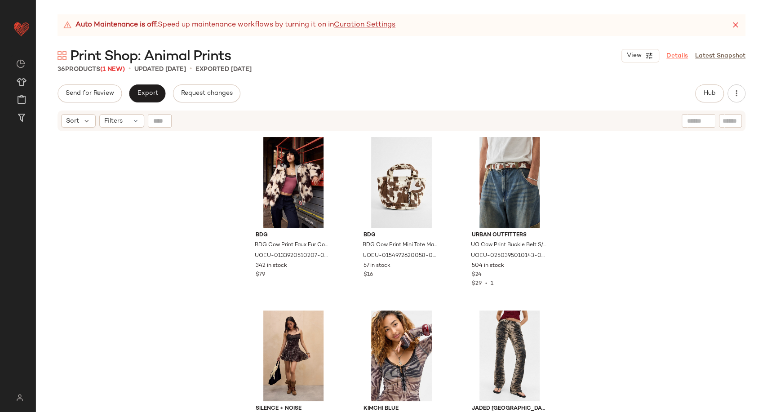
click at [682, 57] on link "Details" at bounding box center [677, 55] width 22 height 9
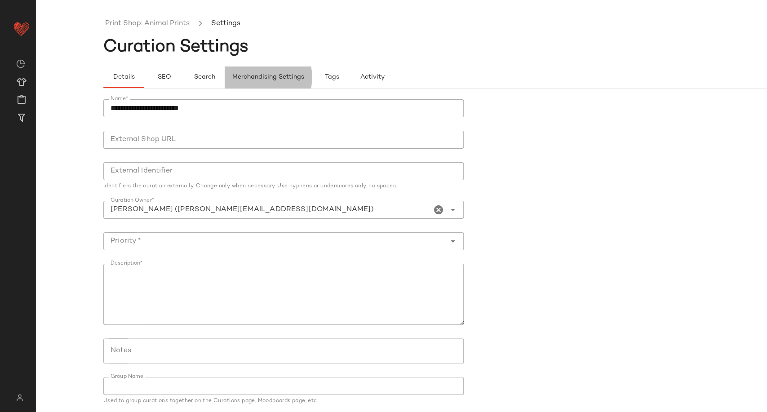
click at [257, 83] on button "Merchandising Settings" at bounding box center [268, 77] width 87 height 22
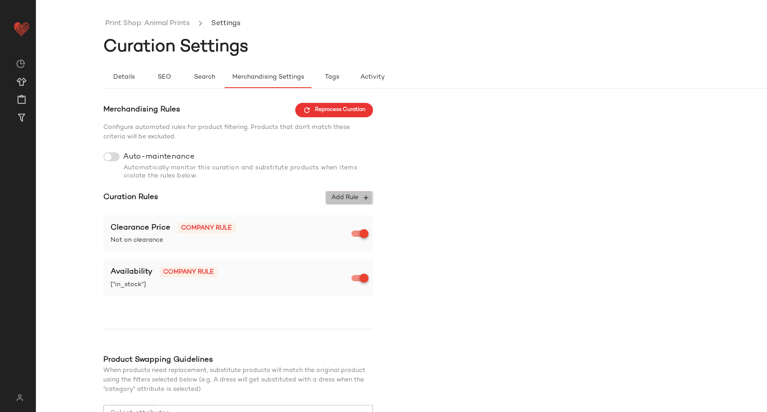
click at [350, 196] on span "Add Rule" at bounding box center [349, 198] width 37 height 8
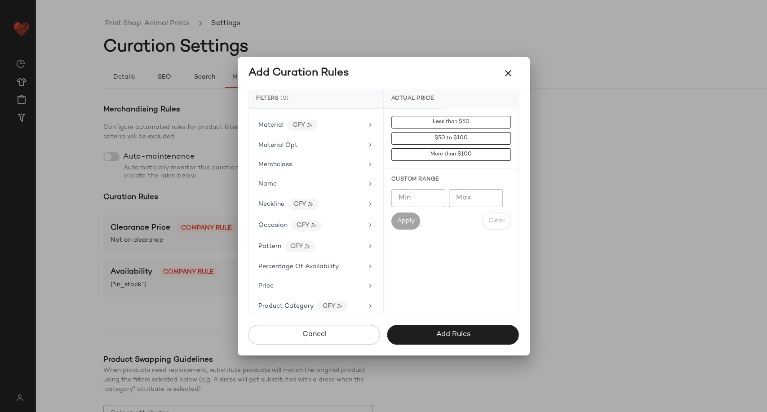
scroll to position [549, 0]
click at [328, 199] on div "Pattern CFY" at bounding box center [310, 204] width 105 height 11
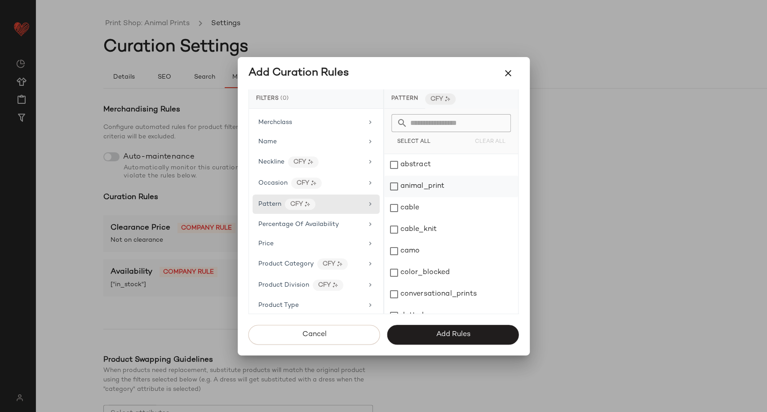
click at [397, 187] on div "animal_print" at bounding box center [451, 187] width 134 height 22
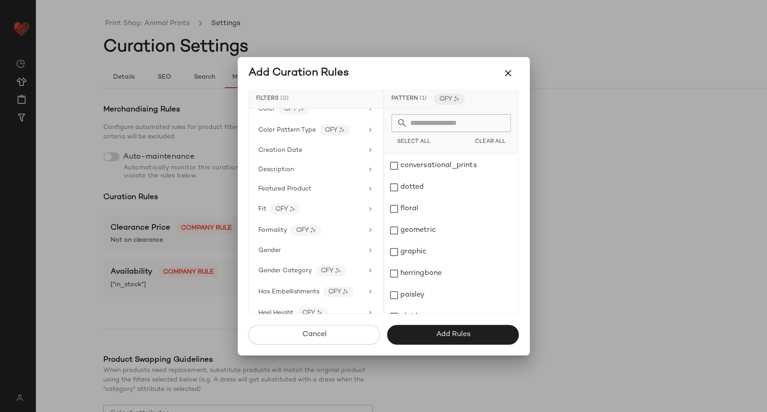
scroll to position [100, 0]
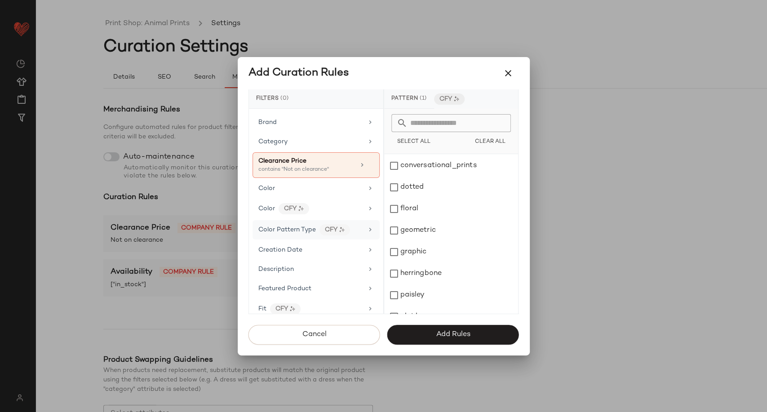
click at [361, 229] on div "Color Pattern Type CFY" at bounding box center [315, 229] width 127 height 19
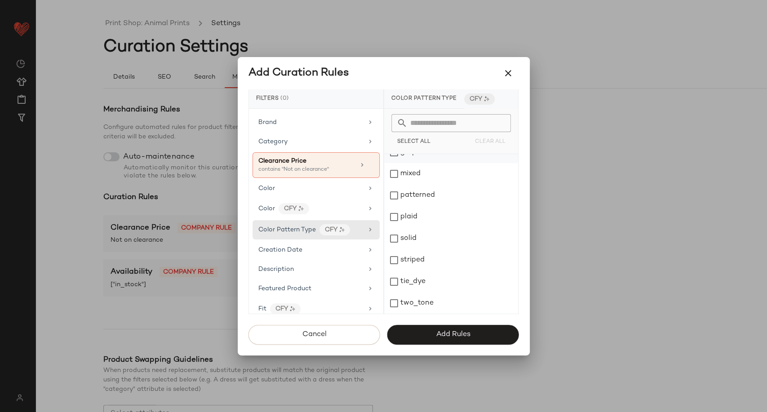
scroll to position [114, 0]
click at [395, 224] on div "mixed" at bounding box center [451, 224] width 134 height 22
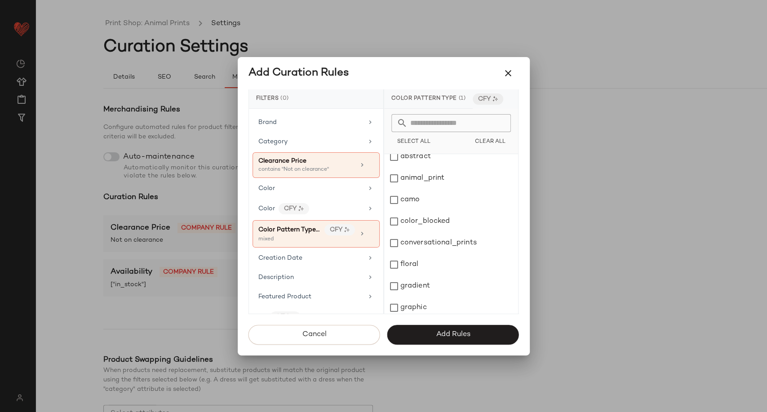
scroll to position [0, 0]
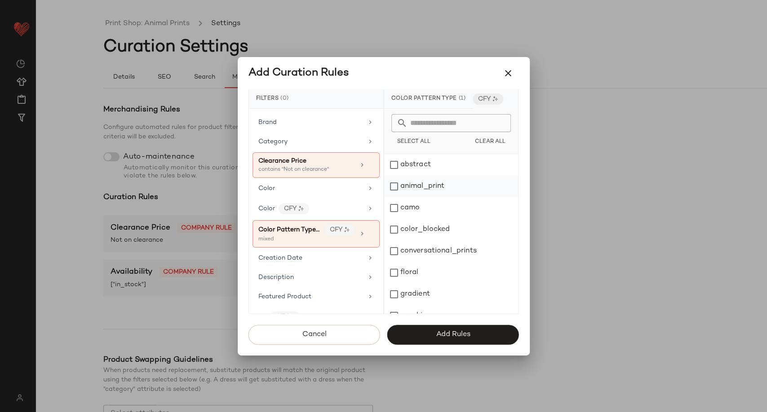
click at [435, 185] on div "animal_print" at bounding box center [451, 187] width 134 height 22
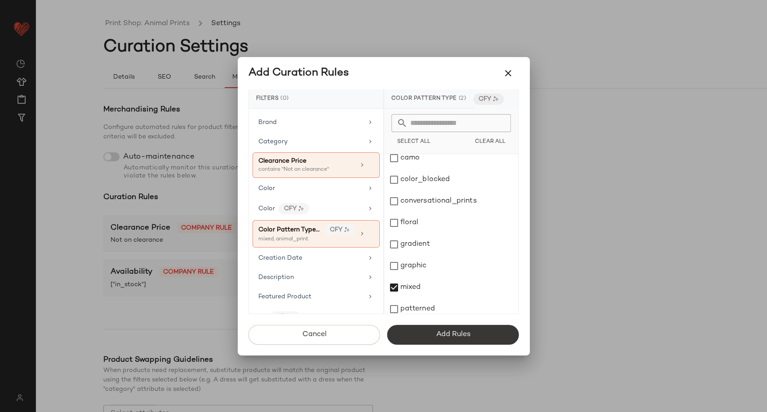
click at [460, 332] on span "Add Rules" at bounding box center [452, 334] width 35 height 9
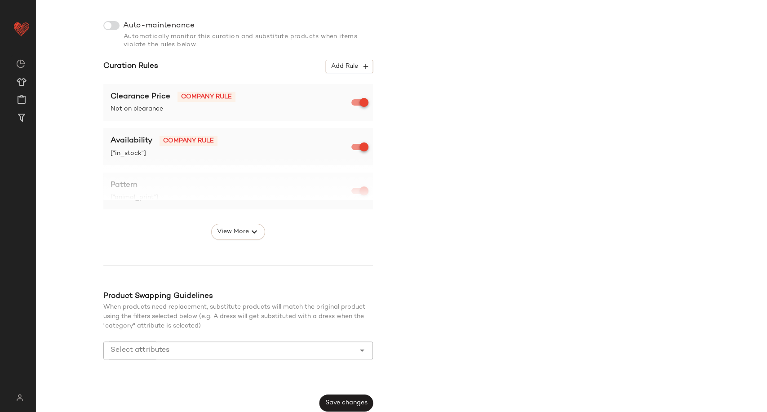
scroll to position [136, 0]
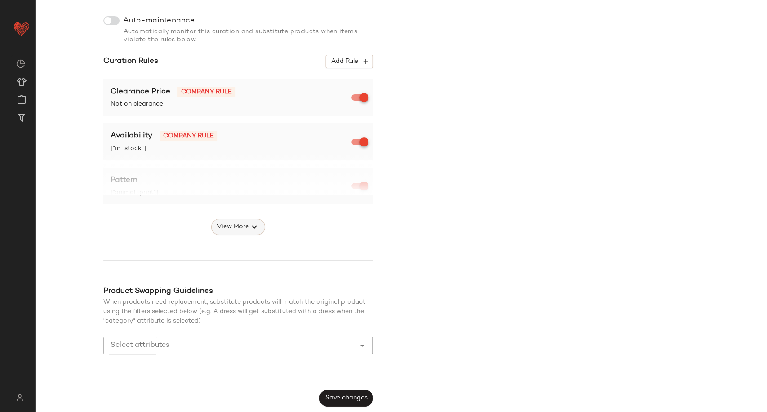
click at [258, 227] on icon "button" at bounding box center [254, 226] width 11 height 11
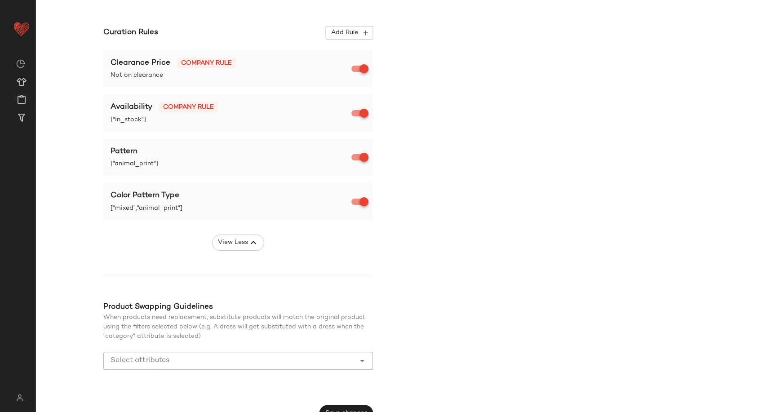
scroll to position [180, 0]
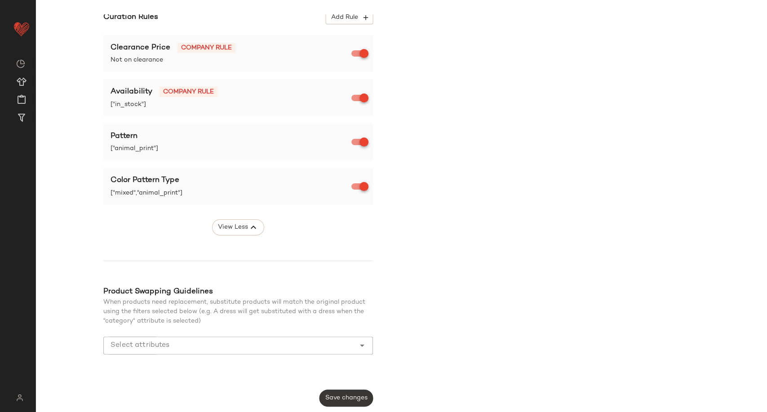
click at [361, 393] on button "Save changes" at bounding box center [345, 397] width 53 height 17
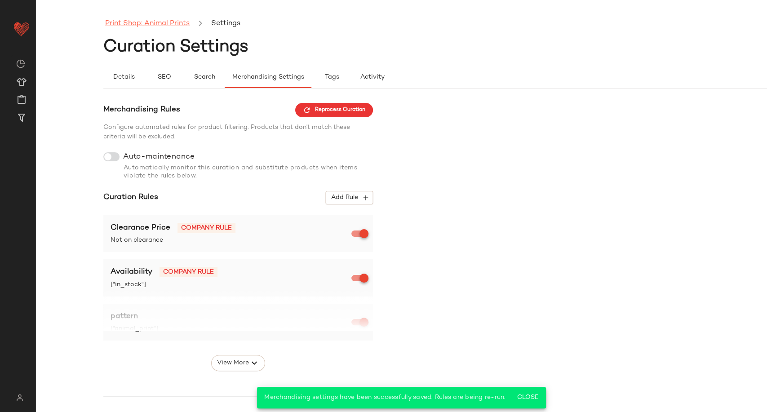
click at [163, 24] on link "Print Shop: Animal Prints" at bounding box center [147, 24] width 84 height 12
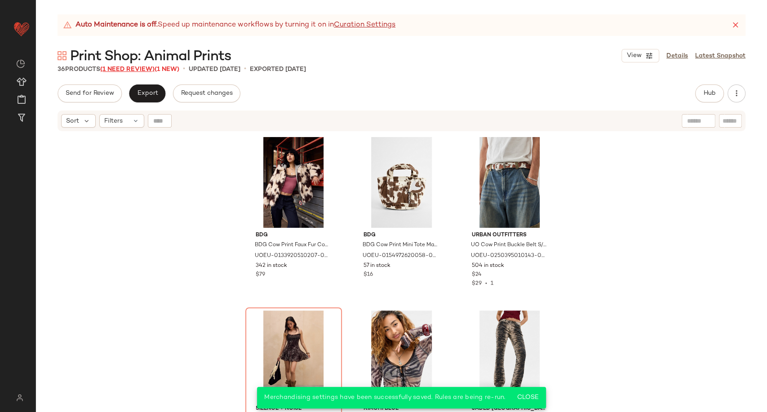
click at [126, 71] on span "(1 Need Review)" at bounding box center [127, 69] width 54 height 7
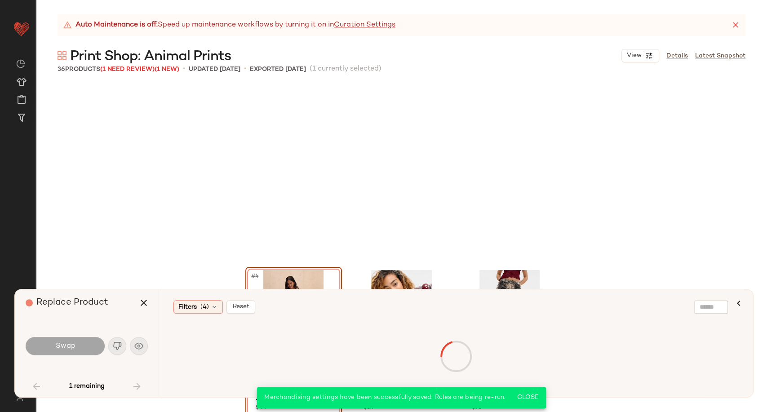
scroll to position [180, 0]
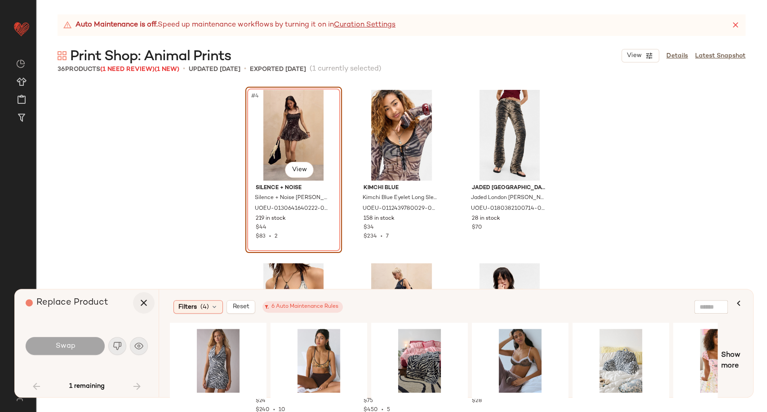
click at [139, 305] on icon "button" at bounding box center [143, 302] width 11 height 11
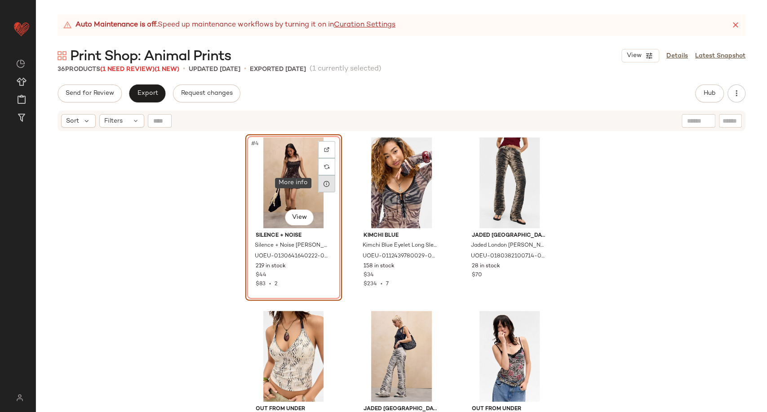
click at [323, 183] on icon at bounding box center [326, 183] width 7 height 7
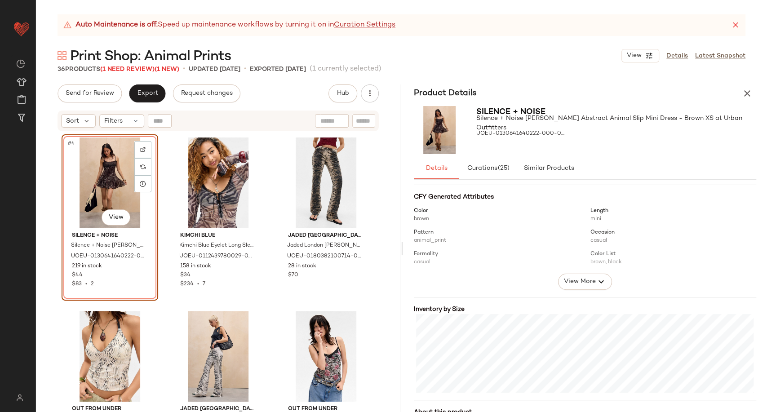
scroll to position [100, 0]
click at [567, 276] on span "View More" at bounding box center [579, 275] width 32 height 11
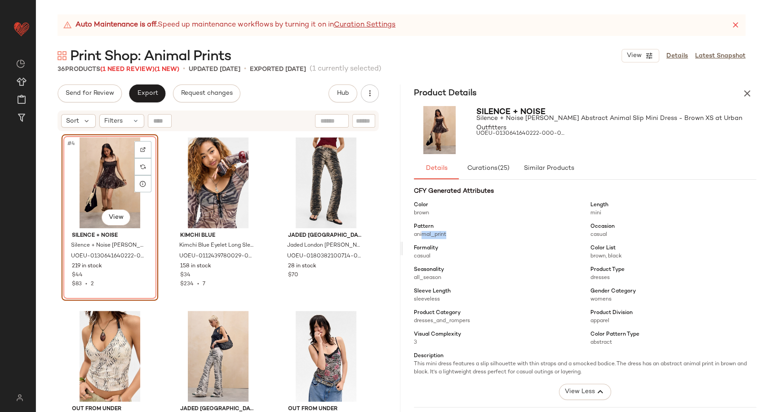
drag, startPoint x: 424, startPoint y: 236, endPoint x: 446, endPoint y: 238, distance: 22.5
click at [446, 238] on span "animal_print" at bounding box center [497, 235] width 166 height 8
click at [470, 240] on div "Color brown Length mini Pattern animal_print Occasion casual Formality casual C…" at bounding box center [585, 298] width 343 height 204
drag, startPoint x: 586, startPoint y: 341, endPoint x: 623, endPoint y: 346, distance: 37.5
click at [623, 346] on div "Color brown Length mini Pattern animal_print Occasion casual Formality casual C…" at bounding box center [585, 298] width 343 height 204
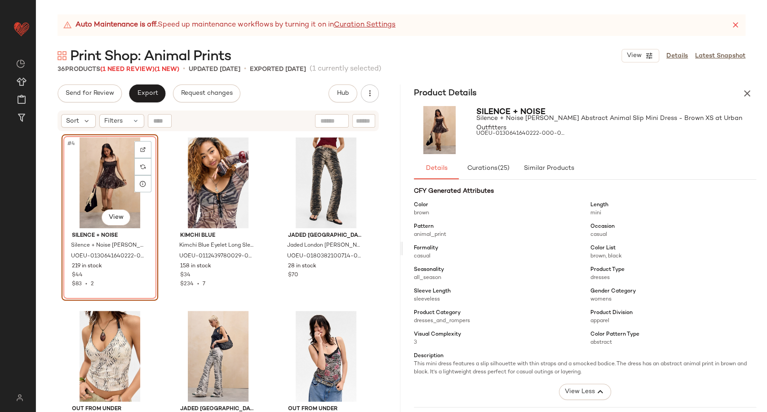
click at [564, 331] on div "Visual Complexity 3" at bounding box center [497, 339] width 166 height 16
drag, startPoint x: 586, startPoint y: 335, endPoint x: 642, endPoint y: 337, distance: 56.7
click at [642, 337] on div "Color brown Length mini Pattern animal_print Occasion casual Formality casual C…" at bounding box center [585, 298] width 343 height 204
click at [614, 345] on span "abstract" at bounding box center [673, 343] width 166 height 8
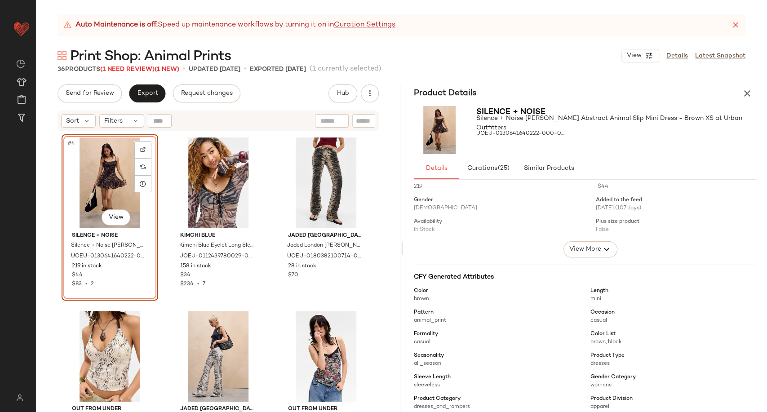
scroll to position [0, 0]
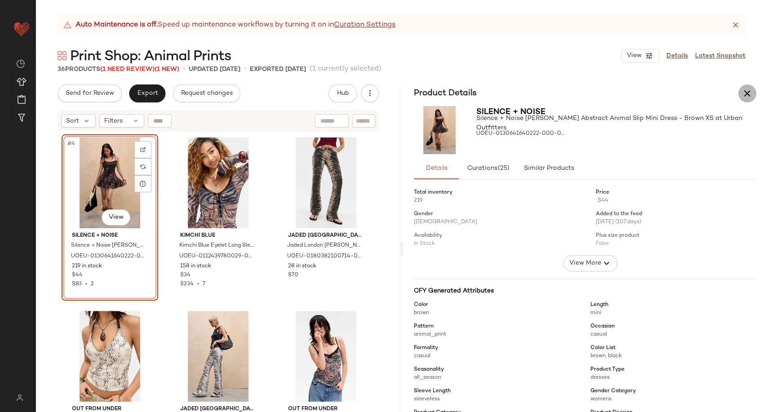
click at [746, 97] on icon "button" at bounding box center [747, 93] width 11 height 11
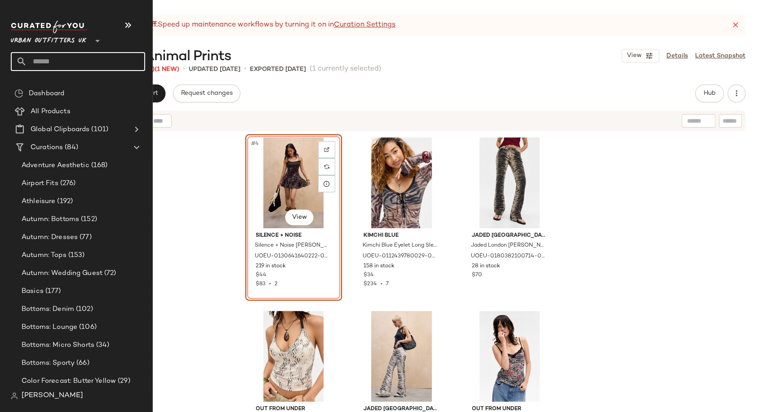
click at [57, 64] on input "text" at bounding box center [86, 61] width 118 height 19
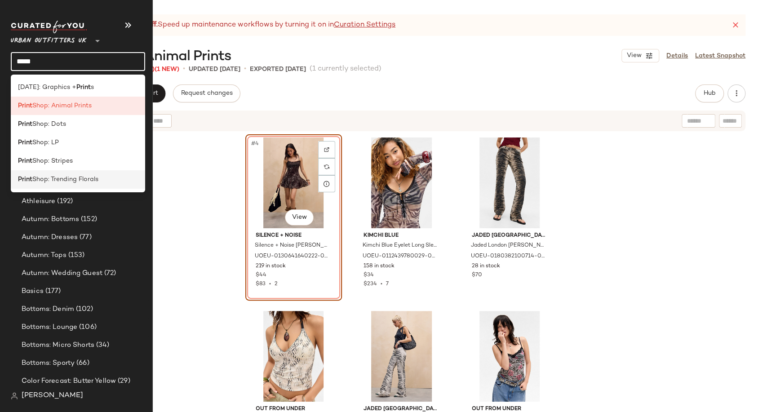
type input "*****"
click at [88, 171] on div "Print Shop: Trending Florals" at bounding box center [78, 179] width 134 height 18
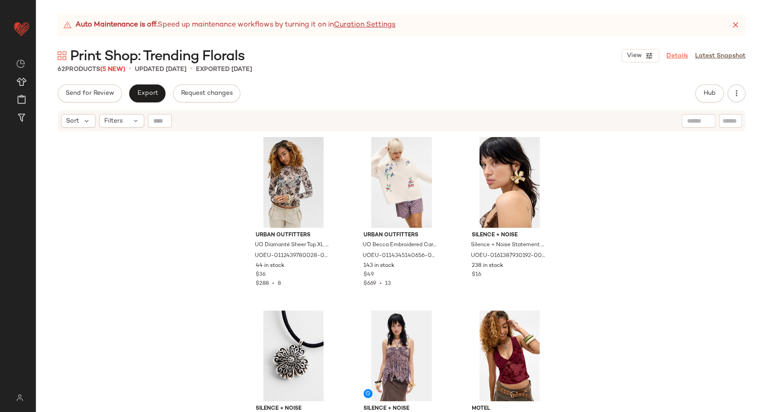
click at [675, 58] on link "Details" at bounding box center [677, 55] width 22 height 9
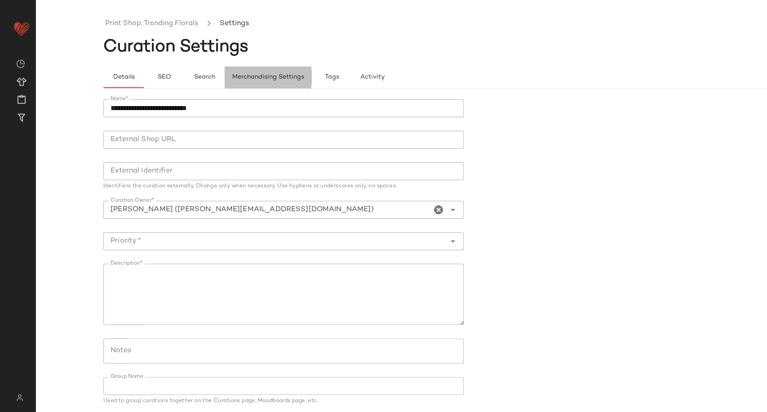
click at [250, 73] on button "Merchandising Settings" at bounding box center [268, 77] width 87 height 22
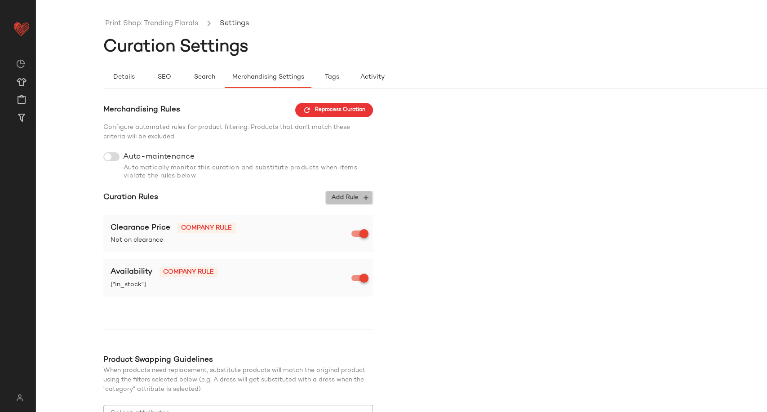
click at [337, 197] on span "Add Rule" at bounding box center [349, 198] width 37 height 8
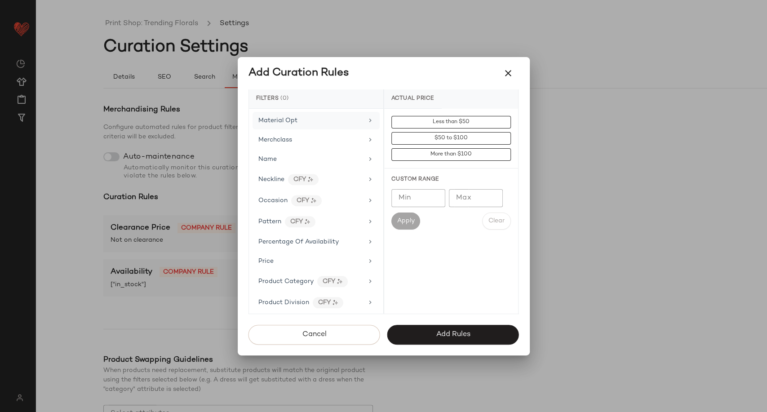
scroll to position [549, 0]
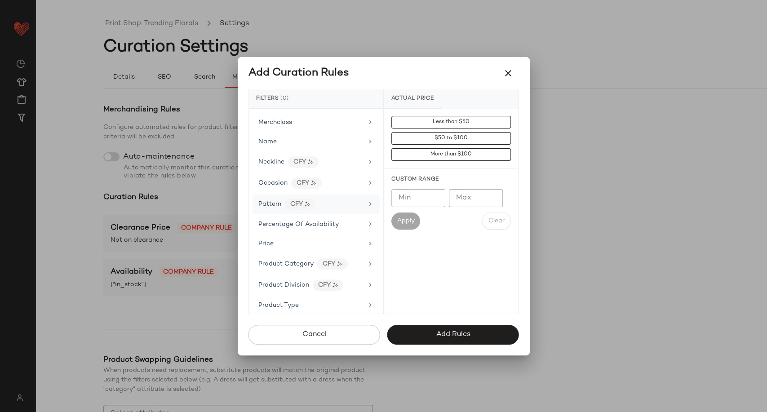
click at [322, 202] on div "Pattern CFY" at bounding box center [310, 204] width 105 height 11
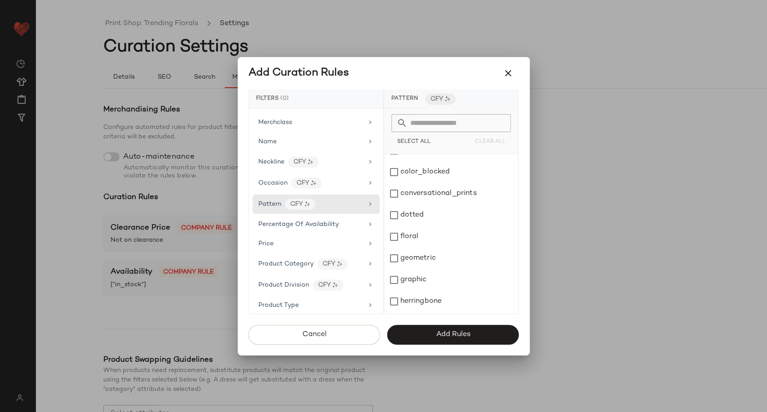
scroll to position [150, 0]
click at [409, 192] on div "floral" at bounding box center [451, 188] width 134 height 22
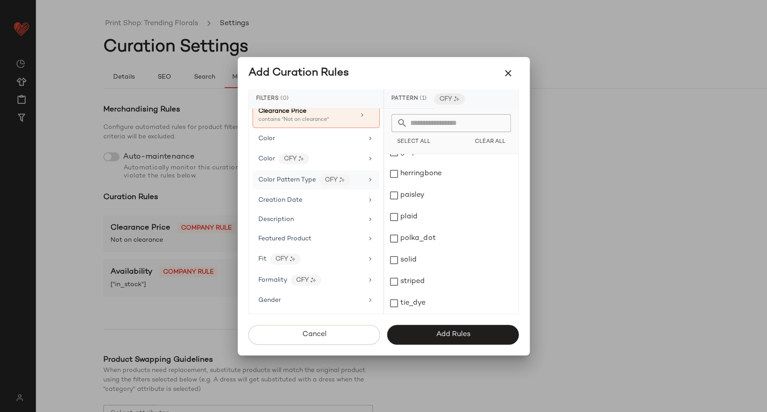
click at [295, 181] on span "Color Pattern Type" at bounding box center [286, 180] width 57 height 7
click at [392, 174] on div "mixed" at bounding box center [451, 174] width 134 height 22
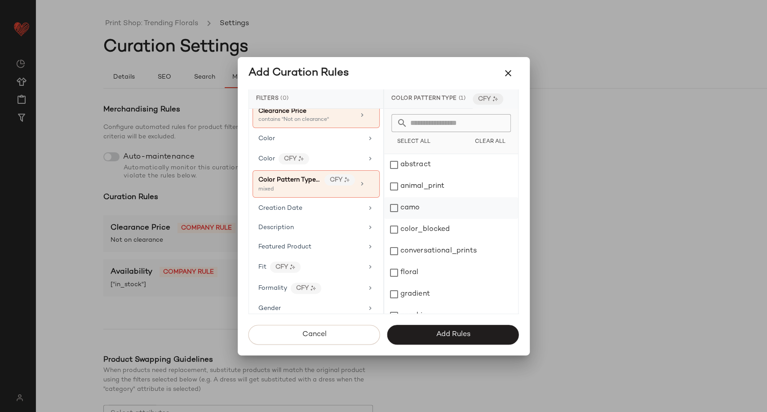
scroll to position [0, 0]
click at [393, 273] on div "floral" at bounding box center [451, 273] width 134 height 22
click at [450, 337] on span "Add Rules" at bounding box center [452, 334] width 35 height 9
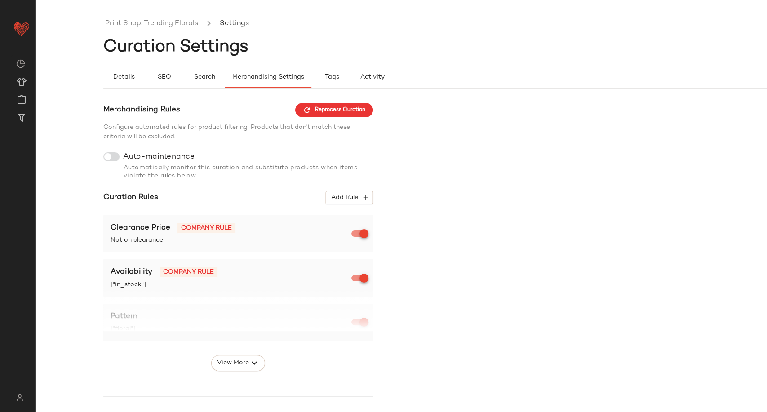
scroll to position [136, 0]
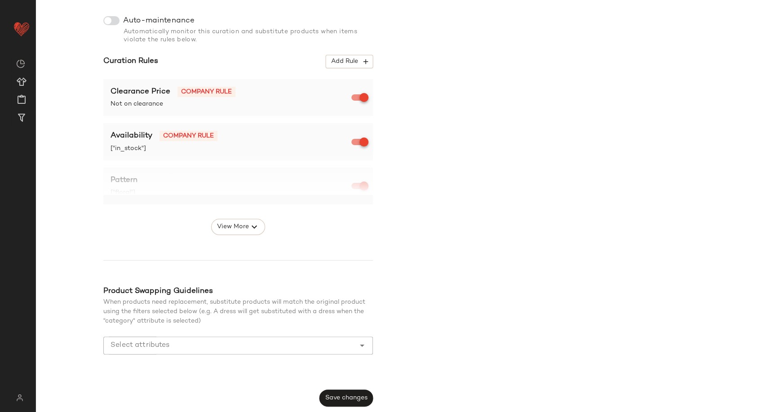
click at [330, 404] on button "Save changes" at bounding box center [345, 397] width 53 height 17
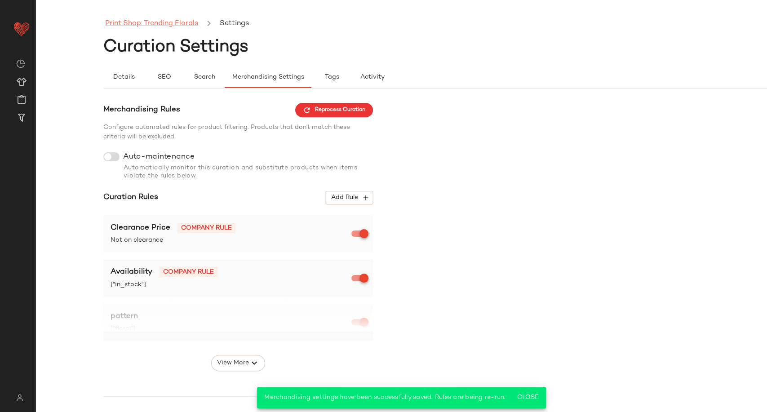
click at [152, 23] on link "Print Shop: Trending Florals" at bounding box center [151, 24] width 93 height 12
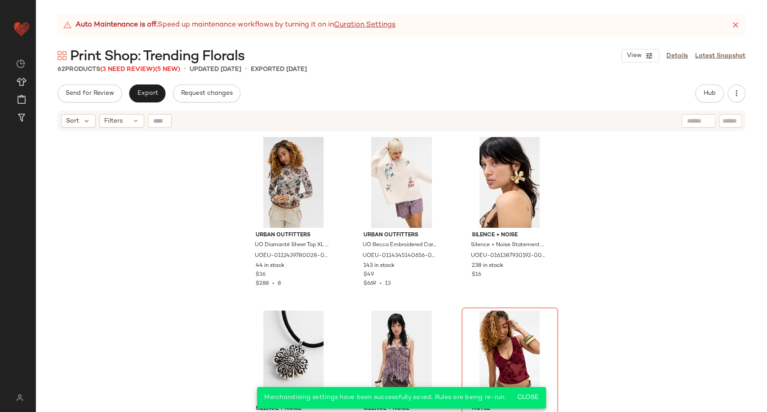
click at [132, 66] on span "Print Shop: Trending Florals" at bounding box center [157, 57] width 174 height 18
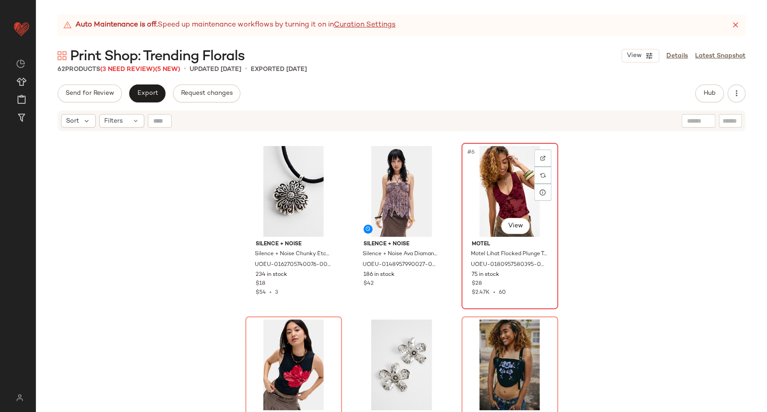
scroll to position [306, 0]
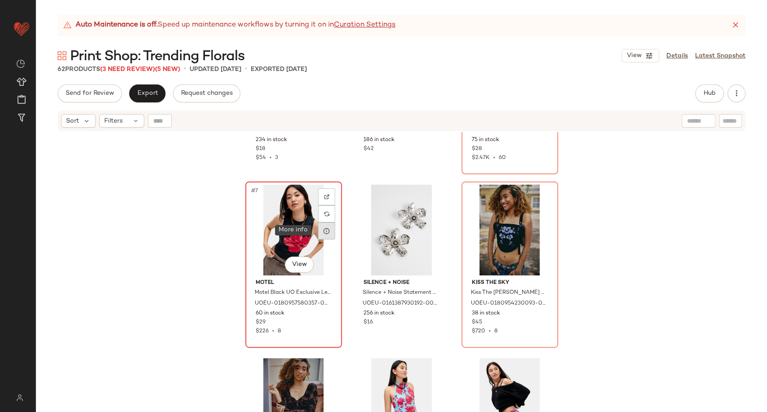
click at [325, 233] on icon at bounding box center [326, 230] width 7 height 7
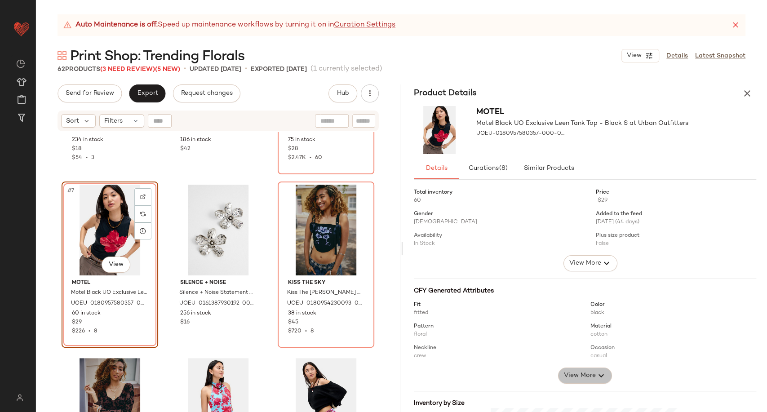
click at [584, 375] on span "View More" at bounding box center [579, 375] width 32 height 11
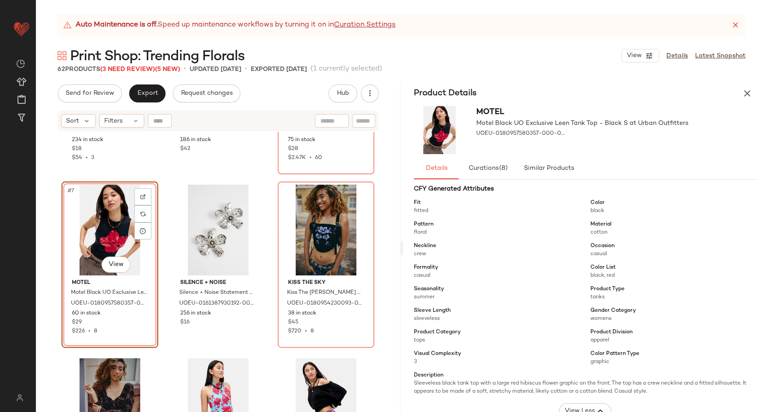
scroll to position [100, 0]
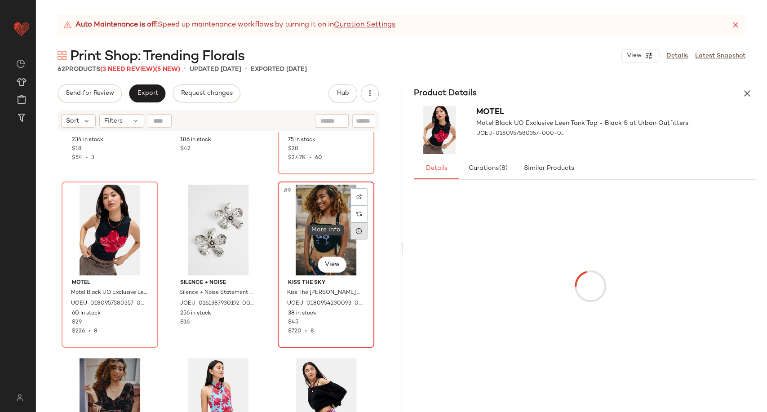
click at [356, 233] on icon at bounding box center [358, 230] width 7 height 7
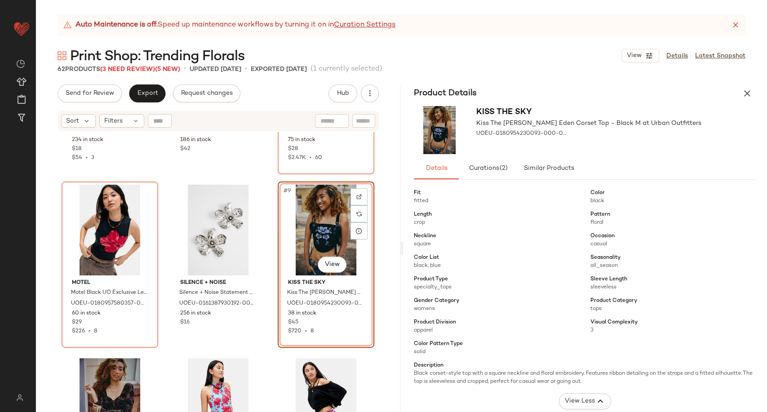
scroll to position [100, 0]
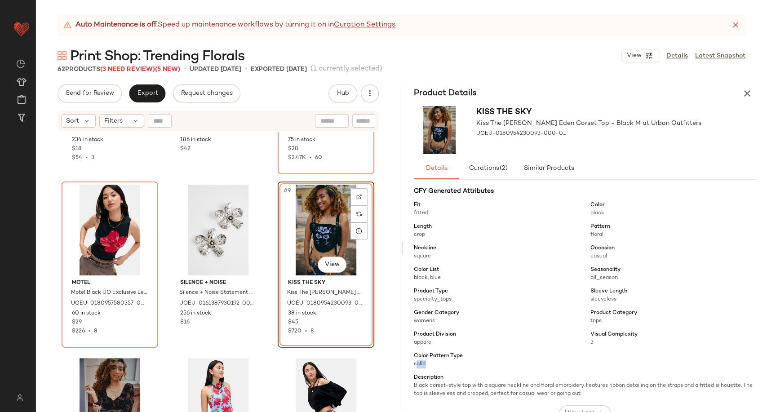
drag, startPoint x: 415, startPoint y: 364, endPoint x: 432, endPoint y: 366, distance: 17.7
click at [432, 366] on span "solid" at bounding box center [497, 364] width 166 height 8
click at [497, 353] on div "Color Pattern Type solid" at bounding box center [497, 360] width 166 height 16
click at [751, 88] on icon "button" at bounding box center [747, 93] width 11 height 11
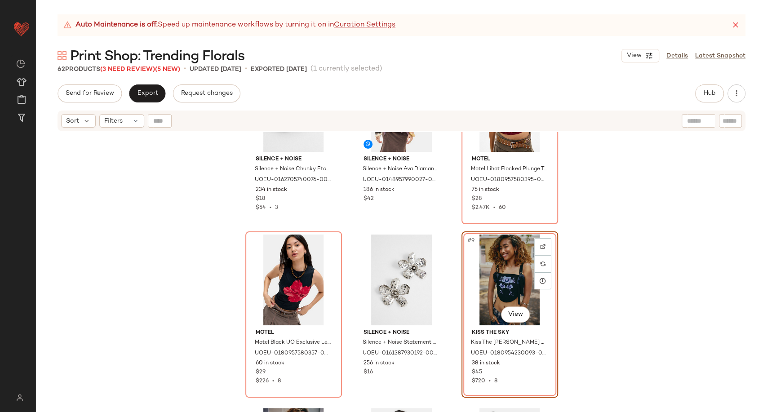
click at [574, 267] on div "Silence + Noise Silence + Noise Chunky Etched Cross Cord Necklace - Silver at U…" at bounding box center [401, 283] width 731 height 302
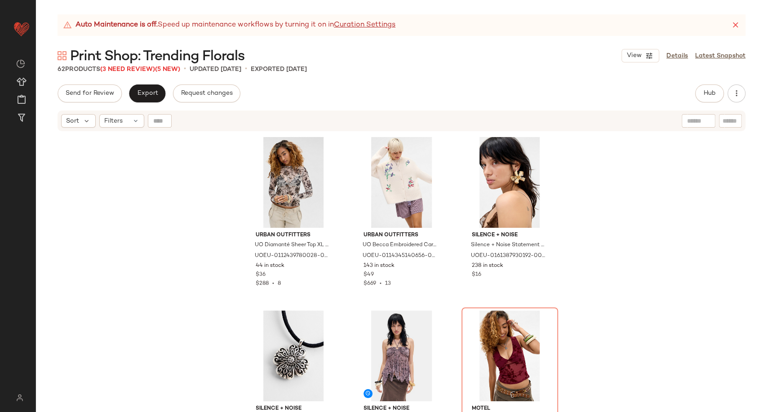
click at [343, 51] on div "Print Shop: Trending Florals View Details Latest Snapshot" at bounding box center [401, 56] width 731 height 18
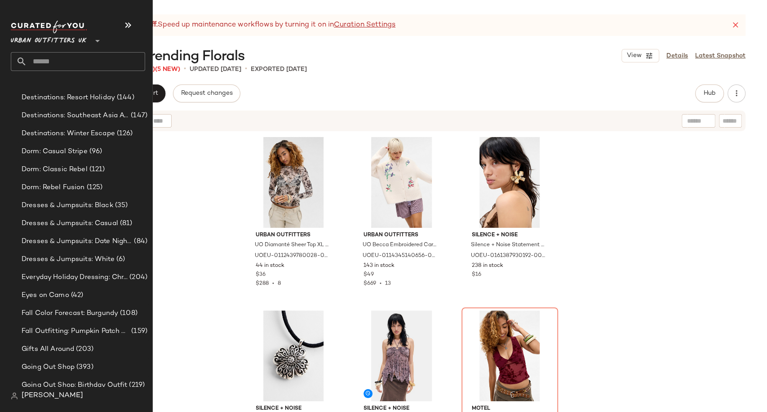
scroll to position [748, 0]
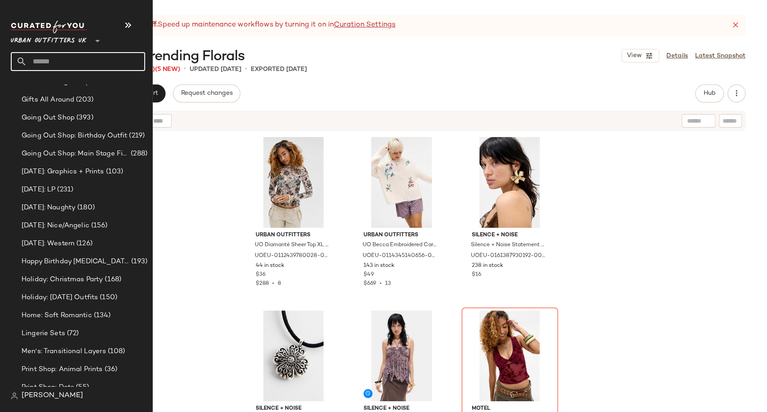
click at [48, 59] on input "text" at bounding box center [86, 61] width 118 height 19
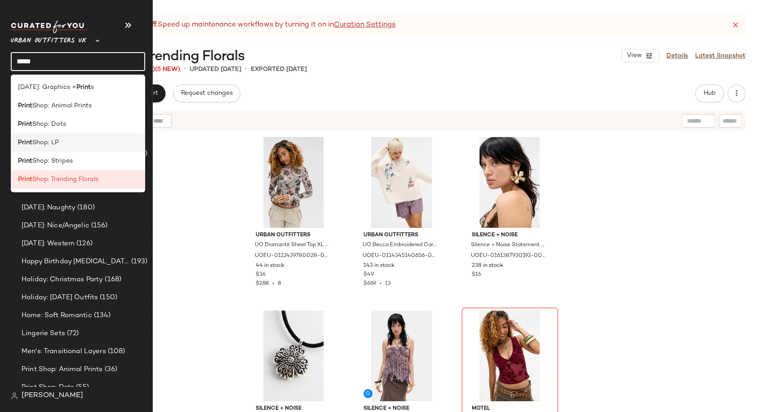
type input "*****"
click at [80, 137] on div "Print Shop: LP" at bounding box center [78, 142] width 134 height 18
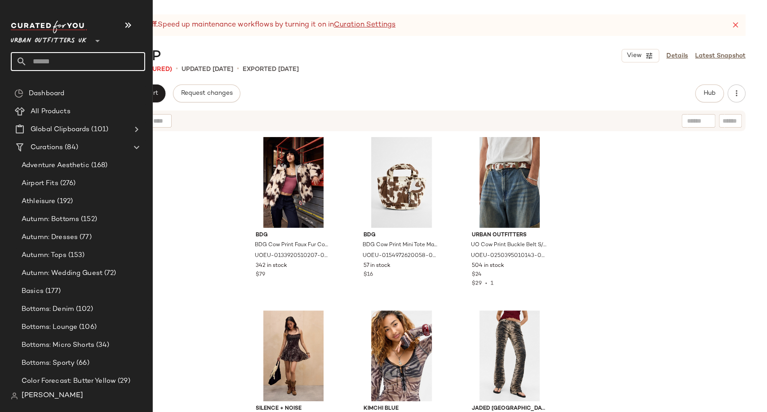
click at [39, 58] on input "text" at bounding box center [86, 61] width 118 height 19
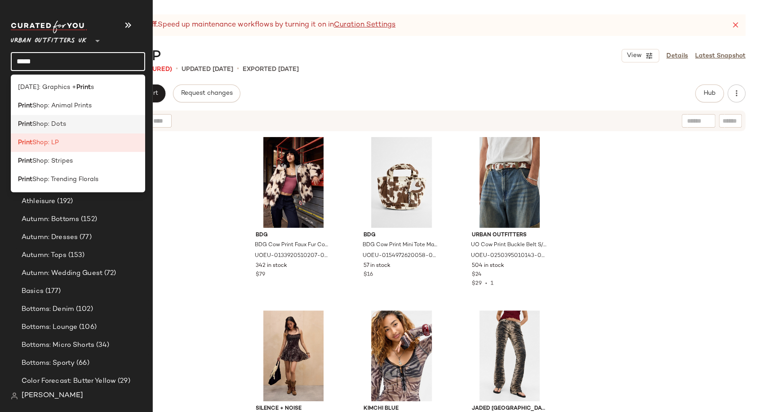
type input "*****"
click at [63, 123] on span "Shop: Dots" at bounding box center [49, 123] width 34 height 9
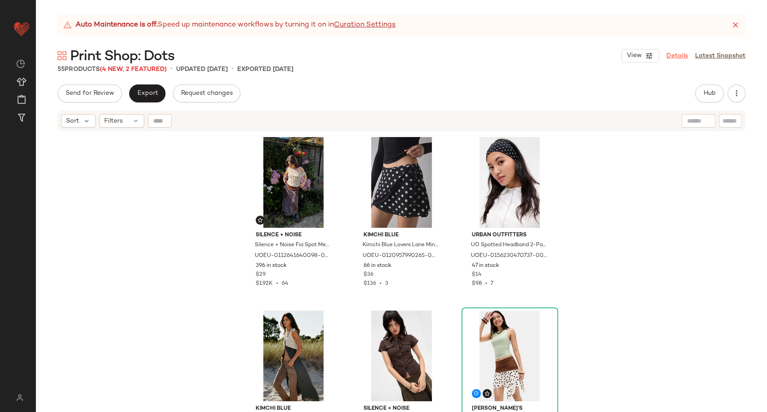
click at [668, 55] on link "Details" at bounding box center [677, 55] width 22 height 9
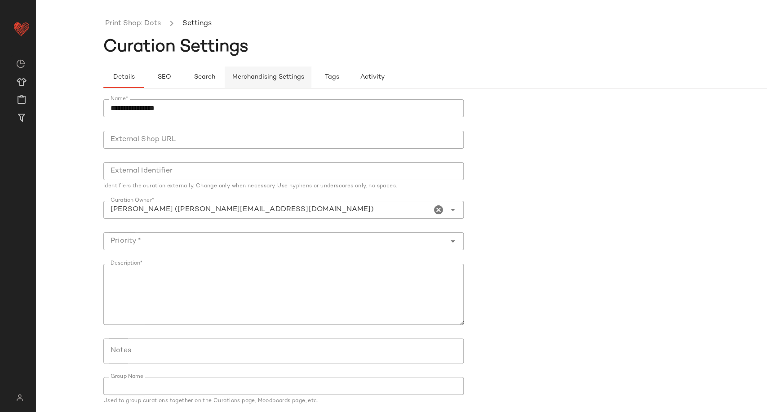
click at [255, 79] on span "Merchandising Settings" at bounding box center [268, 77] width 72 height 7
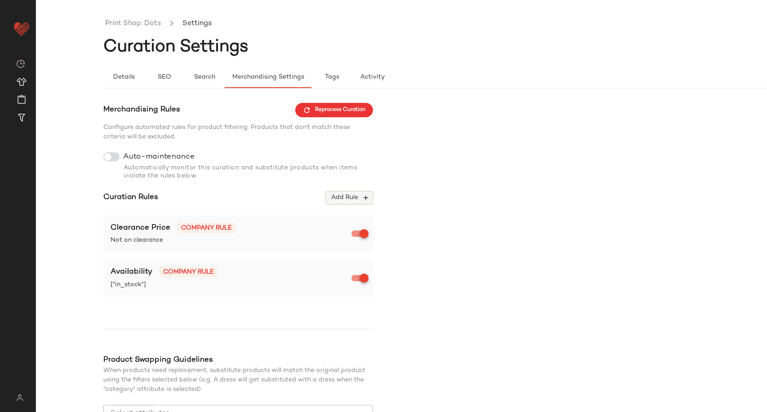
click at [354, 197] on span "Add Rule" at bounding box center [349, 198] width 37 height 8
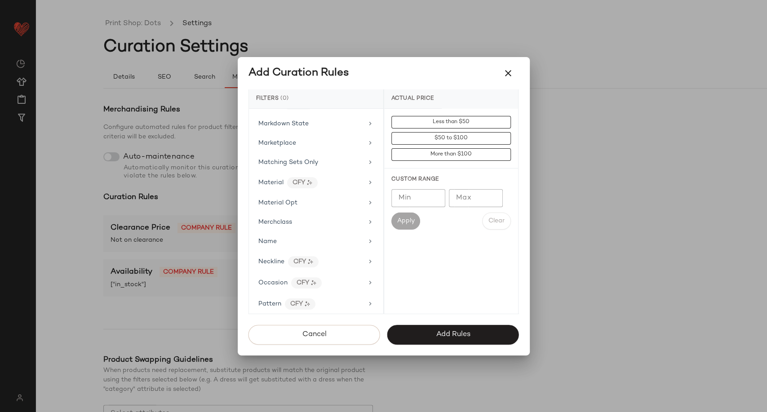
scroll to position [499, 0]
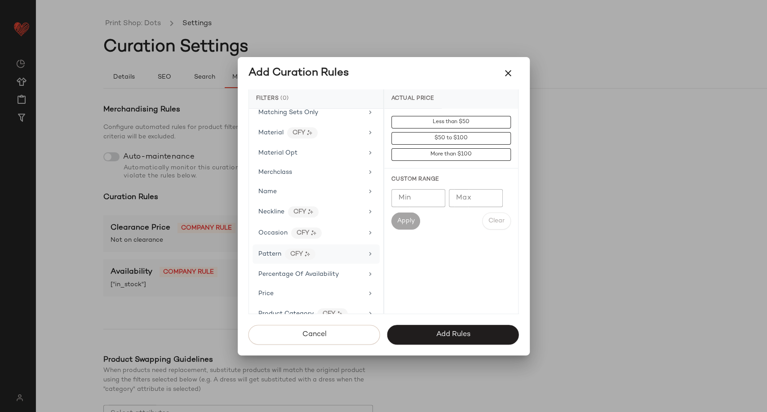
click at [341, 252] on div "Pattern CFY" at bounding box center [310, 253] width 105 height 11
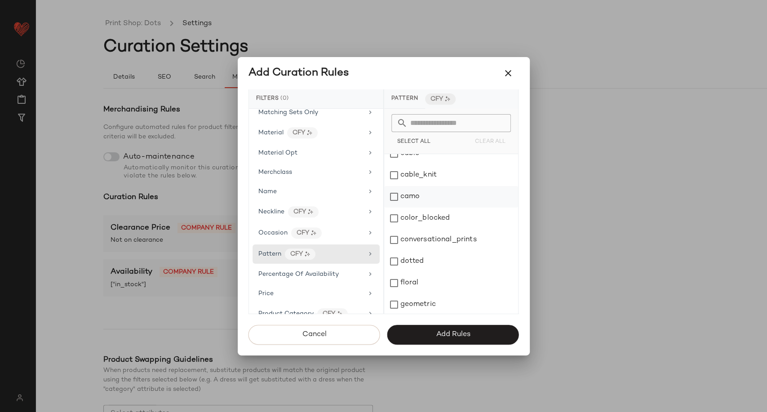
scroll to position [150, 0]
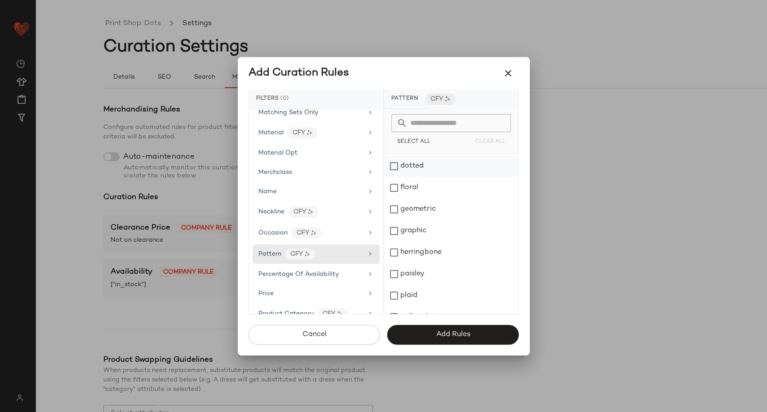
click at [402, 166] on div "dotted" at bounding box center [451, 166] width 134 height 22
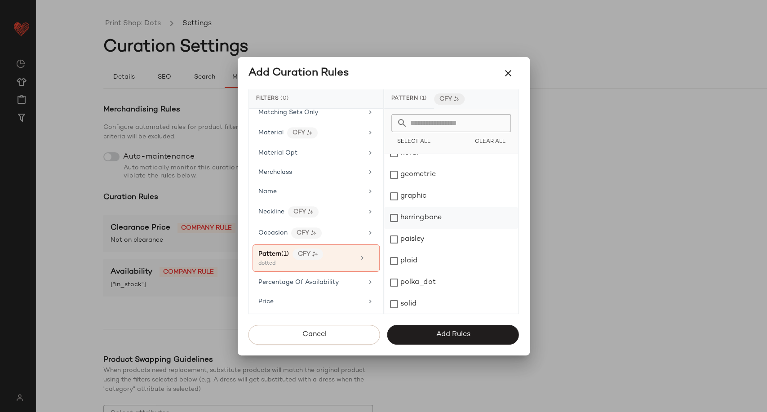
scroll to position [228, 0]
click at [424, 234] on div "polka_dot" at bounding box center [451, 239] width 134 height 22
click at [447, 340] on button "Add Rules" at bounding box center [453, 335] width 132 height 20
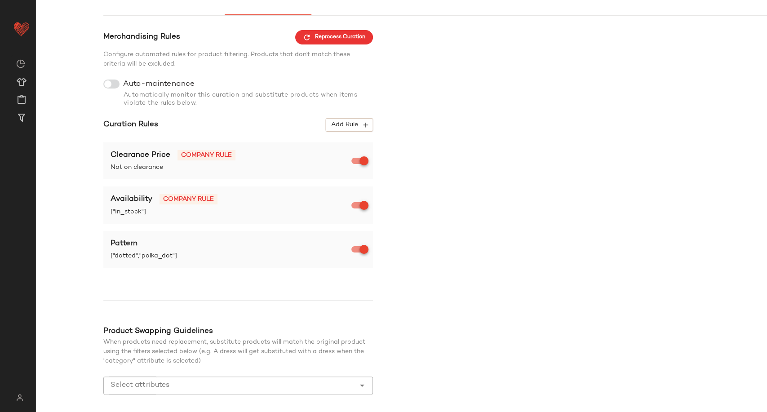
scroll to position [112, 0]
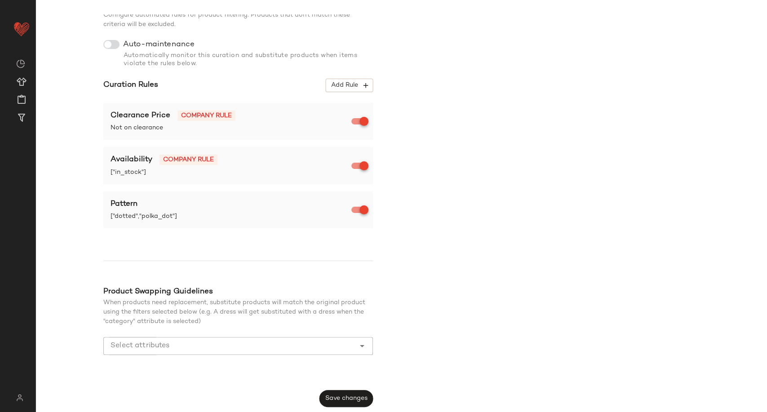
click at [367, 389] on div "Merchandising Rules Reprocess Curation Configure automated rules for product fi…" at bounding box center [237, 199] width 269 height 416
click at [367, 395] on span "Save changes" at bounding box center [346, 398] width 43 height 7
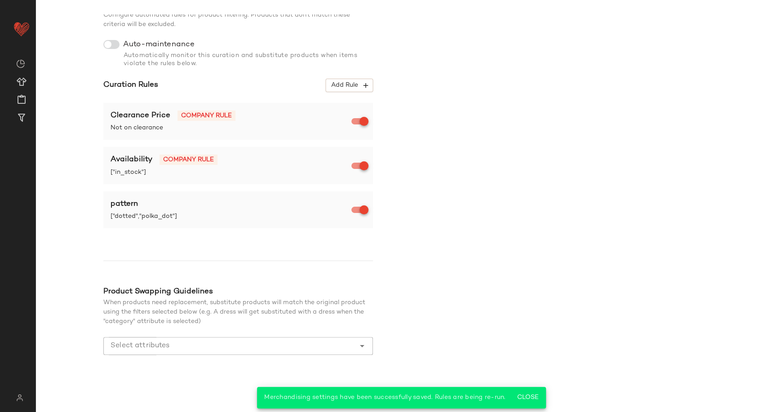
scroll to position [0, 0]
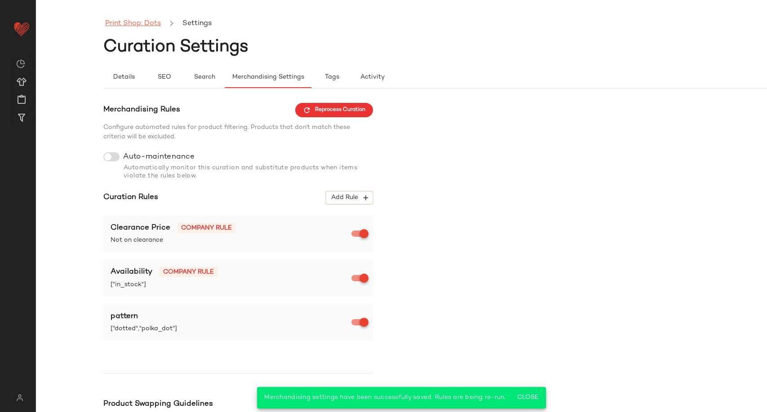
click at [146, 20] on link "Print Shop: Dots" at bounding box center [133, 24] width 56 height 12
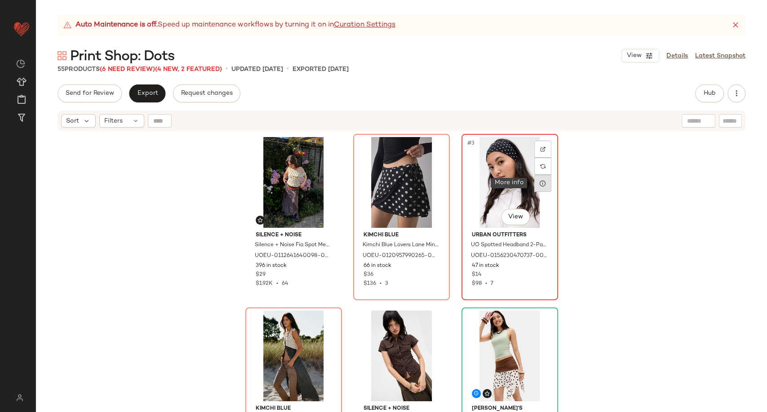
click at [541, 187] on div at bounding box center [542, 183] width 17 height 17
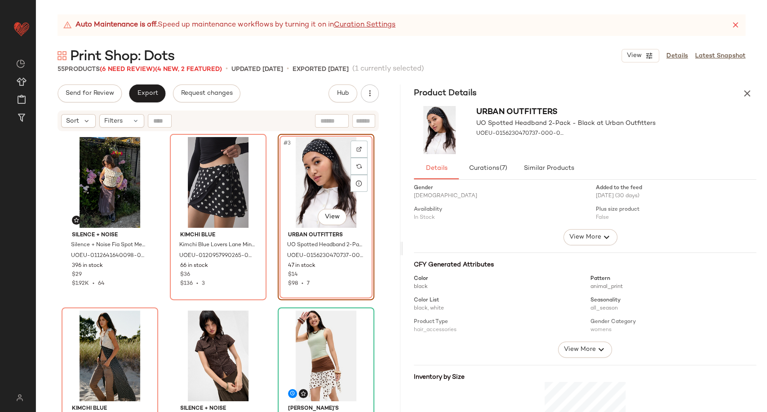
scroll to position [50, 0]
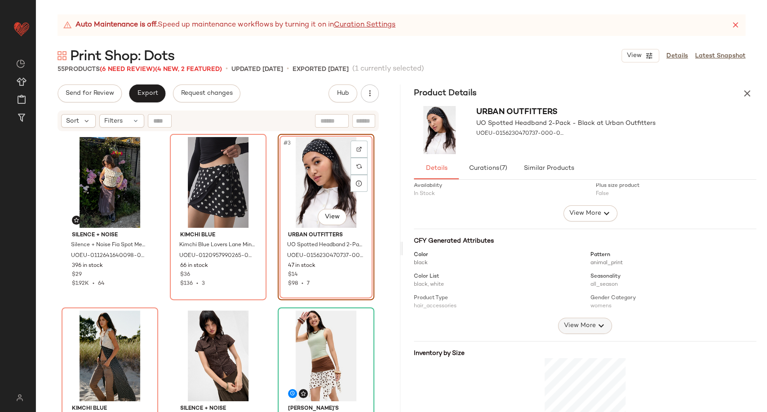
click at [582, 331] on button "View More" at bounding box center [585, 326] width 54 height 16
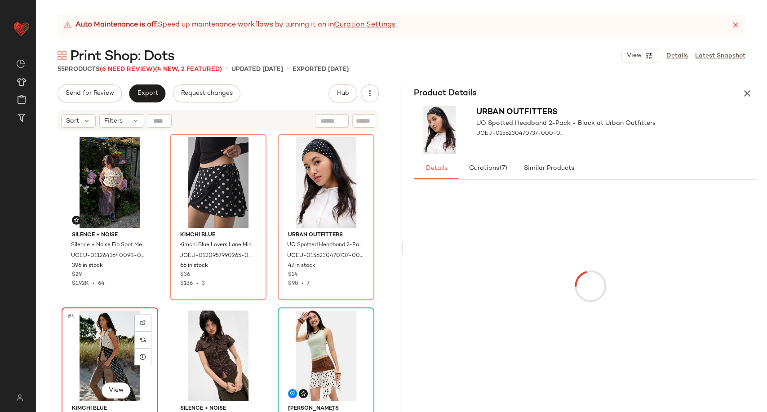
click at [150, 359] on div "#4 View" at bounding box center [110, 355] width 90 height 91
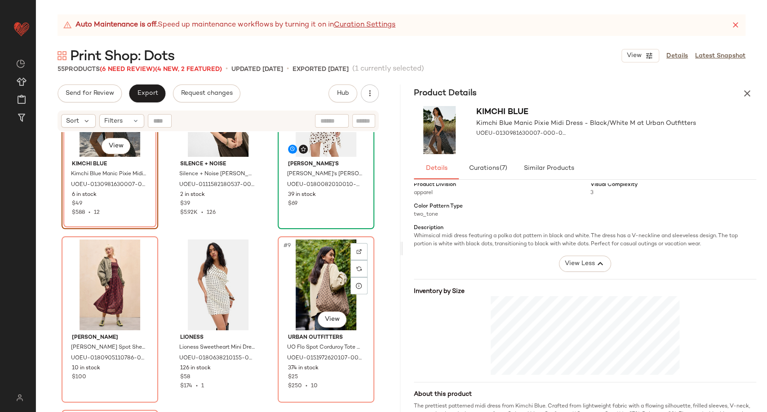
scroll to position [256, 0]
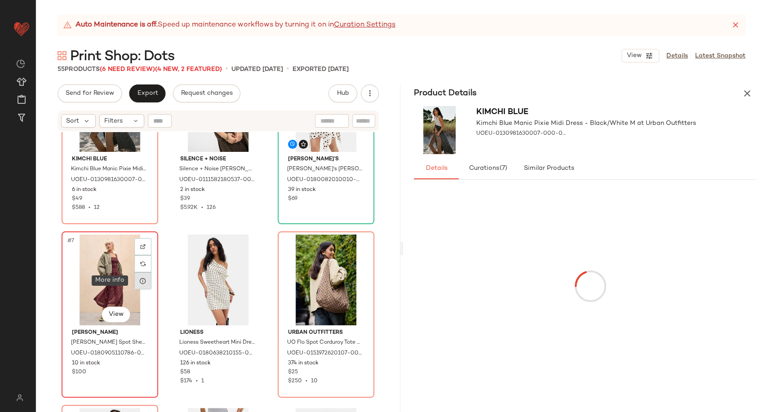
click at [142, 282] on icon at bounding box center [142, 280] width 7 height 7
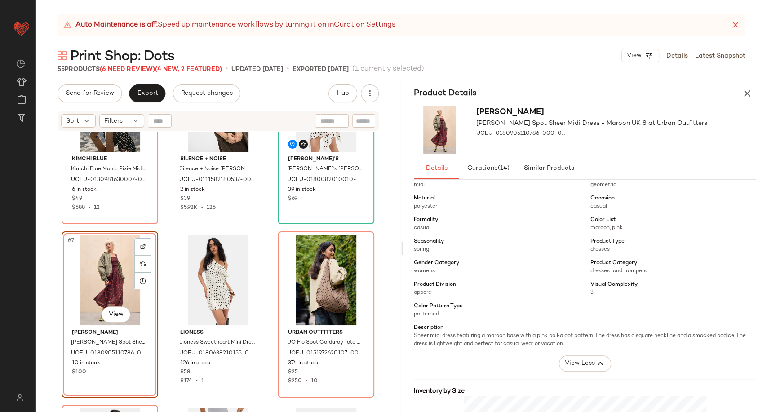
scroll to position [100, 0]
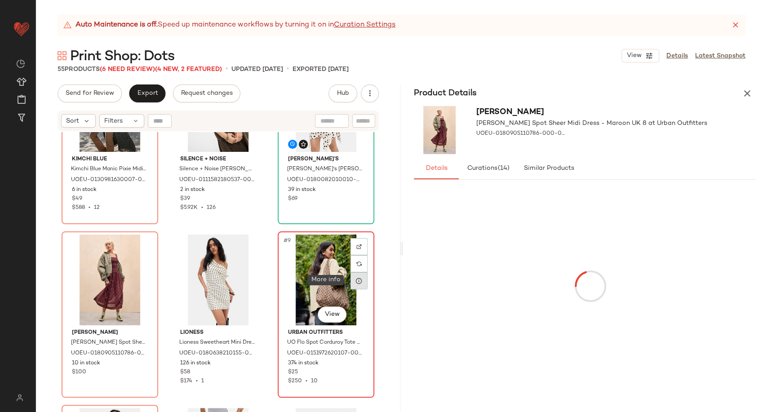
click at [355, 282] on icon at bounding box center [358, 280] width 7 height 7
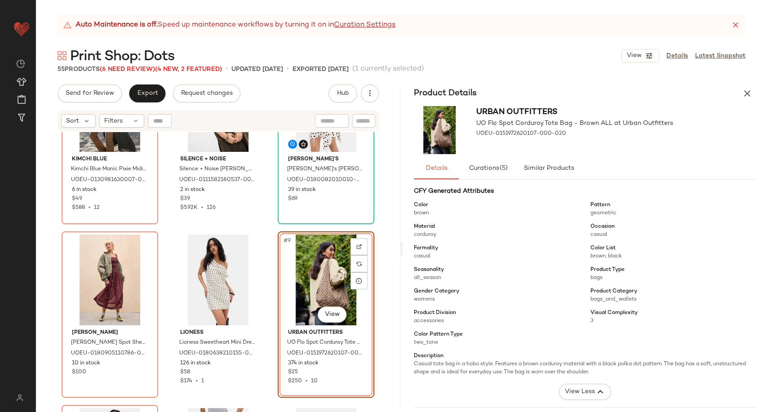
scroll to position [506, 0]
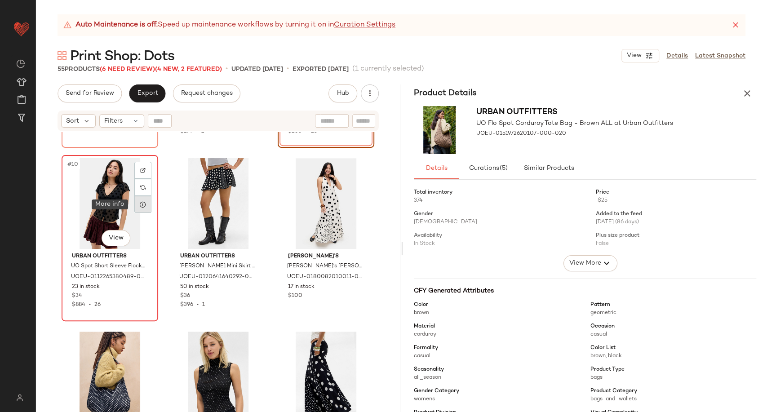
click at [139, 203] on icon at bounding box center [142, 204] width 7 height 7
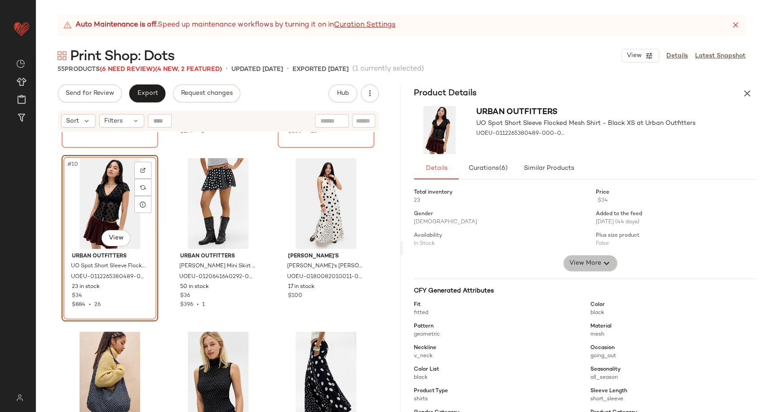
click at [601, 260] on icon "button" at bounding box center [606, 263] width 11 height 11
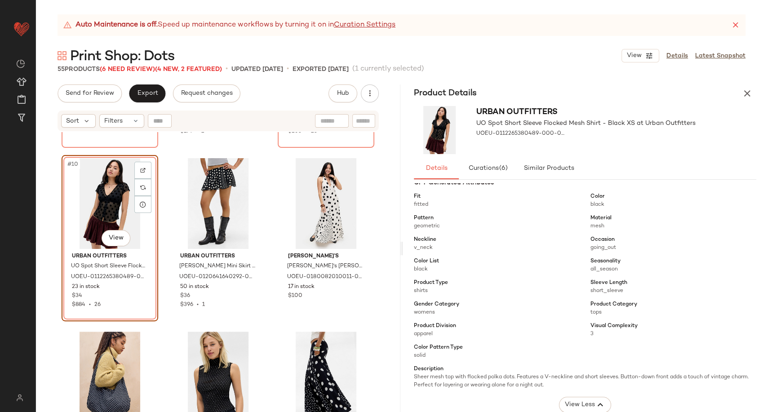
scroll to position [249, 0]
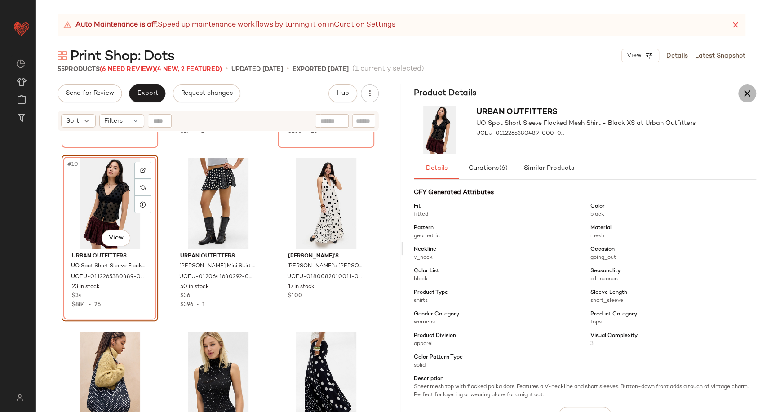
click at [743, 98] on icon "button" at bounding box center [747, 93] width 11 height 11
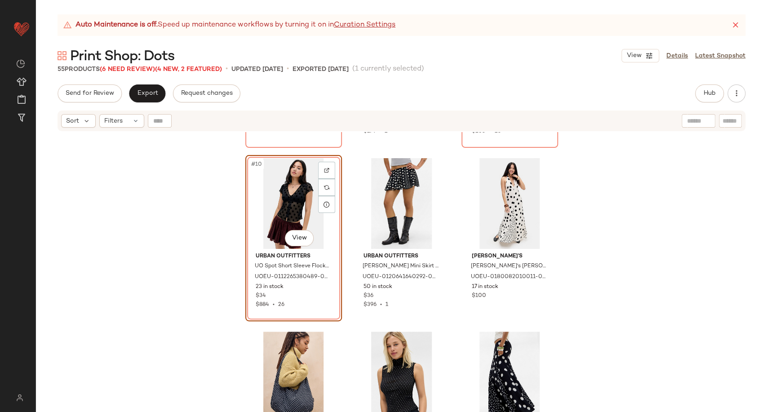
click at [572, 273] on div "Damson Madder Damson Madder Cynthia Spot Sheer Midi Dress - Maroon UK 8 at Urba…" at bounding box center [401, 283] width 731 height 302
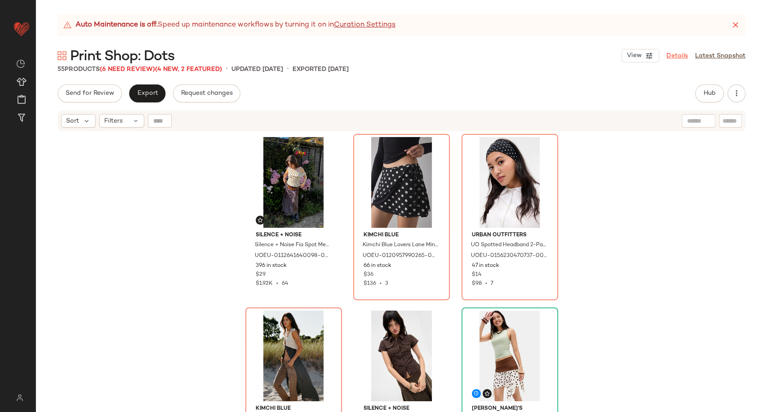
click at [673, 53] on link "Details" at bounding box center [677, 55] width 22 height 9
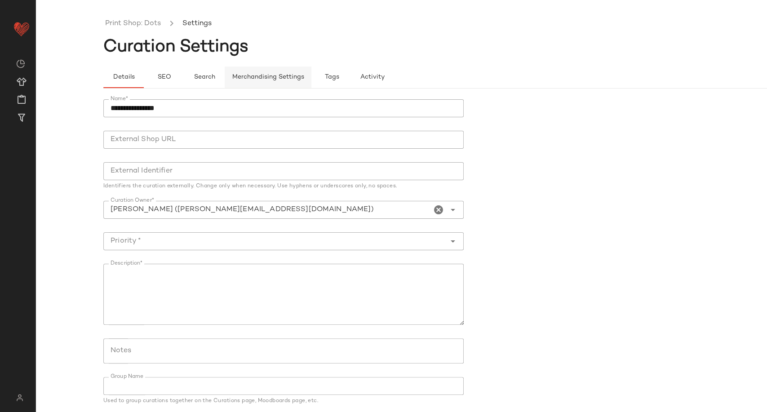
click at [247, 69] on button "Merchandising Settings" at bounding box center [268, 77] width 87 height 22
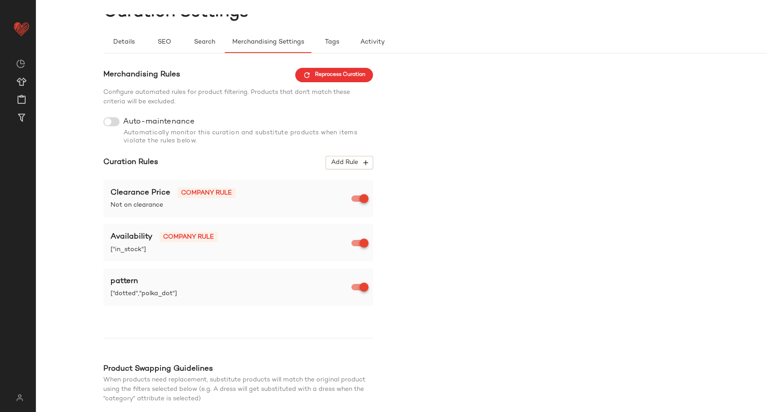
scroll to position [50, 0]
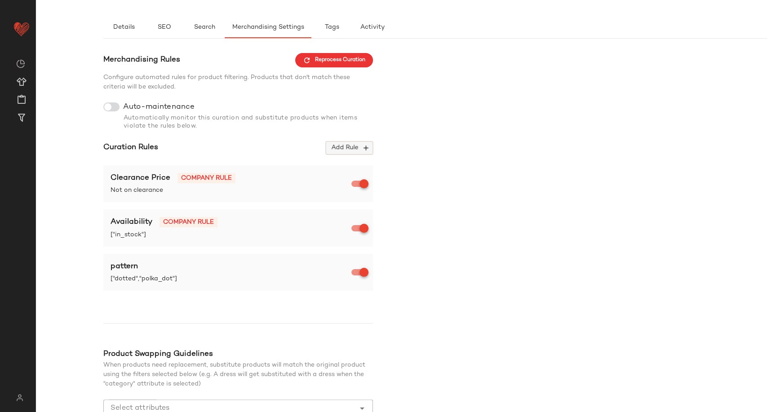
click at [353, 149] on span "Add Rule" at bounding box center [349, 148] width 37 height 8
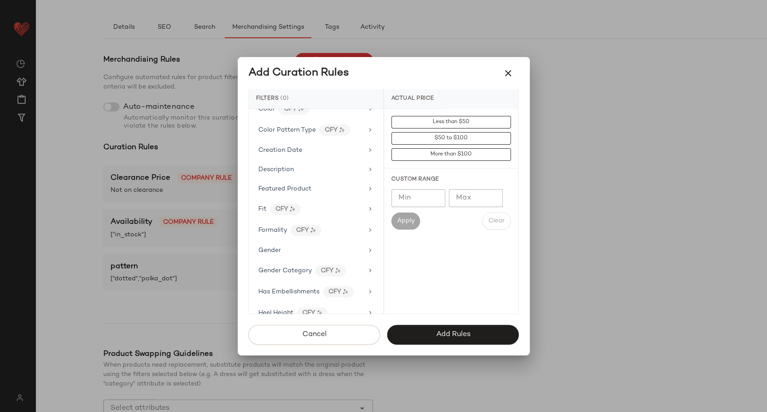
scroll to position [100, 0]
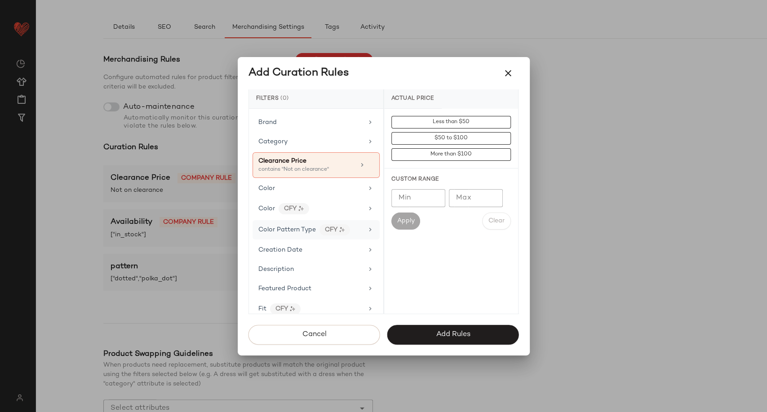
click at [298, 231] on span "Color Pattern Type" at bounding box center [286, 229] width 57 height 7
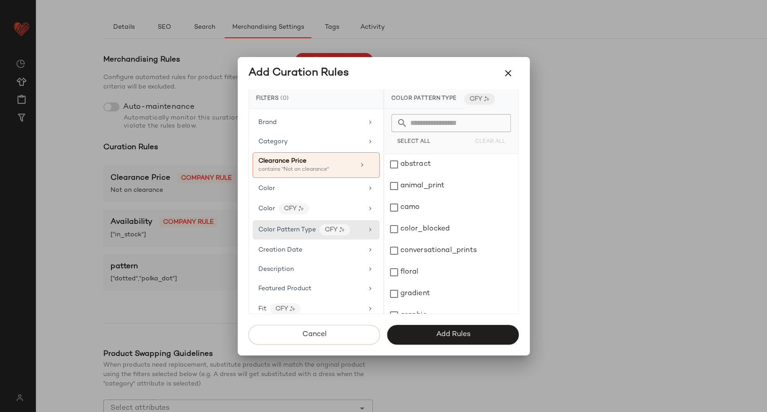
scroll to position [0, 0]
click at [506, 75] on icon "button" at bounding box center [508, 73] width 11 height 11
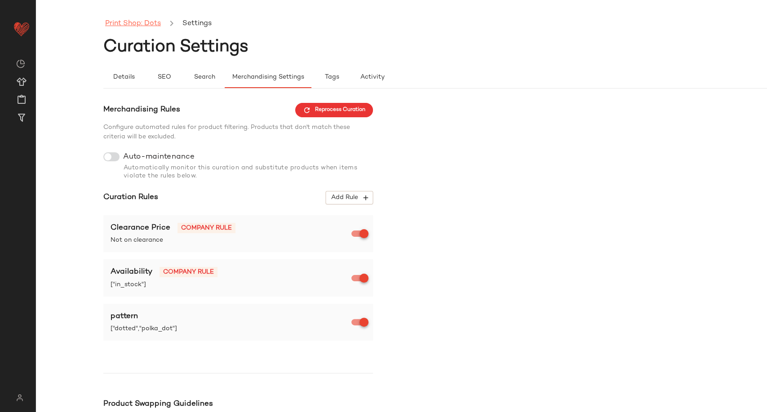
click at [121, 26] on link "Print Shop: Dots" at bounding box center [133, 24] width 56 height 12
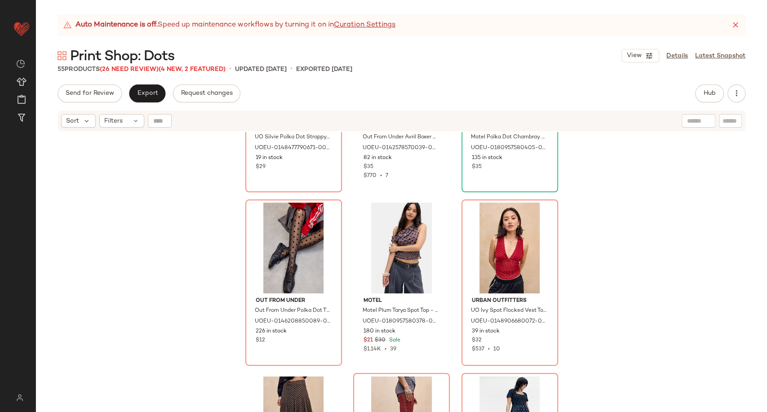
scroll to position [1005, 0]
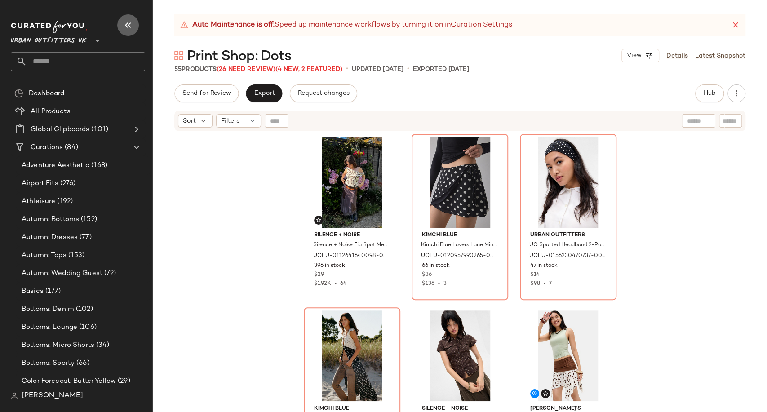
click at [130, 22] on icon "button" at bounding box center [128, 25] width 11 height 11
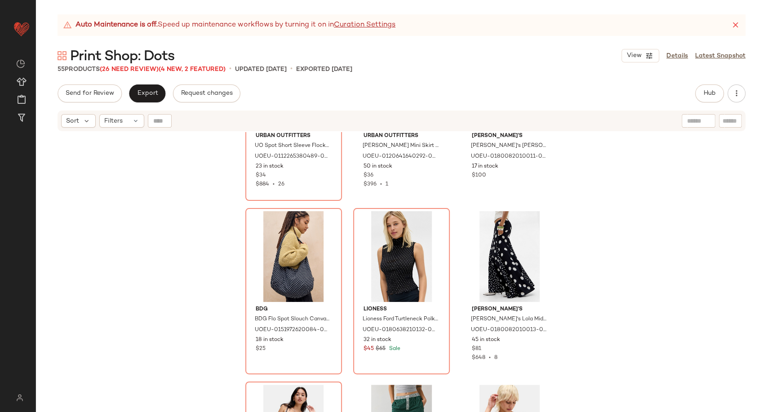
scroll to position [706, 0]
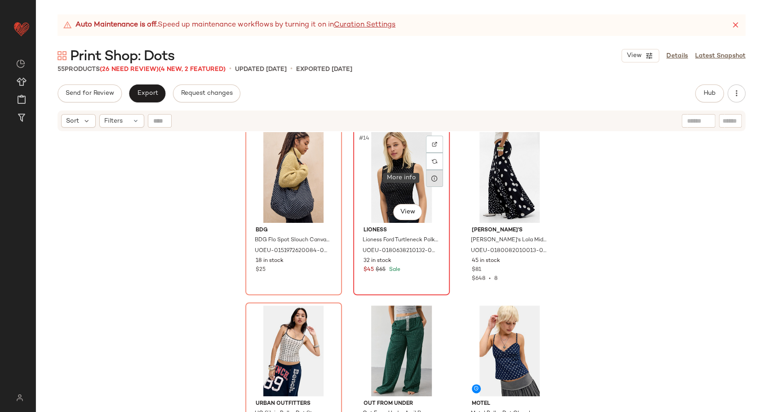
click at [433, 177] on icon at bounding box center [434, 178] width 7 height 7
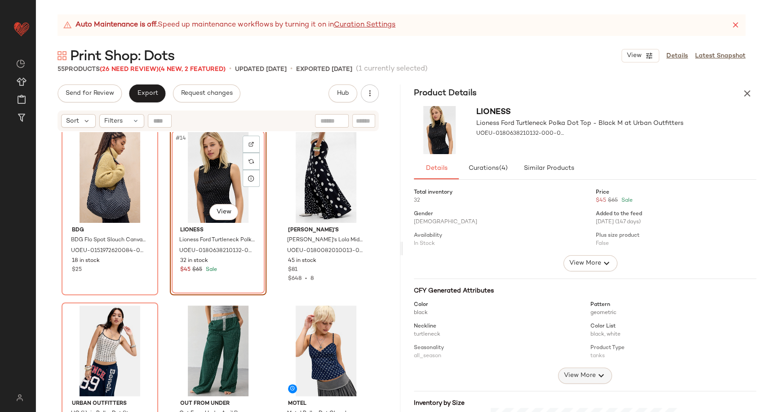
click at [586, 376] on span "View More" at bounding box center [579, 375] width 32 height 11
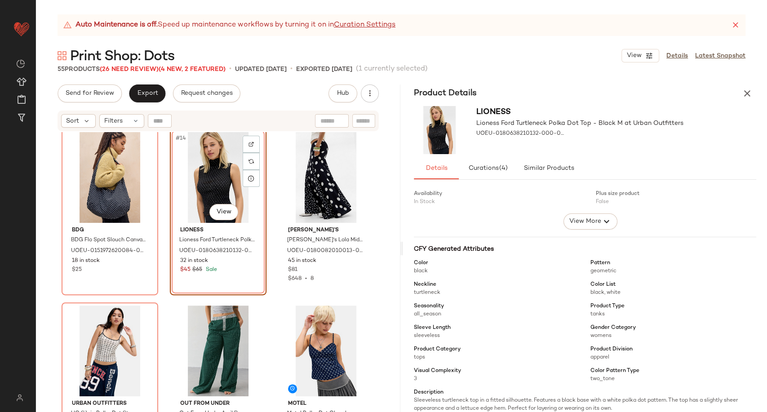
scroll to position [100, 0]
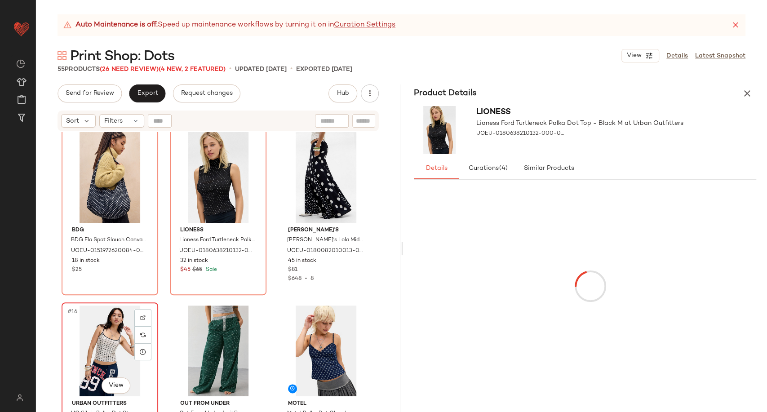
click at [102, 344] on div "#16 View" at bounding box center [110, 350] width 90 height 91
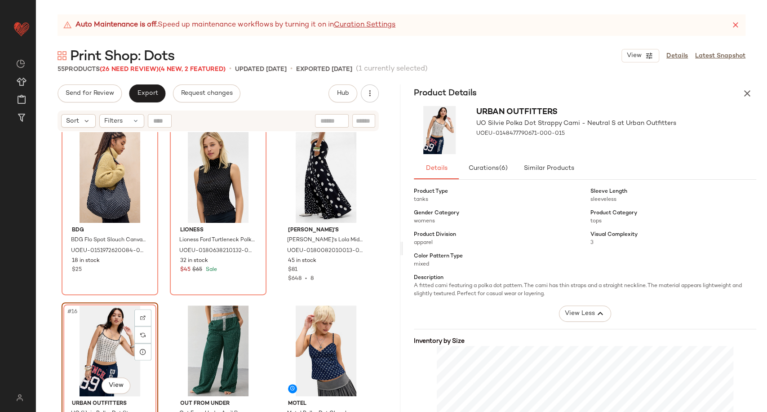
scroll to position [100, 0]
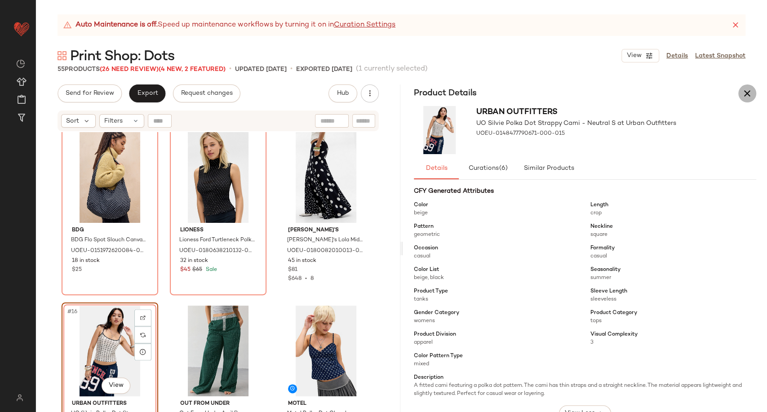
click at [748, 95] on icon "button" at bounding box center [747, 93] width 11 height 11
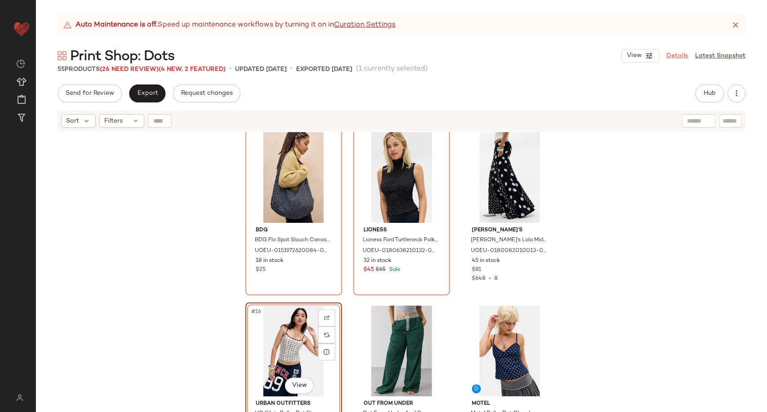
click at [678, 58] on link "Details" at bounding box center [677, 55] width 22 height 9
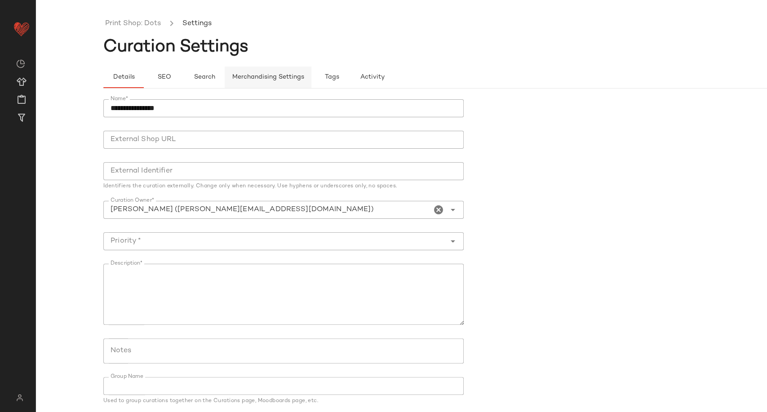
click at [294, 75] on span "Merchandising Settings" at bounding box center [268, 77] width 72 height 7
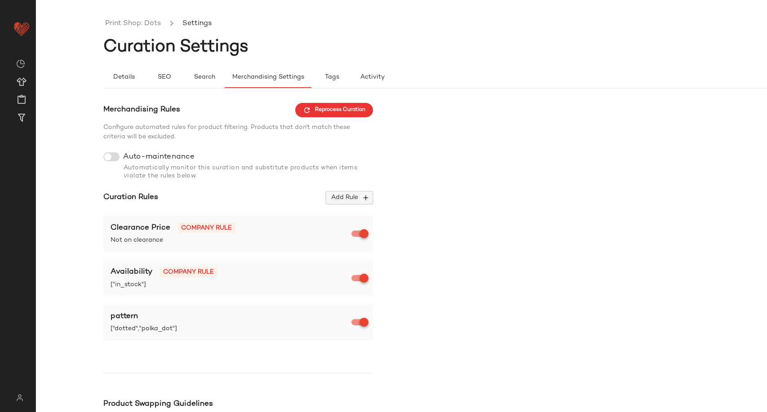
click at [363, 195] on icon "button" at bounding box center [366, 198] width 8 height 8
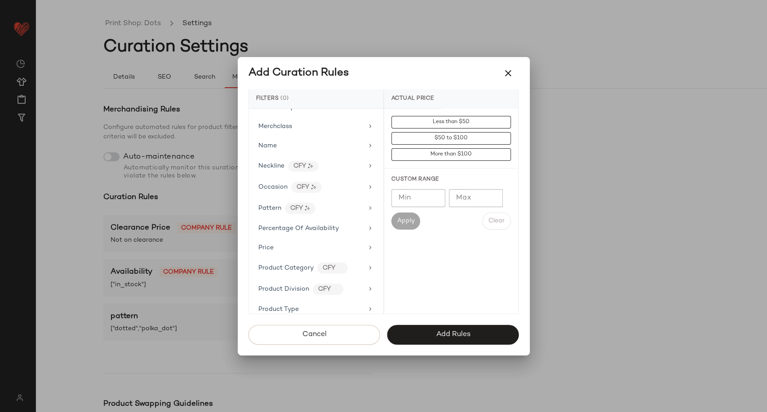
scroll to position [549, 0]
click at [329, 201] on div "Pattern CFY" at bounding box center [310, 204] width 105 height 11
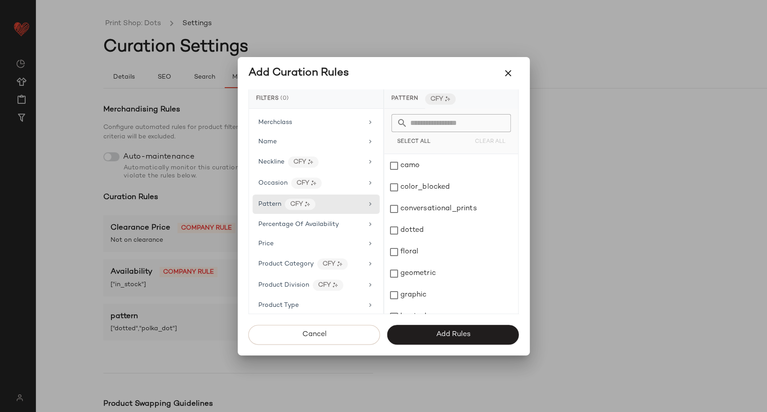
scroll to position [100, 0]
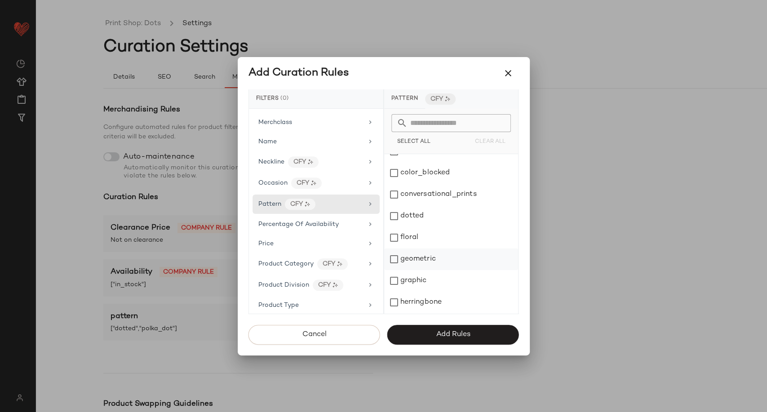
click at [431, 257] on div "geometric" at bounding box center [451, 259] width 134 height 22
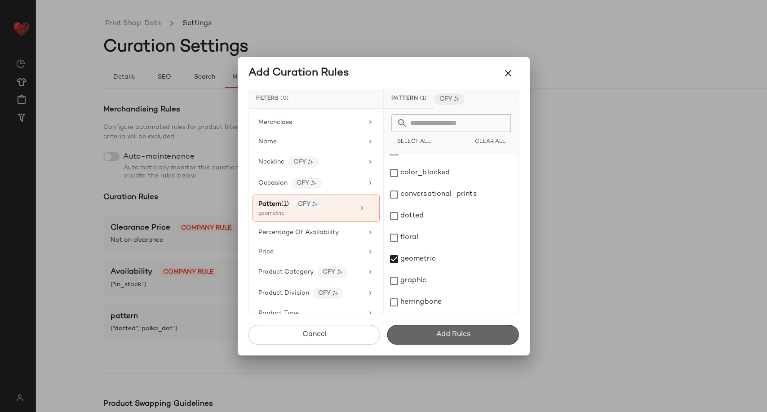
click at [458, 340] on button "Add Rules" at bounding box center [453, 335] width 132 height 20
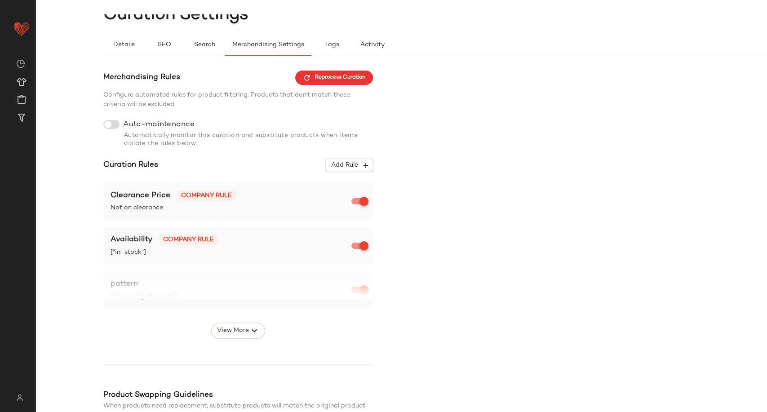
scroll to position [50, 0]
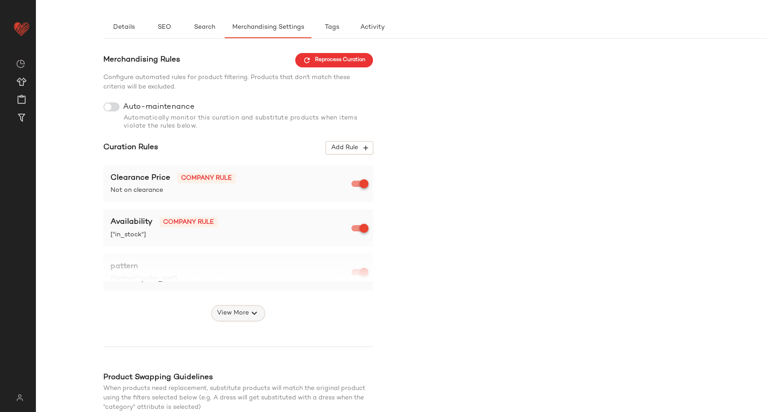
click at [253, 305] on button "View More" at bounding box center [238, 313] width 54 height 16
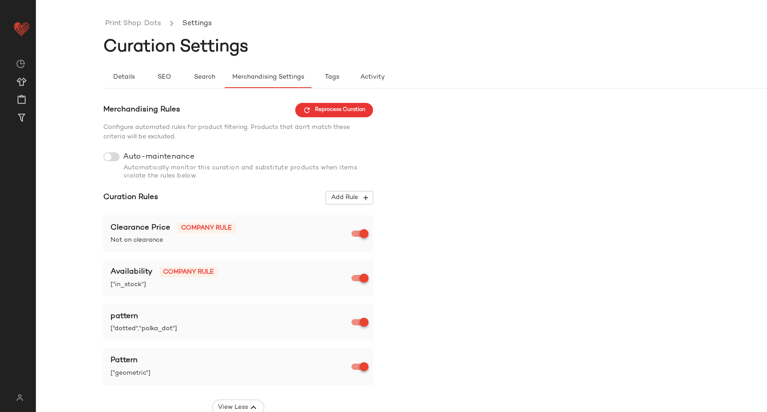
scroll to position [180, 0]
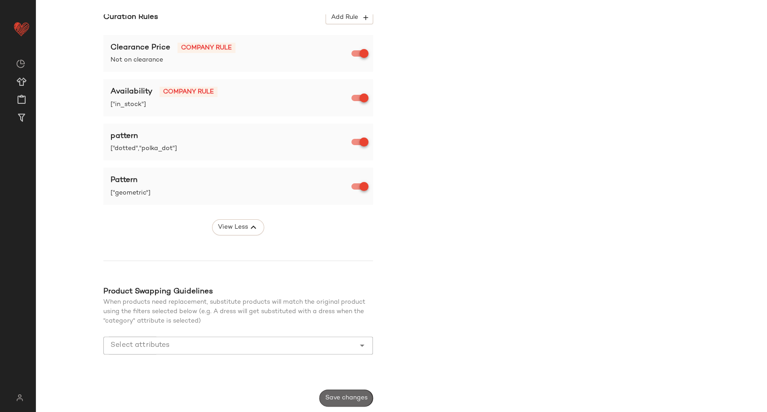
click at [344, 403] on button "Save changes" at bounding box center [345, 397] width 53 height 17
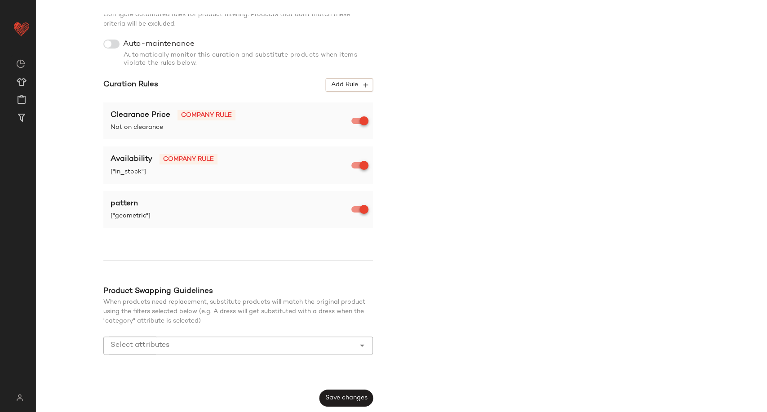
scroll to position [0, 0]
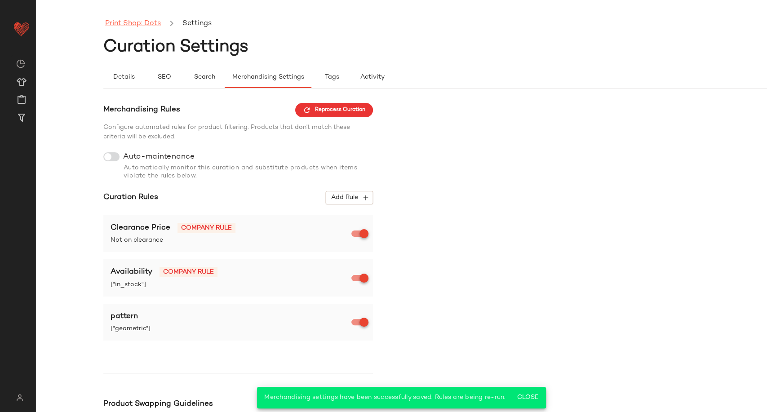
click at [129, 22] on link "Print Shop: Dots" at bounding box center [133, 24] width 56 height 12
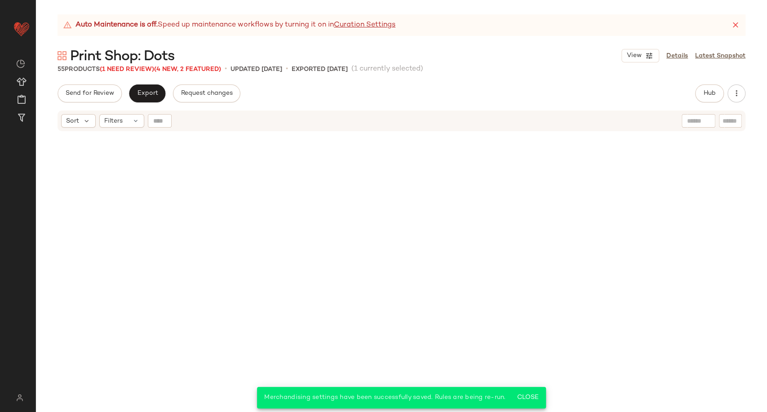
scroll to position [866, 0]
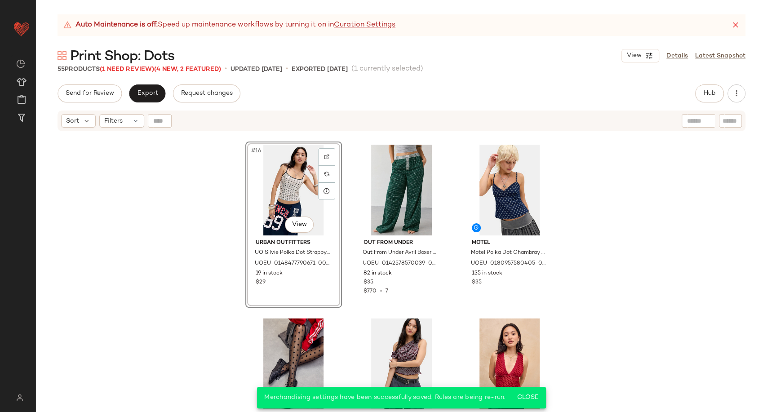
click at [187, 212] on div "#16 View Urban Outfitters UO Silvie Polka Dot Strappy Cami - Neutral S at Urban…" at bounding box center [401, 283] width 731 height 302
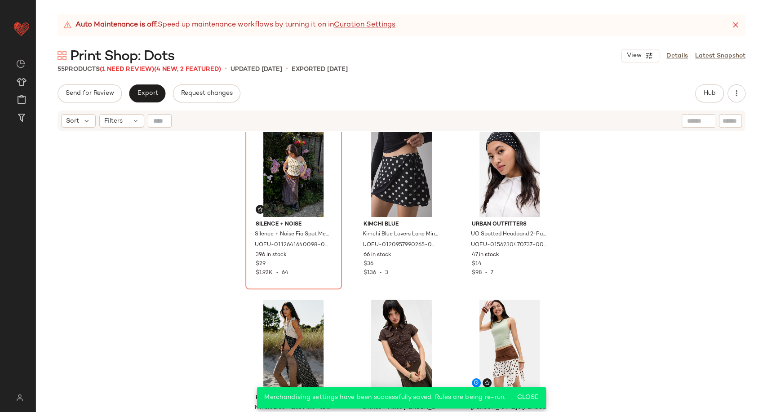
scroll to position [0, 0]
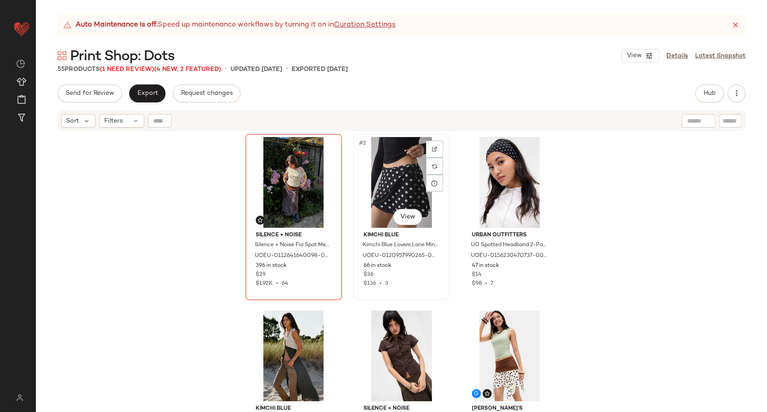
click at [403, 202] on div "#2 View" at bounding box center [401, 182] width 90 height 91
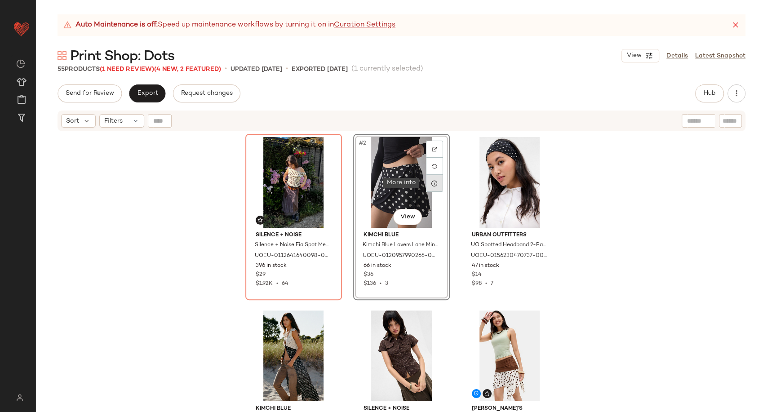
click at [426, 185] on div at bounding box center [434, 183] width 17 height 17
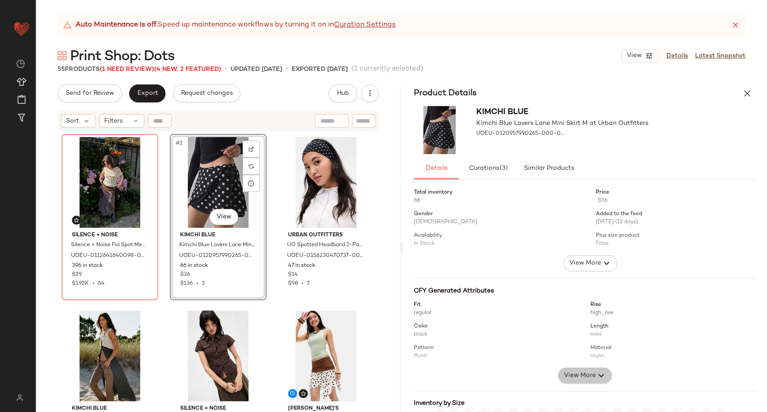
click at [587, 375] on span "View More" at bounding box center [579, 375] width 32 height 11
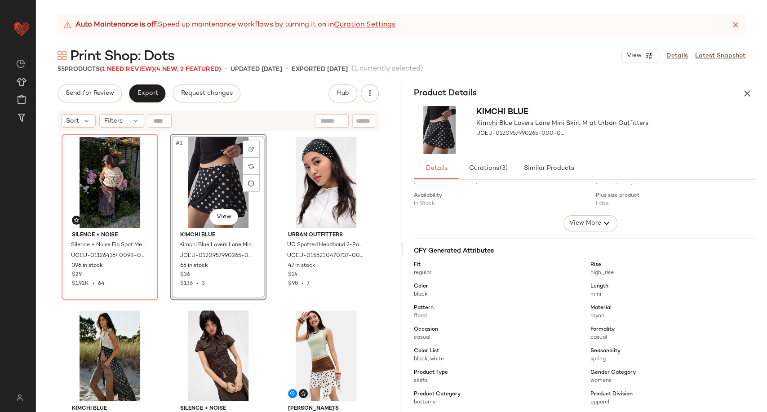
scroll to position [100, 0]
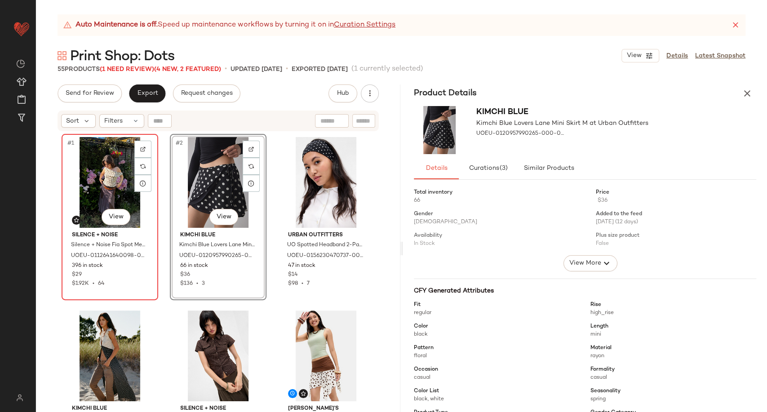
click at [97, 186] on div "#1 View" at bounding box center [110, 182] width 90 height 91
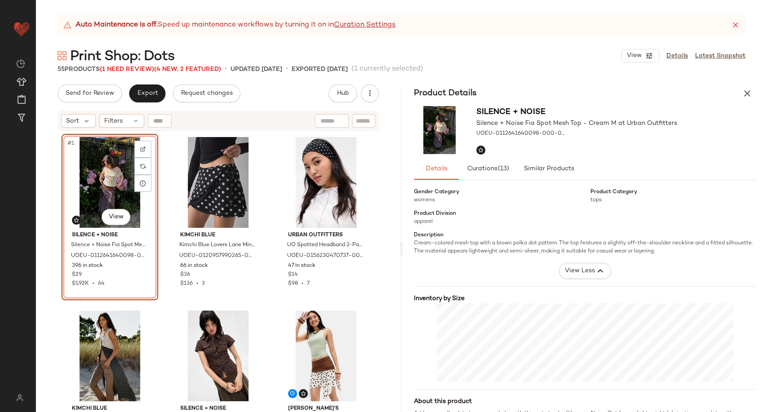
scroll to position [50, 0]
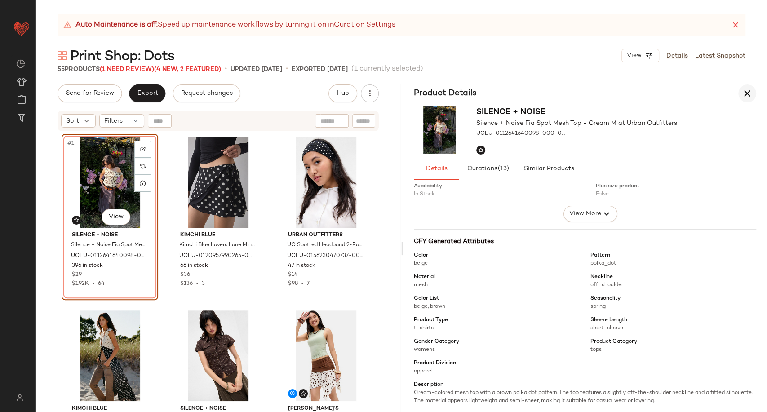
click at [747, 85] on button "button" at bounding box center [747, 93] width 18 height 18
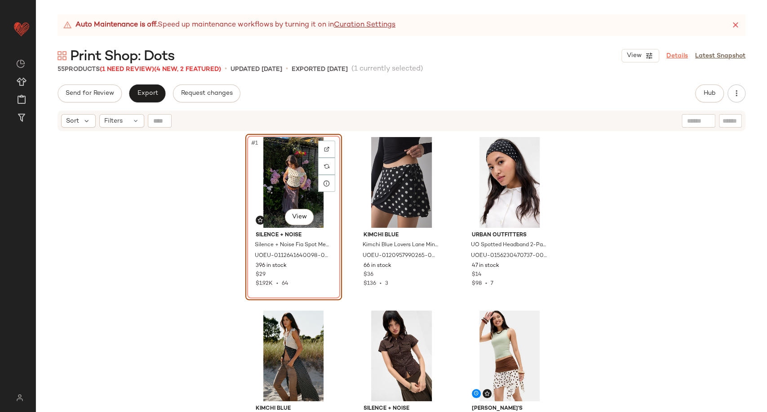
click at [677, 55] on link "Details" at bounding box center [677, 55] width 22 height 9
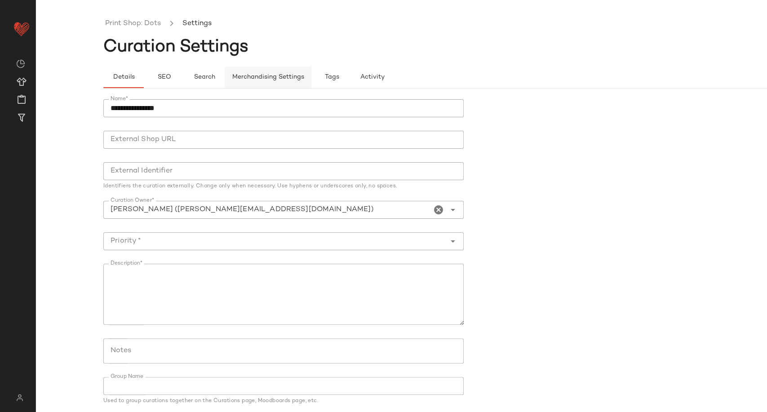
click at [264, 78] on span "Merchandising Settings" at bounding box center [268, 77] width 72 height 7
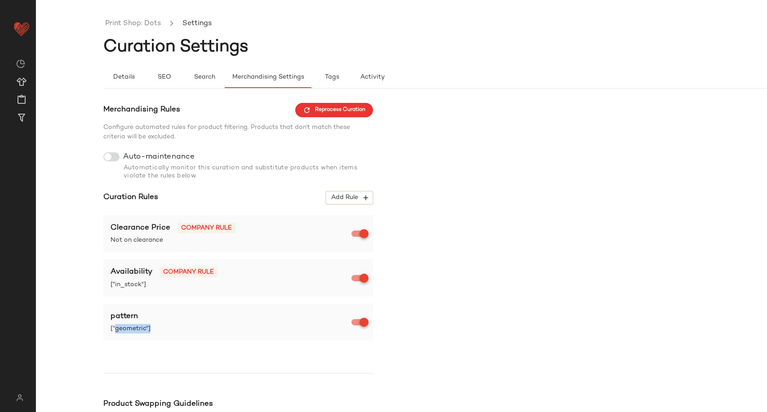
drag, startPoint x: 116, startPoint y: 329, endPoint x: 168, endPoint y: 326, distance: 52.2
click at [167, 326] on span "["geometric"]" at bounding box center [231, 328] width 243 height 9
click at [178, 325] on span "["geometric"]" at bounding box center [231, 328] width 243 height 9
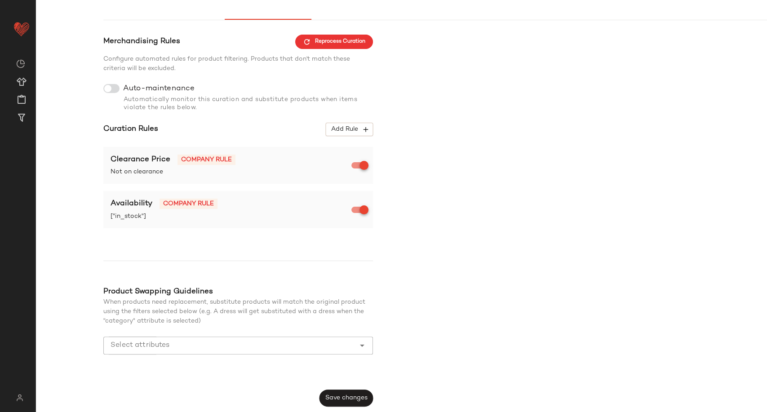
scroll to position [18, 0]
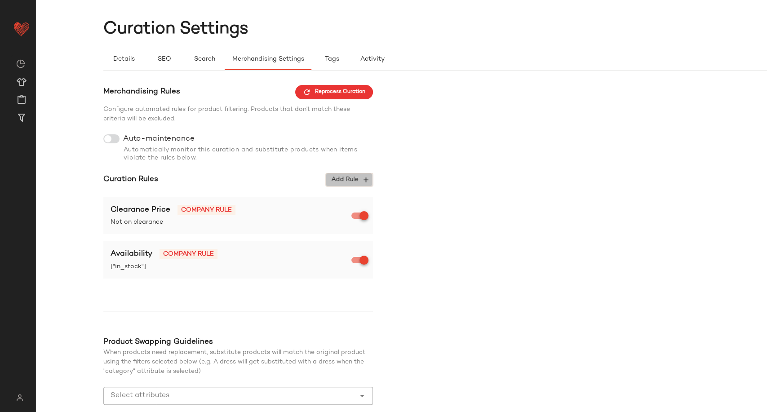
click at [358, 177] on span "Add Rule" at bounding box center [349, 180] width 37 height 8
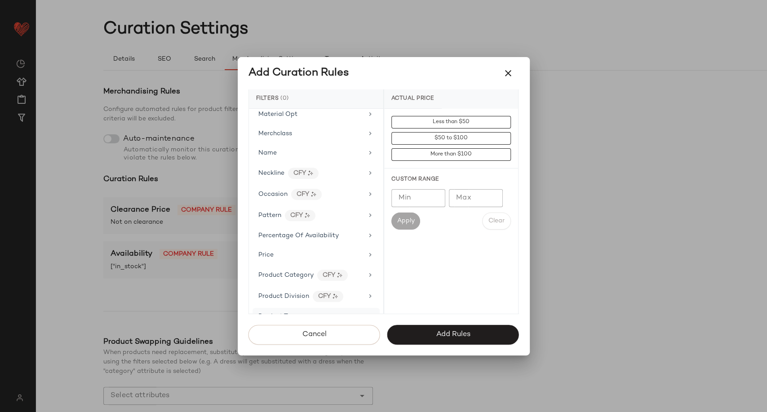
scroll to position [537, 0]
click at [341, 215] on div "Pattern CFY" at bounding box center [310, 215] width 105 height 11
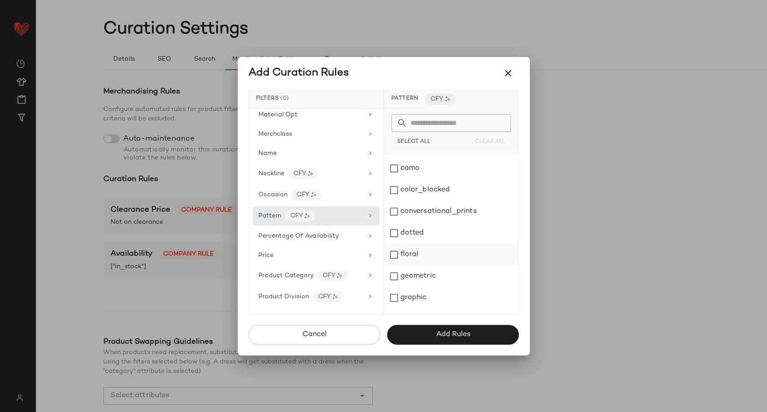
scroll to position [100, 0]
click at [413, 220] on div "dotted" at bounding box center [451, 216] width 134 height 22
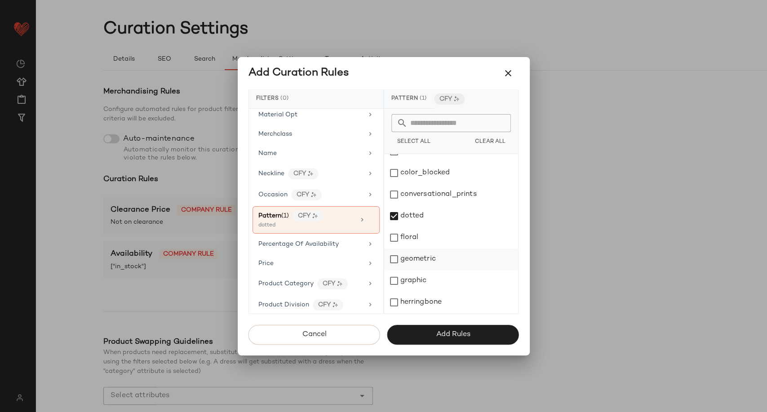
click at [417, 258] on div "geometric" at bounding box center [451, 259] width 134 height 22
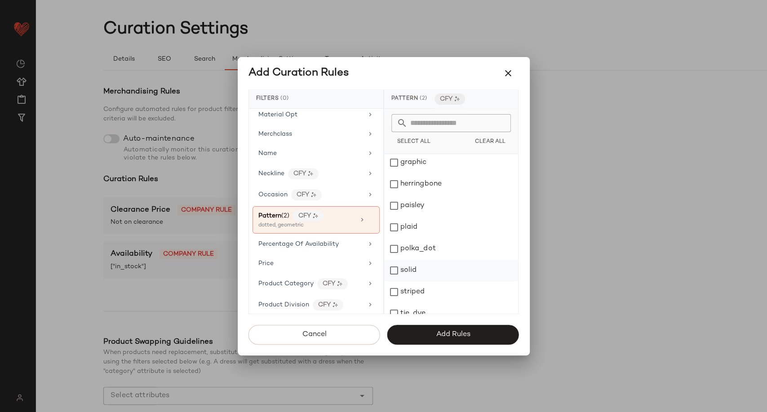
scroll to position [228, 0]
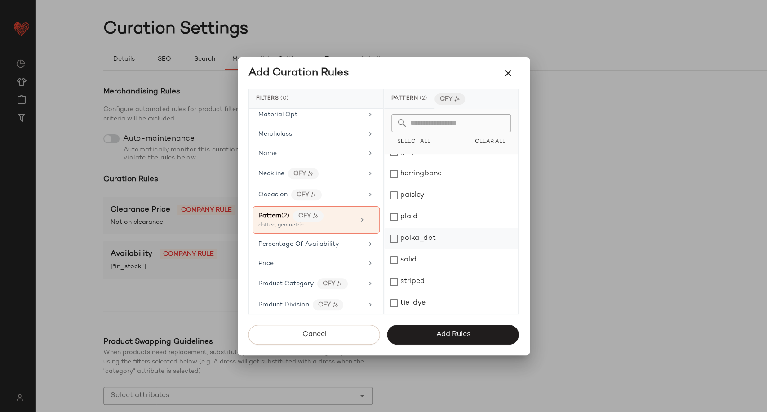
click at [420, 238] on div "polka_dot" at bounding box center [451, 239] width 134 height 22
click at [446, 336] on span "Add Rules" at bounding box center [452, 334] width 35 height 9
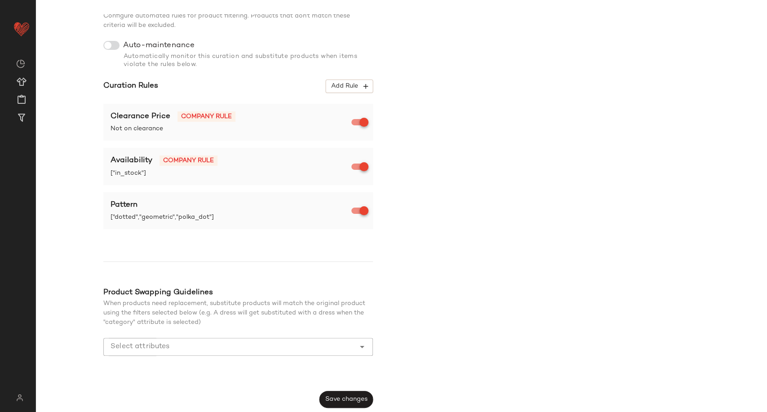
scroll to position [112, 0]
click at [364, 397] on span "Save changes" at bounding box center [346, 398] width 43 height 7
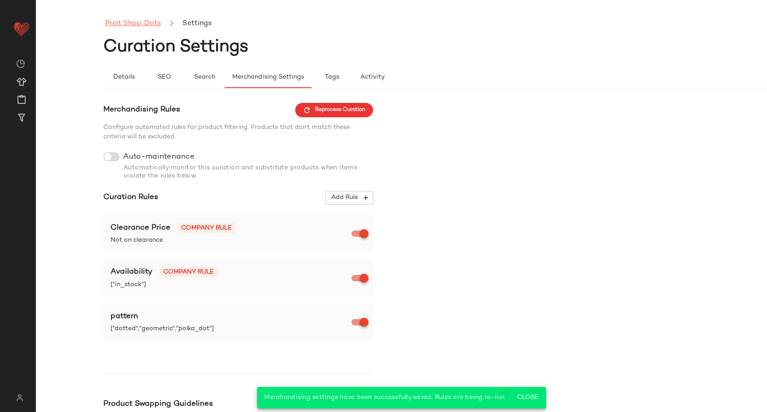
click at [137, 22] on link "Print Shop: Dots" at bounding box center [133, 24] width 56 height 12
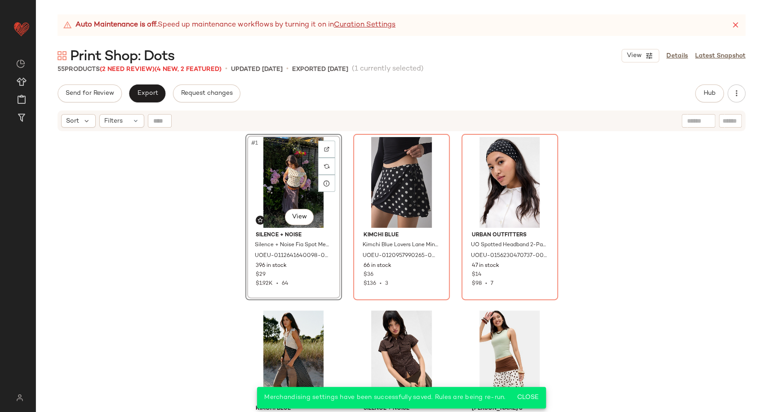
click at [176, 223] on div "#1 View Silence + Noise Silence + Noise Fia Spot Mesh Top - Cream M at Urban Ou…" at bounding box center [401, 283] width 731 height 302
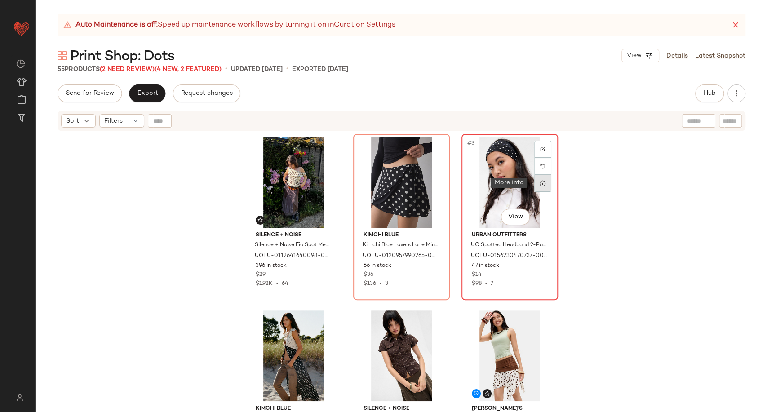
click at [539, 185] on icon at bounding box center [542, 183] width 7 height 7
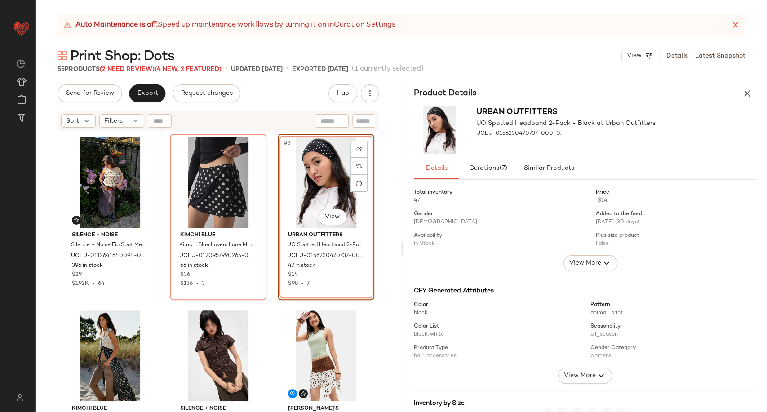
click at [586, 376] on span "View More" at bounding box center [579, 375] width 32 height 11
click at [745, 91] on icon "button" at bounding box center [747, 93] width 11 height 11
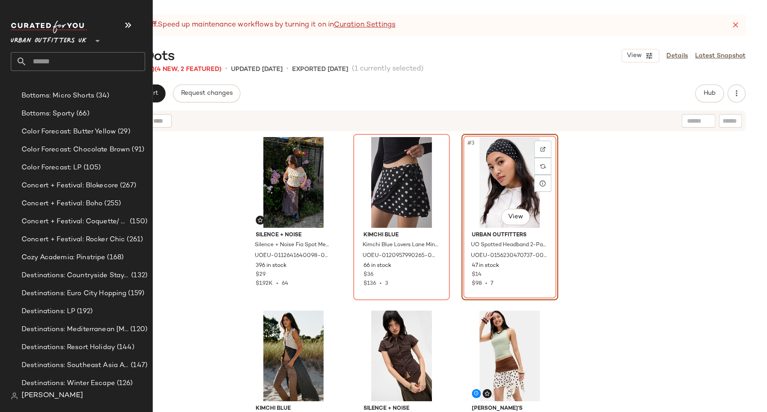
scroll to position [499, 0]
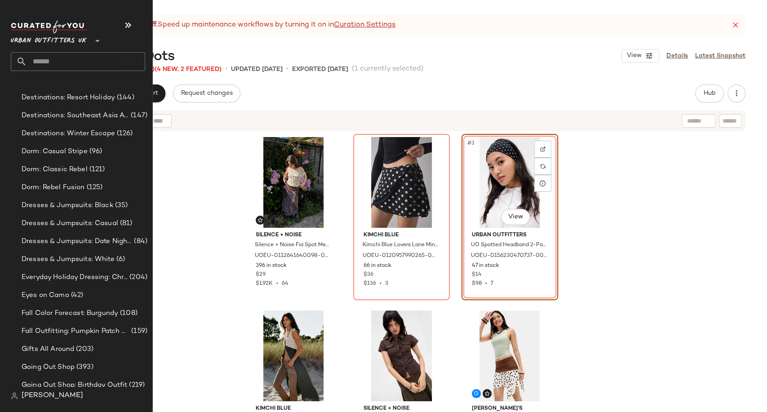
click at [82, 62] on input "text" at bounding box center [86, 61] width 118 height 19
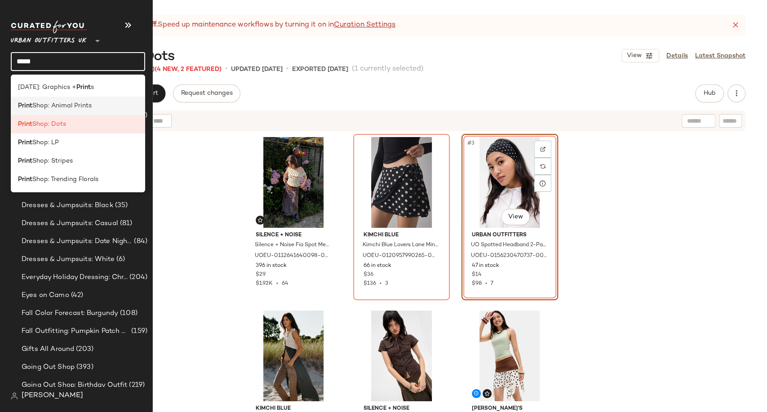
type input "*****"
click at [77, 108] on span "Shop: Animal Prints" at bounding box center [61, 105] width 59 height 9
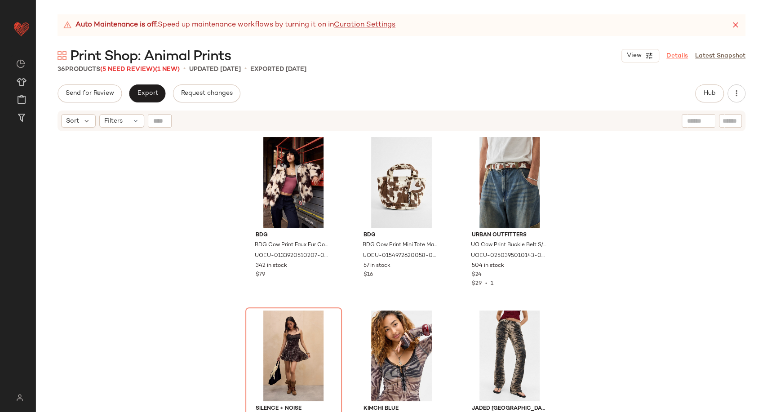
click at [671, 59] on link "Details" at bounding box center [677, 55] width 22 height 9
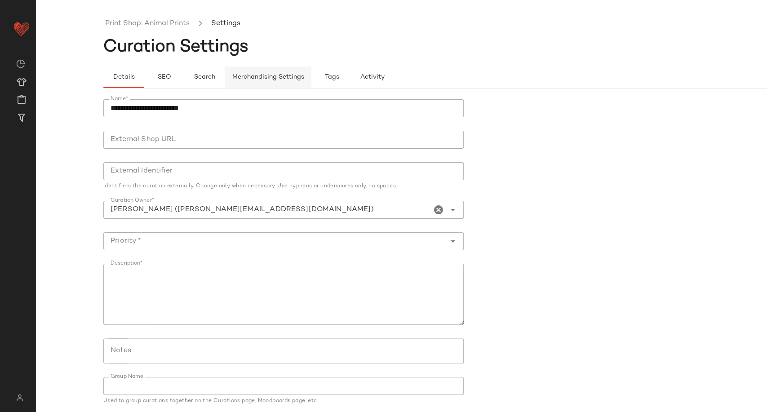
click at [263, 83] on button "Merchandising Settings" at bounding box center [268, 77] width 87 height 22
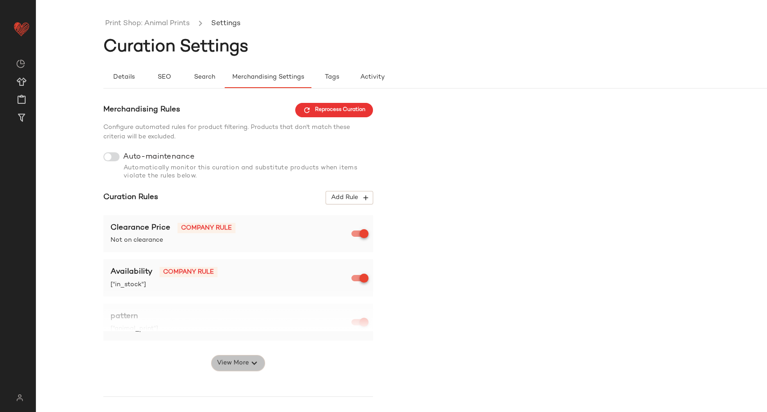
click at [230, 364] on span "View More" at bounding box center [232, 363] width 32 height 11
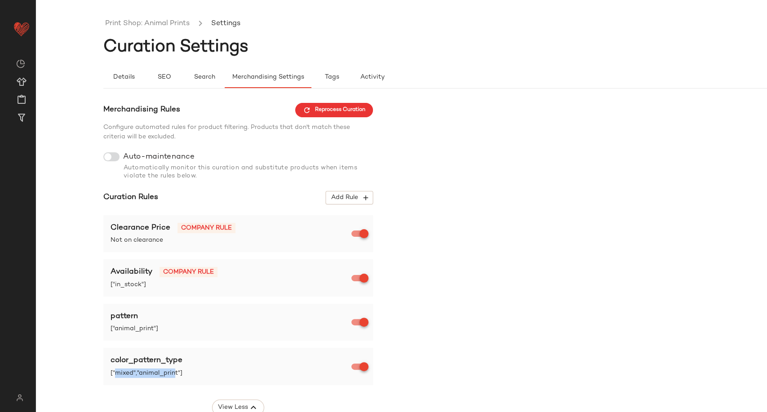
drag, startPoint x: 116, startPoint y: 372, endPoint x: 175, endPoint y: 372, distance: 58.4
click at [175, 372] on span "["mixed","animal_print"]" at bounding box center [231, 372] width 243 height 9
click at [198, 373] on span "["mixed","animal_print"]" at bounding box center [231, 372] width 243 height 9
click at [150, 22] on link "Print Shop: Animal Prints" at bounding box center [147, 24] width 84 height 12
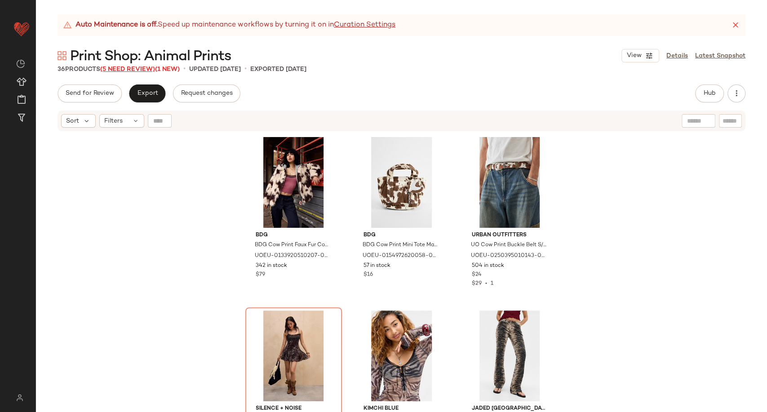
click at [141, 72] on span "(5 Need Review)" at bounding box center [127, 69] width 55 height 7
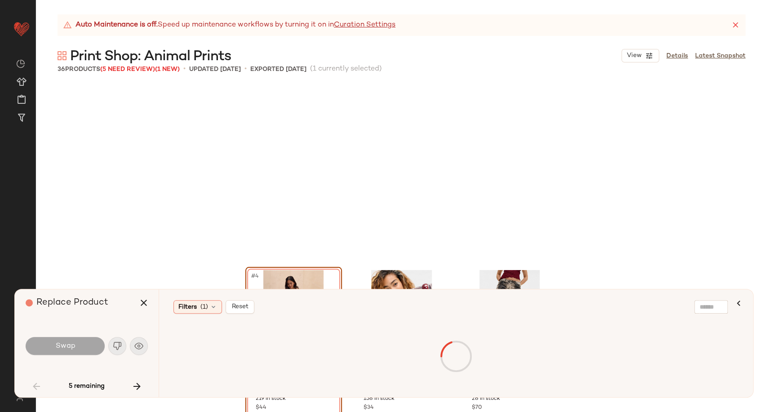
scroll to position [180, 0]
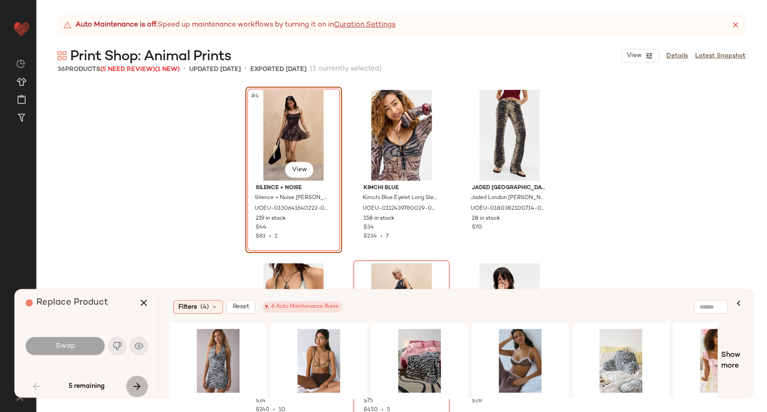
click at [134, 386] on icon "button" at bounding box center [137, 386] width 11 height 11
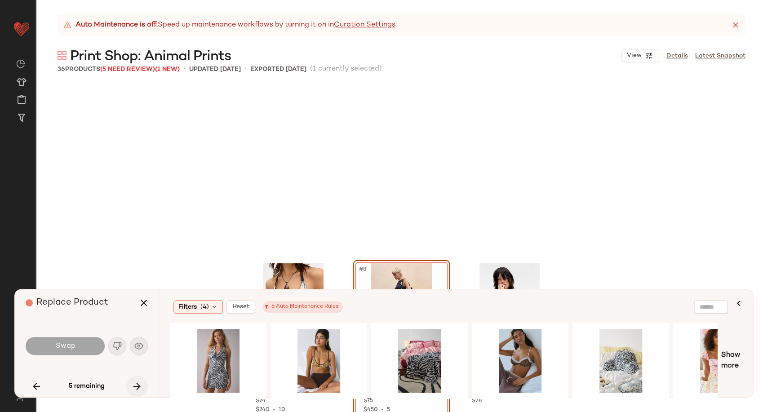
scroll to position [347, 0]
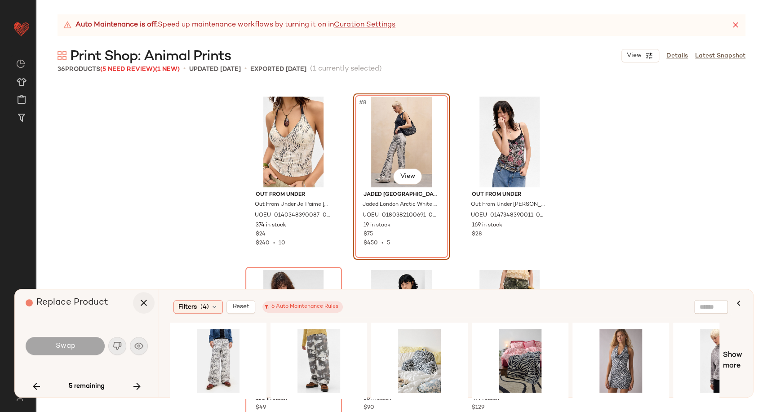
click at [141, 300] on icon "button" at bounding box center [143, 302] width 11 height 11
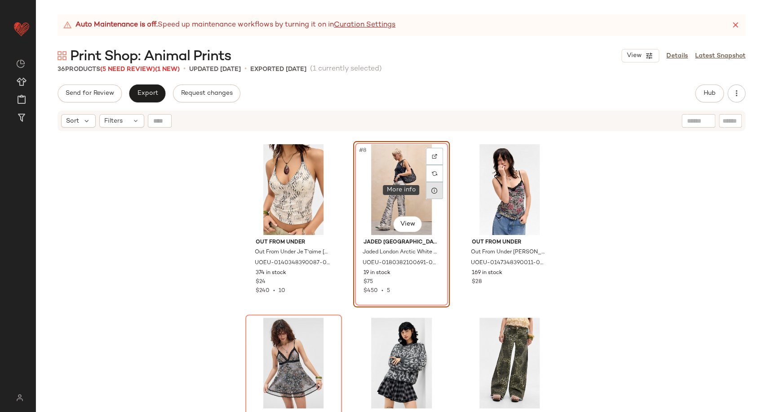
click at [436, 189] on div at bounding box center [434, 190] width 17 height 17
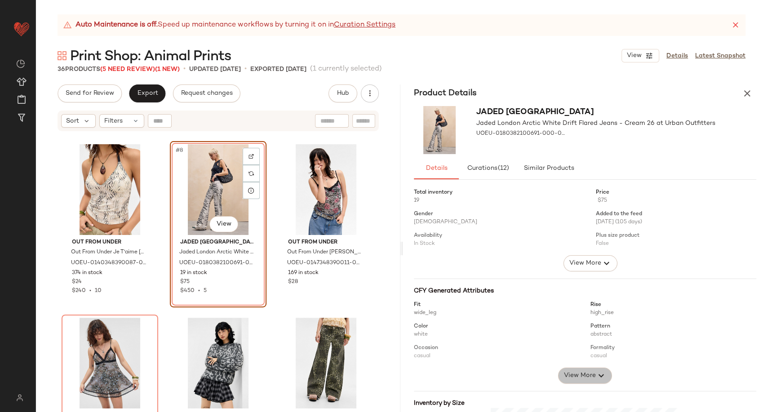
click at [577, 378] on span "View More" at bounding box center [579, 375] width 32 height 11
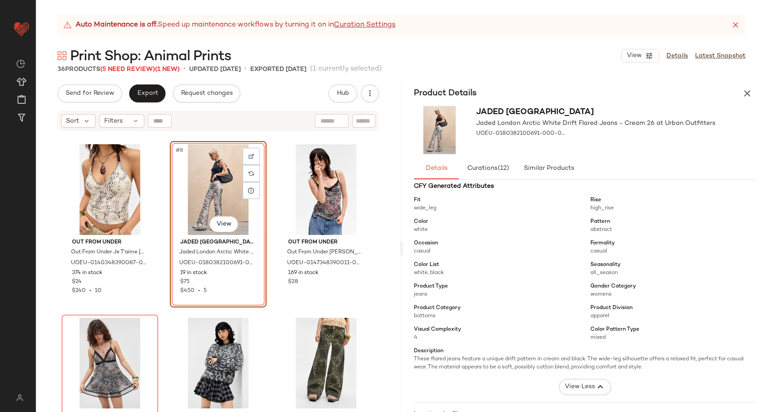
scroll to position [199, 0]
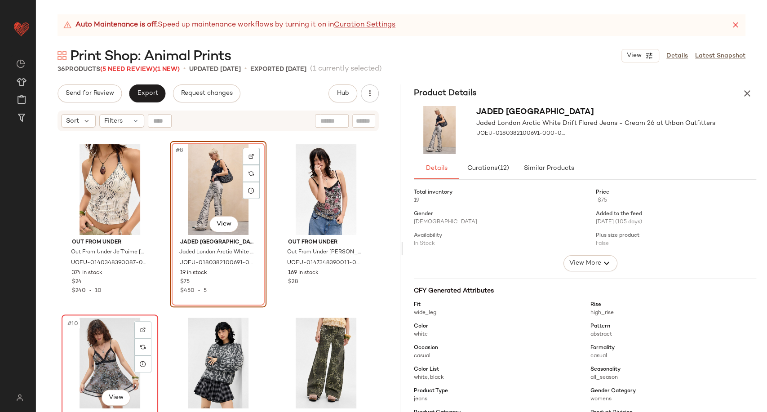
click at [96, 364] on div "#10 View" at bounding box center [110, 363] width 90 height 91
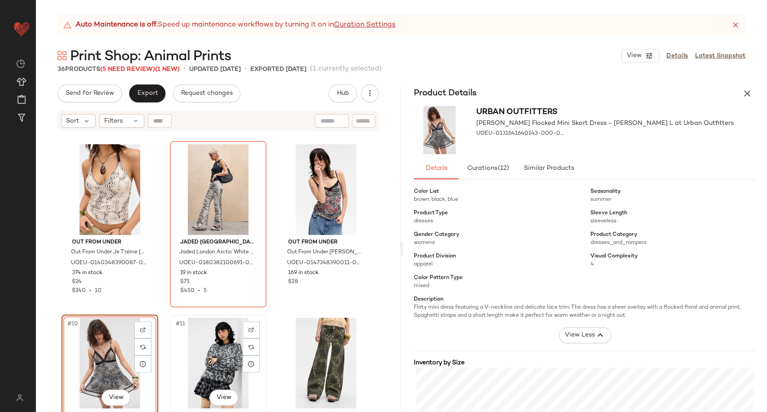
scroll to position [546, 0]
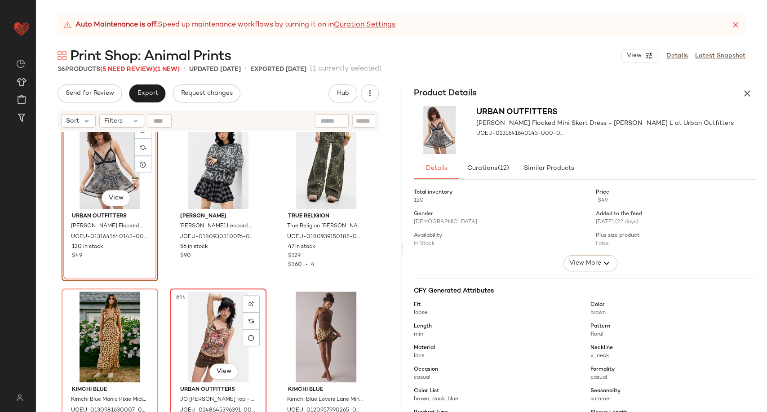
click at [212, 331] on div "#14 View" at bounding box center [218, 336] width 90 height 91
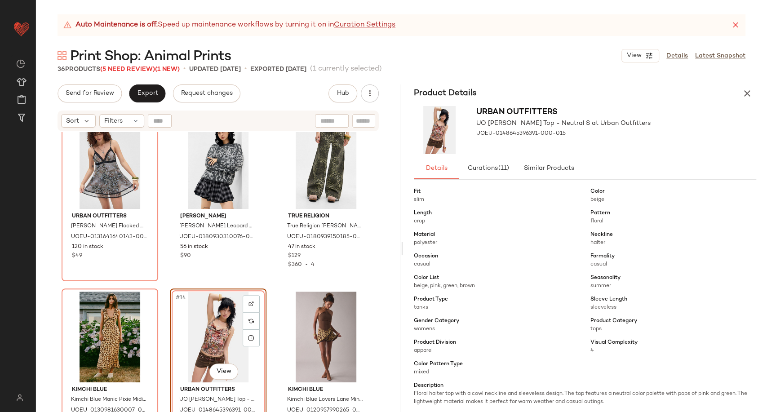
scroll to position [150, 0]
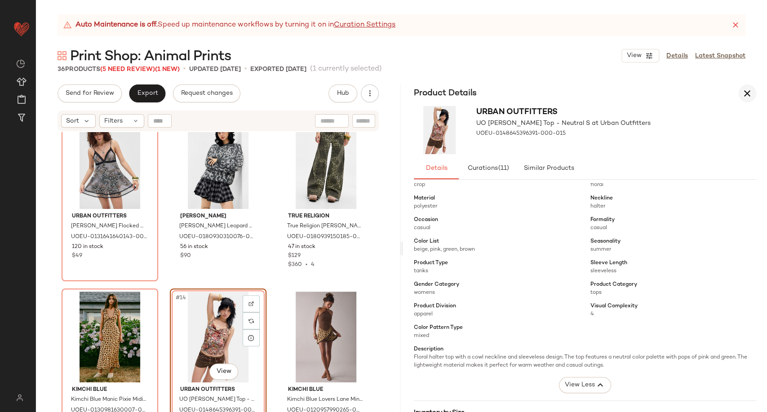
click at [748, 91] on icon "button" at bounding box center [747, 93] width 11 height 11
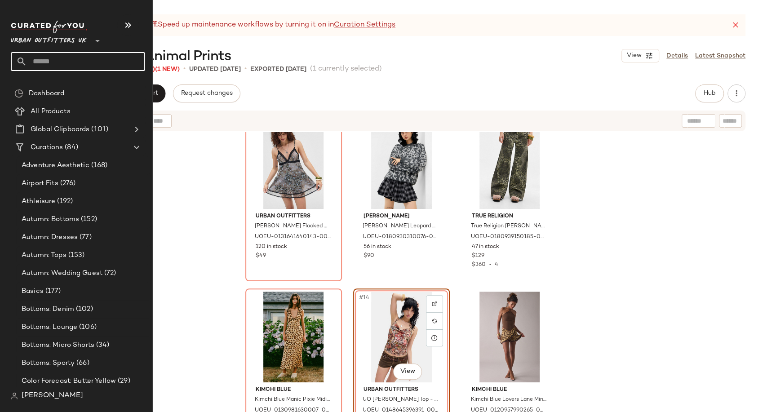
click at [78, 64] on input "text" at bounding box center [86, 61] width 118 height 19
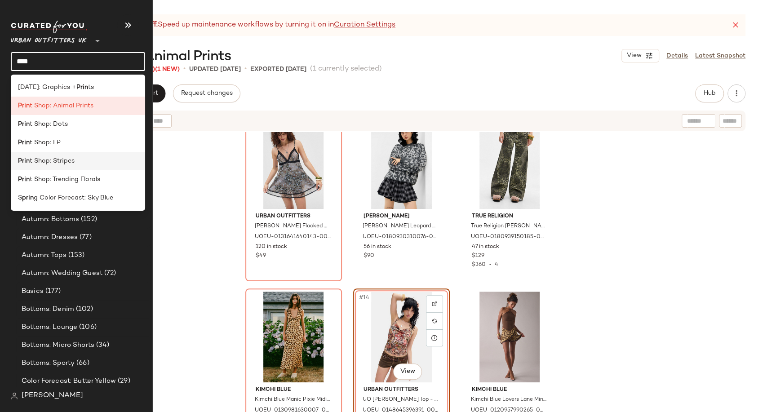
type input "****"
click at [87, 165] on div "Prin t Shop: Stripes" at bounding box center [78, 160] width 120 height 9
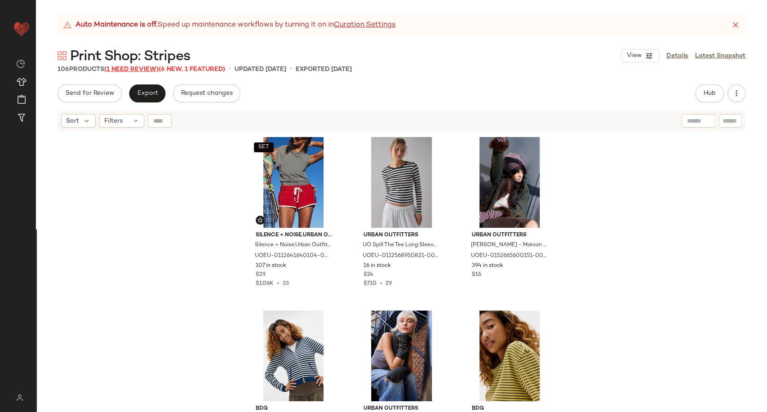
click at [142, 67] on span "(1 Need Review)" at bounding box center [131, 69] width 54 height 7
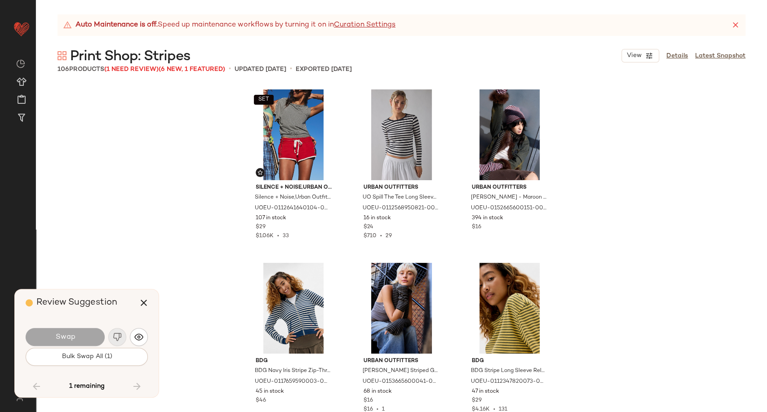
scroll to position [5374, 0]
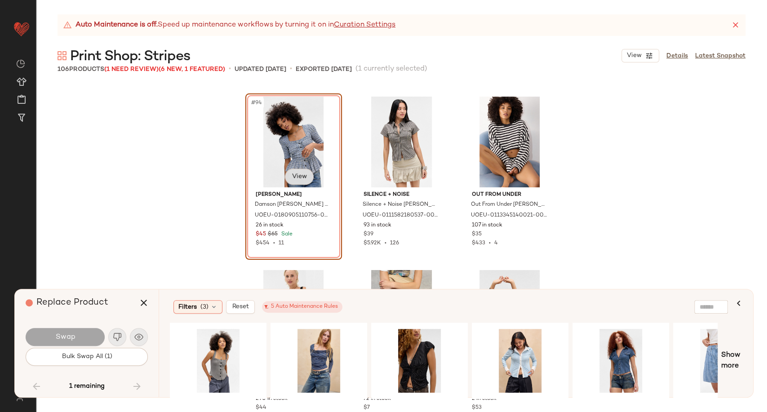
click at [290, 172] on body "Urban Outfitters UK ** Dashboard All Products Global Clipboards (101) Curations…" at bounding box center [383, 206] width 767 height 412
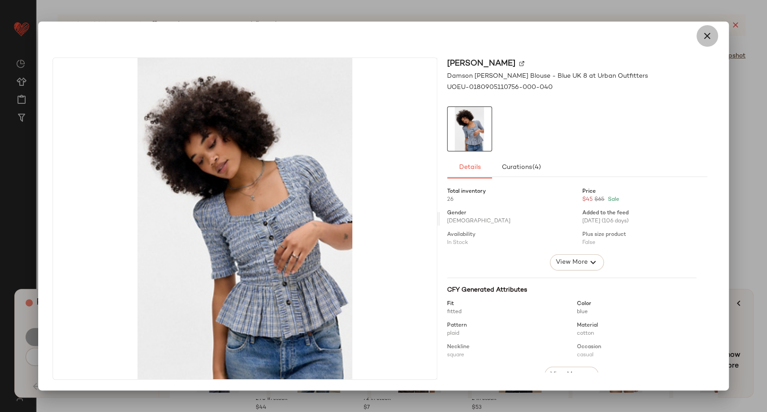
click at [700, 31] on button "button" at bounding box center [707, 36] width 22 height 22
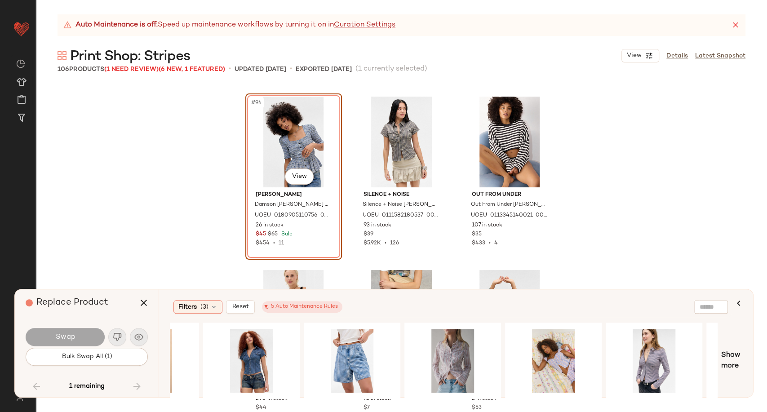
scroll to position [0, 380]
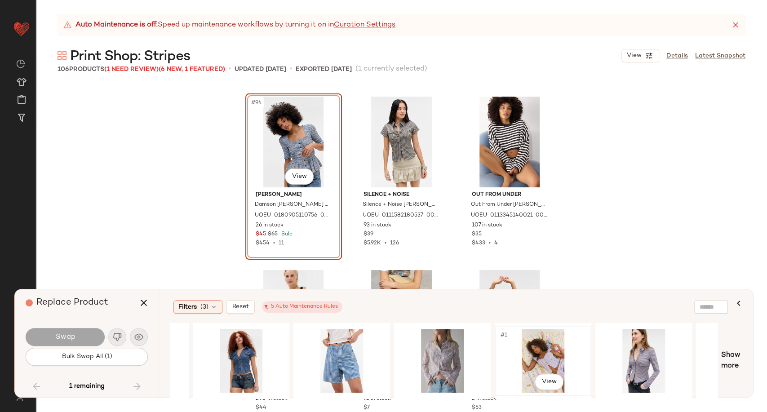
click at [554, 354] on div "#1 View" at bounding box center [543, 361] width 90 height 64
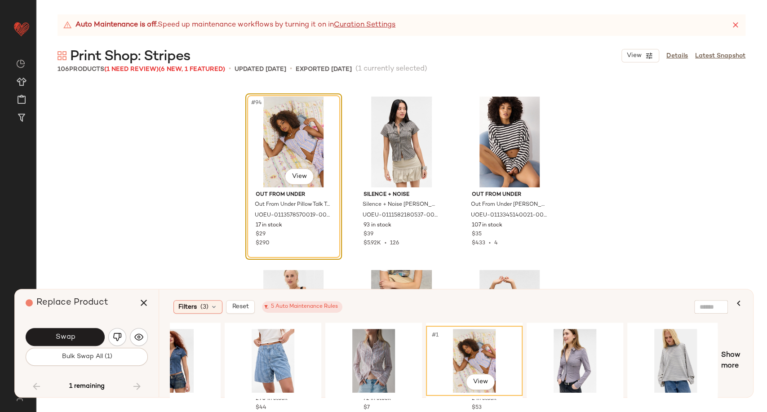
scroll to position [0, 454]
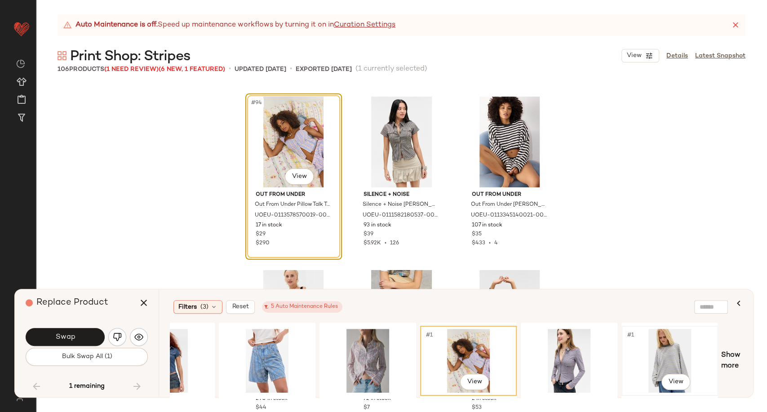
click at [668, 356] on div "#1 View" at bounding box center [669, 361] width 90 height 64
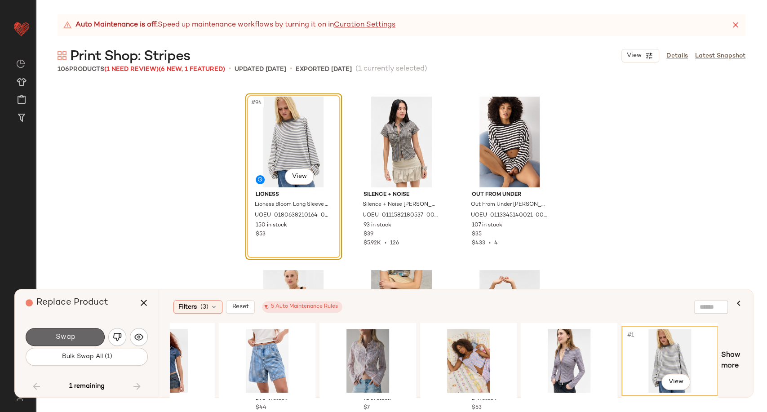
click at [84, 335] on button "Swap" at bounding box center [65, 337] width 79 height 18
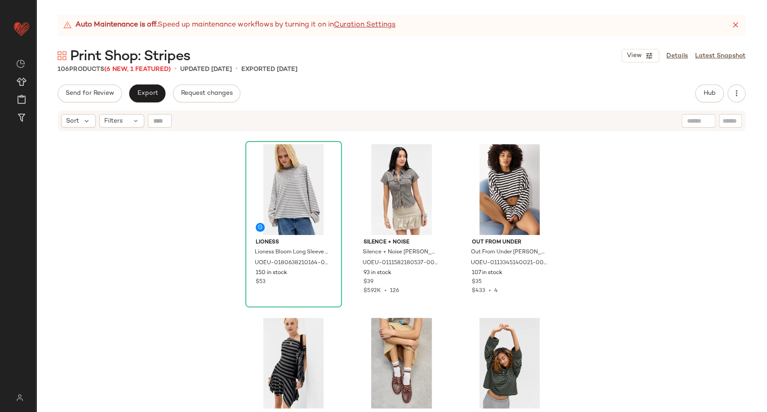
click at [185, 212] on div "Lioness Lioness Bloom Long Sleeve T-Shirt - Grey S at Urban Outfitters UOEU-018…" at bounding box center [401, 283] width 731 height 302
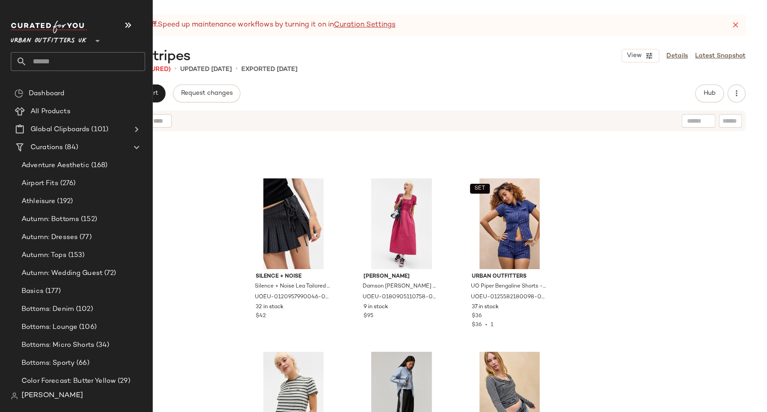
click at [78, 57] on input "text" at bounding box center [86, 61] width 118 height 19
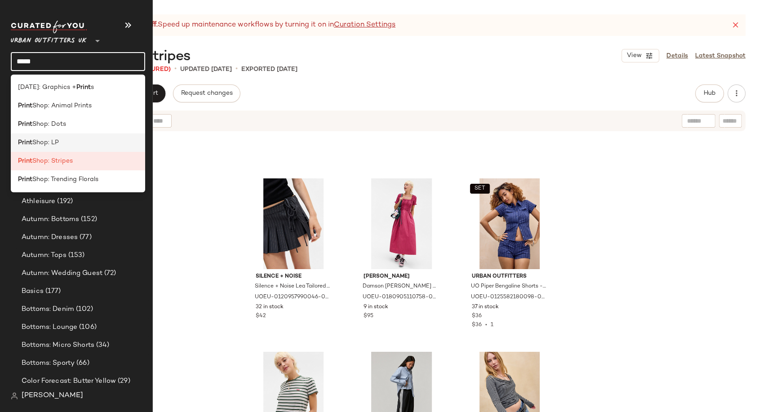
type input "*****"
click at [61, 143] on div "Print Shop: LP" at bounding box center [78, 142] width 120 height 9
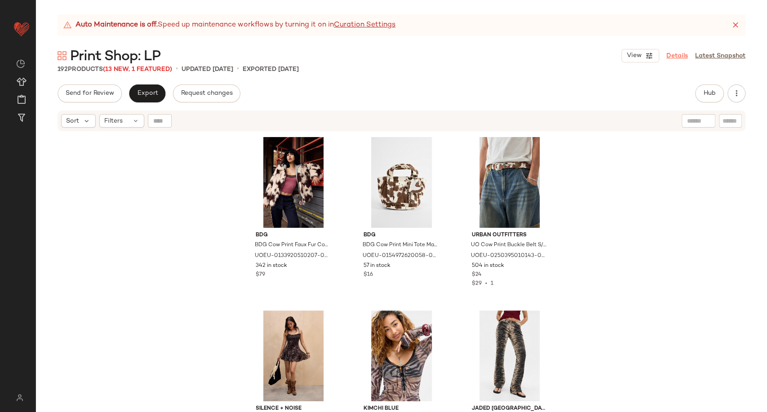
click at [681, 55] on link "Details" at bounding box center [677, 55] width 22 height 9
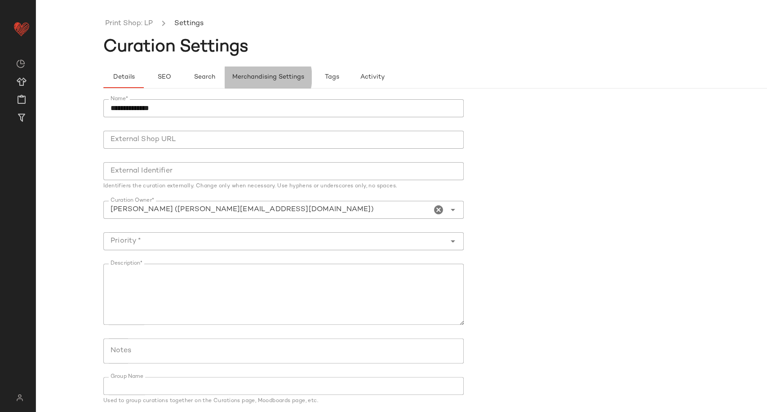
click at [256, 74] on span "Merchandising Settings" at bounding box center [268, 77] width 72 height 7
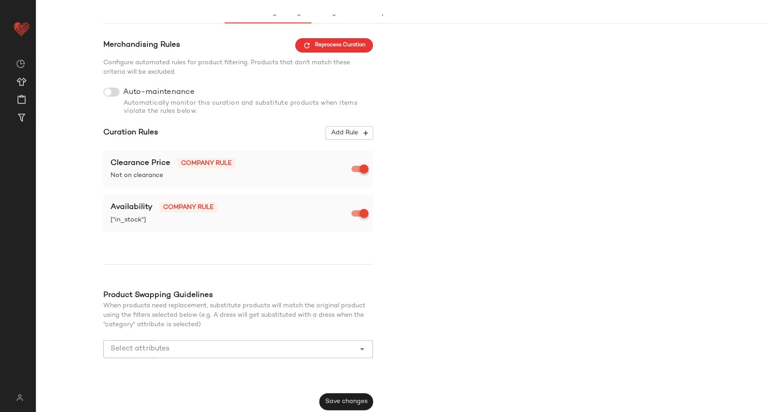
scroll to position [68, 0]
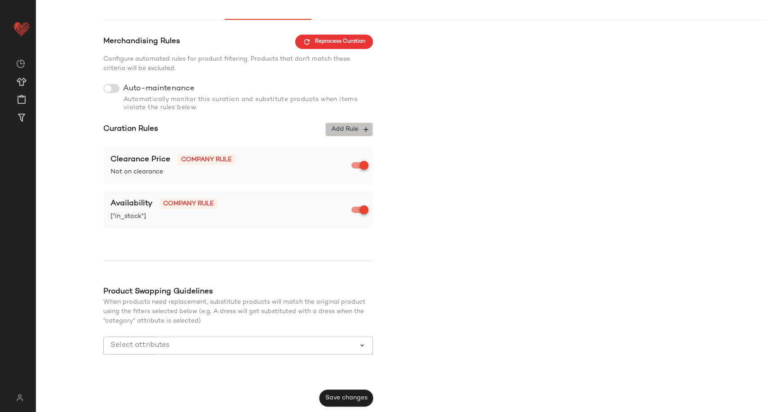
click at [359, 127] on span "Add Rule" at bounding box center [349, 129] width 37 height 8
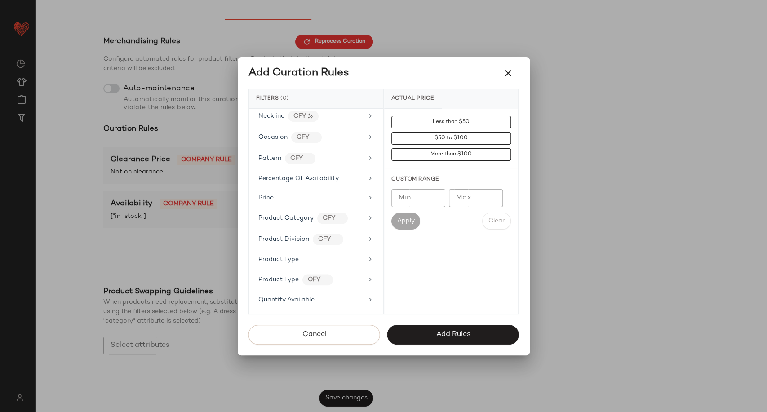
scroll to position [599, 0]
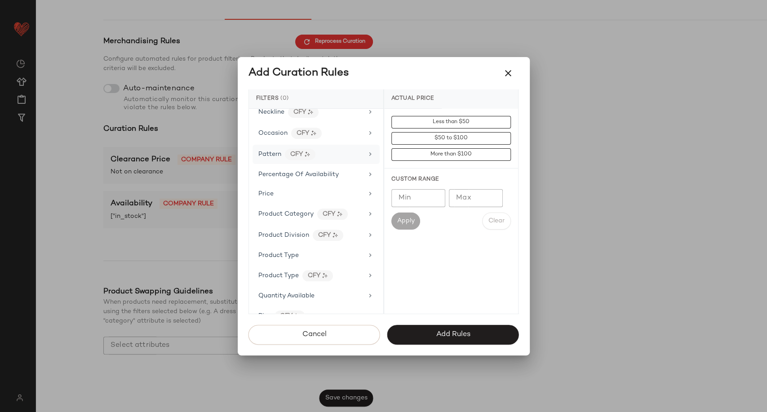
click at [332, 151] on div "Pattern CFY" at bounding box center [310, 154] width 105 height 11
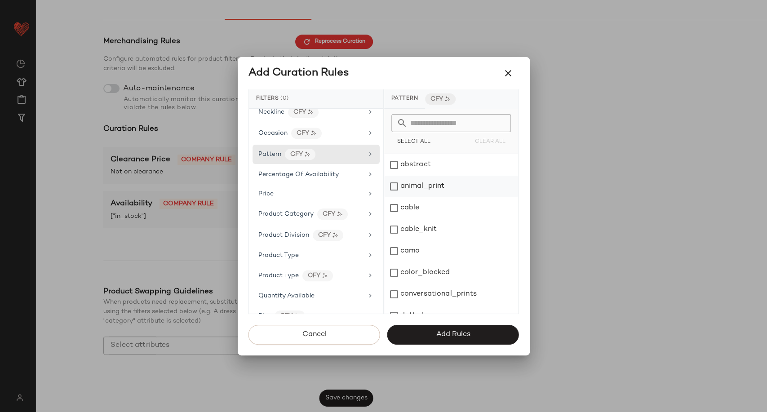
click at [395, 185] on div "animal_print" at bounding box center [451, 187] width 134 height 22
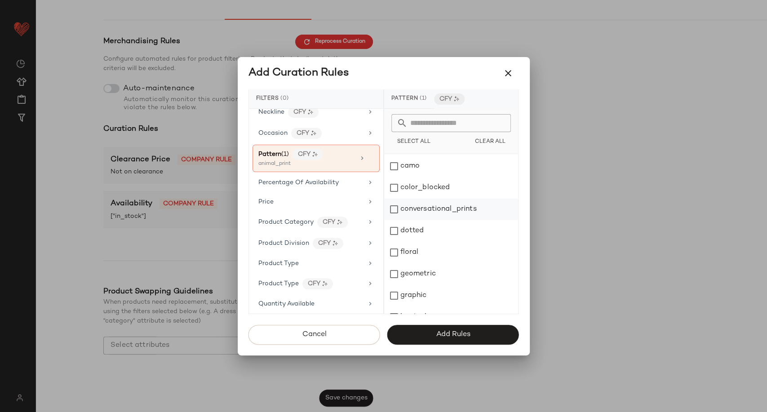
scroll to position [100, 0]
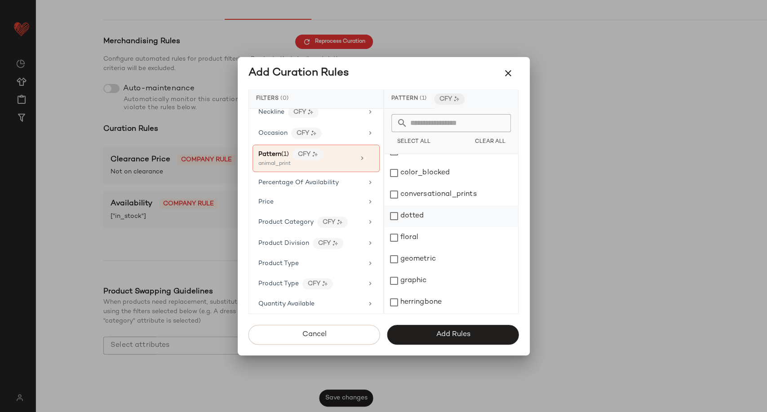
click at [391, 214] on div "dotted" at bounding box center [451, 216] width 134 height 22
click at [396, 234] on div "floral" at bounding box center [451, 238] width 134 height 22
click at [395, 260] on div "geometric" at bounding box center [451, 259] width 134 height 22
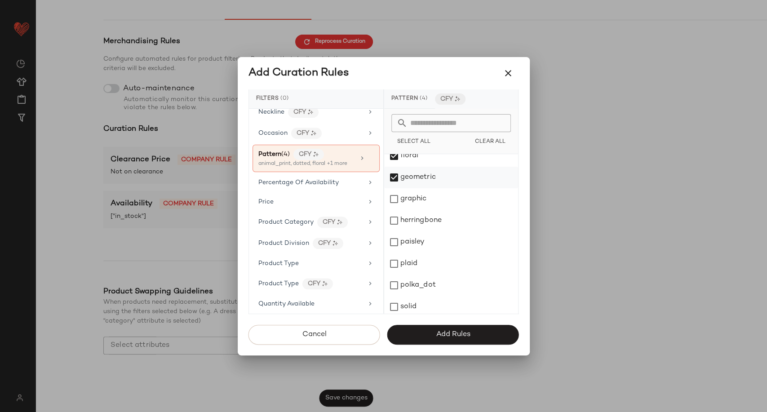
scroll to position [199, 0]
click at [394, 266] on div "polka_dot" at bounding box center [451, 267] width 134 height 22
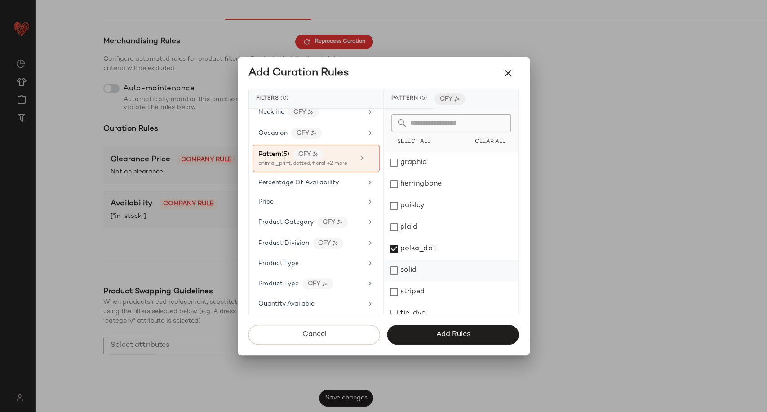
scroll to position [228, 0]
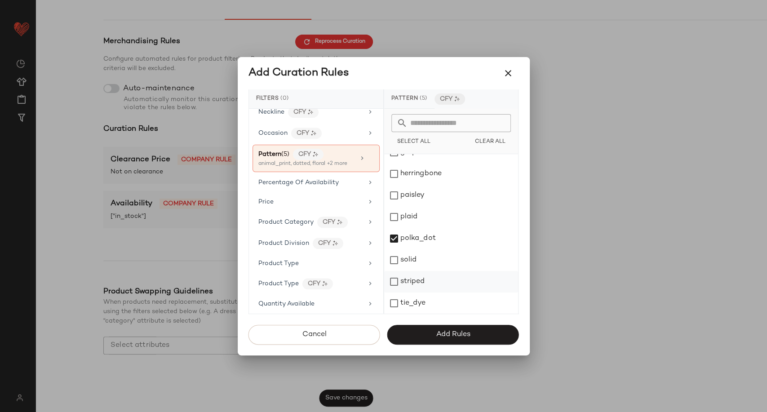
click at [396, 281] on div "striped" at bounding box center [451, 282] width 134 height 22
click at [452, 332] on span "Add Rules" at bounding box center [452, 334] width 35 height 9
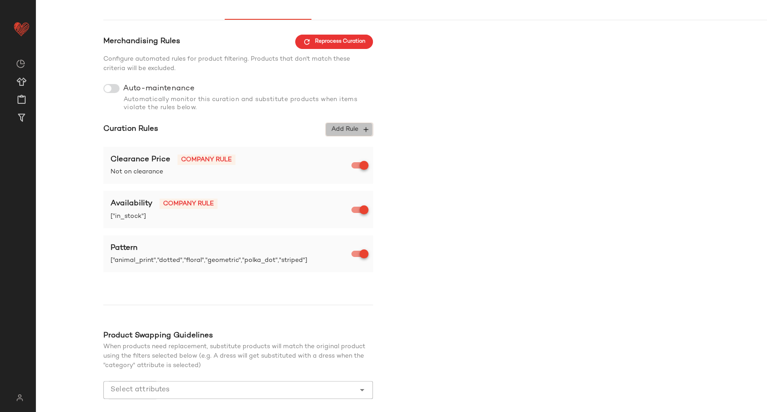
click at [352, 131] on span "Add Rule" at bounding box center [349, 129] width 37 height 8
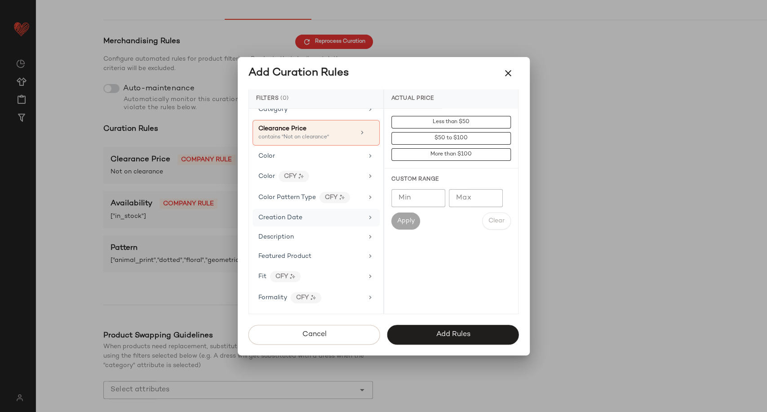
scroll to position [150, 0]
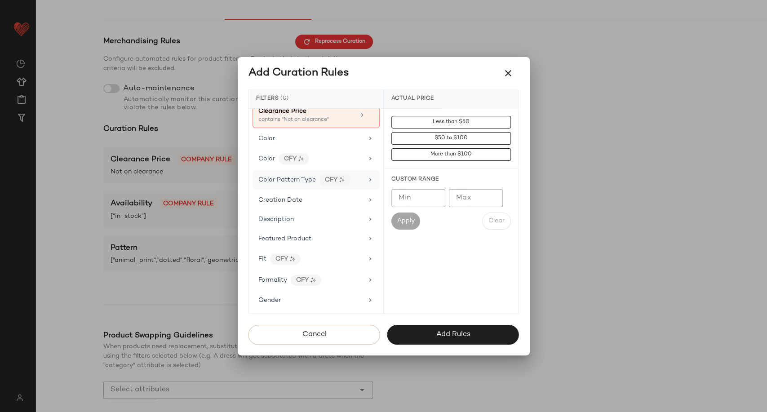
click at [296, 177] on span "Color Pattern Type" at bounding box center [286, 180] width 57 height 7
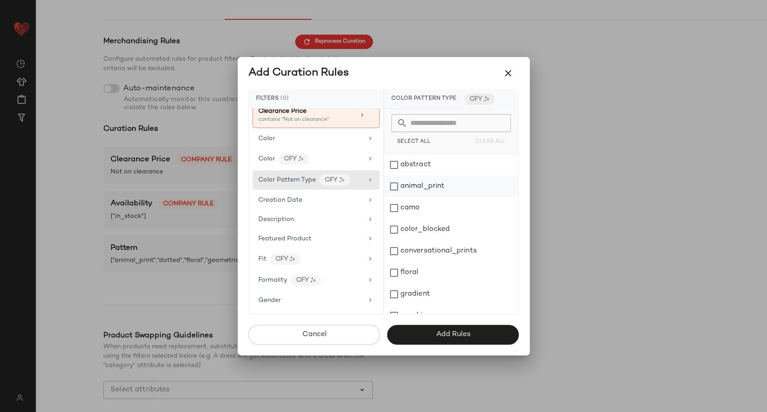
click at [415, 190] on div "animal_print" at bounding box center [451, 187] width 134 height 22
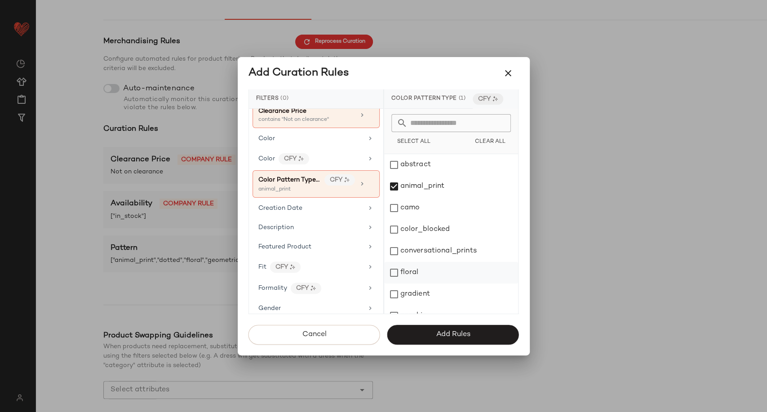
click at [417, 276] on div "floral" at bounding box center [451, 273] width 134 height 22
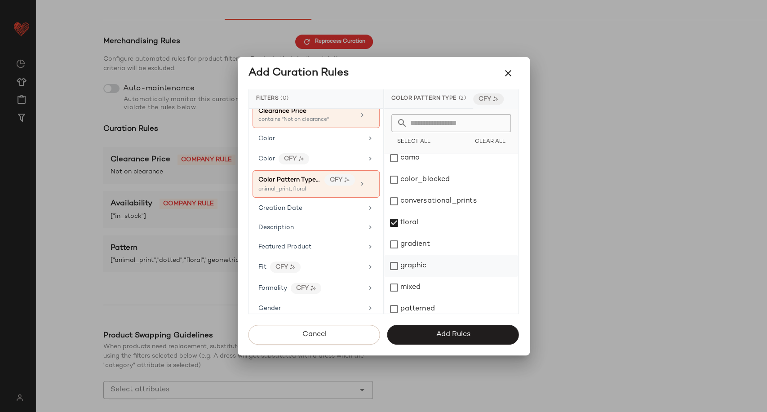
scroll to position [100, 0]
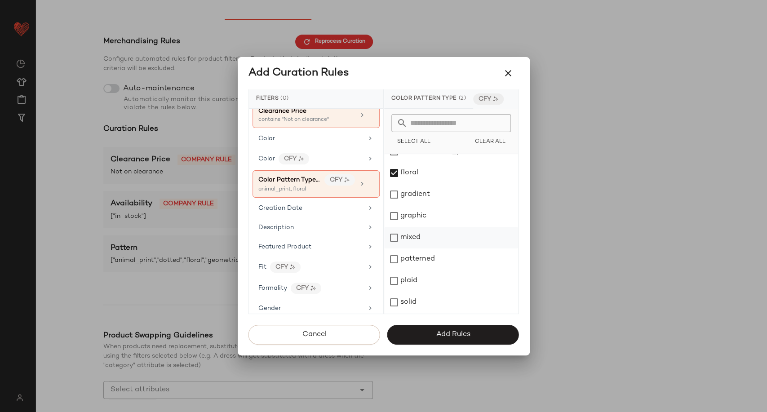
click at [420, 240] on div "mixed" at bounding box center [451, 238] width 134 height 22
click at [420, 260] on div "striped" at bounding box center [451, 260] width 134 height 22
click at [437, 333] on span "Add Rules" at bounding box center [452, 334] width 35 height 9
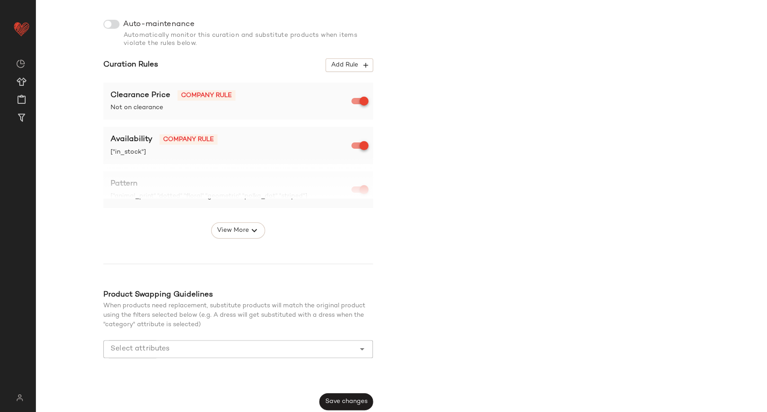
scroll to position [136, 0]
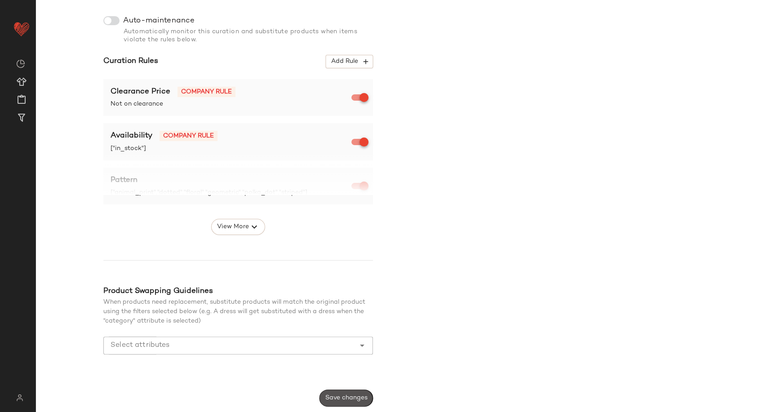
drag, startPoint x: 349, startPoint y: 396, endPoint x: 396, endPoint y: 343, distance: 70.6
click at [349, 396] on span "Save changes" at bounding box center [346, 397] width 43 height 7
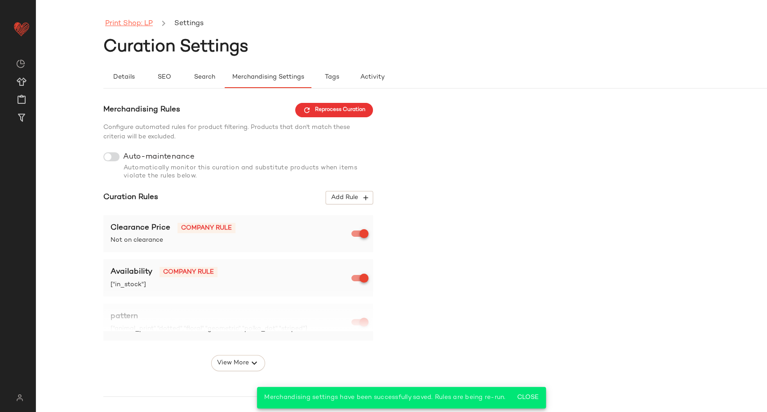
click at [134, 19] on link "Print Shop: LP" at bounding box center [129, 24] width 48 height 12
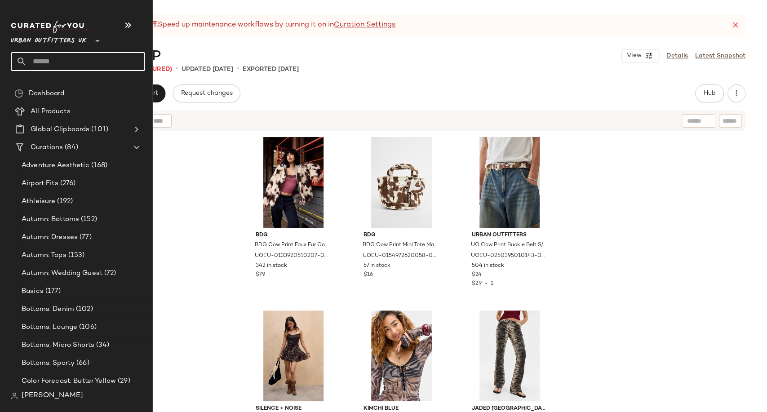
click at [44, 63] on input "text" at bounding box center [86, 61] width 118 height 19
type input "****"
click at [33, 62] on input "text" at bounding box center [86, 61] width 118 height 19
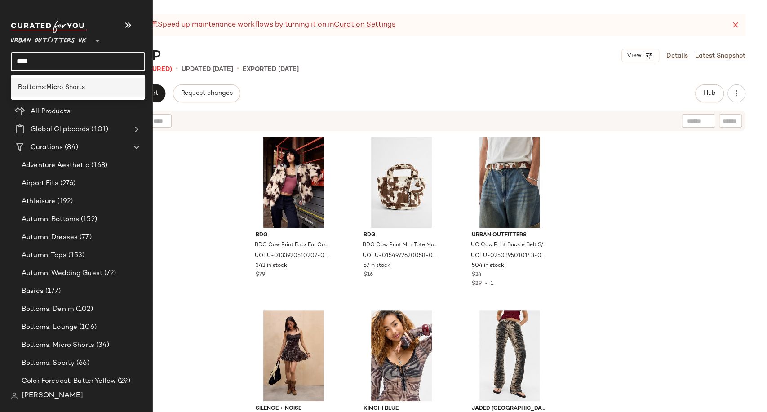
type input "****"
click at [44, 85] on span "Bottoms:" at bounding box center [32, 87] width 28 height 9
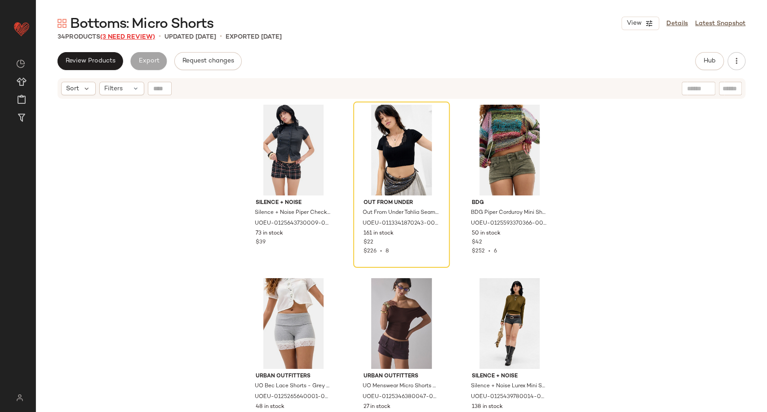
click at [139, 36] on span "(3 Need Review)" at bounding box center [127, 37] width 55 height 7
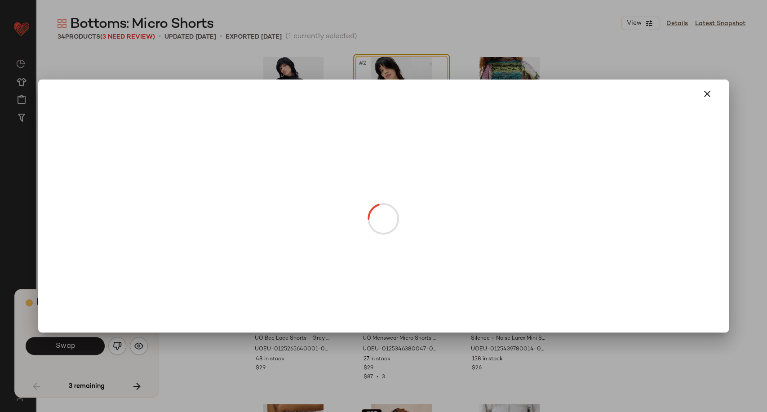
click at [406, 142] on body "Urban Outfitters UK ** Dashboard All Products Global Clipboards (101) Curations…" at bounding box center [383, 206] width 767 height 412
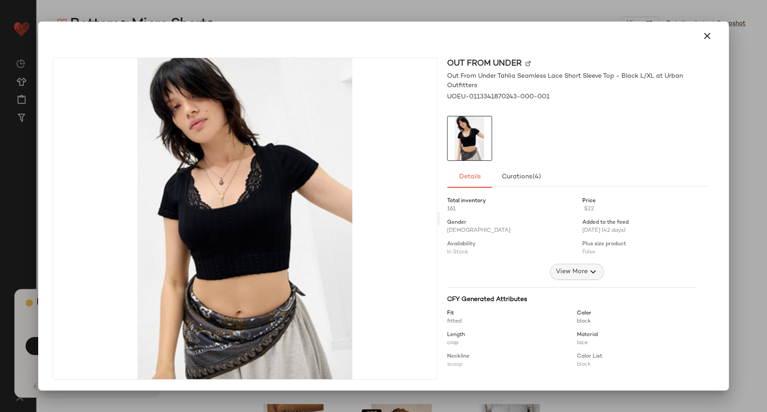
click at [582, 276] on span "View More" at bounding box center [571, 271] width 32 height 11
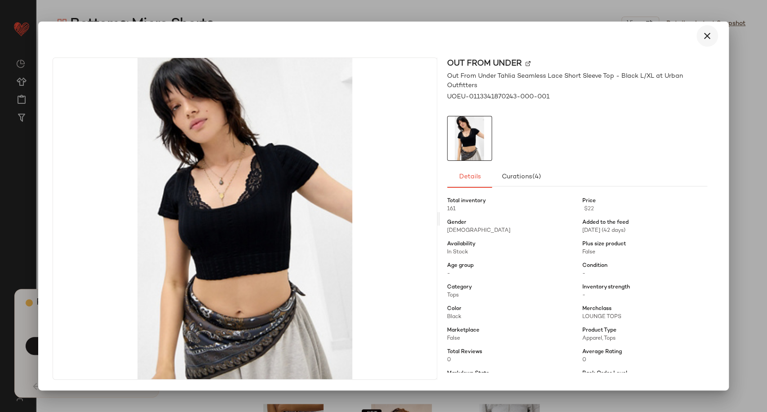
click at [708, 36] on icon "button" at bounding box center [707, 36] width 11 height 11
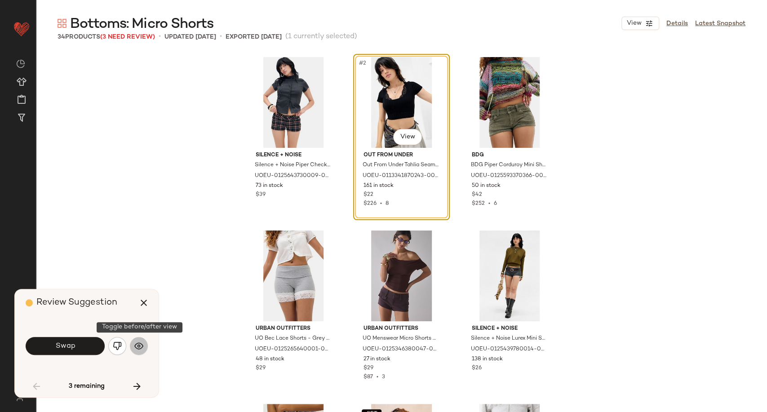
click at [133, 349] on button "button" at bounding box center [139, 346] width 18 height 18
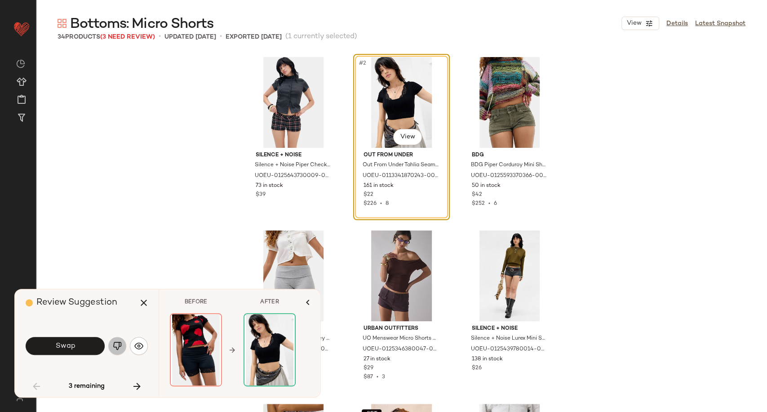
click at [119, 344] on img "button" at bounding box center [117, 345] width 9 height 9
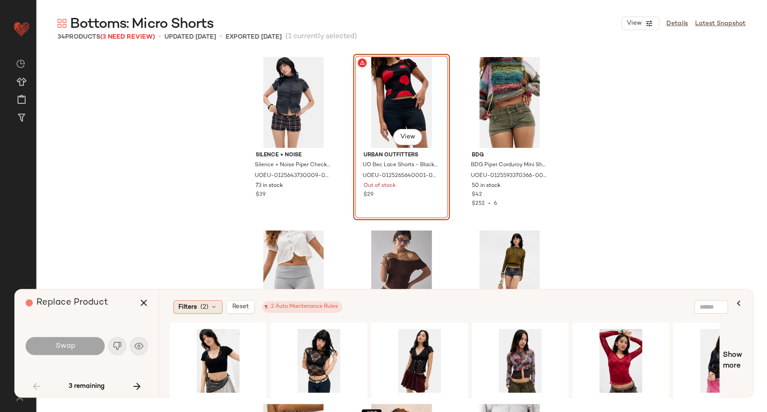
click at [216, 306] on icon at bounding box center [213, 306] width 7 height 7
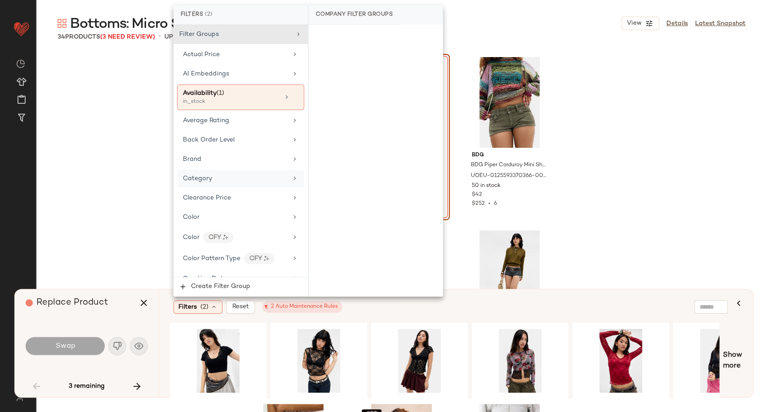
click at [224, 174] on div "Category" at bounding box center [235, 178] width 105 height 9
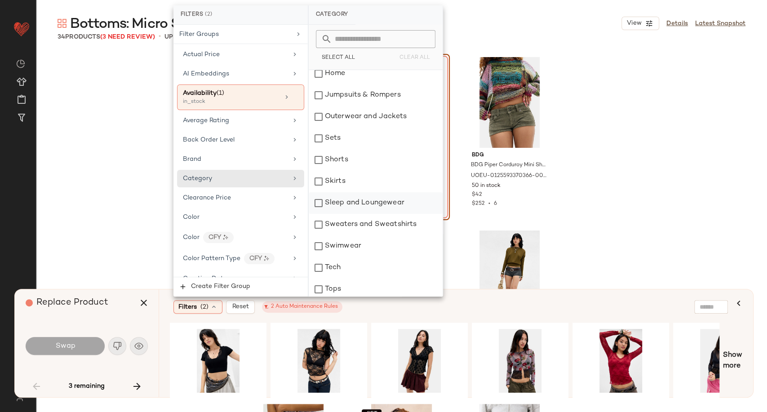
scroll to position [199, 0]
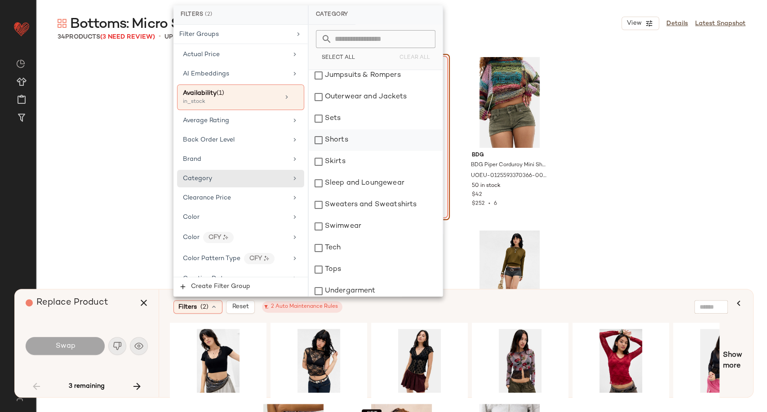
click at [335, 144] on div "Shorts" at bounding box center [376, 140] width 134 height 22
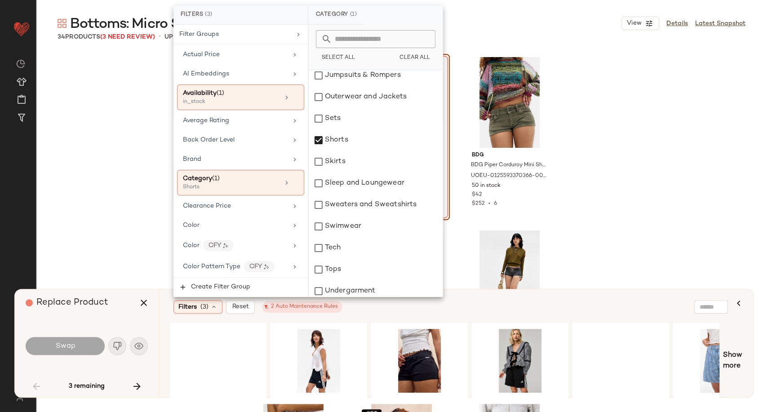
click at [418, 313] on div "Filters (3) Reset 2 Auto Maintenance Rules" at bounding box center [412, 306] width 478 height 13
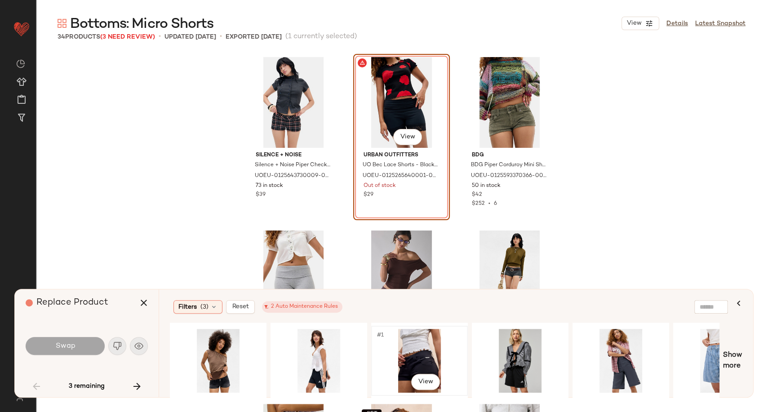
click at [423, 363] on div "#1 View" at bounding box center [419, 361] width 90 height 64
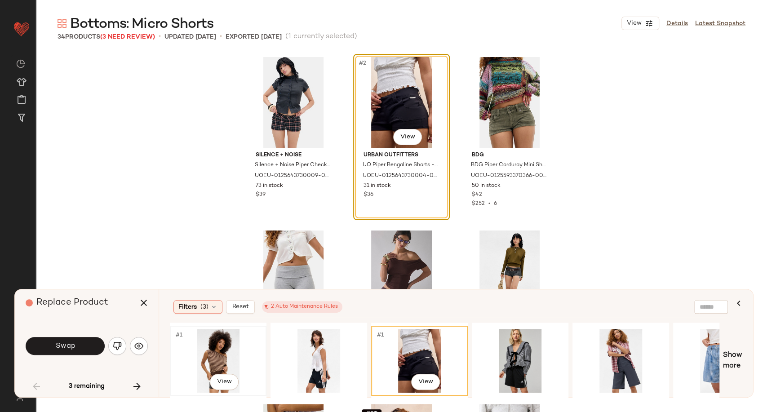
click at [226, 351] on div "#1 View" at bounding box center [218, 361] width 90 height 64
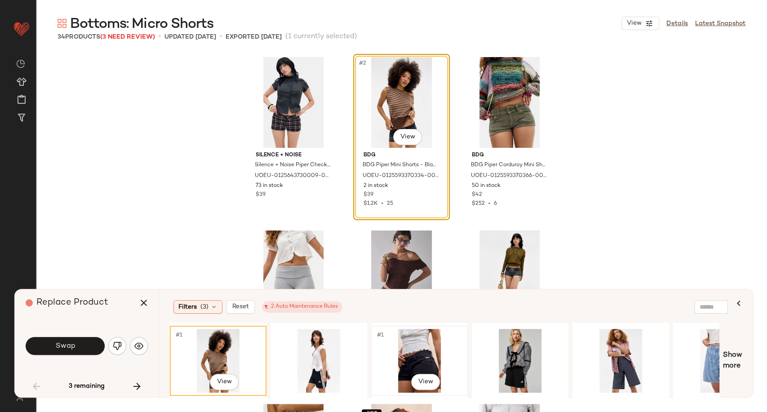
click at [407, 349] on div "#1 View" at bounding box center [419, 361] width 90 height 64
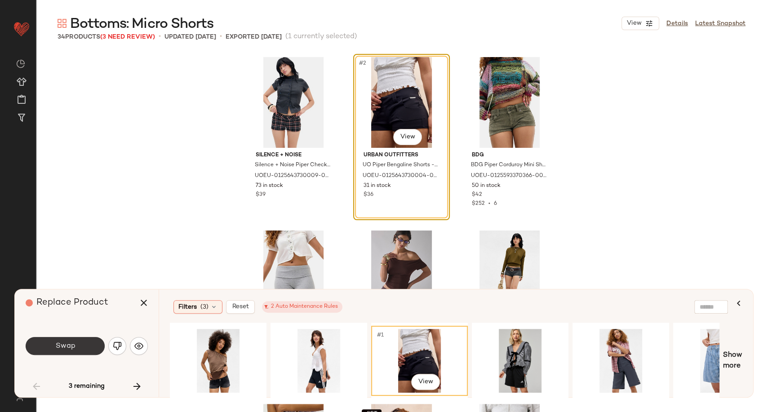
click at [84, 340] on button "Swap" at bounding box center [65, 346] width 79 height 18
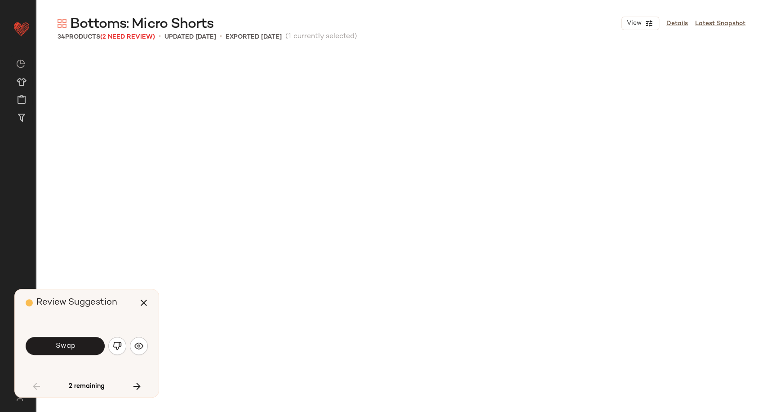
scroll to position [527, 0]
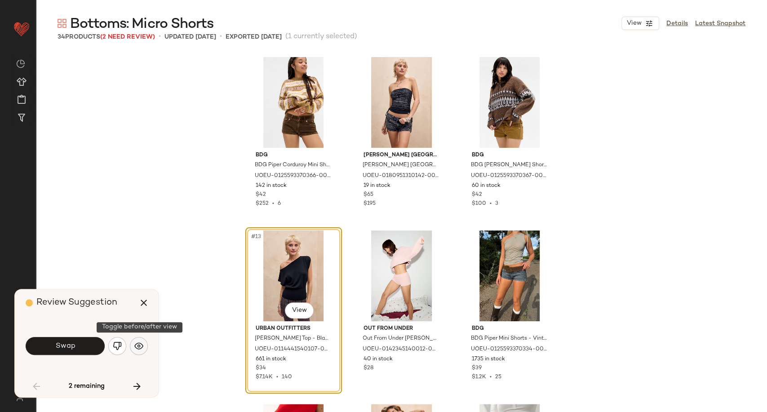
click at [141, 345] on img "button" at bounding box center [138, 345] width 9 height 9
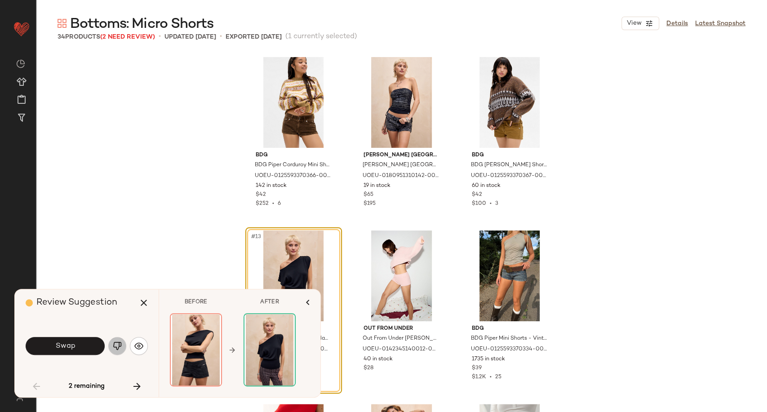
click at [121, 343] on img "button" at bounding box center [117, 345] width 9 height 9
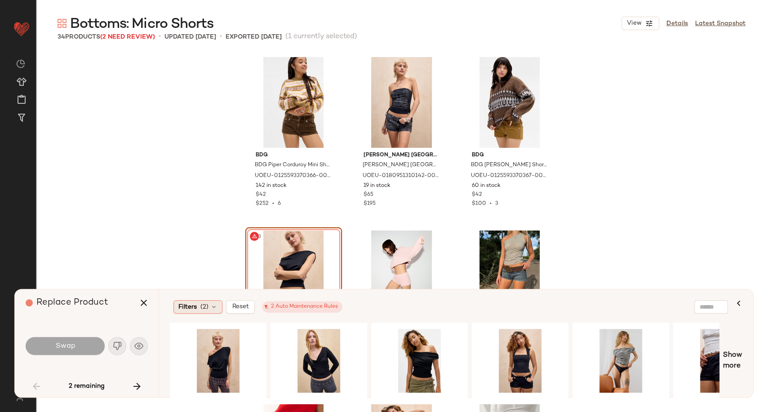
click at [216, 307] on icon at bounding box center [213, 306] width 7 height 7
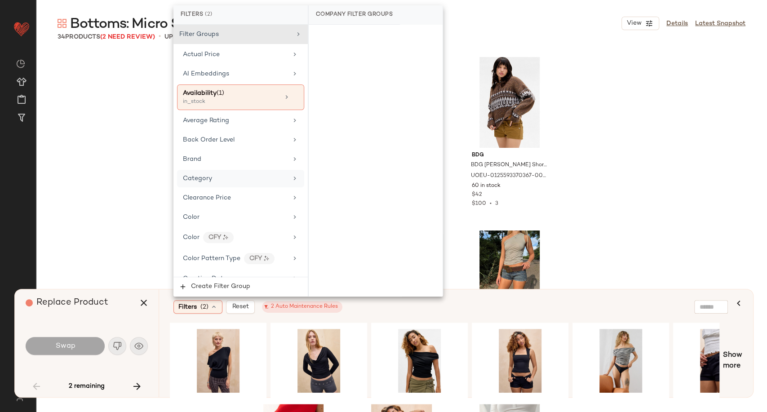
click at [219, 178] on div "Category" at bounding box center [235, 178] width 105 height 9
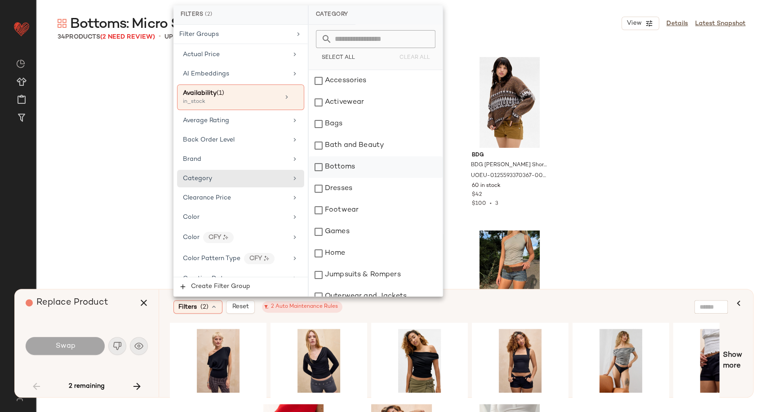
click at [358, 172] on div "Bottoms" at bounding box center [376, 167] width 134 height 22
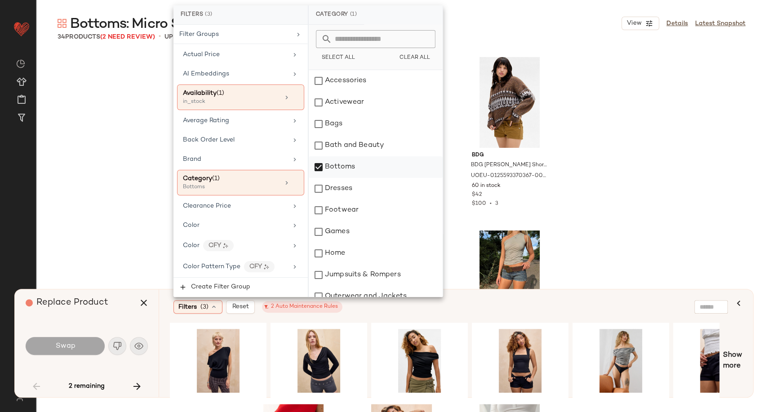
click at [350, 165] on div "Bottoms" at bounding box center [376, 167] width 134 height 22
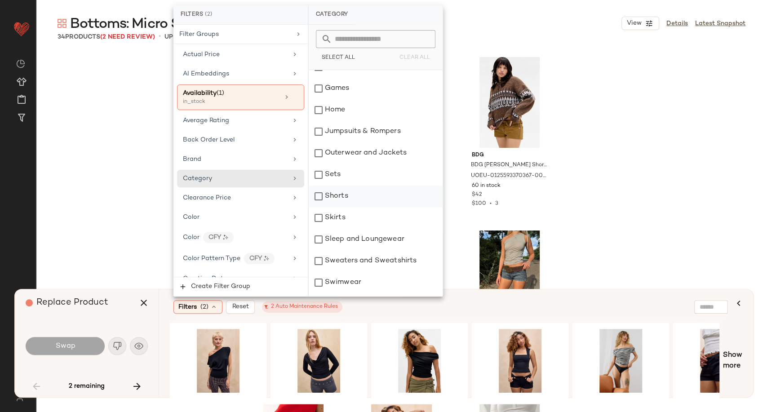
scroll to position [150, 0]
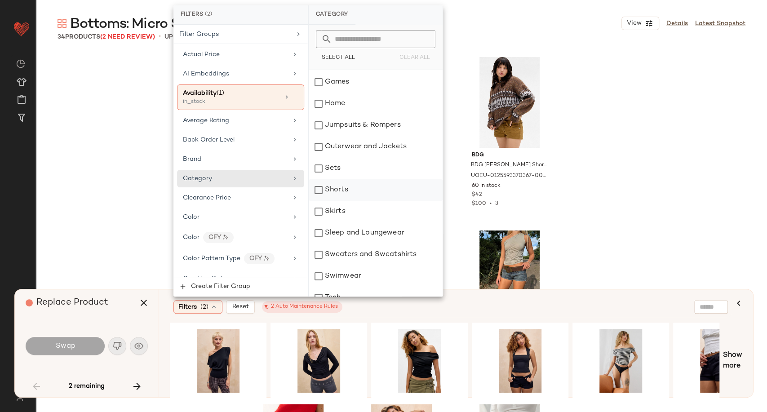
click at [344, 195] on div "Shorts" at bounding box center [376, 190] width 134 height 22
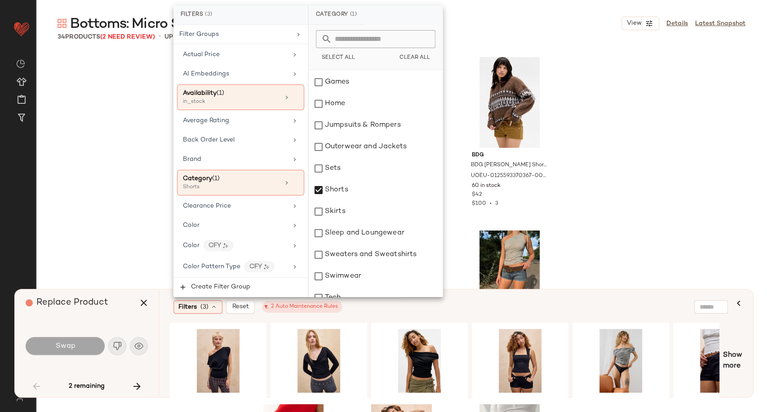
click at [378, 305] on div "Filters (3) Reset 2 Auto Maintenance Rules" at bounding box center [412, 306] width 478 height 13
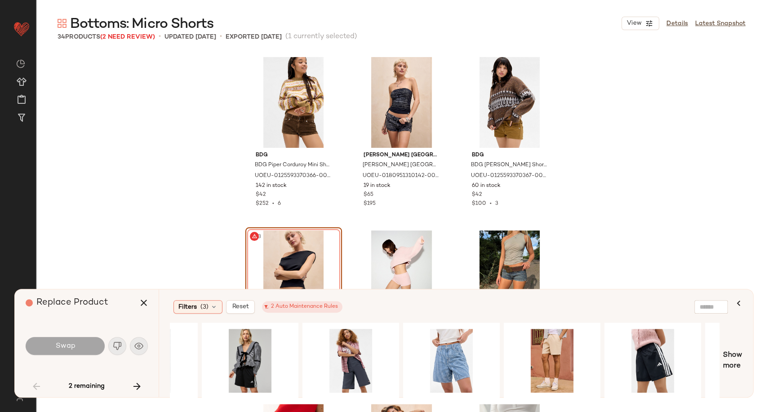
scroll to position [0, 0]
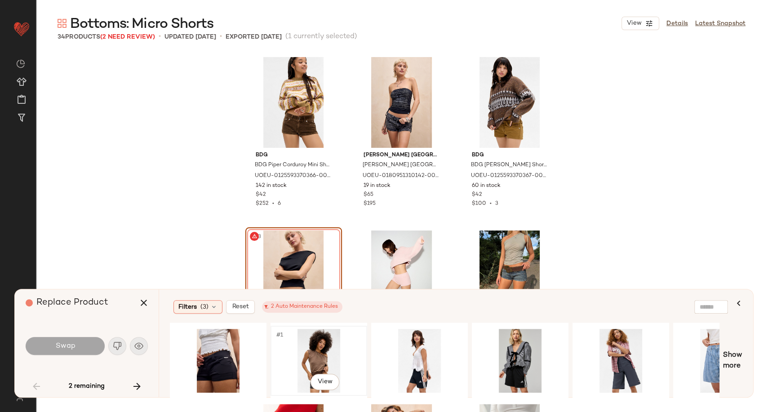
click at [315, 355] on div "#1 View" at bounding box center [319, 361] width 90 height 64
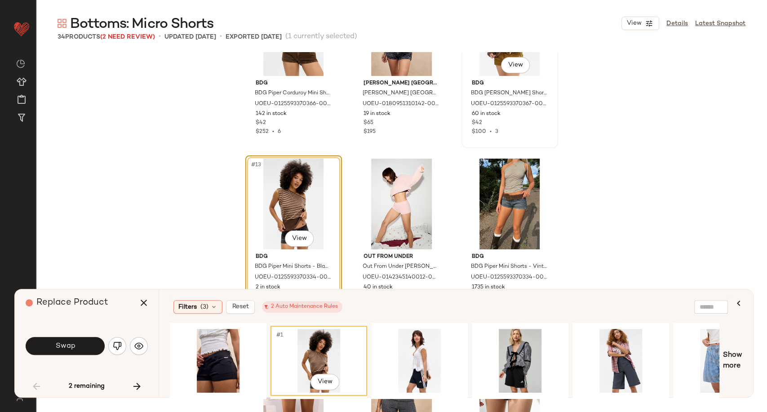
scroll to position [677, 0]
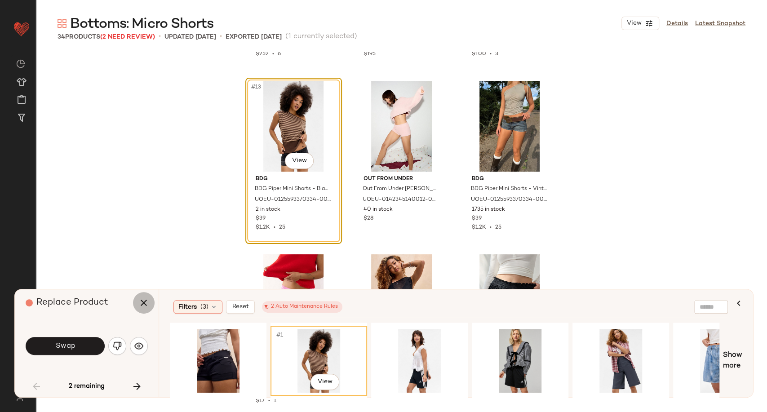
click at [139, 306] on icon "button" at bounding box center [143, 302] width 11 height 11
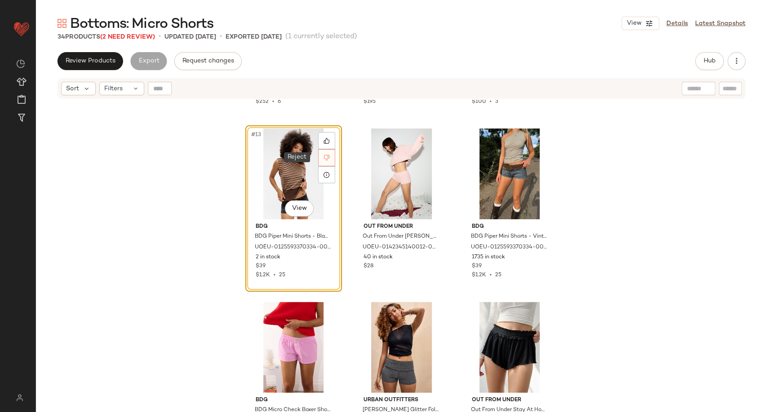
click at [323, 156] on icon at bounding box center [326, 158] width 6 height 6
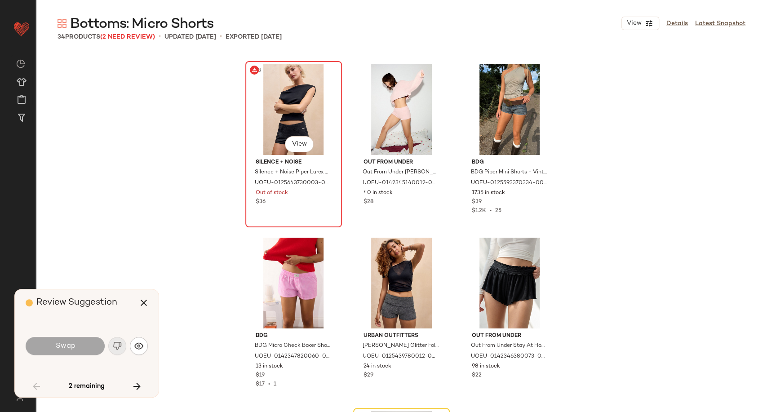
scroll to position [520, 0]
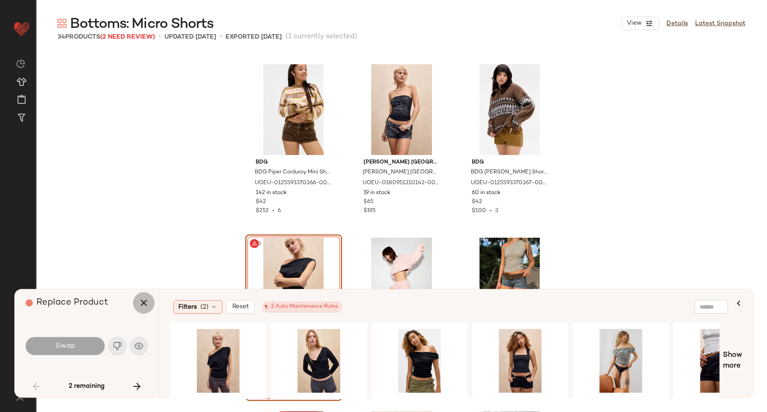
click at [147, 305] on icon "button" at bounding box center [143, 302] width 11 height 11
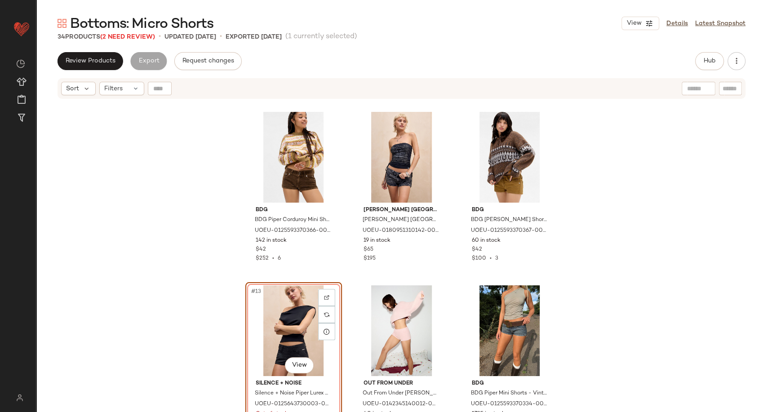
click at [277, 319] on div "#13 View" at bounding box center [293, 330] width 90 height 91
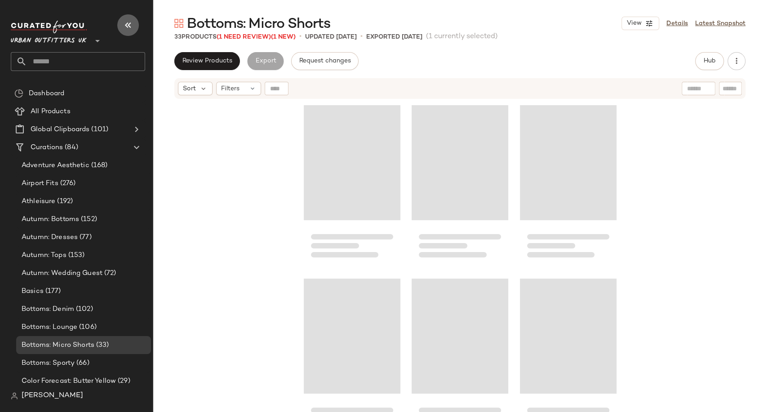
click at [126, 28] on icon "button" at bounding box center [128, 25] width 11 height 11
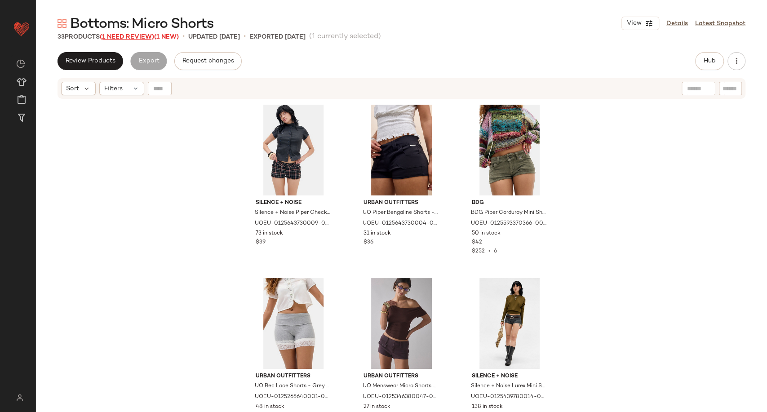
click at [119, 35] on span "(1 Need Review)" at bounding box center [127, 37] width 54 height 7
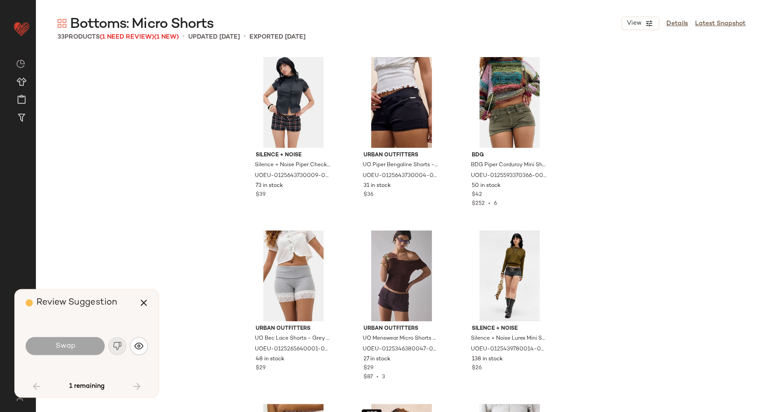
scroll to position [866, 0]
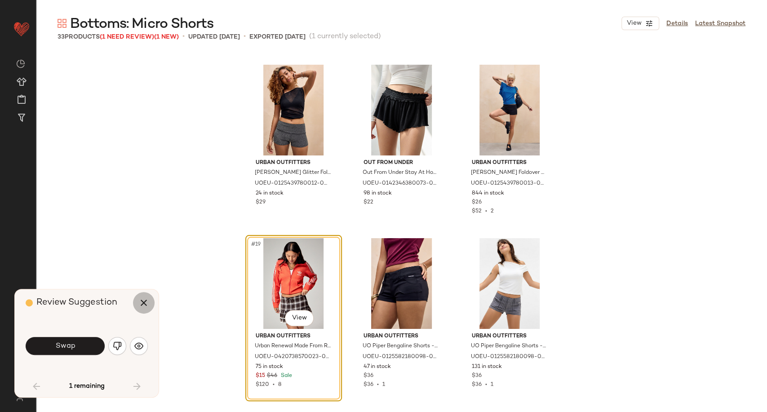
click at [141, 297] on button "button" at bounding box center [144, 303] width 22 height 22
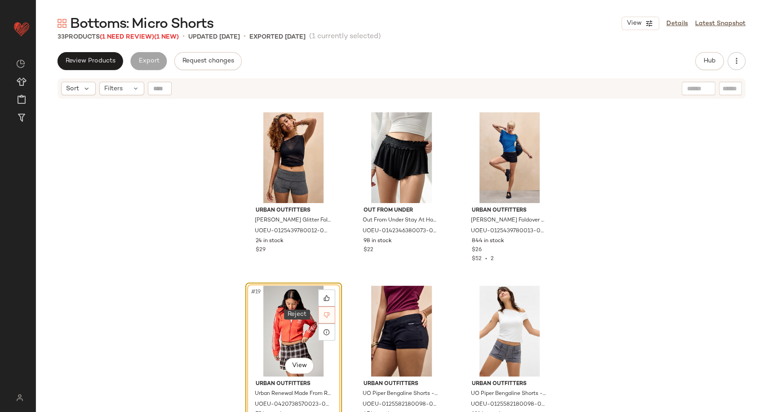
click at [321, 308] on div at bounding box center [326, 314] width 17 height 17
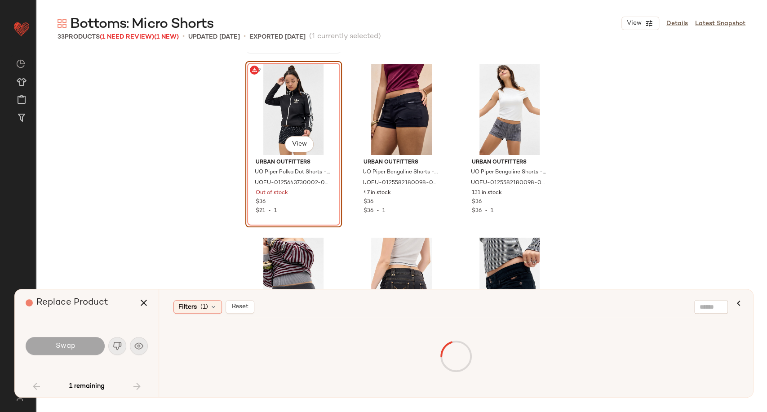
scroll to position [866, 0]
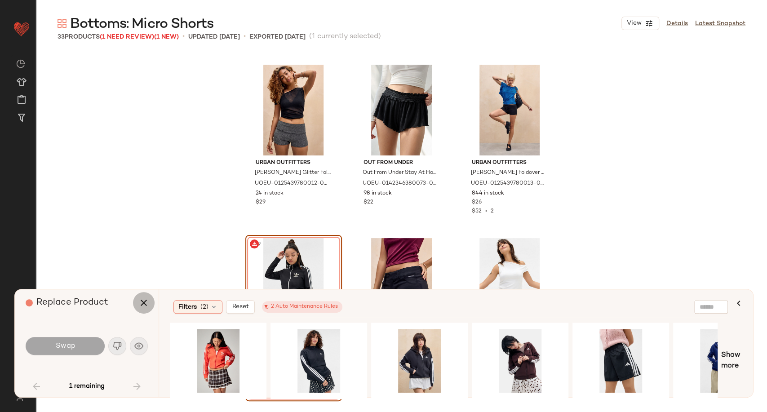
click at [146, 300] on icon "button" at bounding box center [143, 302] width 11 height 11
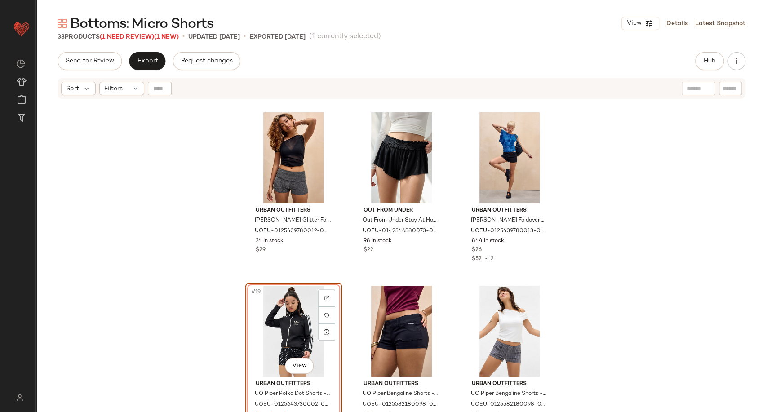
click at [282, 318] on div "#19 View" at bounding box center [293, 331] width 90 height 91
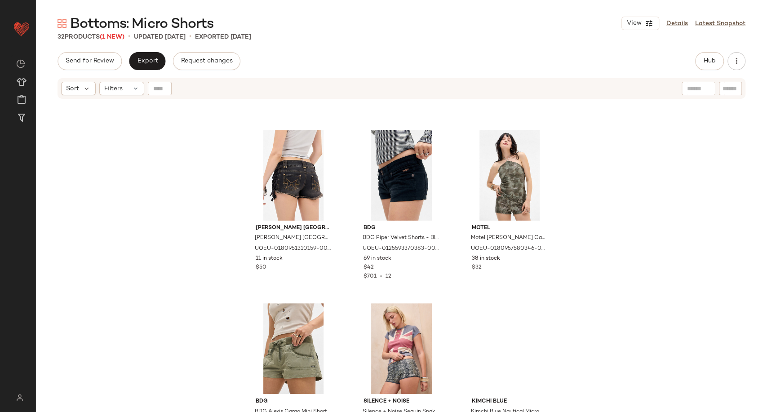
scroll to position [1266, 0]
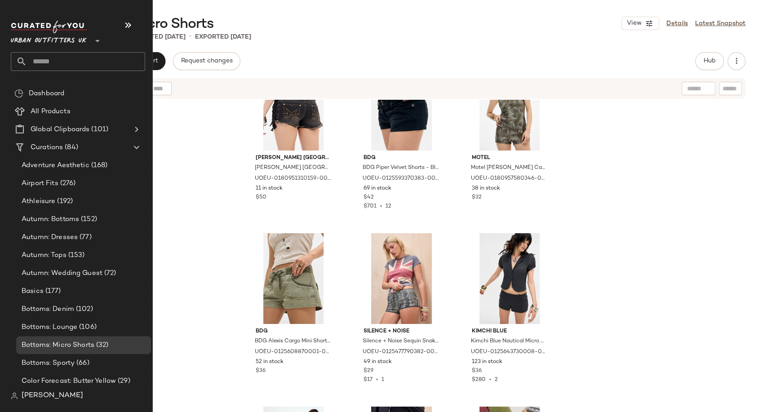
click at [46, 62] on input "text" at bounding box center [86, 61] width 118 height 19
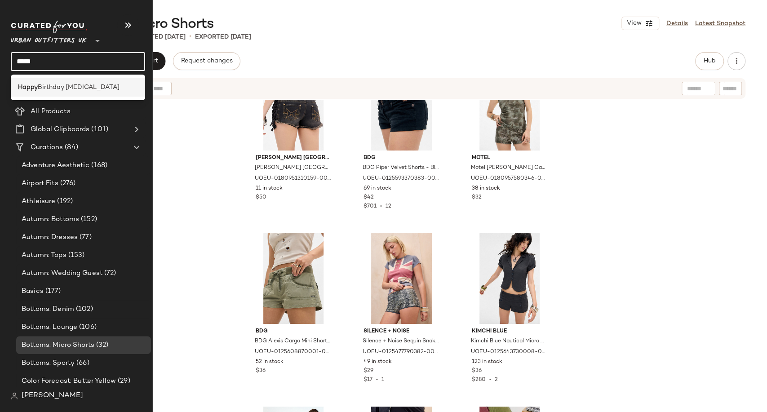
type input "*****"
click at [53, 89] on span "Birthday [MEDICAL_DATA]" at bounding box center [79, 87] width 82 height 9
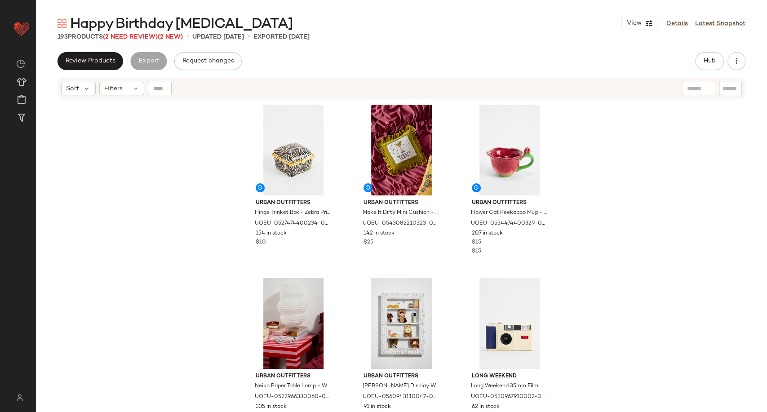
click at [150, 41] on div "193 Products (2 Need Review) (2 New)" at bounding box center [119, 36] width 125 height 9
click at [148, 38] on span "(2 Need Review)" at bounding box center [130, 37] width 55 height 7
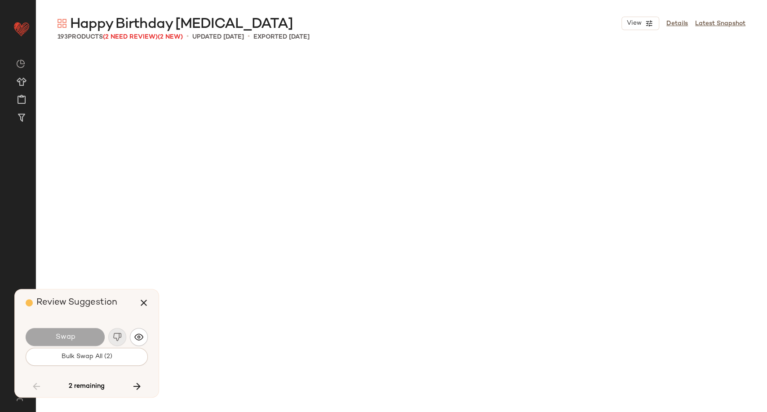
scroll to position [3987, 0]
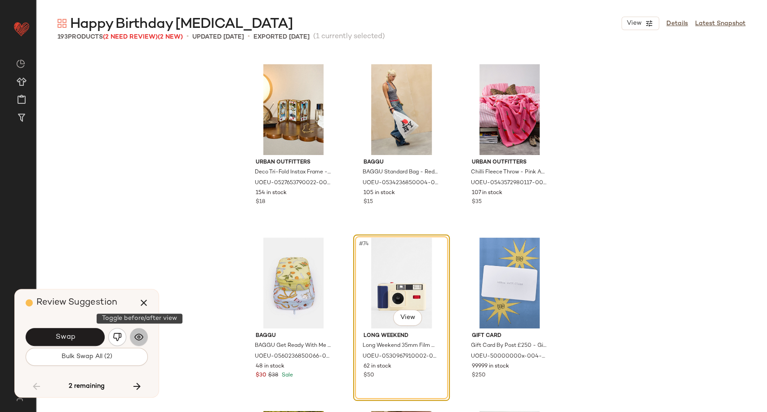
click at [141, 337] on img "button" at bounding box center [138, 336] width 9 height 9
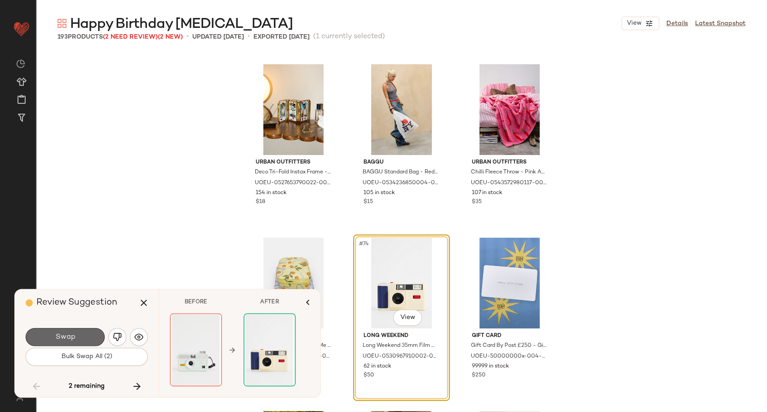
click at [85, 334] on button "Swap" at bounding box center [65, 337] width 79 height 18
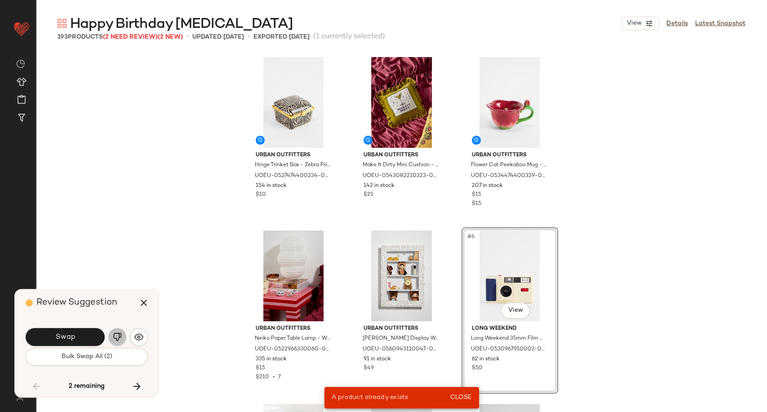
click at [119, 340] on img "button" at bounding box center [117, 336] width 9 height 9
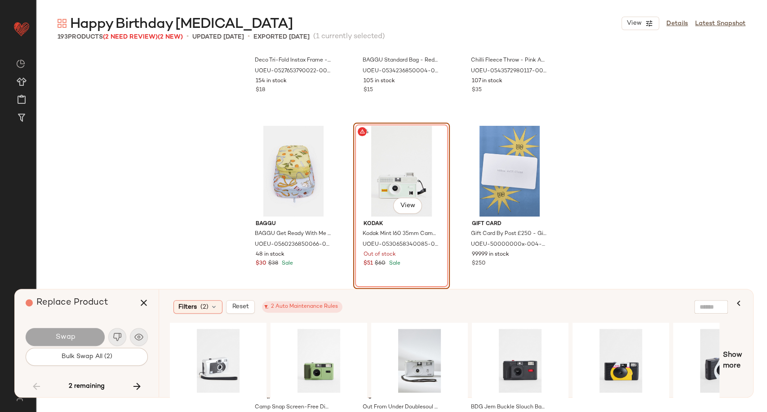
scroll to position [4149, 0]
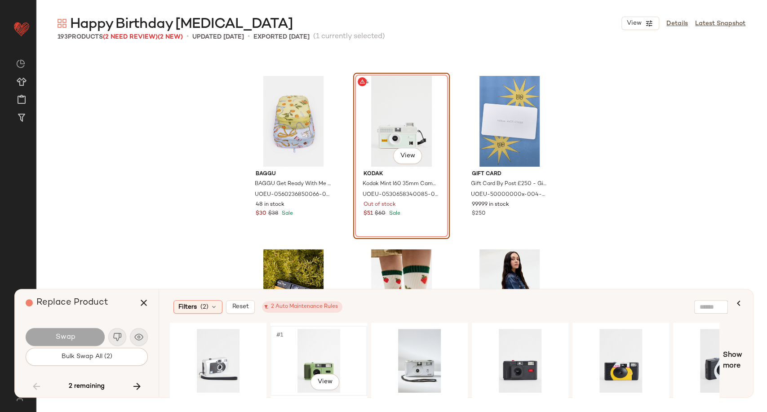
click at [320, 344] on div "#1 View" at bounding box center [319, 361] width 90 height 64
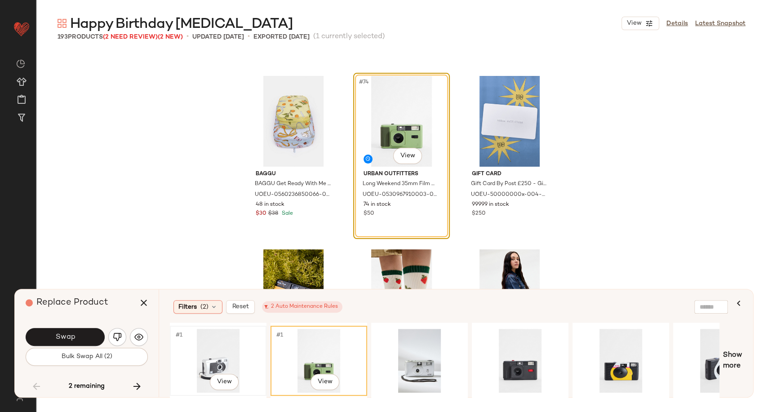
click at [218, 355] on div "#1 View" at bounding box center [218, 361] width 90 height 64
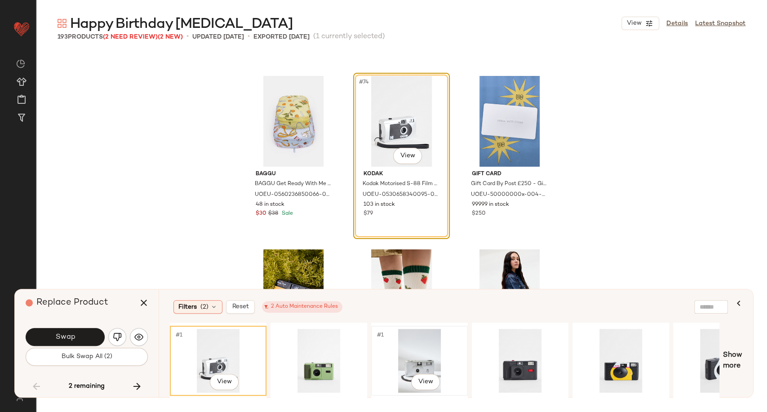
click at [422, 359] on div "#1 View" at bounding box center [419, 361] width 90 height 64
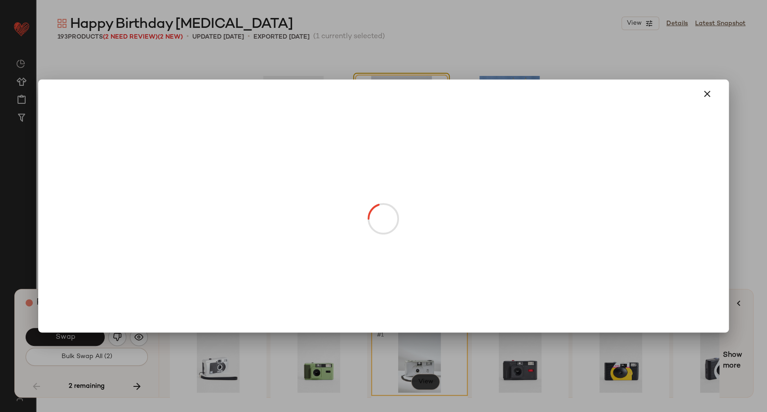
click at [422, 380] on body "Urban Outfitters UK ** Dashboard All Products Global Clipboards (101) Curations…" at bounding box center [383, 206] width 767 height 412
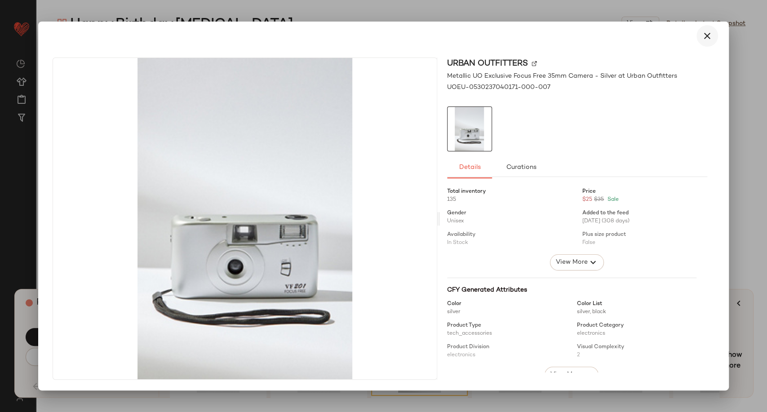
click at [706, 39] on icon "button" at bounding box center [707, 36] width 11 height 11
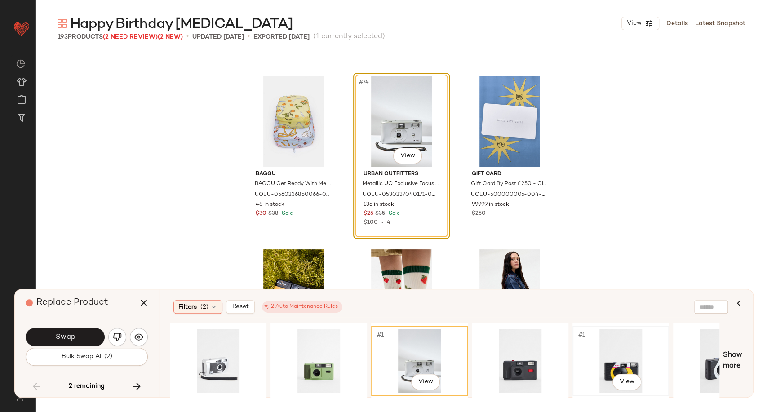
click at [632, 351] on div "#1 View" at bounding box center [620, 361] width 90 height 64
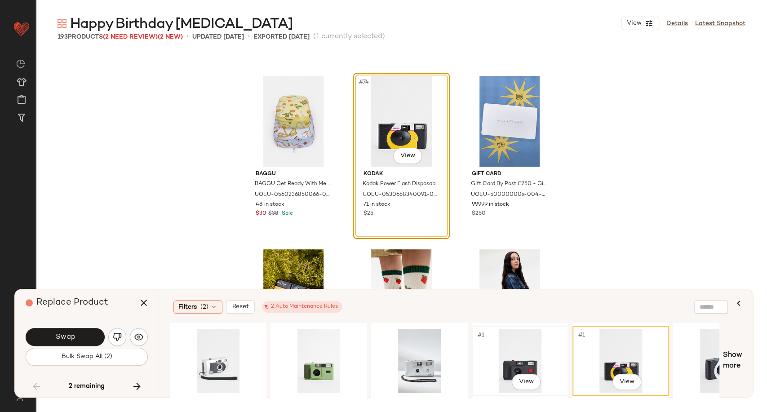
click at [537, 358] on div "#1 View" at bounding box center [520, 361] width 90 height 64
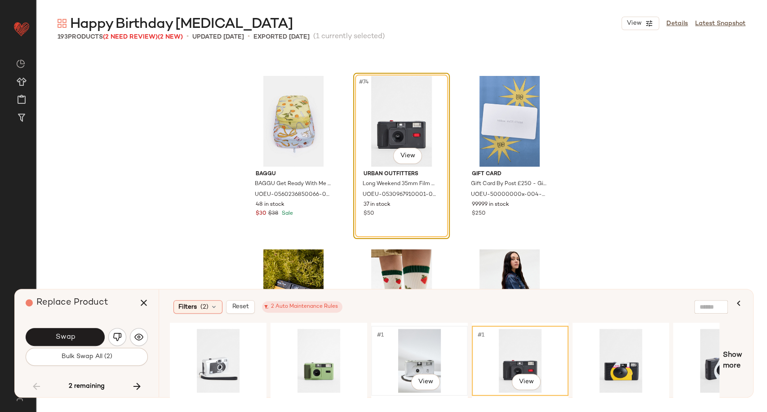
click at [418, 356] on div "#1 View" at bounding box center [419, 361] width 90 height 64
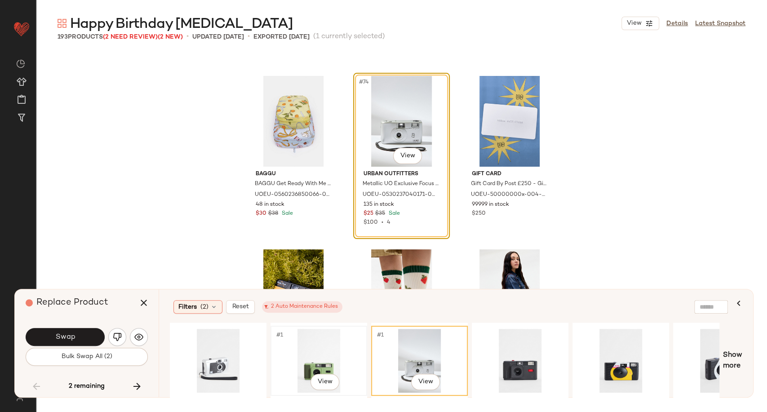
click at [338, 356] on div "#1 View" at bounding box center [319, 361] width 90 height 64
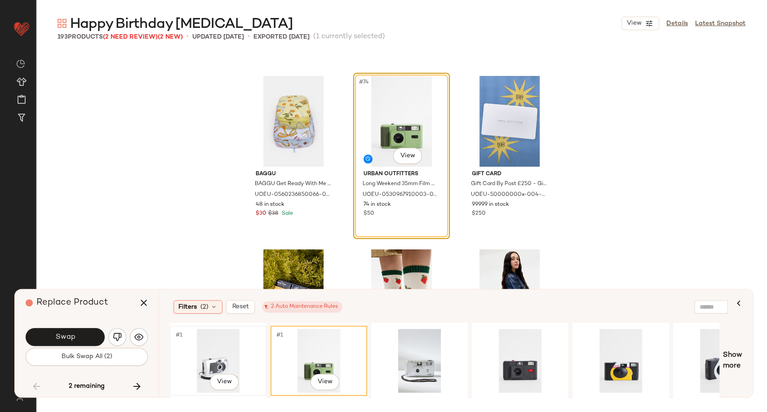
click at [244, 354] on div "#1 View" at bounding box center [218, 361] width 90 height 64
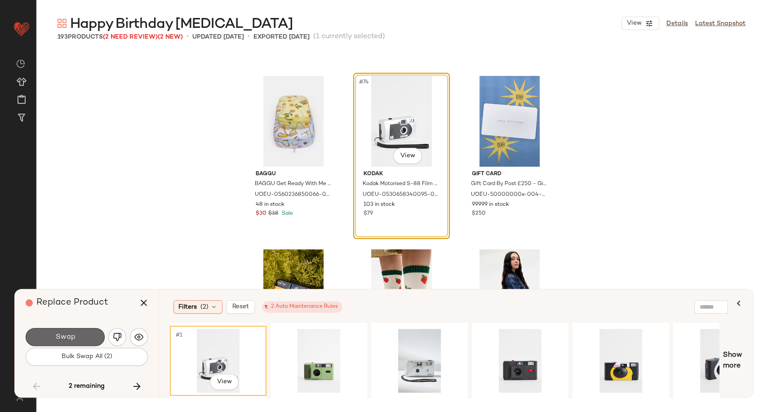
click at [79, 338] on button "Swap" at bounding box center [65, 337] width 79 height 18
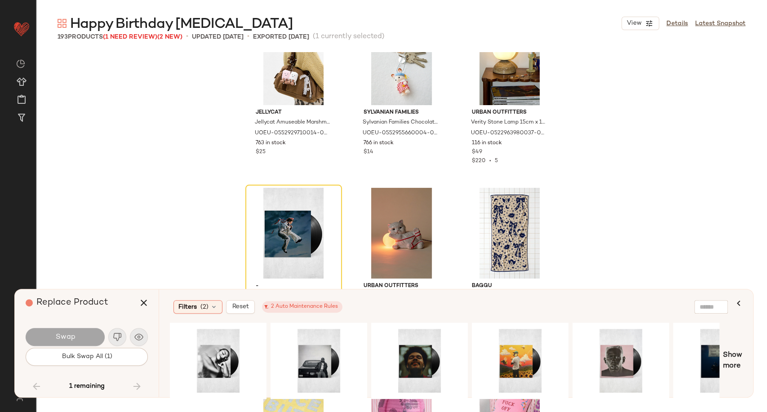
scroll to position [8298, 0]
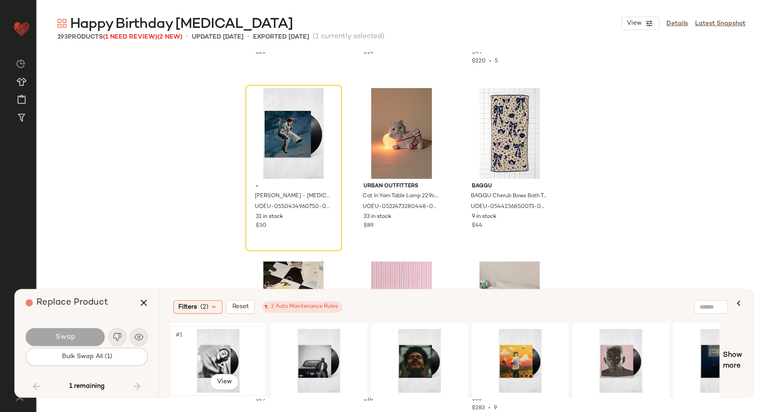
click at [218, 359] on div "#1 View" at bounding box center [218, 361] width 90 height 64
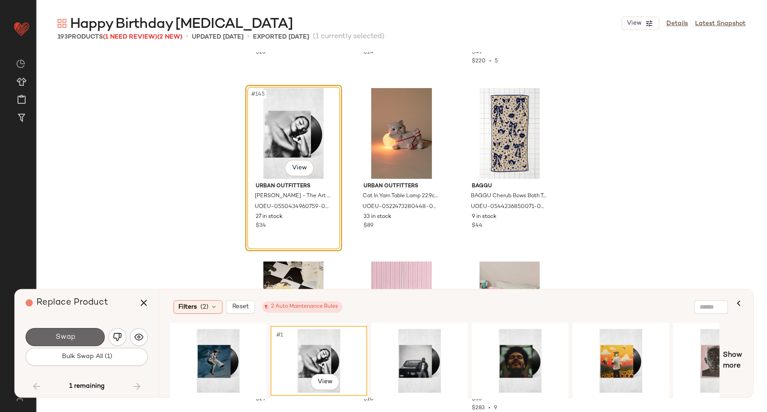
click at [92, 339] on button "Swap" at bounding box center [65, 337] width 79 height 18
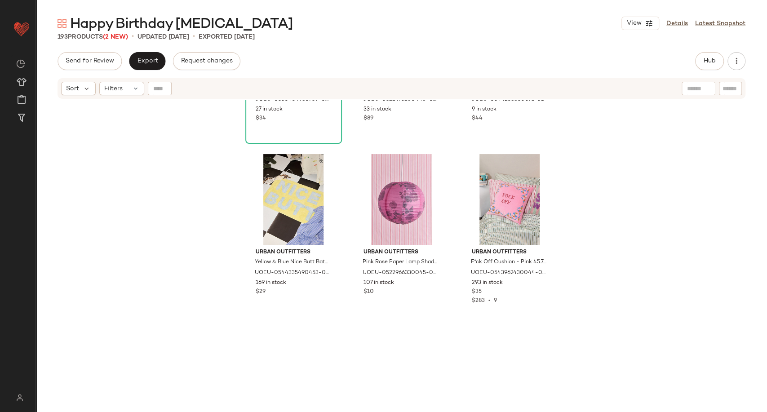
scroll to position [8547, 0]
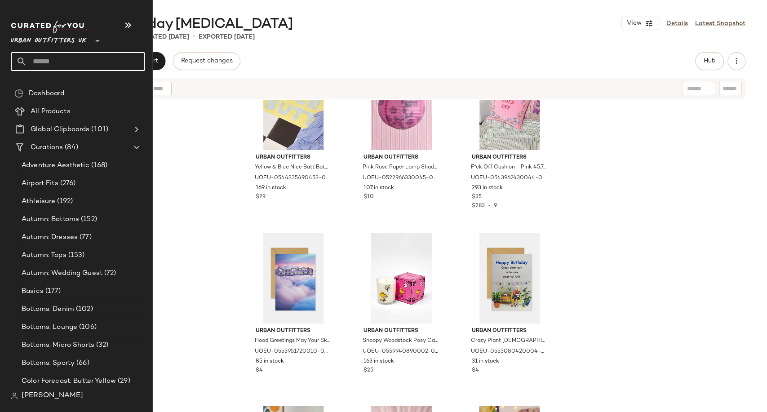
click at [40, 64] on input "text" at bounding box center [86, 61] width 118 height 19
click at [54, 63] on input "*****" at bounding box center [78, 61] width 134 height 19
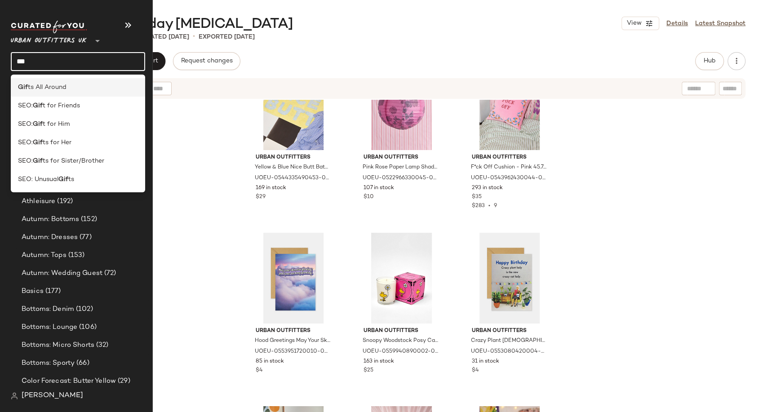
type input "***"
click at [50, 83] on span "ts All Around" at bounding box center [47, 87] width 39 height 9
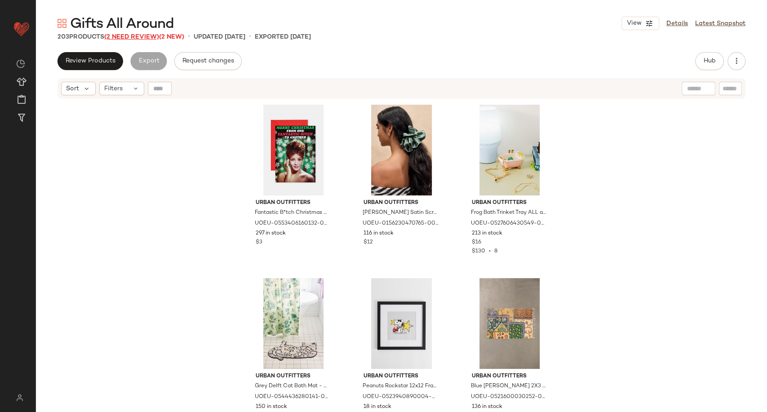
click at [133, 37] on span "(2 Need Review)" at bounding box center [131, 37] width 55 height 7
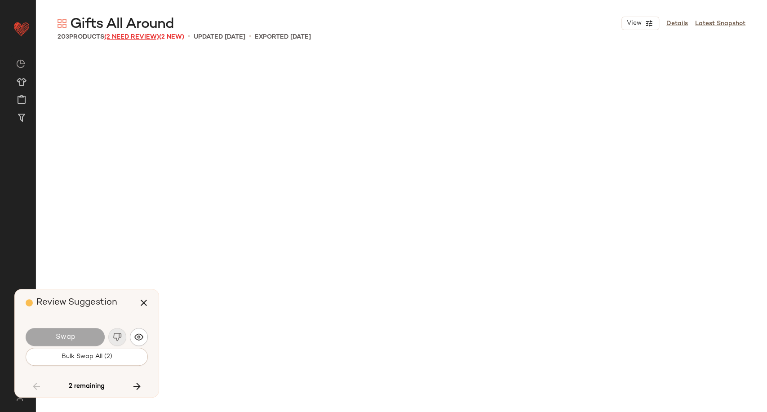
scroll to position [5027, 0]
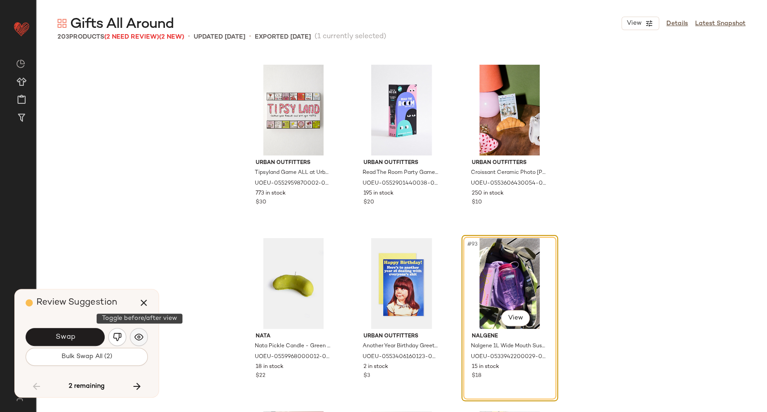
click at [136, 337] on img "button" at bounding box center [138, 336] width 9 height 9
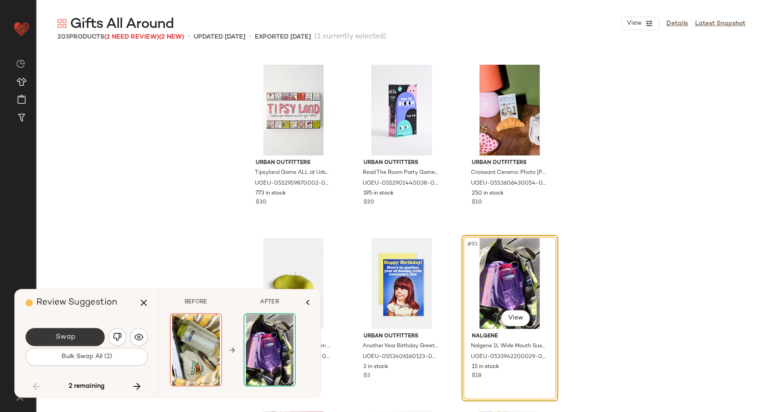
click at [78, 335] on button "Swap" at bounding box center [65, 337] width 79 height 18
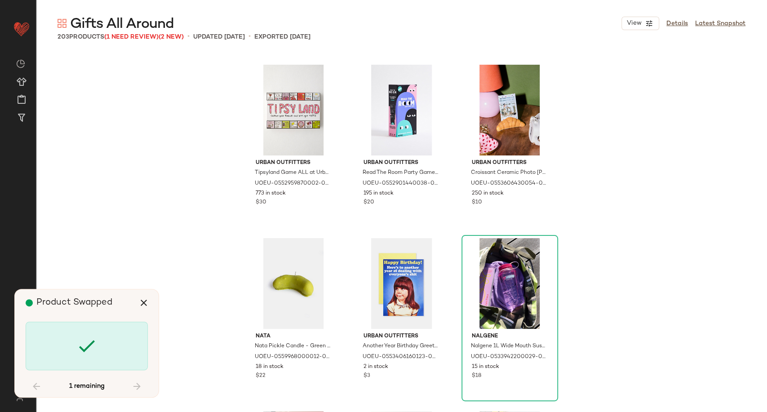
scroll to position [5894, 0]
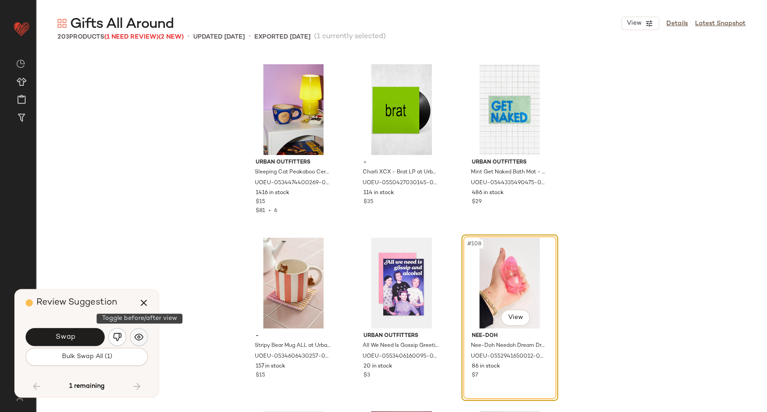
click at [147, 335] on button "button" at bounding box center [139, 337] width 18 height 18
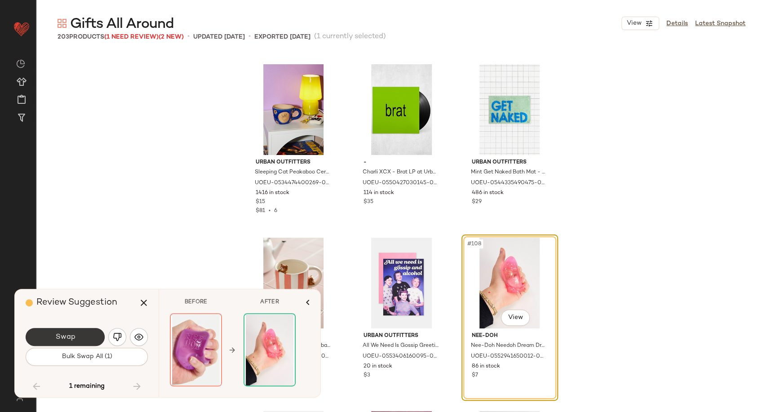
click at [70, 341] on span "Swap" at bounding box center [65, 337] width 20 height 9
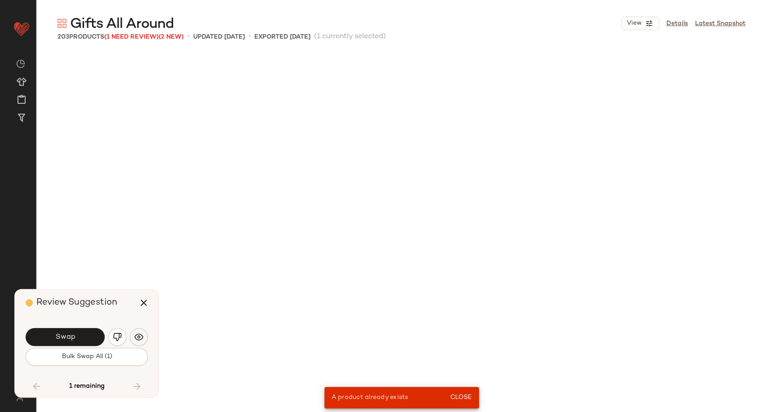
scroll to position [3294, 0]
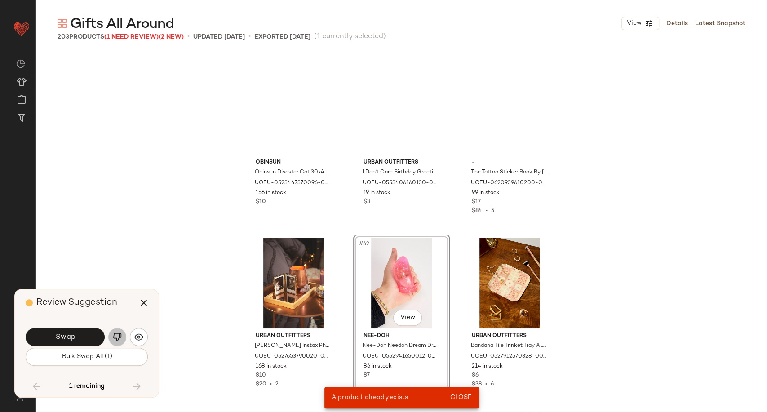
click at [121, 335] on img "button" at bounding box center [117, 336] width 9 height 9
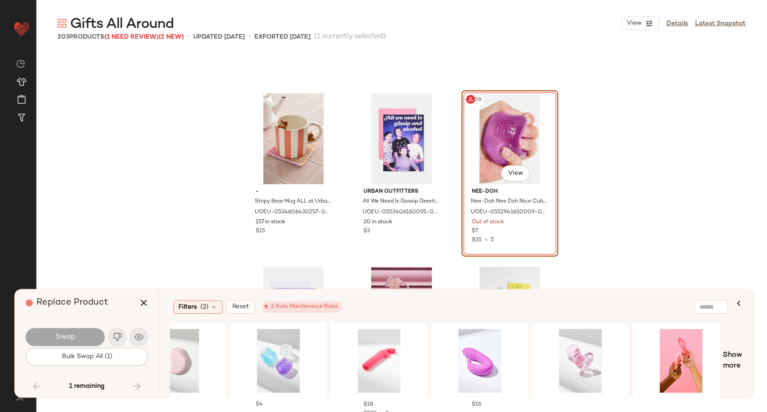
scroll to position [0, 0]
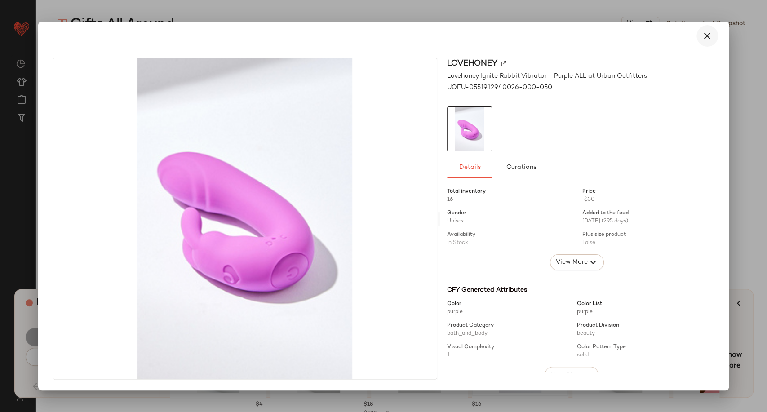
click at [702, 38] on icon "button" at bounding box center [707, 36] width 11 height 11
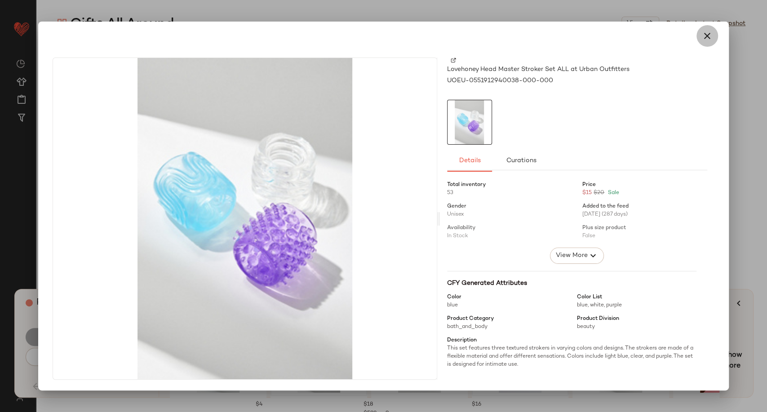
click at [709, 37] on icon "button" at bounding box center [707, 36] width 11 height 11
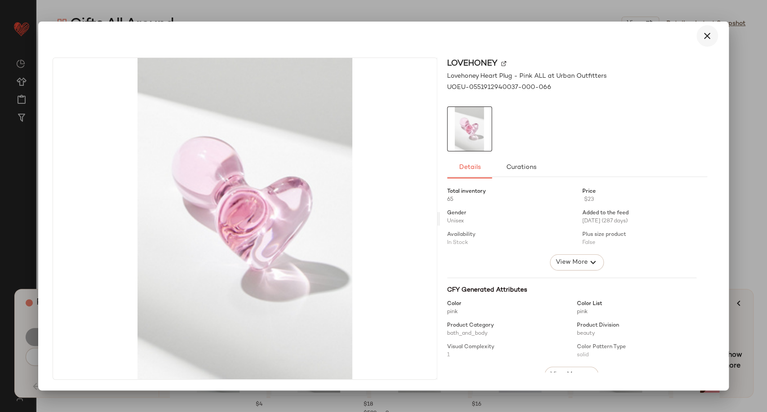
click at [708, 44] on button "button" at bounding box center [707, 36] width 22 height 22
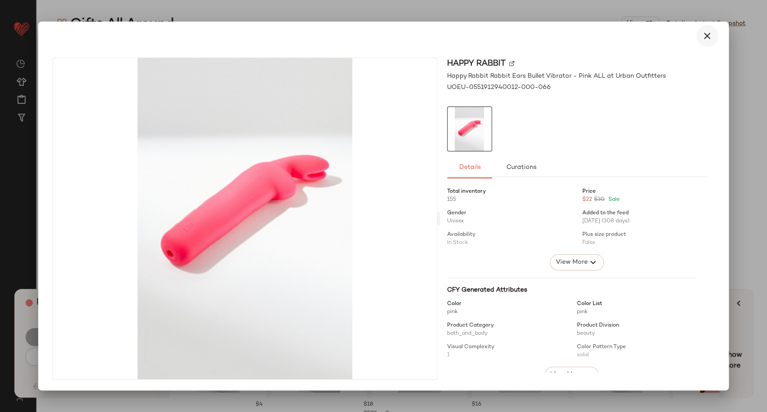
click at [705, 30] on button "button" at bounding box center [707, 36] width 22 height 22
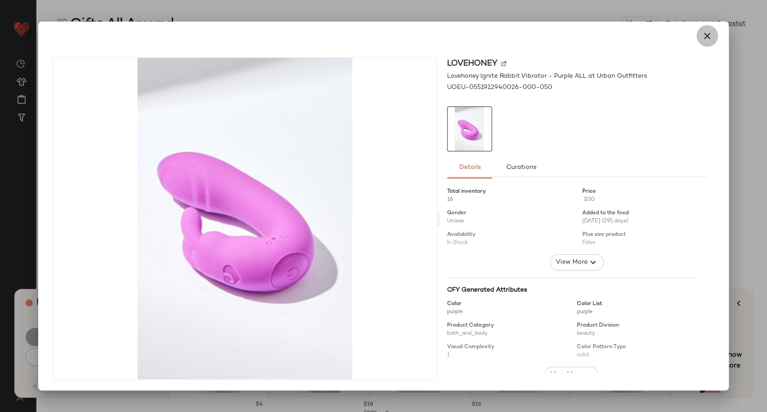
click at [704, 43] on button "button" at bounding box center [707, 36] width 22 height 22
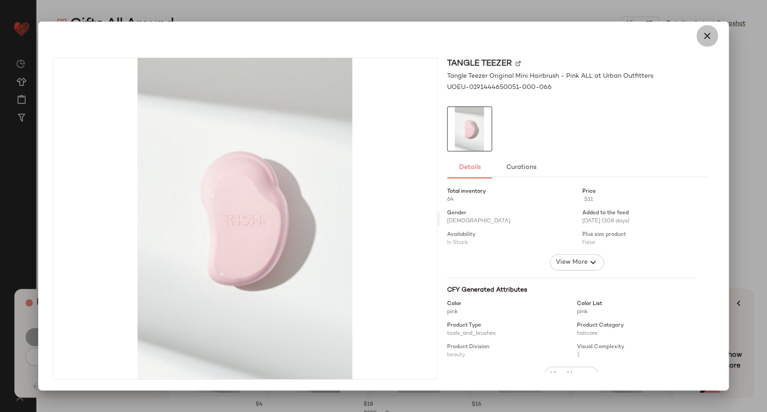
click at [704, 35] on icon "button" at bounding box center [707, 36] width 11 height 11
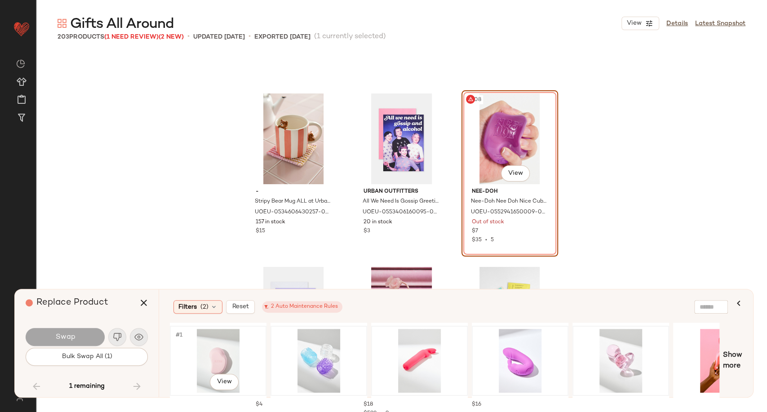
click at [212, 353] on div "#1 View" at bounding box center [218, 361] width 90 height 64
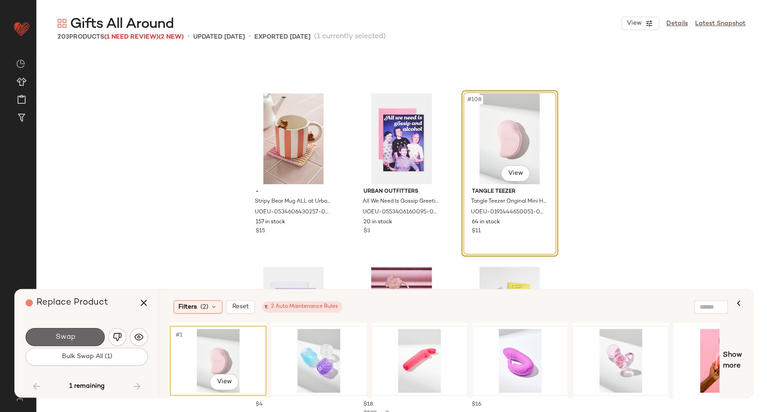
click at [68, 337] on span "Swap" at bounding box center [65, 337] width 20 height 9
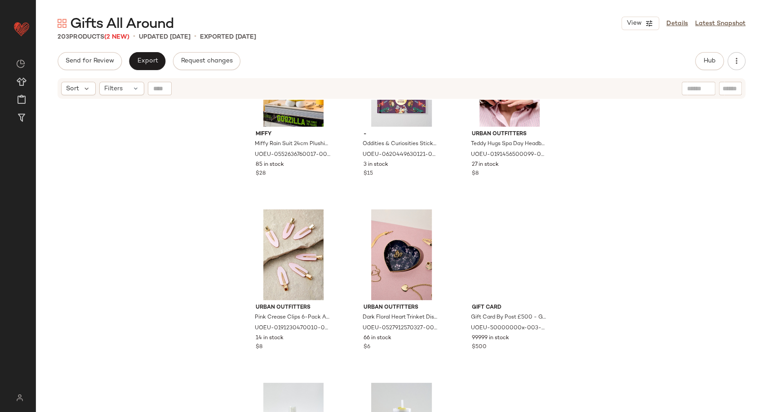
scroll to position [7186, 0]
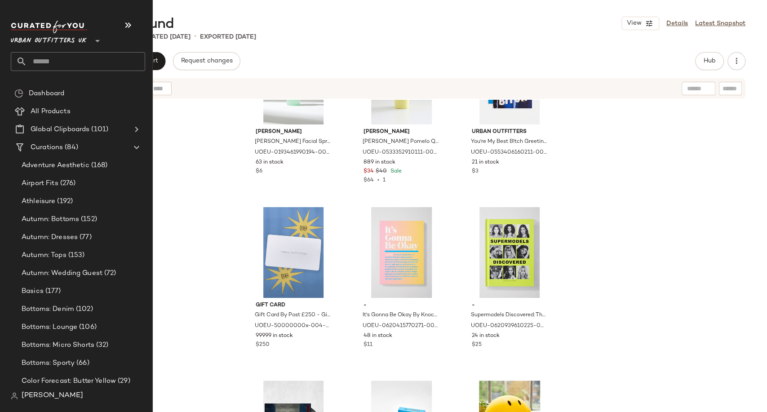
click at [40, 67] on input "text" at bounding box center [86, 61] width 118 height 19
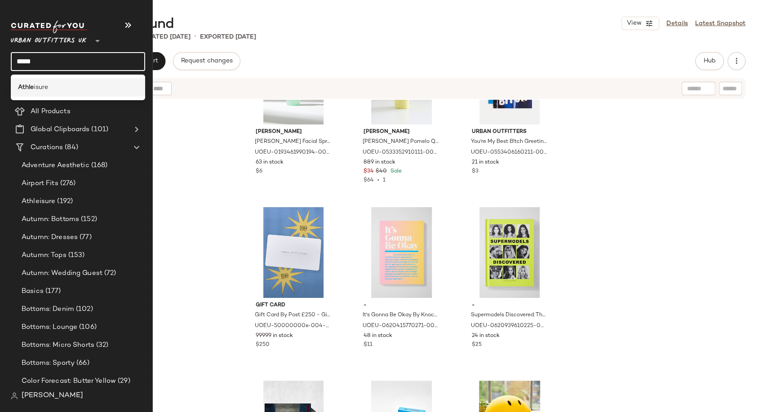
type input "*****"
click at [36, 92] on div "Athle isure" at bounding box center [78, 87] width 134 height 18
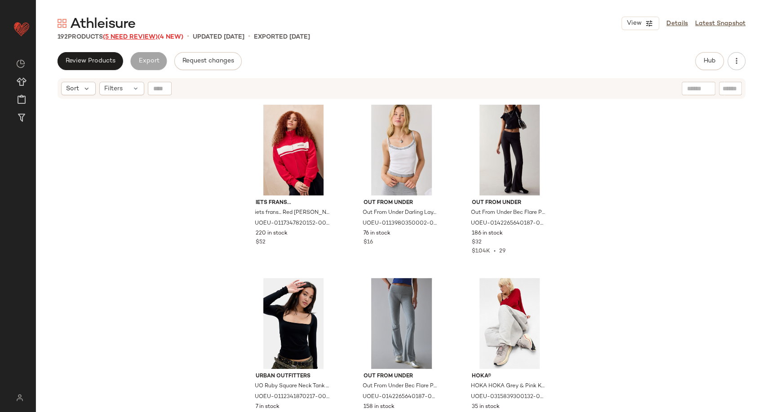
click at [137, 35] on span "(5 Need Review)" at bounding box center [130, 37] width 55 height 7
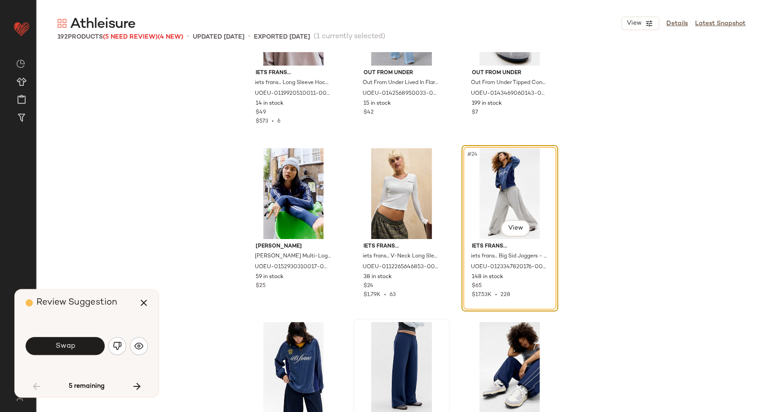
scroll to position [1140, 0]
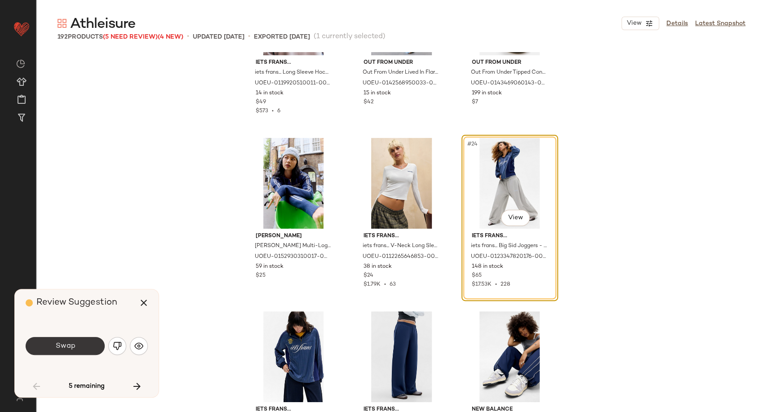
click at [80, 349] on button "Swap" at bounding box center [65, 346] width 79 height 18
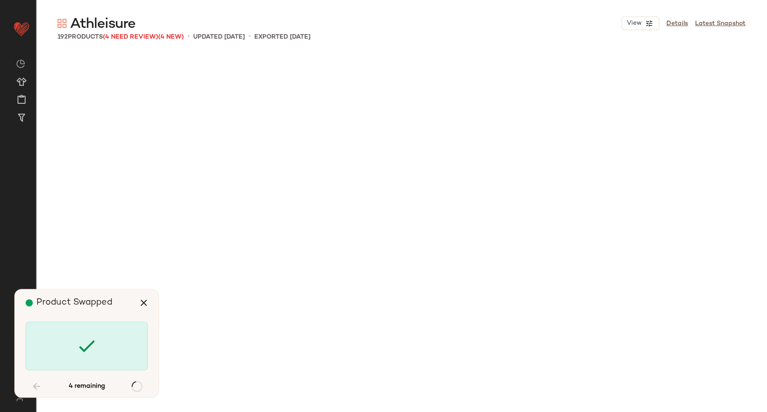
scroll to position [3640, 0]
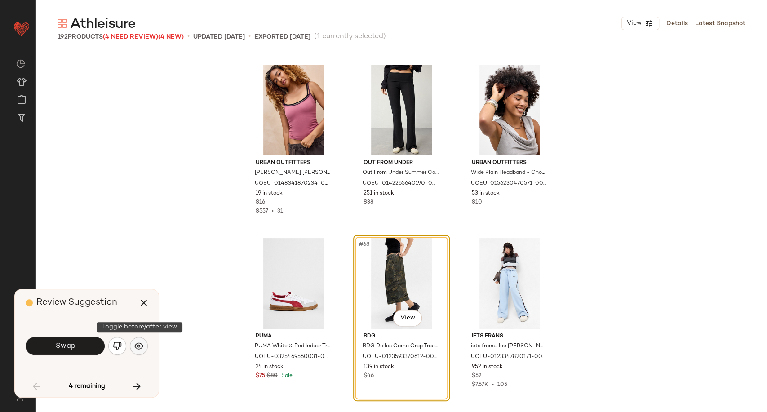
click at [142, 343] on img "button" at bounding box center [138, 345] width 9 height 9
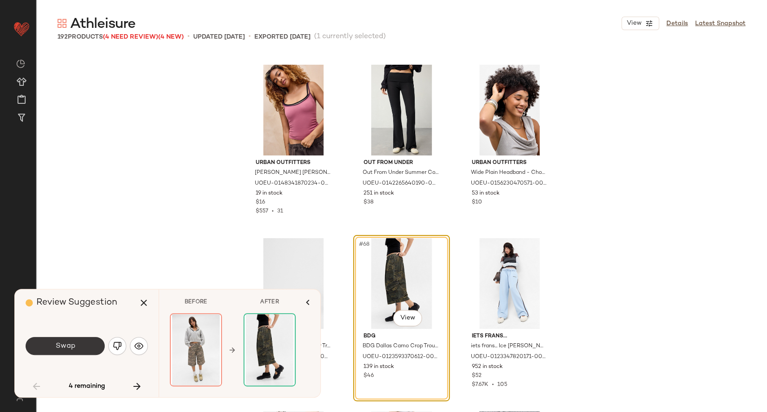
click at [80, 348] on button "Swap" at bounding box center [65, 346] width 79 height 18
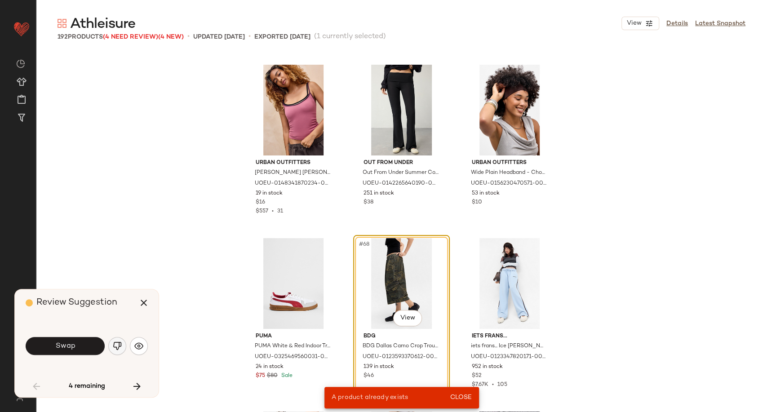
click at [115, 346] on img "button" at bounding box center [117, 345] width 9 height 9
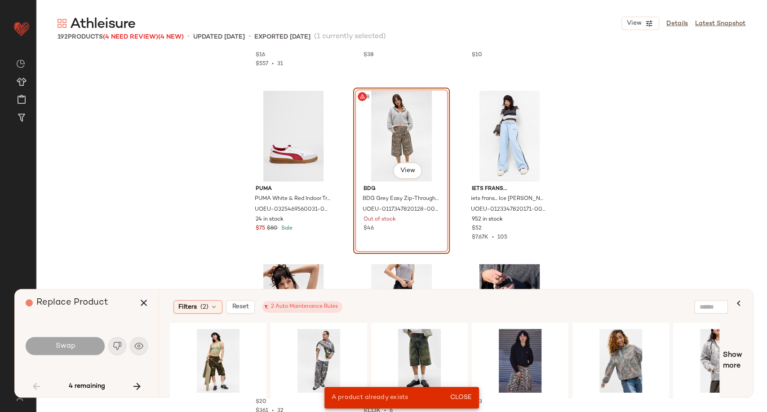
scroll to position [3790, 0]
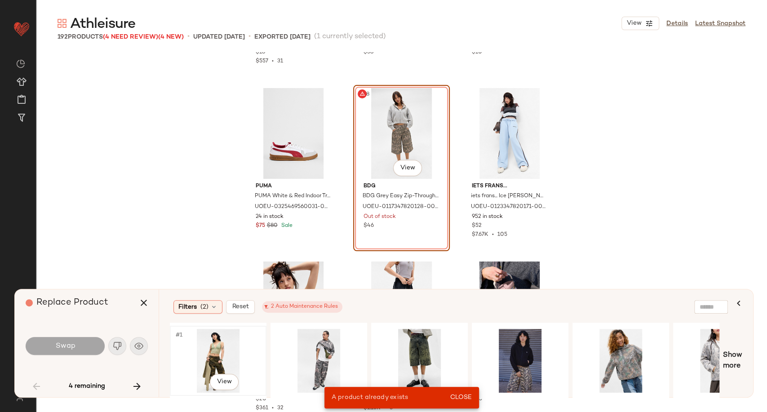
click at [205, 360] on div "#1 View" at bounding box center [218, 361] width 90 height 64
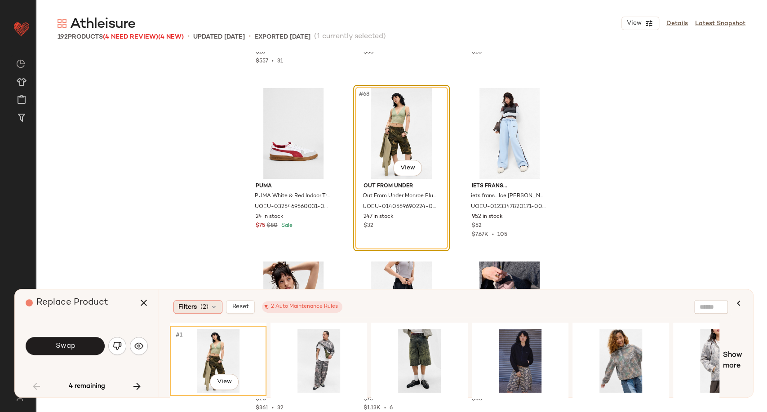
click at [217, 306] on div "Filters (2)" at bounding box center [197, 306] width 49 height 13
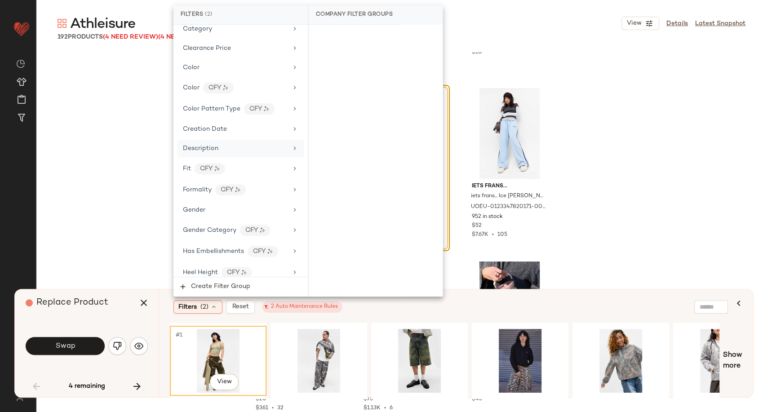
scroll to position [100, 0]
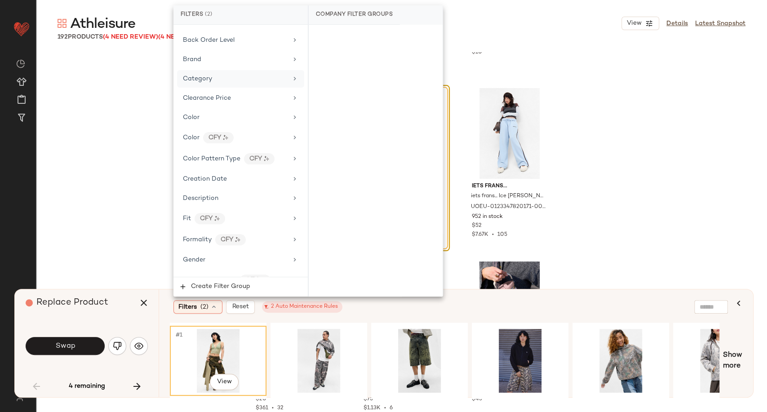
click at [226, 76] on div "Category" at bounding box center [235, 78] width 105 height 9
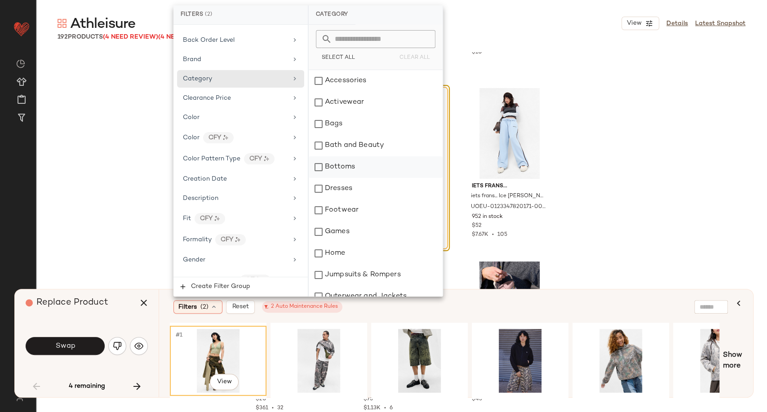
click at [336, 170] on div "Bottoms" at bounding box center [376, 167] width 134 height 22
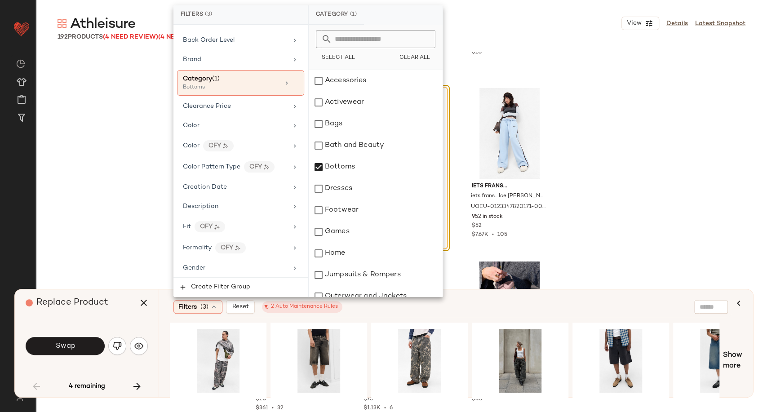
click at [361, 311] on div "Filters (3) Reset 2 Auto Maintenance Rules" at bounding box center [412, 306] width 478 height 13
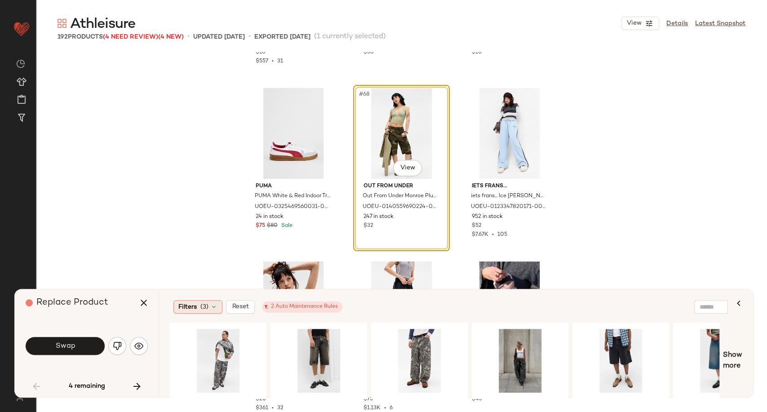
click at [212, 306] on icon at bounding box center [213, 306] width 7 height 7
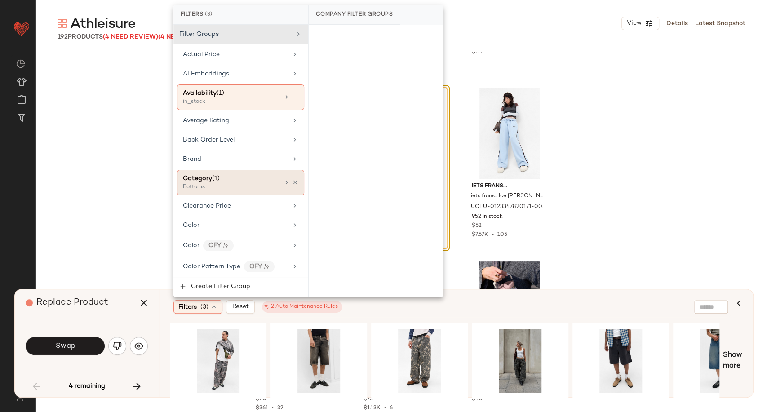
click at [295, 181] on div "Category (1) Bottoms" at bounding box center [240, 183] width 127 height 26
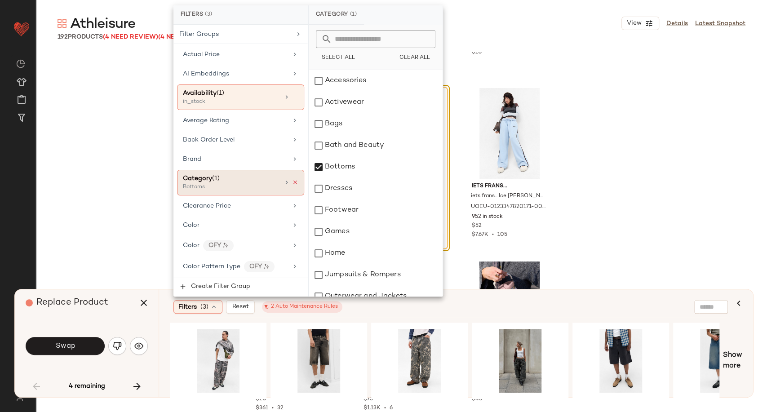
click at [292, 181] on icon at bounding box center [295, 182] width 6 height 6
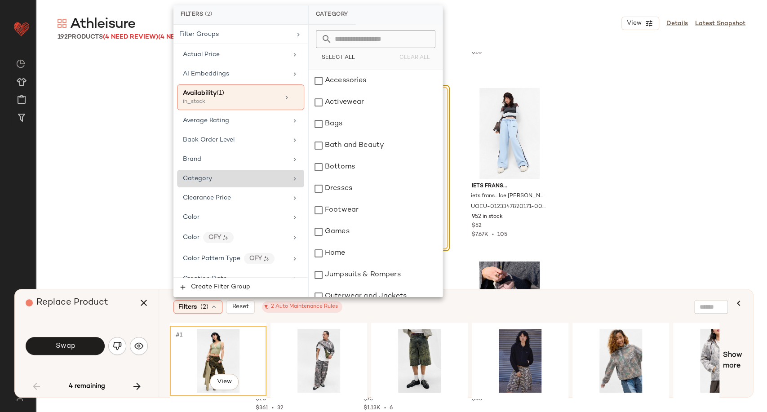
click at [415, 310] on div "Filters (2) Reset 2 Auto Maintenance Rules" at bounding box center [412, 306] width 478 height 13
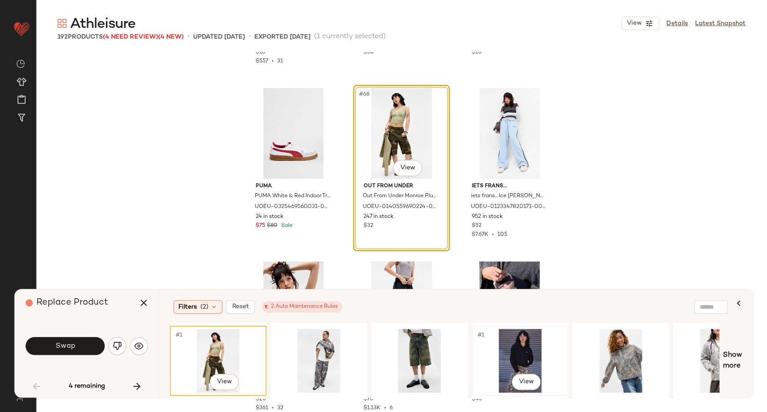
click at [526, 360] on div "#1 View" at bounding box center [520, 361] width 90 height 64
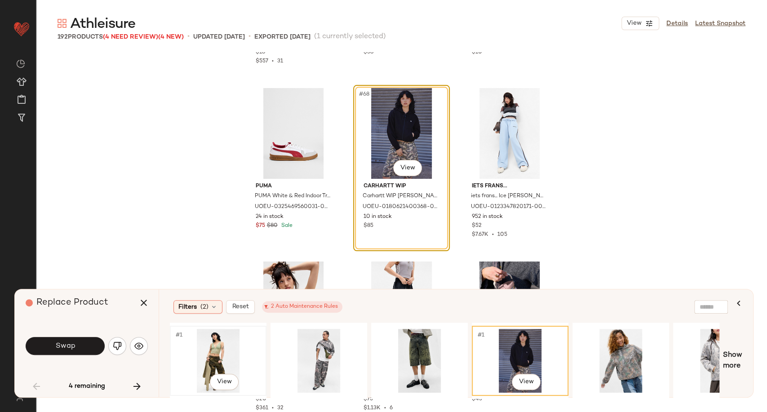
click at [222, 351] on div "#1 View" at bounding box center [218, 361] width 90 height 64
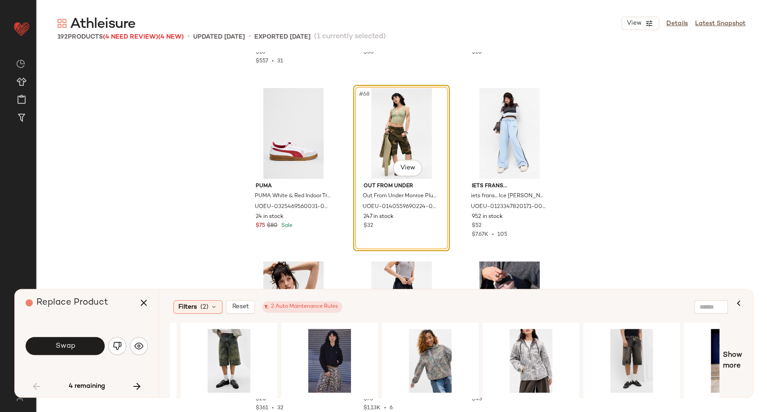
scroll to position [0, 149]
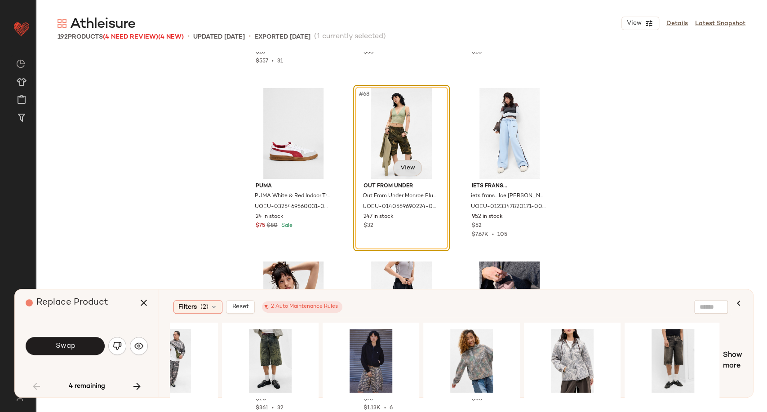
click at [399, 168] on body "Urban Outfitters UK ** Dashboard All Products Global Clipboards (101) Curations…" at bounding box center [383, 206] width 767 height 412
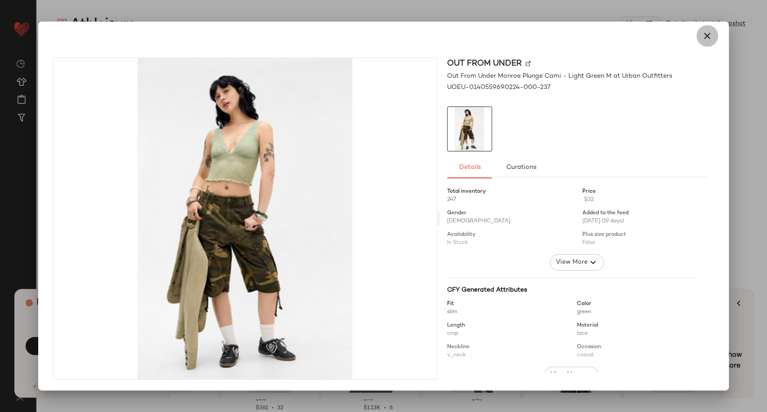
click at [704, 36] on icon "button" at bounding box center [707, 36] width 11 height 11
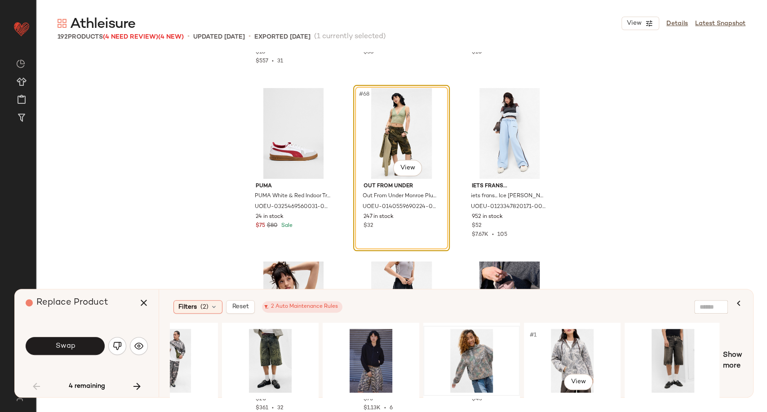
drag, startPoint x: 566, startPoint y: 353, endPoint x: 489, endPoint y: 328, distance: 81.4
click at [565, 353] on div "#1 View" at bounding box center [572, 361] width 90 height 64
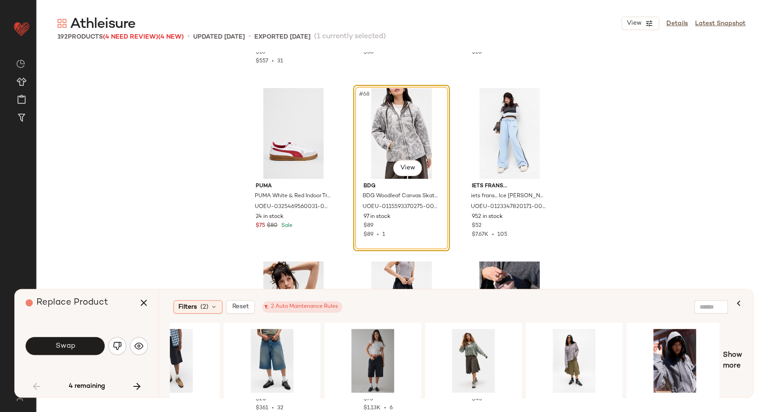
scroll to position [0, 1357]
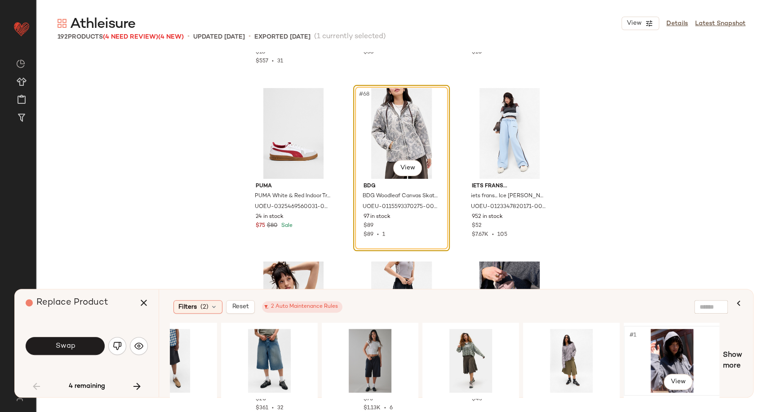
click at [667, 348] on div "#1 View" at bounding box center [672, 361] width 90 height 64
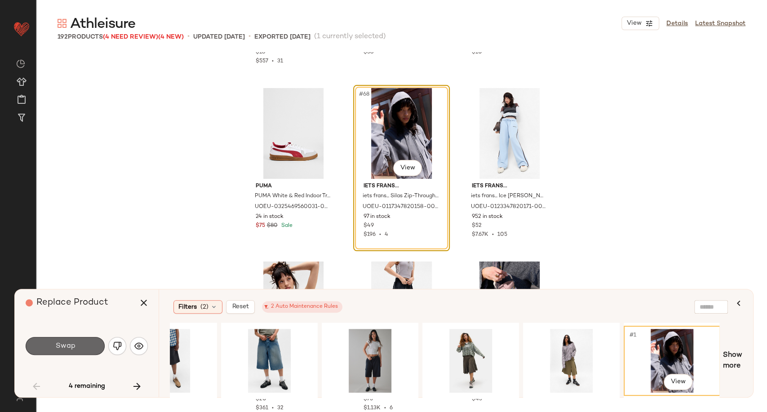
click at [72, 341] on button "Swap" at bounding box center [65, 346] width 79 height 18
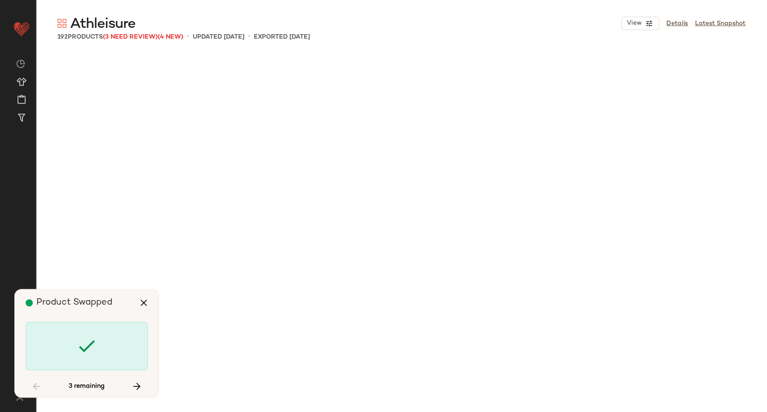
scroll to position [4508, 0]
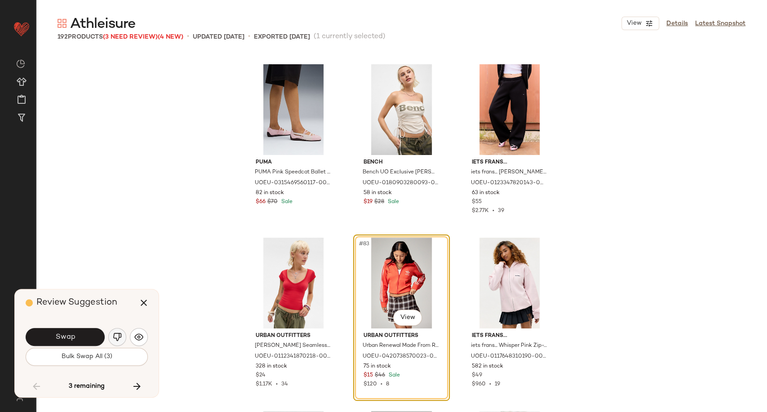
click at [122, 335] on button "button" at bounding box center [117, 337] width 18 height 18
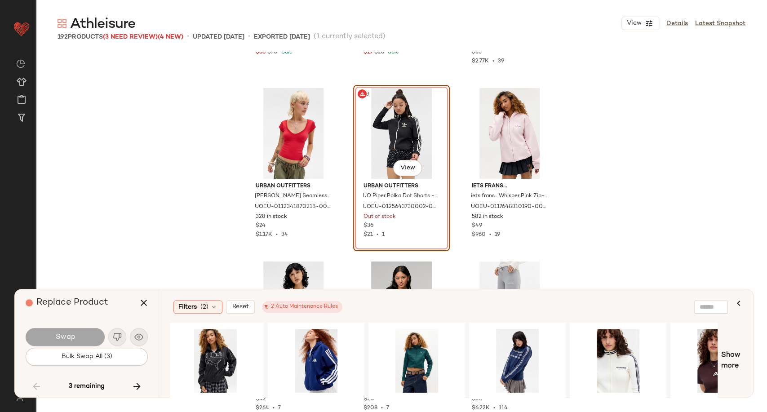
scroll to position [0, 454]
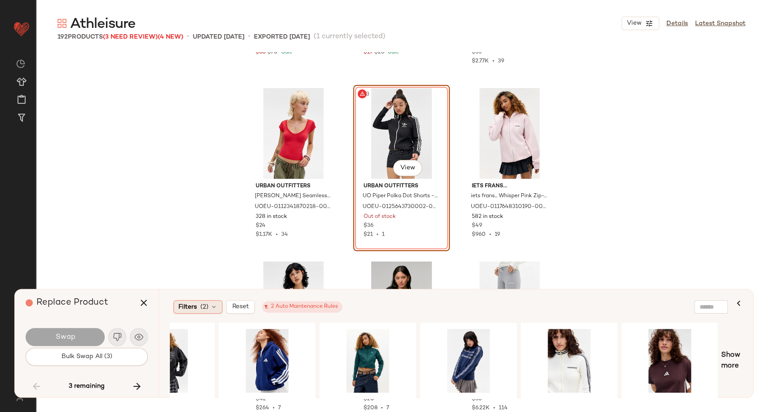
click at [214, 307] on icon at bounding box center [213, 306] width 7 height 7
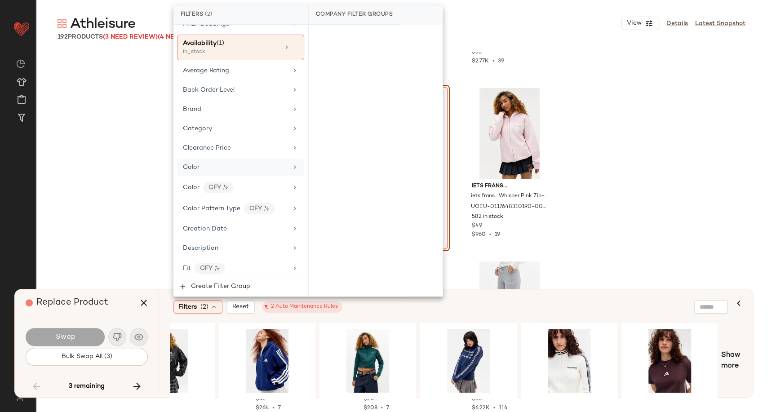
scroll to position [0, 0]
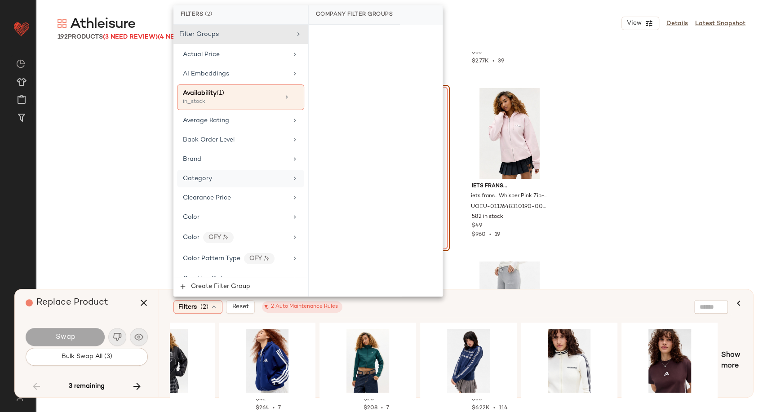
click at [202, 180] on span "Category" at bounding box center [197, 178] width 29 height 7
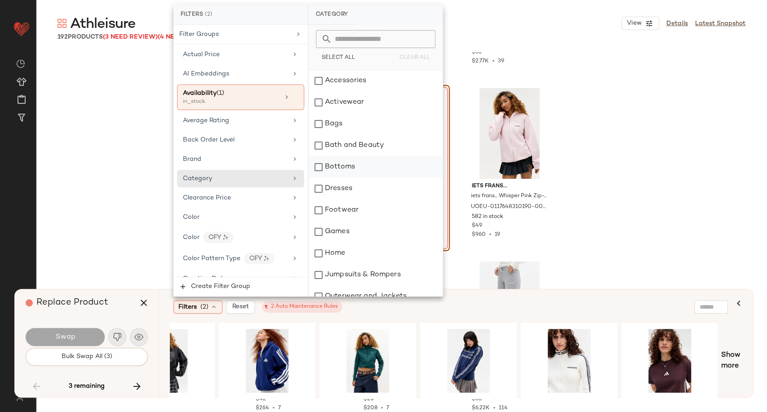
click at [333, 165] on div "Bottoms" at bounding box center [376, 167] width 134 height 22
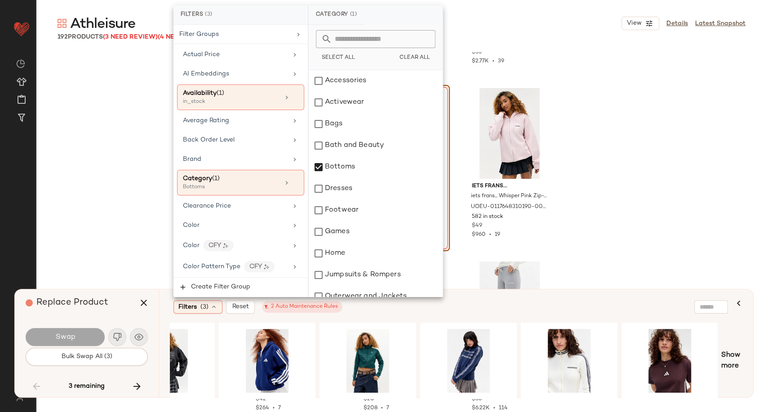
click at [405, 311] on div "Filters (3) Reset 2 Auto Maintenance Rules" at bounding box center [412, 306] width 478 height 13
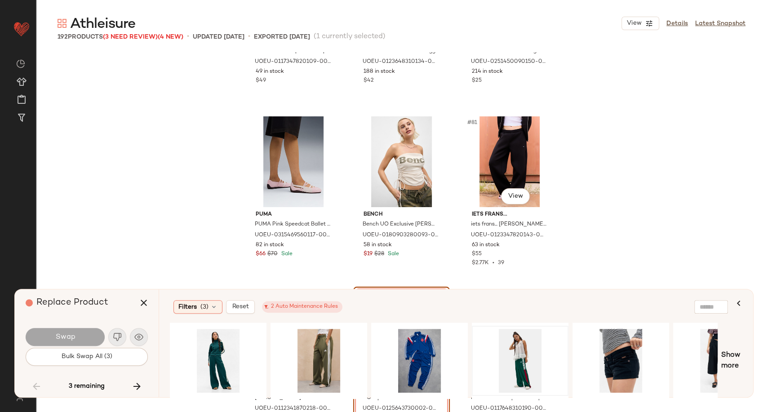
scroll to position [4557, 0]
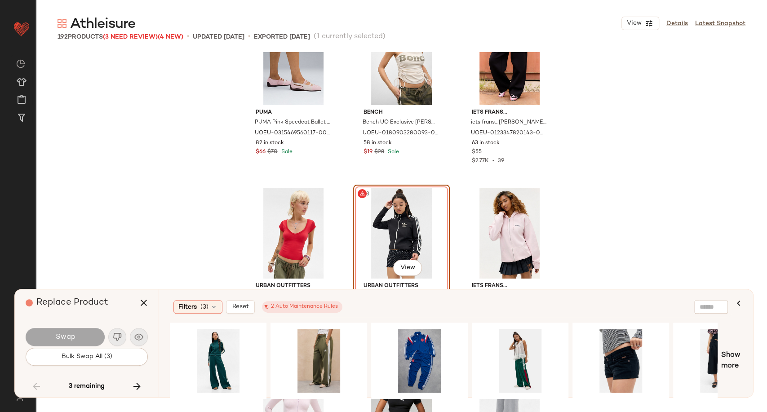
drag, startPoint x: 437, startPoint y: 394, endPoint x: 462, endPoint y: 396, distance: 25.7
click at [462, 396] on div at bounding box center [443, 360] width 547 height 76
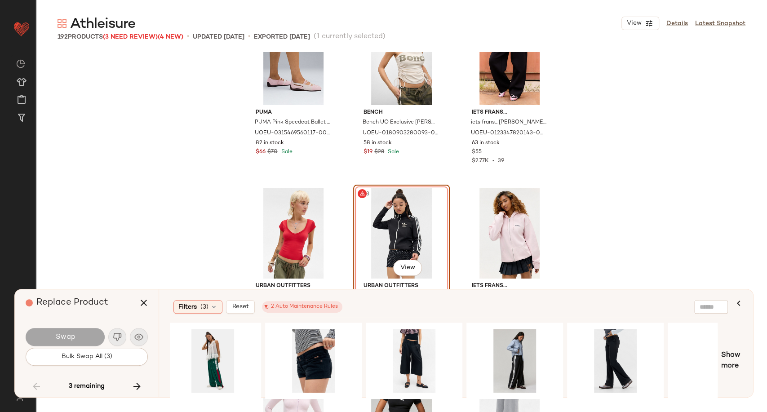
scroll to position [0, 325]
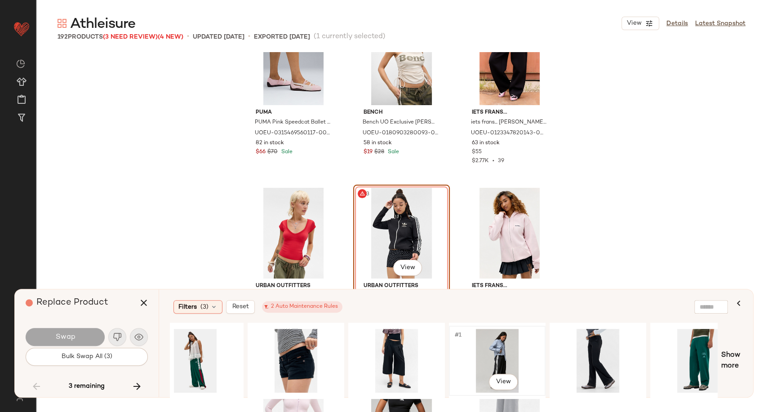
click at [491, 357] on div "#1 View" at bounding box center [497, 361] width 90 height 64
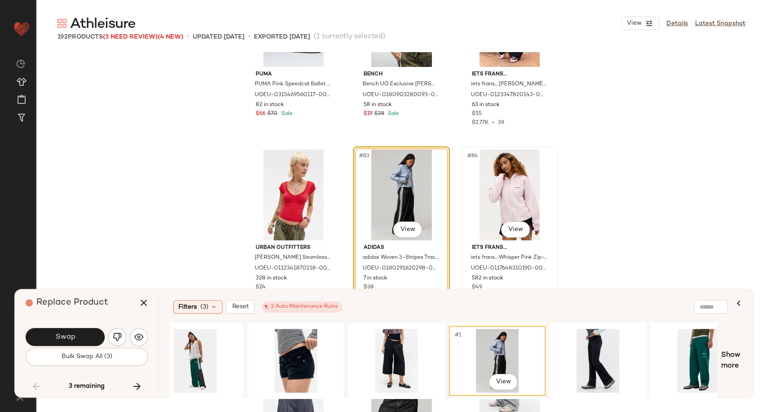
scroll to position [4657, 0]
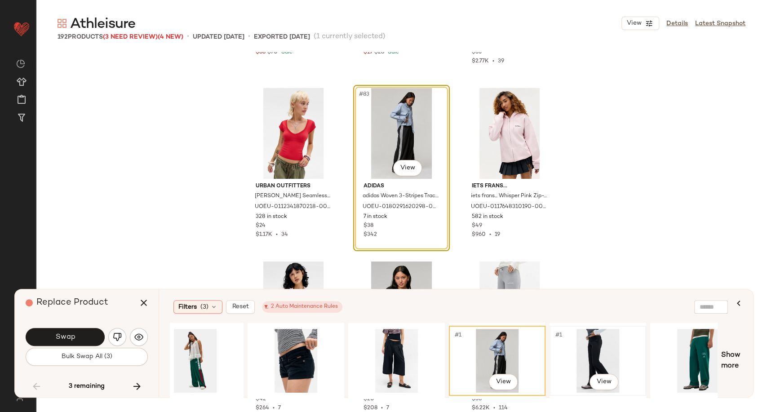
click at [590, 354] on div "#1 View" at bounding box center [597, 361] width 90 height 64
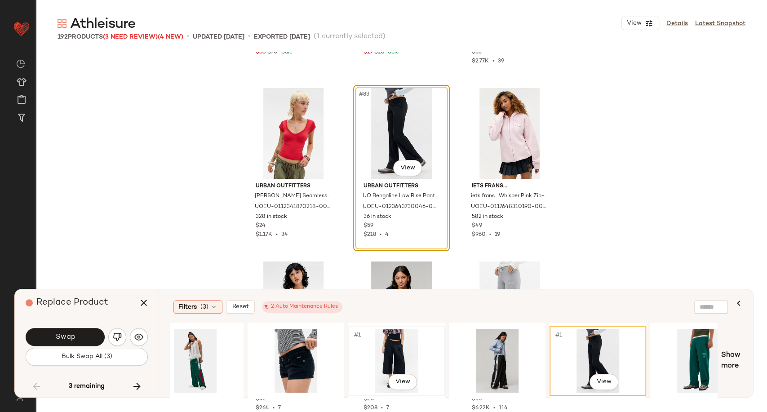
click at [385, 360] on div "#1 View" at bounding box center [396, 361] width 90 height 64
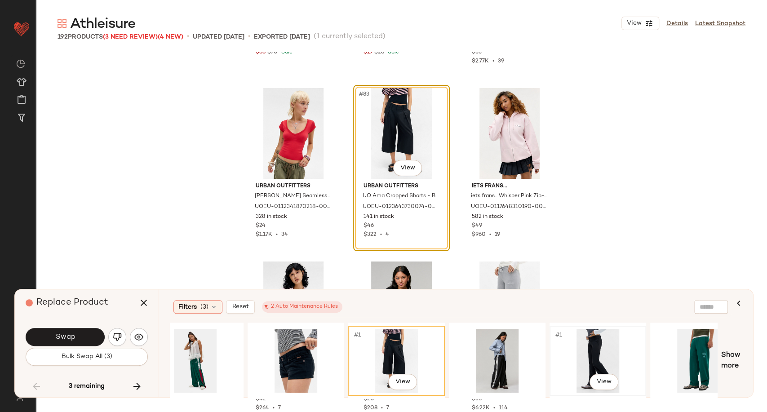
click at [605, 351] on div "#1 View" at bounding box center [597, 361] width 90 height 64
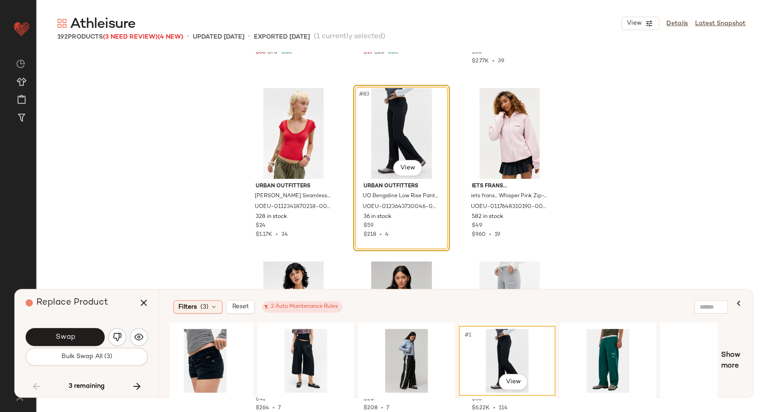
scroll to position [0, 454]
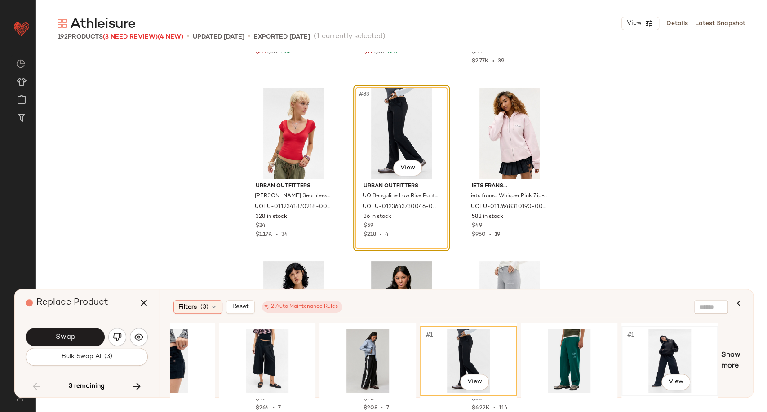
click at [665, 353] on div "#1 View" at bounding box center [669, 361] width 90 height 64
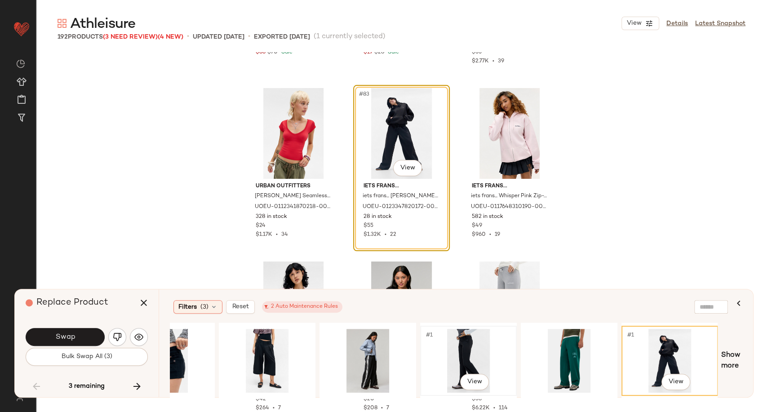
click at [451, 357] on div "#1 View" at bounding box center [468, 361] width 90 height 64
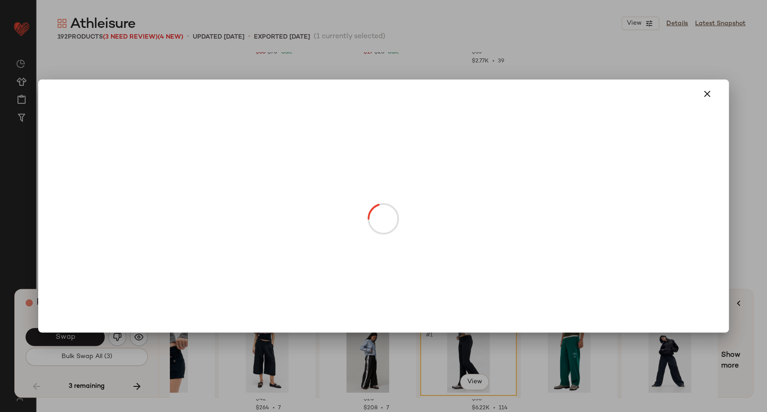
click at [402, 168] on body "Urban Outfitters UK ** Dashboard All Products Global Clipboards (101) Curations…" at bounding box center [383, 206] width 767 height 412
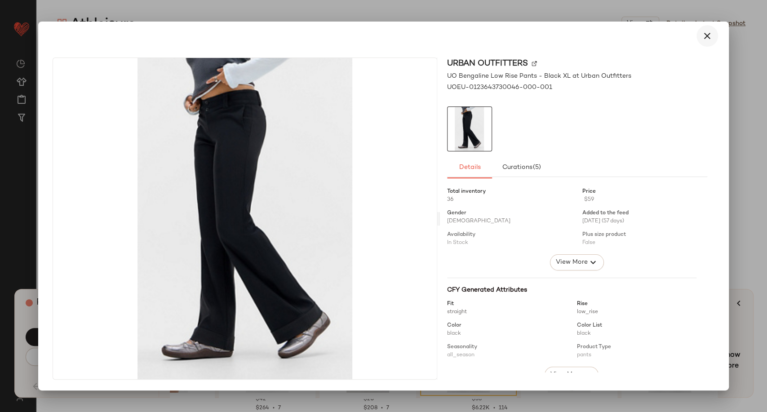
click at [711, 34] on icon "button" at bounding box center [707, 36] width 11 height 11
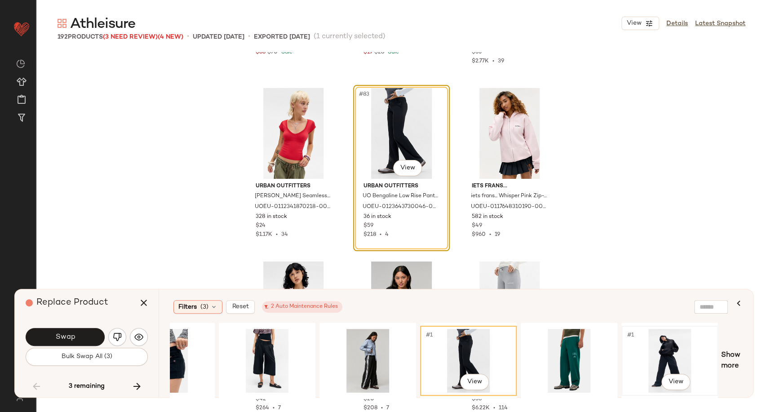
click at [663, 363] on div "#1 View" at bounding box center [669, 361] width 90 height 64
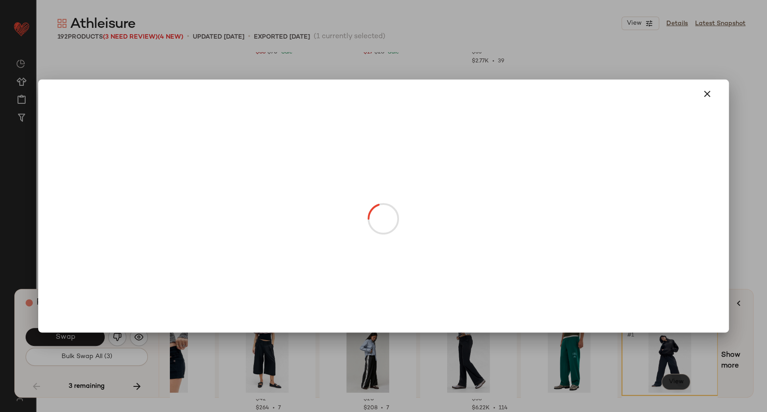
click at [673, 379] on body "Urban Outfitters UK ** Dashboard All Products Global Clipboards (101) Curations…" at bounding box center [383, 206] width 767 height 412
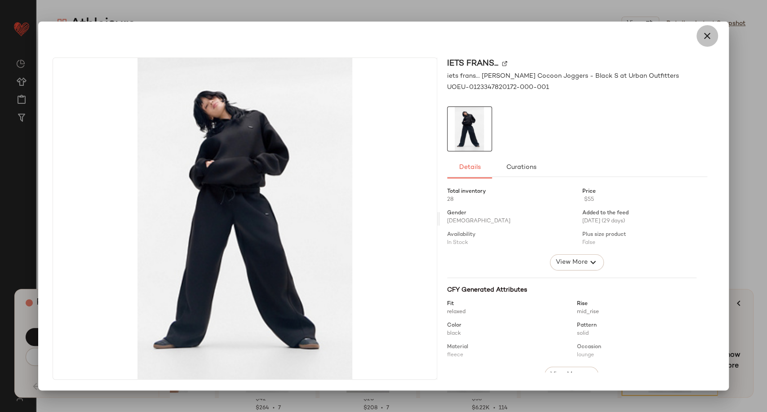
click at [699, 40] on button "button" at bounding box center [707, 36] width 22 height 22
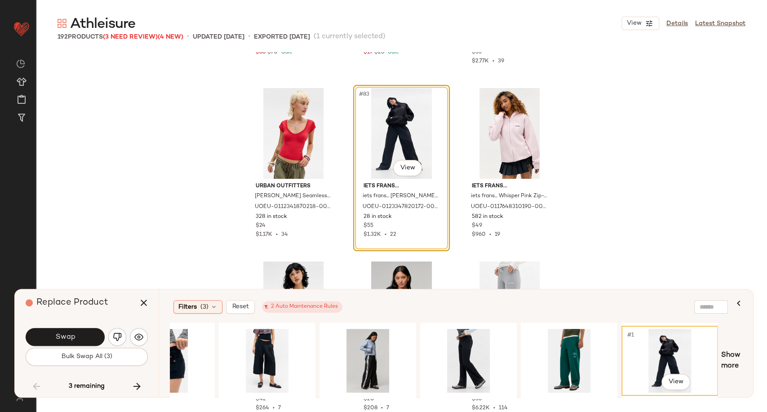
click at [644, 348] on div "#1 View" at bounding box center [669, 361] width 90 height 64
click at [61, 339] on span "Swap" at bounding box center [65, 337] width 20 height 9
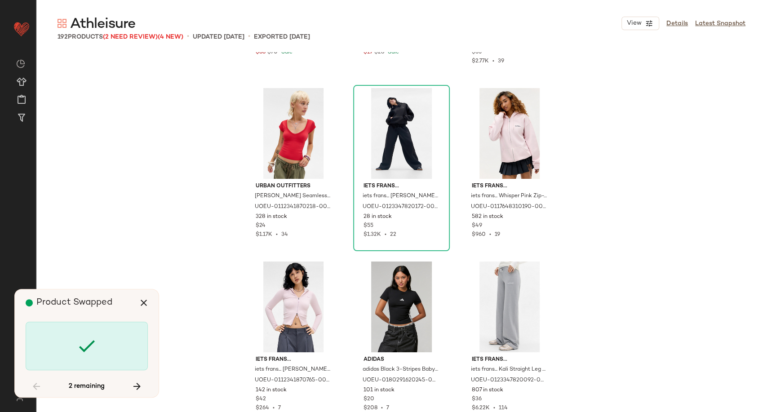
scroll to position [6935, 0]
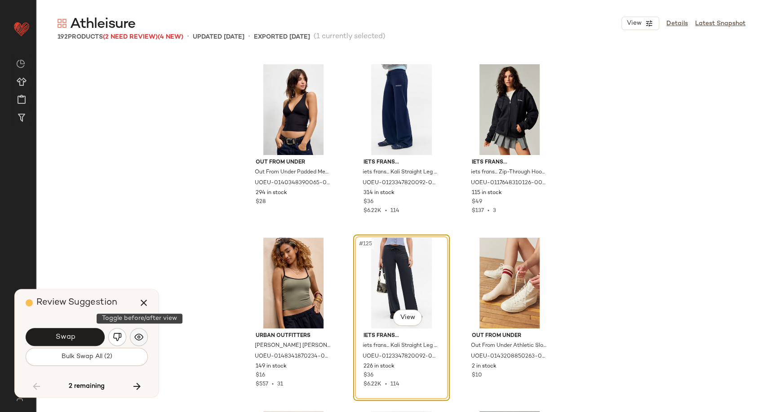
click at [134, 336] on img "button" at bounding box center [138, 336] width 9 height 9
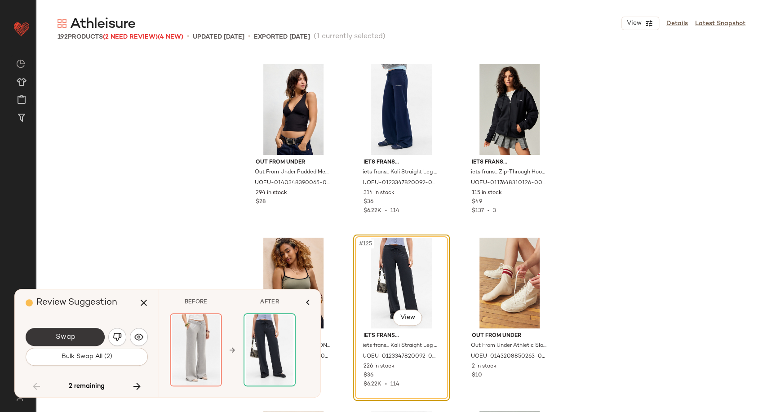
click at [72, 336] on span "Swap" at bounding box center [65, 337] width 20 height 9
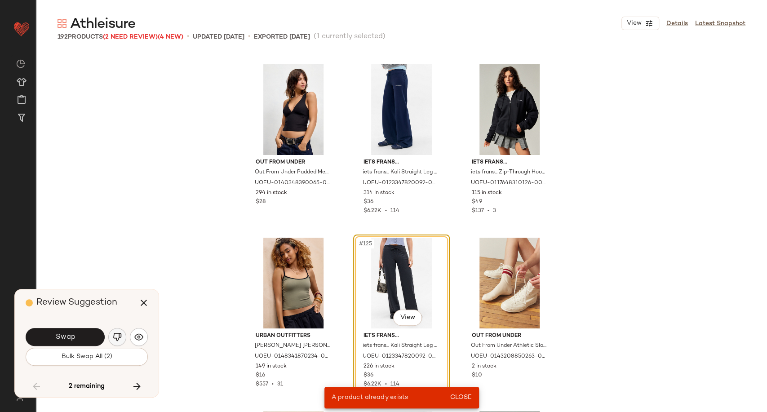
click at [123, 336] on button "button" at bounding box center [117, 337] width 18 height 18
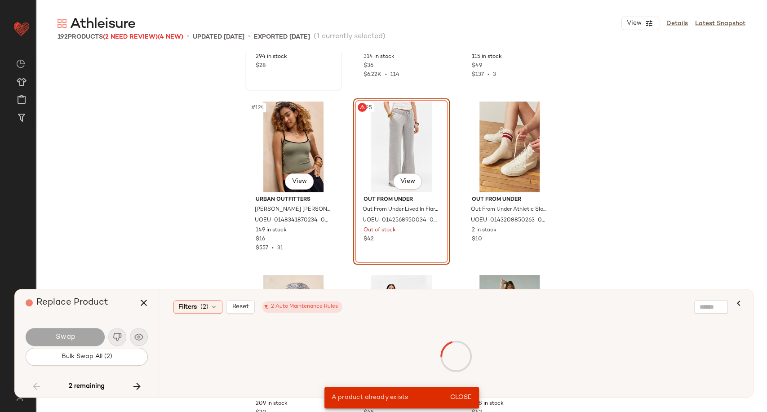
scroll to position [7084, 0]
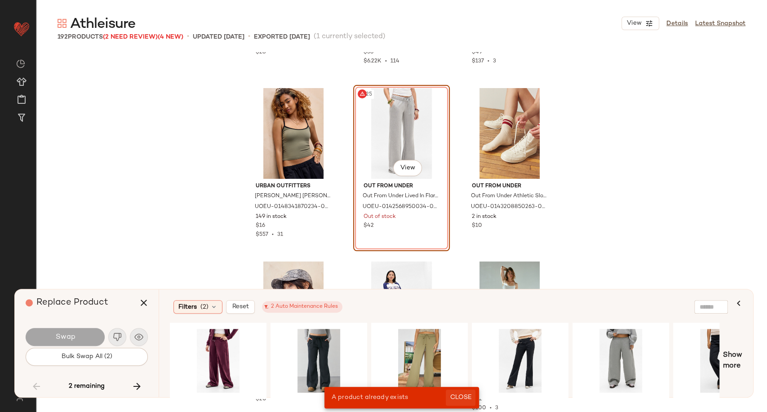
click at [458, 400] on span "Close" at bounding box center [460, 397] width 22 height 7
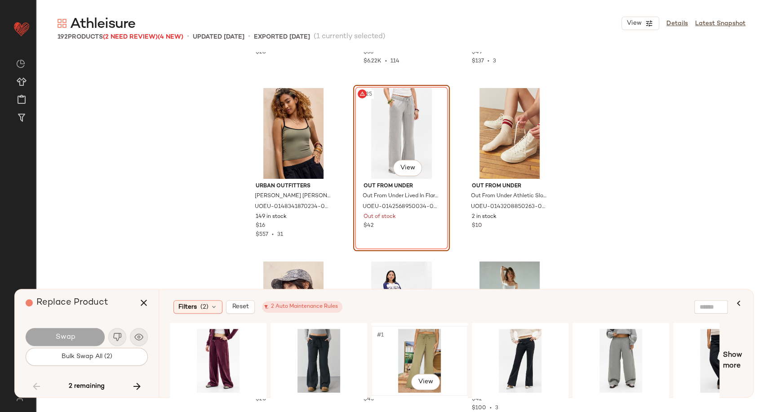
click at [421, 355] on div "#1 View" at bounding box center [419, 361] width 90 height 64
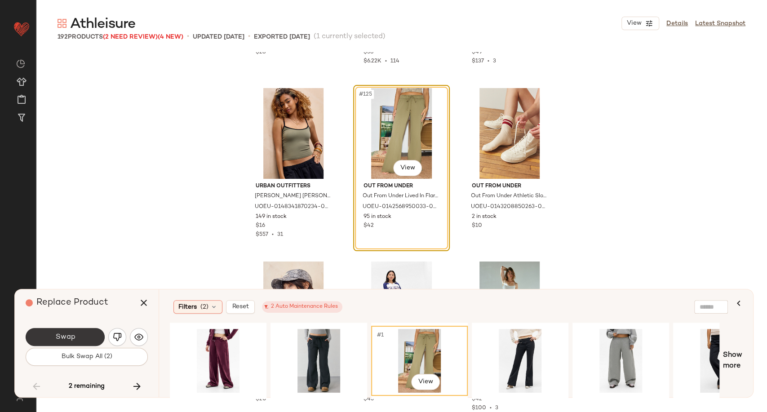
click at [81, 339] on button "Swap" at bounding box center [65, 337] width 79 height 18
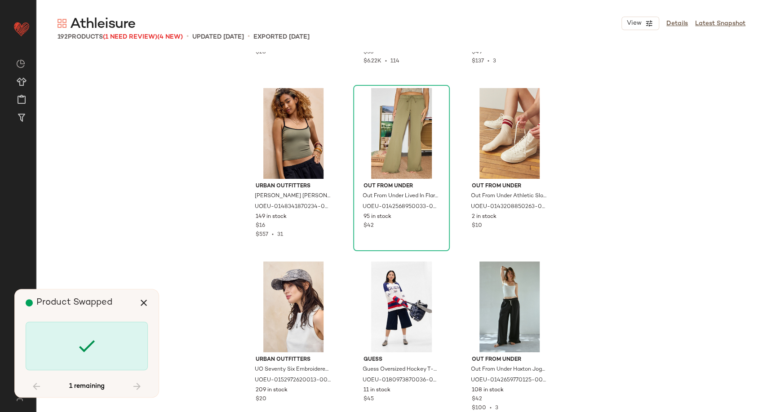
scroll to position [10055, 0]
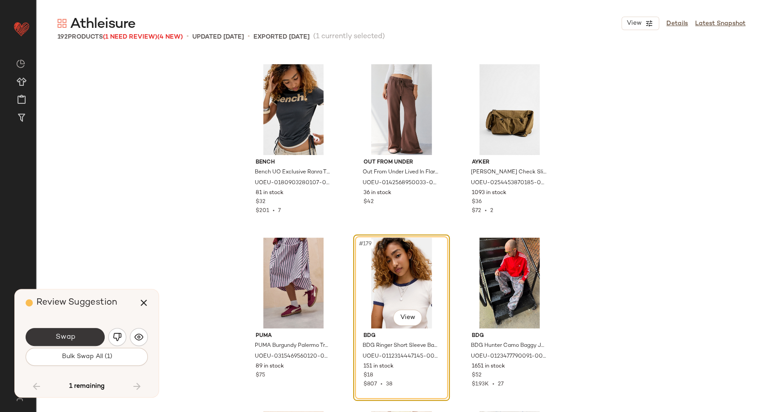
click at [90, 335] on button "Swap" at bounding box center [65, 337] width 79 height 18
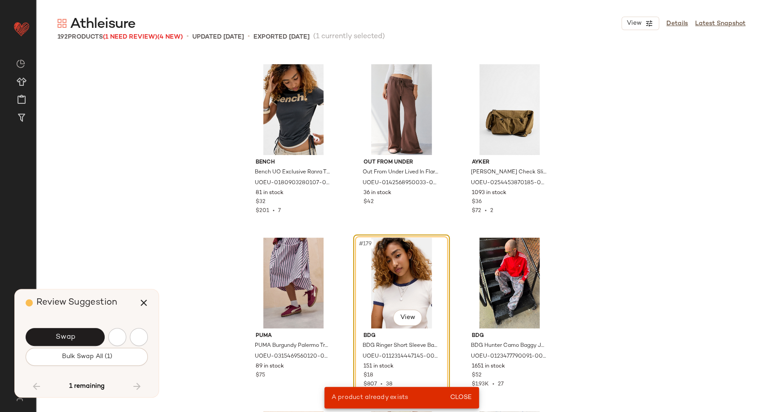
scroll to position [6588, 0]
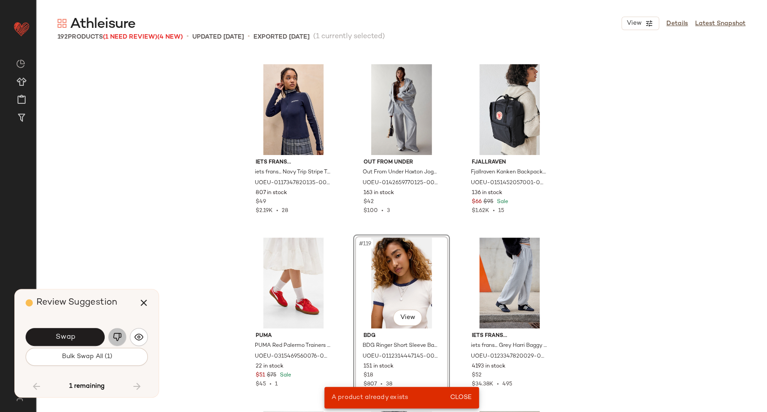
click at [118, 337] on img "button" at bounding box center [117, 336] width 9 height 9
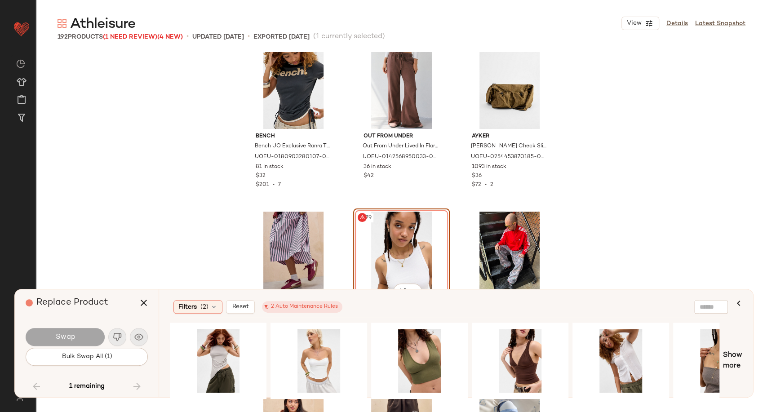
scroll to position [10231, 0]
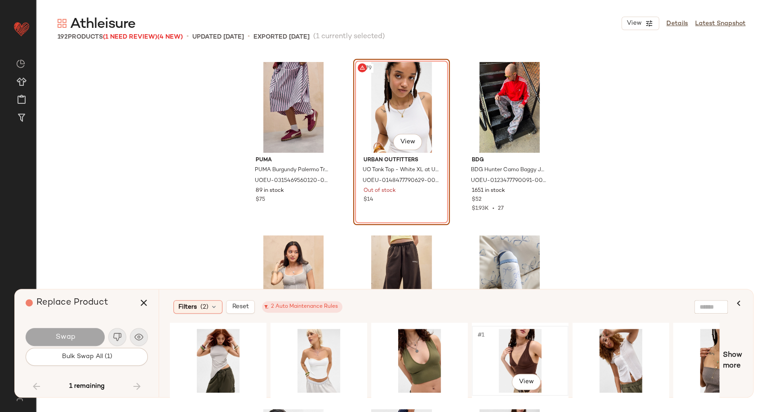
click at [519, 358] on div "#1 View" at bounding box center [520, 361] width 90 height 64
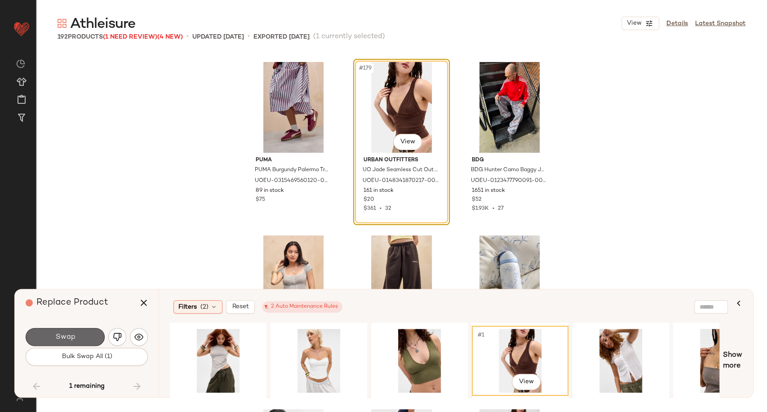
click at [62, 339] on span "Swap" at bounding box center [65, 337] width 20 height 9
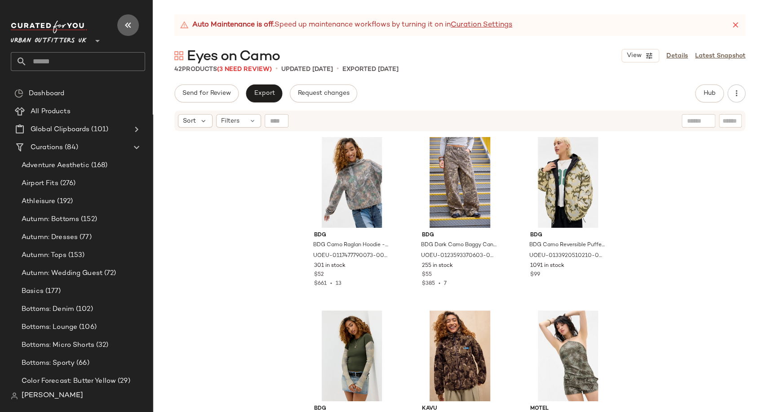
click at [126, 23] on icon "button" at bounding box center [128, 25] width 11 height 11
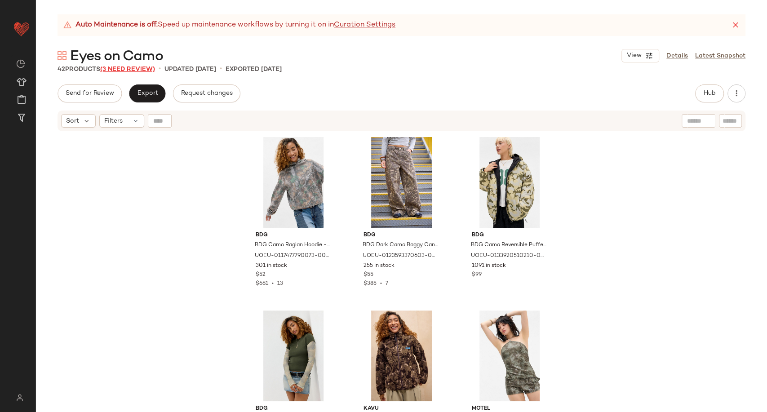
click at [146, 69] on span "(3 Need Review)" at bounding box center [127, 69] width 55 height 7
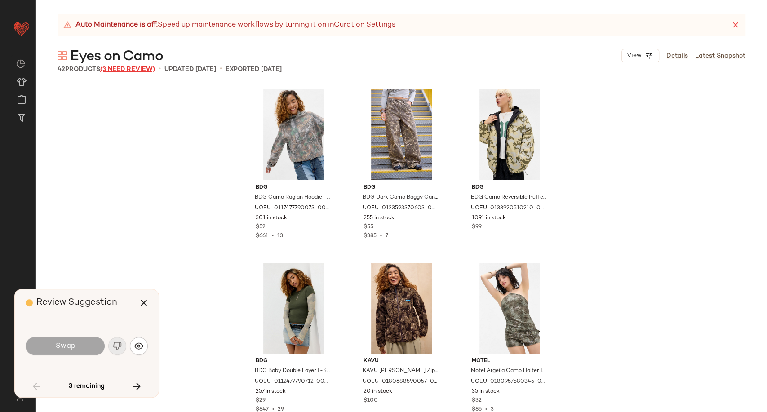
scroll to position [2080, 0]
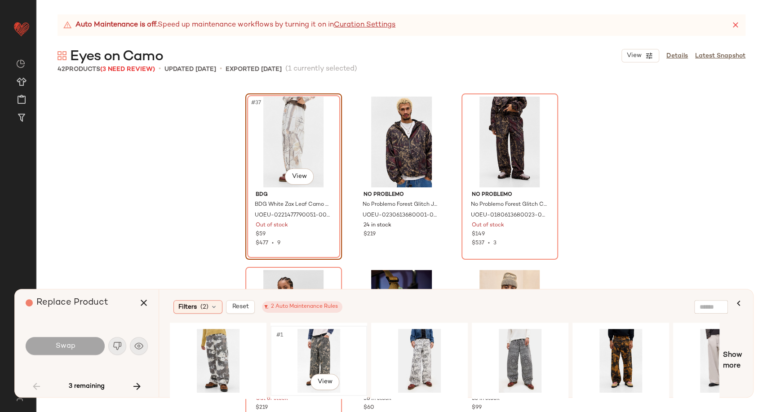
click at [329, 350] on div "#1 View" at bounding box center [319, 361] width 90 height 64
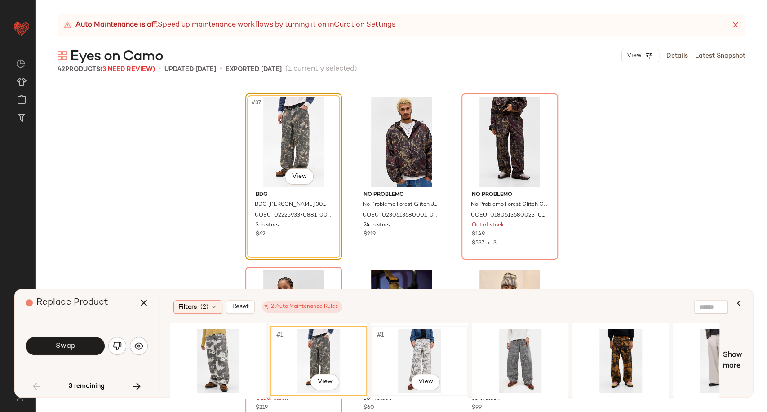
click at [390, 346] on div "#1 View" at bounding box center [419, 361] width 90 height 64
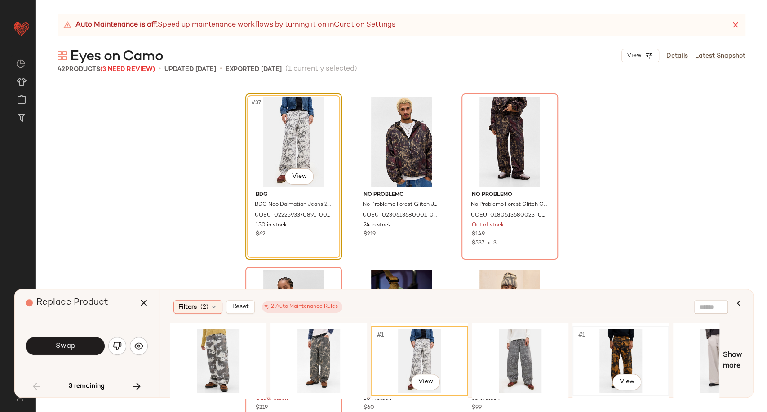
click at [627, 353] on div "#1 View" at bounding box center [620, 361] width 90 height 64
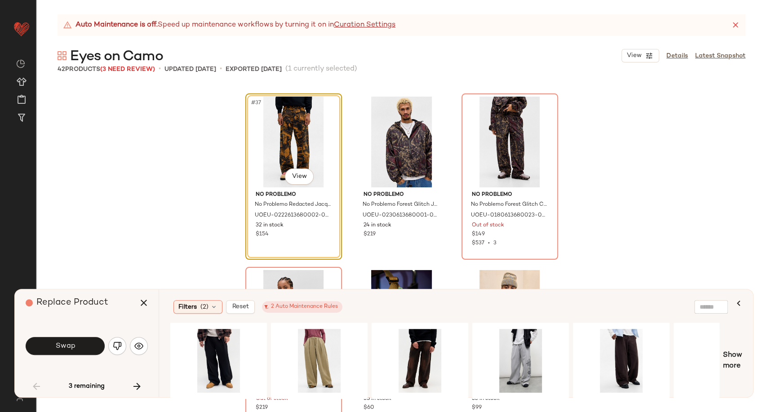
scroll to position [0, 854]
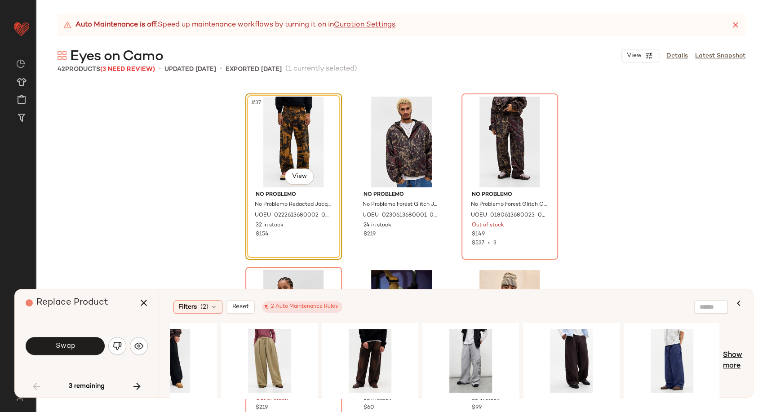
click at [737, 362] on span "Show more" at bounding box center [732, 361] width 19 height 22
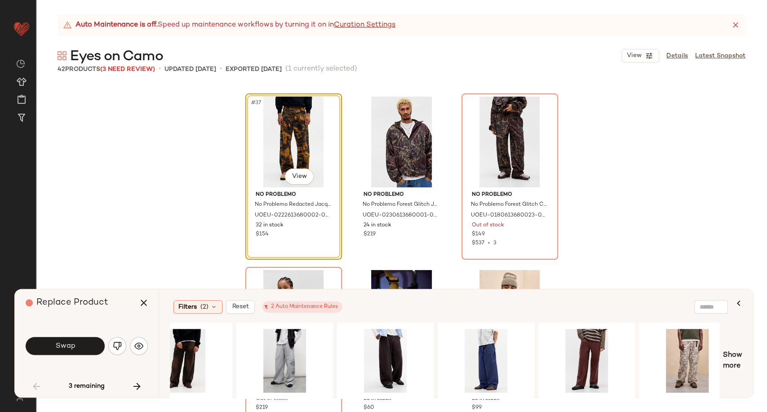
scroll to position [0, 1111]
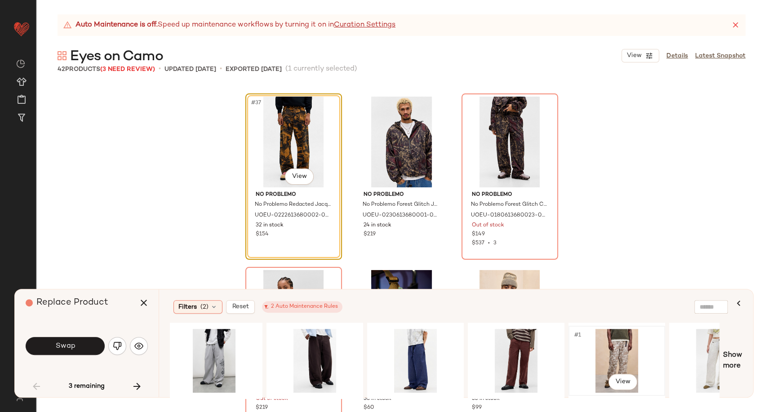
click at [610, 360] on div "#1 View" at bounding box center [616, 361] width 90 height 64
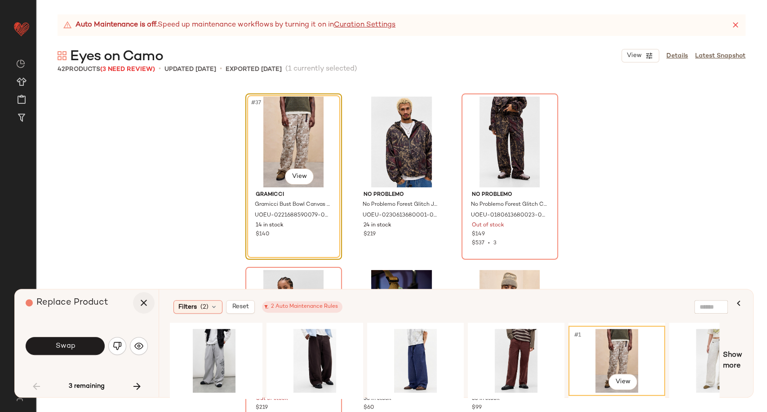
click at [144, 300] on icon "button" at bounding box center [143, 302] width 11 height 11
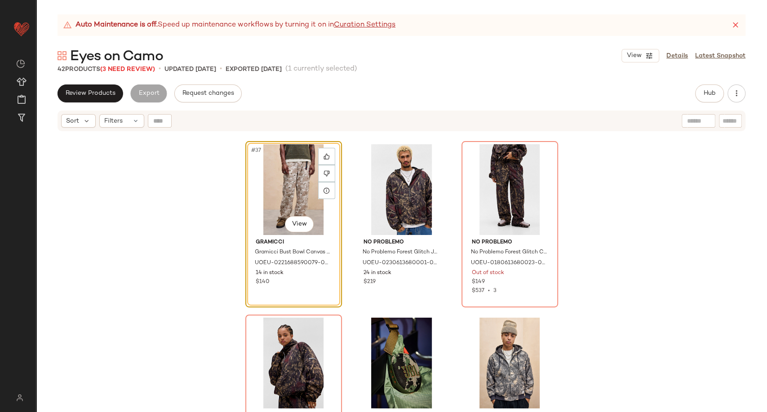
click at [139, 270] on div "#37 View Gramicci Gramicci Bust Bowl Canvas Workwear Trousers M at Urban Outfit…" at bounding box center [401, 283] width 731 height 302
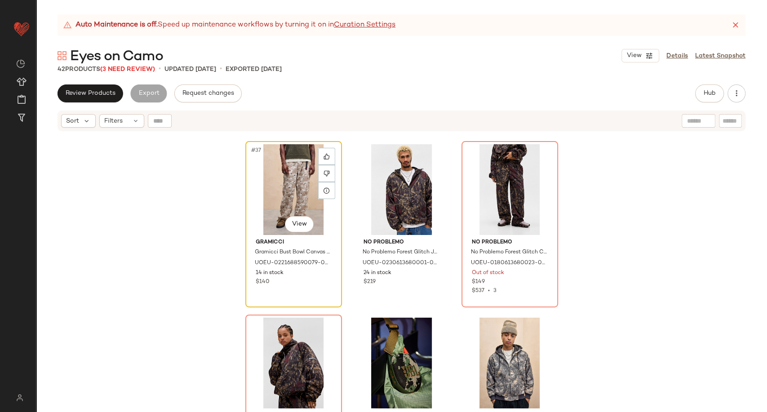
click at [300, 195] on div "#37 View" at bounding box center [293, 189] width 90 height 91
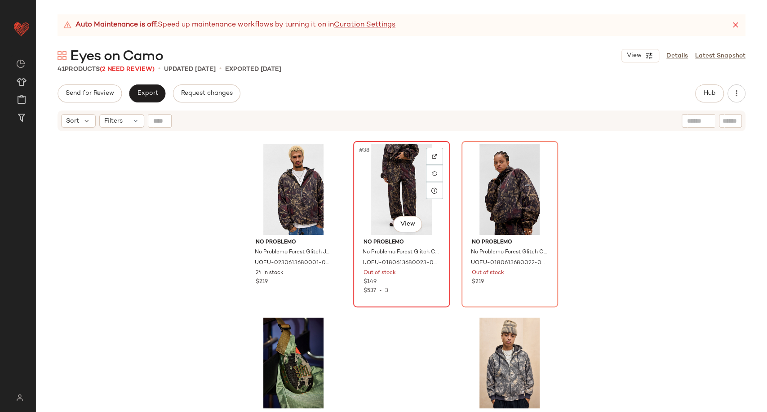
click at [372, 177] on div "#38 View" at bounding box center [401, 189] width 90 height 91
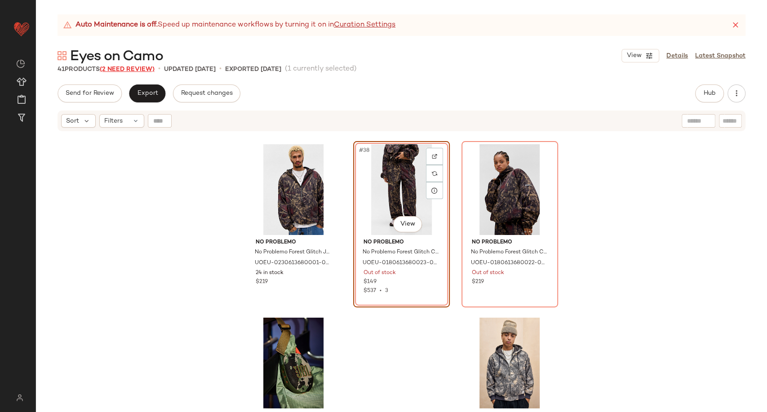
click at [122, 70] on span "(2 Need Review)" at bounding box center [127, 69] width 55 height 7
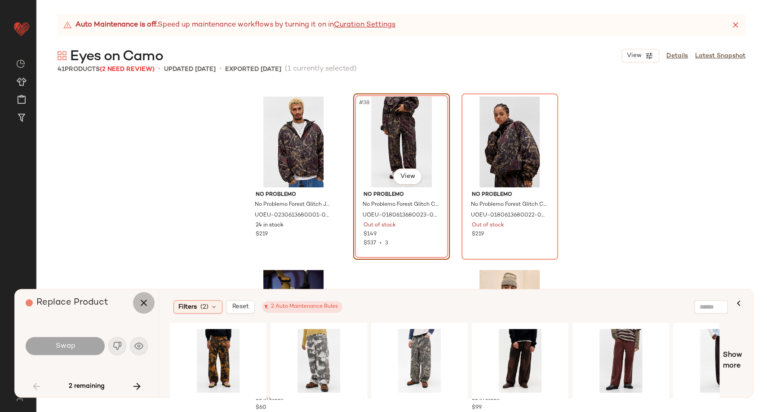
click at [141, 299] on icon "button" at bounding box center [143, 302] width 11 height 11
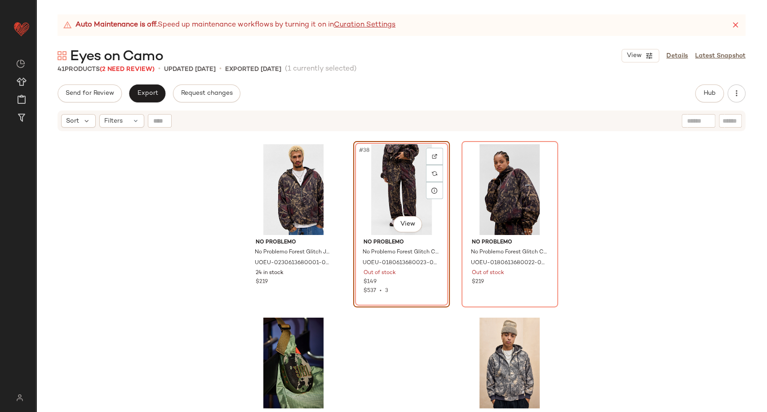
click at [383, 184] on div "#38 View" at bounding box center [401, 189] width 90 height 91
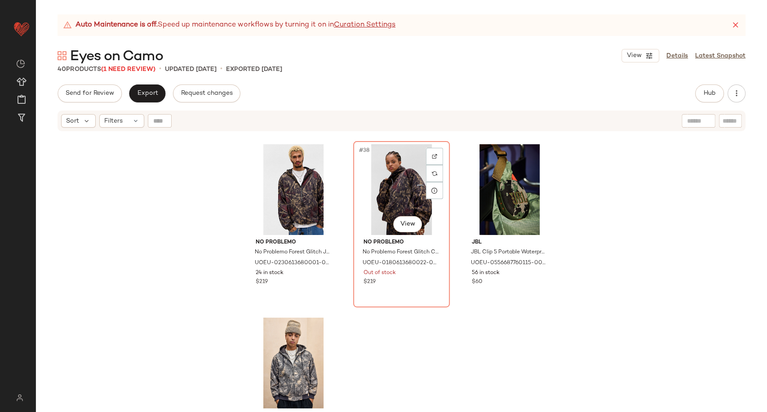
click at [383, 184] on div "#38 View" at bounding box center [401, 189] width 90 height 91
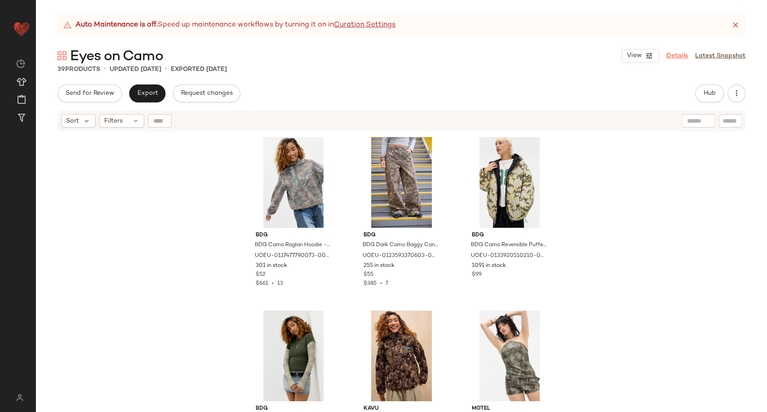
click at [672, 55] on link "Details" at bounding box center [677, 55] width 22 height 9
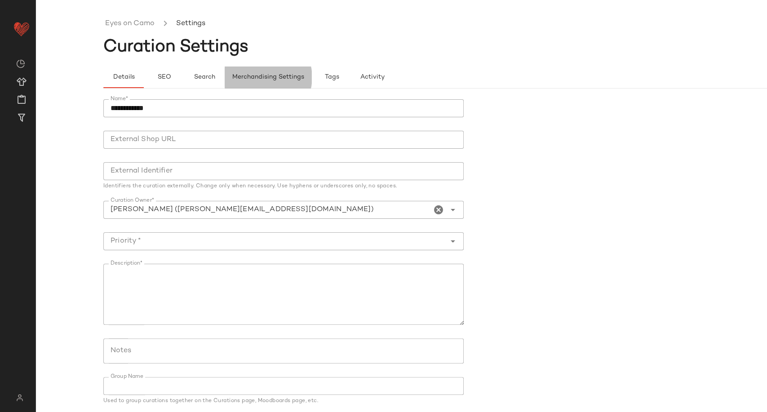
click at [235, 79] on span "Merchandising Settings" at bounding box center [268, 77] width 72 height 7
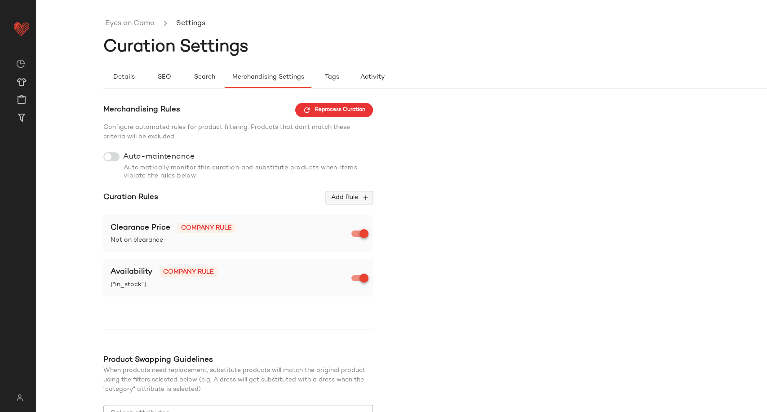
click at [357, 193] on button "Add Rule" at bounding box center [349, 197] width 47 height 13
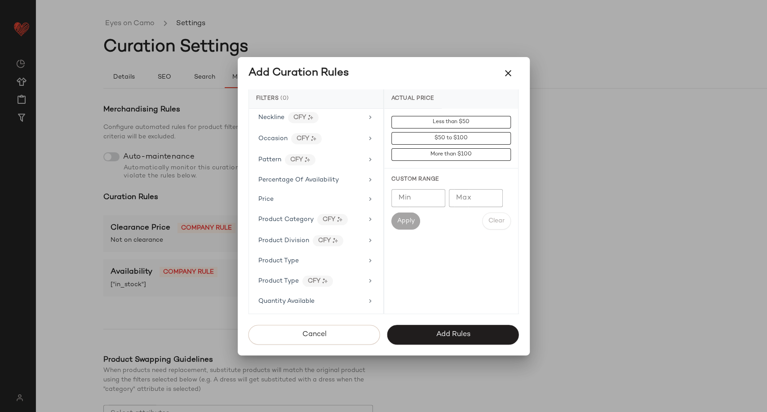
scroll to position [599, 0]
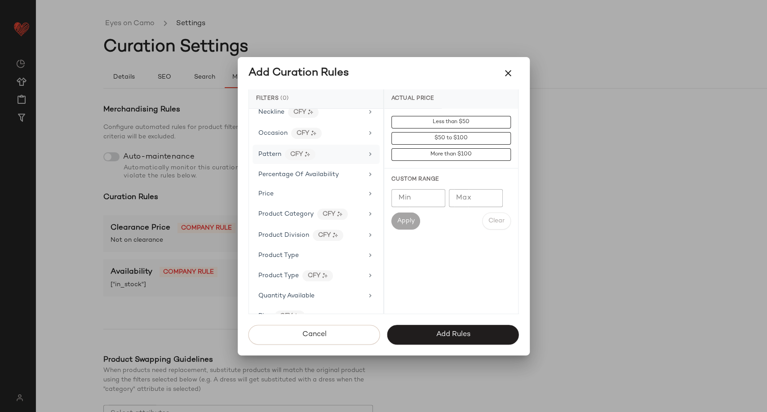
click at [338, 149] on div "Pattern CFY" at bounding box center [310, 154] width 105 height 11
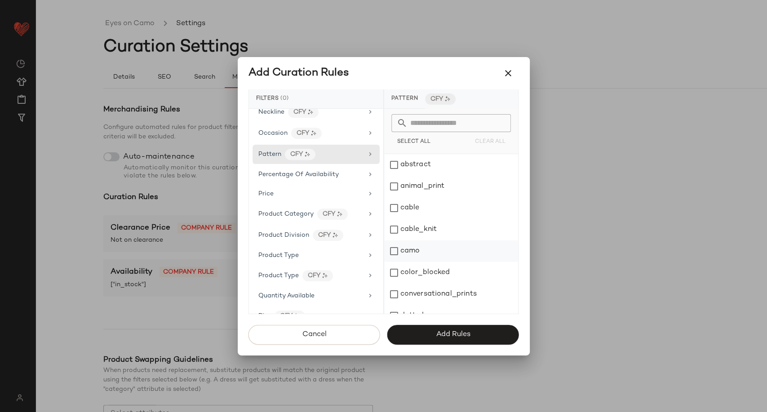
click at [393, 249] on div "camo" at bounding box center [451, 251] width 134 height 22
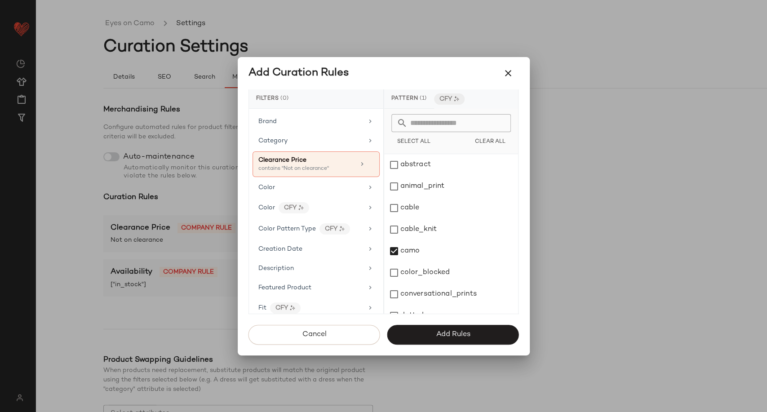
scroll to position [100, 0]
click at [326, 184] on div "Color" at bounding box center [310, 188] width 105 height 9
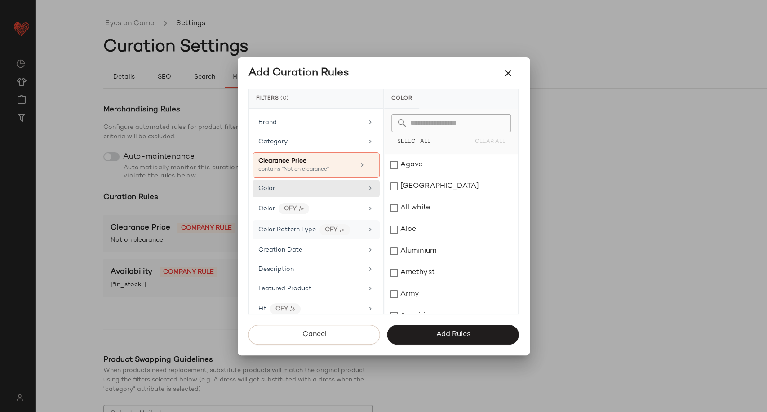
click at [358, 227] on div "Color Pattern Type CFY" at bounding box center [310, 229] width 105 height 11
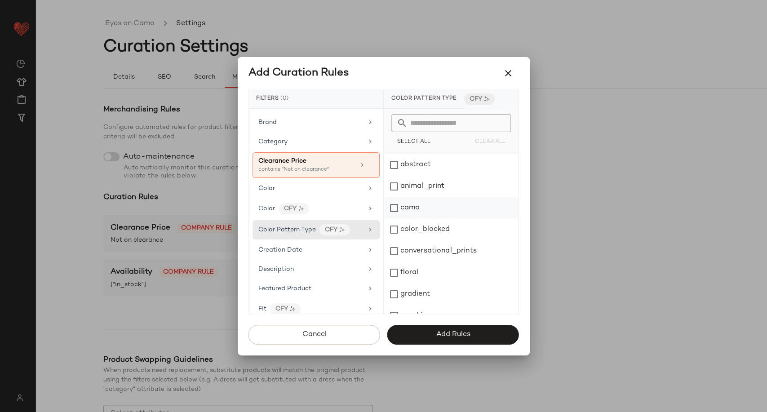
click at [411, 208] on div "camo" at bounding box center [451, 208] width 134 height 22
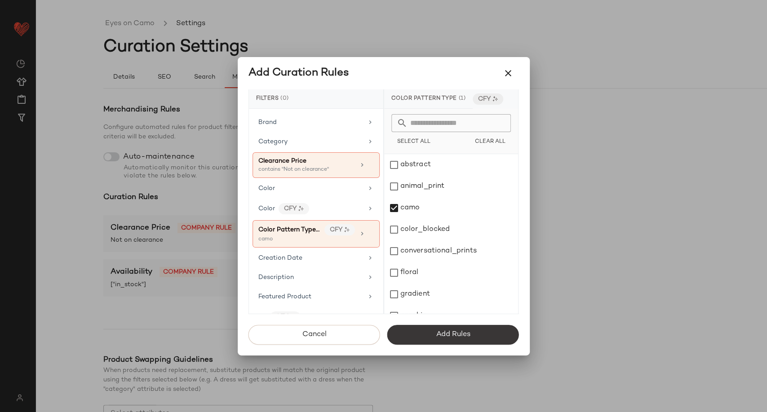
click at [450, 333] on span "Add Rules" at bounding box center [452, 334] width 35 height 9
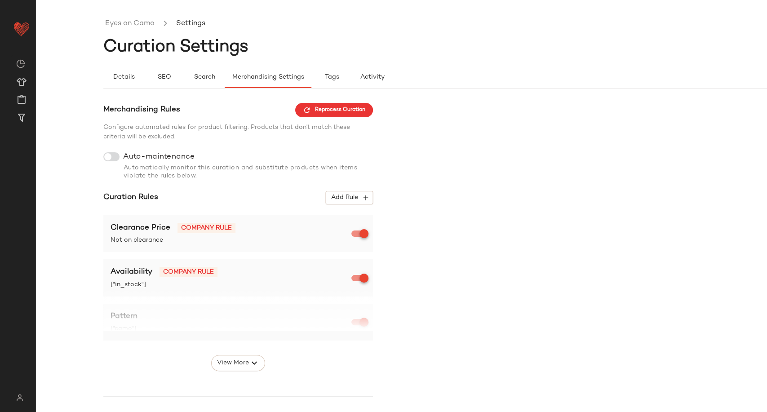
scroll to position [136, 0]
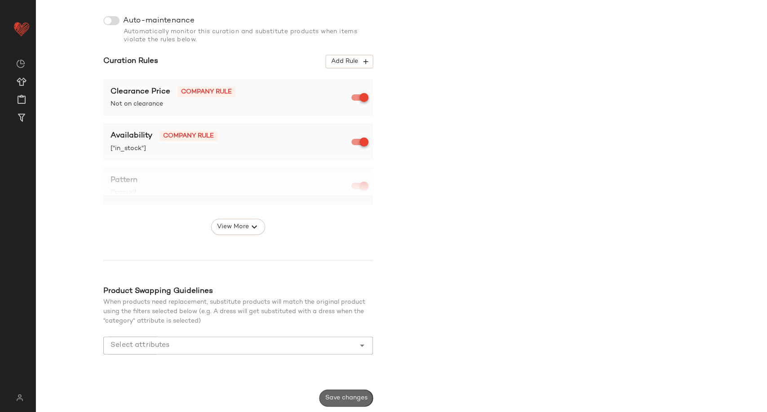
click at [358, 395] on span "Save changes" at bounding box center [346, 397] width 43 height 7
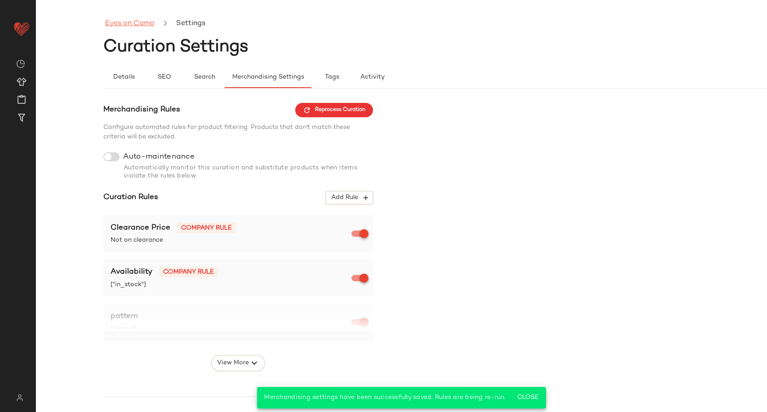
click at [144, 26] on link "Eyes on Camo" at bounding box center [129, 24] width 49 height 12
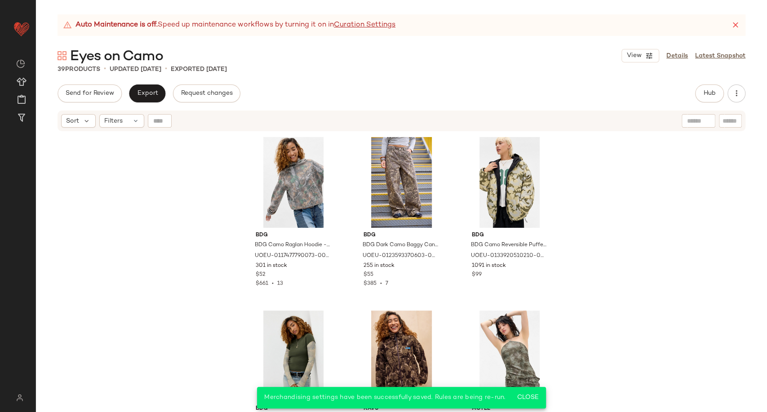
click at [172, 175] on div "BDG BDG Camo Raglan Hoodie - Black XS at Urban Outfitters UOEU-0117477790073-00…" at bounding box center [401, 283] width 731 height 302
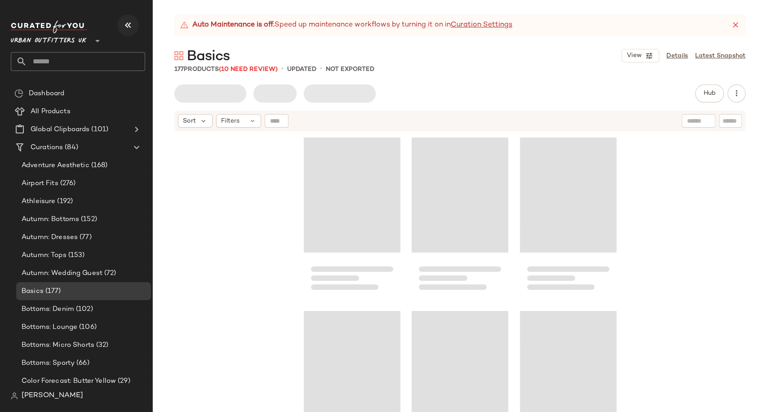
click at [126, 26] on icon "button" at bounding box center [128, 25] width 11 height 11
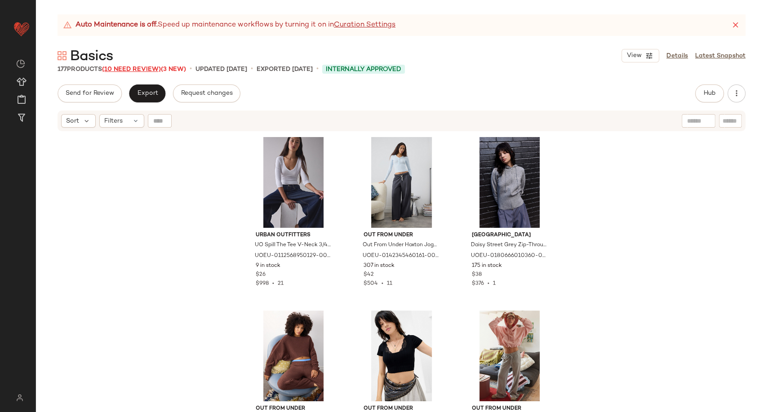
click at [140, 69] on span "(10 Need Review)" at bounding box center [131, 69] width 59 height 7
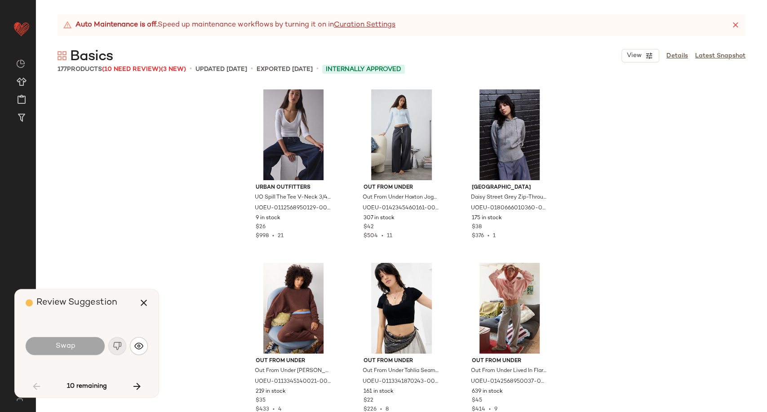
scroll to position [693, 0]
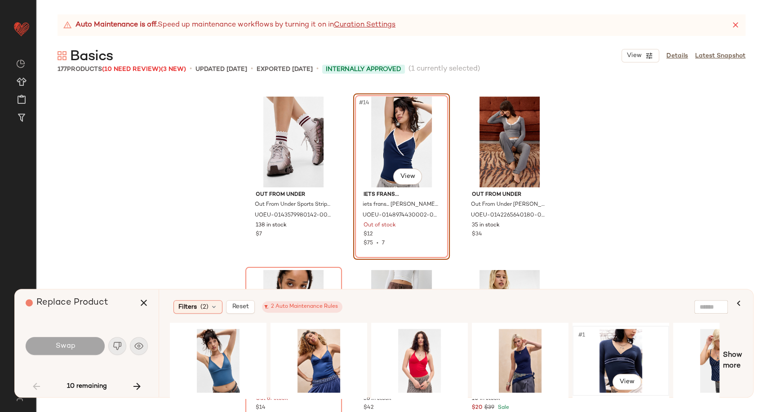
click at [625, 357] on div "#1 View" at bounding box center [620, 361] width 90 height 64
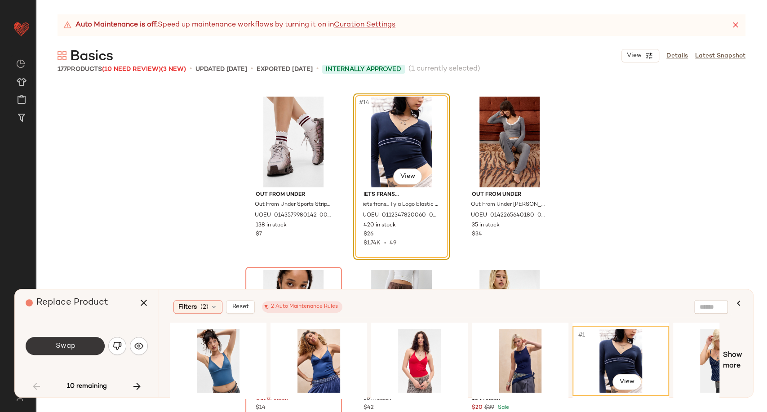
click at [87, 352] on button "Swap" at bounding box center [65, 346] width 79 height 18
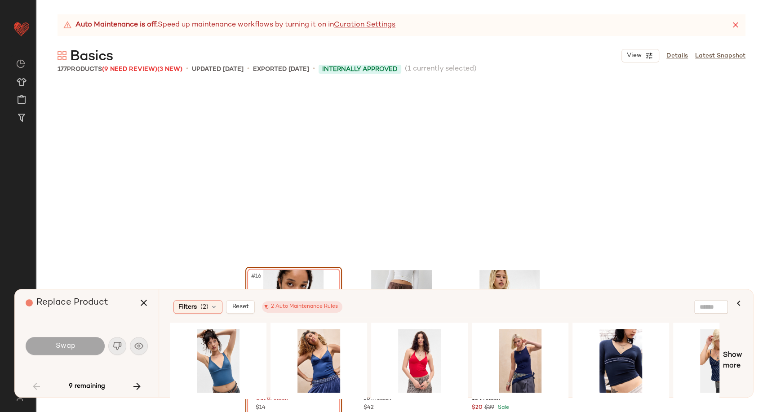
scroll to position [866, 0]
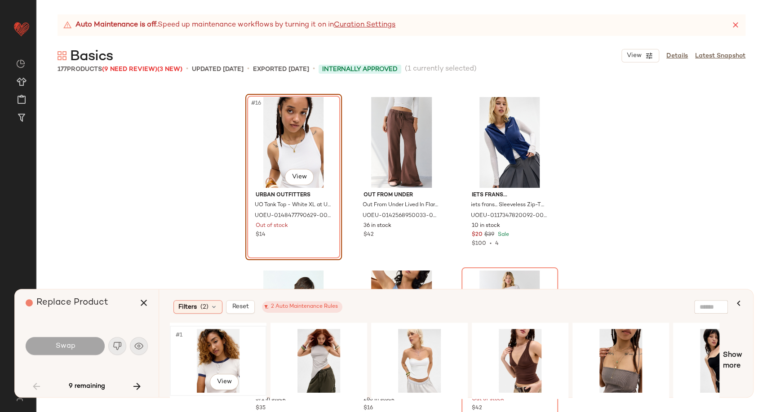
click at [220, 361] on div "#1 View" at bounding box center [218, 361] width 90 height 64
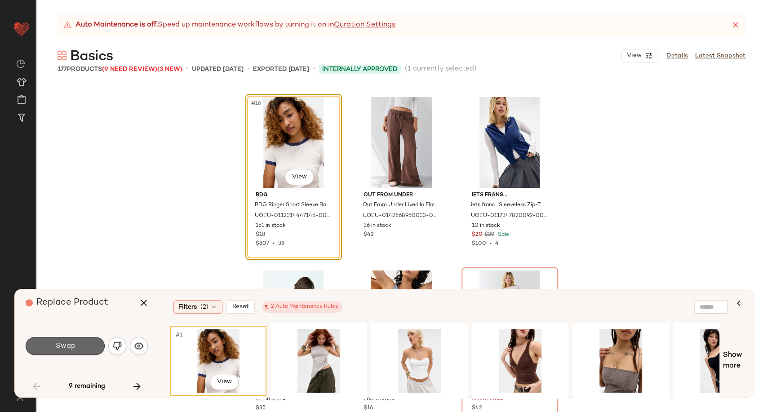
click at [86, 348] on button "Swap" at bounding box center [65, 346] width 79 height 18
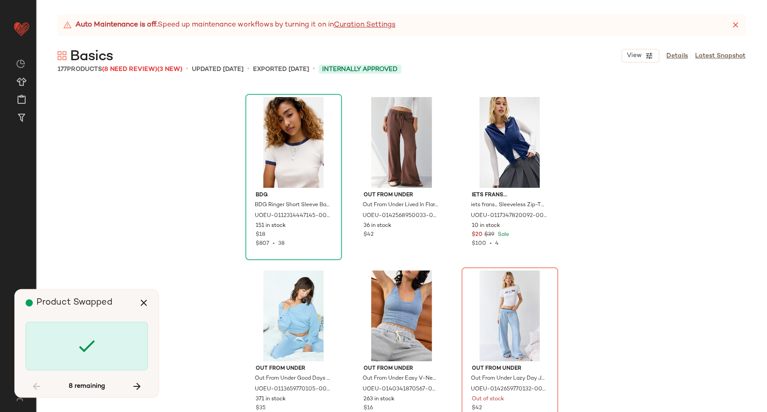
scroll to position [1040, 0]
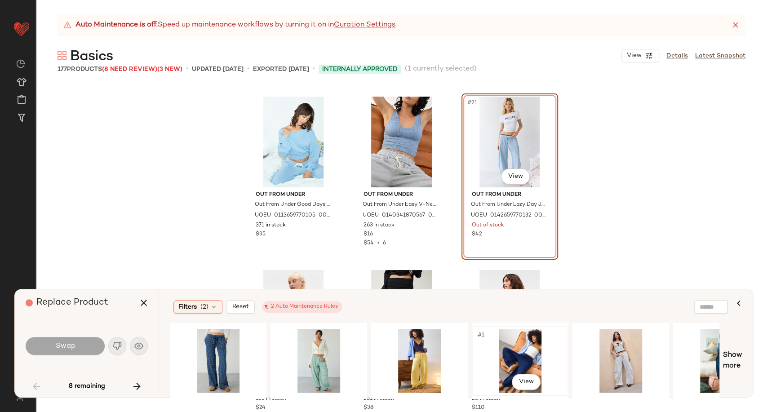
click at [523, 359] on div "#1 View" at bounding box center [520, 361] width 90 height 64
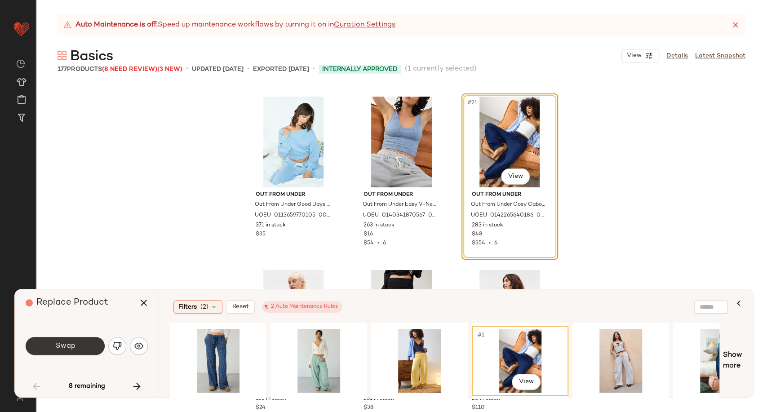
click at [65, 343] on span "Swap" at bounding box center [65, 346] width 20 height 9
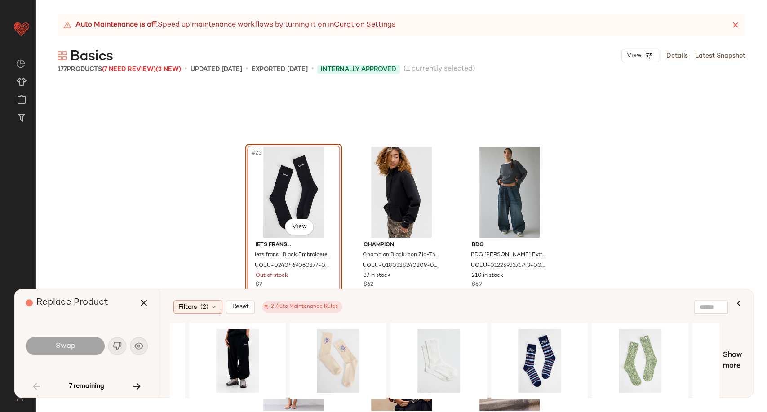
scroll to position [0, 1055]
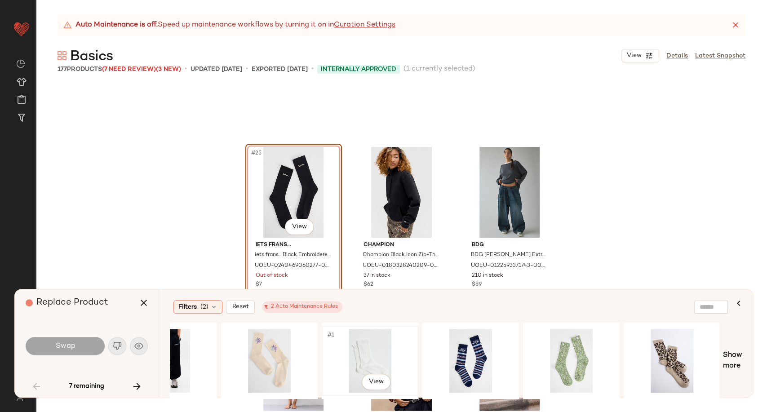
click at [372, 344] on div "#1 View" at bounding box center [370, 361] width 90 height 64
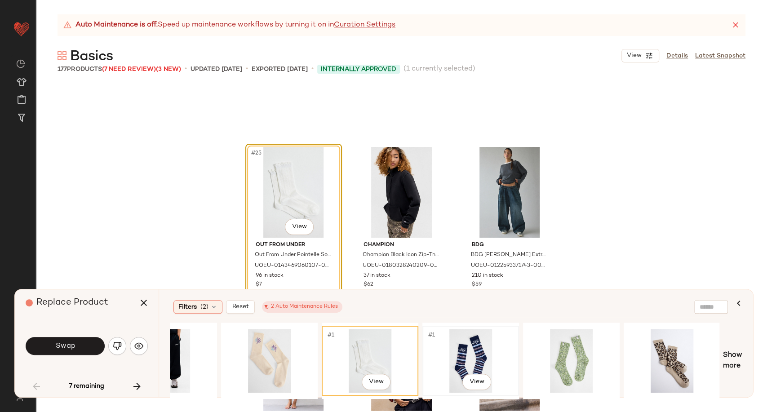
click at [467, 353] on div "#1 View" at bounding box center [470, 361] width 90 height 64
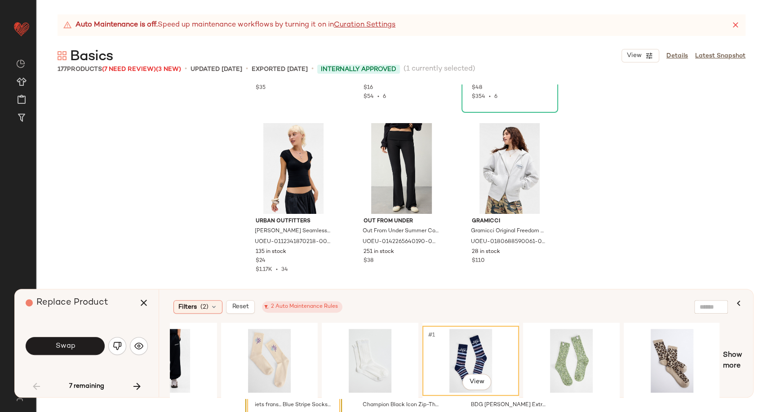
scroll to position [1387, 0]
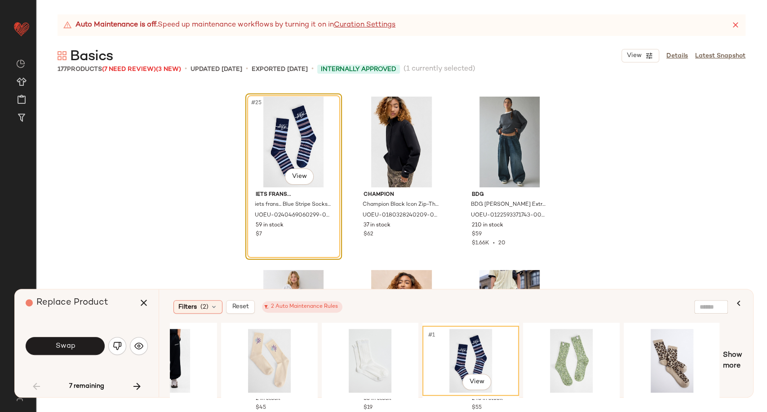
click at [75, 347] on button "Swap" at bounding box center [65, 346] width 79 height 18
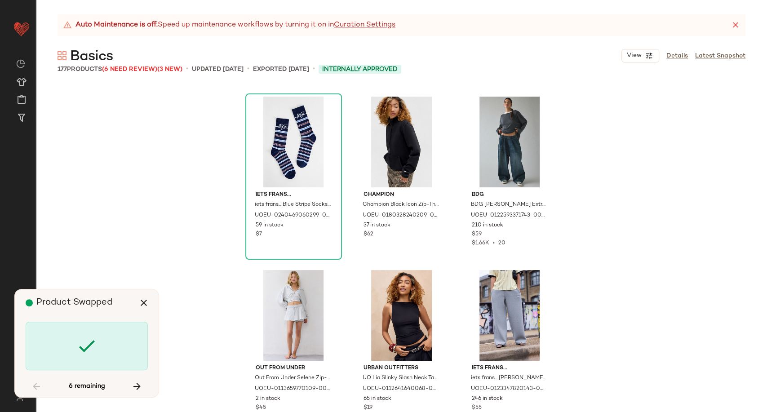
scroll to position [4334, 0]
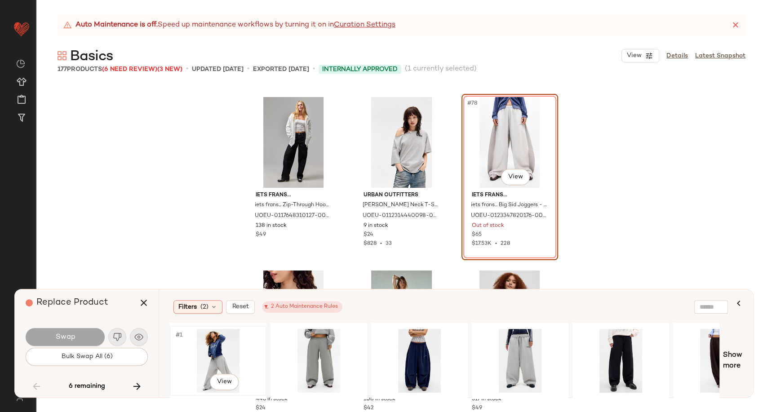
click at [216, 345] on div "#1 View" at bounding box center [218, 361] width 90 height 64
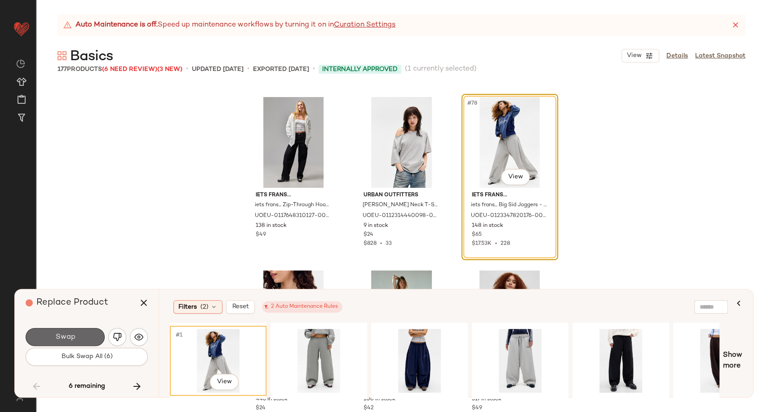
click at [76, 338] on button "Swap" at bounding box center [65, 337] width 79 height 18
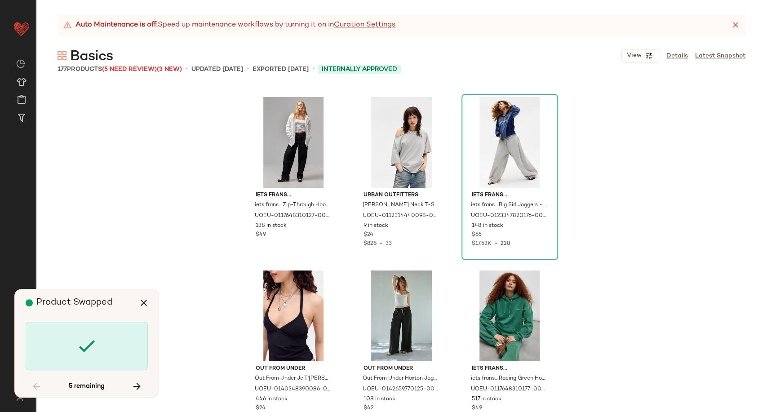
scroll to position [5374, 0]
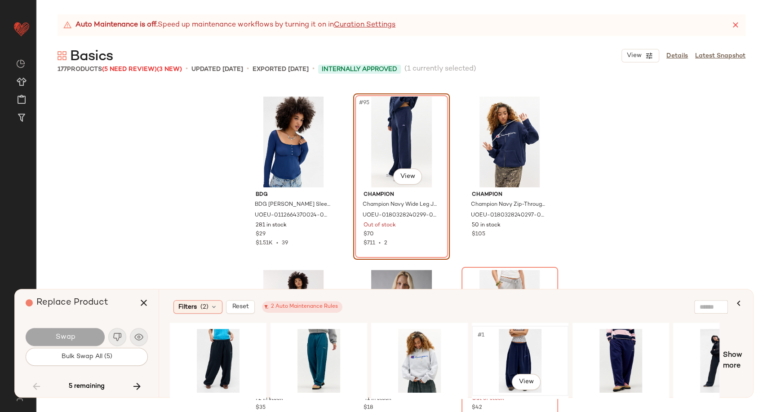
click at [528, 353] on div "#1 View" at bounding box center [520, 361] width 90 height 64
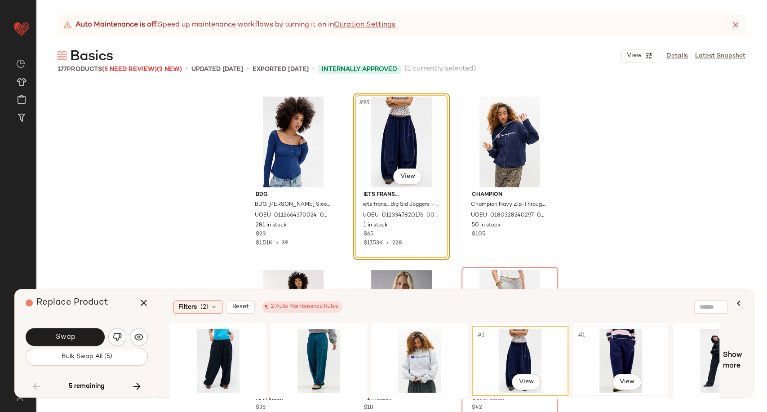
click at [630, 356] on div "#1 View" at bounding box center [620, 361] width 90 height 64
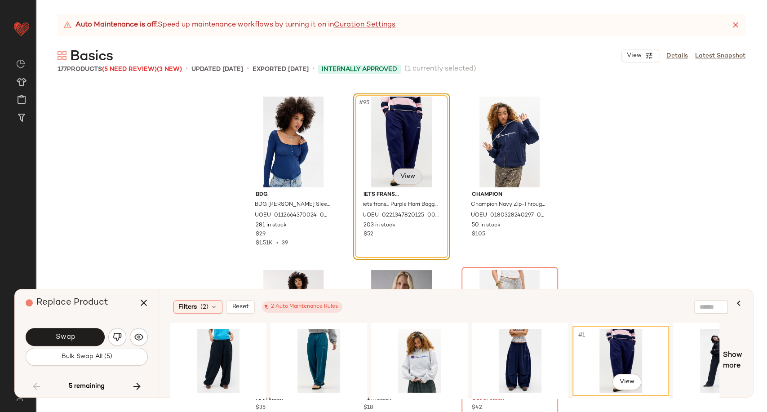
click at [409, 173] on body "Urban Outfitters UK ** Dashboard All Products Global Clipboards (101) Curations…" at bounding box center [383, 206] width 767 height 412
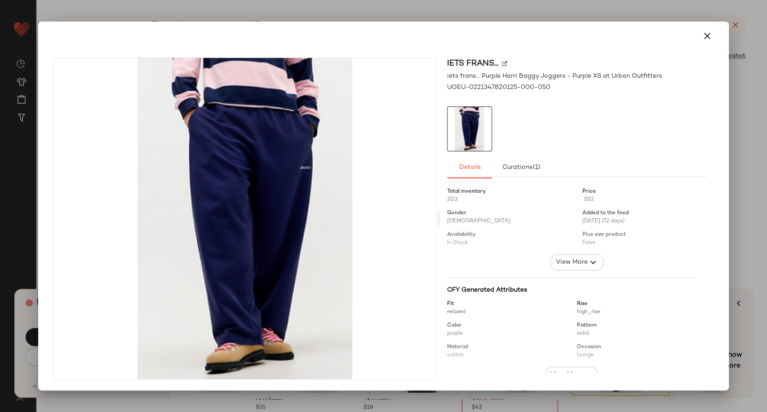
click at [708, 40] on icon "button" at bounding box center [707, 36] width 11 height 11
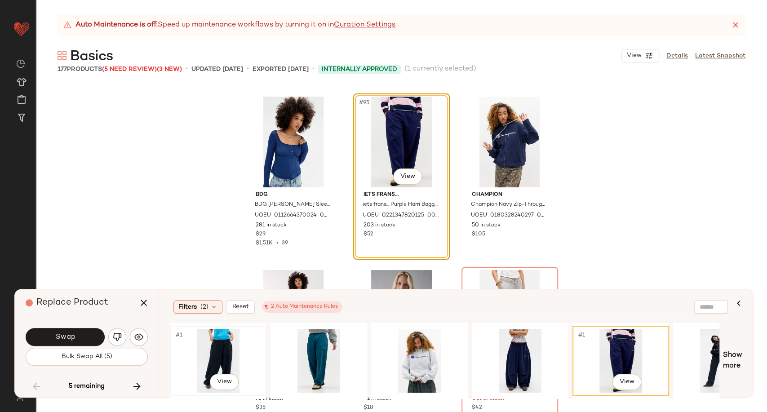
click at [234, 353] on div "#1 View" at bounding box center [218, 361] width 90 height 64
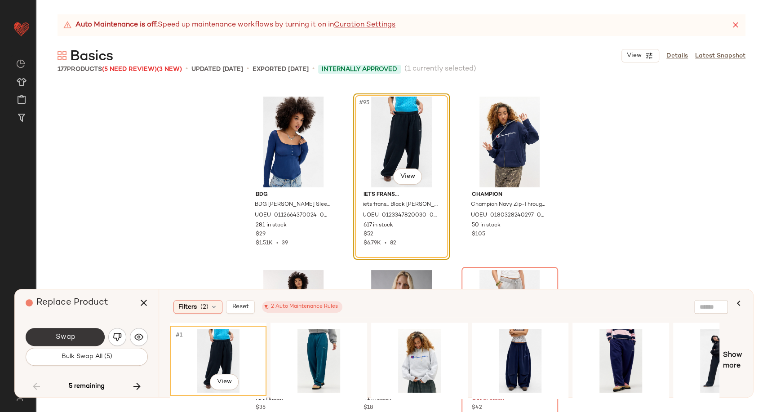
click at [58, 339] on span "Swap" at bounding box center [65, 337] width 20 height 9
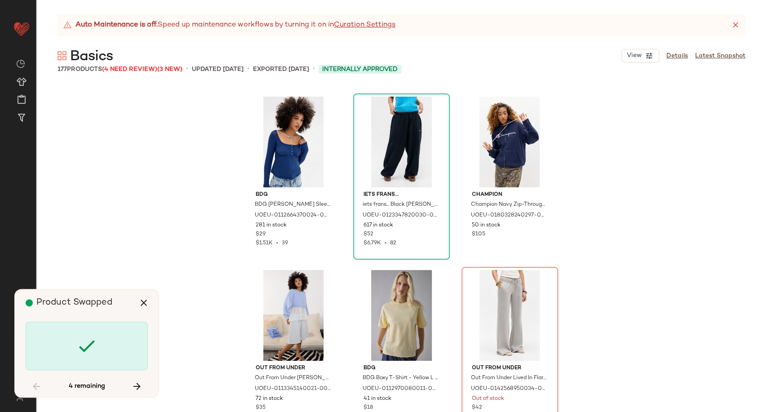
scroll to position [5548, 0]
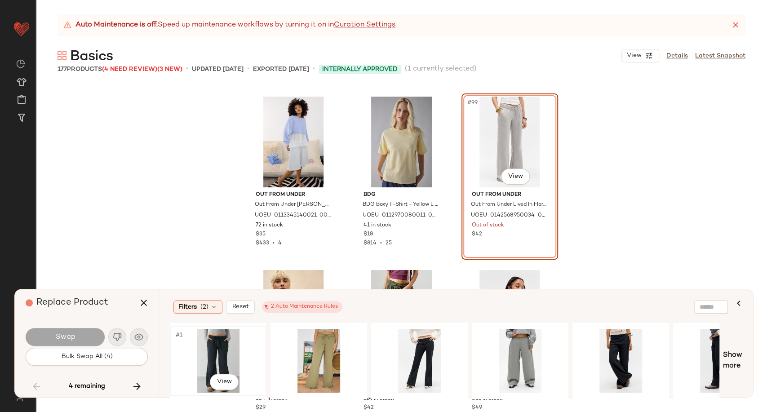
click at [207, 357] on div "#1 View" at bounding box center [218, 361] width 90 height 64
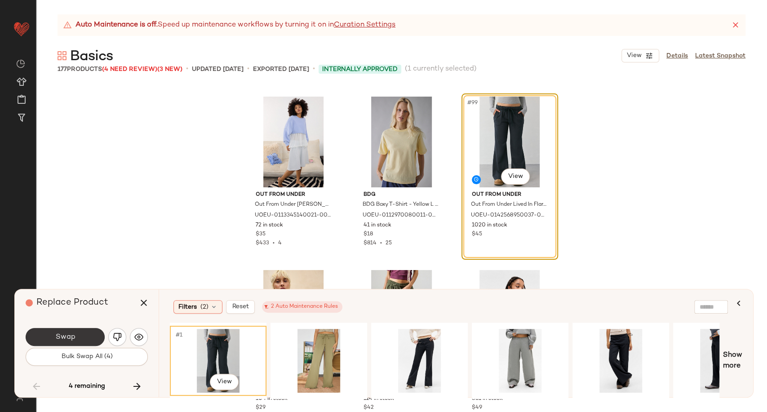
click at [93, 340] on button "Swap" at bounding box center [65, 337] width 79 height 18
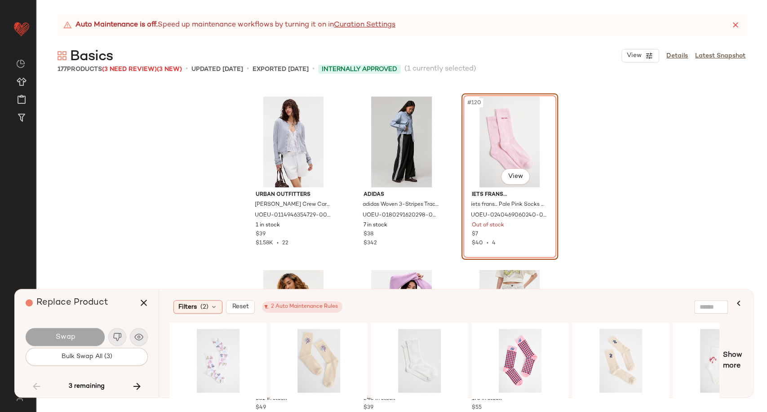
scroll to position [0, 576]
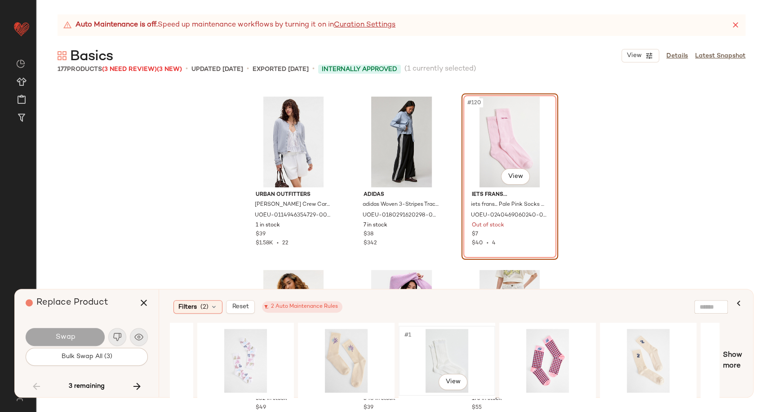
click at [450, 357] on div "#1 View" at bounding box center [447, 361] width 90 height 64
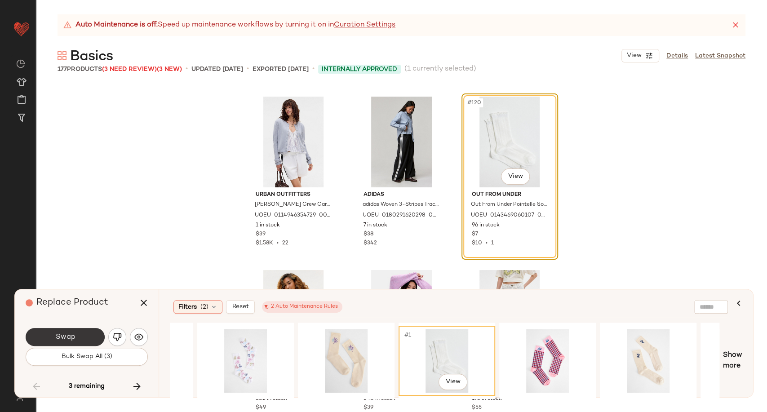
click at [79, 341] on button "Swap" at bounding box center [65, 337] width 79 height 18
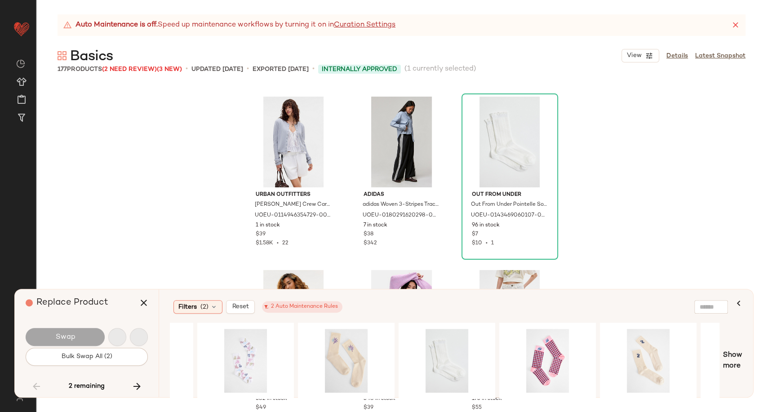
scroll to position [7975, 0]
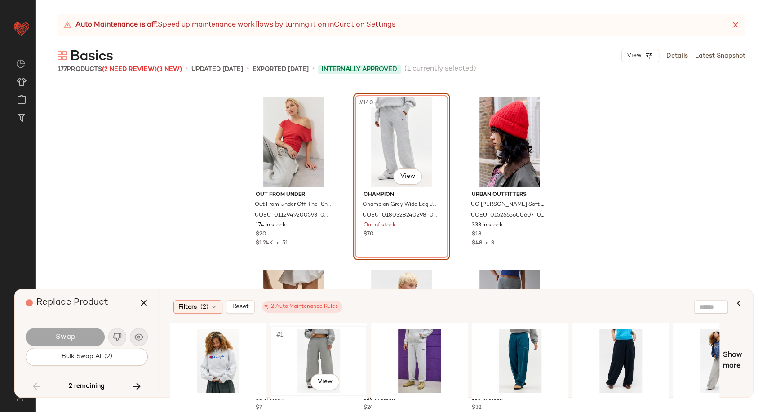
click at [331, 349] on div "#1 View" at bounding box center [319, 361] width 90 height 64
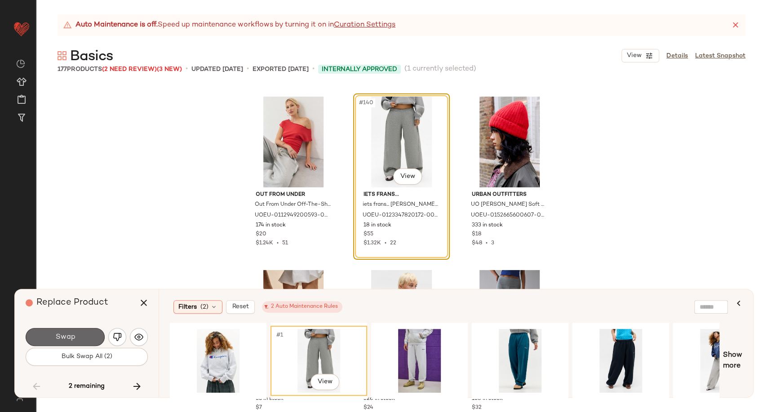
click at [90, 337] on button "Swap" at bounding box center [65, 337] width 79 height 18
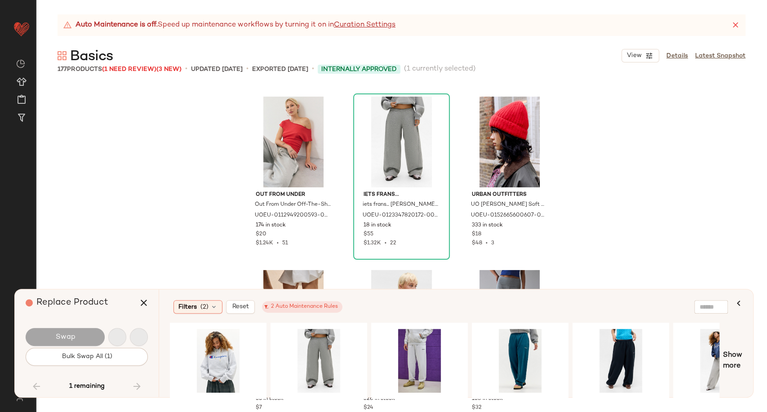
scroll to position [9015, 0]
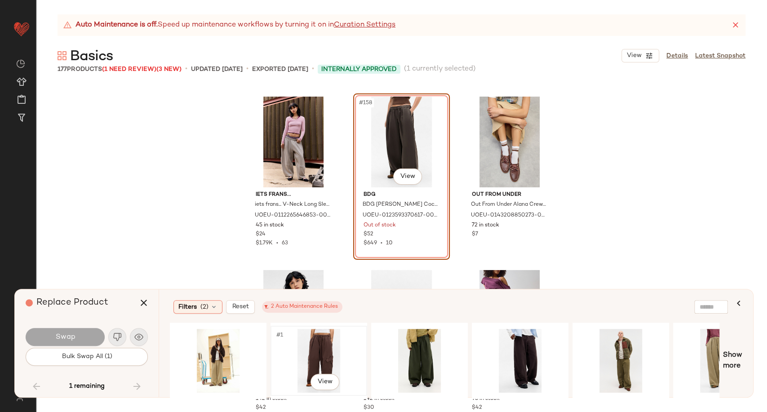
click at [322, 350] on div "#1 View" at bounding box center [319, 361] width 90 height 64
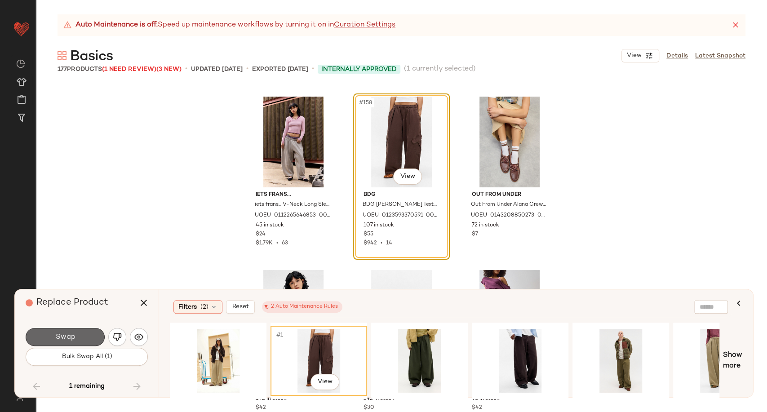
click at [90, 339] on button "Swap" at bounding box center [65, 337] width 79 height 18
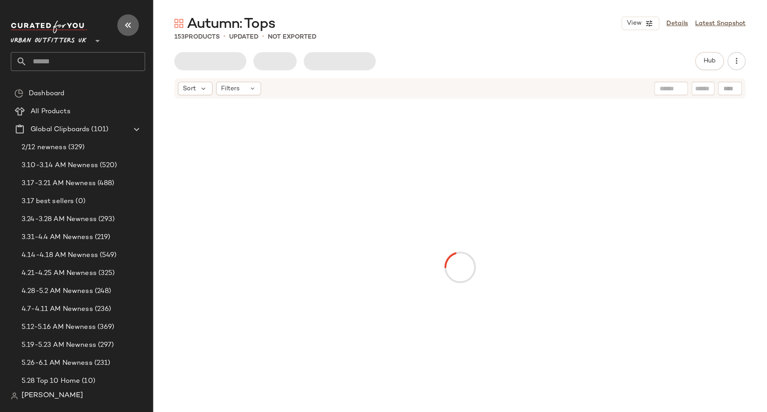
click at [135, 26] on button "button" at bounding box center [128, 25] width 22 height 22
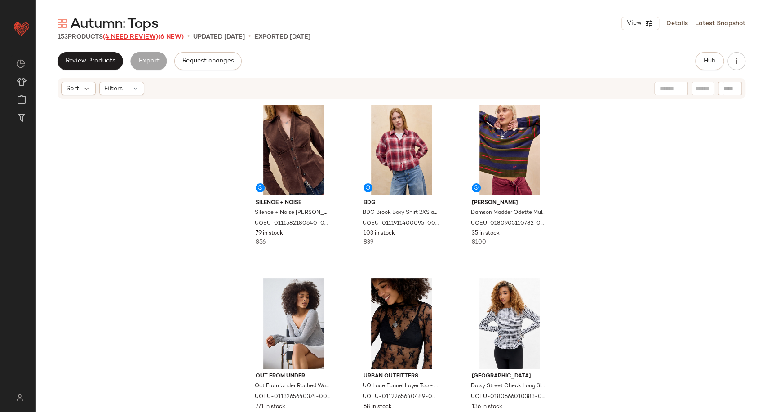
click at [140, 38] on span "(4 Need Review)" at bounding box center [130, 37] width 55 height 7
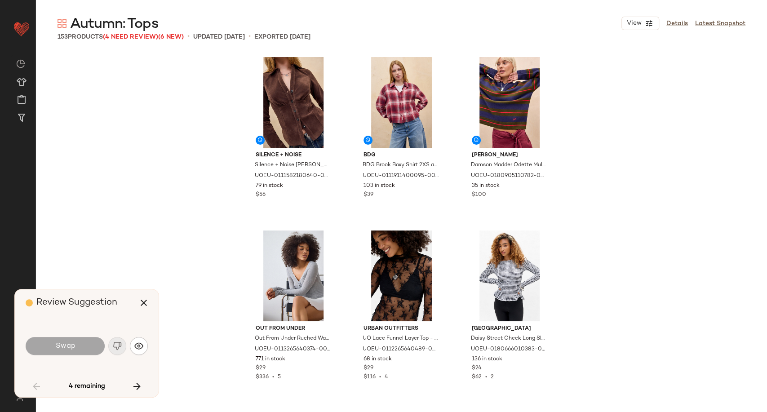
scroll to position [527, 0]
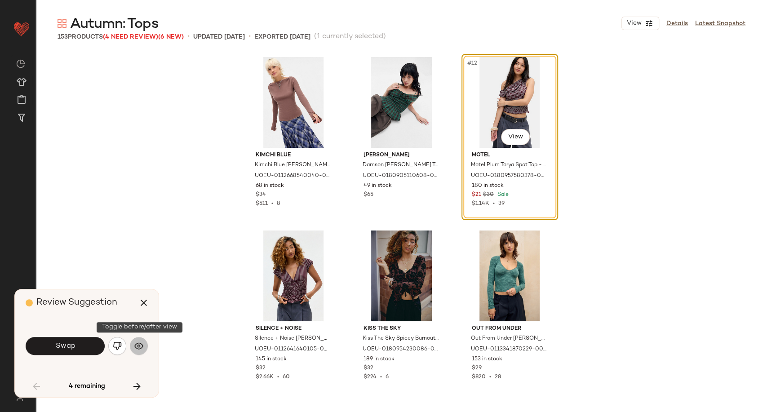
click at [140, 340] on button "button" at bounding box center [139, 346] width 18 height 18
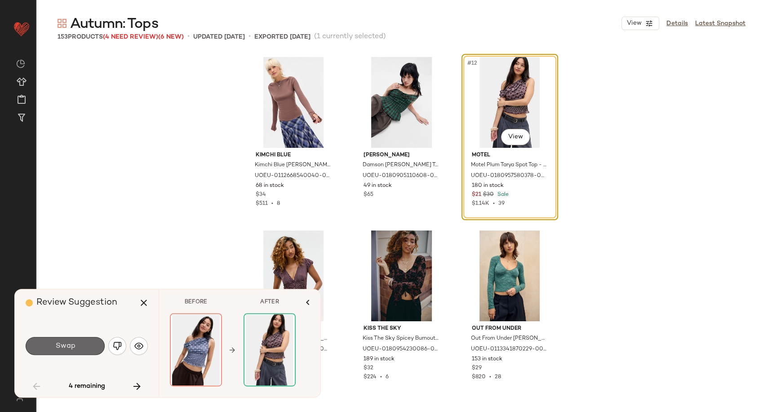
click at [84, 346] on button "Swap" at bounding box center [65, 346] width 79 height 18
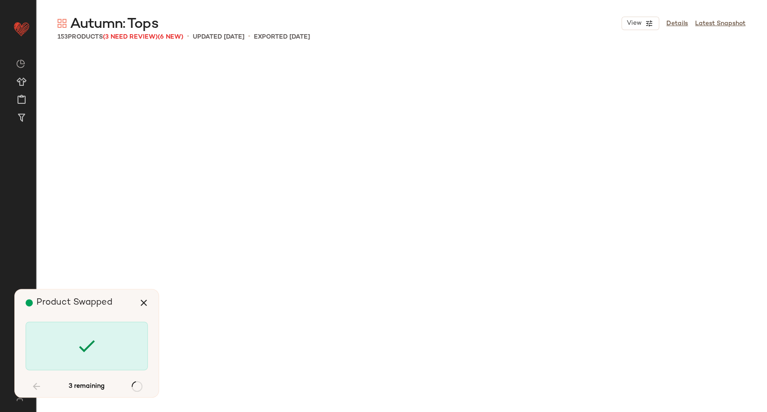
scroll to position [2080, 0]
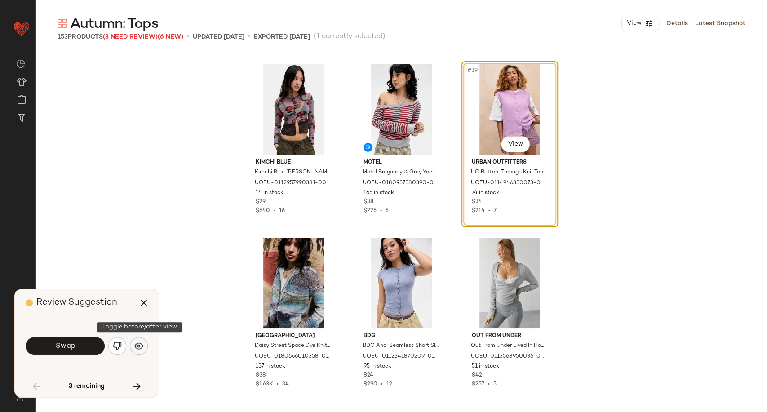
click at [139, 348] on img "button" at bounding box center [138, 345] width 9 height 9
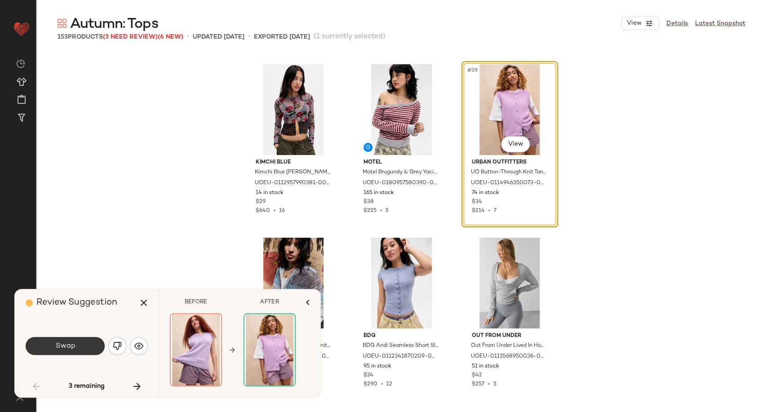
click at [60, 345] on span "Swap" at bounding box center [65, 346] width 20 height 9
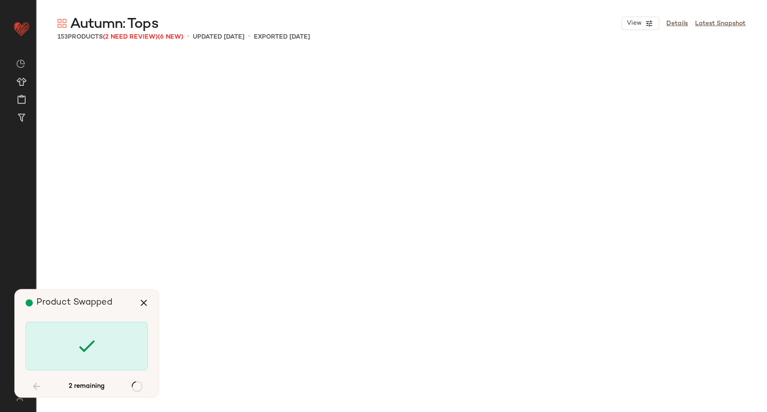
scroll to position [3987, 0]
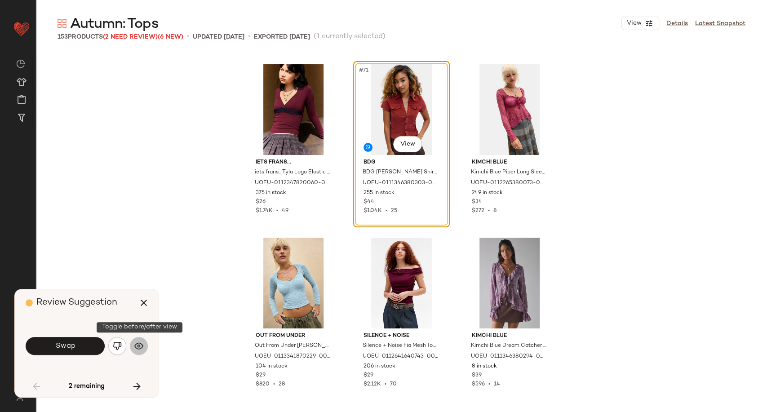
click at [145, 348] on button "button" at bounding box center [139, 346] width 18 height 18
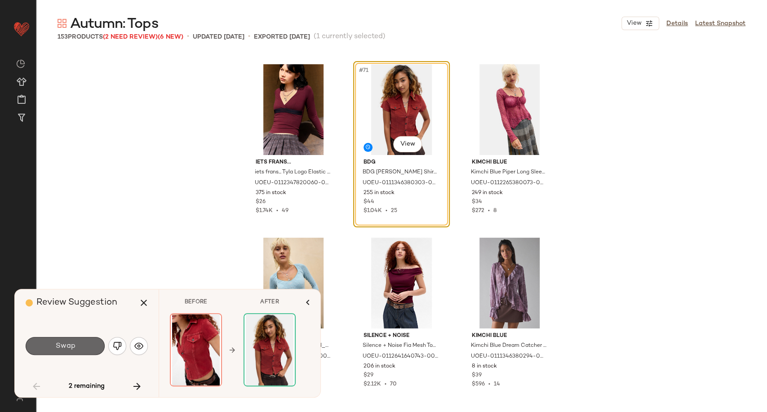
click at [87, 345] on button "Swap" at bounding box center [65, 346] width 79 height 18
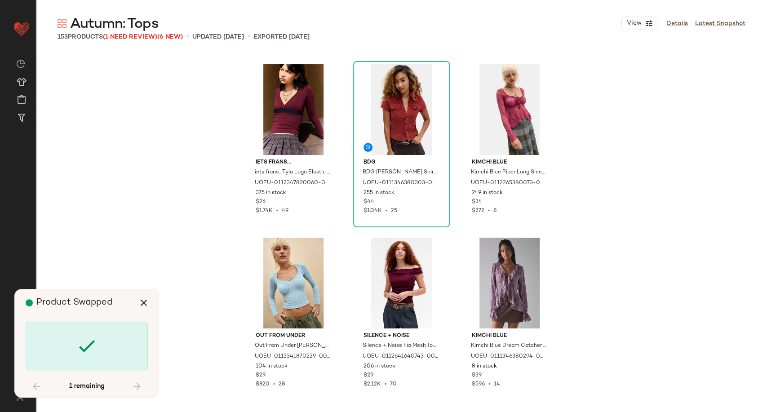
scroll to position [7281, 0]
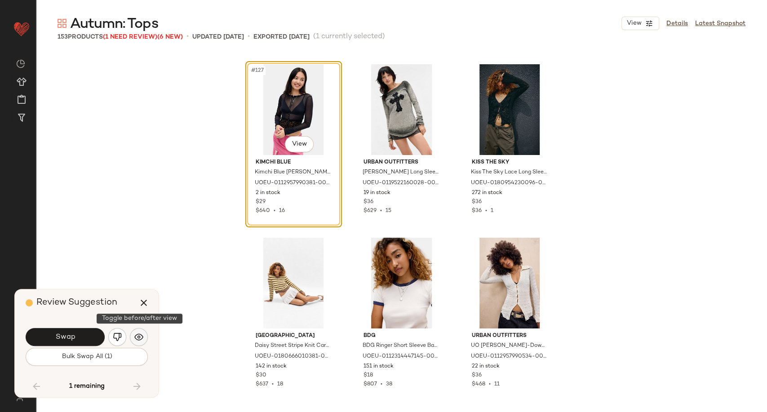
click at [139, 340] on img "button" at bounding box center [138, 336] width 9 height 9
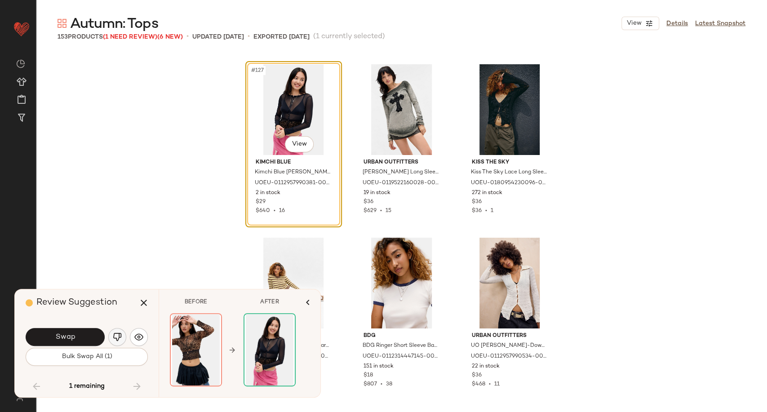
click at [119, 336] on img "button" at bounding box center [117, 336] width 9 height 9
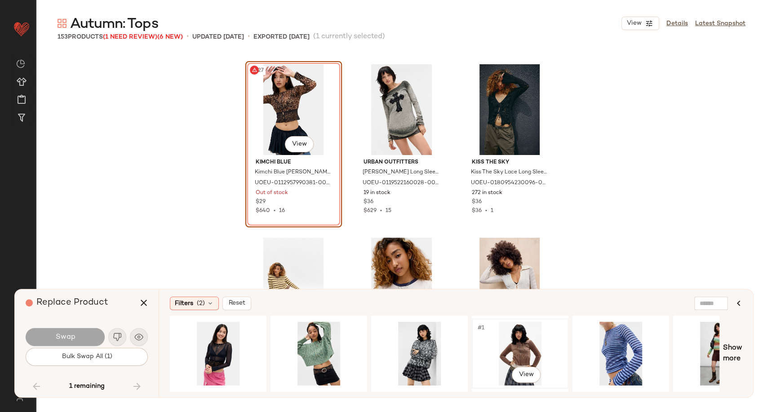
click at [517, 353] on div "#1 View" at bounding box center [520, 354] width 90 height 64
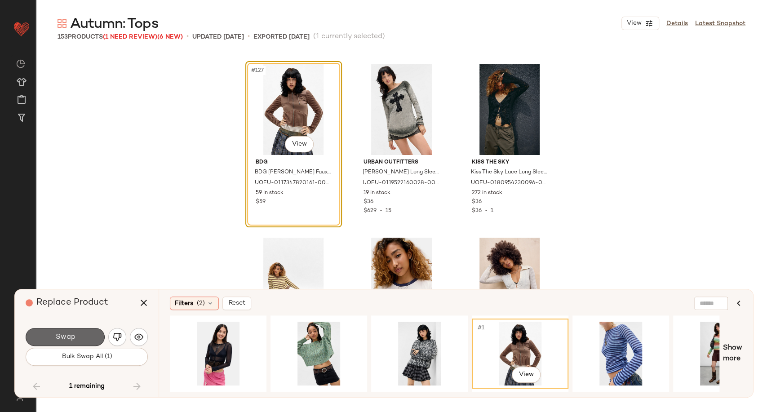
click at [88, 338] on button "Swap" at bounding box center [65, 337] width 79 height 18
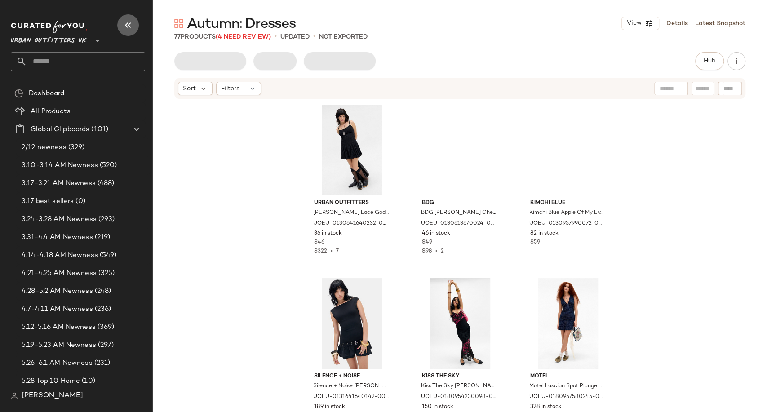
click at [136, 22] on button "button" at bounding box center [128, 25] width 22 height 22
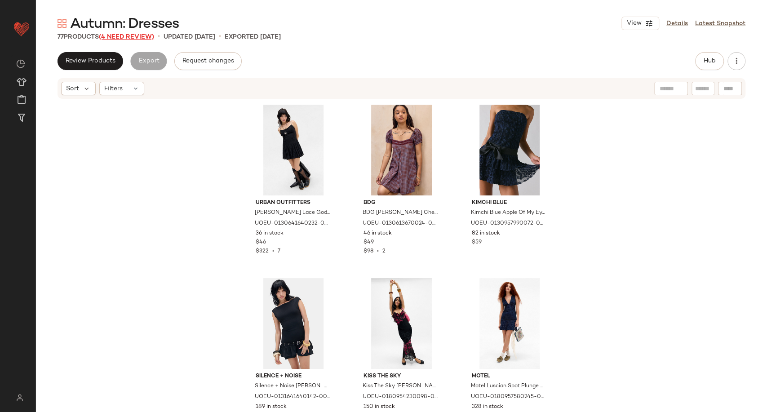
click at [135, 40] on span "(4 Need Review)" at bounding box center [126, 37] width 55 height 7
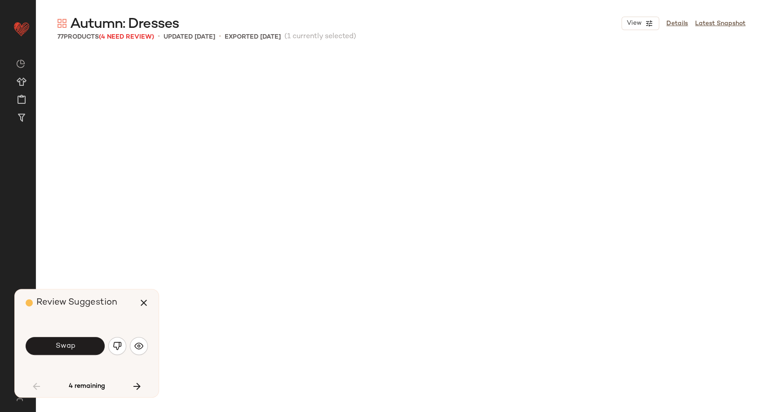
scroll to position [527, 0]
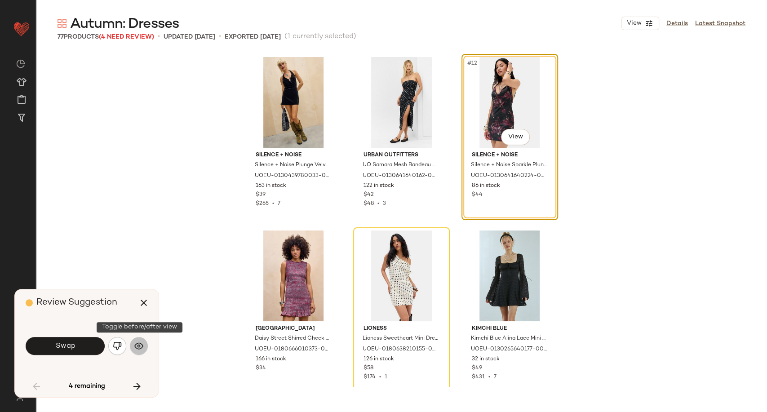
click at [142, 351] on button "button" at bounding box center [139, 346] width 18 height 18
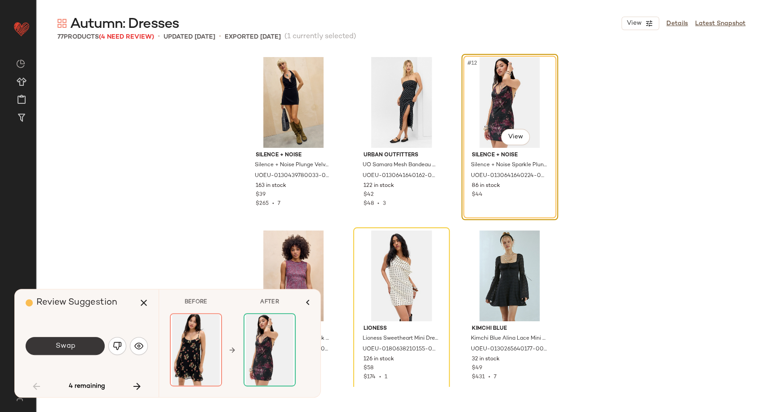
click at [88, 346] on button "Swap" at bounding box center [65, 346] width 79 height 18
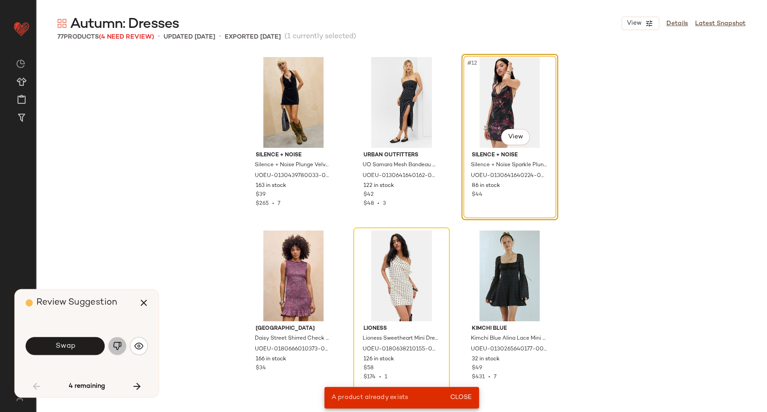
click at [116, 341] on img "button" at bounding box center [117, 345] width 9 height 9
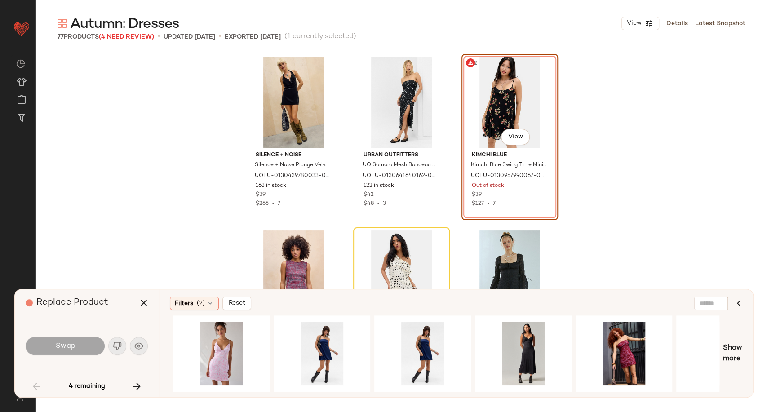
scroll to position [0, 553]
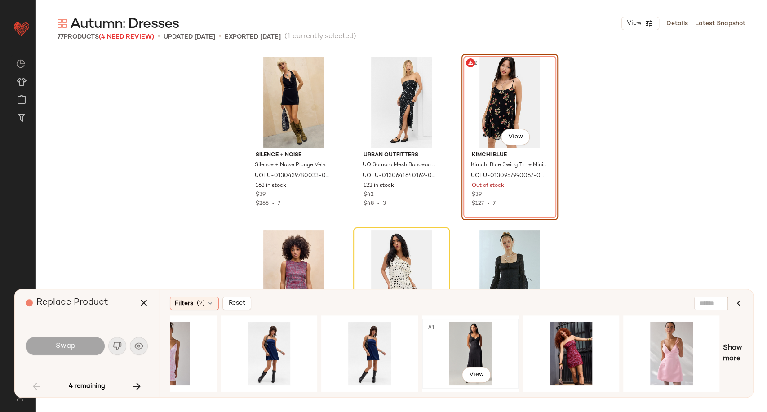
click at [471, 349] on div "#1 View" at bounding box center [470, 354] width 90 height 64
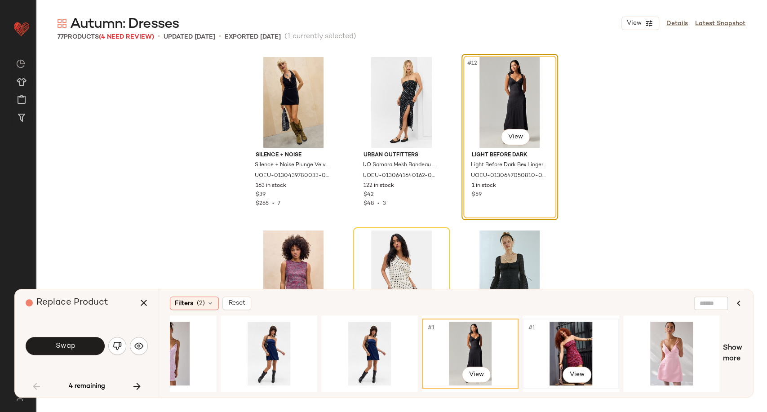
click at [552, 349] on div "#1 View" at bounding box center [570, 354] width 90 height 64
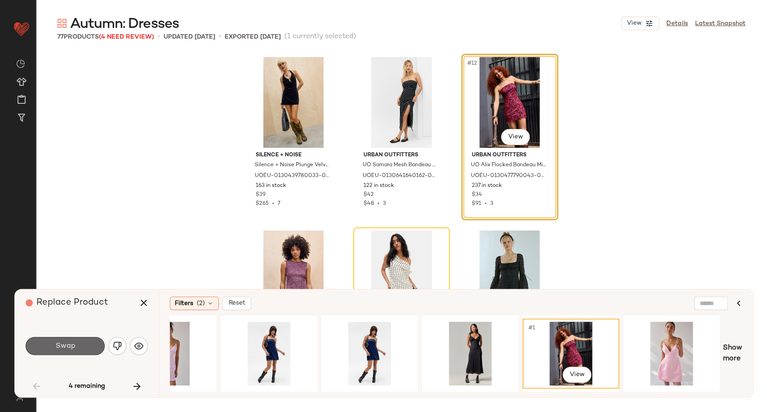
click at [81, 346] on button "Swap" at bounding box center [65, 346] width 79 height 18
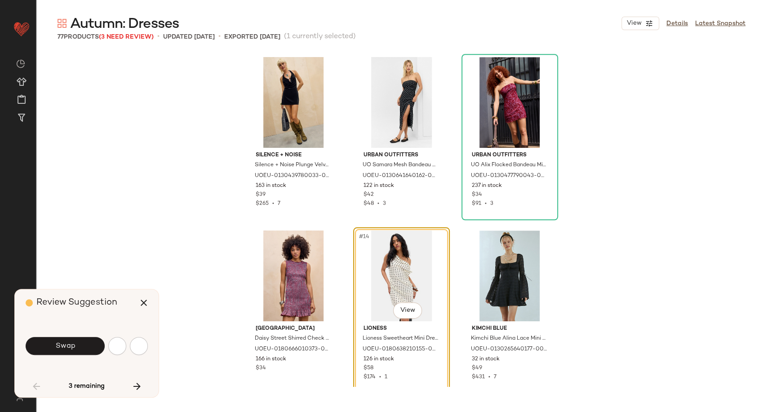
scroll to position [347, 0]
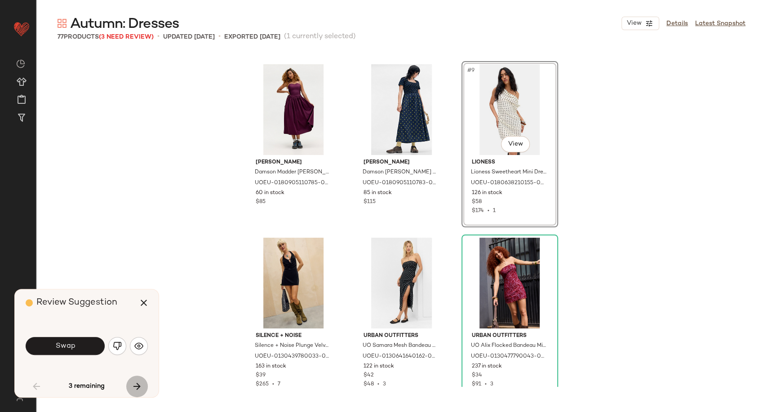
click at [142, 384] on icon "button" at bounding box center [137, 386] width 11 height 11
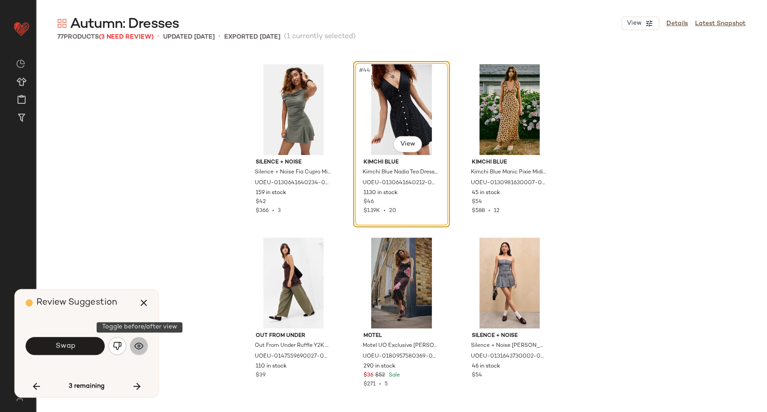
click at [133, 348] on button "button" at bounding box center [139, 346] width 18 height 18
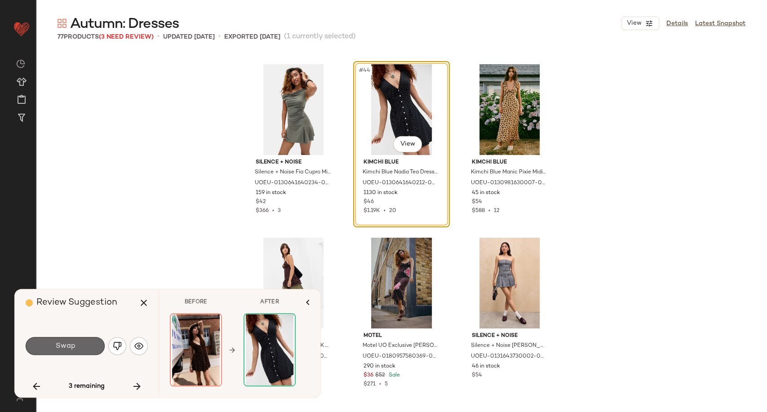
click at [93, 344] on button "Swap" at bounding box center [65, 346] width 79 height 18
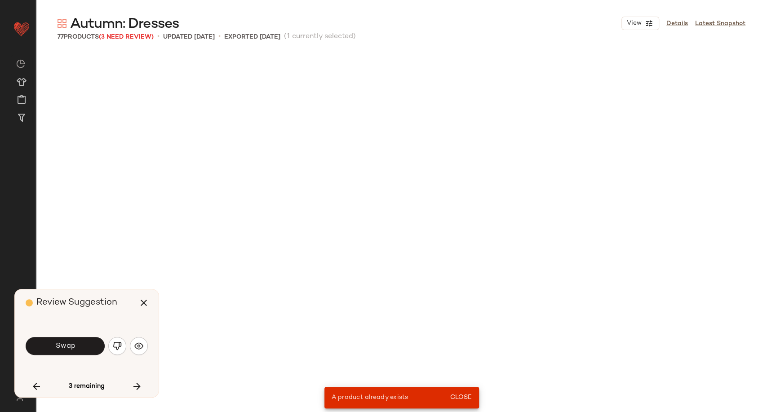
scroll to position [1734, 0]
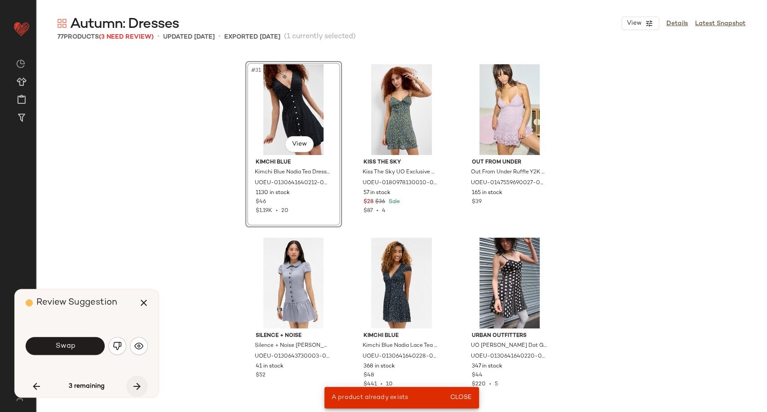
click at [140, 384] on icon "button" at bounding box center [137, 386] width 11 height 11
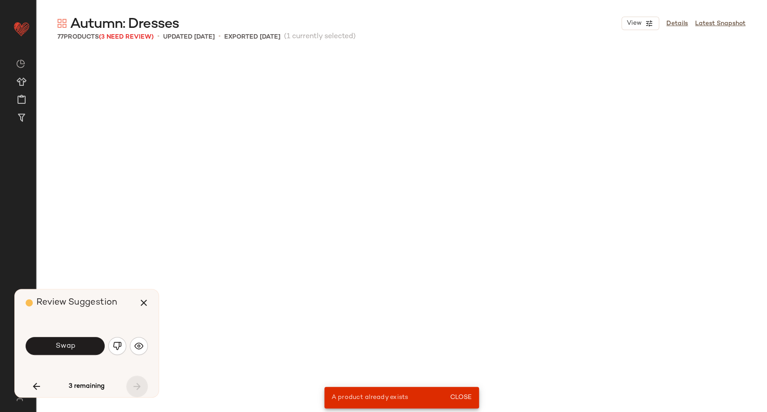
scroll to position [2774, 0]
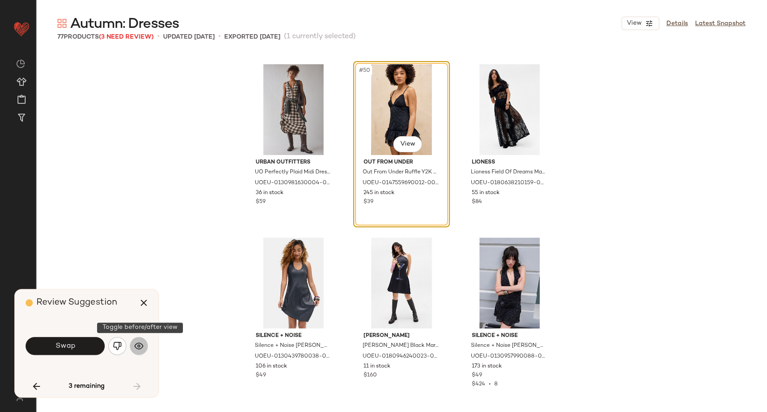
click at [140, 348] on img "button" at bounding box center [138, 345] width 9 height 9
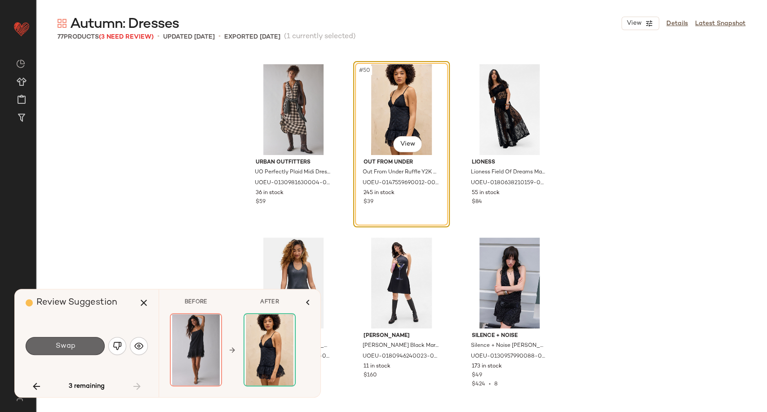
click at [82, 346] on button "Swap" at bounding box center [65, 346] width 79 height 18
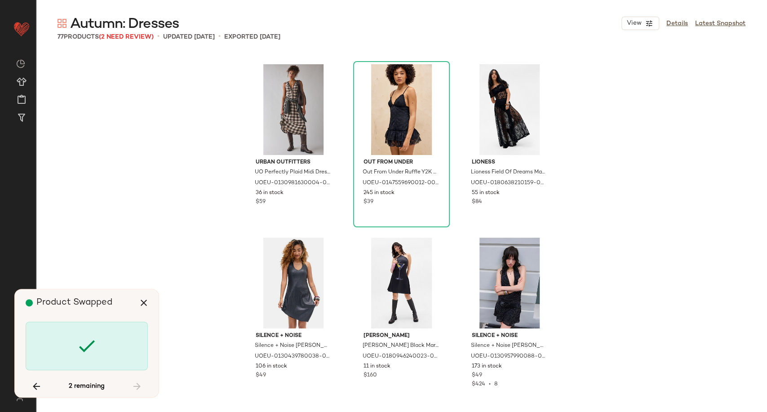
scroll to position [347, 0]
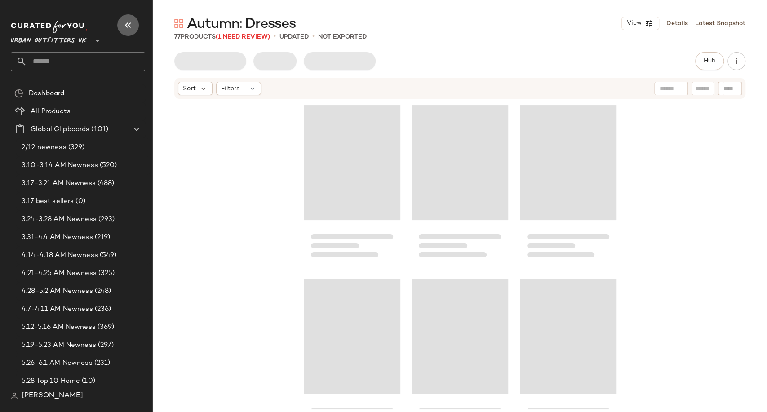
click at [122, 24] on button "button" at bounding box center [128, 25] width 22 height 22
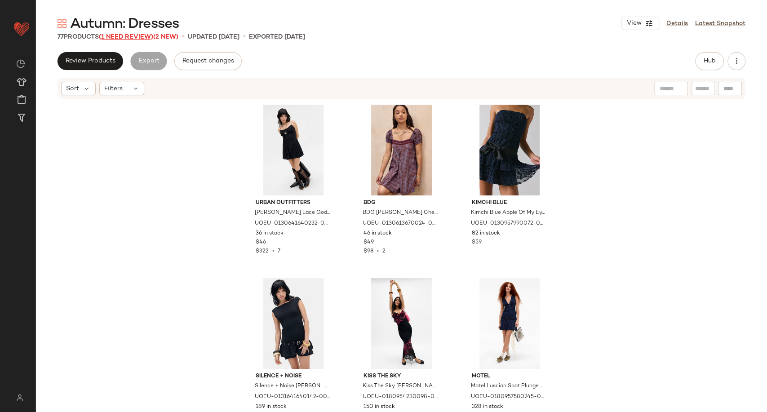
click at [119, 36] on span "(1 Need Review)" at bounding box center [126, 37] width 54 height 7
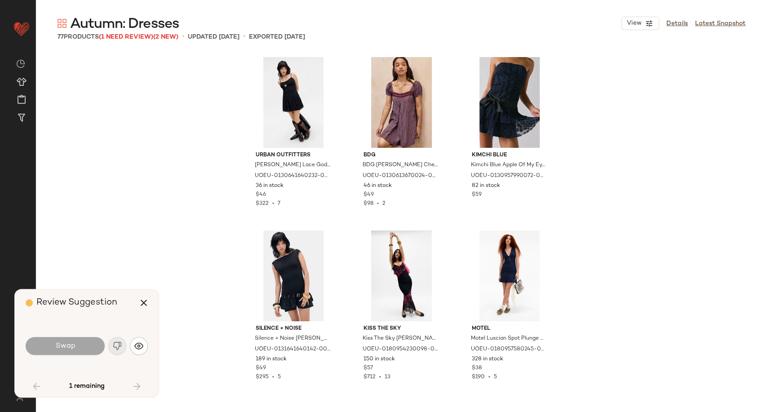
scroll to position [693, 0]
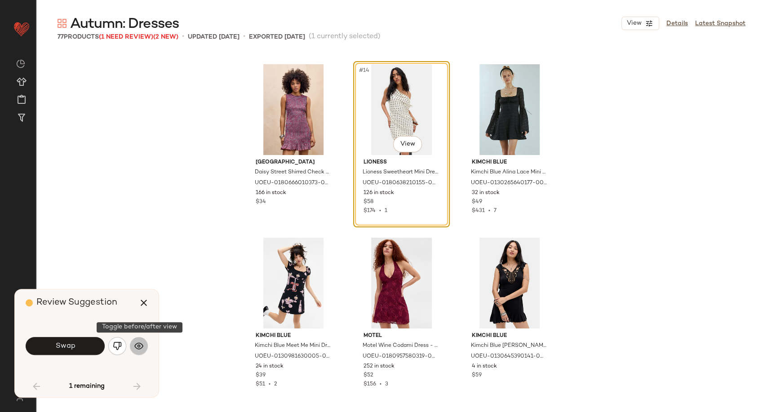
click at [141, 351] on button "button" at bounding box center [139, 346] width 18 height 18
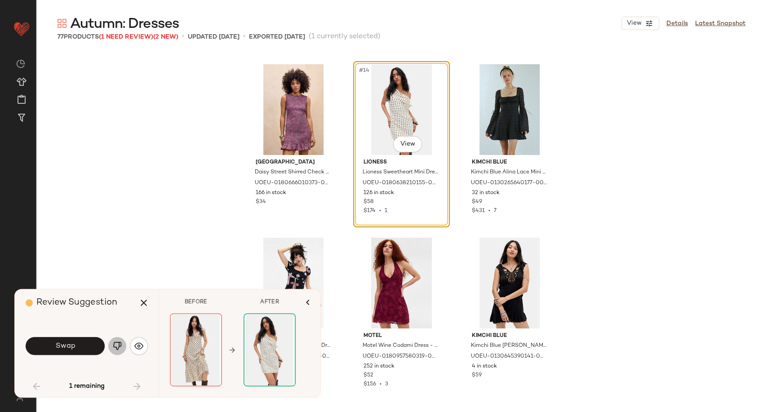
click at [117, 345] on img "button" at bounding box center [117, 345] width 9 height 9
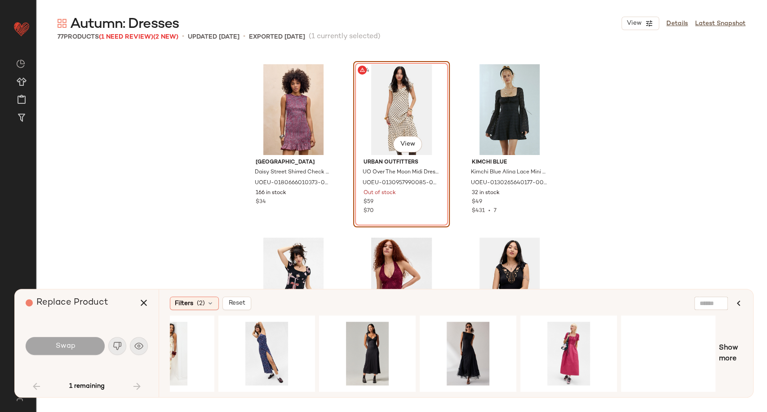
scroll to position [0, 356]
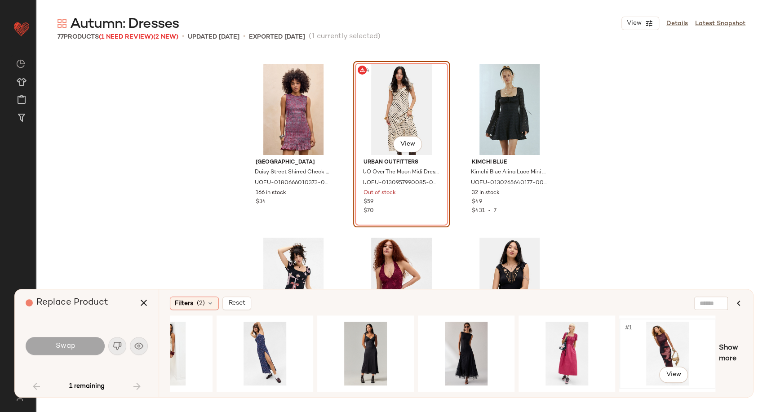
click at [664, 346] on div "#1 View" at bounding box center [667, 354] width 90 height 64
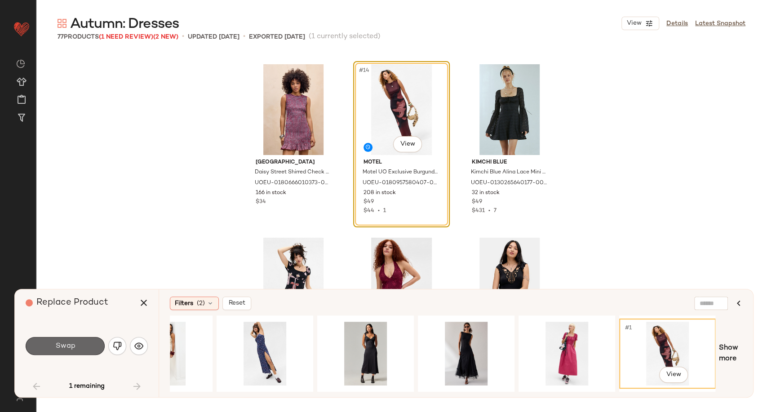
click at [75, 343] on button "Swap" at bounding box center [65, 346] width 79 height 18
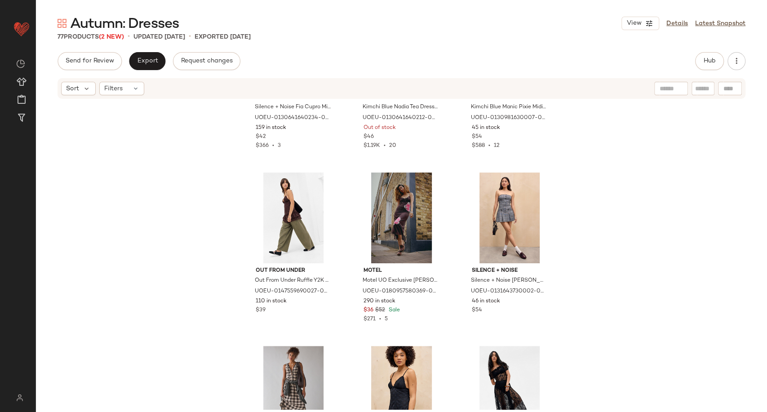
scroll to position [2390, 0]
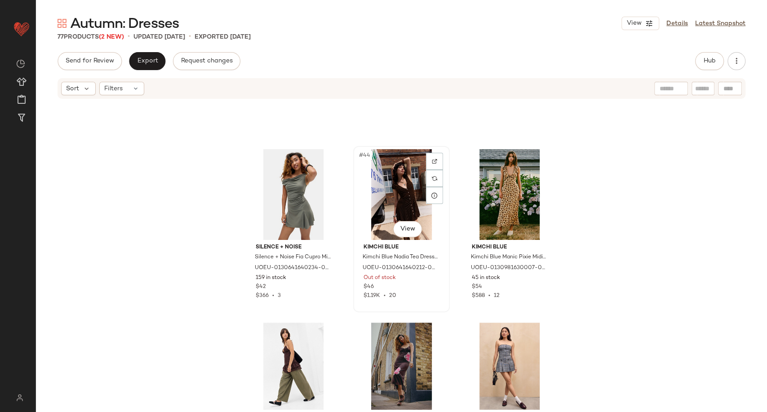
click at [410, 184] on div "#44 View" at bounding box center [401, 194] width 90 height 91
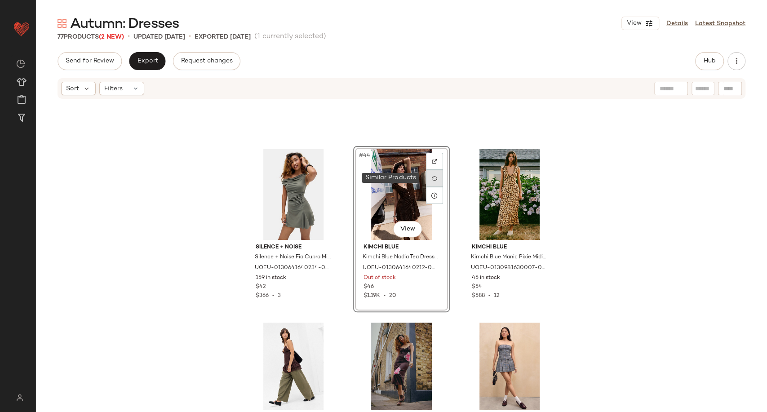
click at [432, 184] on div at bounding box center [434, 178] width 17 height 17
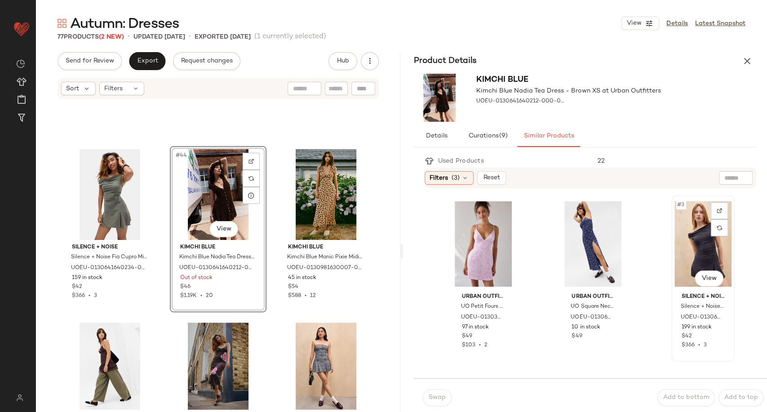
click at [693, 248] on div "#3 View" at bounding box center [702, 244] width 57 height 91
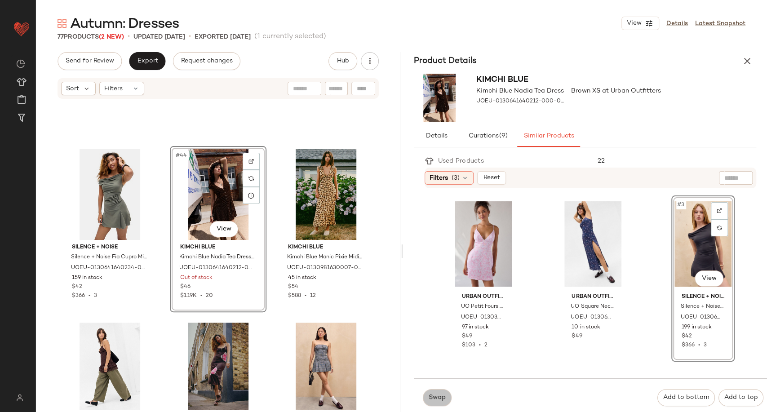
click at [434, 393] on button "Swap" at bounding box center [437, 397] width 29 height 17
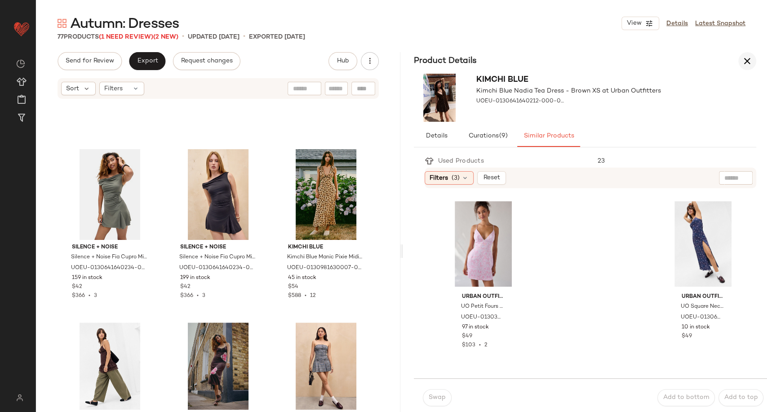
click at [750, 61] on icon "button" at bounding box center [747, 61] width 11 height 11
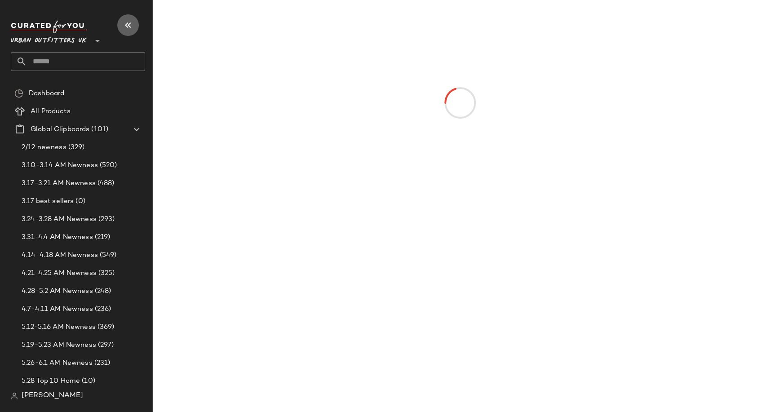
click at [129, 21] on icon "button" at bounding box center [128, 25] width 11 height 11
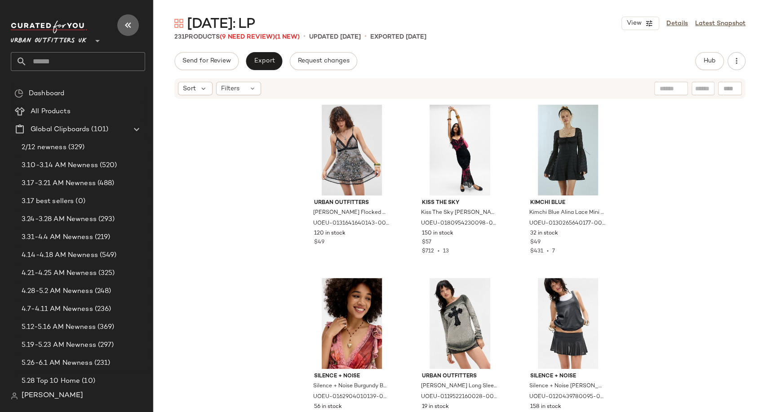
click at [131, 32] on button "button" at bounding box center [128, 25] width 22 height 22
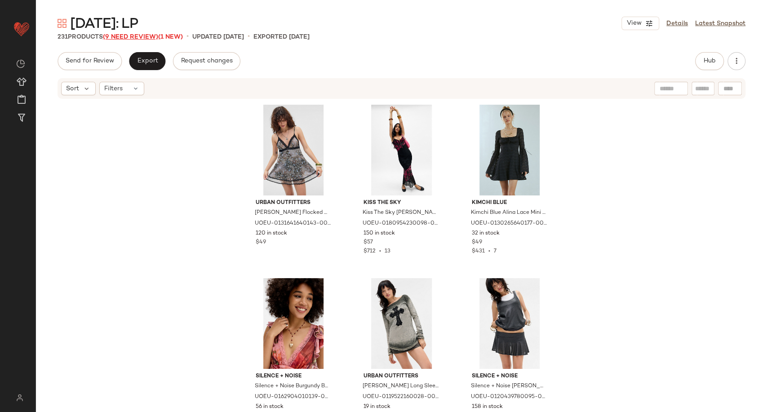
click at [141, 37] on span "(9 Need Review)" at bounding box center [130, 37] width 55 height 7
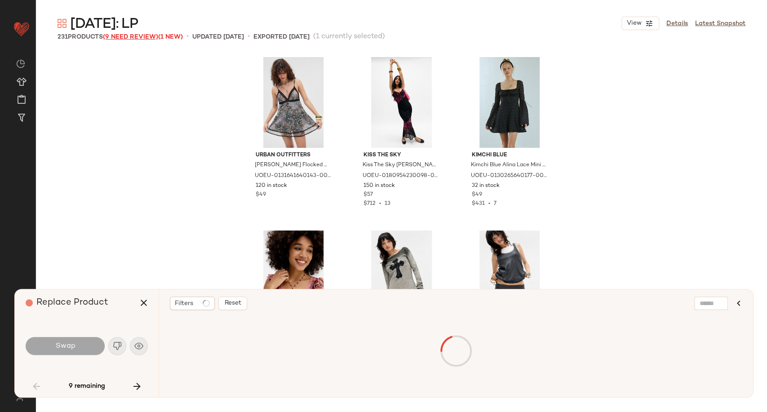
scroll to position [2427, 0]
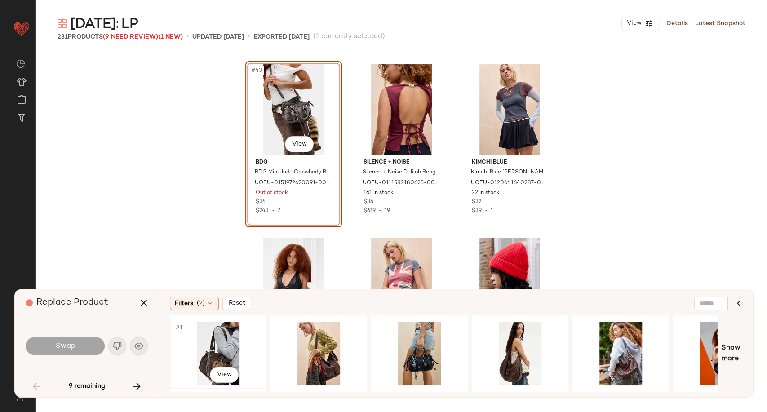
drag, startPoint x: 208, startPoint y: 349, endPoint x: 190, endPoint y: 350, distance: 18.9
click at [208, 350] on div "#1 View" at bounding box center [218, 354] width 90 height 64
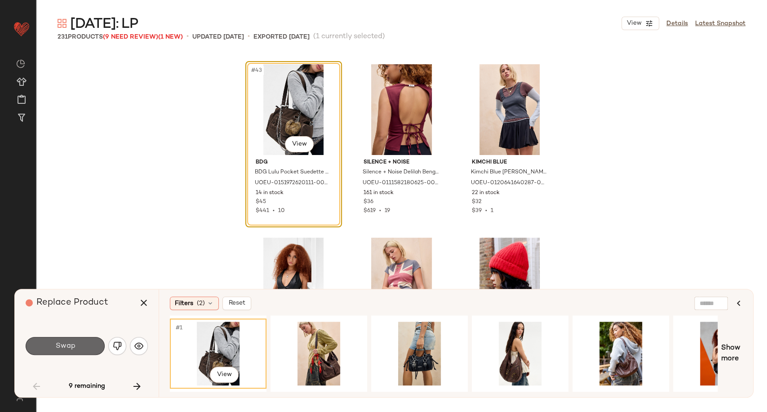
click at [83, 345] on button "Swap" at bounding box center [65, 346] width 79 height 18
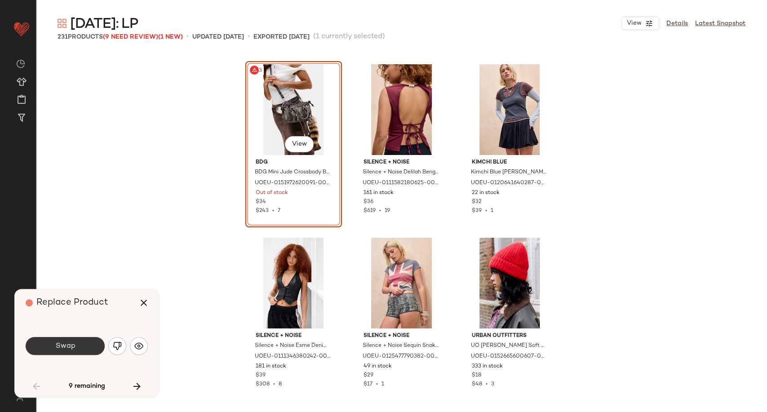
click at [81, 344] on button "Swap" at bounding box center [65, 346] width 79 height 18
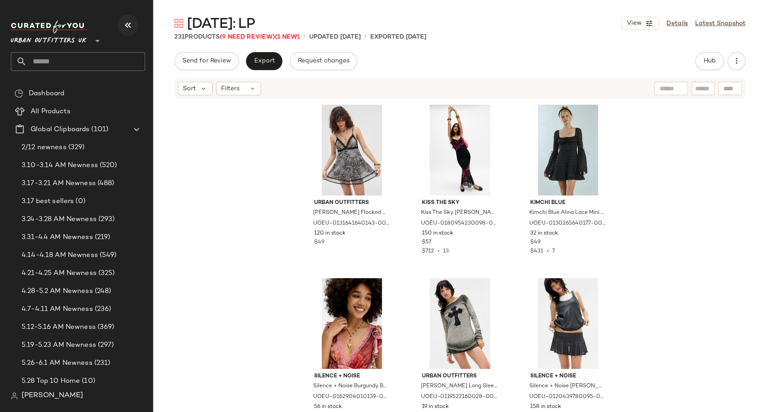
click at [129, 22] on icon "button" at bounding box center [128, 25] width 11 height 11
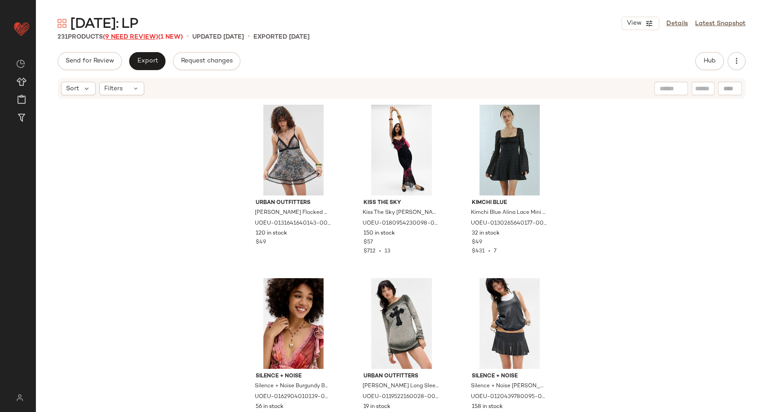
click at [137, 37] on span "(9 Need Review)" at bounding box center [130, 37] width 55 height 7
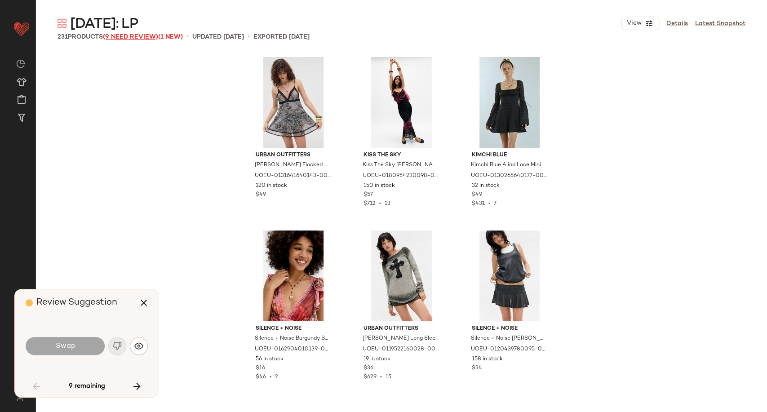
scroll to position [2427, 0]
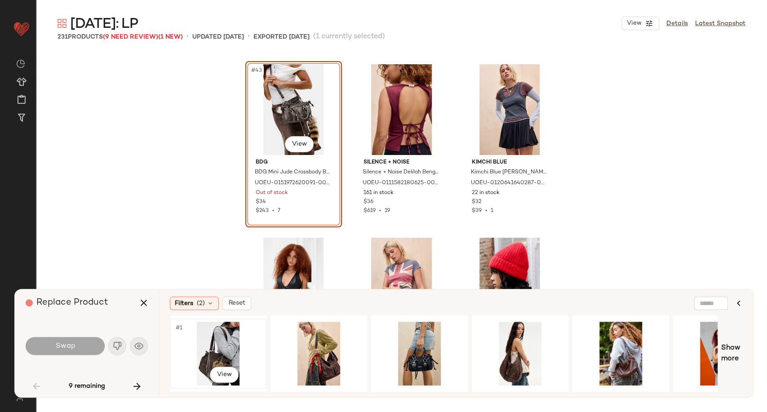
click at [216, 349] on div "#1 View" at bounding box center [218, 354] width 90 height 64
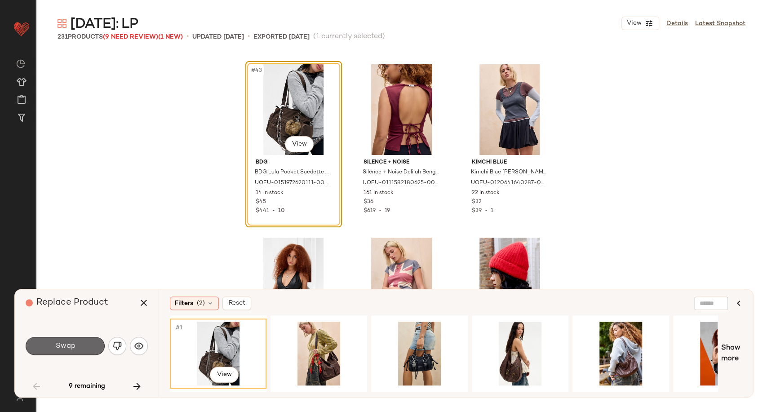
click at [89, 344] on button "Swap" at bounding box center [65, 346] width 79 height 18
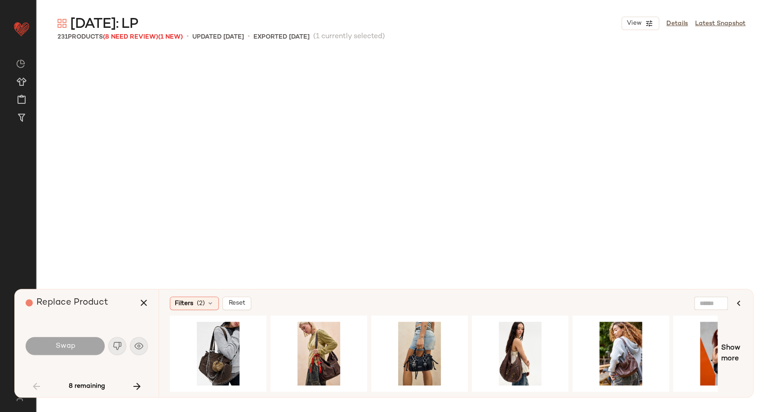
scroll to position [3121, 0]
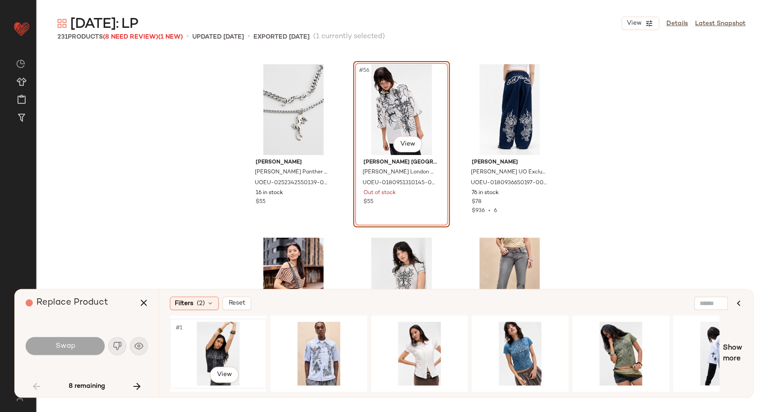
click at [221, 342] on div "#1 View" at bounding box center [218, 354] width 90 height 64
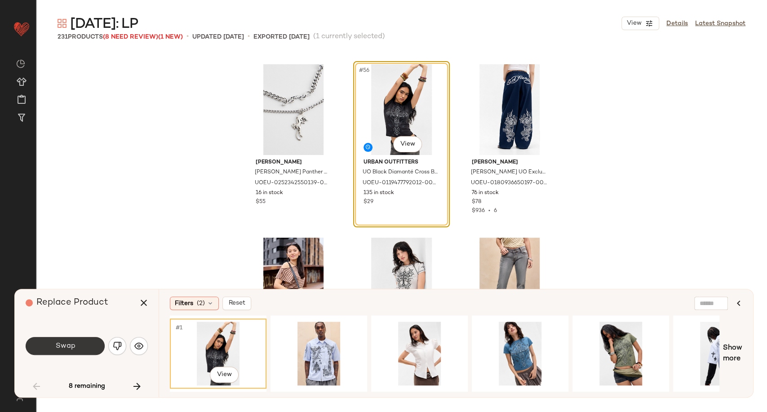
click at [77, 348] on button "Swap" at bounding box center [65, 346] width 79 height 18
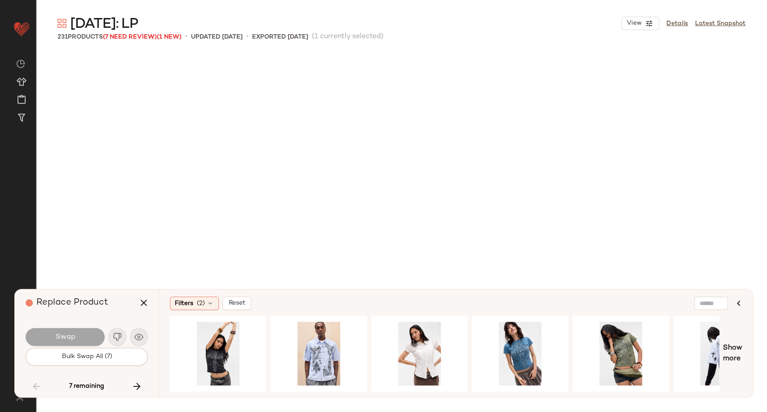
scroll to position [6068, 0]
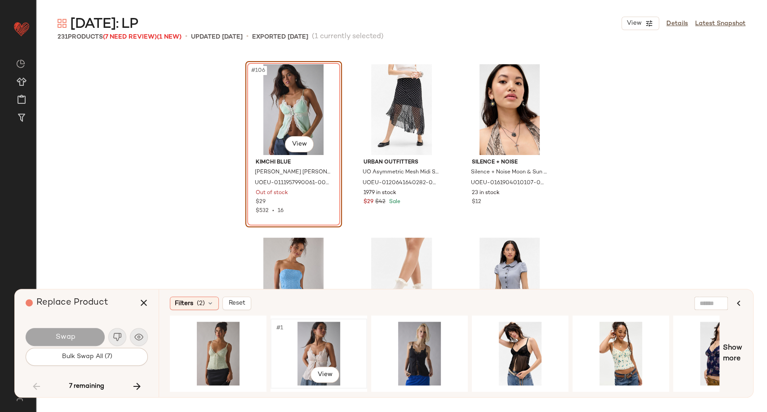
click at [329, 348] on div "#1 View" at bounding box center [319, 354] width 90 height 64
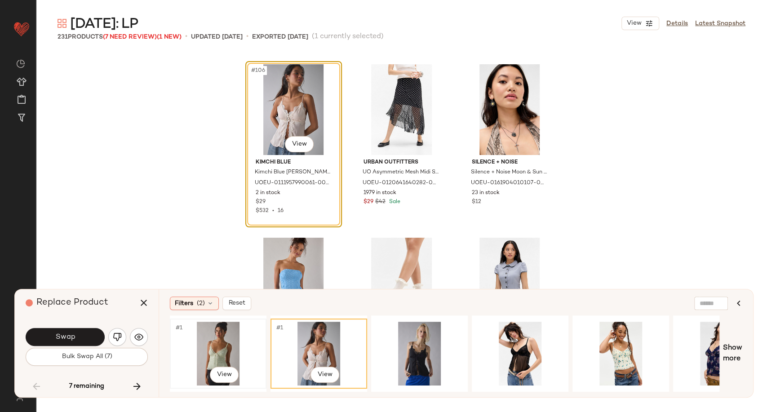
click at [219, 353] on div "#1 View" at bounding box center [218, 354] width 90 height 64
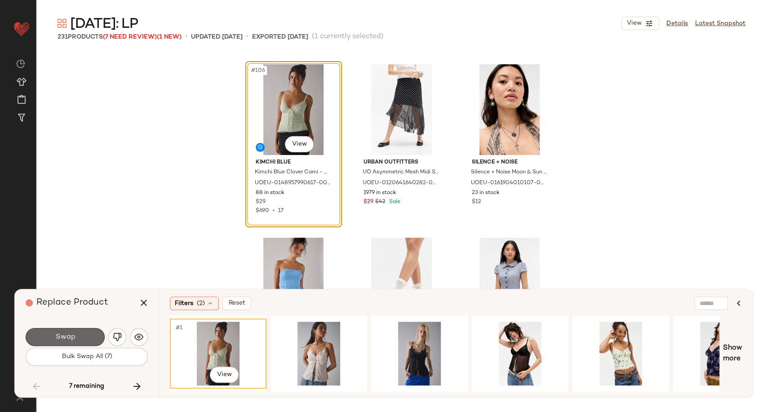
click at [65, 334] on span "Swap" at bounding box center [65, 337] width 20 height 9
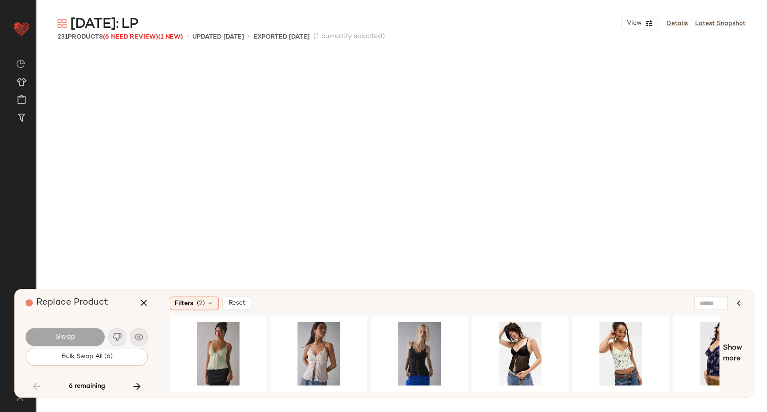
scroll to position [8322, 0]
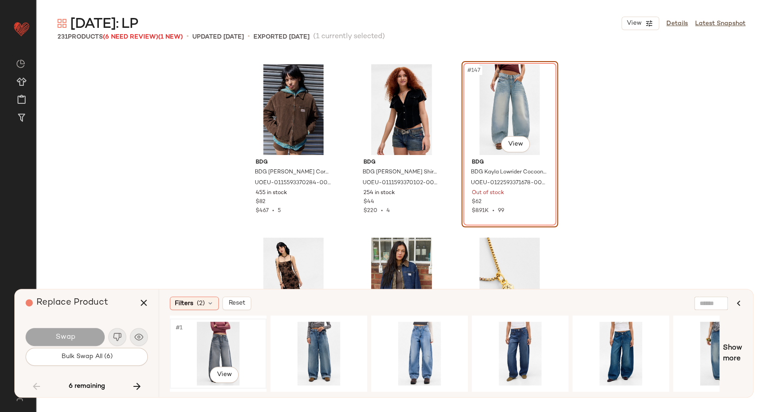
click at [221, 342] on div "#1 View" at bounding box center [218, 354] width 90 height 64
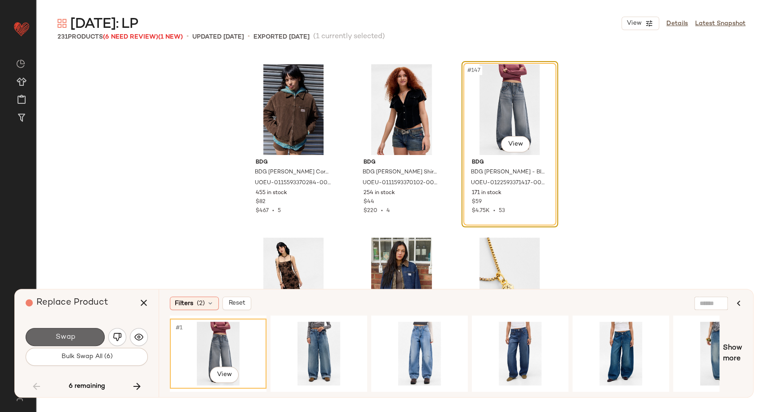
click at [83, 346] on button "Swap" at bounding box center [65, 337] width 79 height 18
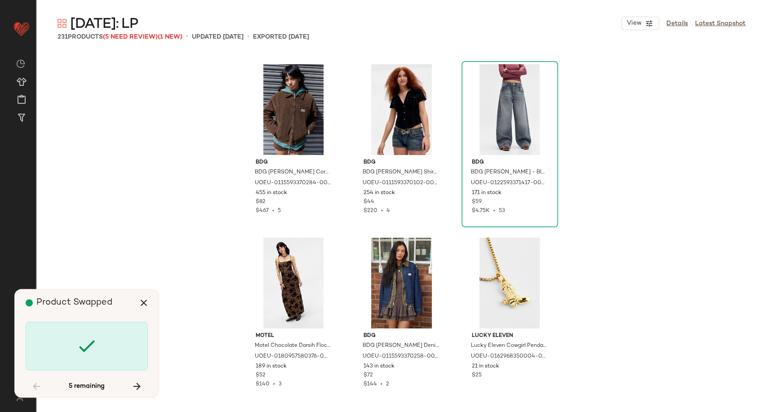
scroll to position [9535, 0]
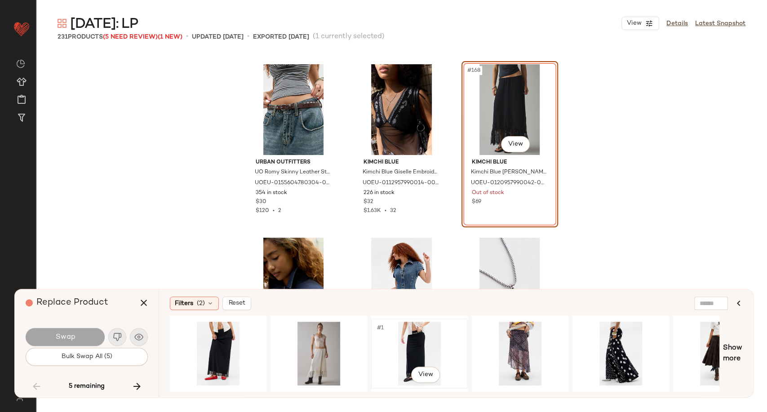
click at [424, 336] on div "#1 View" at bounding box center [419, 354] width 90 height 64
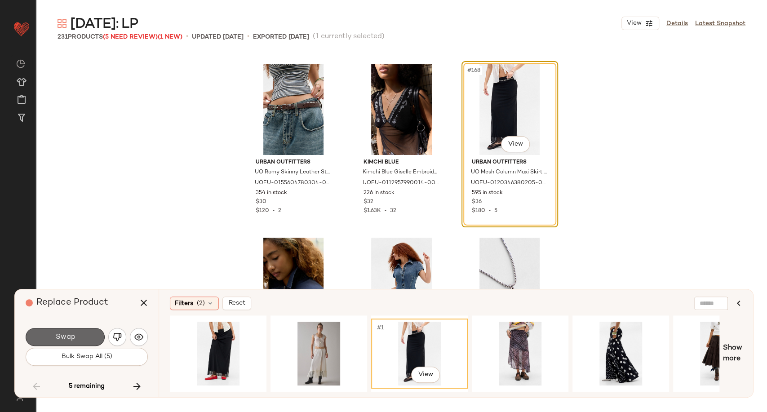
click at [84, 339] on button "Swap" at bounding box center [65, 337] width 79 height 18
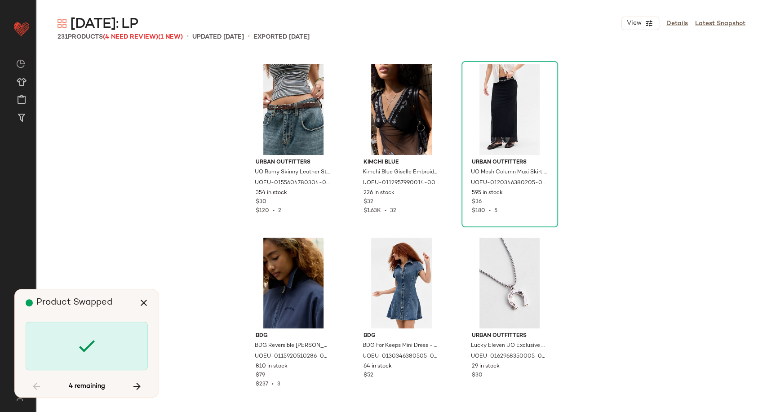
scroll to position [9881, 0]
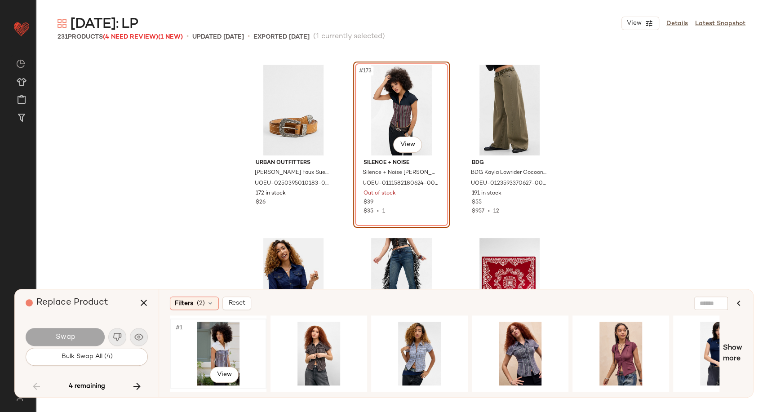
click at [213, 346] on div "#1 View" at bounding box center [218, 354] width 90 height 64
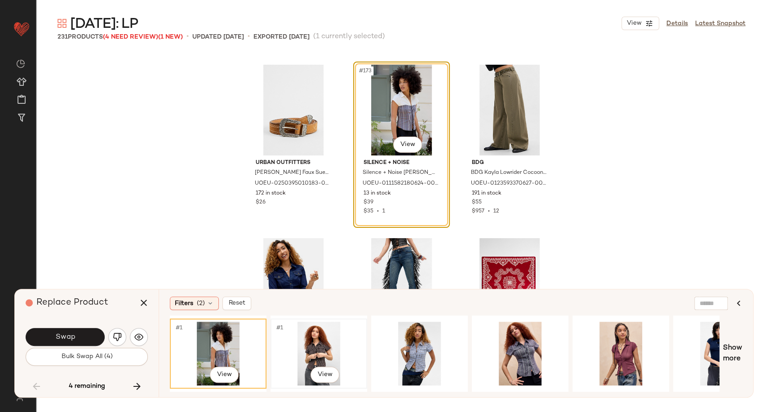
click at [292, 347] on div "#1 View" at bounding box center [319, 354] width 90 height 64
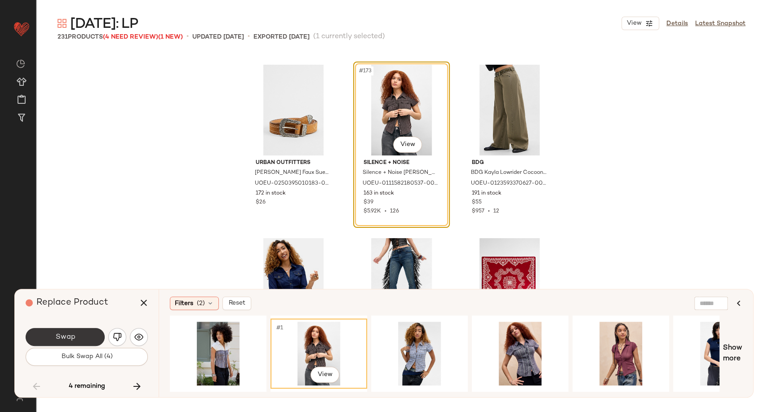
click at [63, 336] on span "Swap" at bounding box center [65, 337] width 20 height 9
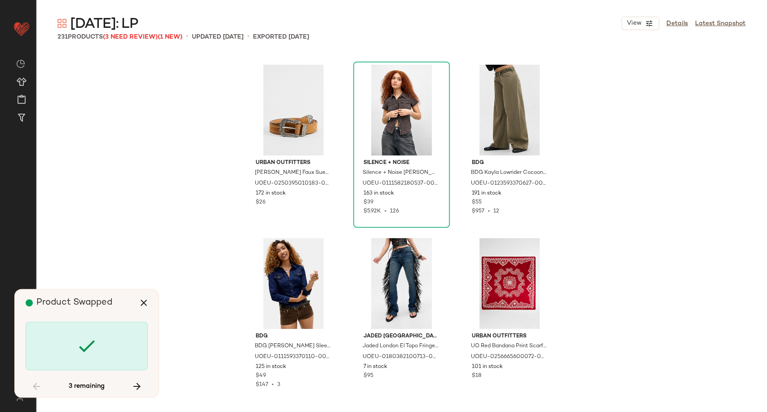
scroll to position [10229, 0]
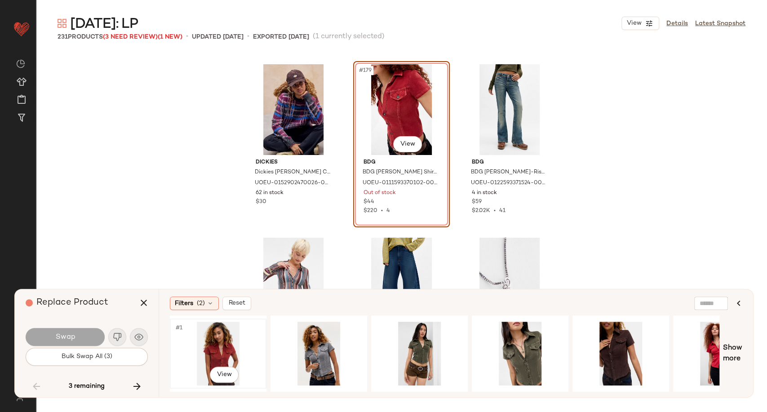
click at [221, 348] on div "#1 View" at bounding box center [218, 354] width 90 height 64
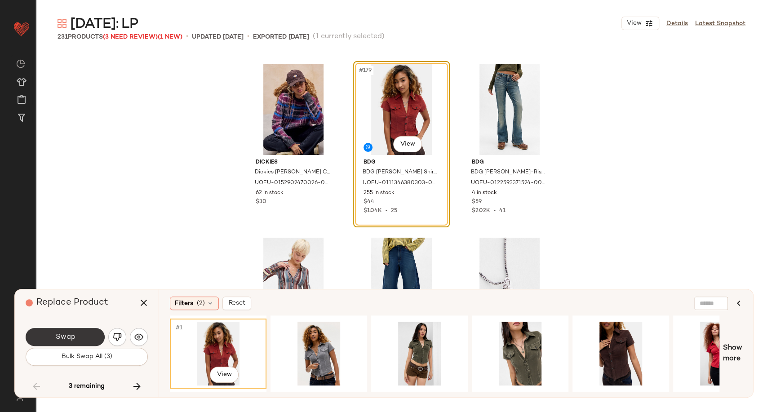
click at [86, 337] on button "Swap" at bounding box center [65, 337] width 79 height 18
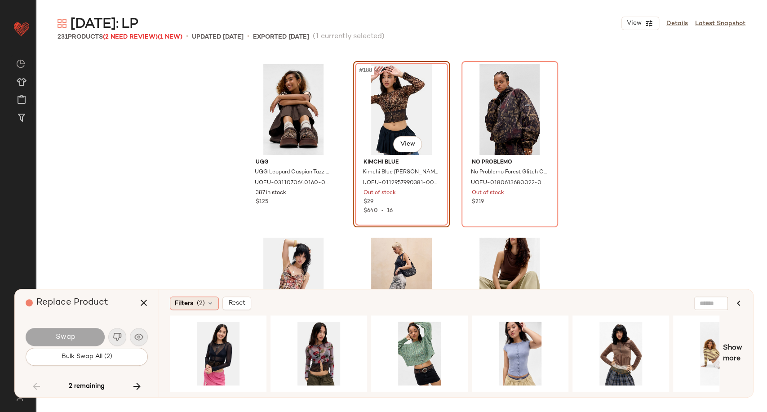
click at [212, 302] on icon at bounding box center [210, 303] width 7 height 7
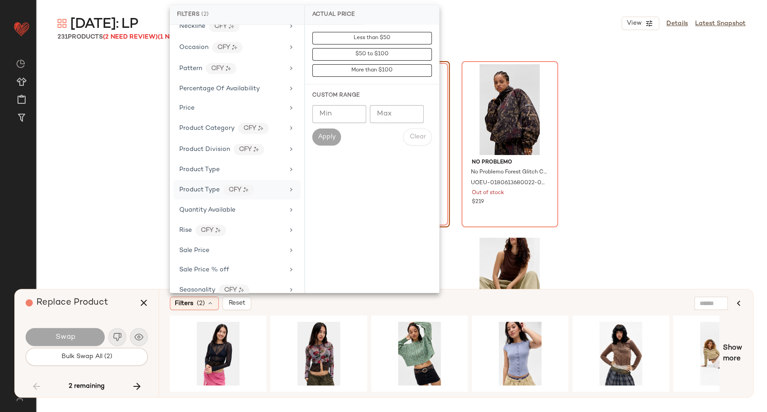
scroll to position [523, 0]
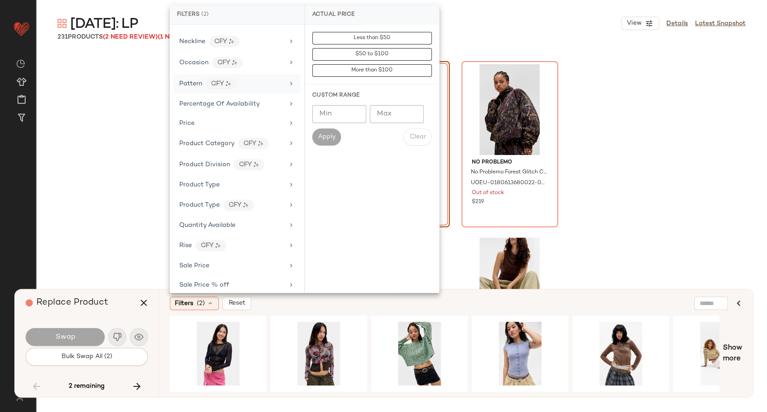
click at [249, 78] on div "Pattern CFY" at bounding box center [231, 83] width 105 height 11
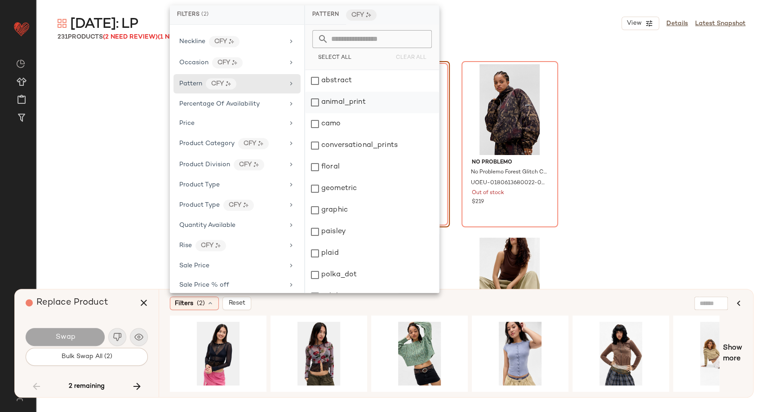
click at [342, 103] on div "animal_print" at bounding box center [372, 103] width 134 height 22
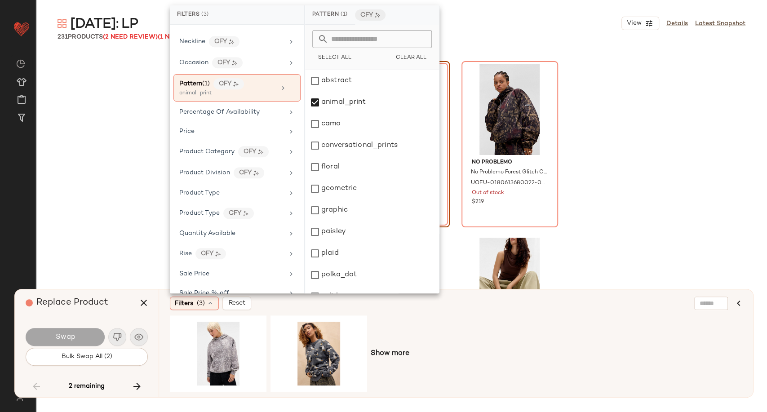
click at [349, 302] on div "Filters (3) Reset" at bounding box center [412, 302] width 485 height 13
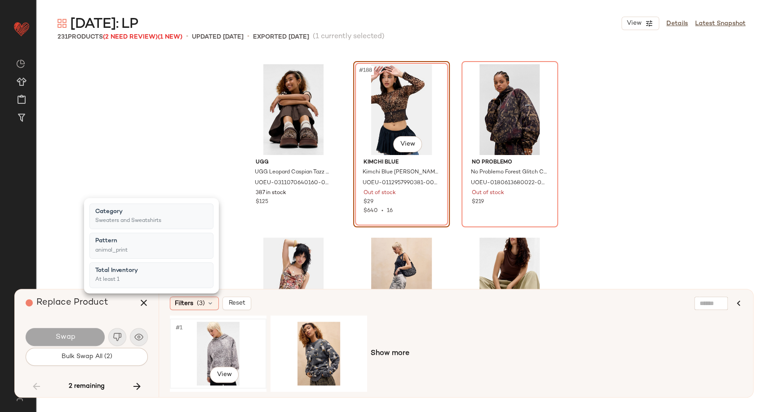
click at [209, 356] on div "#1 View" at bounding box center [218, 354] width 90 height 64
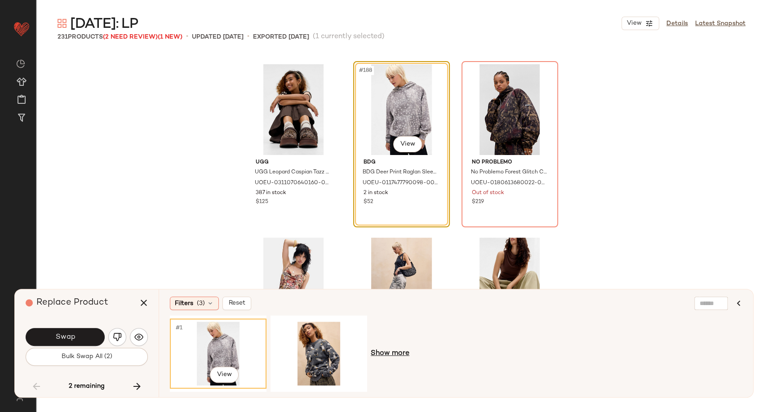
click at [399, 356] on span "Show more" at bounding box center [390, 353] width 39 height 11
click at [216, 305] on div "Filters (3)" at bounding box center [194, 302] width 49 height 13
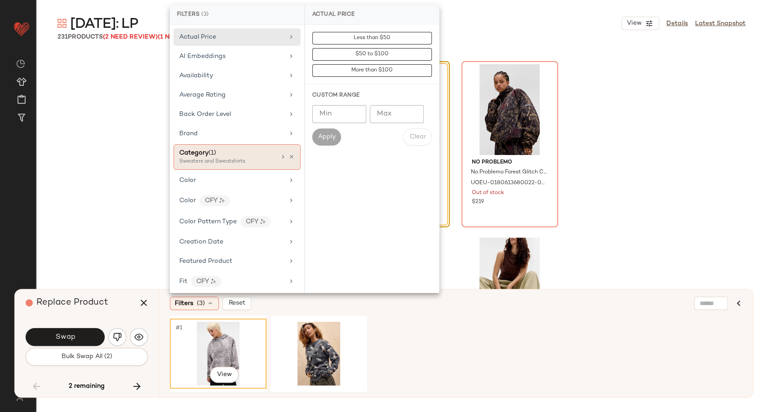
click at [291, 155] on div "Category (1) Sweaters and Sweatshirts" at bounding box center [236, 157] width 127 height 26
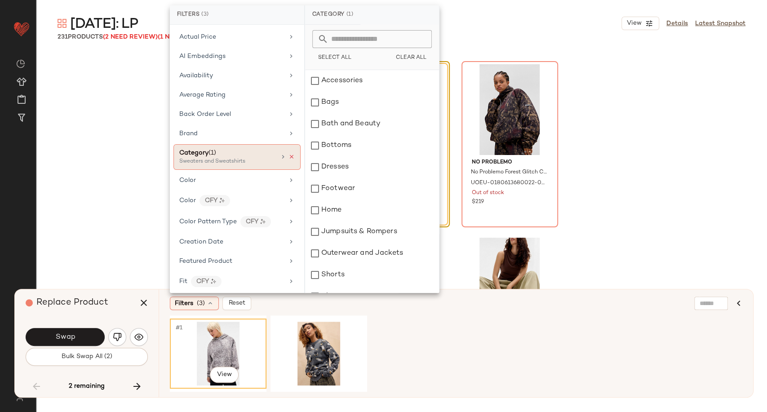
click at [288, 155] on icon at bounding box center [291, 157] width 6 height 6
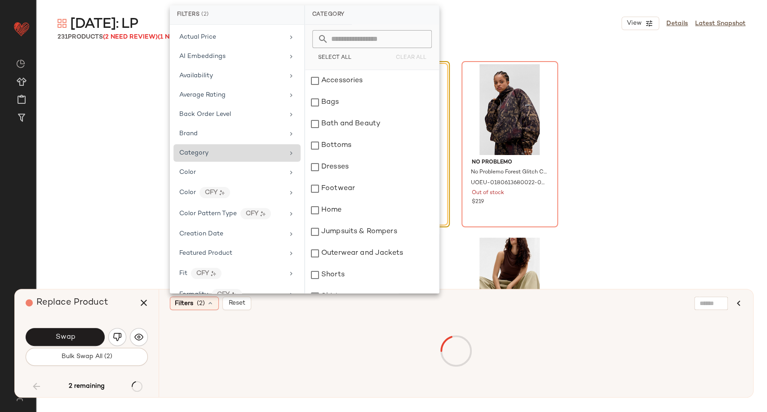
click at [281, 310] on div "Filters (2) Reset" at bounding box center [456, 343] width 594 height 108
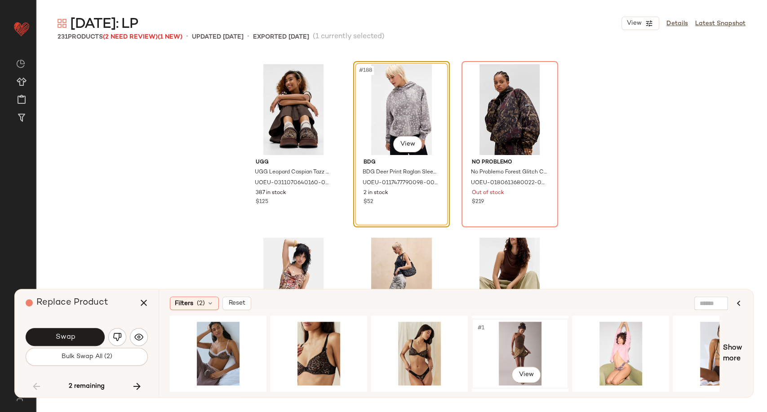
click at [509, 344] on div "#1 View" at bounding box center [520, 354] width 90 height 64
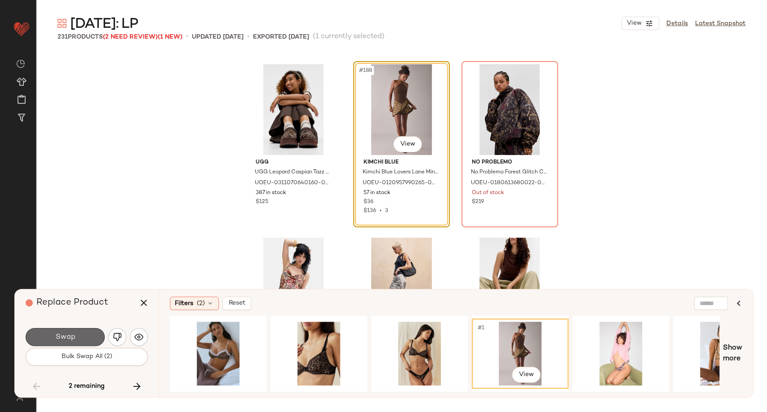
click at [63, 339] on span "Swap" at bounding box center [65, 337] width 20 height 9
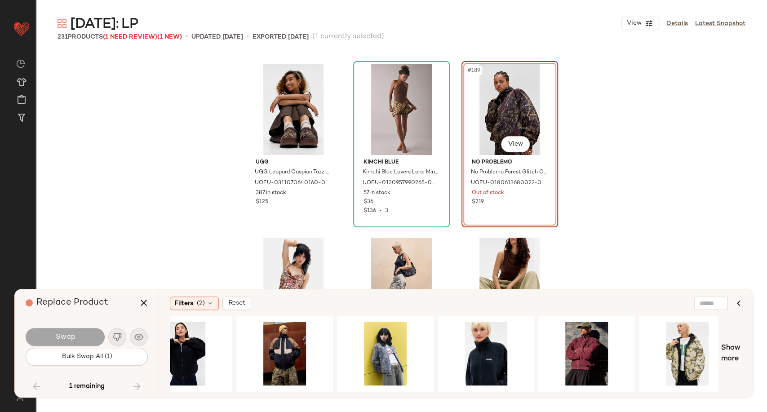
scroll to position [0, 454]
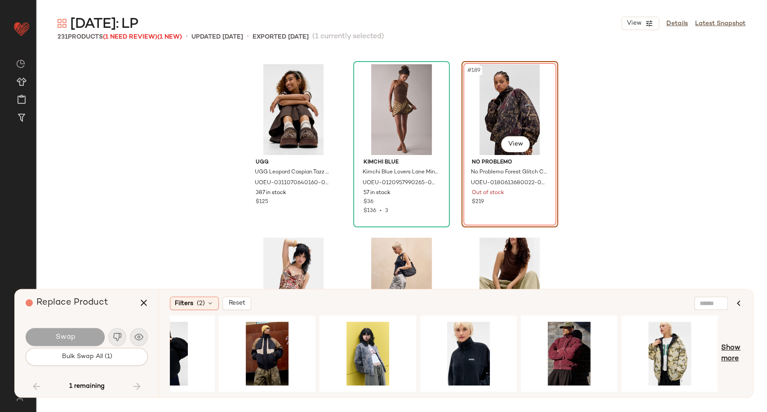
click at [729, 356] on span "Show more" at bounding box center [731, 354] width 21 height 22
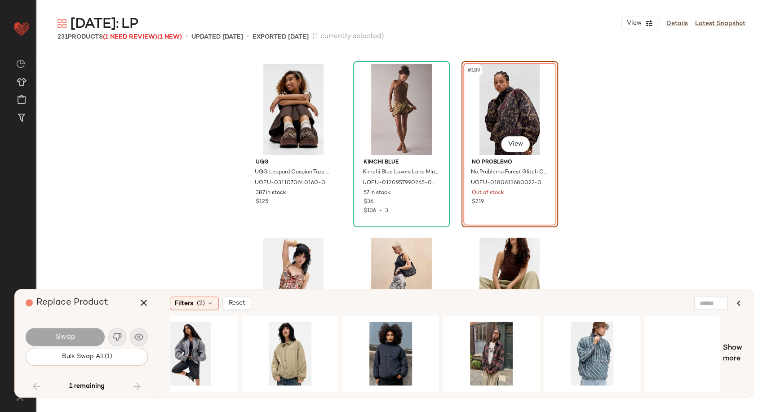
scroll to position [0, 1357]
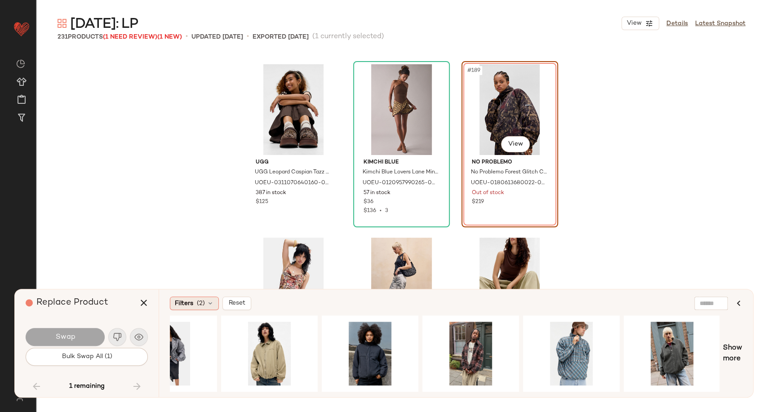
click at [215, 306] on div "Filters (2)" at bounding box center [194, 302] width 49 height 13
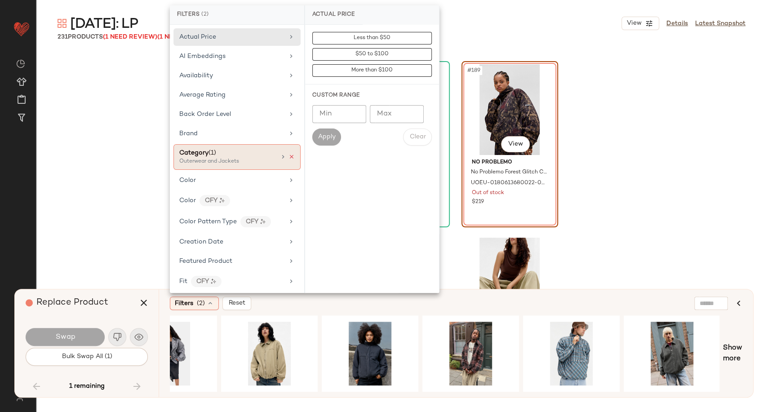
click at [290, 158] on icon at bounding box center [291, 157] width 6 height 6
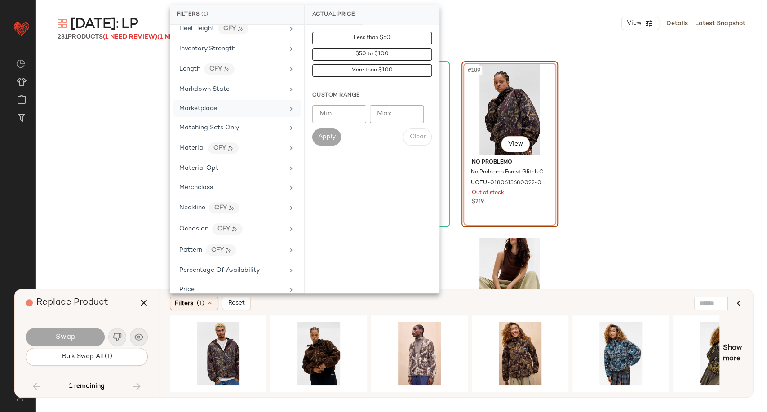
scroll to position [349, 0]
click at [257, 247] on div "Pattern CFY" at bounding box center [231, 249] width 105 height 11
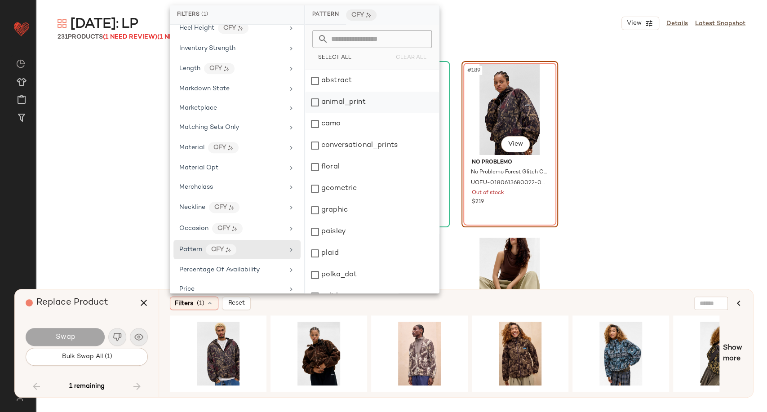
click at [316, 103] on div "animal_print" at bounding box center [372, 103] width 134 height 22
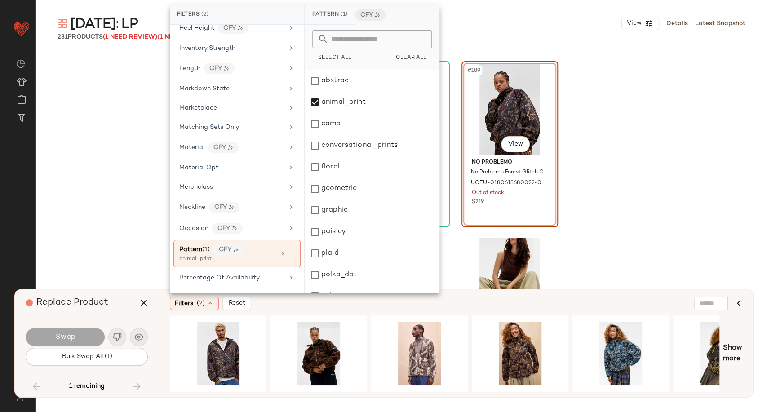
click at [365, 302] on div "Filters (2) Reset" at bounding box center [412, 302] width 485 height 13
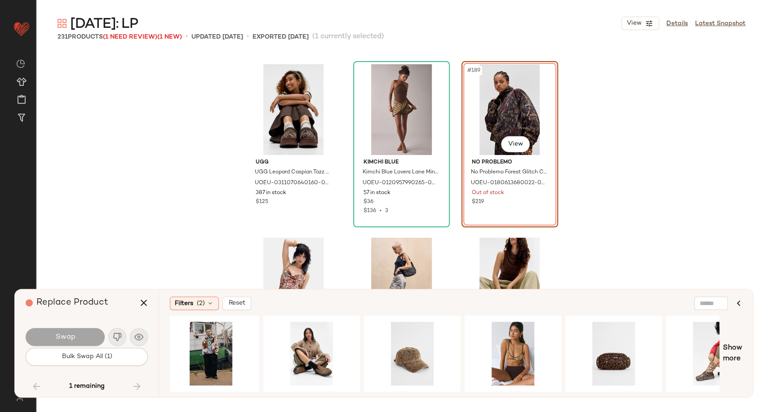
scroll to position [0, 653]
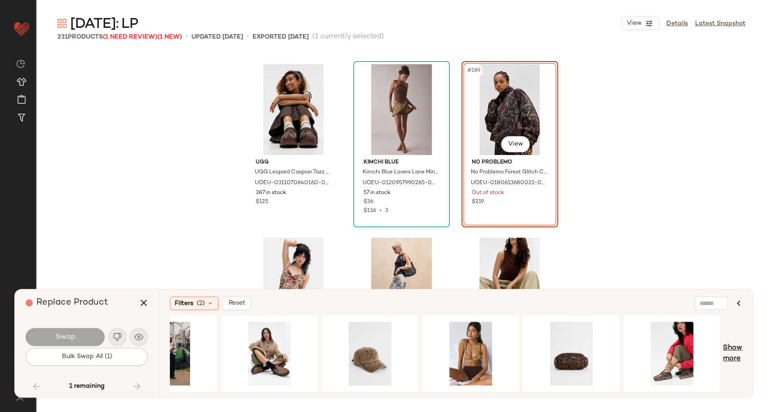
click at [735, 353] on span "Show more" at bounding box center [732, 354] width 19 height 22
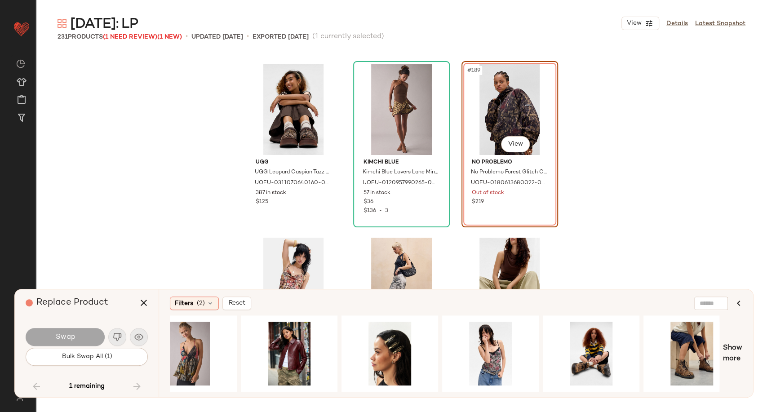
scroll to position [0, 1357]
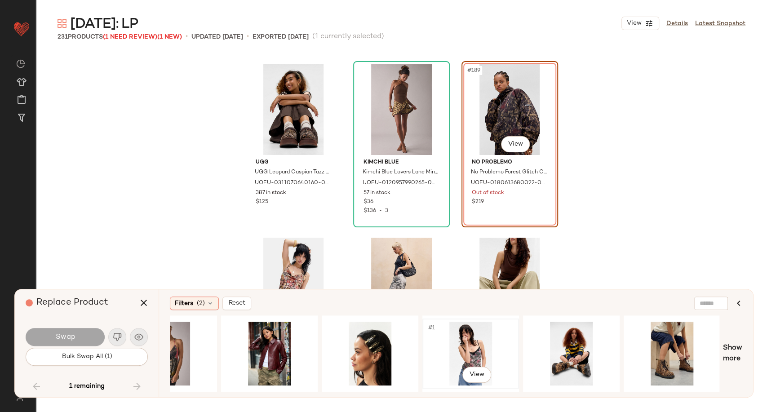
click at [477, 353] on div "#1 View" at bounding box center [470, 354] width 90 height 64
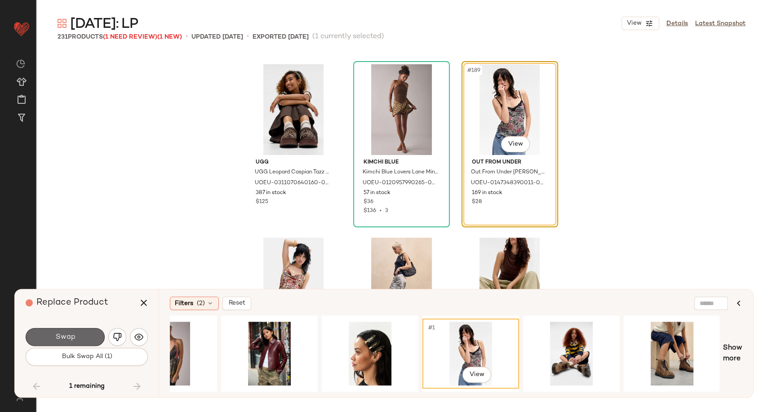
click at [61, 339] on span "Swap" at bounding box center [65, 337] width 20 height 9
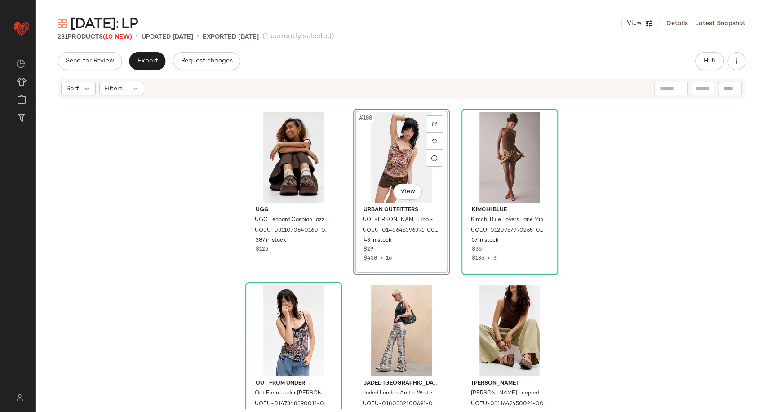
click at [570, 227] on div "UGG UGG Leopard Caspian Tazz Slippers - Brown UK 6 at Urban Outfitters UOEU-031…" at bounding box center [401, 254] width 731 height 309
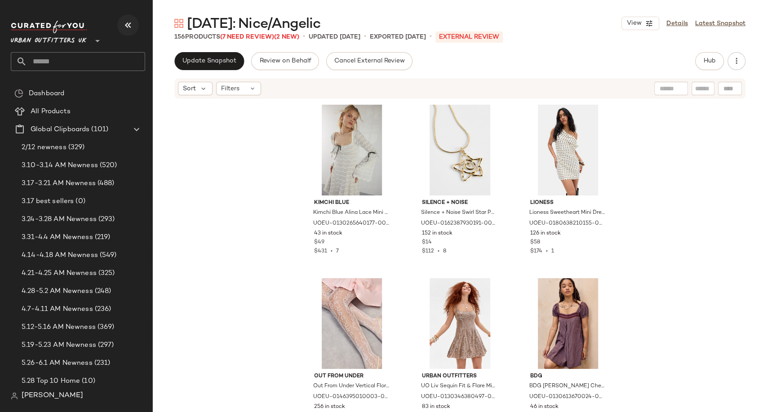
click at [127, 24] on icon "button" at bounding box center [128, 25] width 11 height 11
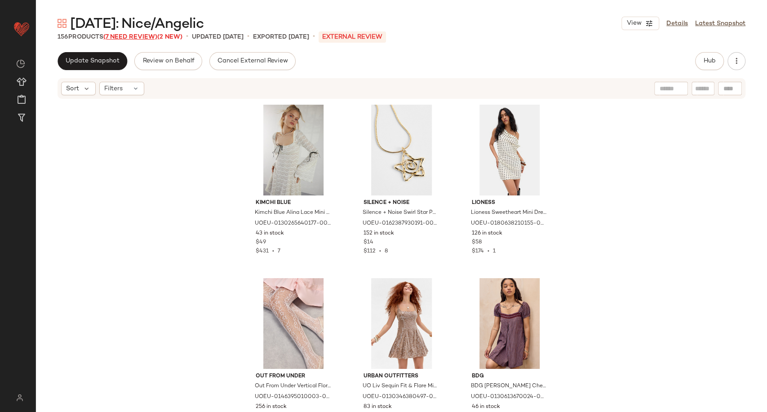
click at [137, 37] on span "(7 Need Review)" at bounding box center [130, 37] width 54 height 7
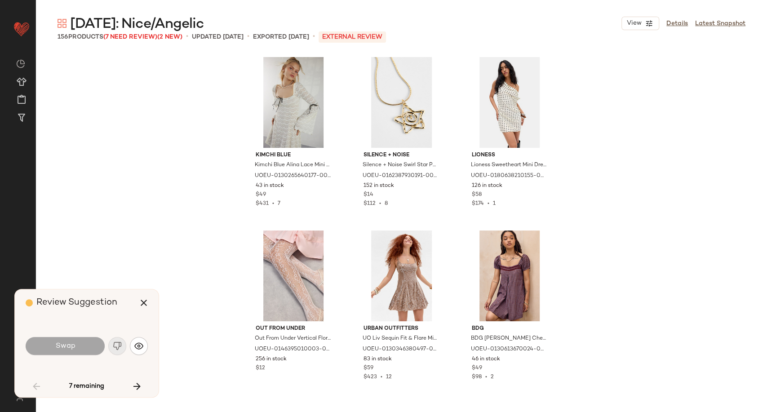
scroll to position [527, 0]
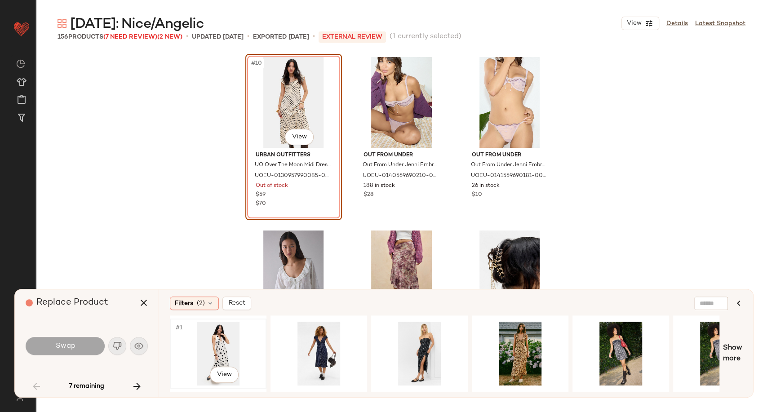
click at [207, 350] on div "#1 View" at bounding box center [218, 354] width 90 height 64
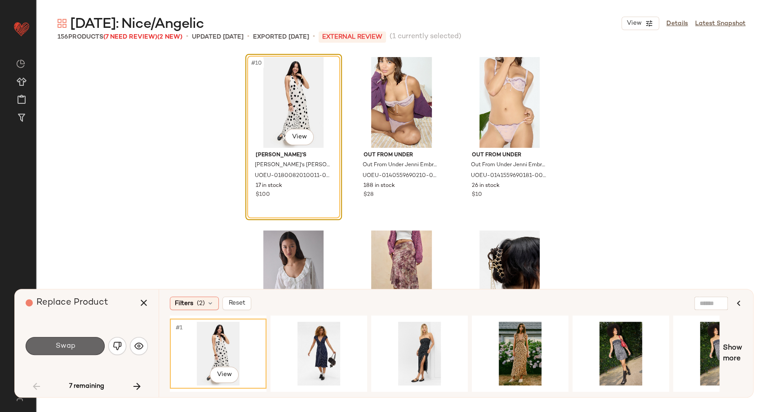
click at [78, 343] on button "Swap" at bounding box center [65, 346] width 79 height 18
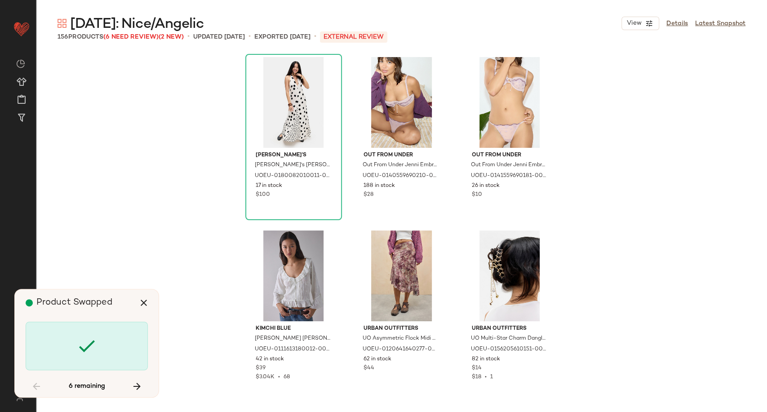
scroll to position [2774, 0]
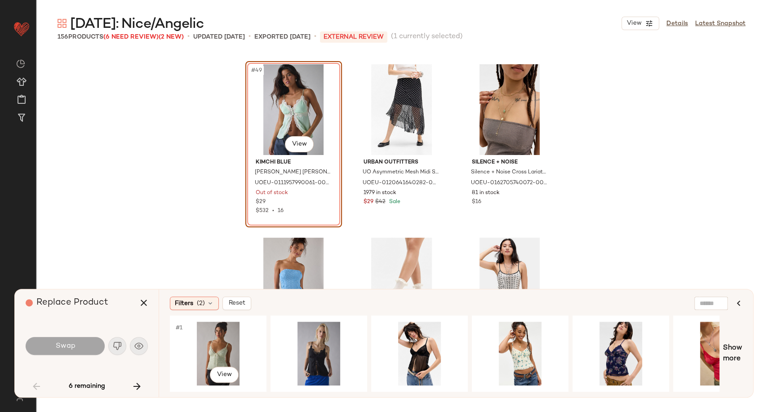
drag, startPoint x: 205, startPoint y: 350, endPoint x: 118, endPoint y: 345, distance: 87.2
click at [204, 350] on div "#1 View" at bounding box center [218, 354] width 90 height 64
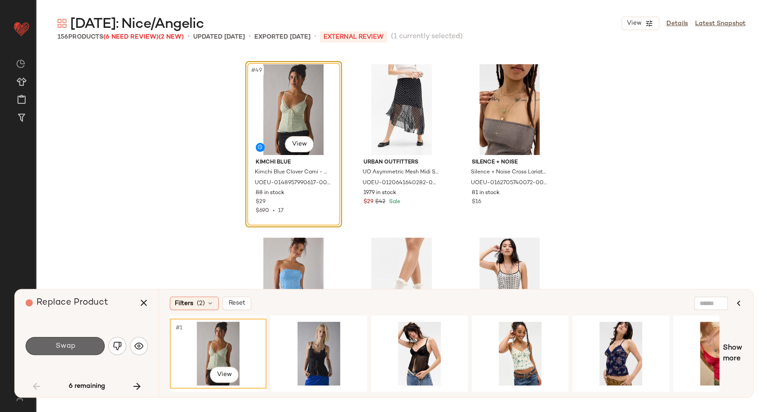
click at [67, 344] on span "Swap" at bounding box center [65, 346] width 20 height 9
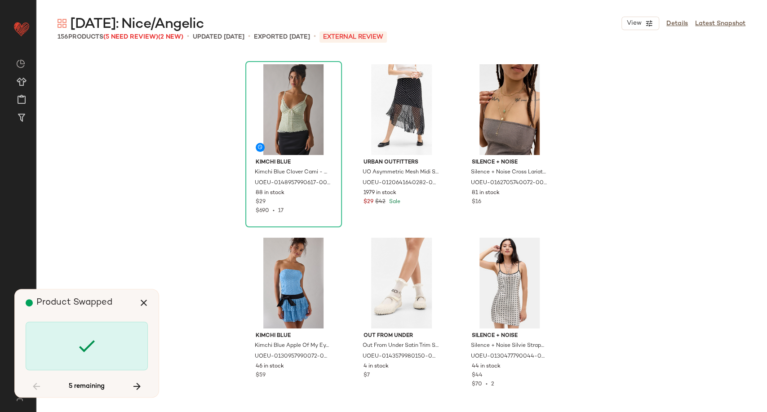
scroll to position [3294, 0]
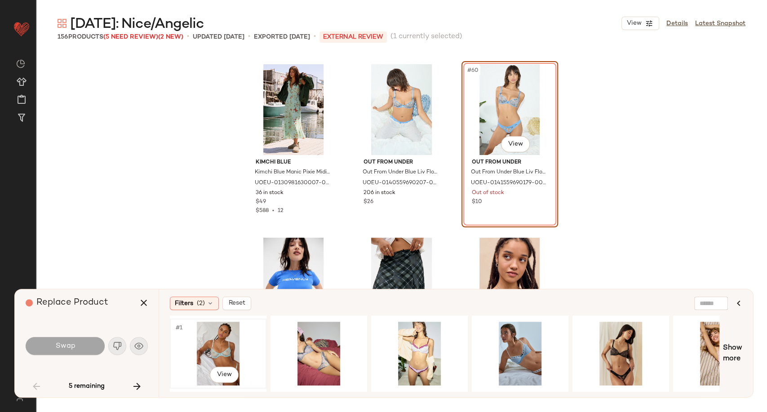
click at [228, 350] on div "#1 View" at bounding box center [218, 354] width 90 height 64
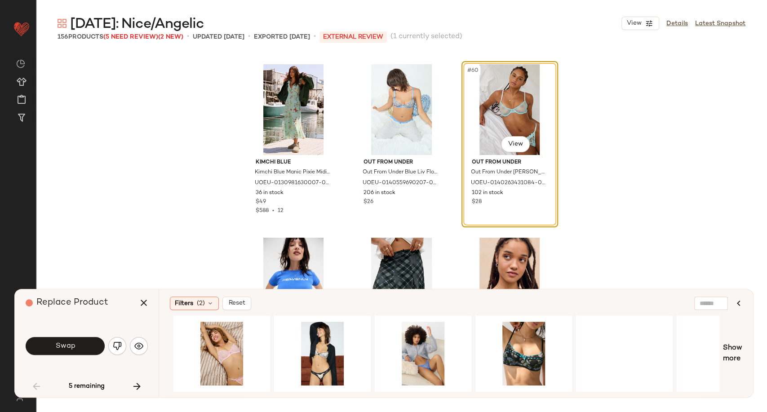
scroll to position [0, 519]
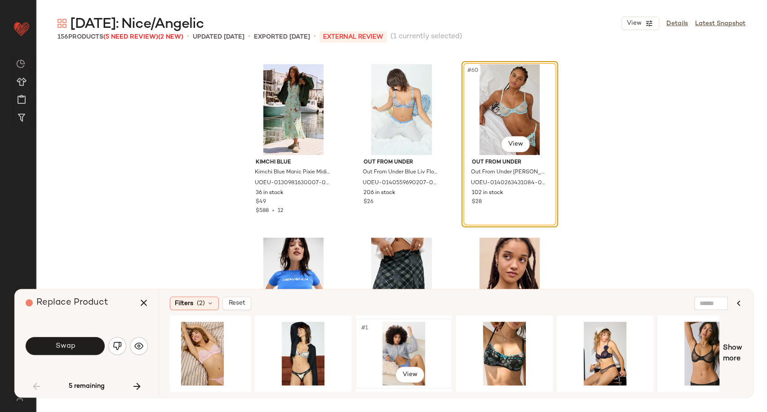
click at [403, 353] on div "#1 View" at bounding box center [403, 354] width 90 height 64
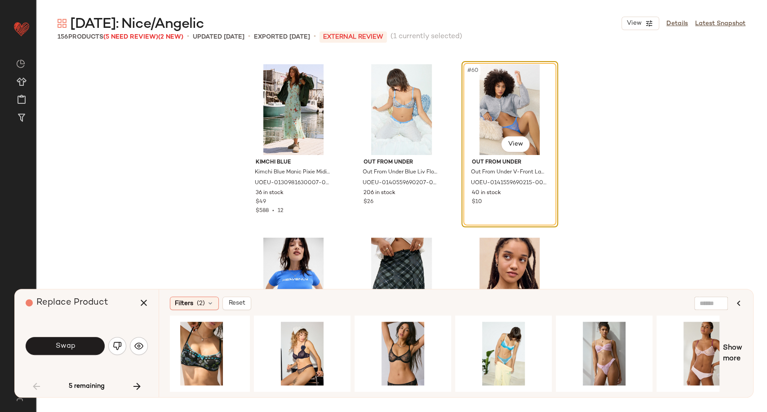
scroll to position [0, 833]
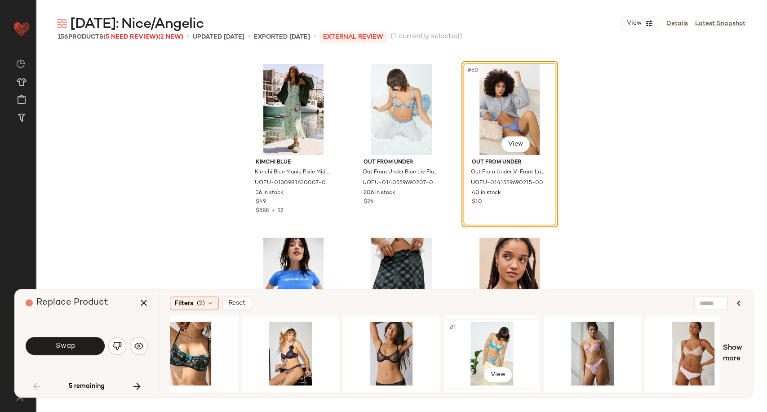
click at [503, 353] on div "#1 View" at bounding box center [491, 354] width 90 height 64
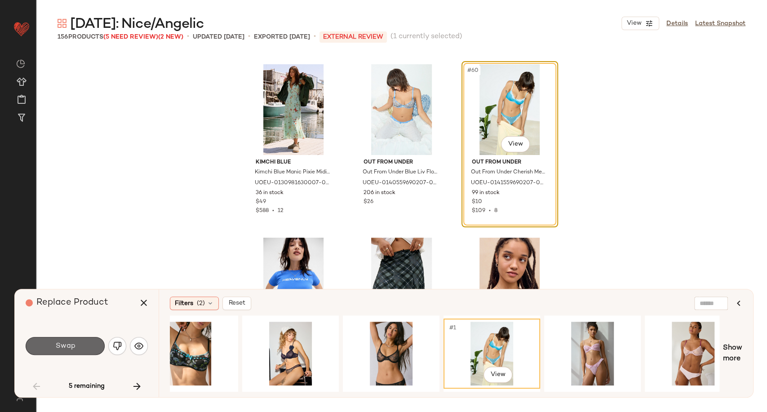
click at [86, 345] on button "Swap" at bounding box center [65, 346] width 79 height 18
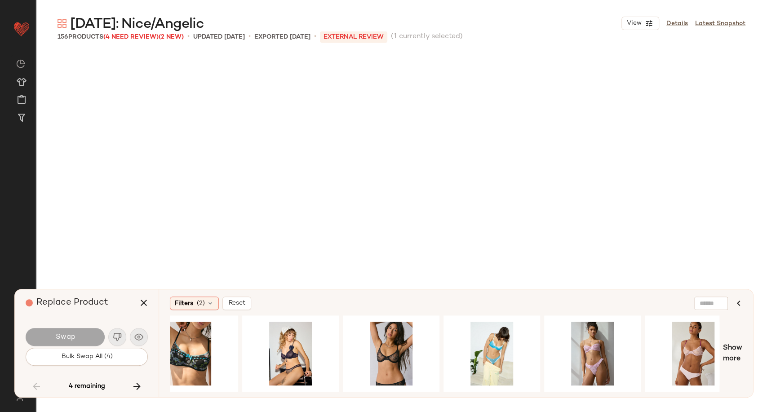
scroll to position [5548, 0]
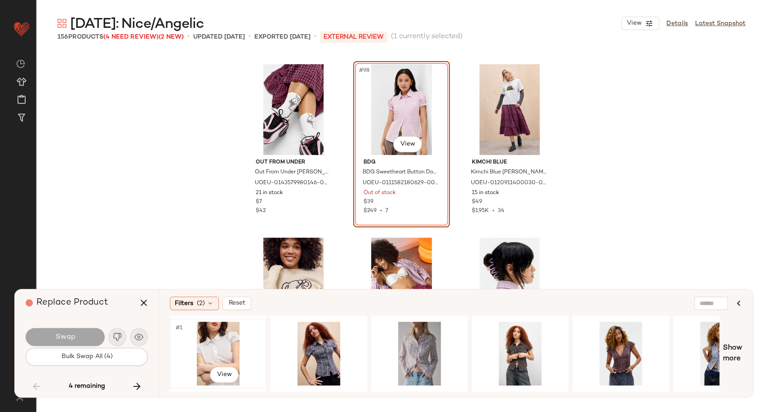
click at [211, 349] on div "#1 View" at bounding box center [218, 354] width 90 height 64
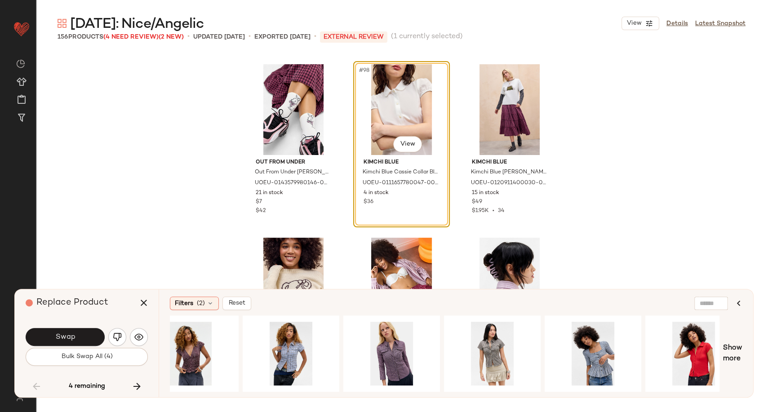
scroll to position [0, 439]
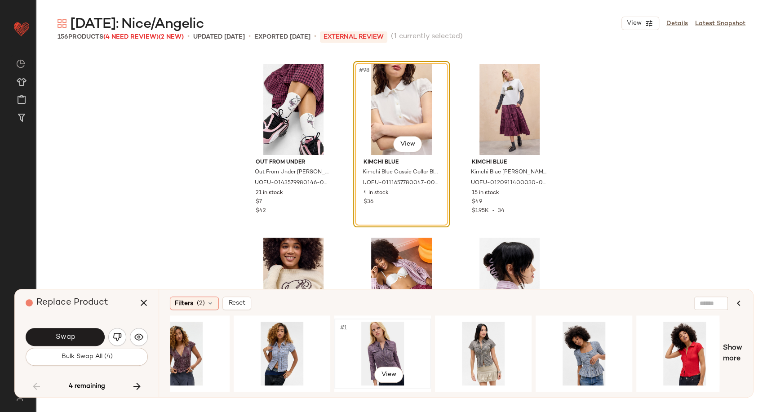
click at [381, 348] on div "#1 View" at bounding box center [382, 354] width 90 height 64
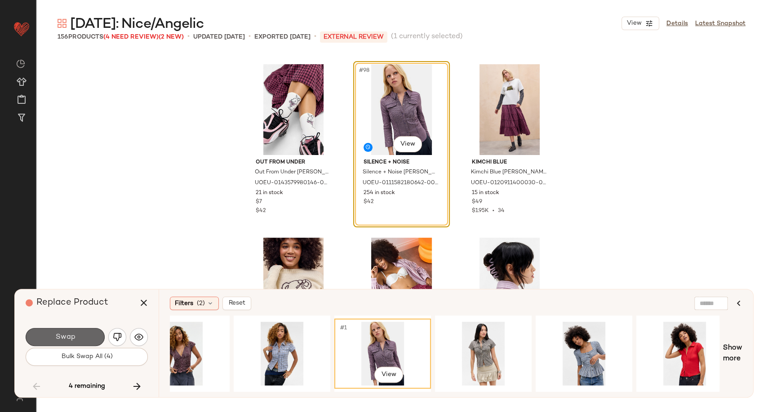
click at [73, 338] on span "Swap" at bounding box center [65, 337] width 20 height 9
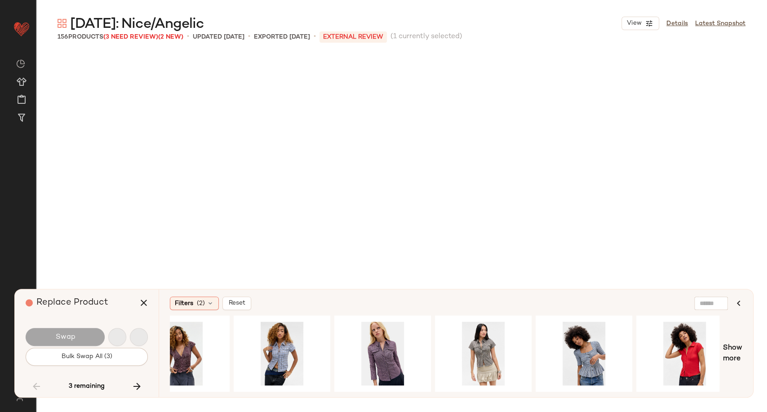
scroll to position [6241, 0]
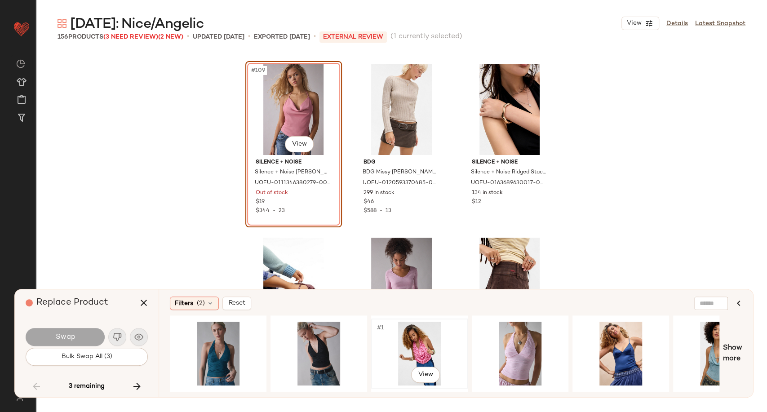
click at [424, 347] on div "#1 View" at bounding box center [419, 354] width 90 height 64
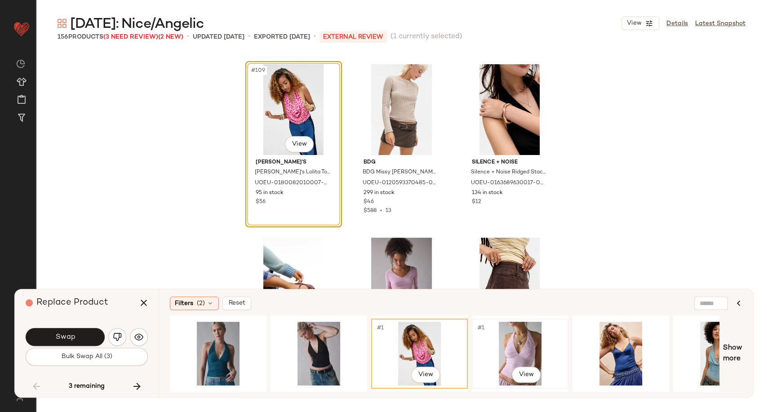
click at [499, 348] on div "#1 View" at bounding box center [520, 354] width 90 height 64
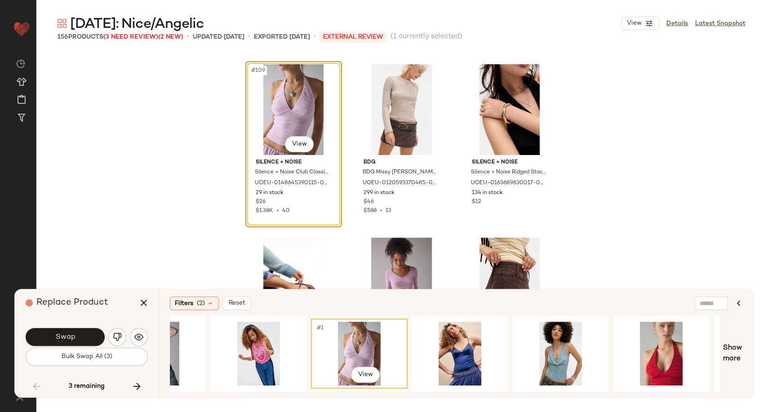
scroll to position [0, 165]
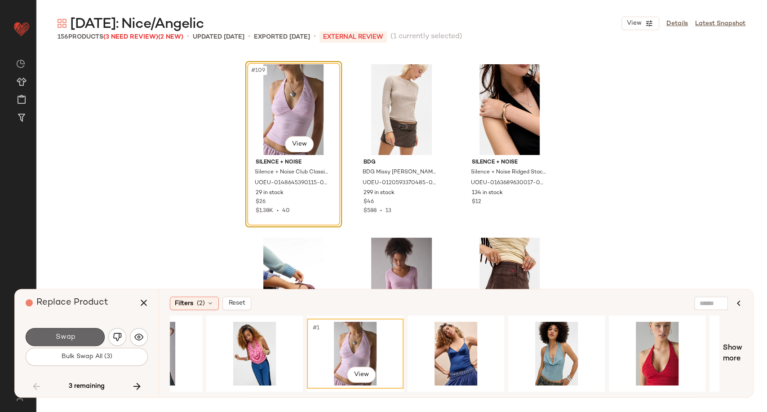
click at [74, 342] on button "Swap" at bounding box center [65, 337] width 79 height 18
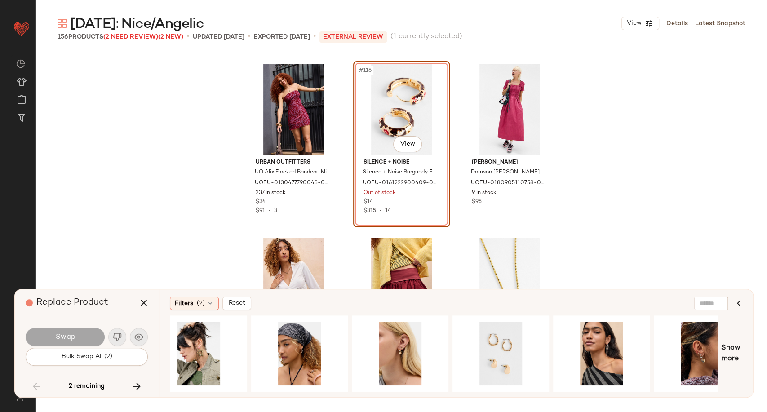
scroll to position [0, 454]
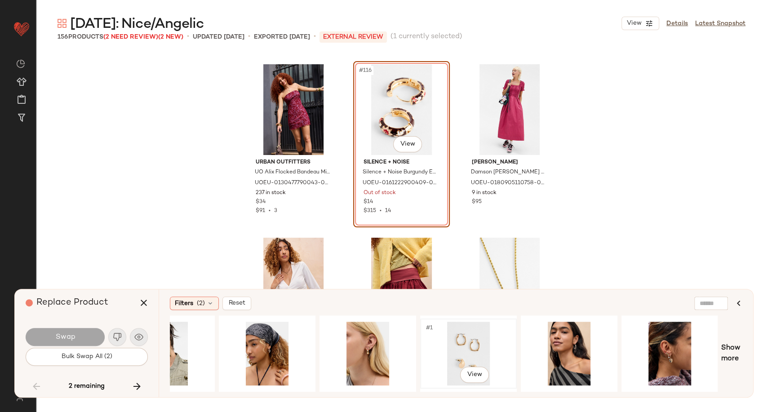
click at [469, 336] on div "#1 View" at bounding box center [468, 354] width 90 height 64
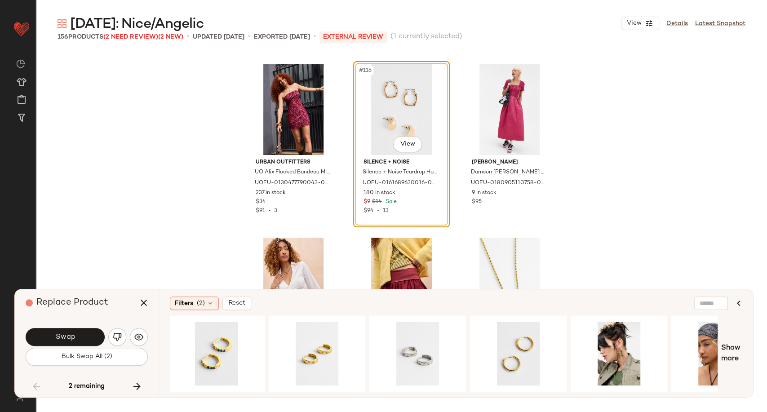
scroll to position [0, 0]
click at [328, 346] on div "#1 View" at bounding box center [319, 354] width 90 height 64
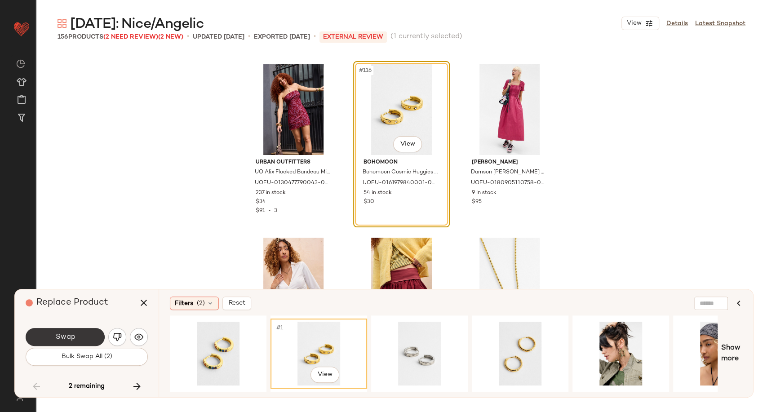
click at [78, 342] on button "Swap" at bounding box center [65, 337] width 79 height 18
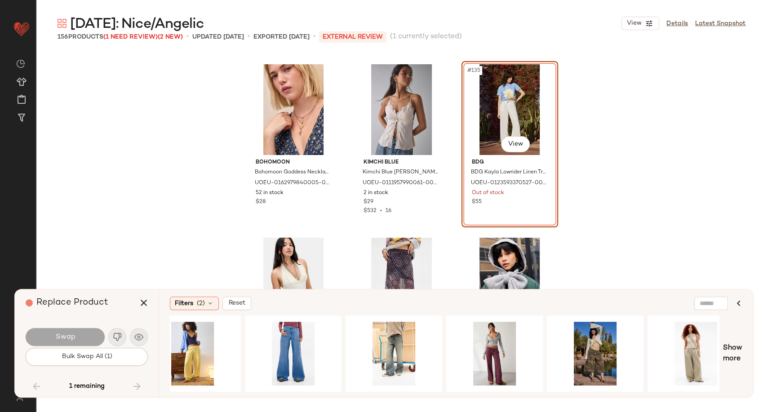
scroll to position [0, 1156]
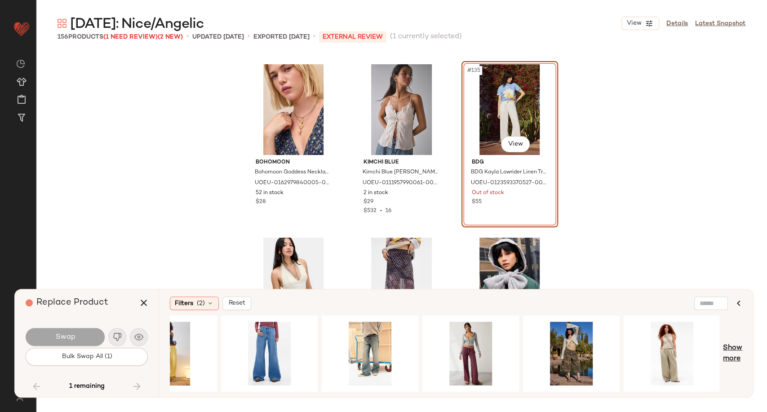
click at [733, 349] on span "Show more" at bounding box center [732, 354] width 19 height 22
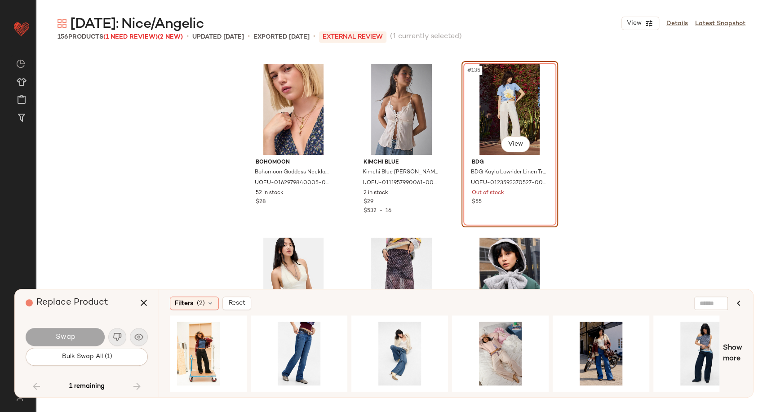
scroll to position [0, 2154]
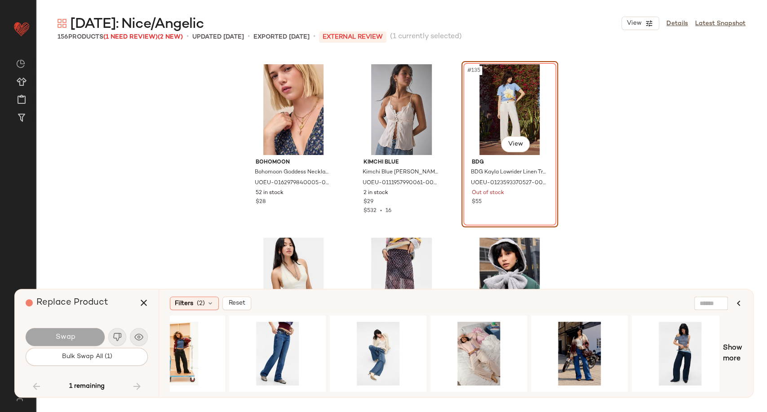
click at [727, 361] on span "Show more" at bounding box center [732, 354] width 19 height 22
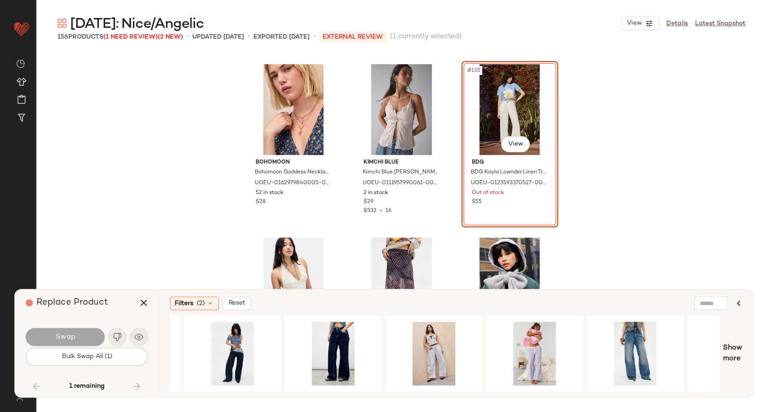
scroll to position [0, 2601]
click at [429, 343] on div "#1 View" at bounding box center [434, 354] width 90 height 64
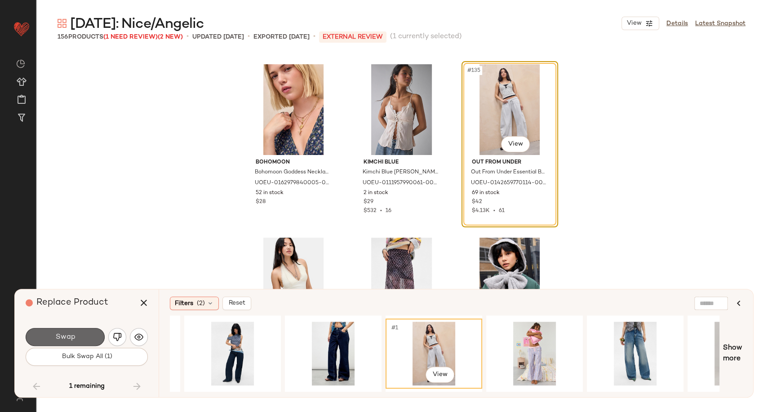
click at [79, 338] on button "Swap" at bounding box center [65, 337] width 79 height 18
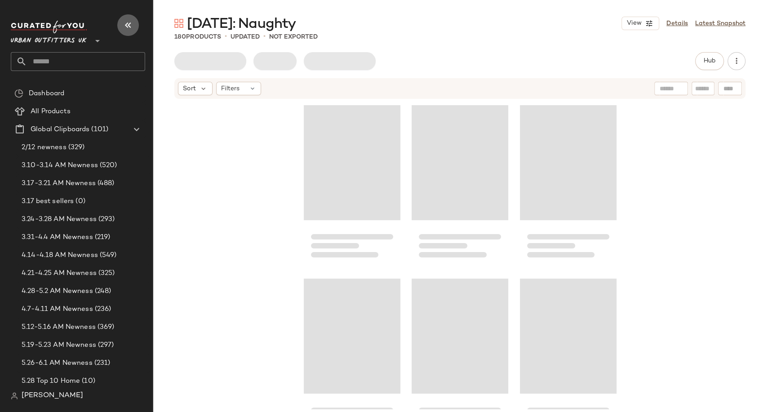
click at [128, 28] on icon "button" at bounding box center [128, 25] width 11 height 11
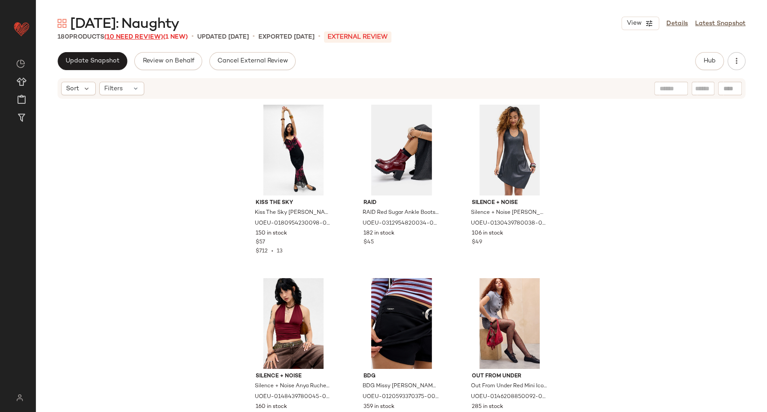
click at [140, 38] on span "(10 Need Review)" at bounding box center [133, 37] width 59 height 7
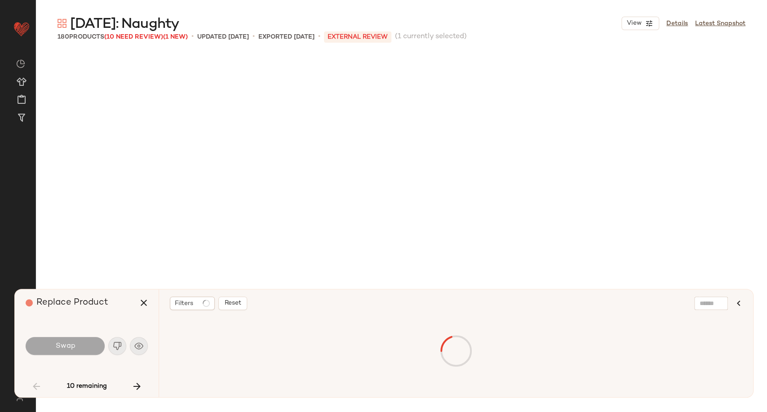
scroll to position [1734, 0]
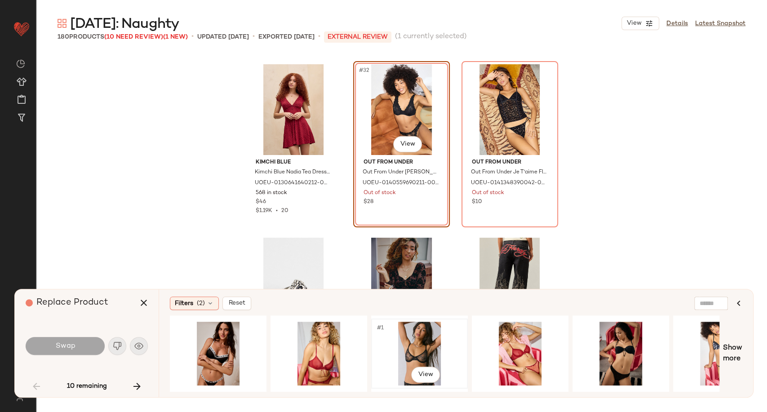
click at [410, 339] on div "#1 View" at bounding box center [419, 354] width 90 height 64
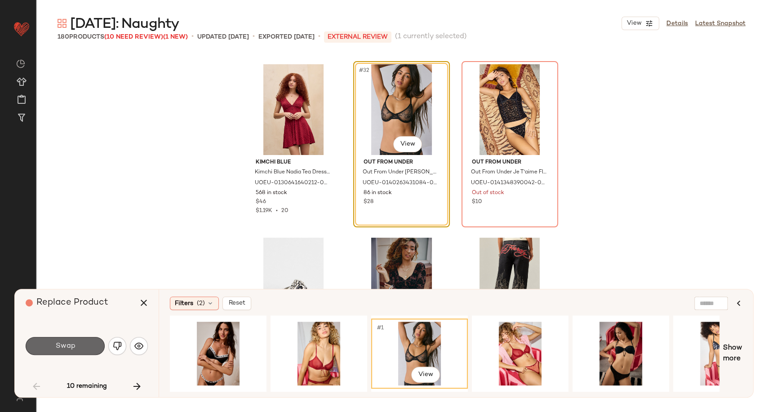
click at [54, 344] on button "Swap" at bounding box center [65, 346] width 79 height 18
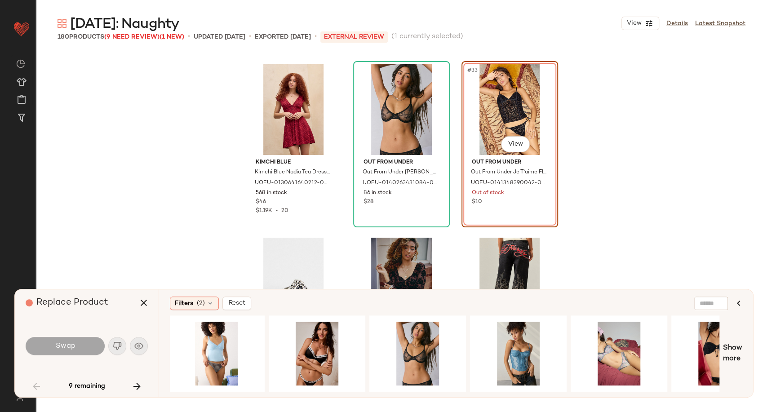
scroll to position [0, 1257]
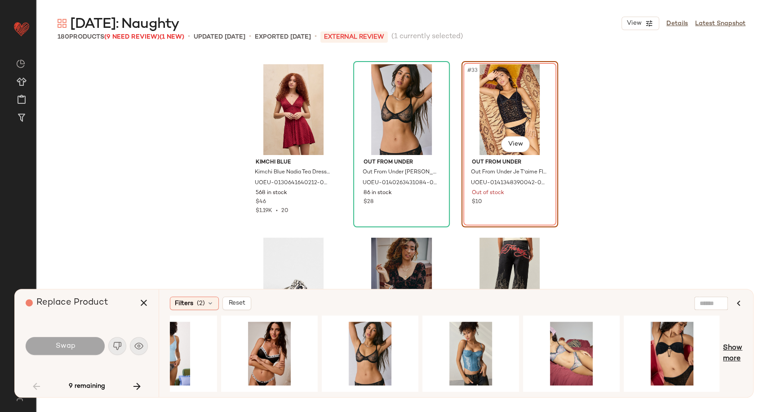
click at [739, 356] on span "Show more" at bounding box center [732, 354] width 19 height 22
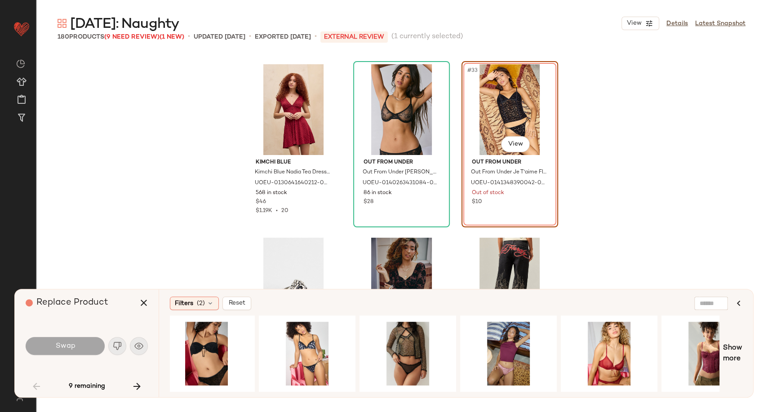
scroll to position [0, 1961]
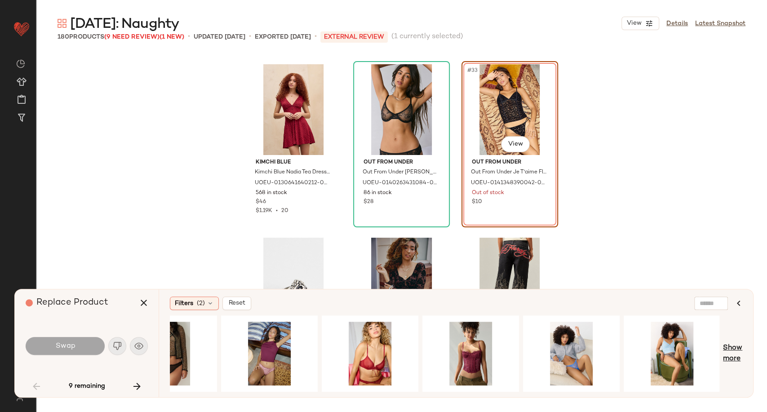
click at [725, 348] on span "Show more" at bounding box center [732, 354] width 19 height 22
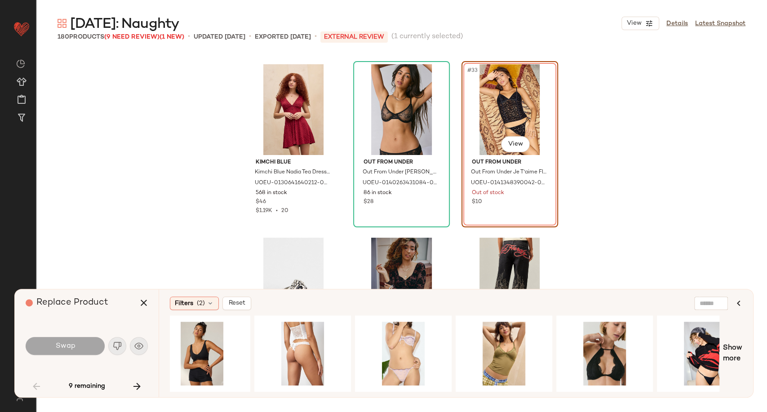
scroll to position [0, 2967]
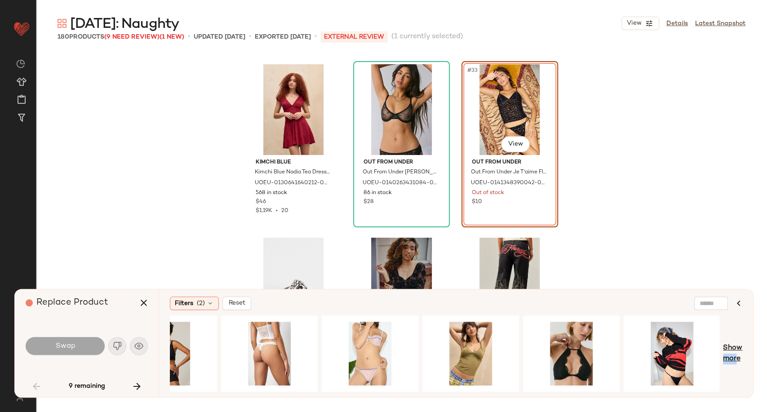
click at [734, 353] on span "Show more" at bounding box center [732, 354] width 19 height 22
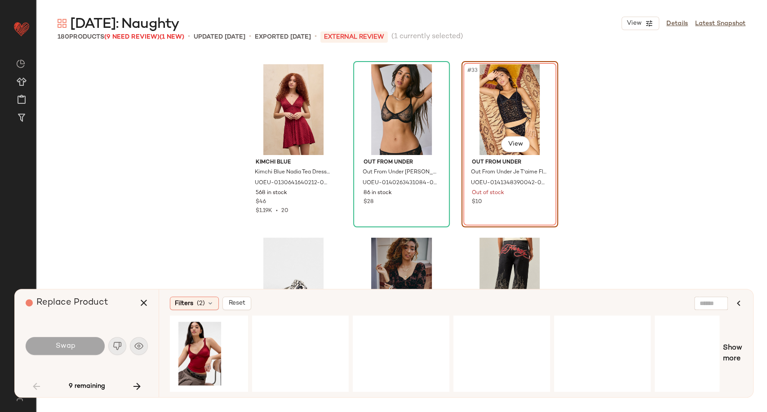
scroll to position [0, 3973]
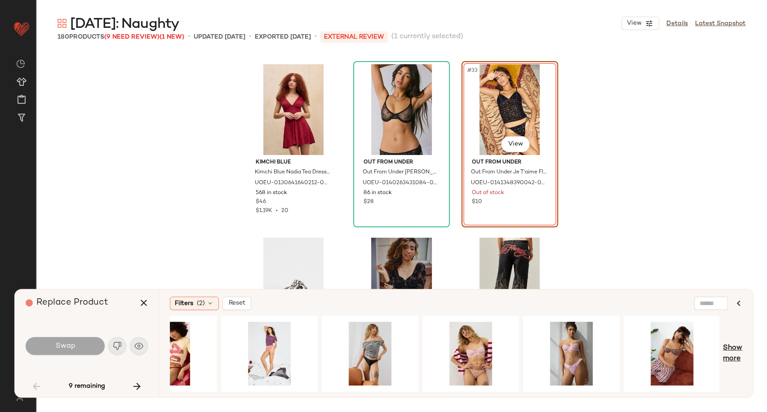
click at [730, 360] on span "Show more" at bounding box center [732, 354] width 19 height 22
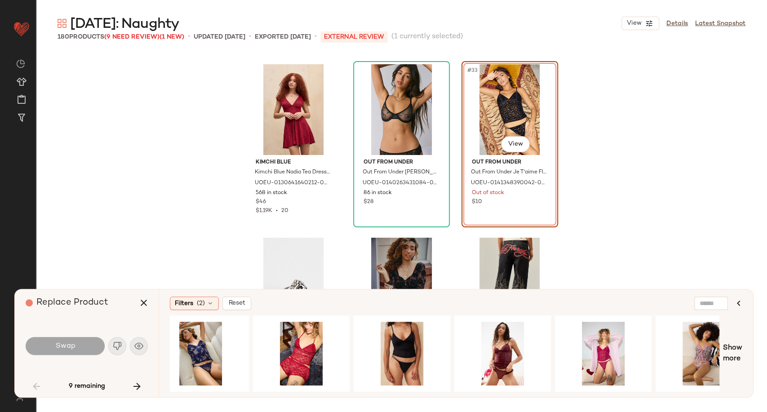
scroll to position [0, 102]
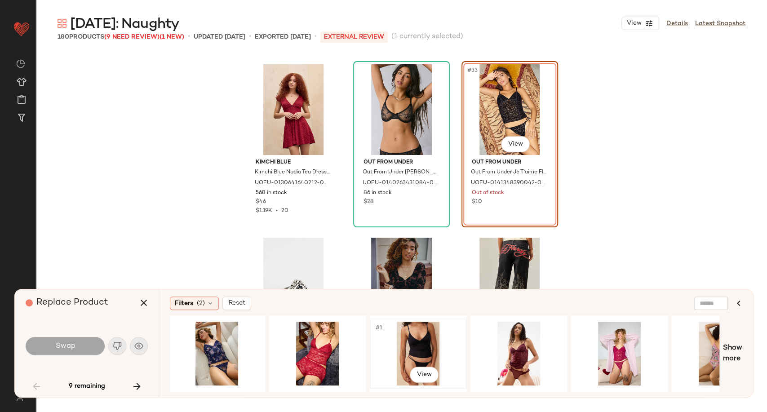
click at [430, 352] on div "#1 View" at bounding box center [418, 354] width 90 height 64
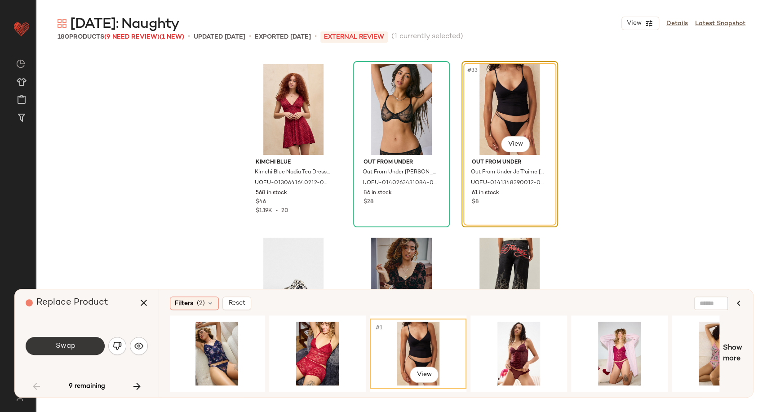
click at [66, 342] on span "Swap" at bounding box center [65, 346] width 20 height 9
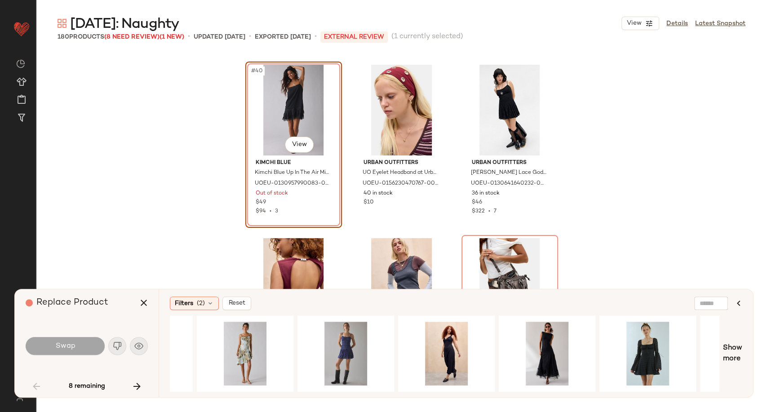
scroll to position [0, 275]
click at [539, 347] on div "#1 View" at bounding box center [546, 354] width 90 height 64
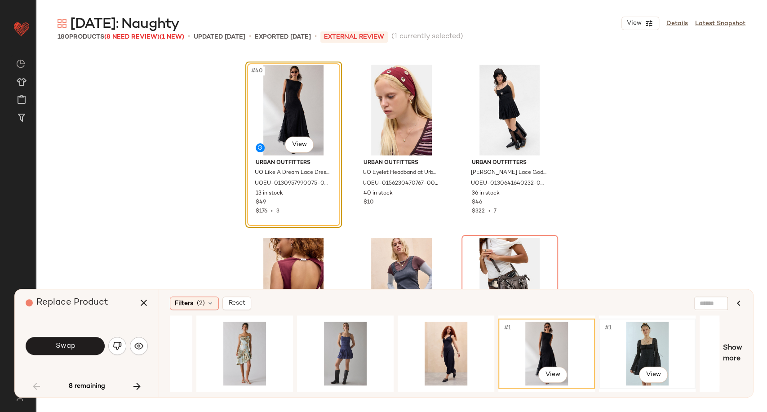
click at [641, 346] on div "#1 View" at bounding box center [647, 354] width 90 height 64
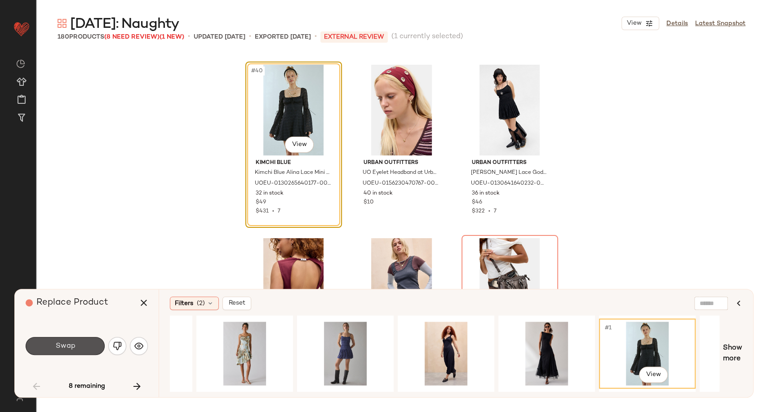
click at [66, 349] on span "Swap" at bounding box center [65, 346] width 20 height 9
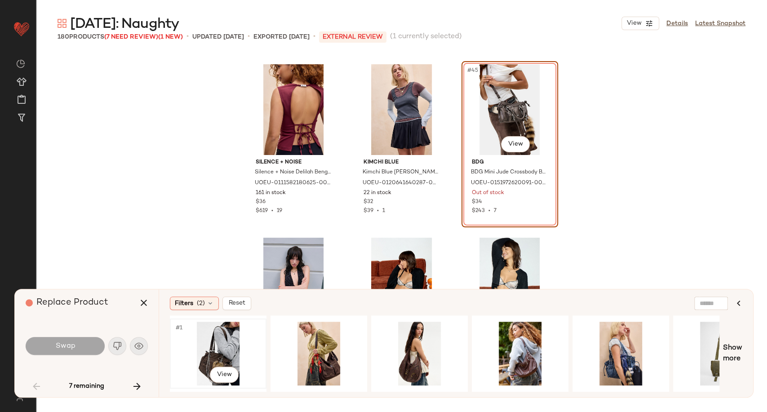
click at [225, 353] on div "#1 View" at bounding box center [218, 354] width 90 height 64
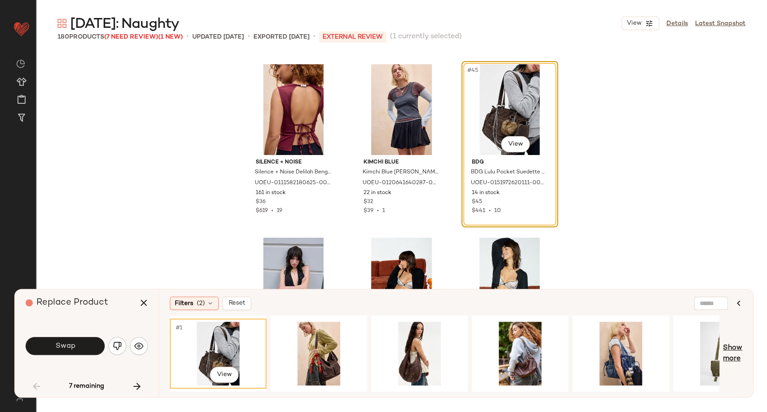
click at [729, 353] on span "Show more" at bounding box center [732, 354] width 19 height 22
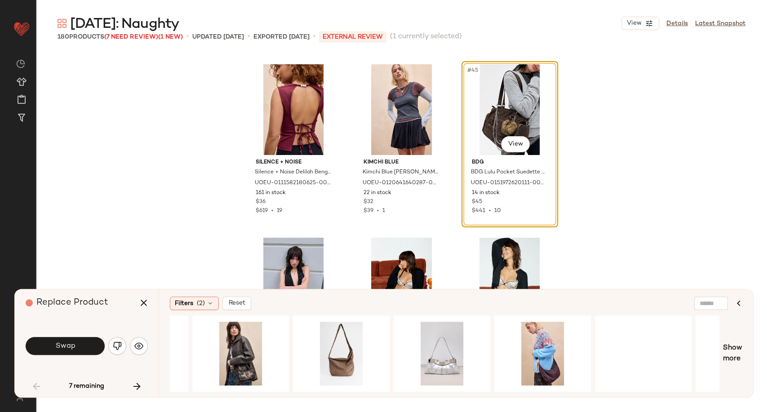
scroll to position [0, 1602]
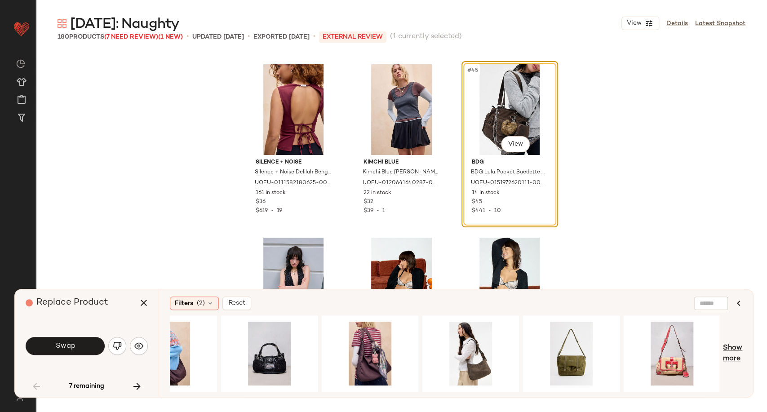
click at [737, 352] on span "Show more" at bounding box center [732, 354] width 19 height 22
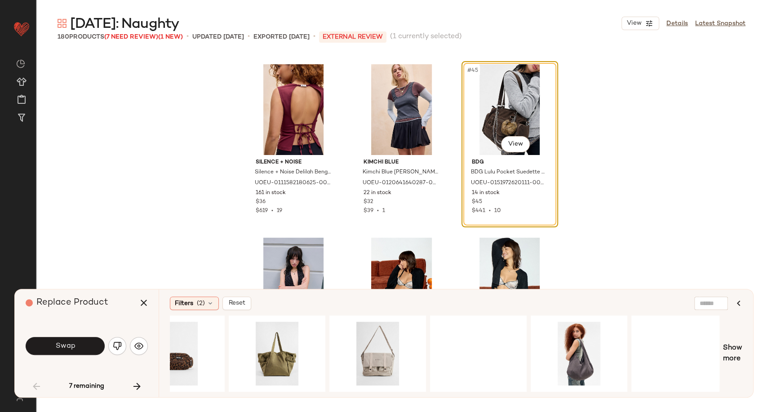
scroll to position [0, 2967]
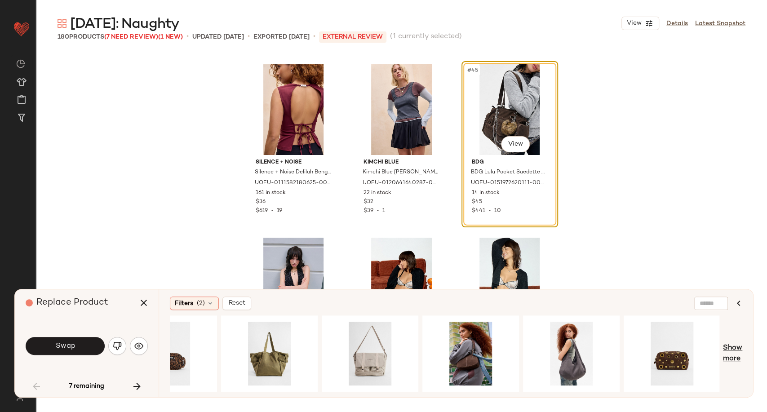
click at [731, 356] on span "Show more" at bounding box center [732, 354] width 19 height 22
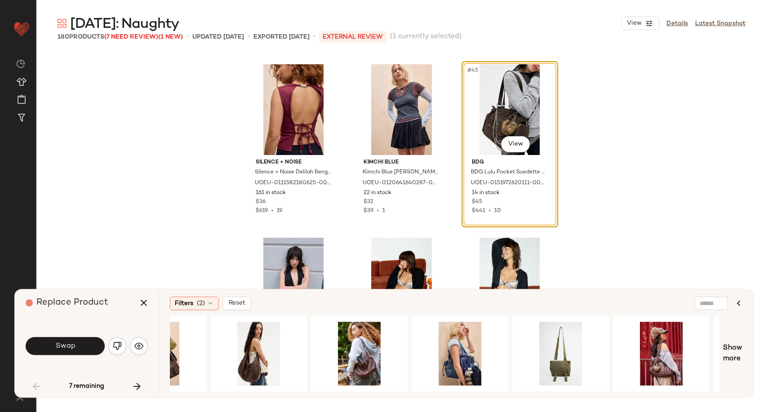
scroll to position [0, 0]
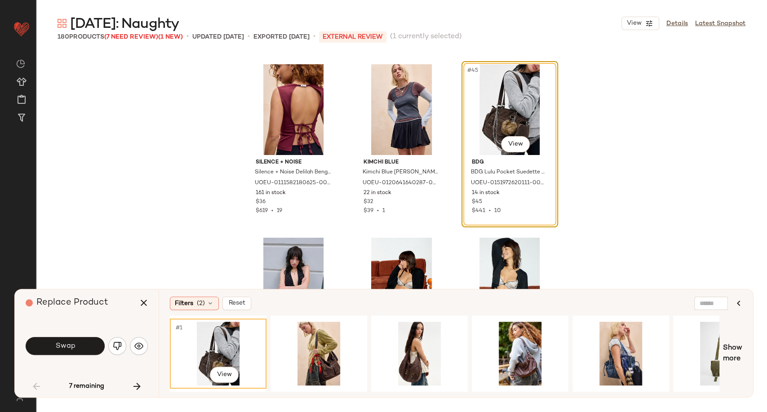
click at [198, 356] on div "#1 View" at bounding box center [218, 354] width 90 height 64
click at [79, 347] on button "Swap" at bounding box center [65, 346] width 79 height 18
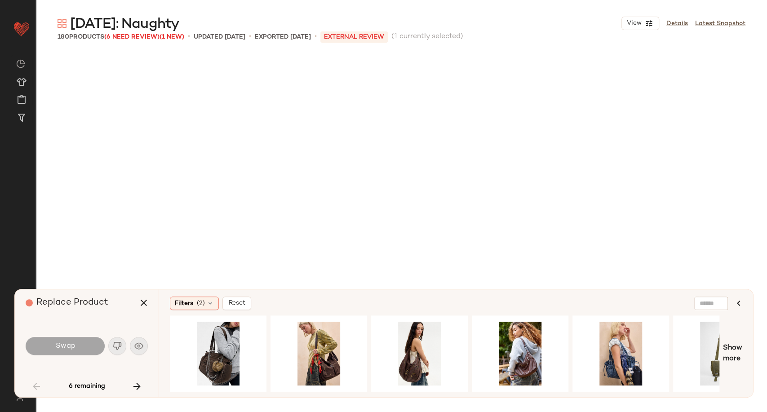
scroll to position [3294, 0]
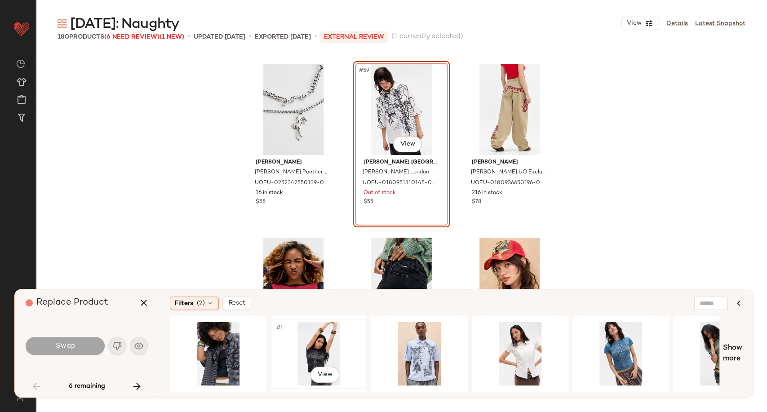
click at [333, 350] on div "#1 View" at bounding box center [319, 354] width 90 height 64
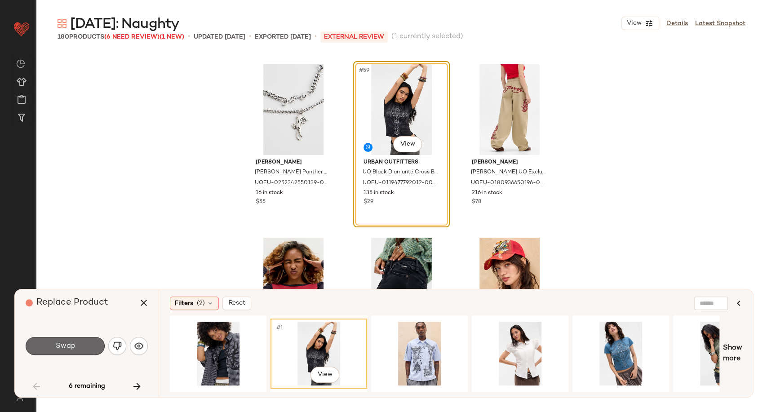
click at [72, 347] on span "Swap" at bounding box center [65, 346] width 20 height 9
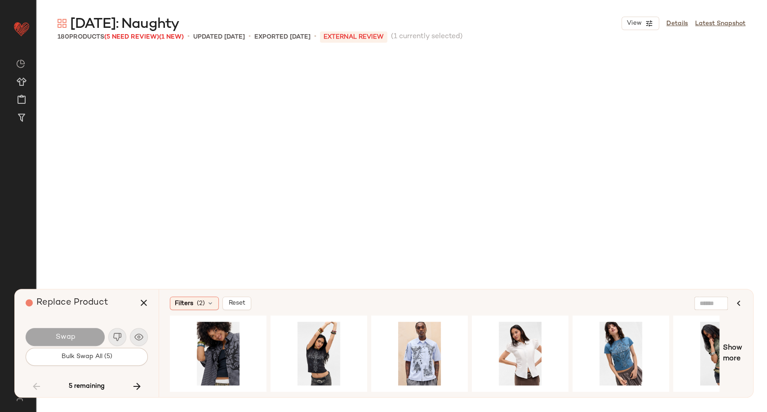
scroll to position [5721, 0]
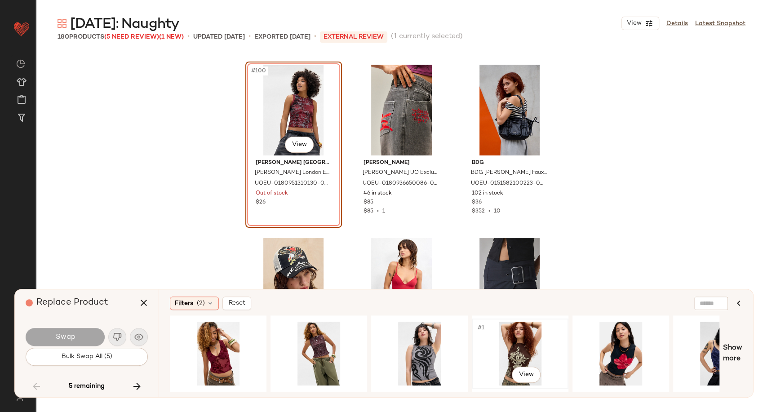
click at [511, 349] on div "#1 View" at bounding box center [520, 354] width 90 height 64
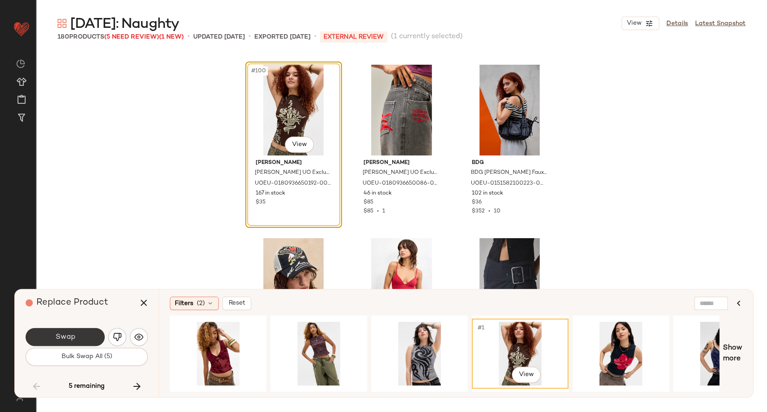
click at [86, 335] on button "Swap" at bounding box center [65, 337] width 79 height 18
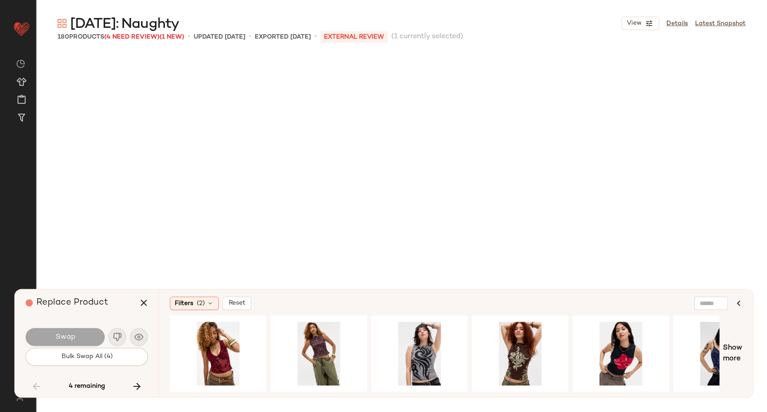
scroll to position [6241, 0]
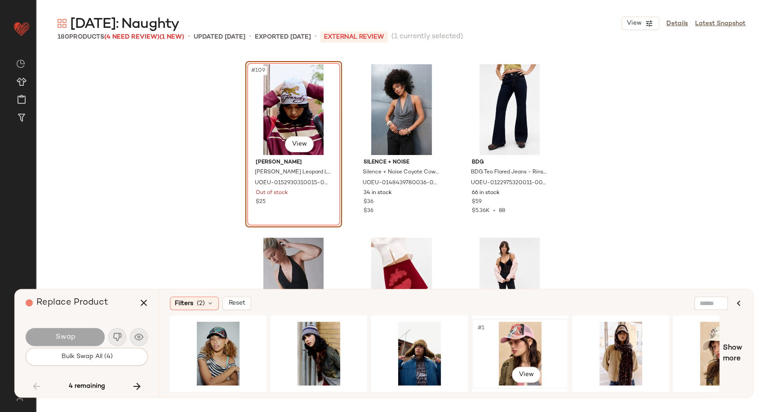
click at [525, 338] on div "#1 View" at bounding box center [520, 354] width 90 height 64
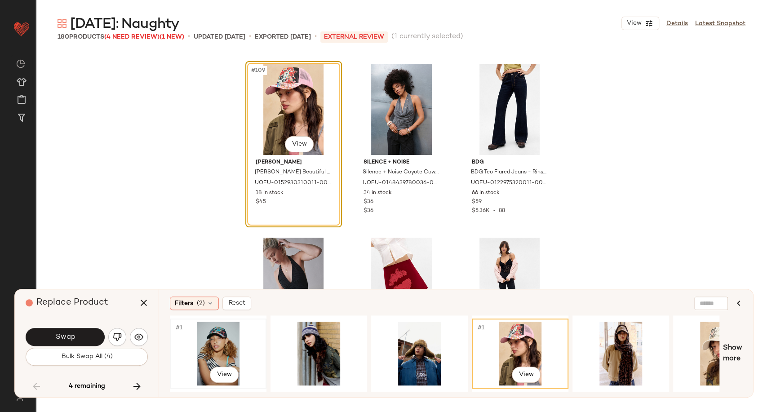
click at [208, 347] on div "#1 View" at bounding box center [218, 354] width 90 height 64
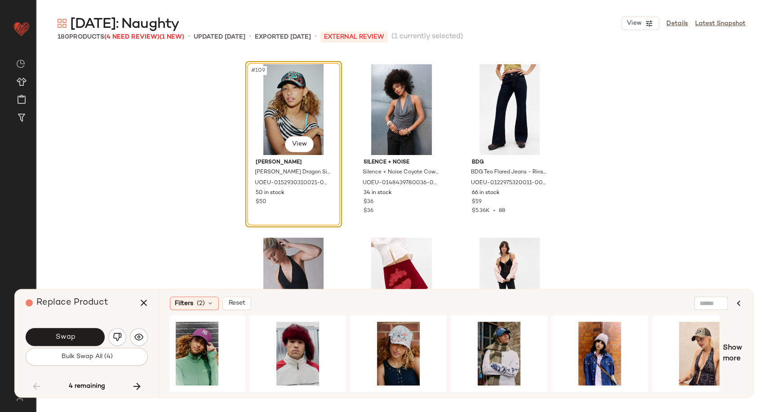
scroll to position [0, 1156]
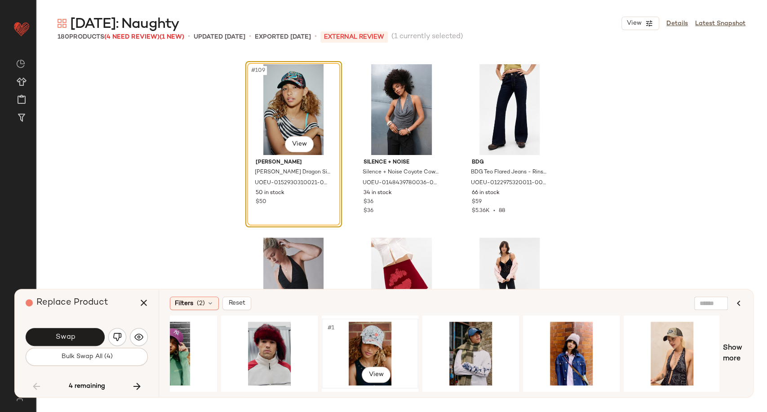
click at [367, 341] on div "#1 View" at bounding box center [370, 354] width 90 height 64
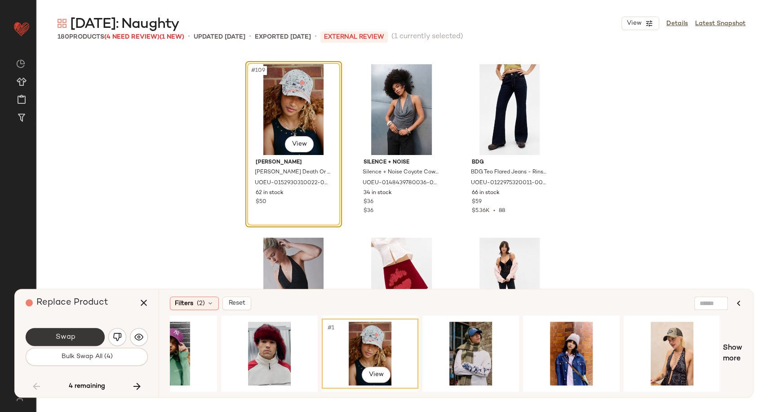
click at [61, 337] on span "Swap" at bounding box center [65, 337] width 20 height 9
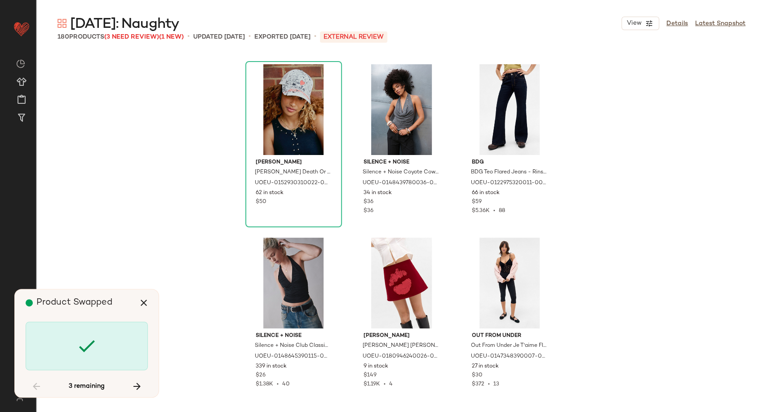
scroll to position [8494, 0]
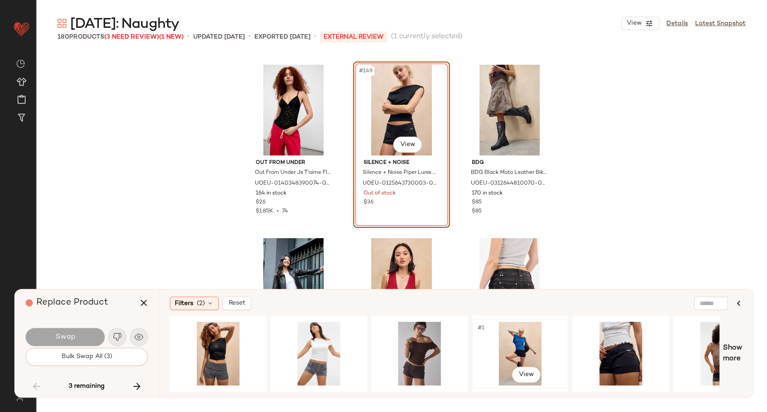
click at [518, 350] on div "#1 View" at bounding box center [520, 354] width 90 height 64
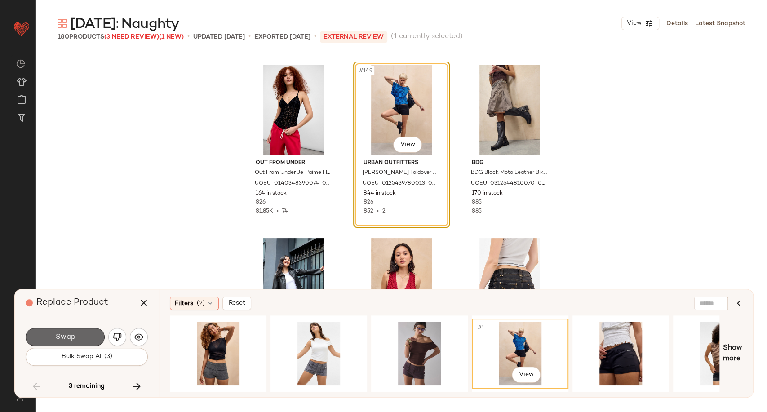
click at [68, 339] on span "Swap" at bounding box center [65, 337] width 20 height 9
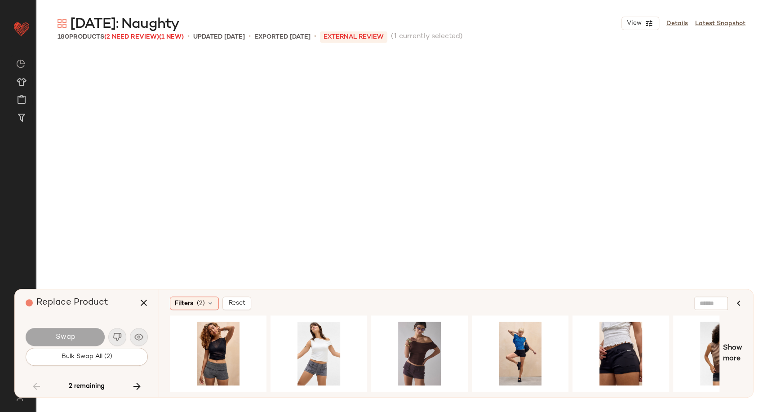
scroll to position [9015, 0]
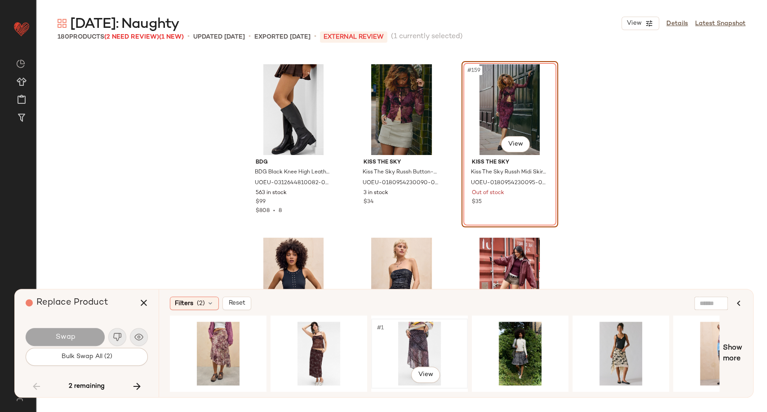
click at [421, 349] on div "#1 View" at bounding box center [419, 354] width 90 height 64
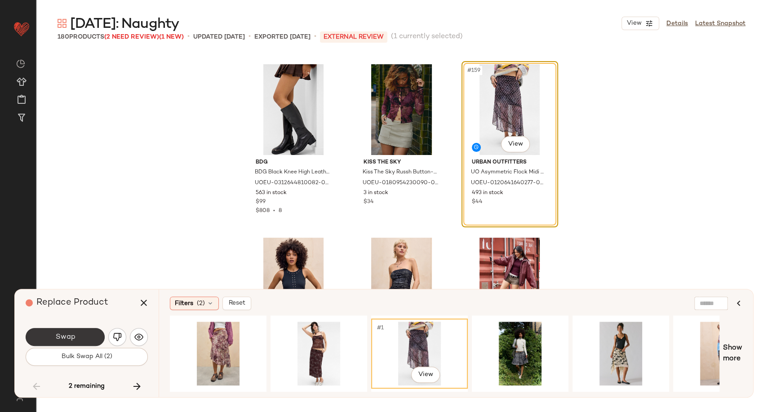
click at [82, 335] on button "Swap" at bounding box center [65, 337] width 79 height 18
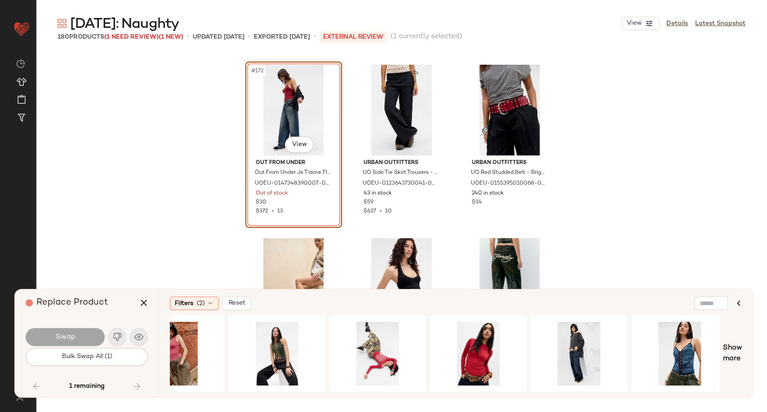
scroll to position [0, 553]
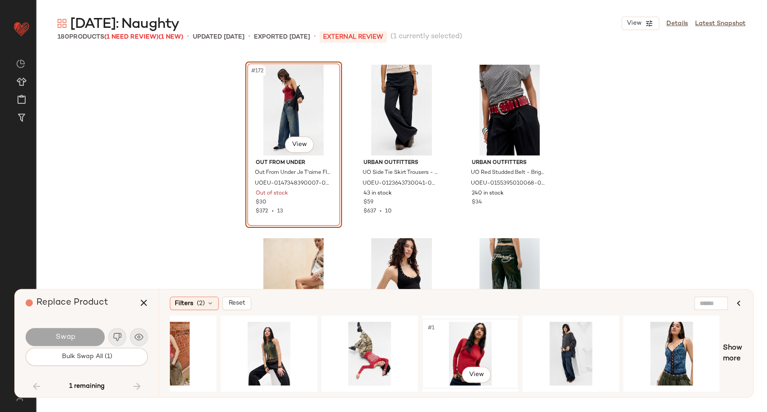
click at [471, 346] on div "#1 View" at bounding box center [470, 354] width 90 height 64
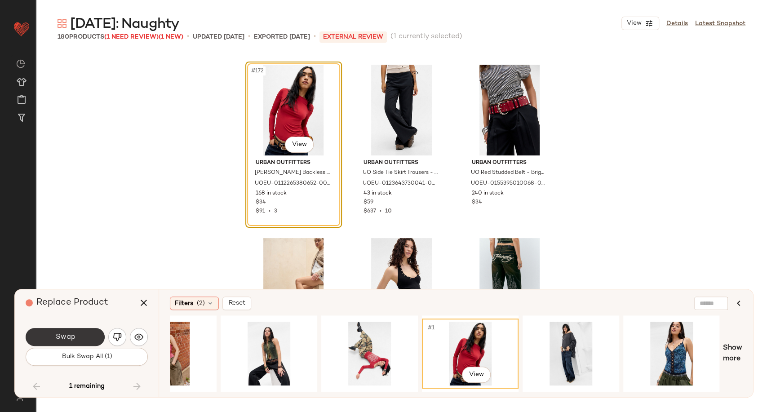
click at [79, 335] on button "Swap" at bounding box center [65, 337] width 79 height 18
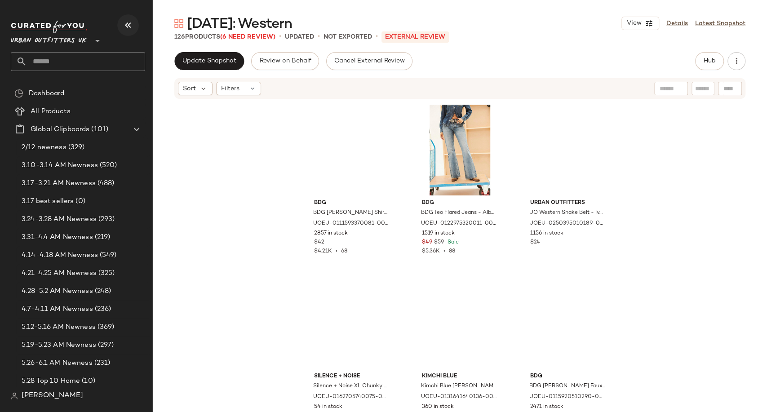
click at [128, 24] on icon "button" at bounding box center [128, 25] width 11 height 11
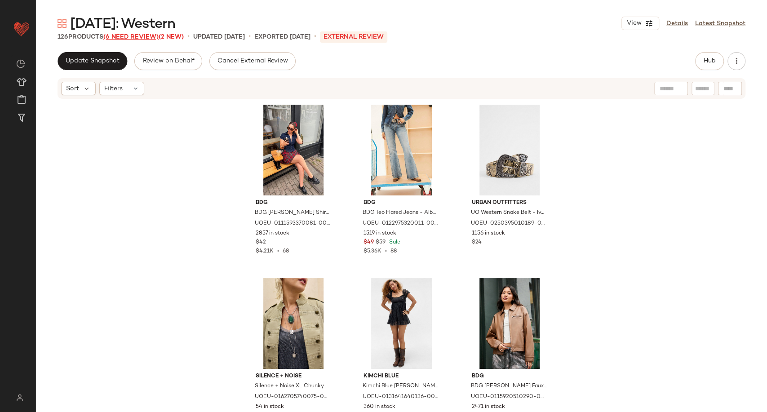
click at [137, 35] on span "(6 Need Review)" at bounding box center [130, 37] width 55 height 7
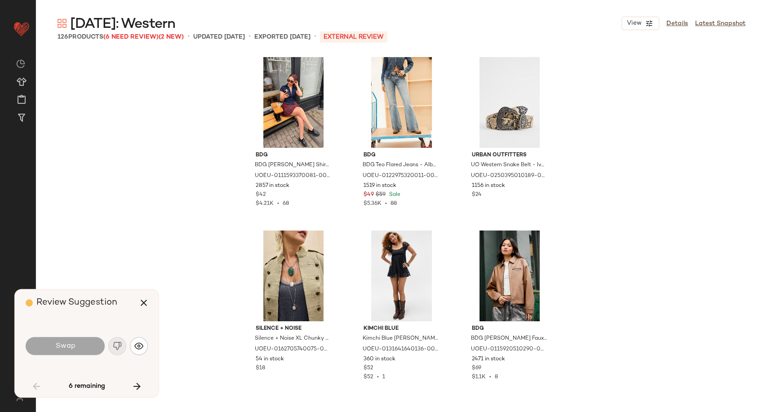
scroll to position [1214, 0]
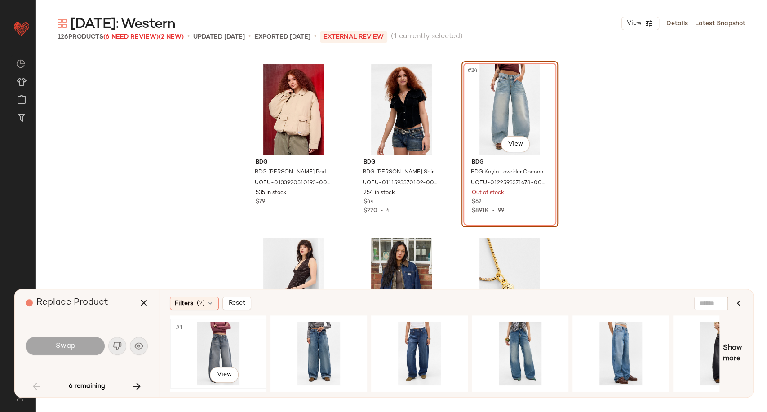
click at [211, 352] on div "#1 View" at bounding box center [218, 354] width 90 height 64
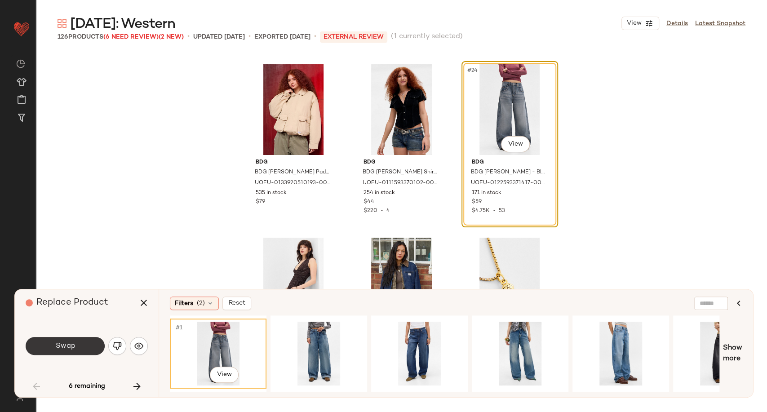
click at [90, 345] on button "Swap" at bounding box center [65, 346] width 79 height 18
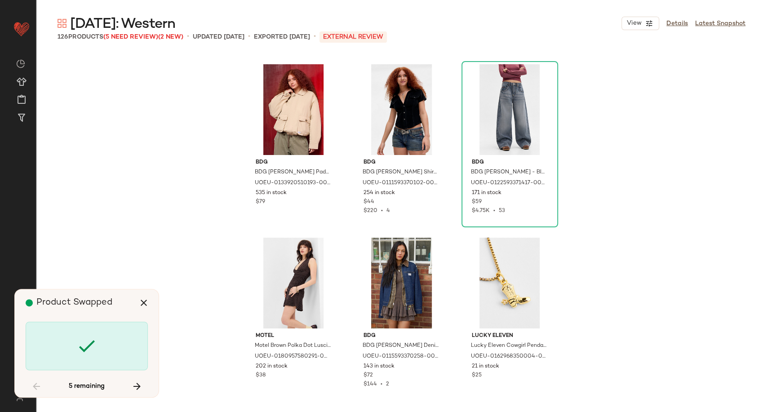
scroll to position [1907, 0]
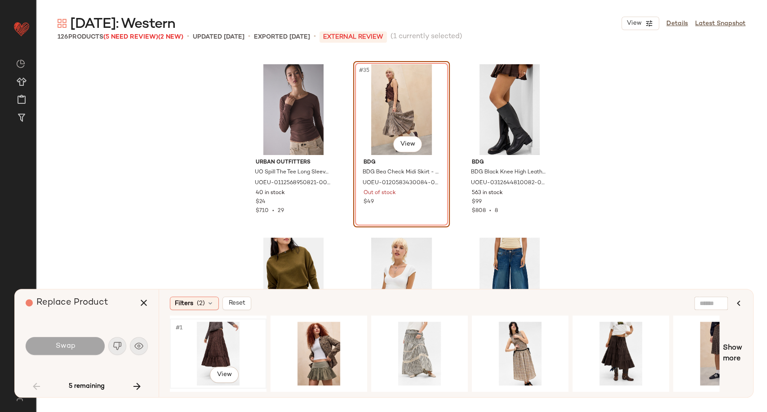
click at [215, 346] on div "#1 View" at bounding box center [218, 354] width 90 height 64
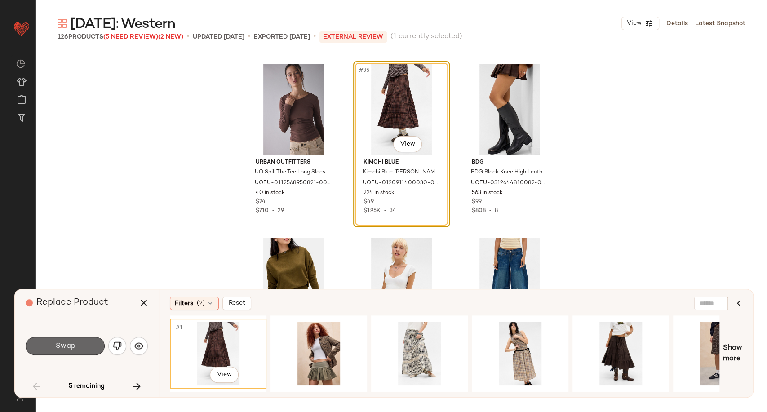
click at [94, 338] on button "Swap" at bounding box center [65, 346] width 79 height 18
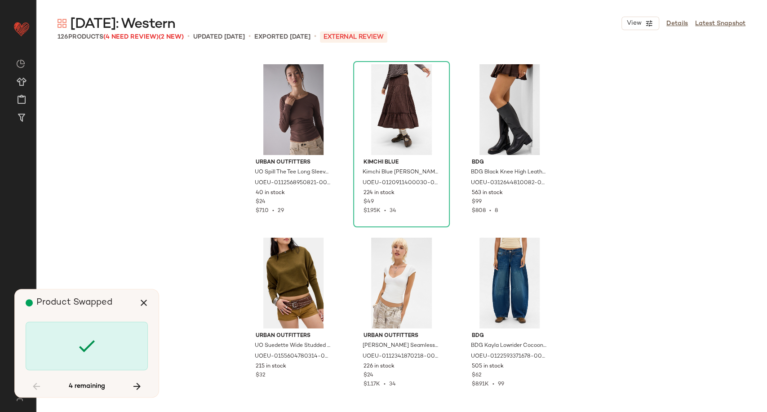
scroll to position [2427, 0]
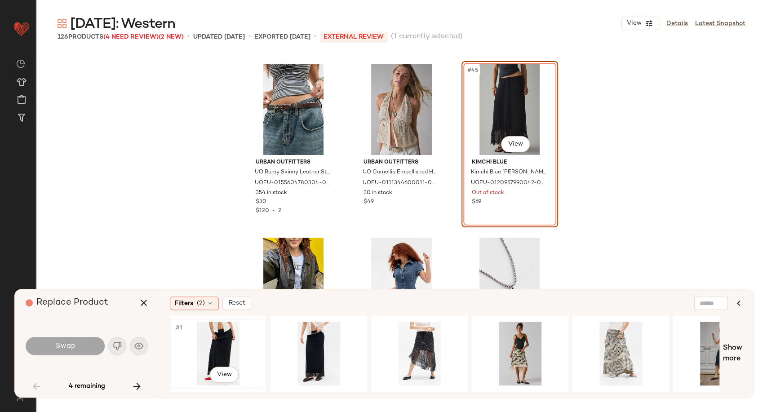
click at [210, 348] on div "#1 View" at bounding box center [218, 354] width 90 height 64
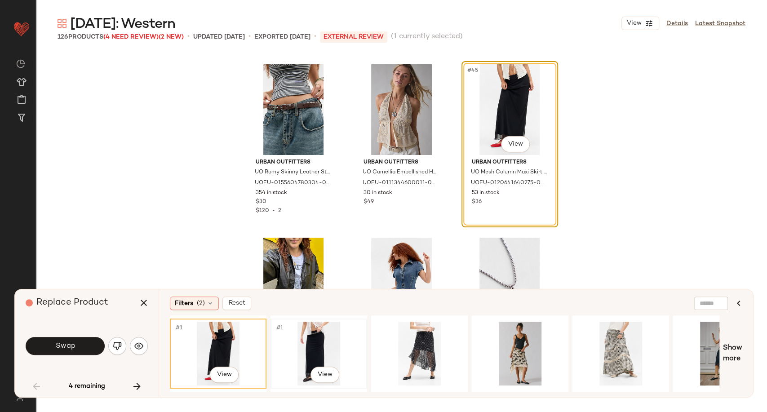
click at [318, 349] on div "#1 View" at bounding box center [319, 354] width 90 height 64
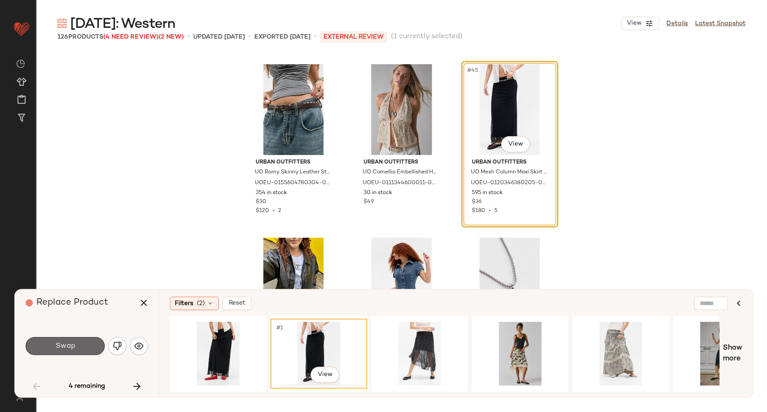
click at [74, 346] on span "Swap" at bounding box center [65, 346] width 20 height 9
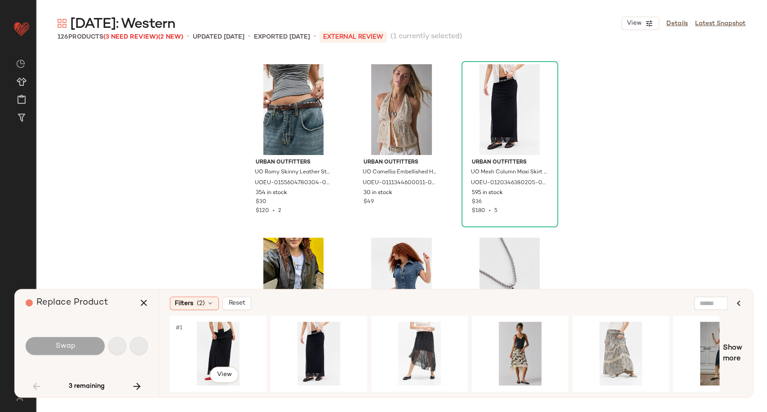
scroll to position [2774, 0]
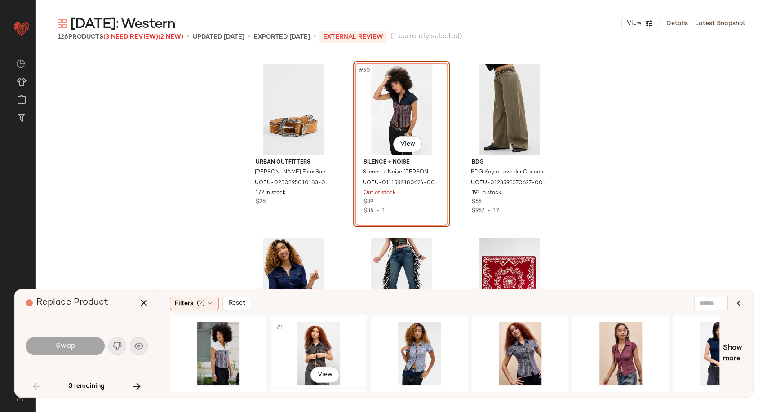
click at [326, 347] on div "#1 View" at bounding box center [319, 354] width 90 height 64
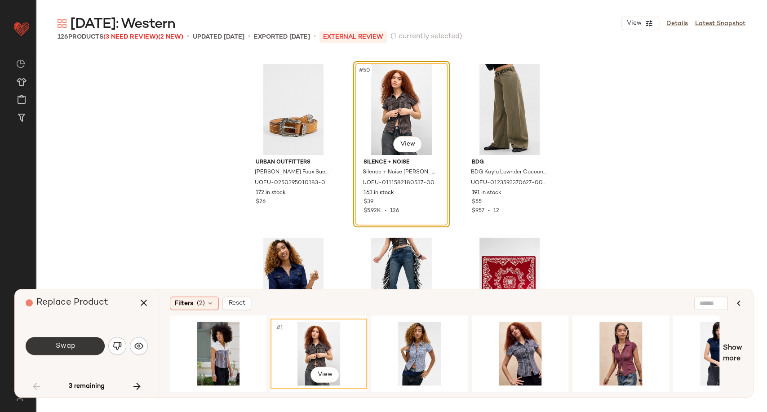
click at [87, 344] on button "Swap" at bounding box center [65, 346] width 79 height 18
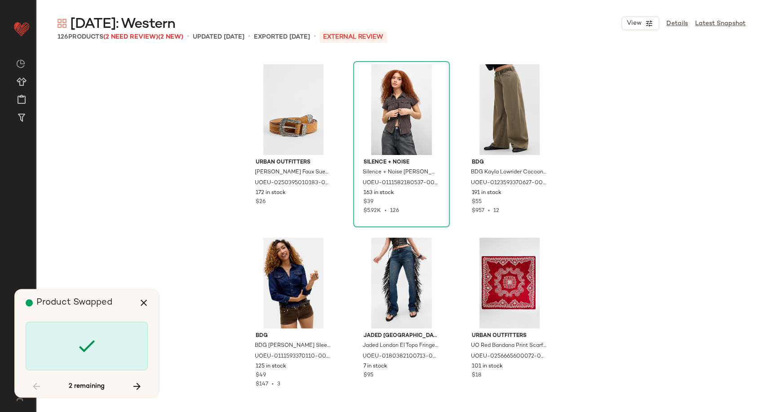
scroll to position [3121, 0]
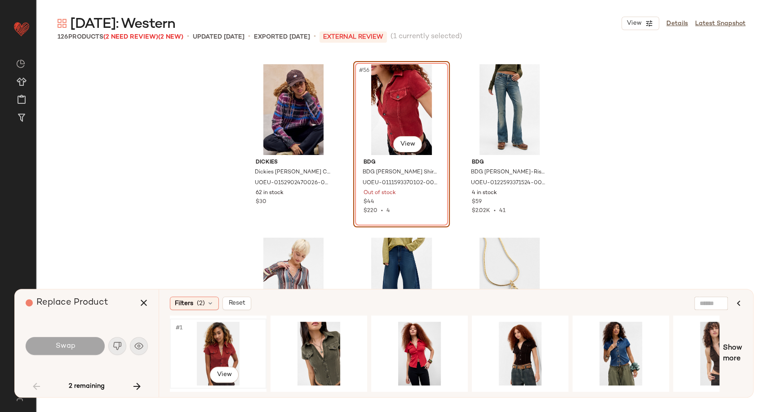
click at [226, 348] on div "#1 View" at bounding box center [218, 354] width 90 height 64
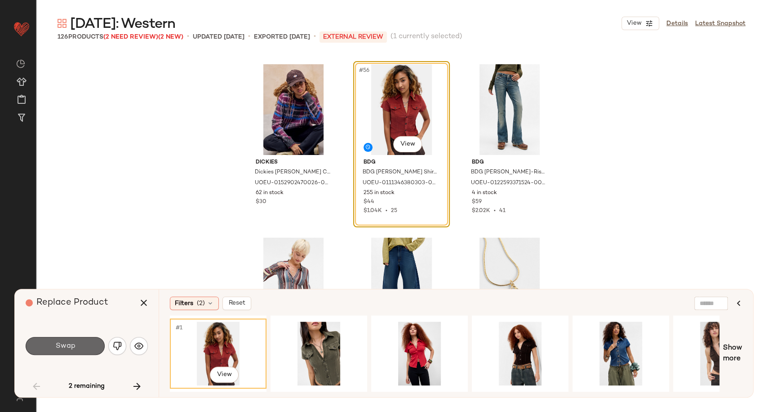
click at [81, 351] on button "Swap" at bounding box center [65, 346] width 79 height 18
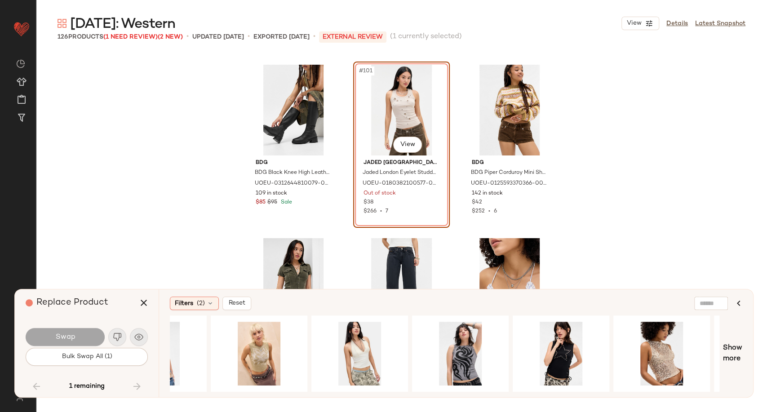
scroll to position [0, 866]
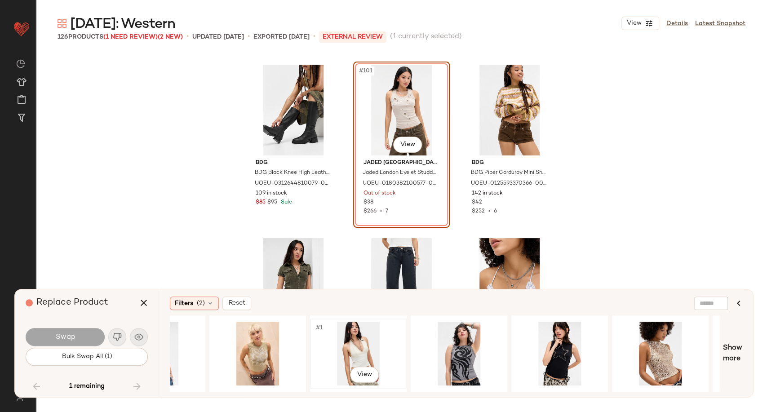
click at [344, 353] on div "#1 View" at bounding box center [358, 354] width 90 height 64
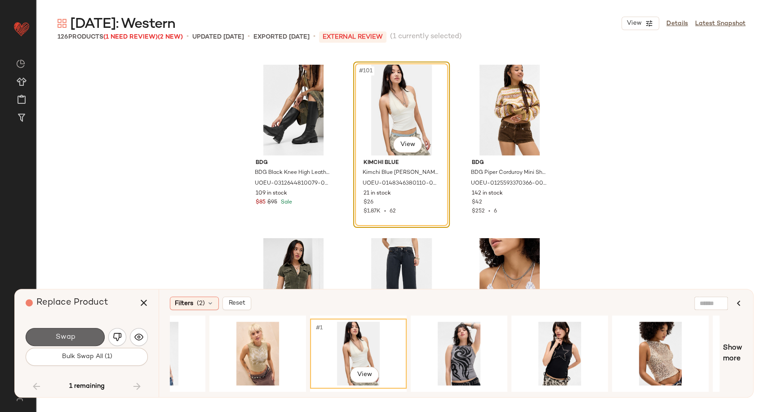
click at [94, 340] on button "Swap" at bounding box center [65, 337] width 79 height 18
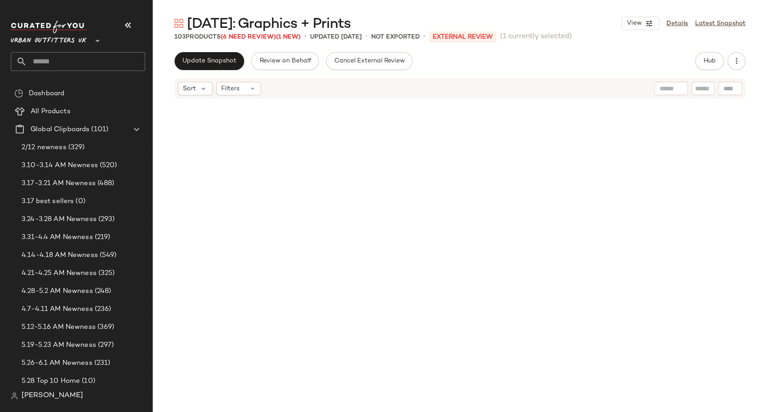
scroll to position [1040, 0]
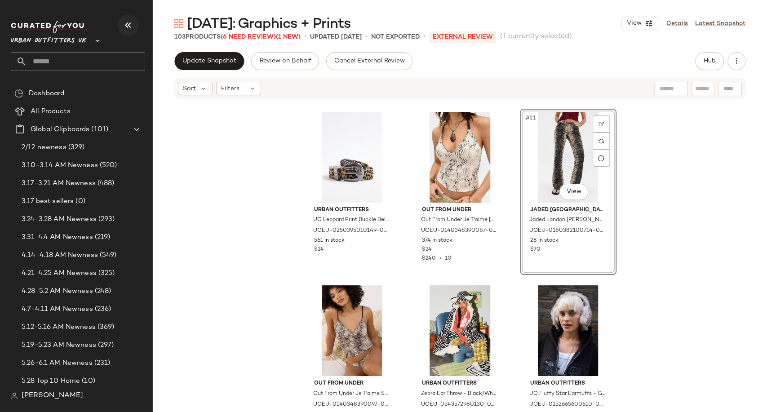
click at [127, 24] on icon "button" at bounding box center [128, 25] width 11 height 11
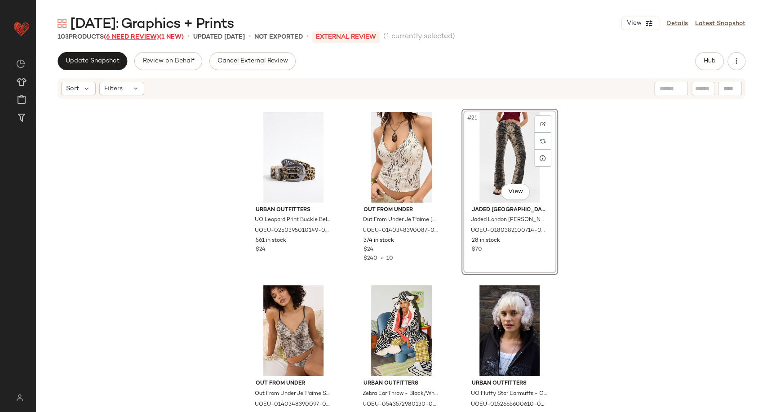
click at [145, 37] on span "(6 Need Review)" at bounding box center [131, 37] width 55 height 7
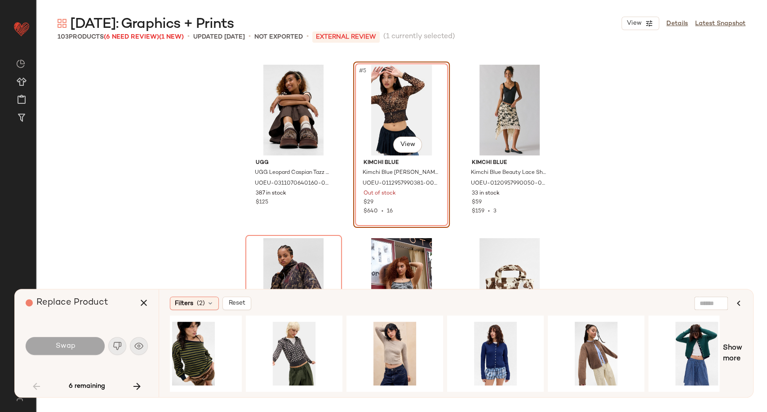
scroll to position [0, 1357]
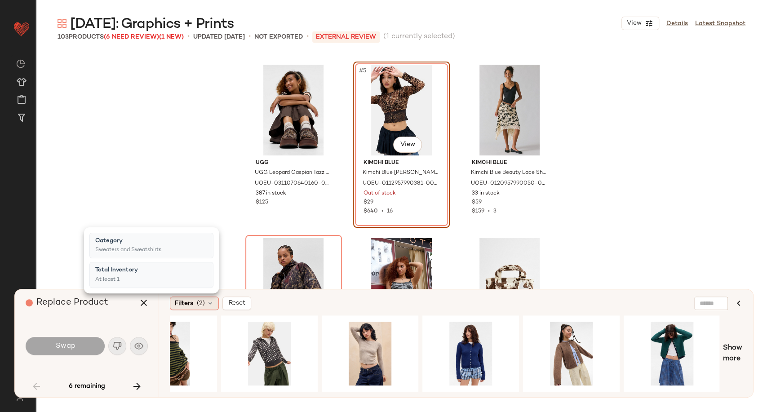
click at [208, 306] on icon at bounding box center [210, 303] width 7 height 7
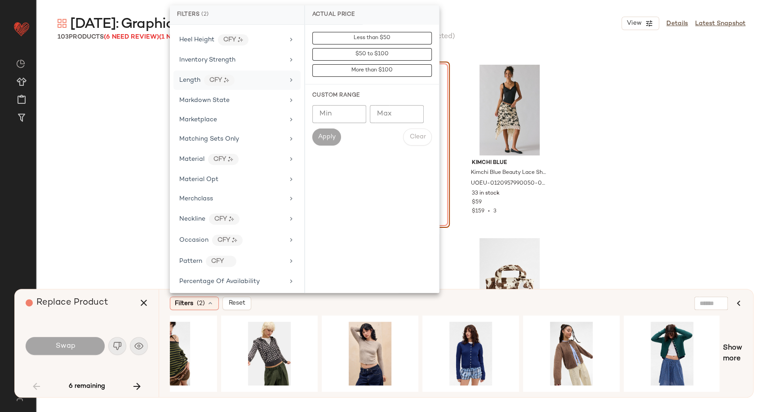
scroll to position [349, 0]
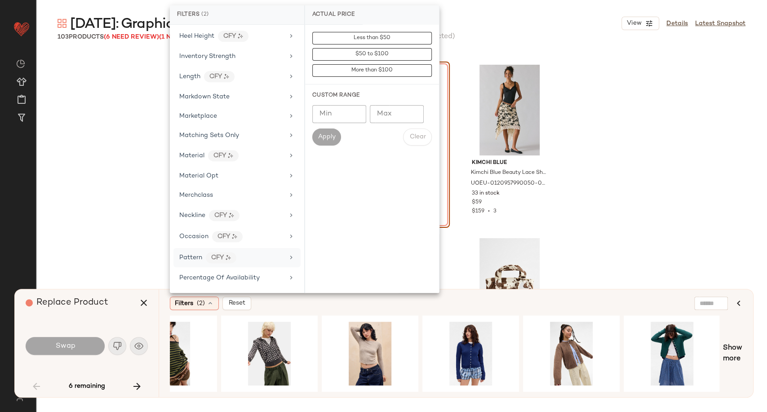
click at [262, 256] on div "Pattern CFY" at bounding box center [231, 257] width 105 height 11
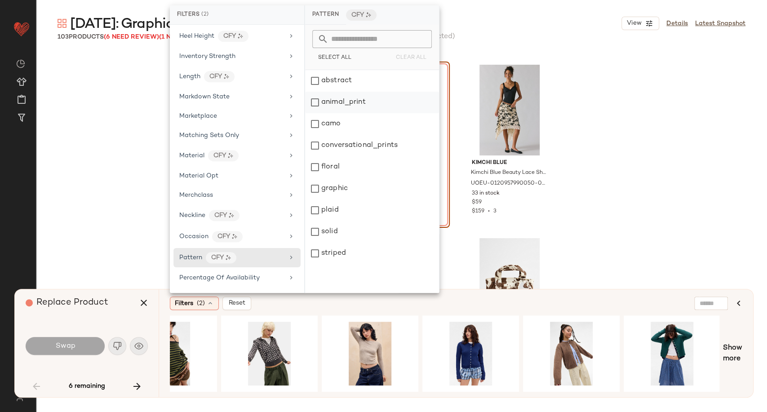
click at [338, 98] on div "animal_print" at bounding box center [372, 103] width 134 height 22
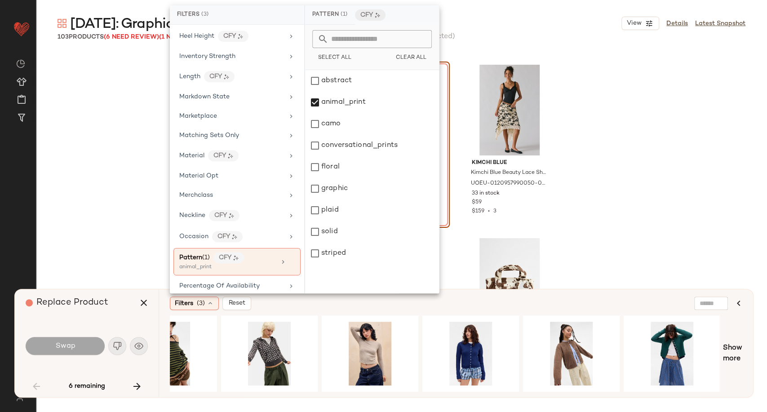
click at [464, 307] on div "Filters (3) Reset" at bounding box center [412, 302] width 485 height 13
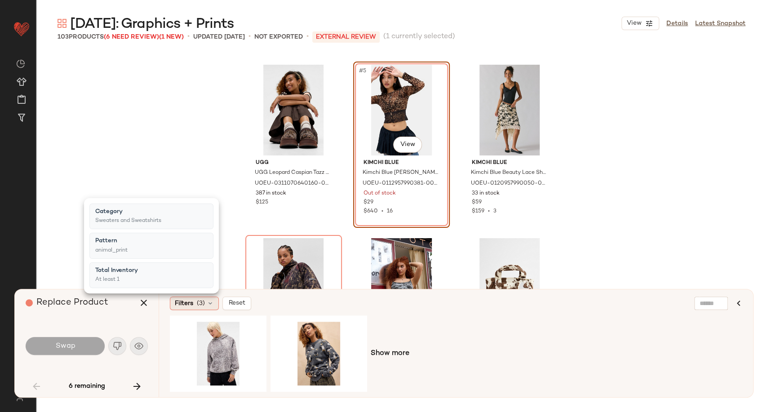
click at [215, 303] on div "Filters (3)" at bounding box center [194, 302] width 49 height 13
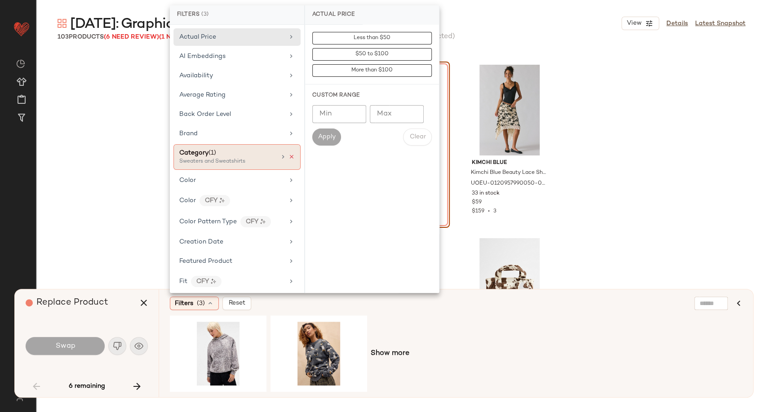
click at [288, 154] on icon at bounding box center [291, 157] width 6 height 6
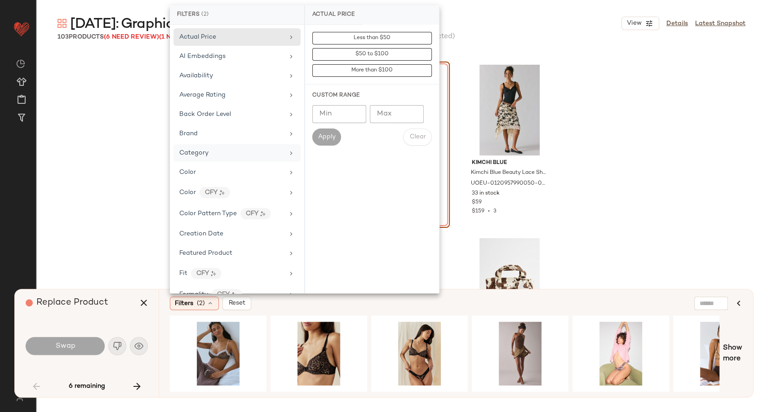
click at [393, 305] on div "Filters (2) Reset" at bounding box center [412, 302] width 485 height 13
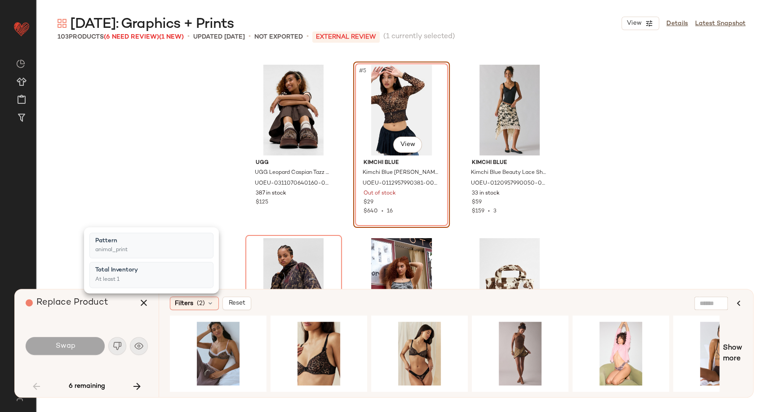
click at [409, 312] on div "Filters (2) Reset Show more" at bounding box center [456, 343] width 594 height 108
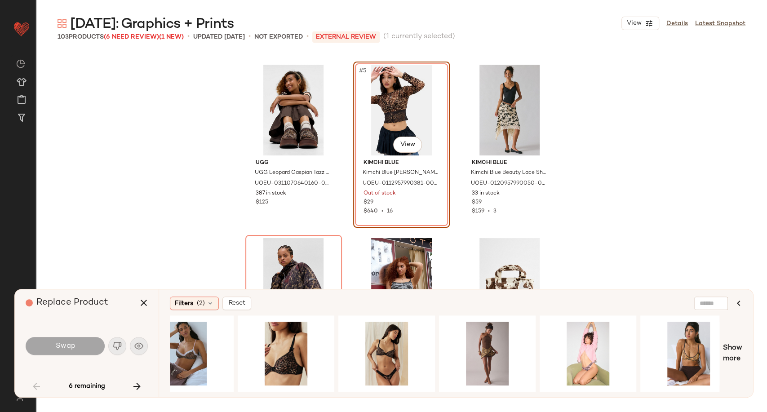
scroll to position [0, 0]
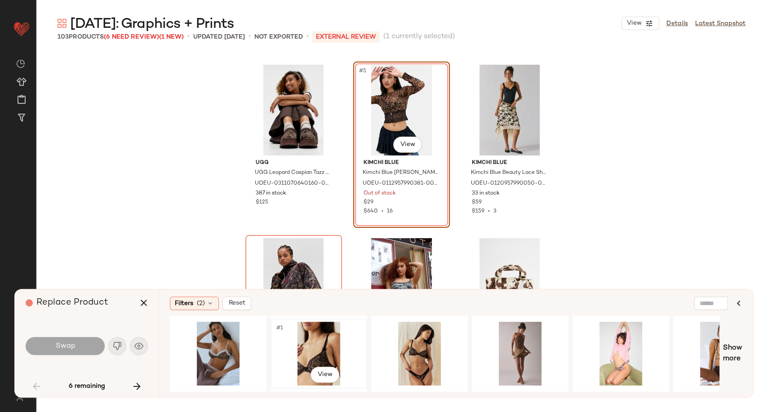
click at [326, 355] on div "#1 View" at bounding box center [319, 354] width 90 height 64
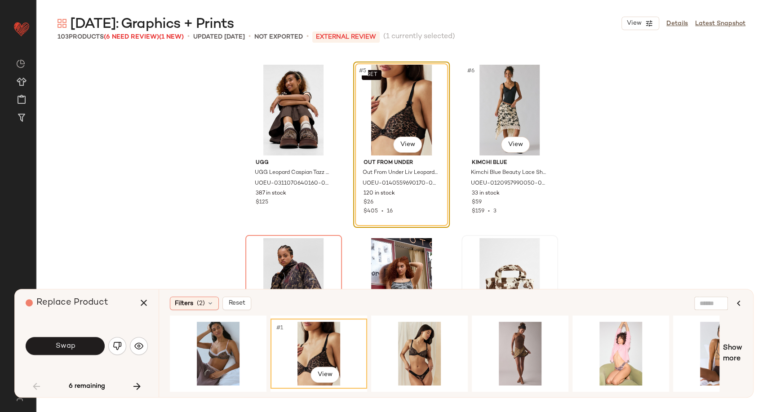
drag, startPoint x: 433, startPoint y: 350, endPoint x: 461, endPoint y: 234, distance: 118.8
click at [464, 227] on div "Halloween: Graphics + Prints View Details Latest Snapshot 103 Products (6 Need …" at bounding box center [401, 212] width 731 height 397
click at [93, 349] on button "Swap" at bounding box center [65, 346] width 79 height 18
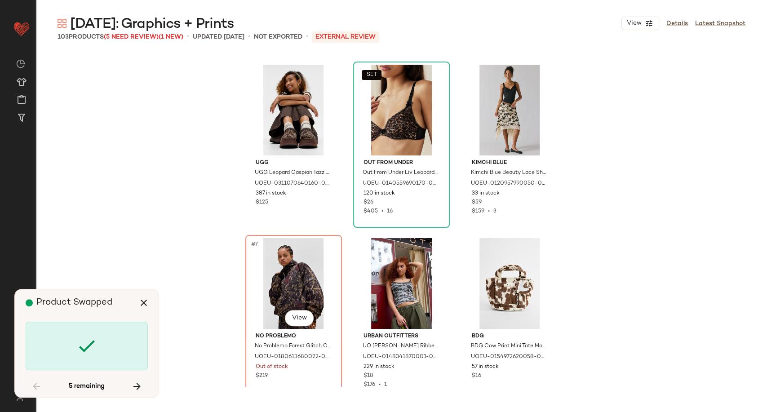
scroll to position [347, 0]
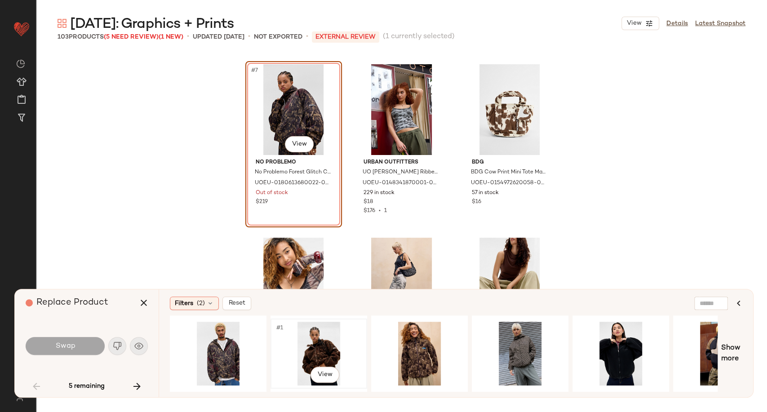
click at [321, 349] on div "#1 View" at bounding box center [319, 354] width 90 height 64
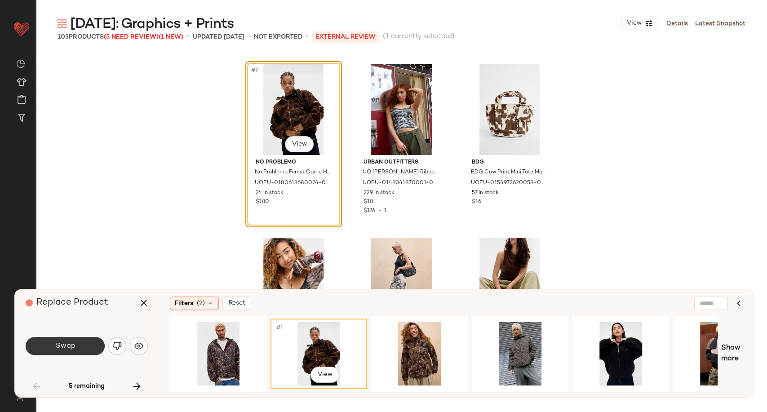
click at [69, 349] on span "Swap" at bounding box center [65, 346] width 20 height 9
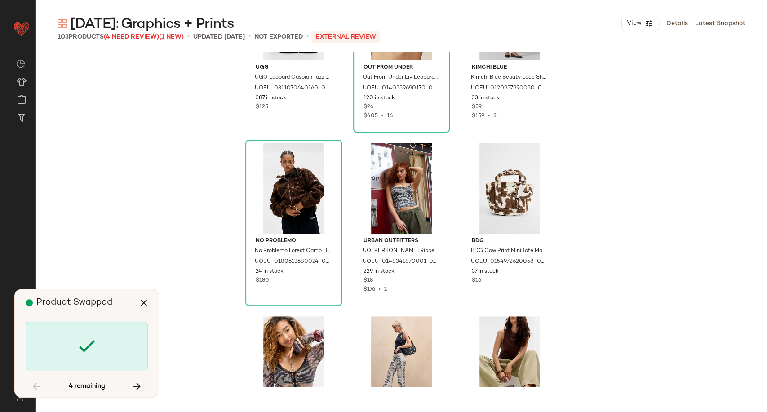
scroll to position [197, 0]
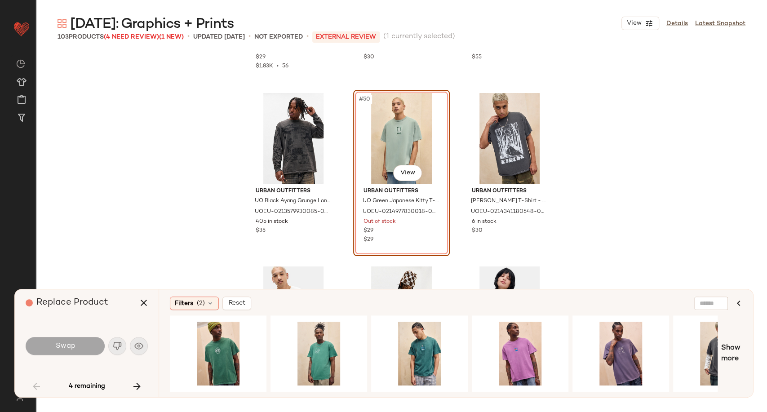
scroll to position [2751, 0]
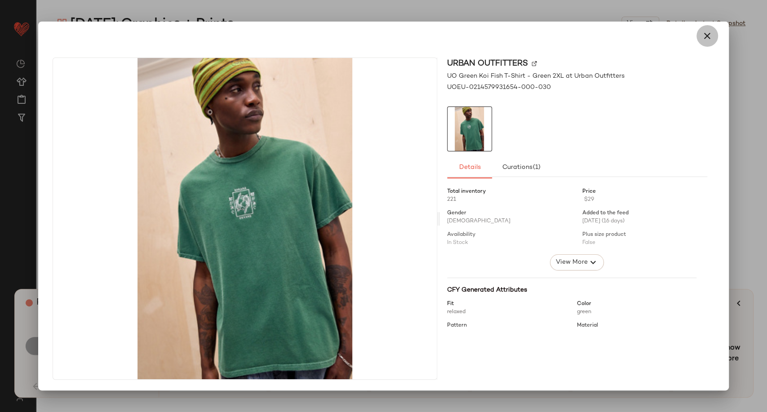
click at [702, 38] on icon "button" at bounding box center [707, 36] width 11 height 11
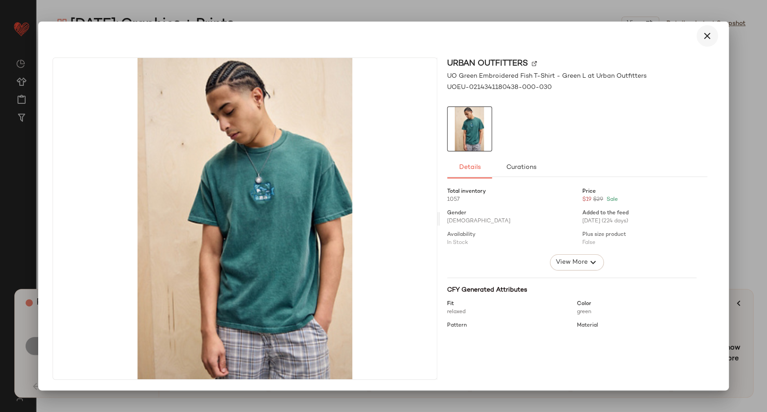
click at [708, 39] on icon "button" at bounding box center [707, 36] width 11 height 11
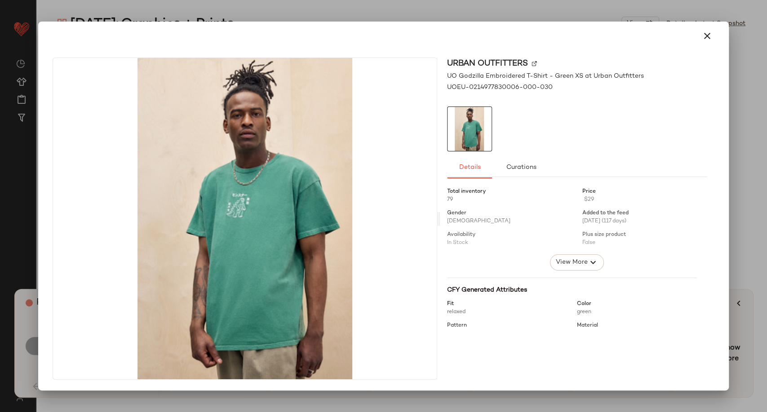
click at [706, 41] on button "button" at bounding box center [707, 36] width 22 height 22
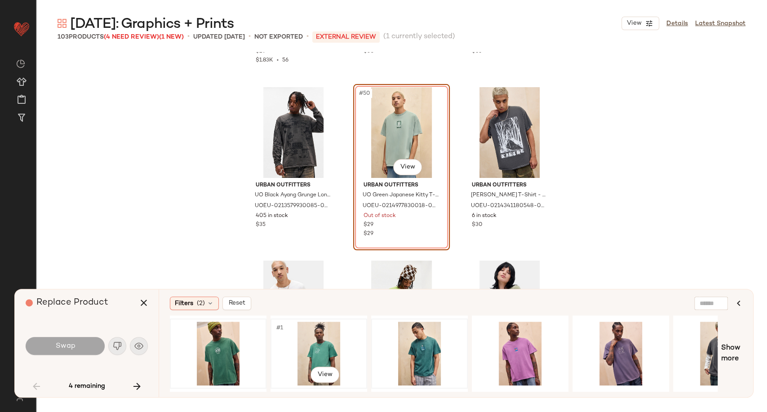
click at [306, 344] on div "#1 View" at bounding box center [319, 354] width 90 height 64
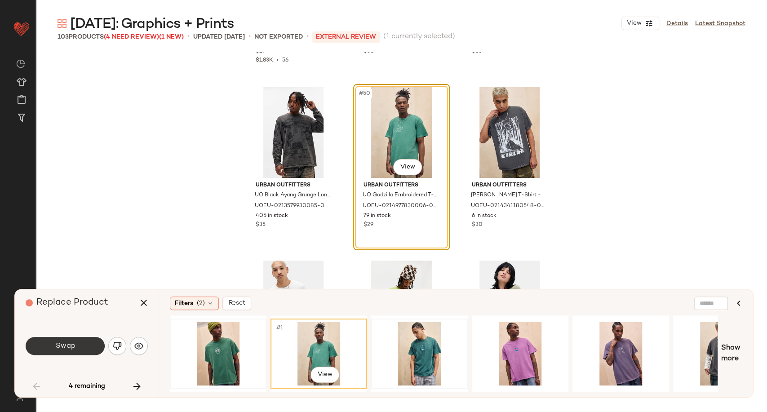
click at [61, 353] on button "Swap" at bounding box center [65, 346] width 79 height 18
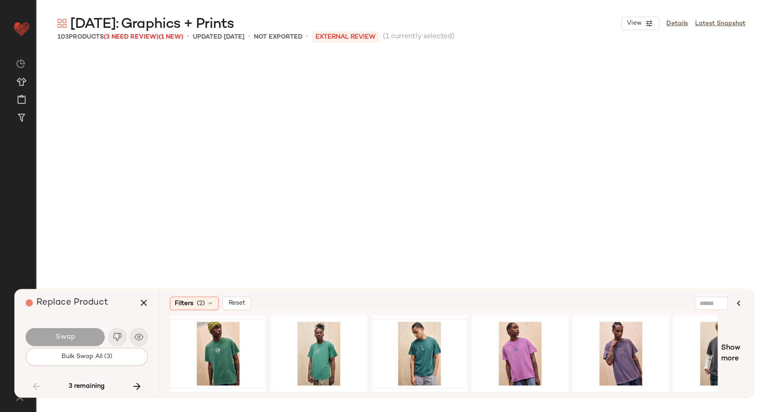
scroll to position [4334, 0]
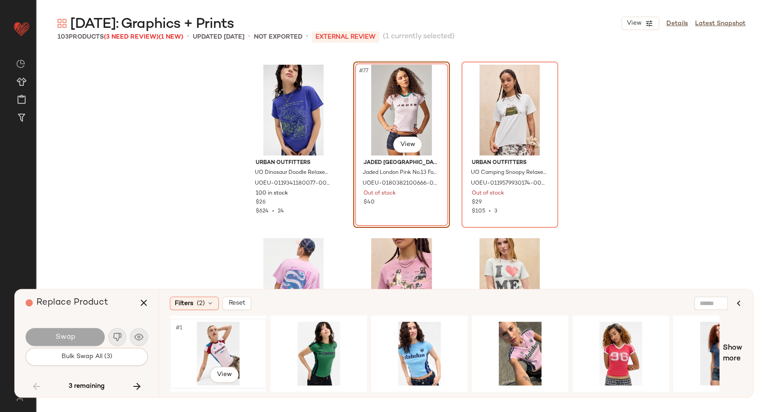
click at [218, 342] on div "#1 View" at bounding box center [218, 354] width 90 height 64
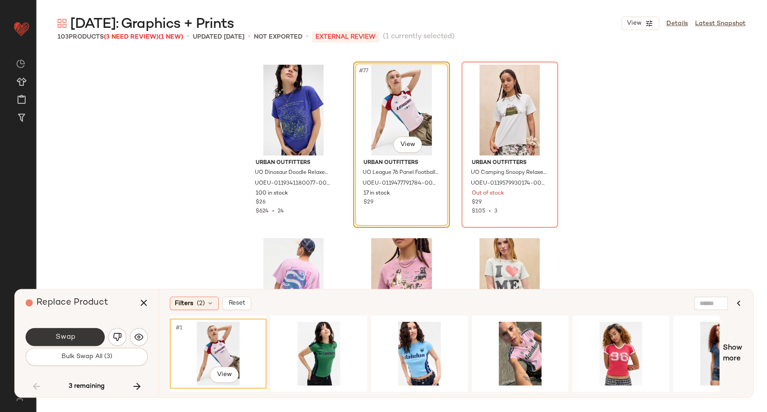
click at [86, 337] on button "Swap" at bounding box center [65, 337] width 79 height 18
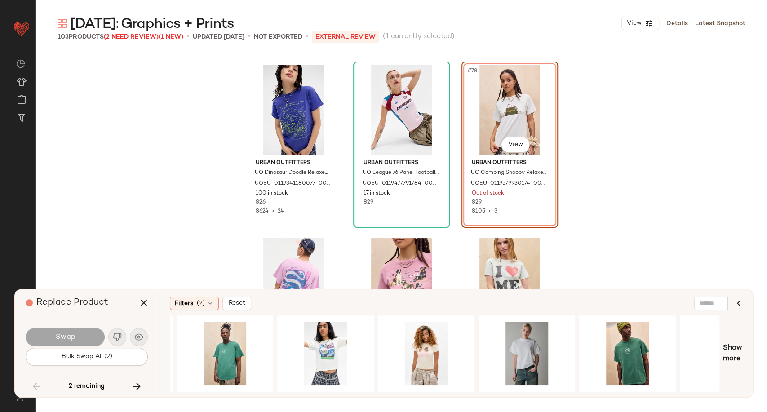
scroll to position [0, 397]
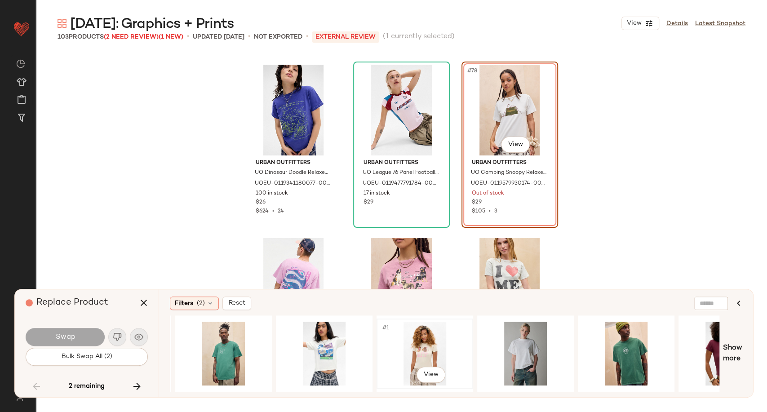
click at [422, 344] on div "#1 View" at bounding box center [425, 354] width 90 height 64
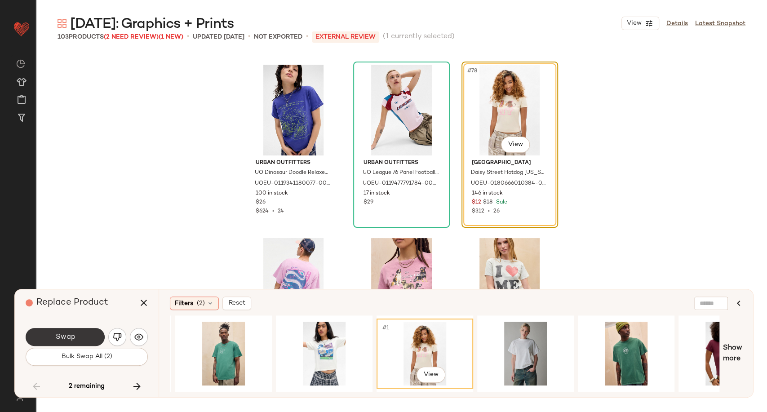
click at [72, 341] on span "Swap" at bounding box center [65, 337] width 20 height 9
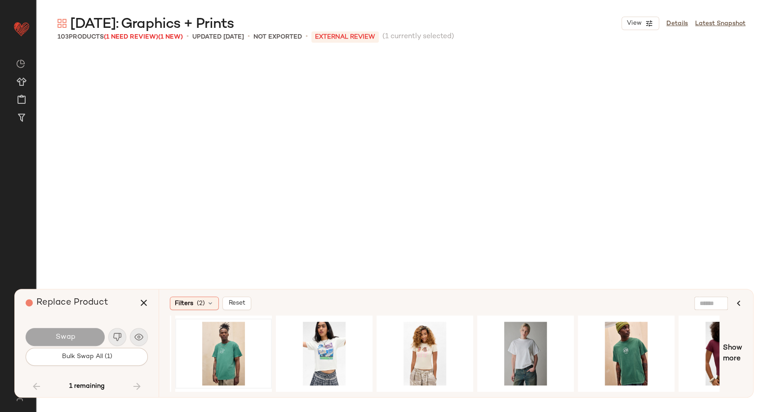
scroll to position [5735, 0]
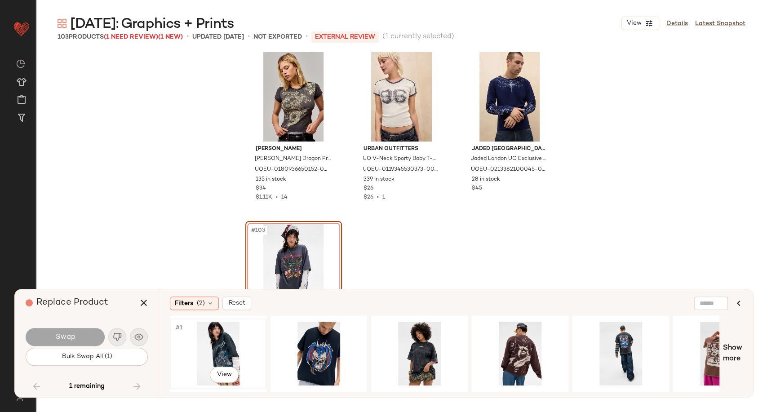
click at [208, 349] on div "#1 View" at bounding box center [218, 354] width 90 height 64
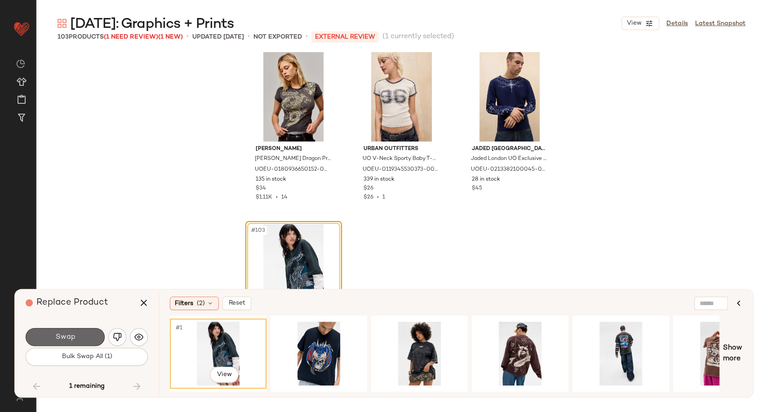
click at [61, 339] on span "Swap" at bounding box center [65, 337] width 20 height 9
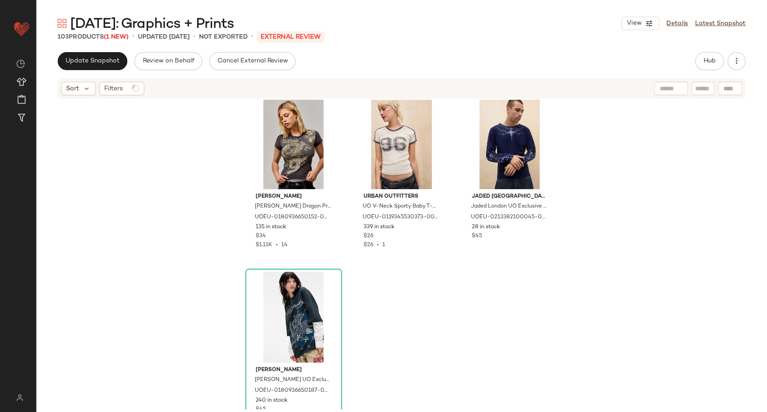
scroll to position [5742, 0]
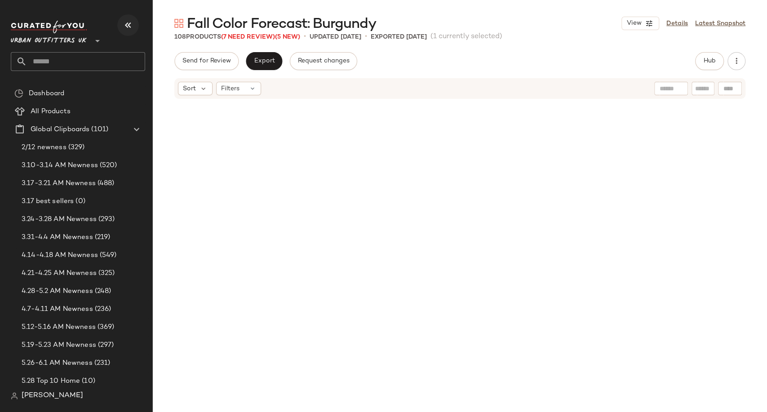
scroll to position [693, 0]
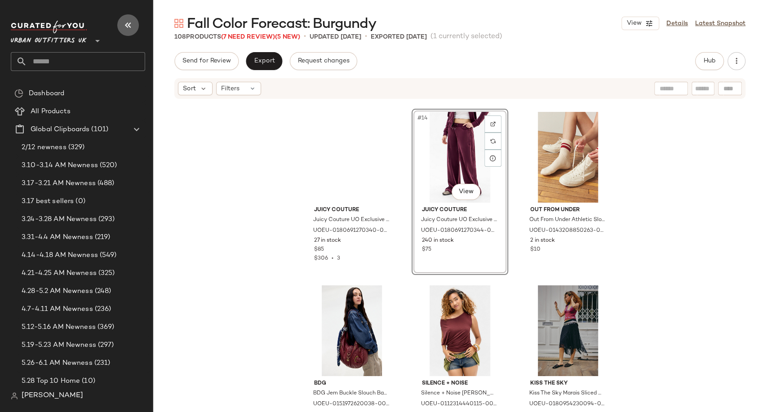
click at [127, 31] on button "button" at bounding box center [128, 25] width 22 height 22
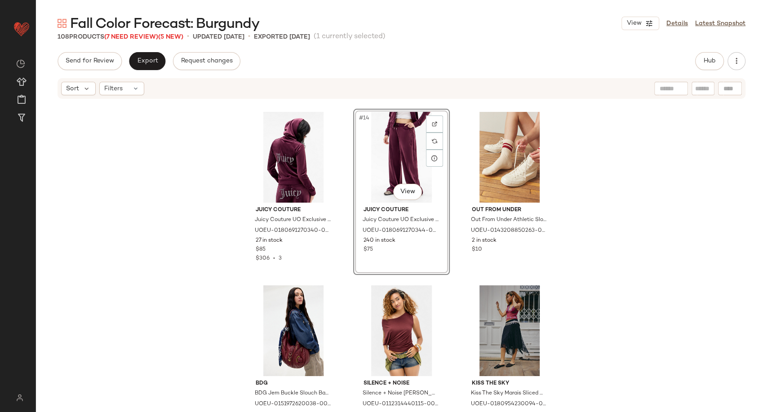
click at [135, 159] on div "Juicy Couture Juicy Couture UO Exclusive Wine Egypt Hoodie - Maroon M at Urban …" at bounding box center [401, 254] width 731 height 309
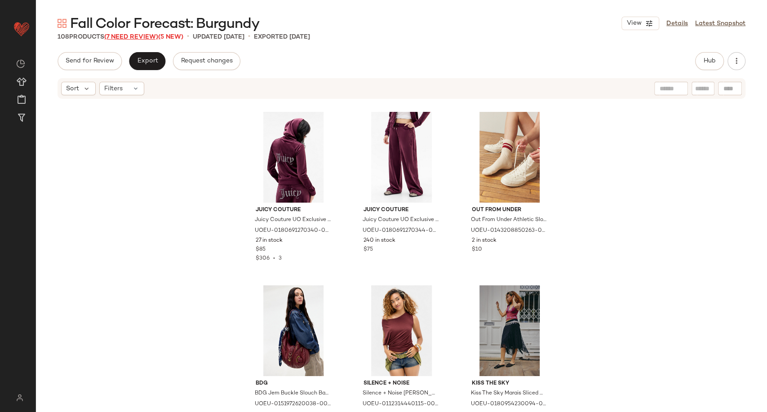
click at [136, 37] on span "(7 Need Review)" at bounding box center [131, 37] width 54 height 7
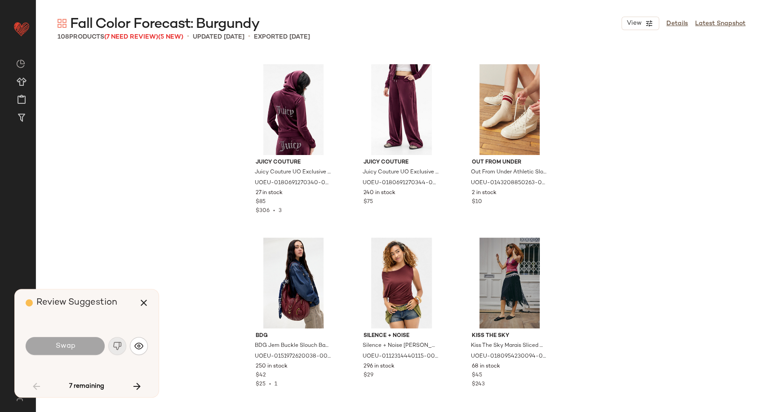
scroll to position [520, 0]
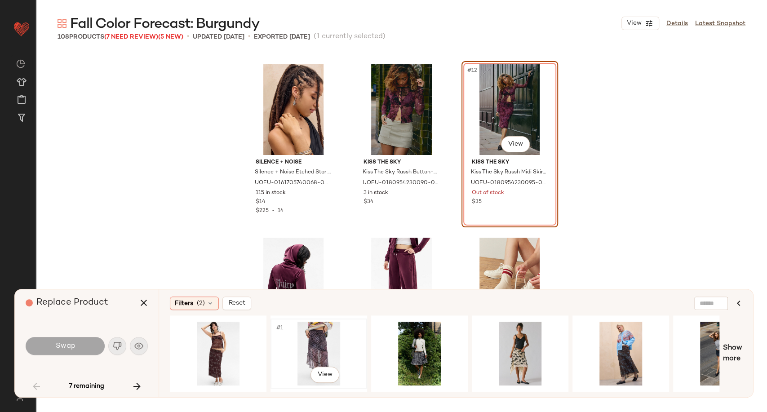
click at [313, 338] on div "#1 View" at bounding box center [319, 354] width 90 height 64
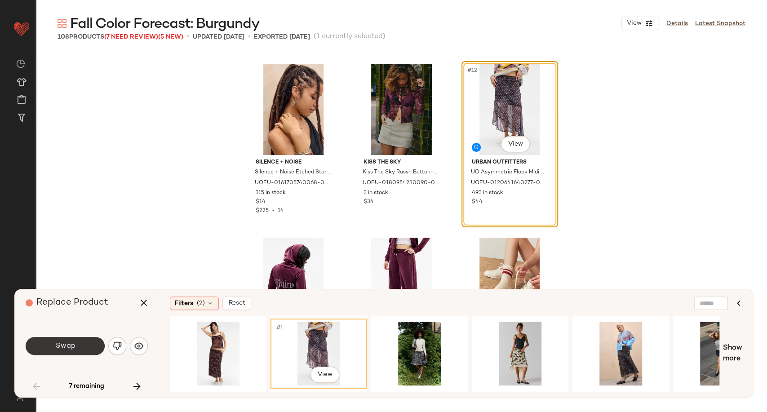
click at [78, 342] on button "Swap" at bounding box center [65, 346] width 79 height 18
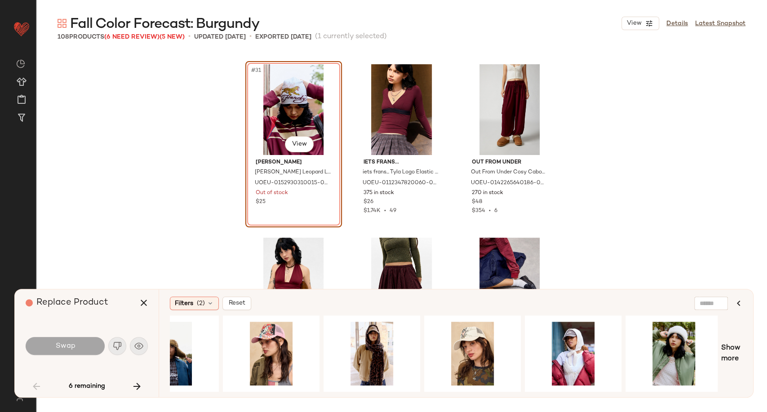
scroll to position [0, 454]
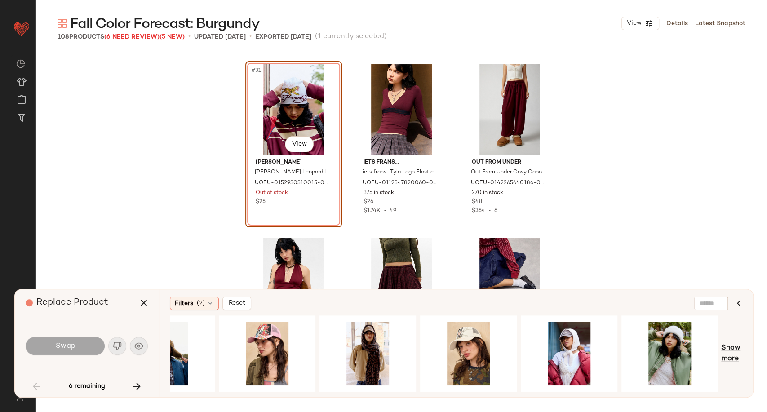
click at [734, 358] on span "Show more" at bounding box center [731, 354] width 21 height 22
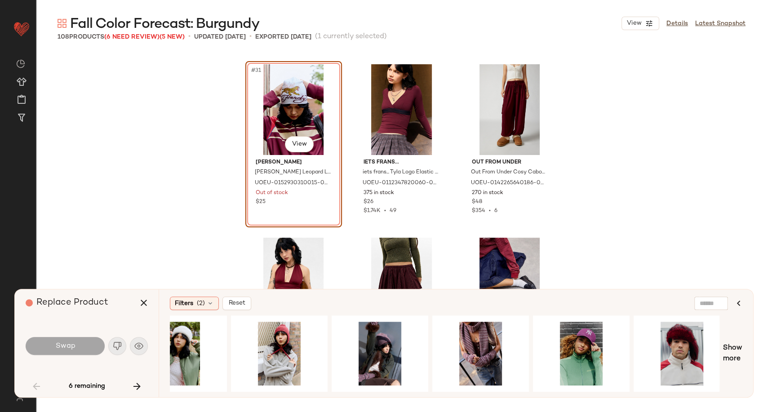
scroll to position [0, 968]
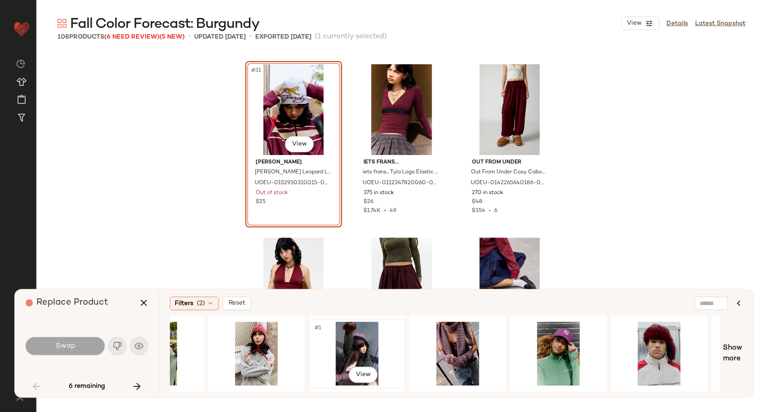
click at [351, 348] on div "#1 View" at bounding box center [357, 354] width 90 height 64
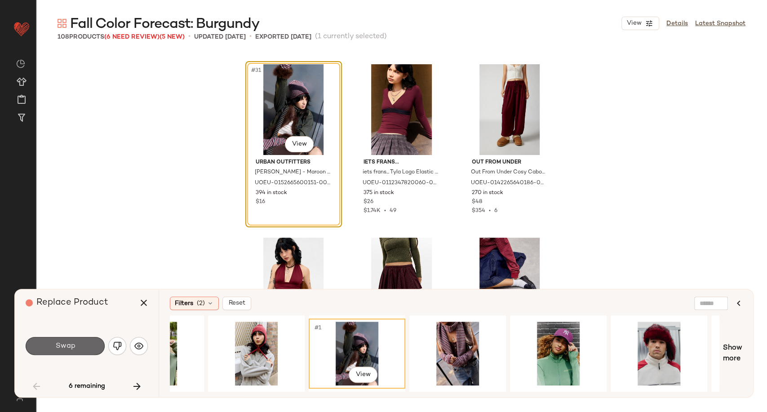
click at [65, 350] on span "Swap" at bounding box center [65, 346] width 20 height 9
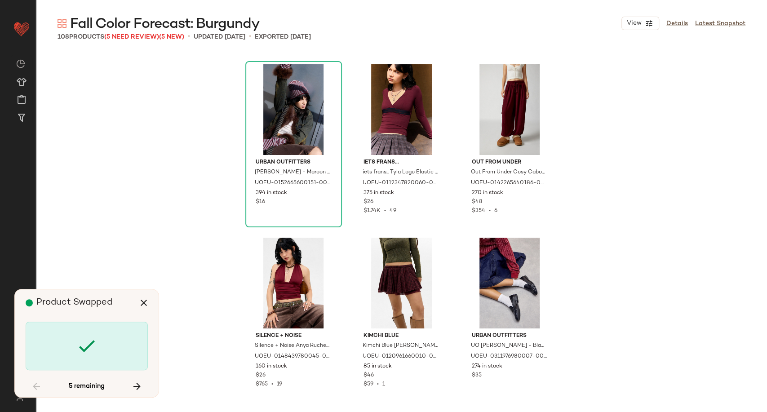
scroll to position [3467, 0]
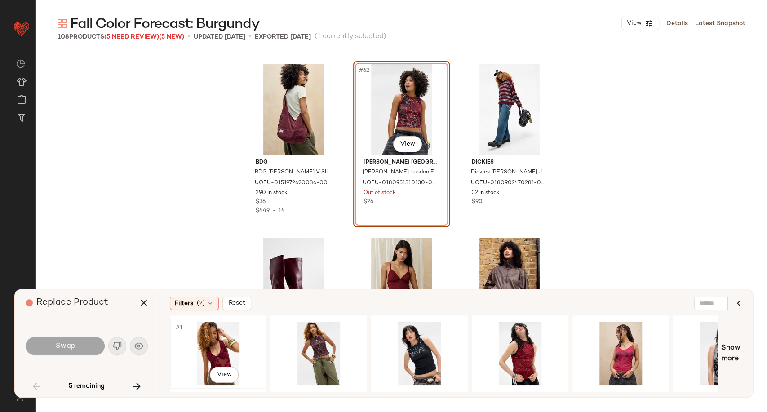
click at [204, 349] on div "#1 View" at bounding box center [218, 354] width 90 height 64
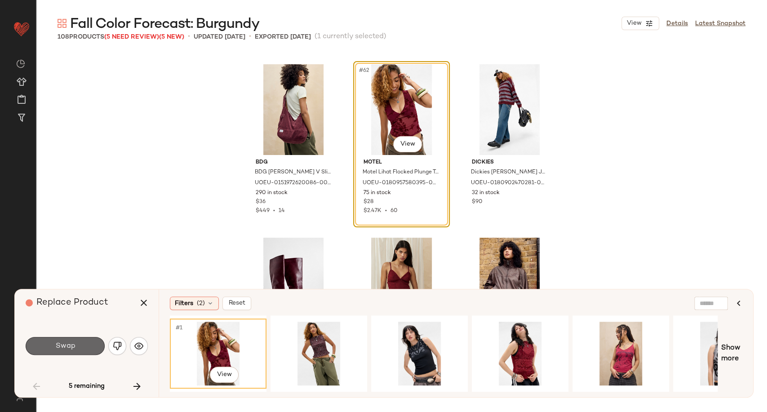
click at [75, 344] on button "Swap" at bounding box center [65, 346] width 79 height 18
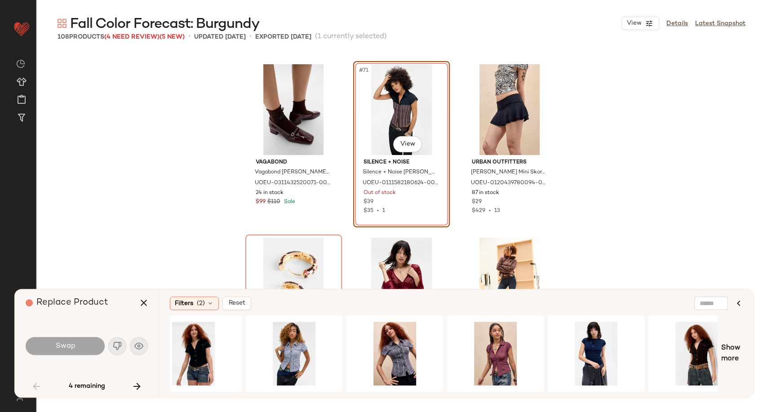
scroll to position [0, 226]
click at [486, 355] on div "#1 View" at bounding box center [495, 354] width 90 height 64
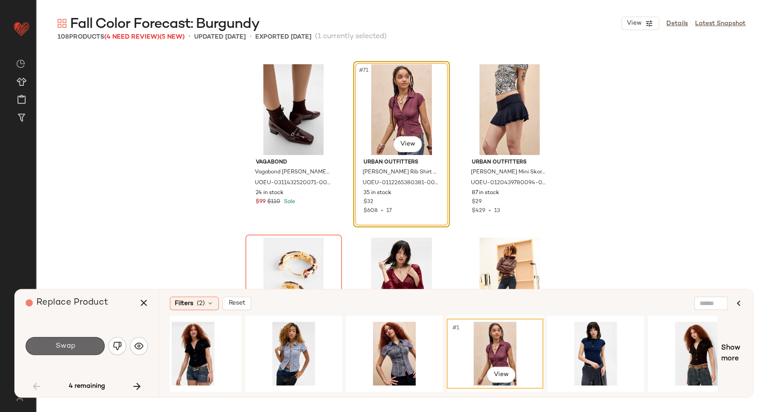
click at [88, 346] on button "Swap" at bounding box center [65, 346] width 79 height 18
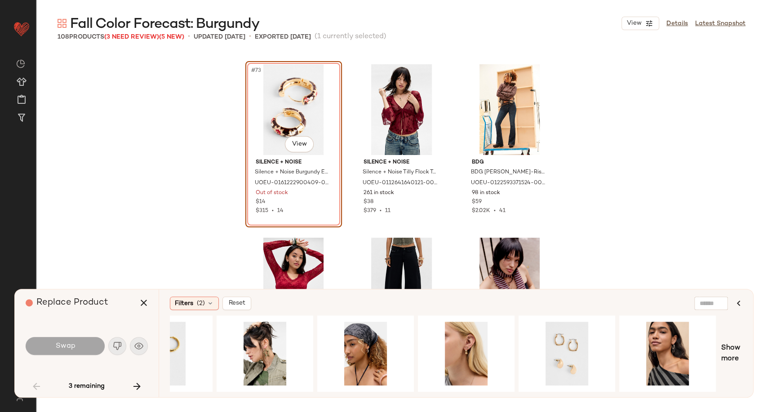
scroll to position [0, 454]
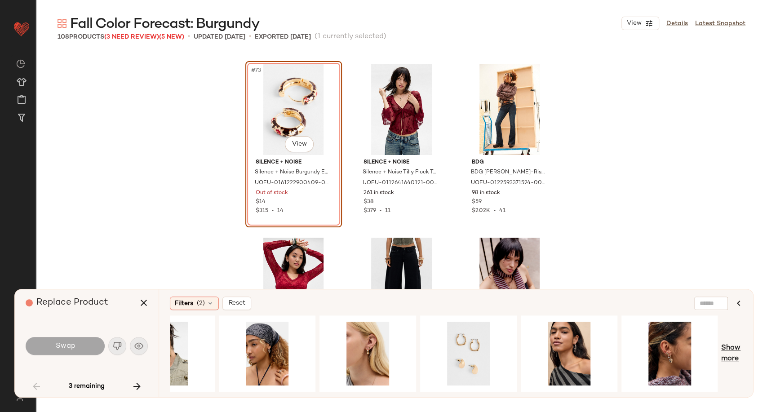
click at [729, 343] on span "Show more" at bounding box center [731, 354] width 21 height 22
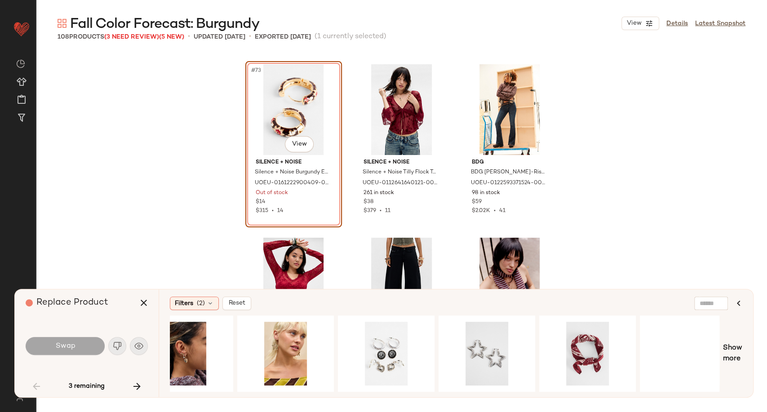
scroll to position [0, 1032]
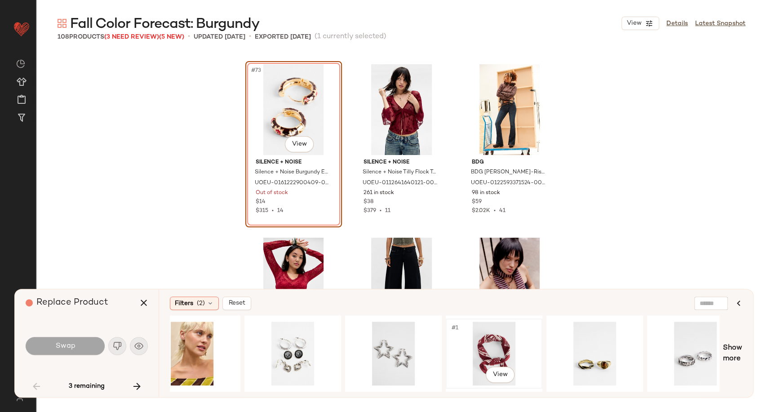
click at [486, 353] on div "#1 View" at bounding box center [494, 354] width 90 height 64
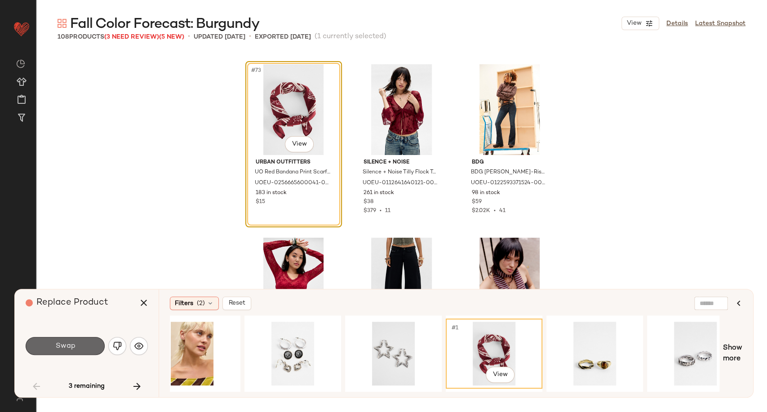
click at [82, 343] on button "Swap" at bounding box center [65, 346] width 79 height 18
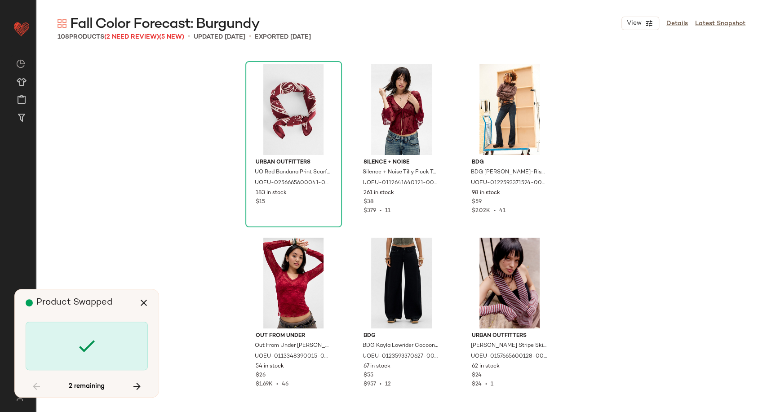
scroll to position [5548, 0]
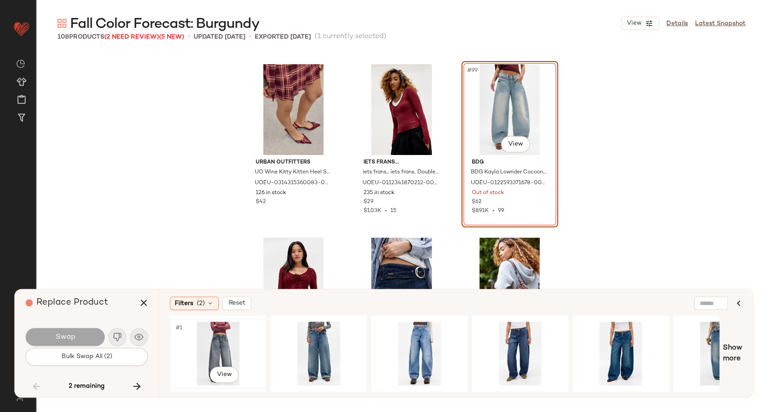
click at [222, 345] on div "#1 View" at bounding box center [218, 354] width 90 height 64
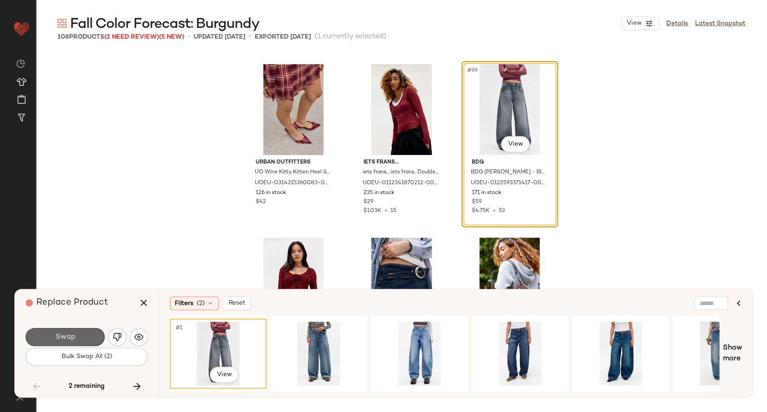
click at [93, 336] on button "Swap" at bounding box center [65, 337] width 79 height 18
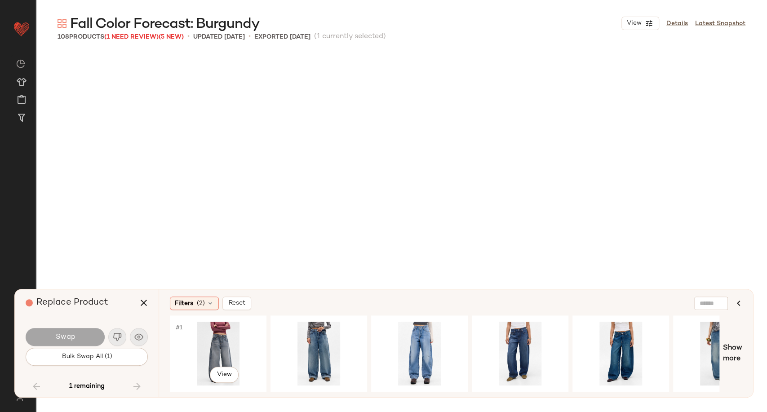
scroll to position [5908, 0]
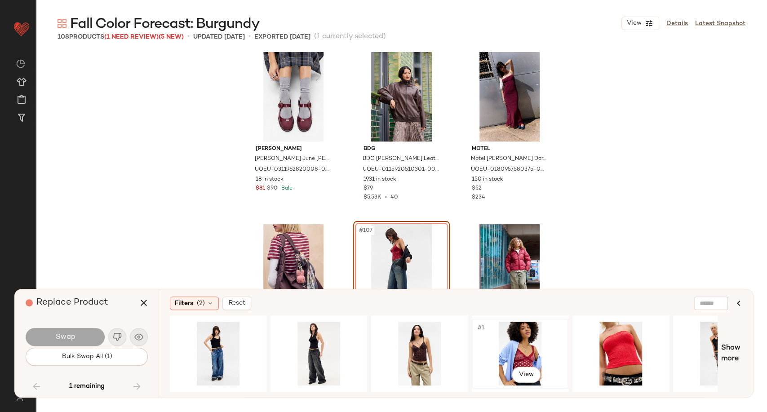
click at [517, 344] on div "#1 View" at bounding box center [520, 354] width 90 height 64
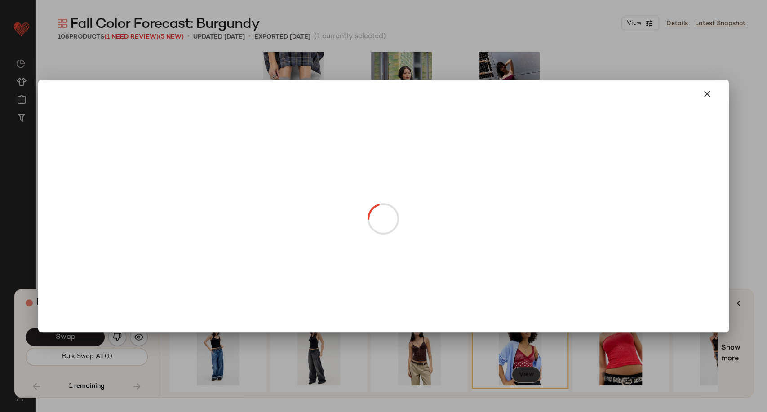
click at [529, 371] on body "Urban Outfitters UK ** Dashboard All Products Global Clipboards (101) Curations…" at bounding box center [383, 206] width 767 height 412
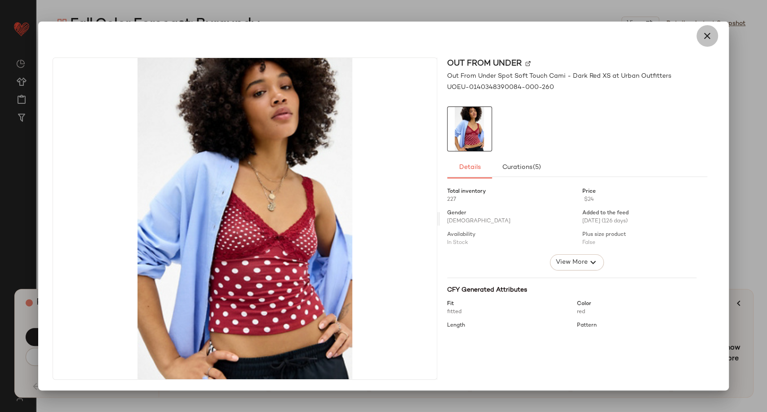
click at [705, 43] on button "button" at bounding box center [707, 36] width 22 height 22
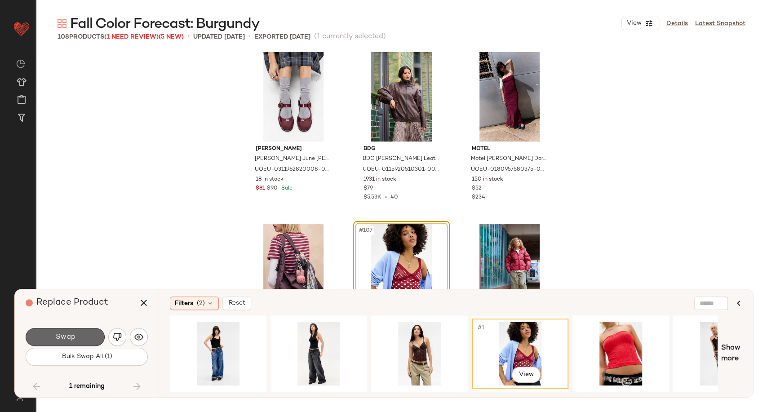
click at [85, 335] on button "Swap" at bounding box center [65, 337] width 79 height 18
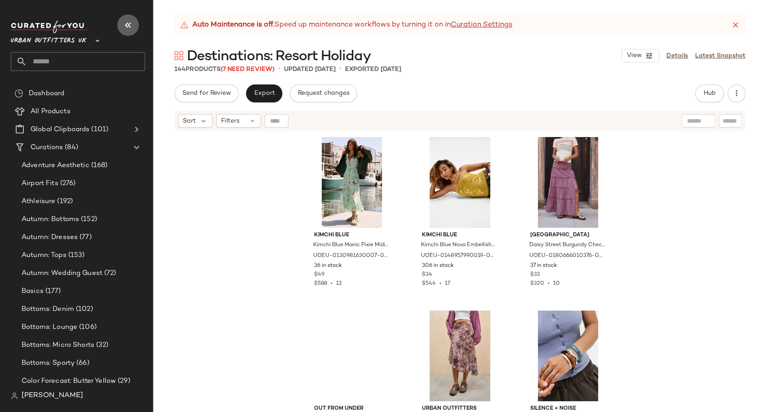
click at [125, 28] on icon "button" at bounding box center [128, 25] width 11 height 11
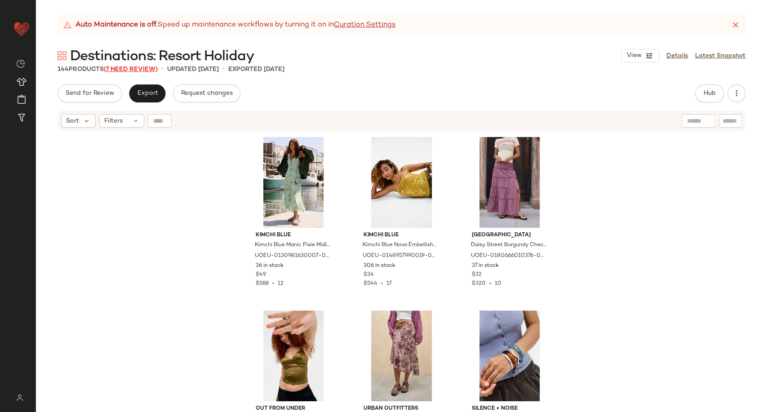
click at [135, 67] on span "(7 Need Review)" at bounding box center [131, 69] width 54 height 7
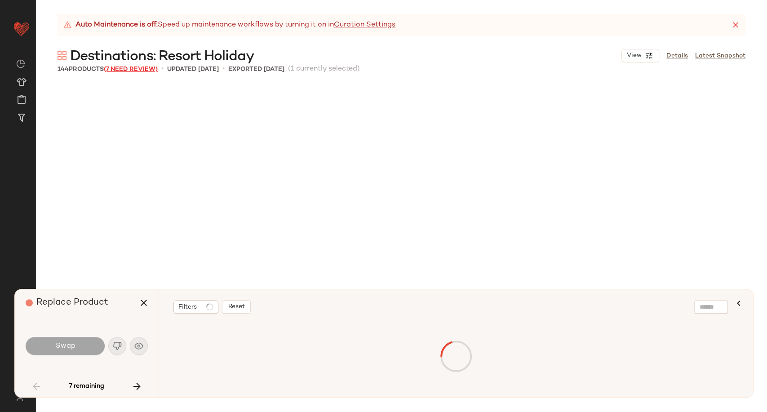
scroll to position [866, 0]
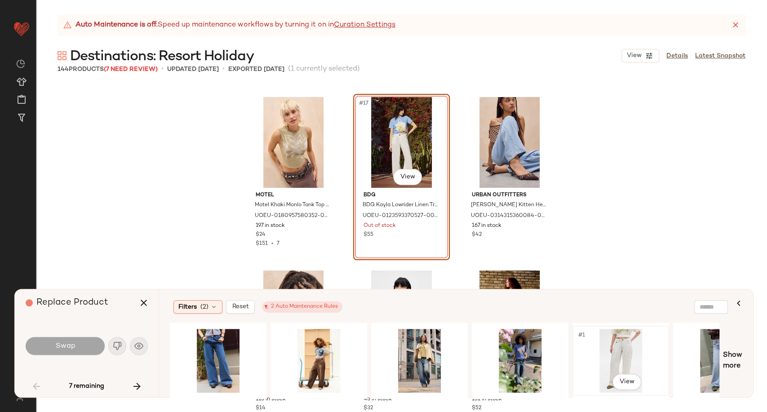
click at [612, 351] on div "#1 View" at bounding box center [620, 361] width 90 height 64
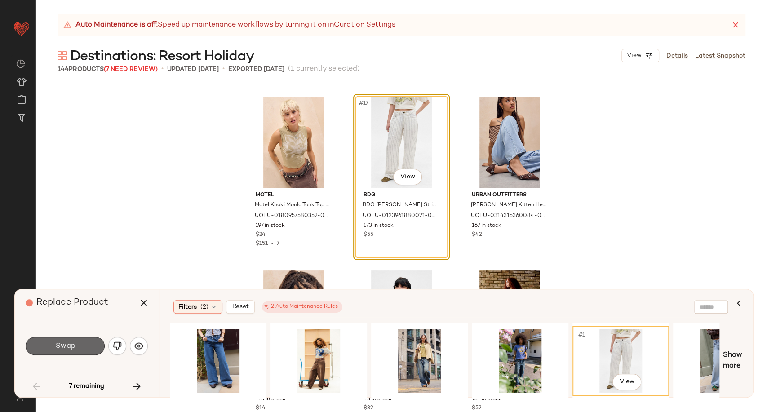
click at [62, 347] on span "Swap" at bounding box center [65, 346] width 20 height 9
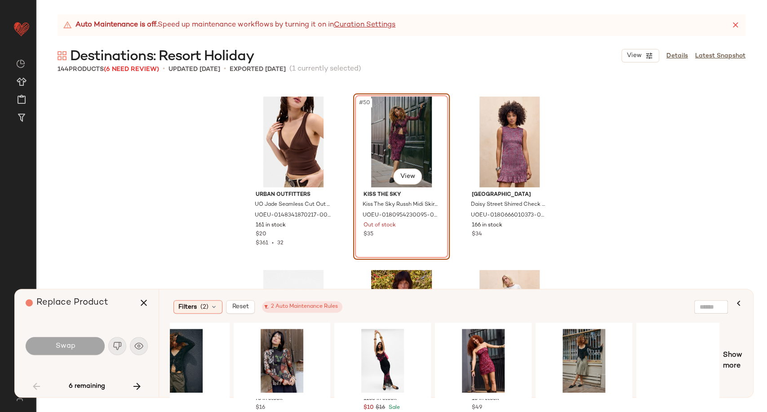
scroll to position [0, 854]
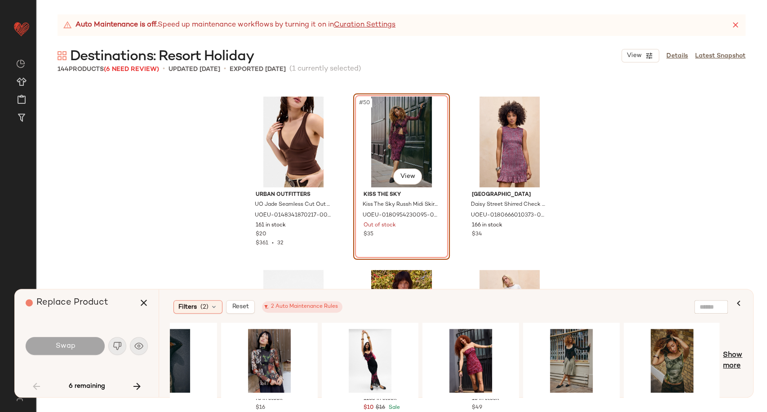
click at [738, 356] on span "Show more" at bounding box center [732, 361] width 19 height 22
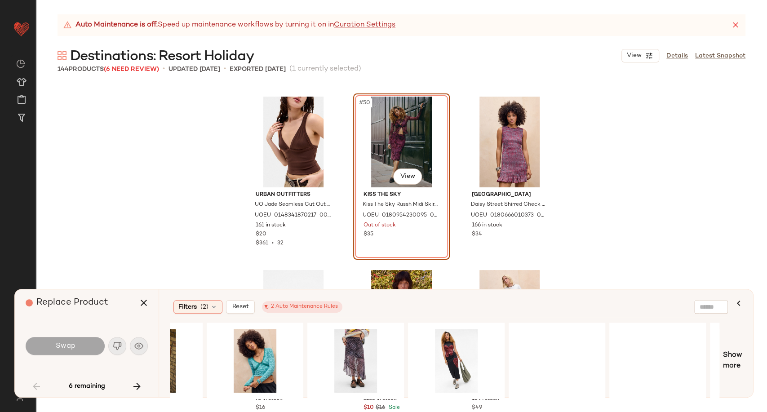
scroll to position [0, 1391]
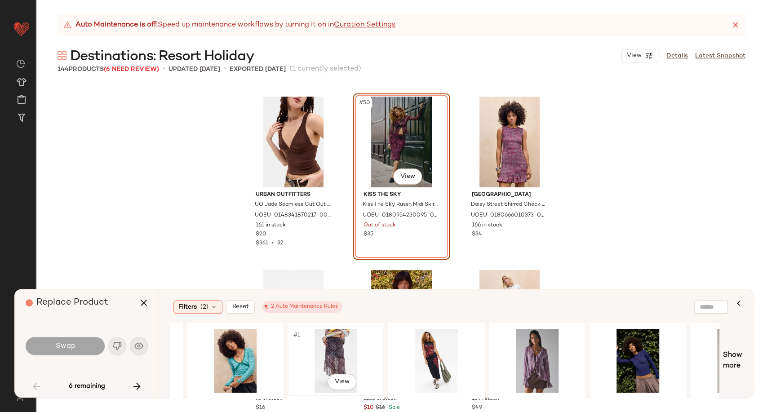
click at [345, 349] on div "#1 View" at bounding box center [336, 361] width 90 height 64
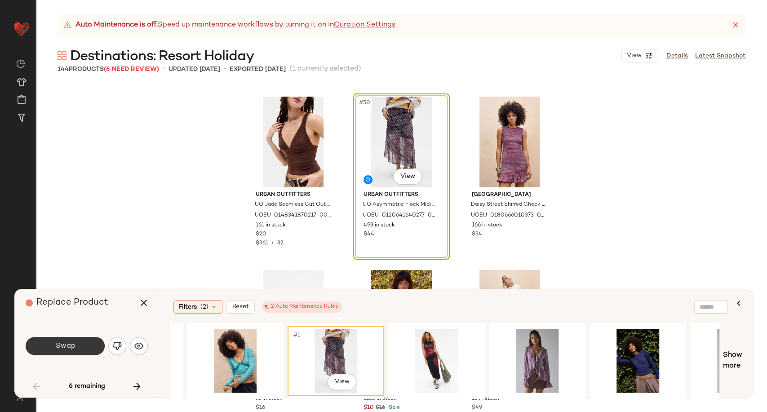
click at [85, 348] on button "Swap" at bounding box center [65, 346] width 79 height 18
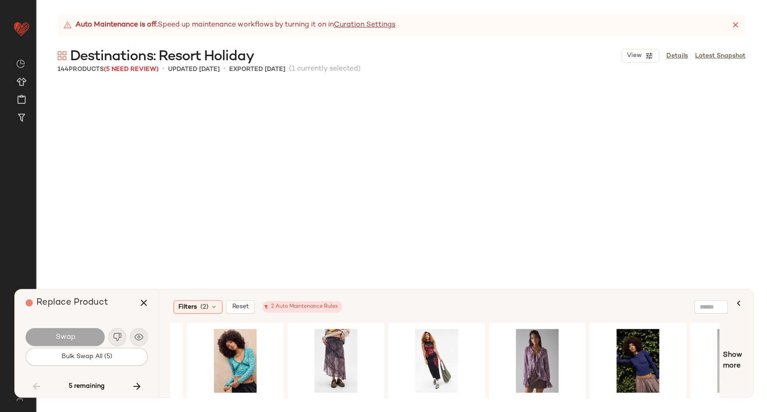
scroll to position [5894, 0]
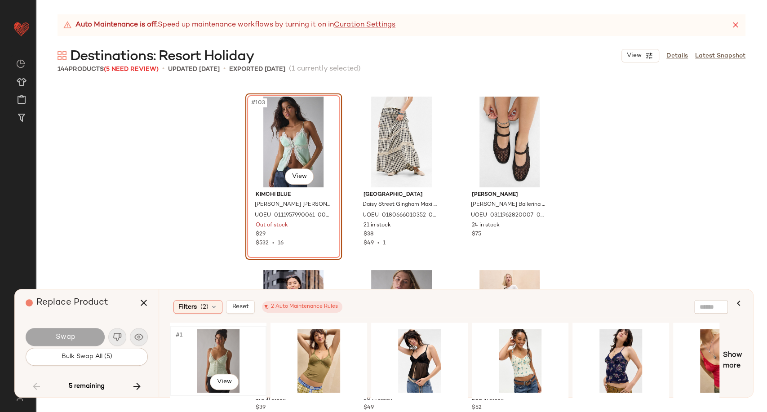
click at [209, 358] on div "#1 View" at bounding box center [218, 361] width 90 height 64
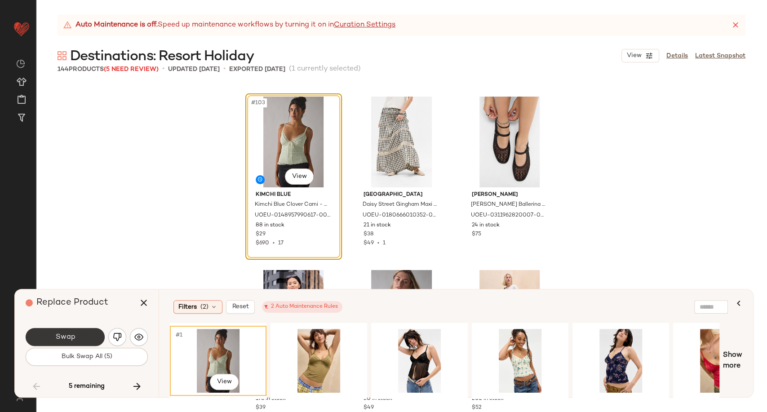
click at [74, 339] on span "Swap" at bounding box center [65, 337] width 20 height 9
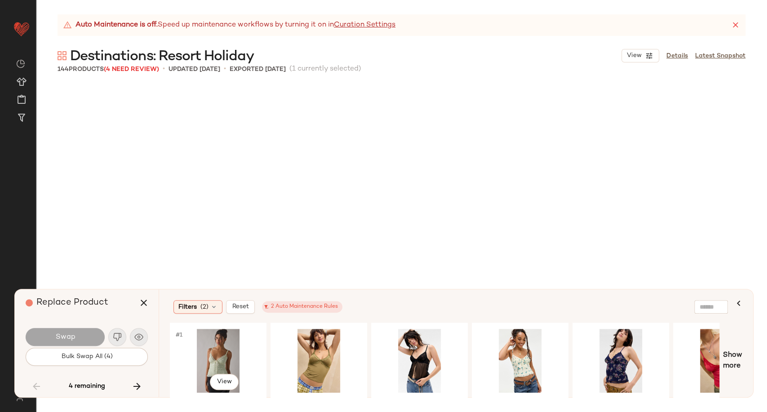
scroll to position [6761, 0]
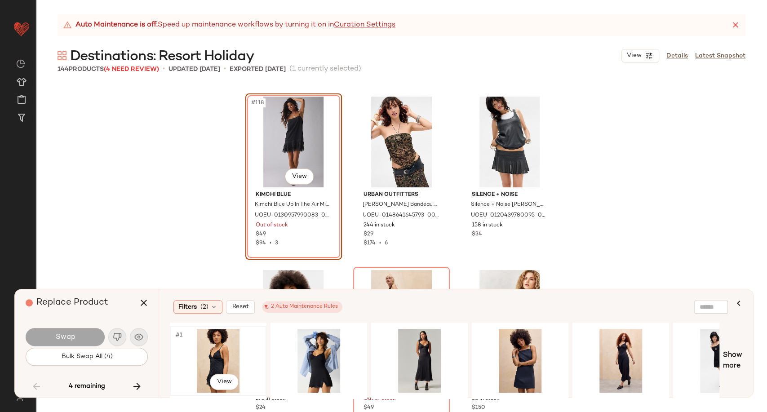
click at [211, 353] on div "#1 View" at bounding box center [218, 361] width 90 height 64
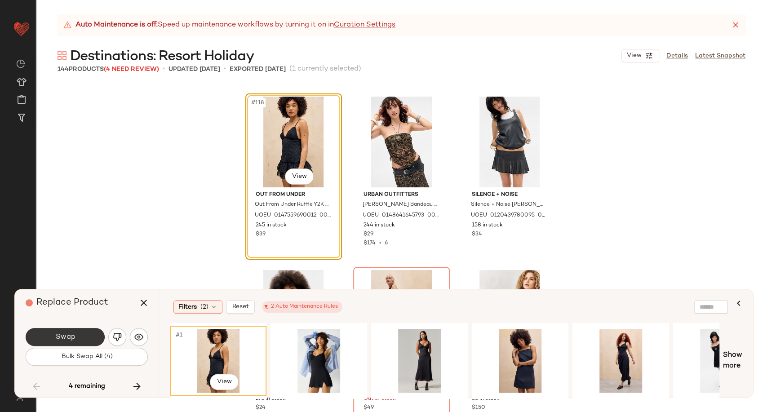
click at [92, 336] on button "Swap" at bounding box center [65, 337] width 79 height 18
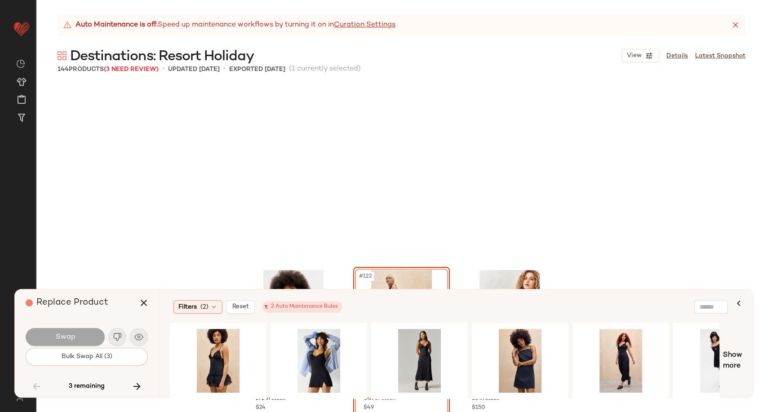
scroll to position [6935, 0]
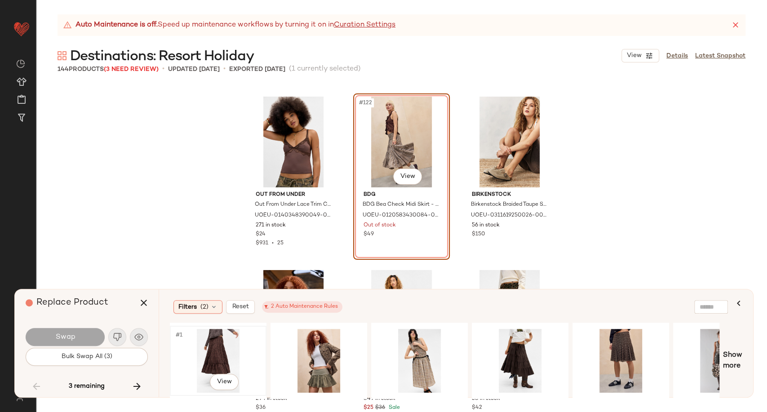
click at [211, 348] on div "#1 View" at bounding box center [218, 361] width 90 height 64
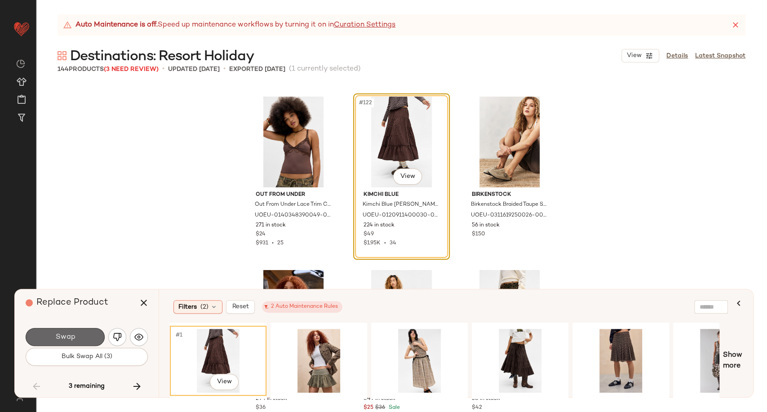
click at [86, 336] on button "Swap" at bounding box center [65, 337] width 79 height 18
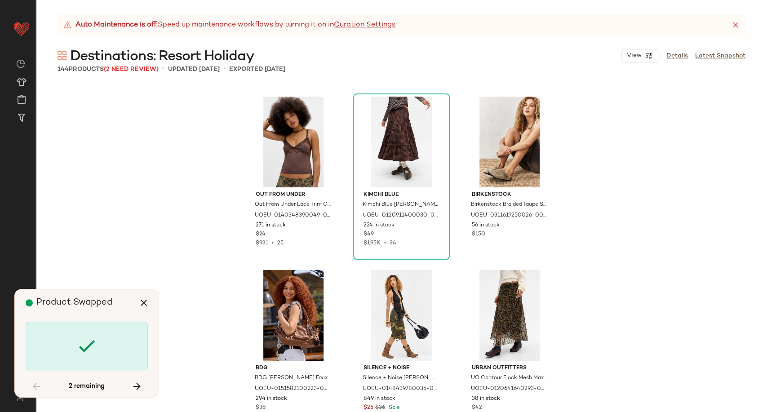
scroll to position [7975, 0]
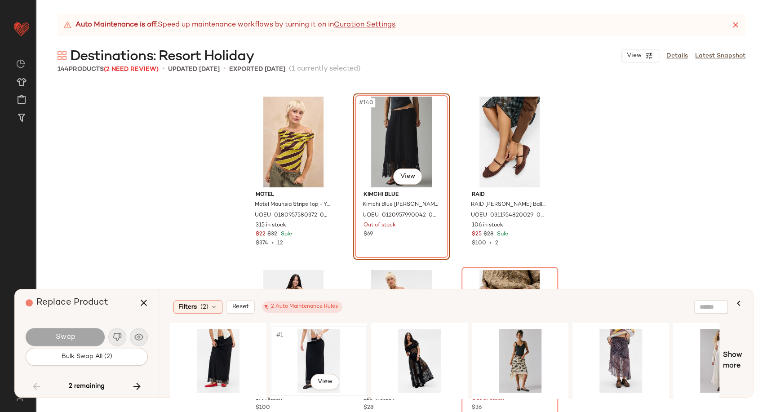
click at [322, 351] on div "#1 View" at bounding box center [319, 361] width 90 height 64
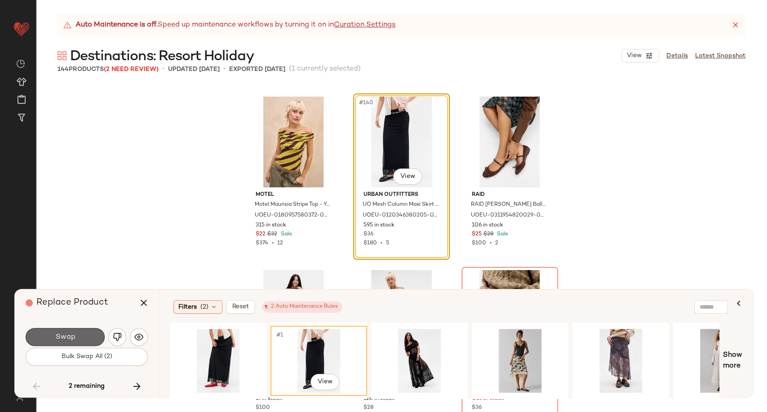
click at [85, 336] on button "Swap" at bounding box center [65, 337] width 79 height 18
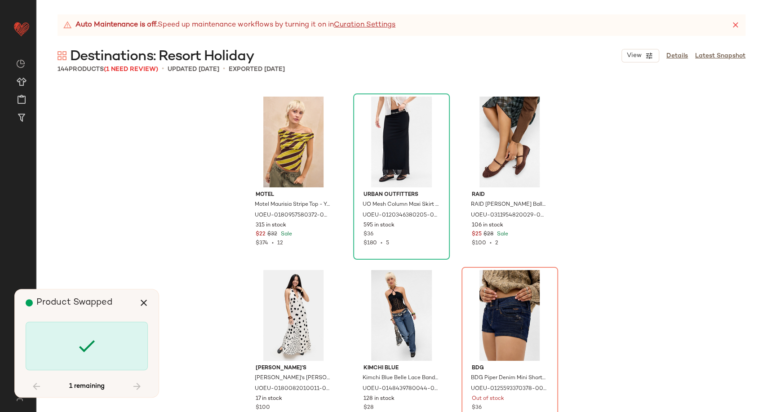
scroll to position [7996, 0]
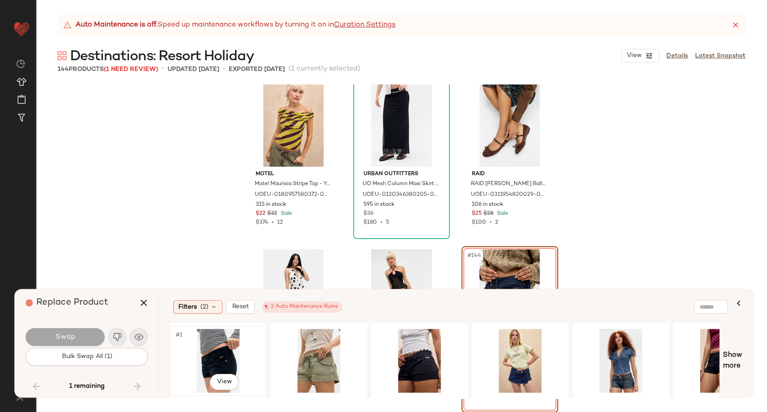
click at [213, 350] on div "#1 View" at bounding box center [218, 361] width 90 height 64
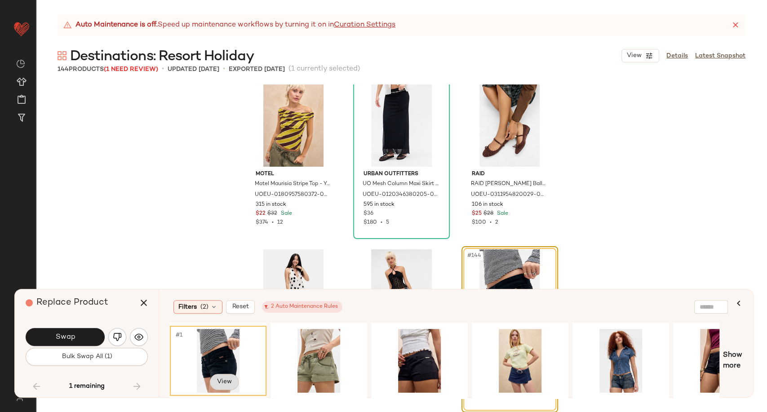
click at [231, 378] on body "Urban Outfitters UK ** Dashboard All Products Global Clipboards (101) Curations…" at bounding box center [383, 206] width 767 height 412
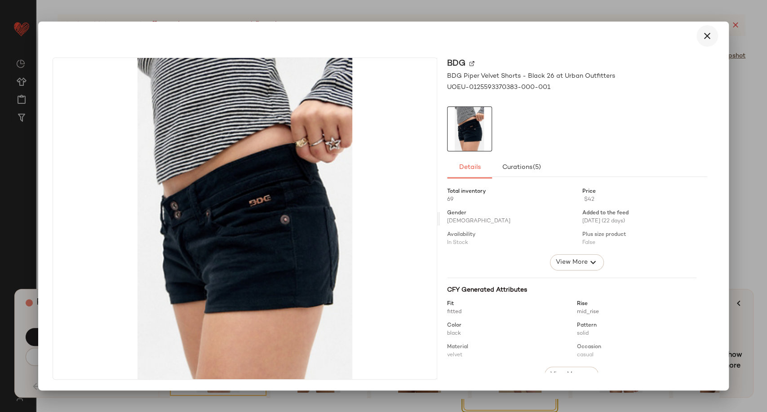
click at [711, 33] on icon "button" at bounding box center [707, 36] width 11 height 11
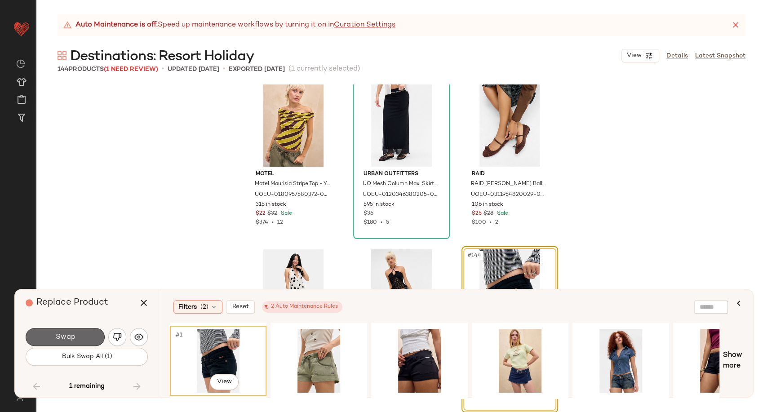
click at [78, 336] on button "Swap" at bounding box center [65, 337] width 79 height 18
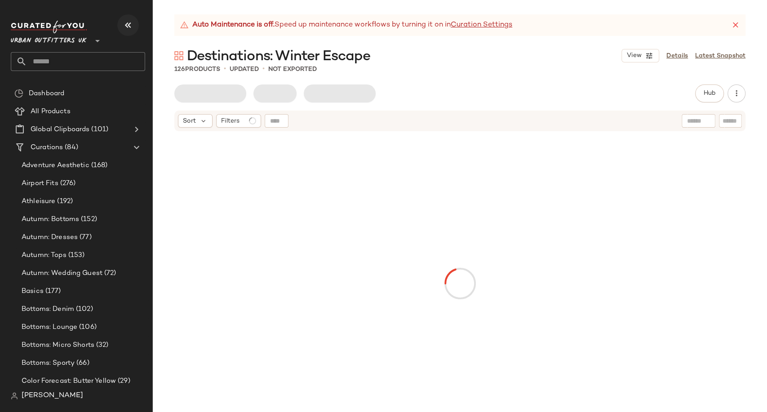
click at [123, 26] on icon "button" at bounding box center [128, 25] width 11 height 11
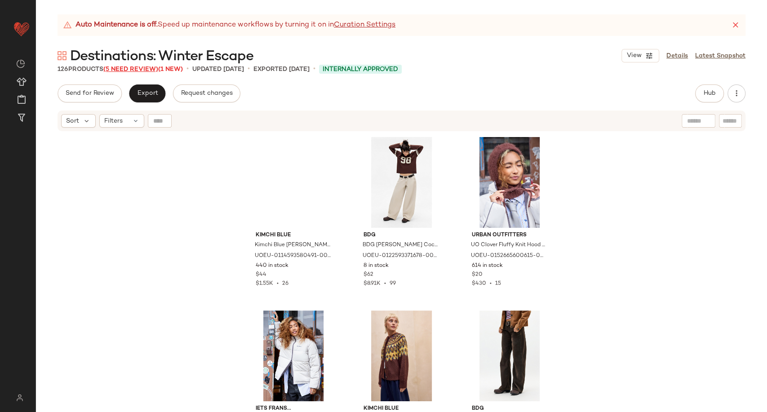
click at [138, 66] on span "(5 Need Review)" at bounding box center [130, 69] width 55 height 7
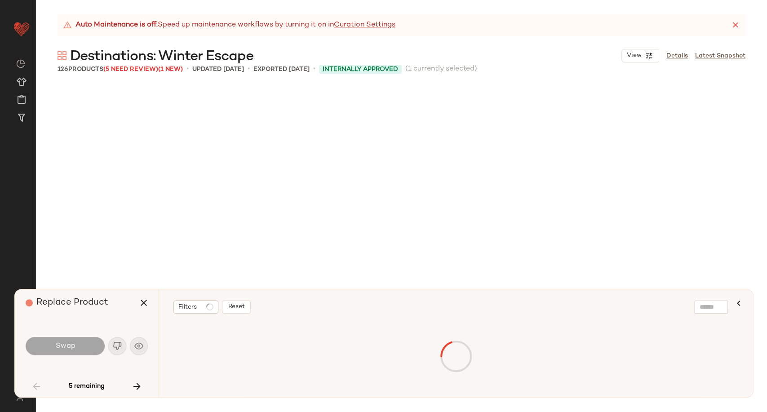
scroll to position [1387, 0]
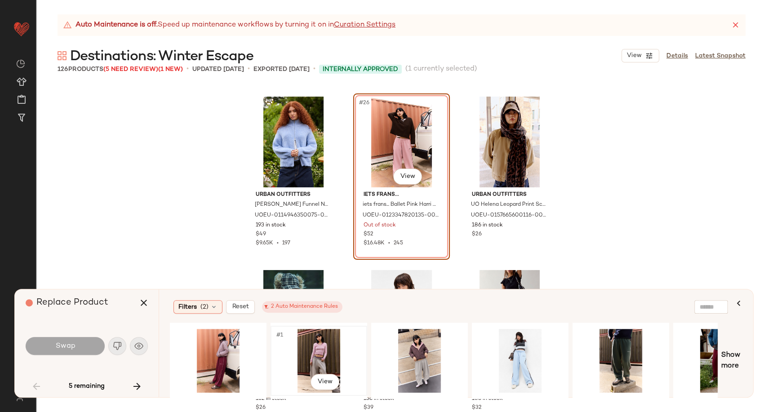
click at [324, 352] on div "#1 View" at bounding box center [319, 361] width 90 height 64
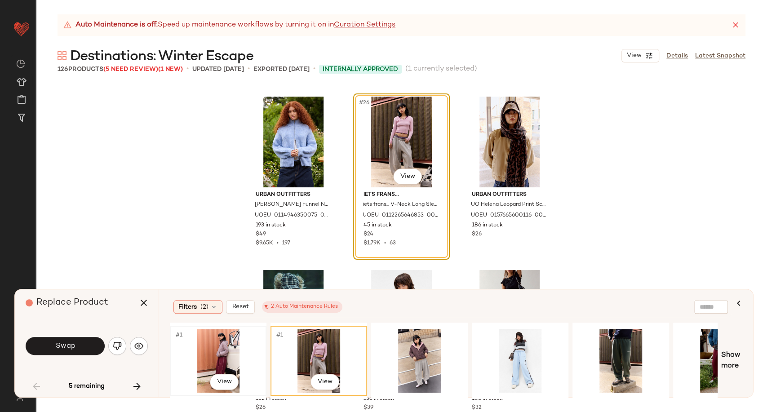
click at [230, 353] on div "#1 View" at bounding box center [218, 361] width 90 height 64
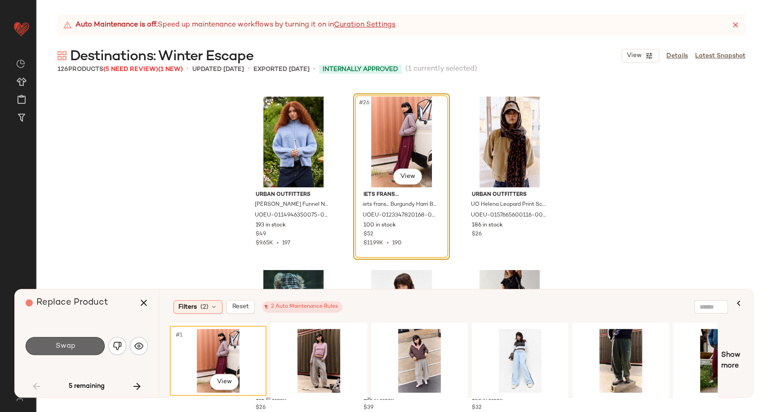
click at [85, 345] on button "Swap" at bounding box center [65, 346] width 79 height 18
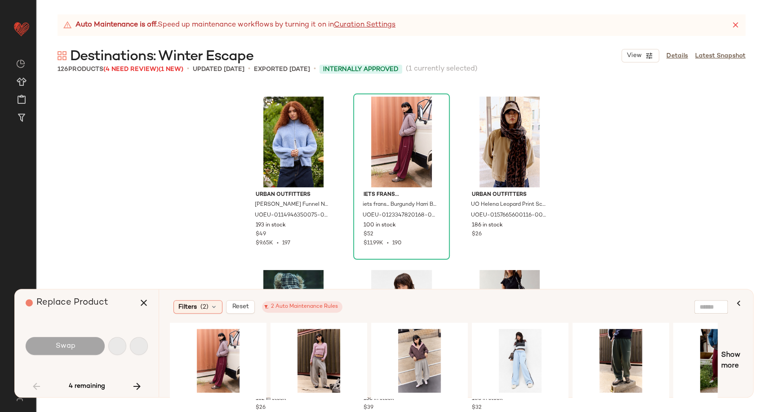
scroll to position [1907, 0]
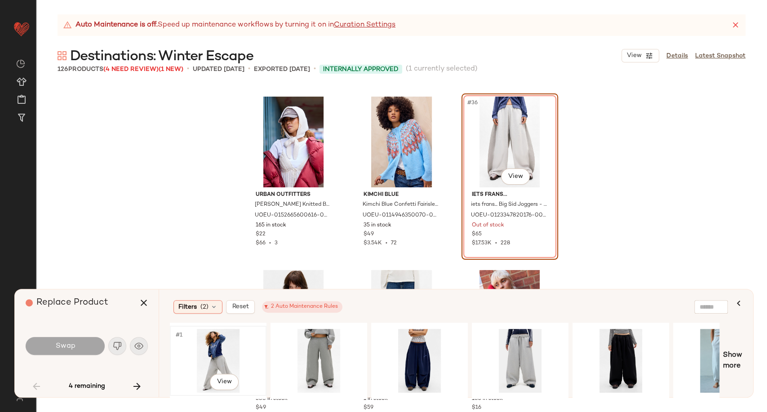
click at [210, 346] on div "#1 View" at bounding box center [218, 361] width 90 height 64
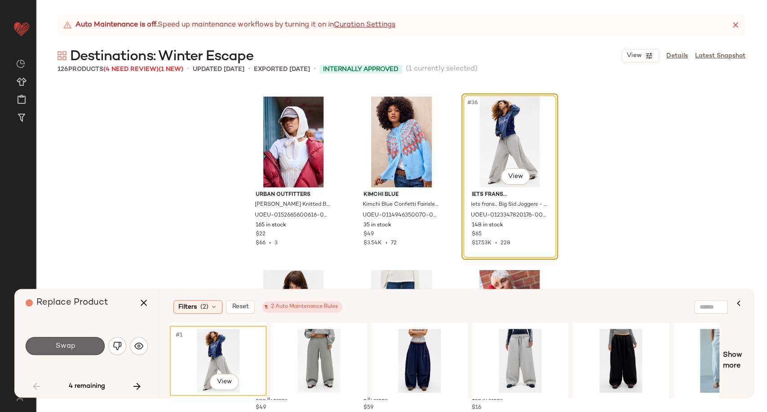
click at [82, 346] on button "Swap" at bounding box center [65, 346] width 79 height 18
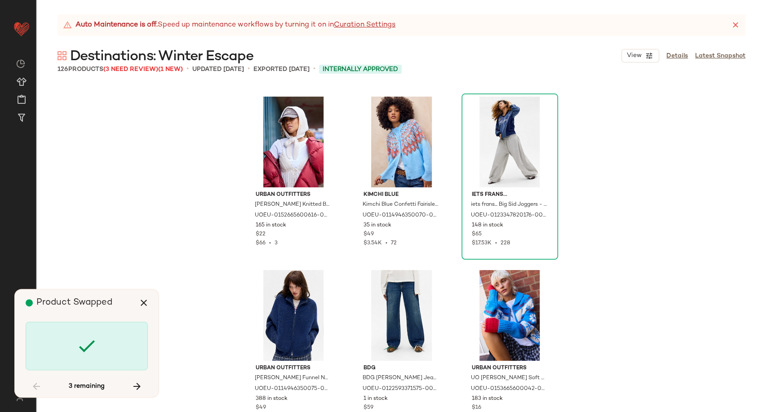
scroll to position [3467, 0]
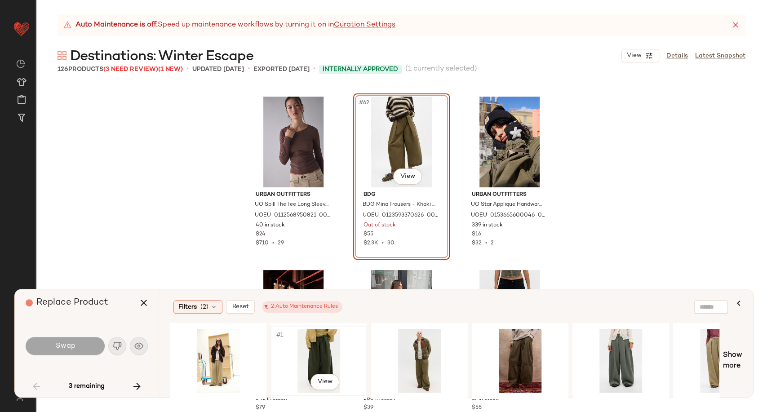
click at [309, 352] on div "#1 View" at bounding box center [319, 361] width 90 height 64
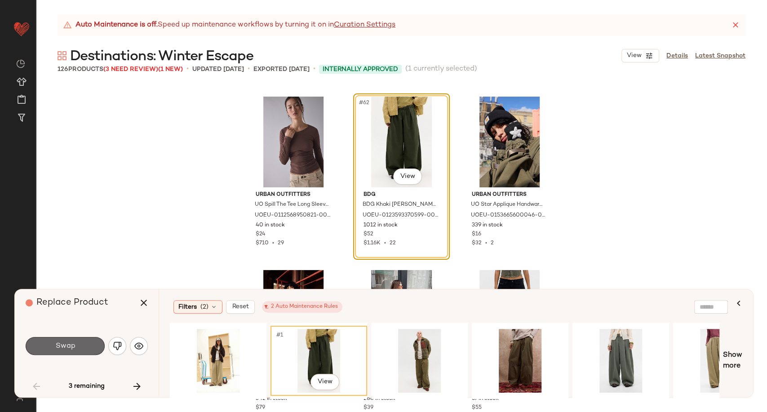
click at [93, 346] on button "Swap" at bounding box center [65, 346] width 79 height 18
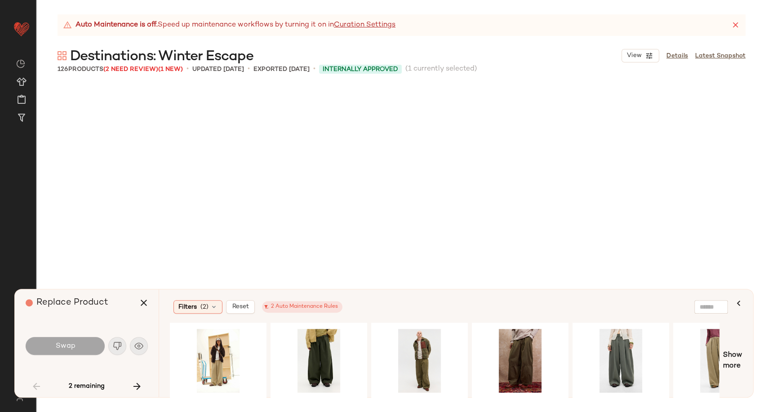
scroll to position [4161, 0]
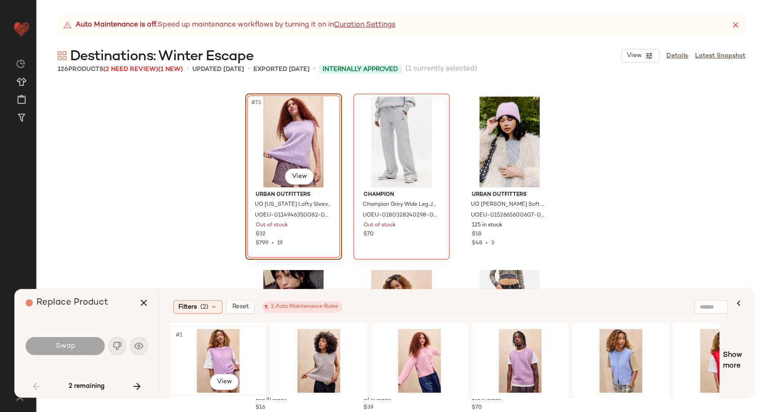
click at [218, 349] on div "#1 View" at bounding box center [218, 361] width 90 height 64
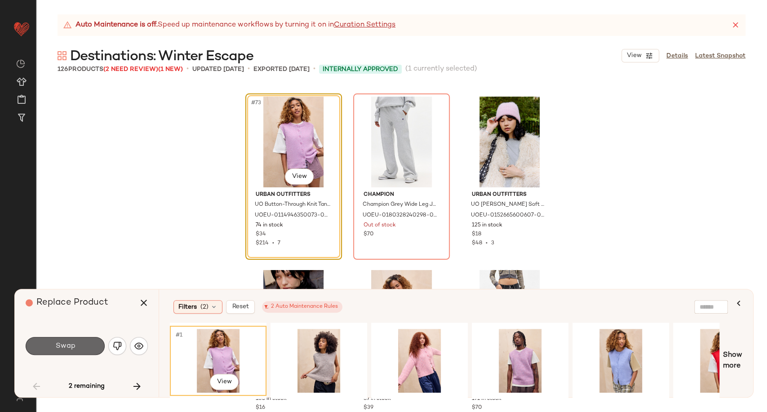
click at [93, 344] on button "Swap" at bounding box center [65, 346] width 79 height 18
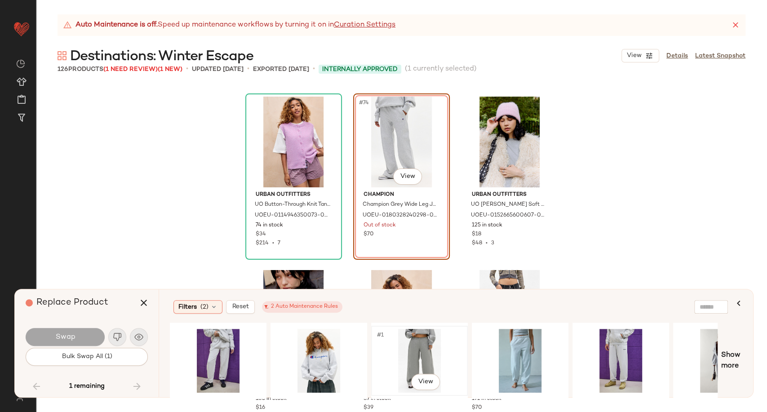
click at [397, 347] on div "#1 View" at bounding box center [419, 361] width 90 height 64
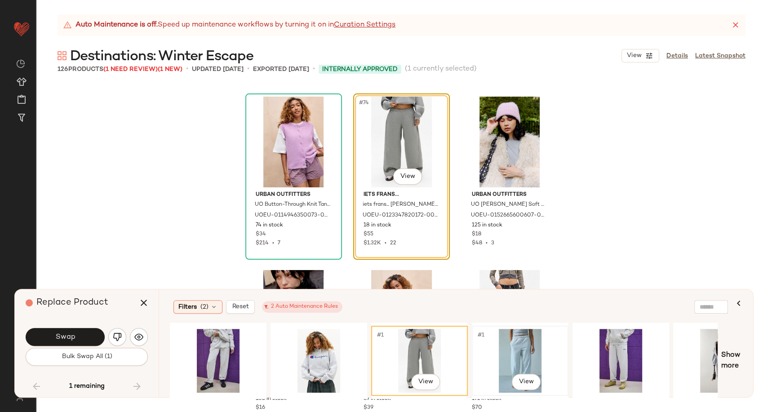
click at [529, 356] on div "#1 View" at bounding box center [520, 361] width 90 height 64
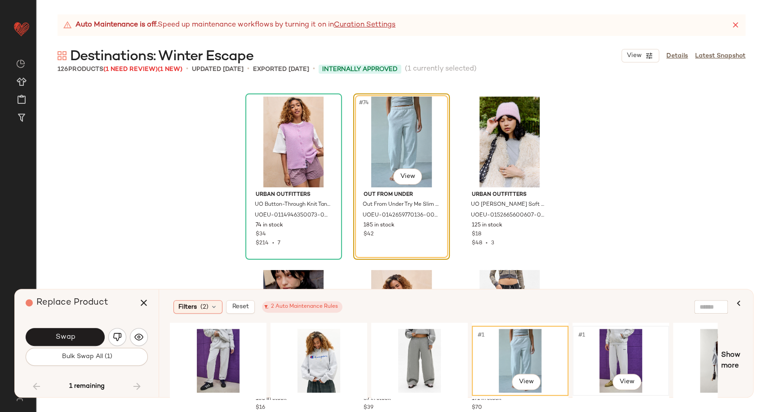
click at [609, 349] on div "#1 View" at bounding box center [620, 361] width 90 height 64
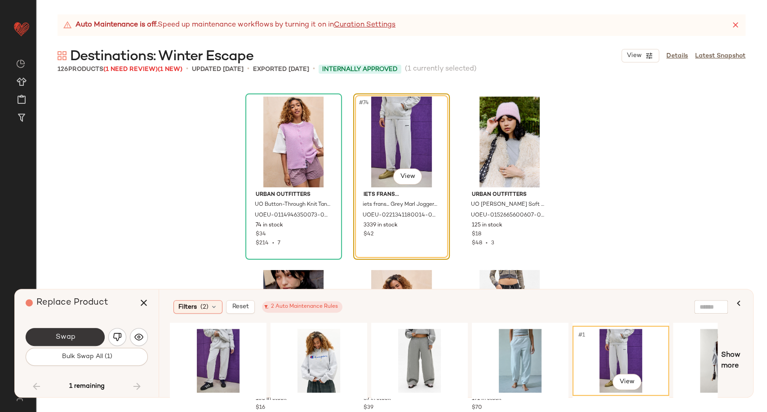
click at [97, 336] on button "Swap" at bounding box center [65, 337] width 79 height 18
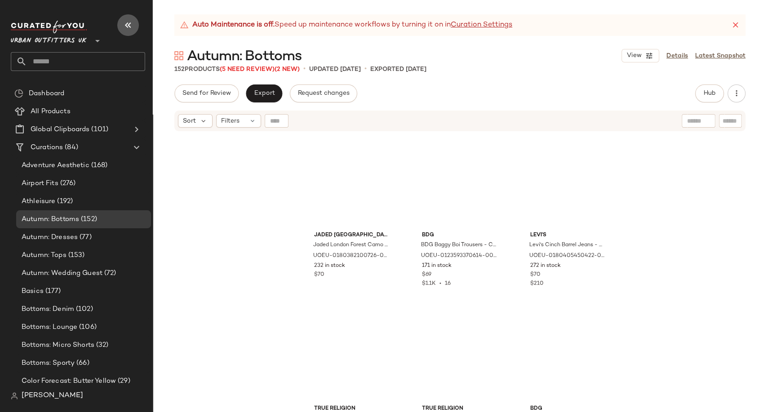
click at [134, 23] on button "button" at bounding box center [128, 25] width 22 height 22
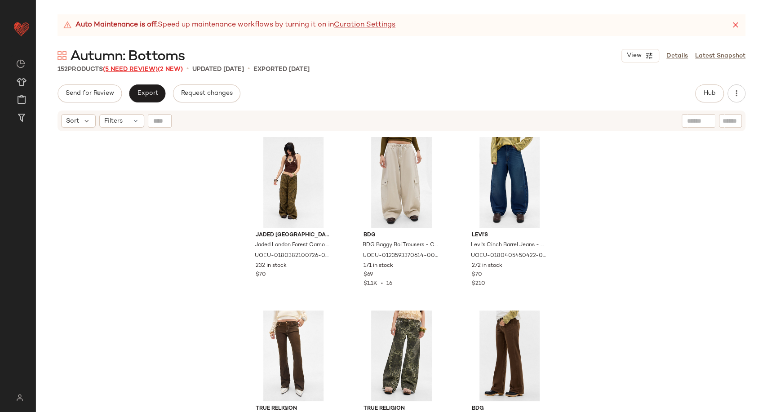
click at [140, 68] on span "(5 Need Review)" at bounding box center [130, 69] width 55 height 7
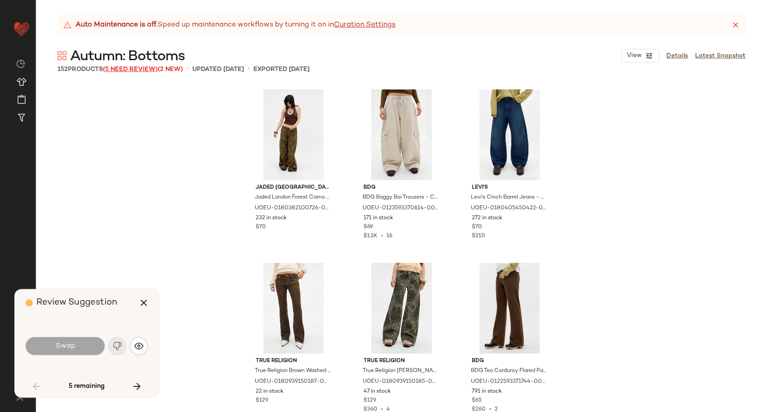
scroll to position [3814, 0]
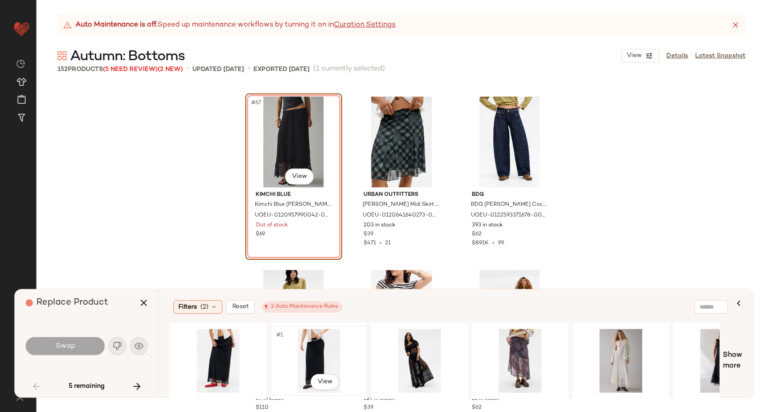
click at [322, 345] on div "#1 View" at bounding box center [319, 361] width 90 height 64
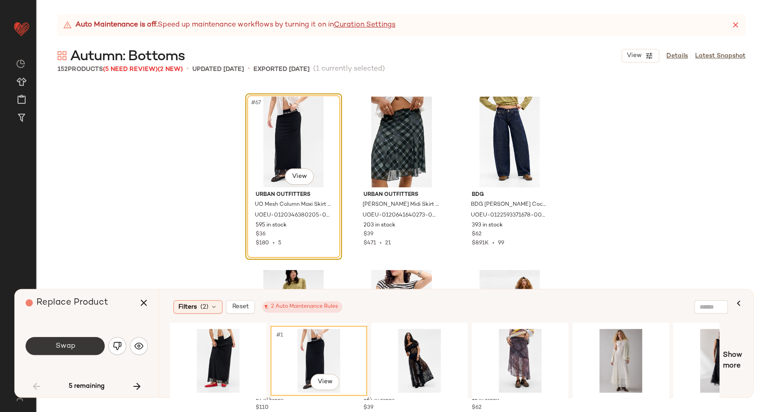
click at [68, 348] on span "Swap" at bounding box center [65, 346] width 20 height 9
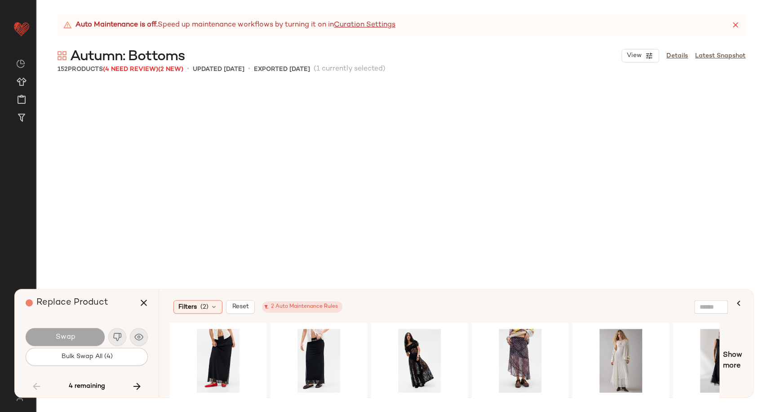
scroll to position [5027, 0]
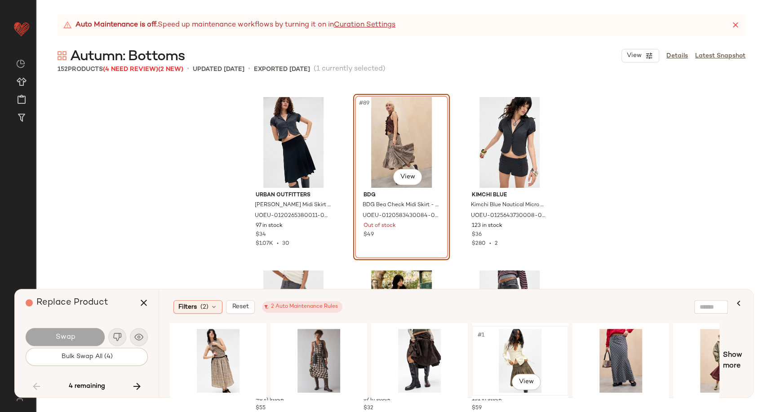
click at [516, 346] on div "#1 View" at bounding box center [520, 361] width 90 height 64
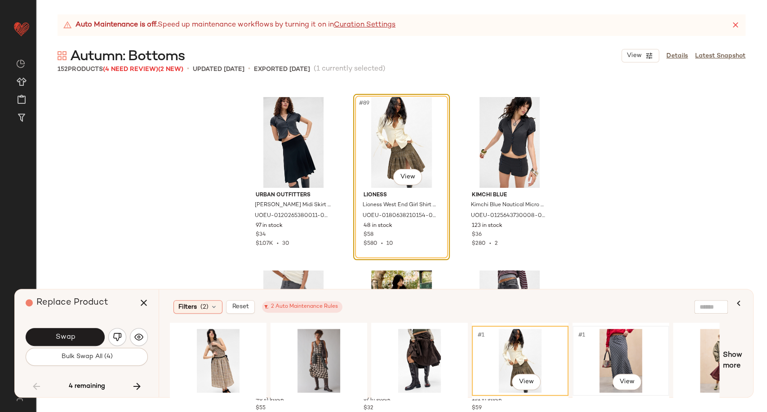
click at [622, 360] on div "#1 View" at bounding box center [620, 361] width 90 height 64
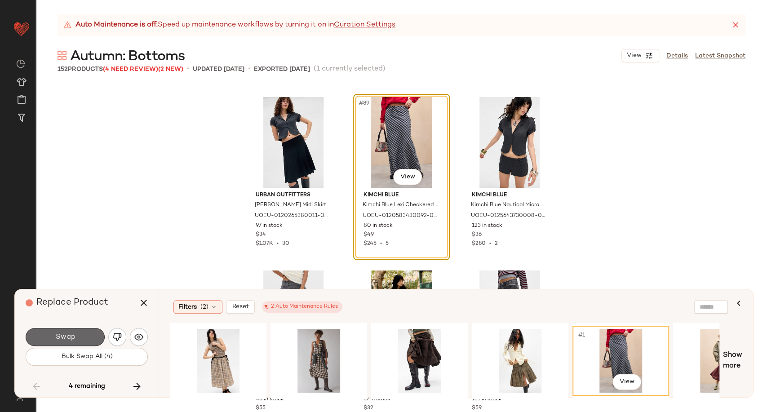
click at [90, 337] on button "Swap" at bounding box center [65, 337] width 79 height 18
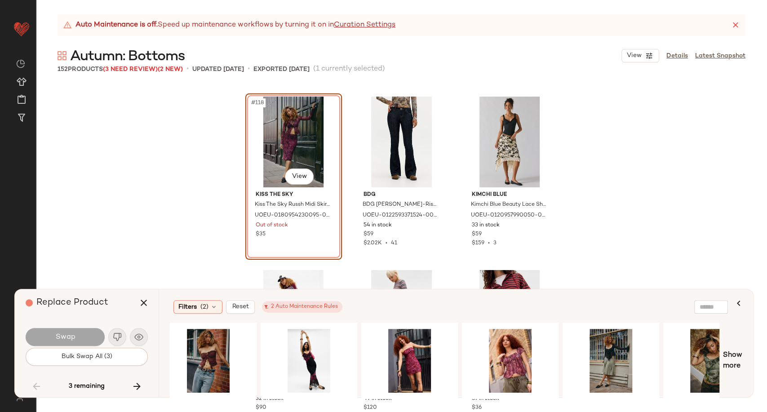
scroll to position [0, 1257]
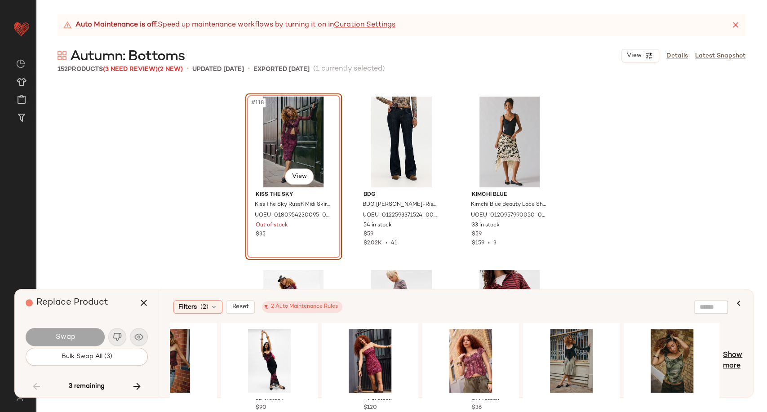
click at [735, 353] on span "Show more" at bounding box center [732, 361] width 19 height 22
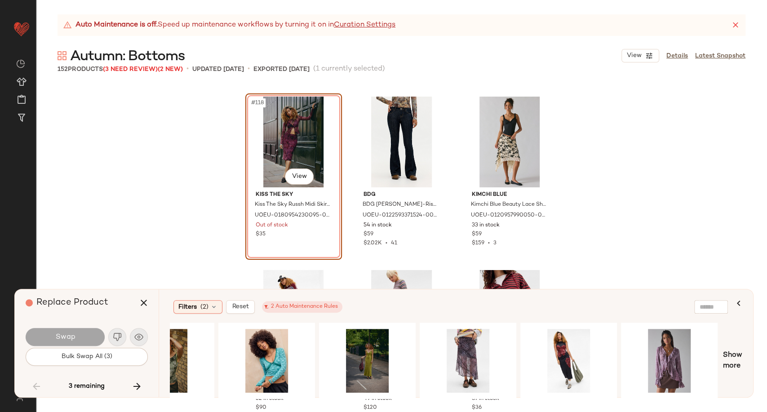
scroll to position [0, 1765]
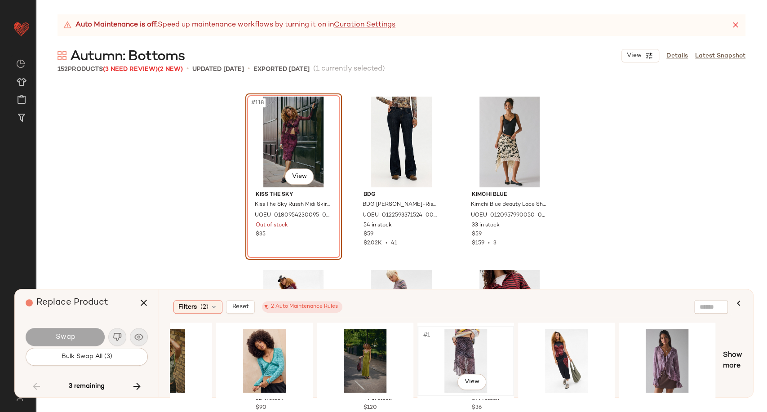
click at [465, 349] on div "#1 View" at bounding box center [465, 361] width 90 height 64
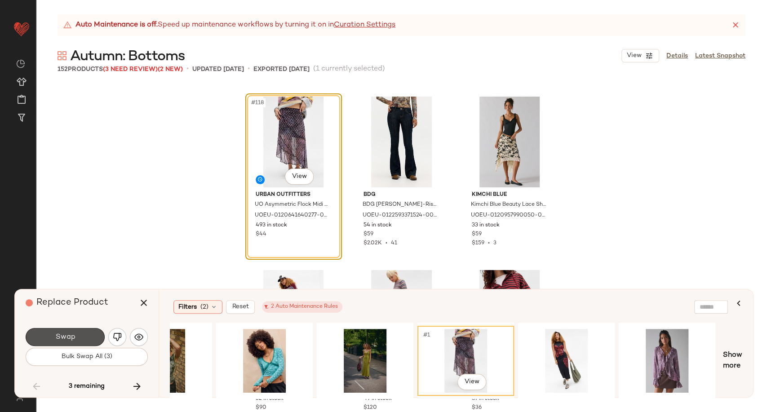
click at [69, 335] on span "Swap" at bounding box center [65, 337] width 20 height 9
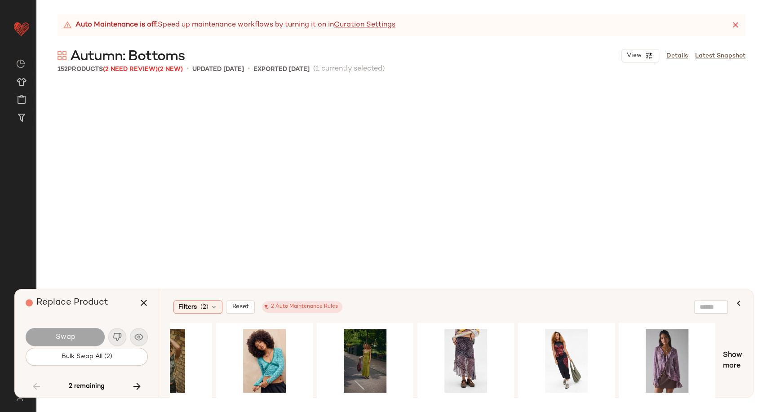
scroll to position [7108, 0]
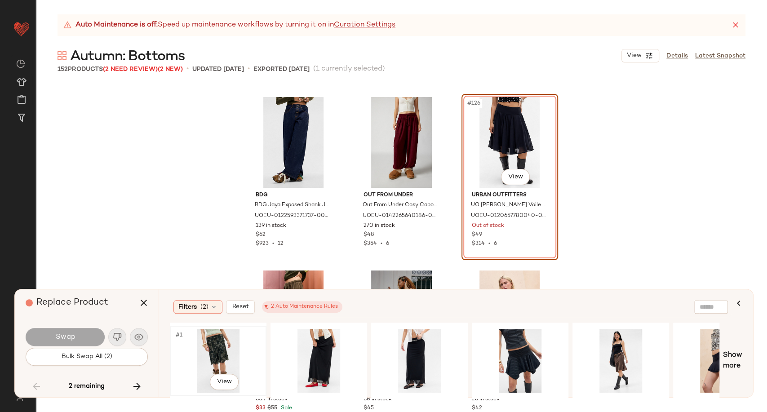
click at [213, 357] on div "#1 View" at bounding box center [218, 361] width 90 height 64
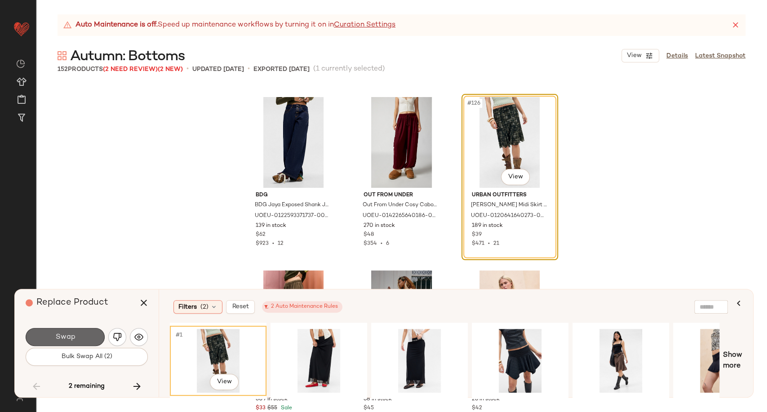
click at [78, 341] on button "Swap" at bounding box center [65, 337] width 79 height 18
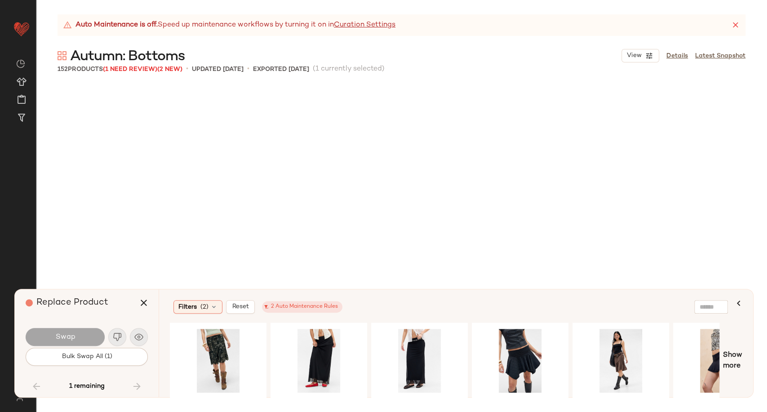
scroll to position [7975, 0]
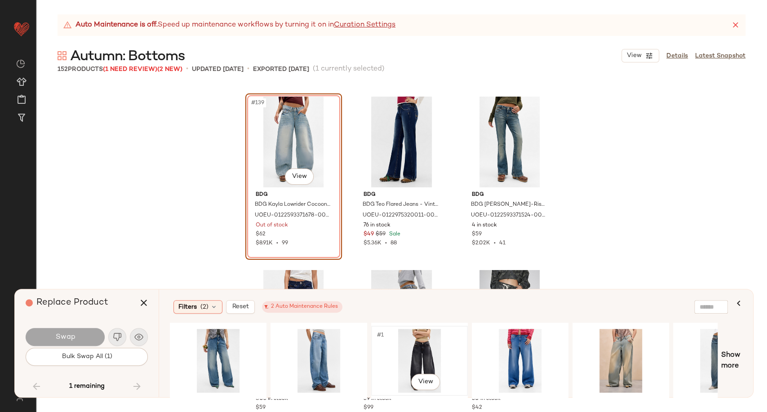
click at [424, 355] on div "#1 View" at bounding box center [419, 361] width 90 height 64
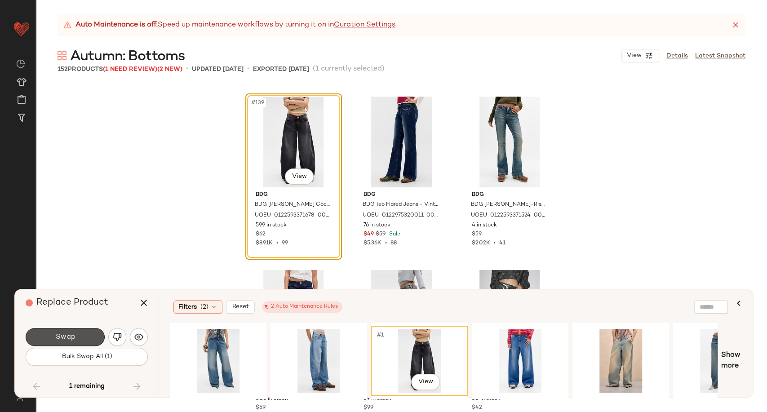
click at [73, 339] on span "Swap" at bounding box center [65, 337] width 20 height 9
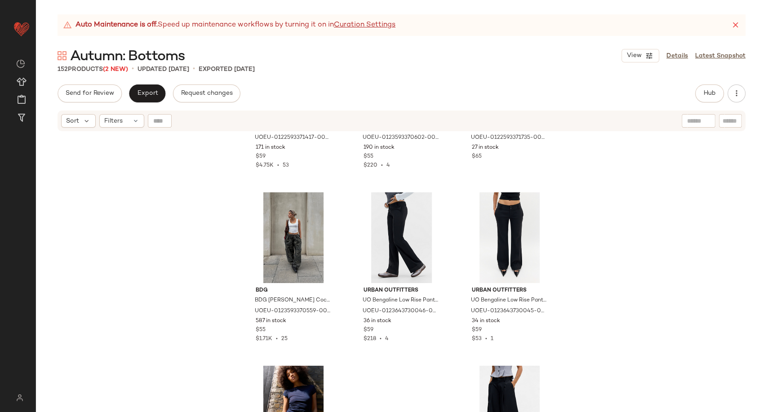
scroll to position [8541, 0]
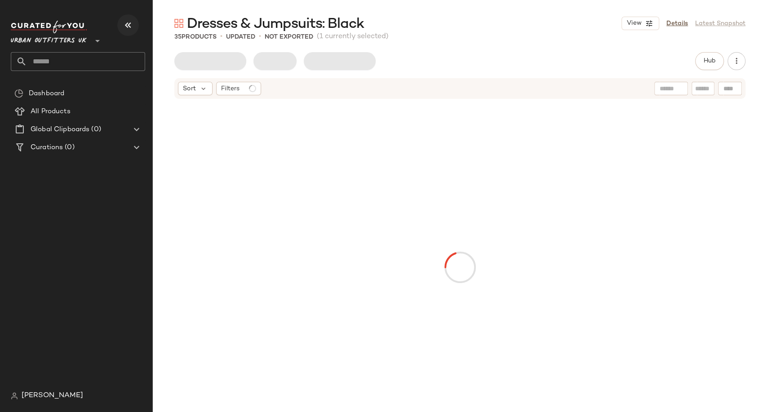
click at [129, 21] on icon "button" at bounding box center [128, 25] width 11 height 11
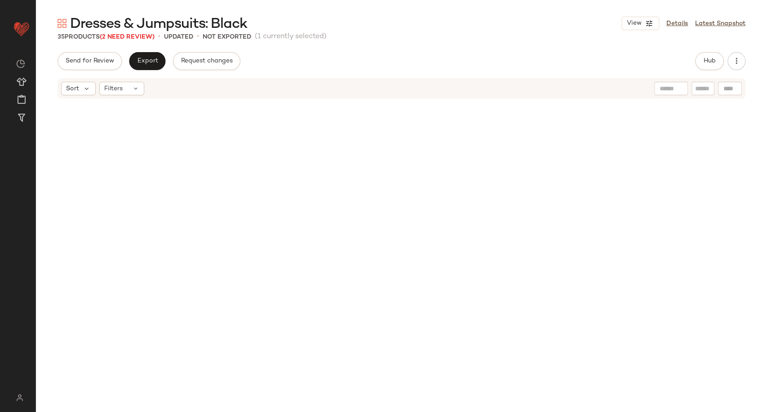
scroll to position [527, 0]
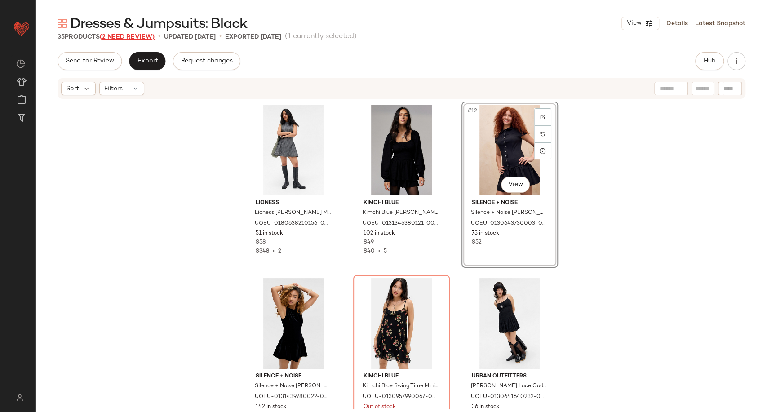
click at [133, 34] on span "(2 Need Review)" at bounding box center [127, 37] width 55 height 7
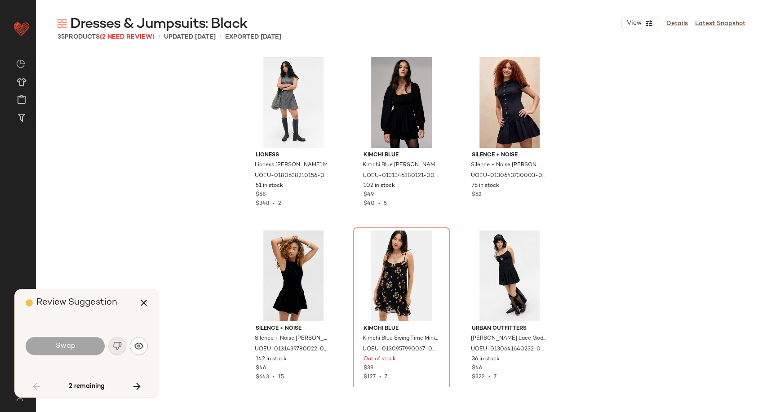
scroll to position [693, 0]
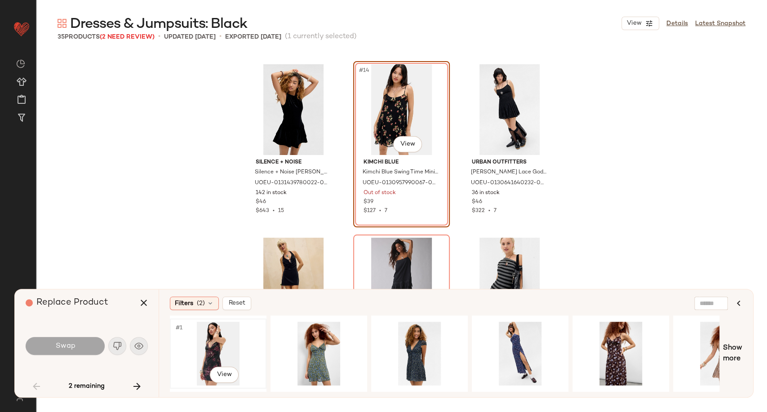
click at [219, 351] on div "#1 View" at bounding box center [218, 354] width 90 height 64
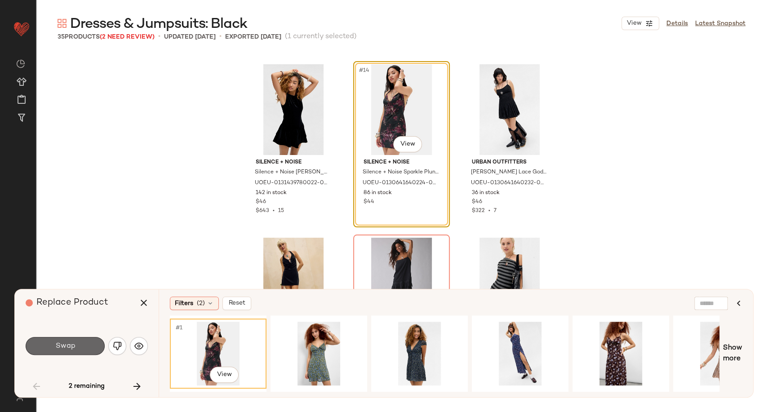
click at [75, 346] on button "Swap" at bounding box center [65, 346] width 79 height 18
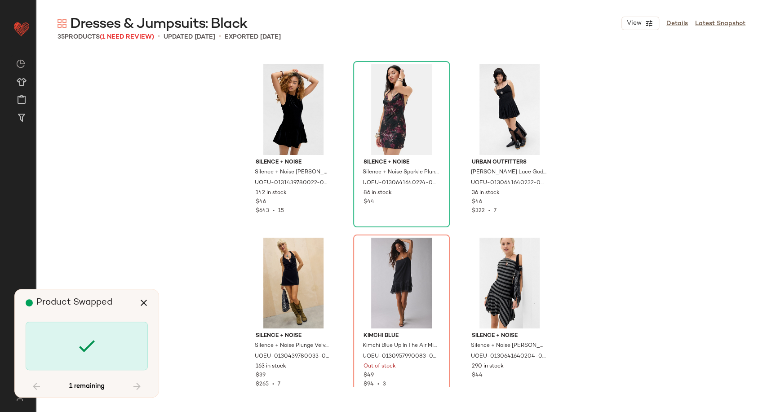
scroll to position [866, 0]
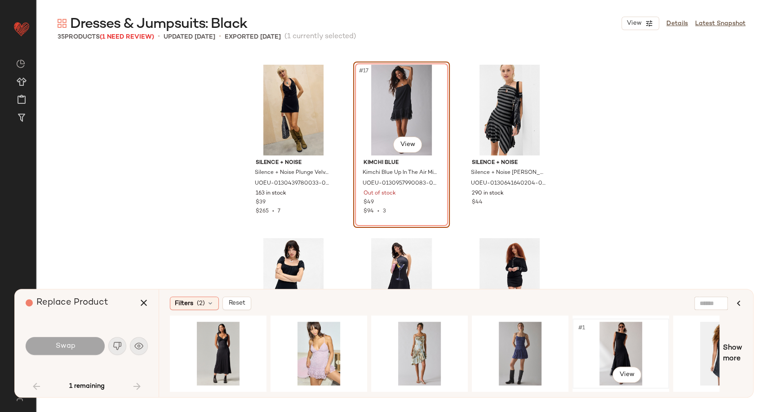
click at [622, 344] on div "#1 View" at bounding box center [620, 354] width 90 height 64
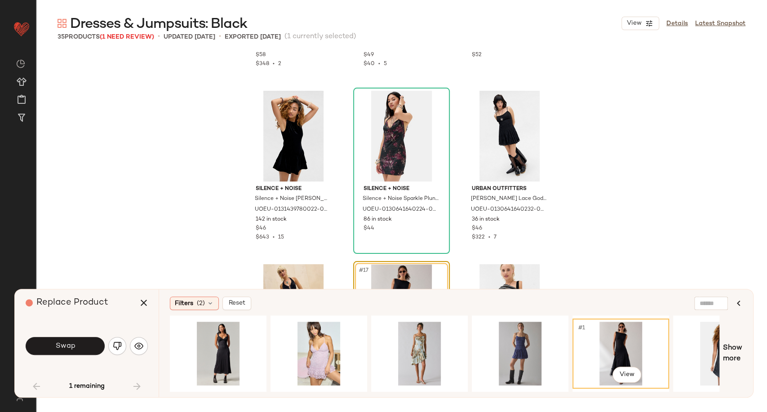
scroll to position [817, 0]
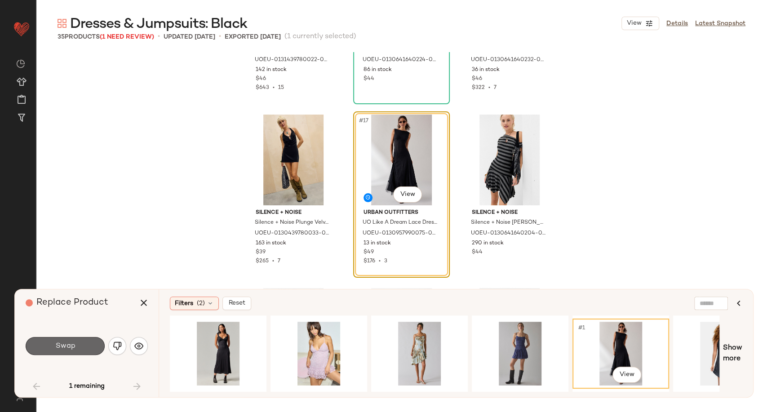
click at [76, 348] on button "Swap" at bounding box center [65, 346] width 79 height 18
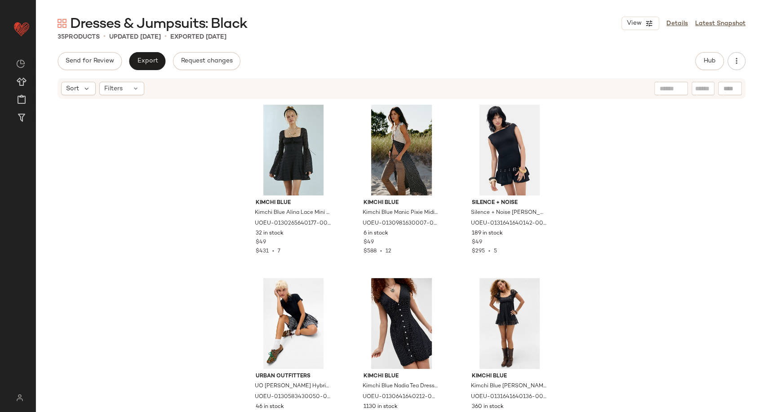
click at [347, 42] on div "Dresses & Jumpsuits: Black View Details Latest Snapshot 35 Products • updated S…" at bounding box center [401, 212] width 731 height 397
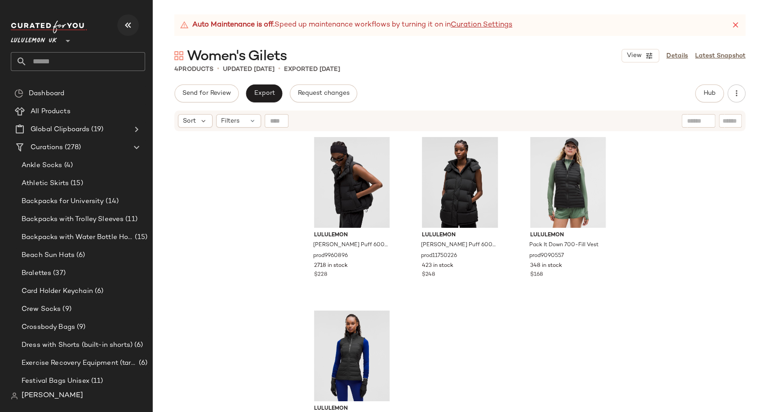
click at [126, 25] on icon "button" at bounding box center [128, 25] width 11 height 11
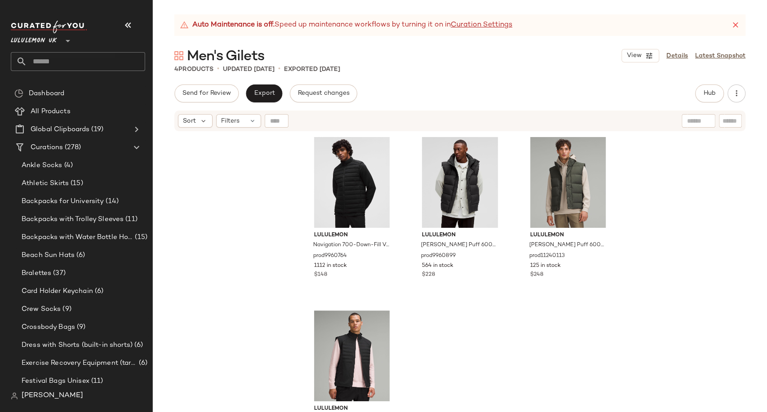
click at [125, 23] on icon "button" at bounding box center [128, 25] width 11 height 11
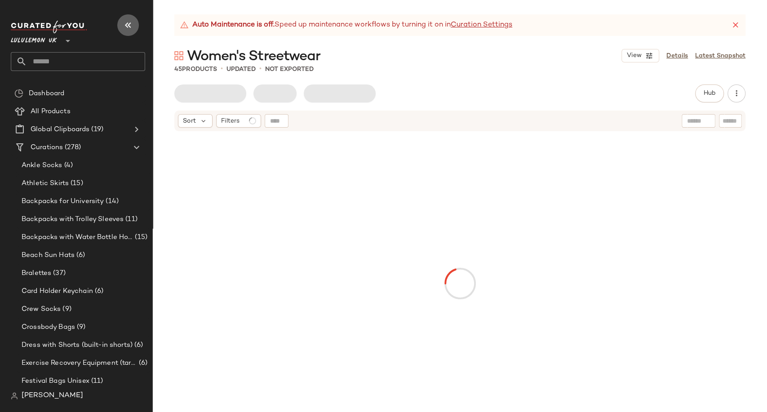
click at [129, 25] on icon "button" at bounding box center [128, 25] width 11 height 11
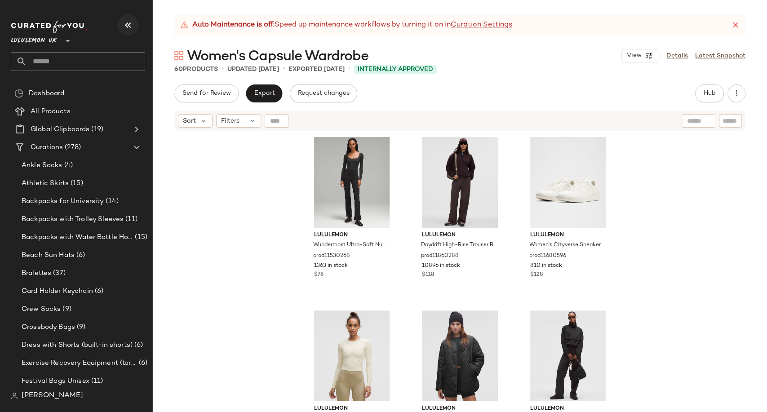
click at [126, 26] on icon "button" at bounding box center [128, 25] width 11 height 11
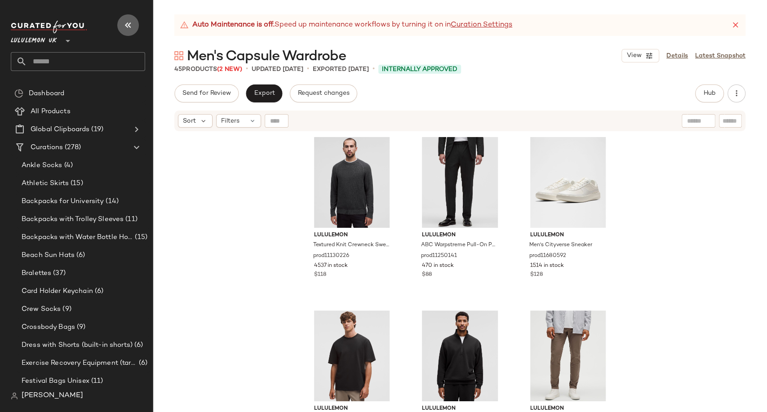
click at [119, 26] on button "button" at bounding box center [128, 25] width 22 height 22
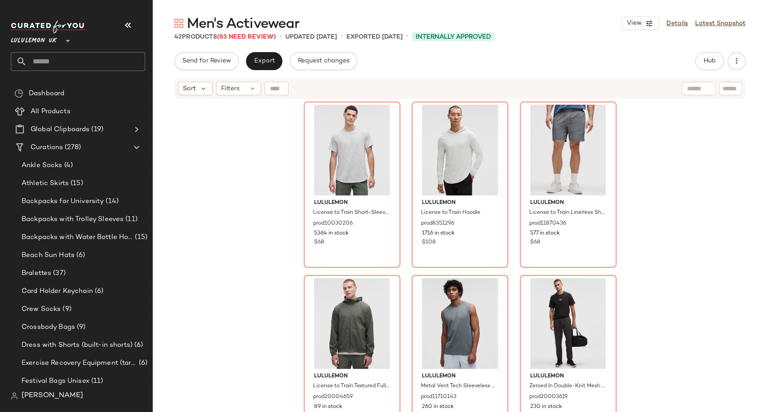
click at [243, 139] on div "lululemon License to Train Short-Sleeve Shirt prod10030206 5364 in stock $68 lu…" at bounding box center [460, 267] width 614 height 335
click at [123, 21] on icon "button" at bounding box center [128, 25] width 11 height 11
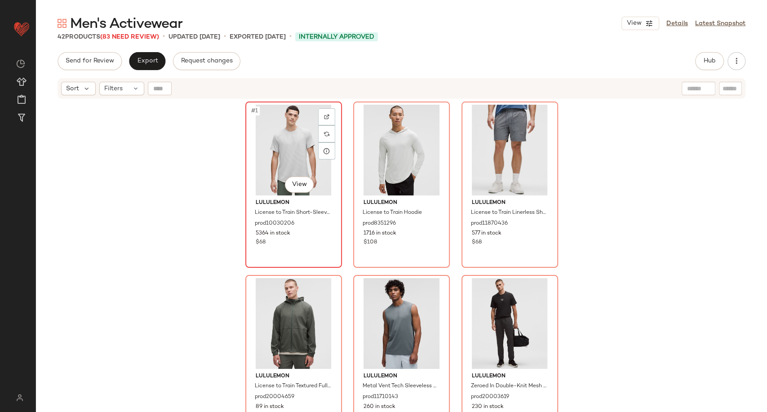
click at [298, 148] on div "#1 View" at bounding box center [293, 150] width 90 height 91
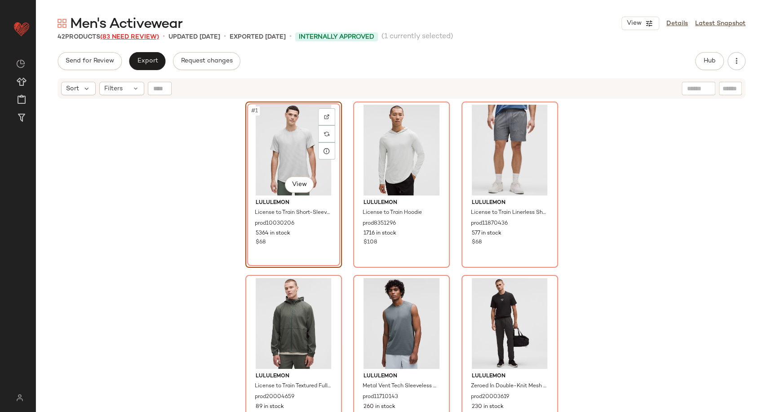
click at [147, 35] on span "(83 Need Review)" at bounding box center [129, 37] width 59 height 7
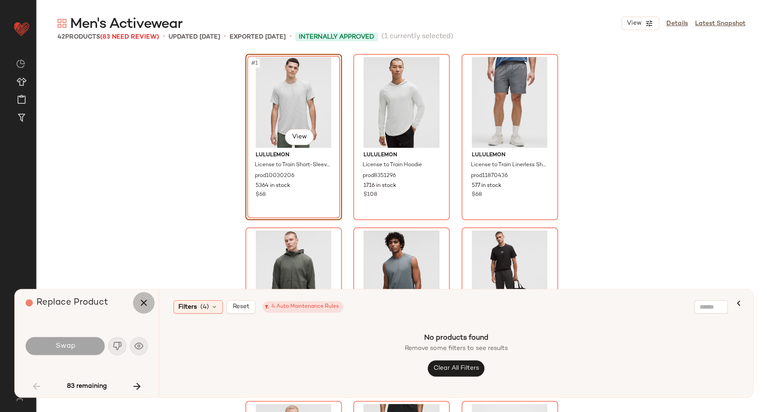
click at [144, 300] on icon "button" at bounding box center [143, 302] width 11 height 11
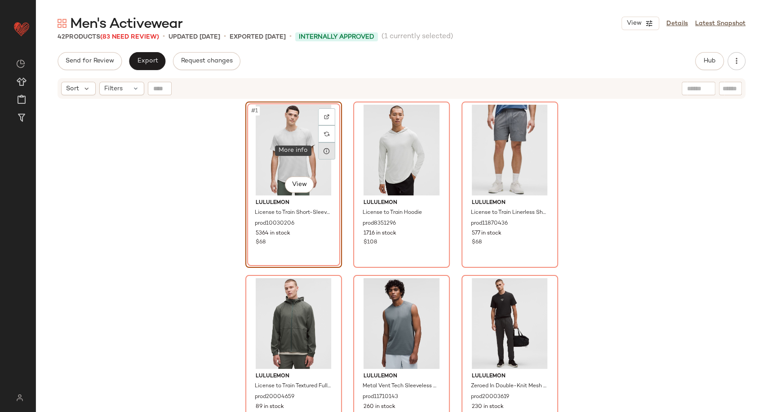
click at [323, 150] on icon at bounding box center [326, 150] width 7 height 7
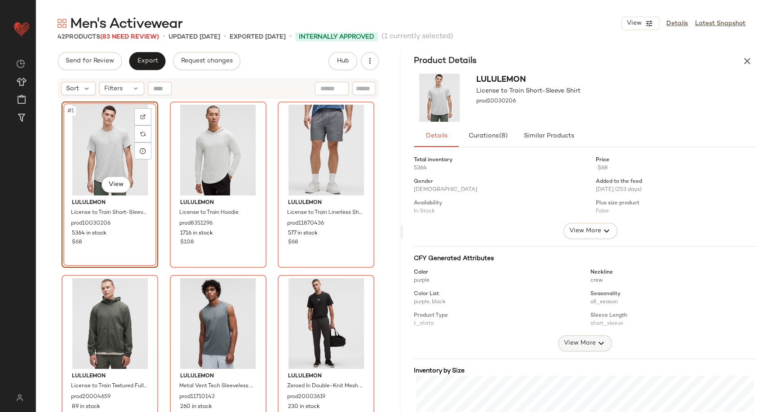
click at [596, 345] on icon "button" at bounding box center [601, 343] width 11 height 11
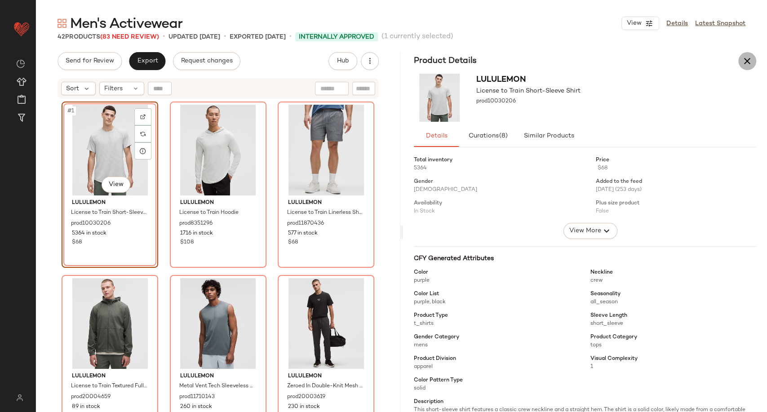
click at [750, 63] on icon "button" at bounding box center [747, 61] width 11 height 11
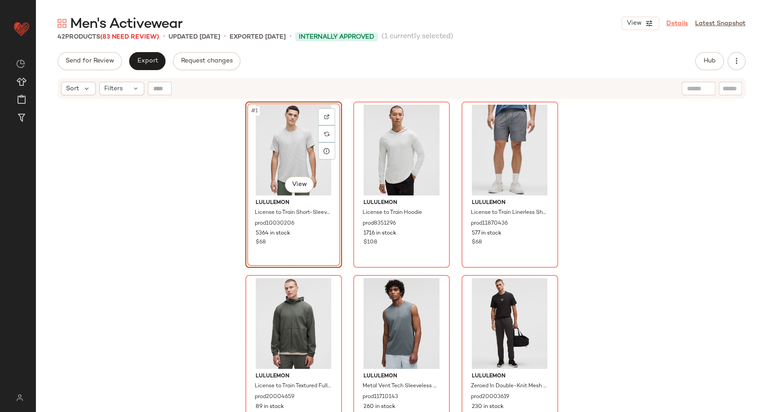
click at [677, 19] on link "Details" at bounding box center [677, 23] width 22 height 9
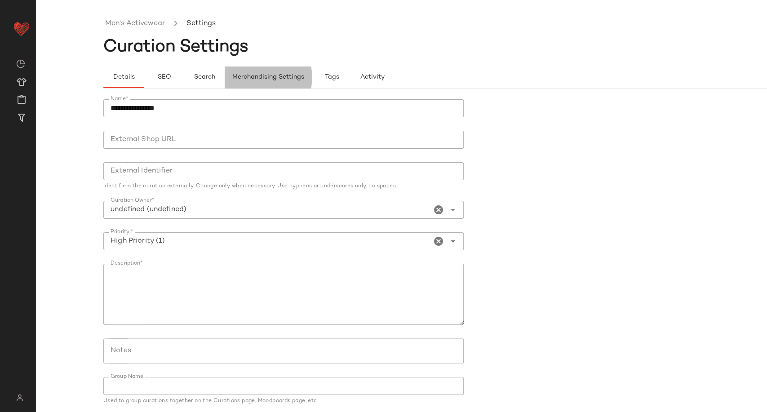
click at [245, 77] on span "Merchandising Settings" at bounding box center [268, 77] width 72 height 7
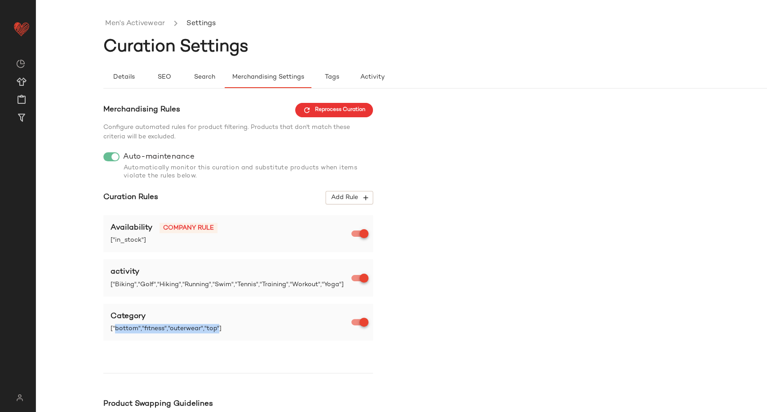
drag, startPoint x: 116, startPoint y: 328, endPoint x: 216, endPoint y: 329, distance: 99.7
click at [216, 329] on span "["bottom","fitness","outerwear","top"]" at bounding box center [231, 328] width 243 height 9
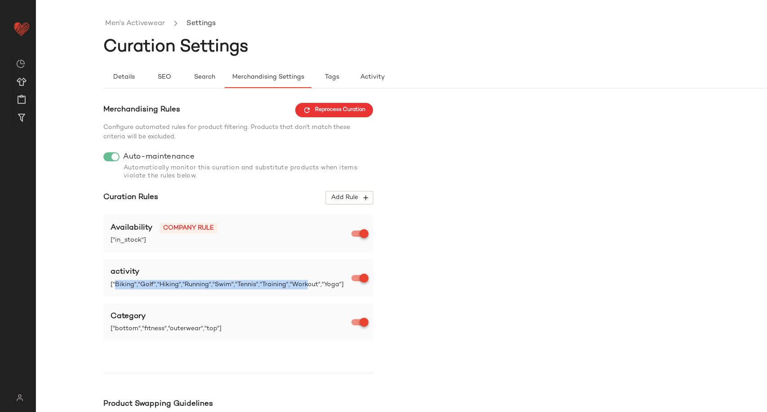
drag, startPoint x: 115, startPoint y: 286, endPoint x: 301, endPoint y: 286, distance: 186.4
click at [301, 286] on span "["Biking","Golf","Hiking","Running","Swim","Tennis","Training","Workout","Yoga"]" at bounding box center [231, 284] width 243 height 9
click at [119, 24] on link "Men's Activewear" at bounding box center [135, 24] width 60 height 12
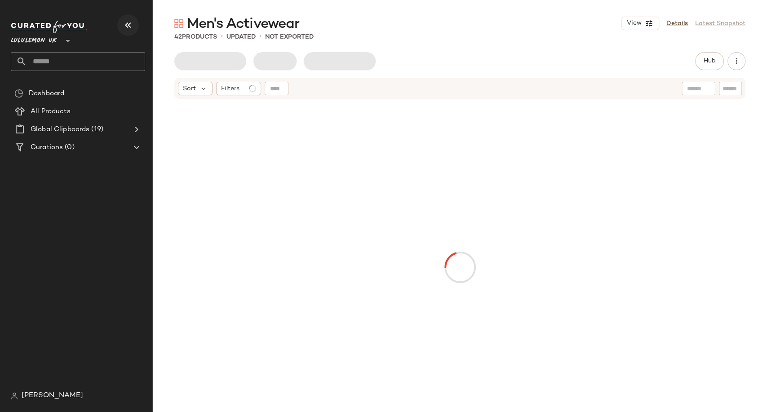
click at [124, 26] on icon "button" at bounding box center [128, 25] width 11 height 11
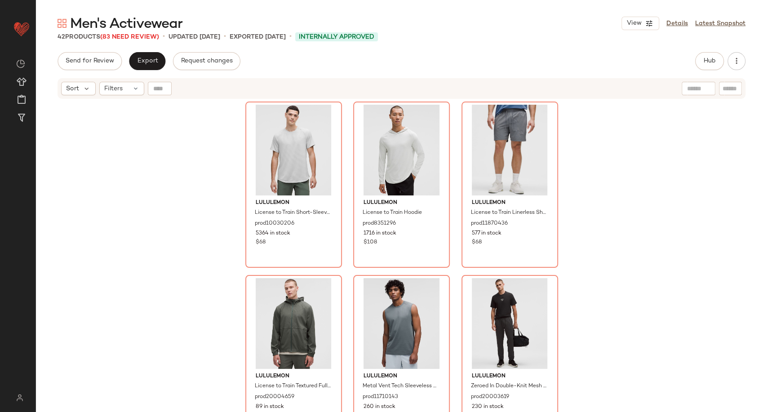
click at [73, 38] on div "42 Products (83 Need Review)" at bounding box center [108, 36] width 102 height 9
click at [128, 35] on span "(83 Need Review)" at bounding box center [129, 37] width 59 height 7
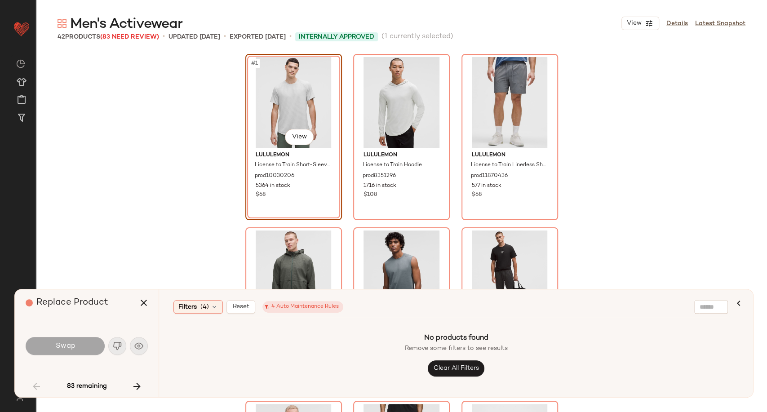
click at [126, 218] on div "#1 View lululemon License to Train Short-Sleeve Shirt prod10030206 5364 in stoc…" at bounding box center [401, 232] width 731 height 360
click at [214, 304] on icon at bounding box center [214, 306] width 7 height 7
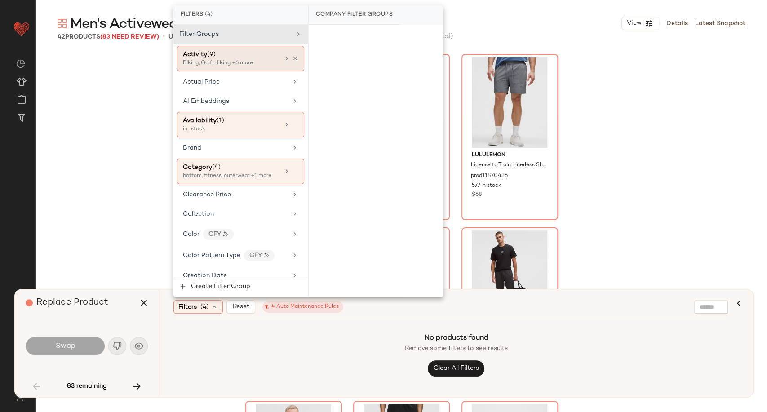
click at [265, 55] on div "Activity (9)" at bounding box center [231, 54] width 97 height 9
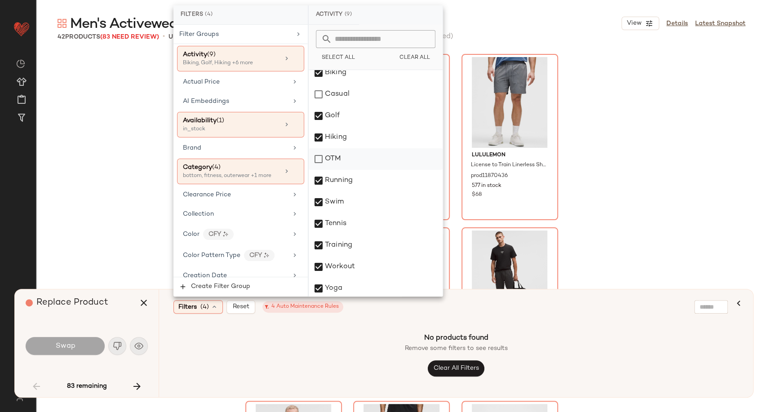
scroll to position [10, 0]
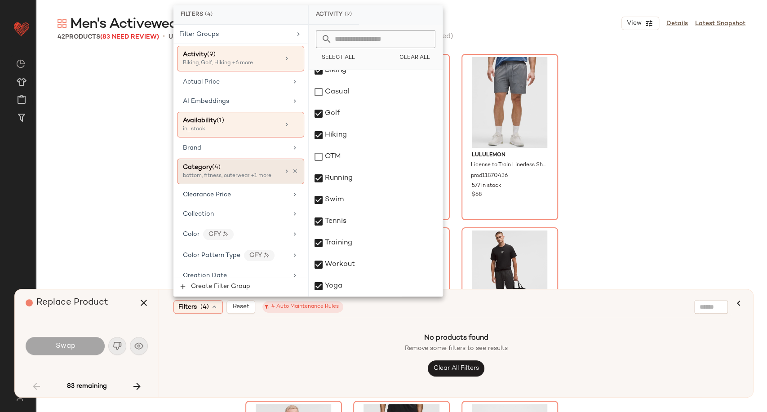
click at [241, 176] on div "bottom, fitness, outerwear +1 more" at bounding box center [228, 176] width 90 height 8
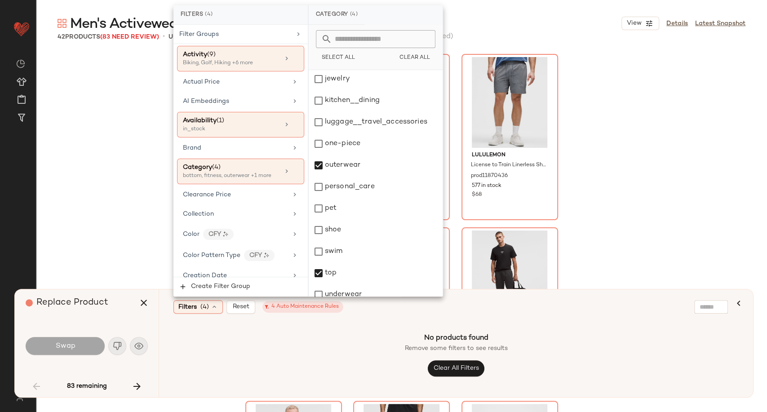
scroll to position [118, 0]
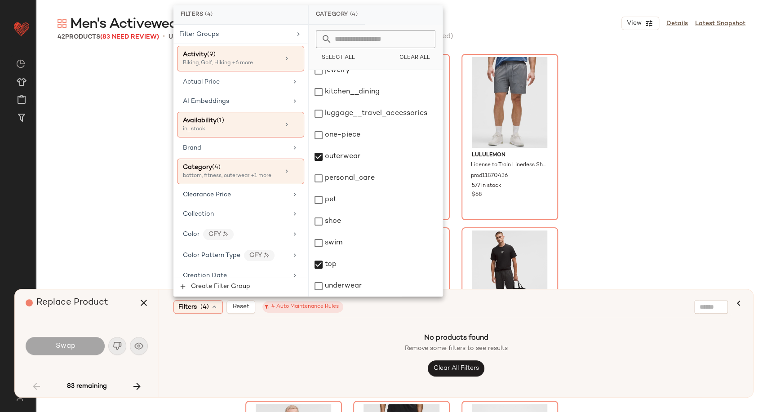
click at [237, 357] on div "No products found Remove some filters to see results Clear All Filters" at bounding box center [456, 354] width 572 height 64
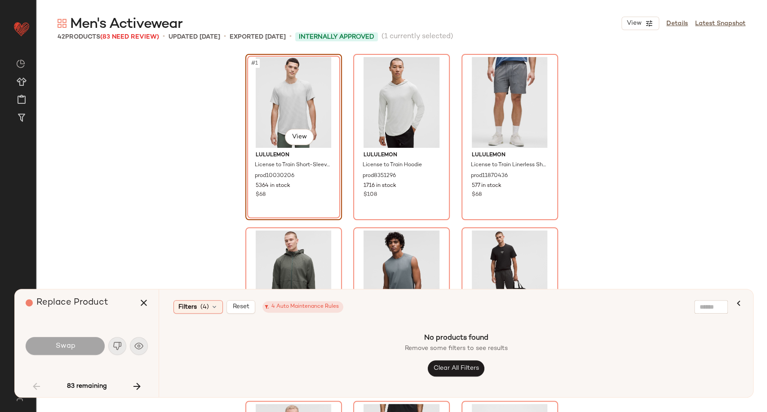
drag, startPoint x: 242, startPoint y: 306, endPoint x: 200, endPoint y: 382, distance: 86.0
click at [200, 382] on div "Filters (4) Reset 4 Auto Maintenance Rules No products found Remove some filter…" at bounding box center [456, 343] width 594 height 108
click at [131, 131] on div "#1 View lululemon License to Train Short-Sleeve Shirt prod10030206 5364 in stoc…" at bounding box center [401, 232] width 731 height 360
click at [146, 306] on icon "button" at bounding box center [143, 302] width 11 height 11
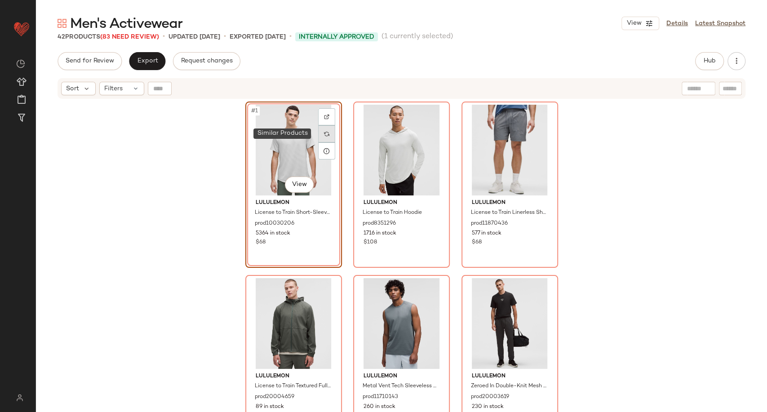
click at [326, 134] on img at bounding box center [326, 133] width 5 height 5
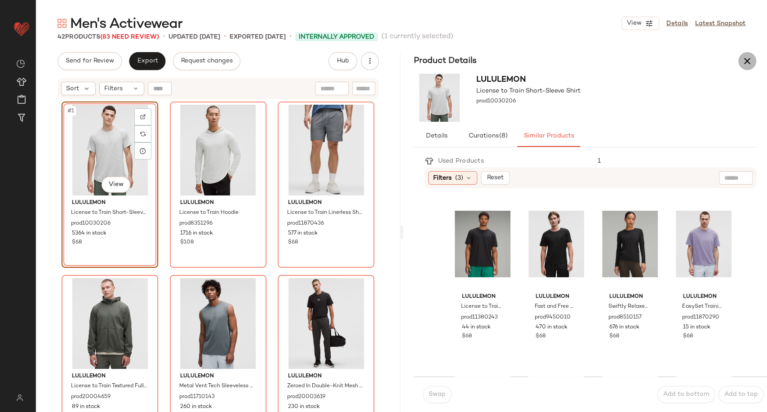
click at [750, 61] on icon "button" at bounding box center [747, 61] width 11 height 11
